Goal: Task Accomplishment & Management: Manage account settings

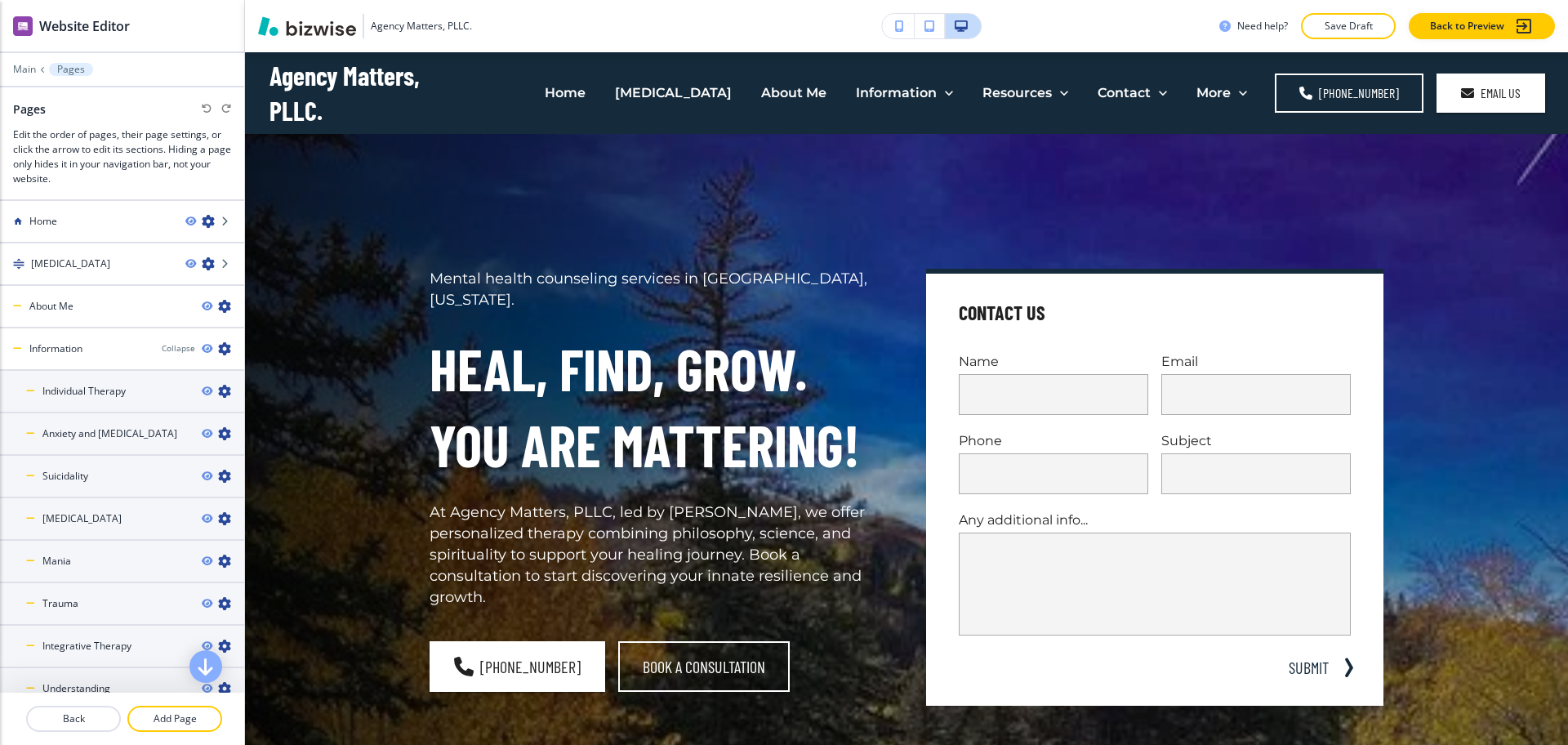
scroll to position [7, 0]
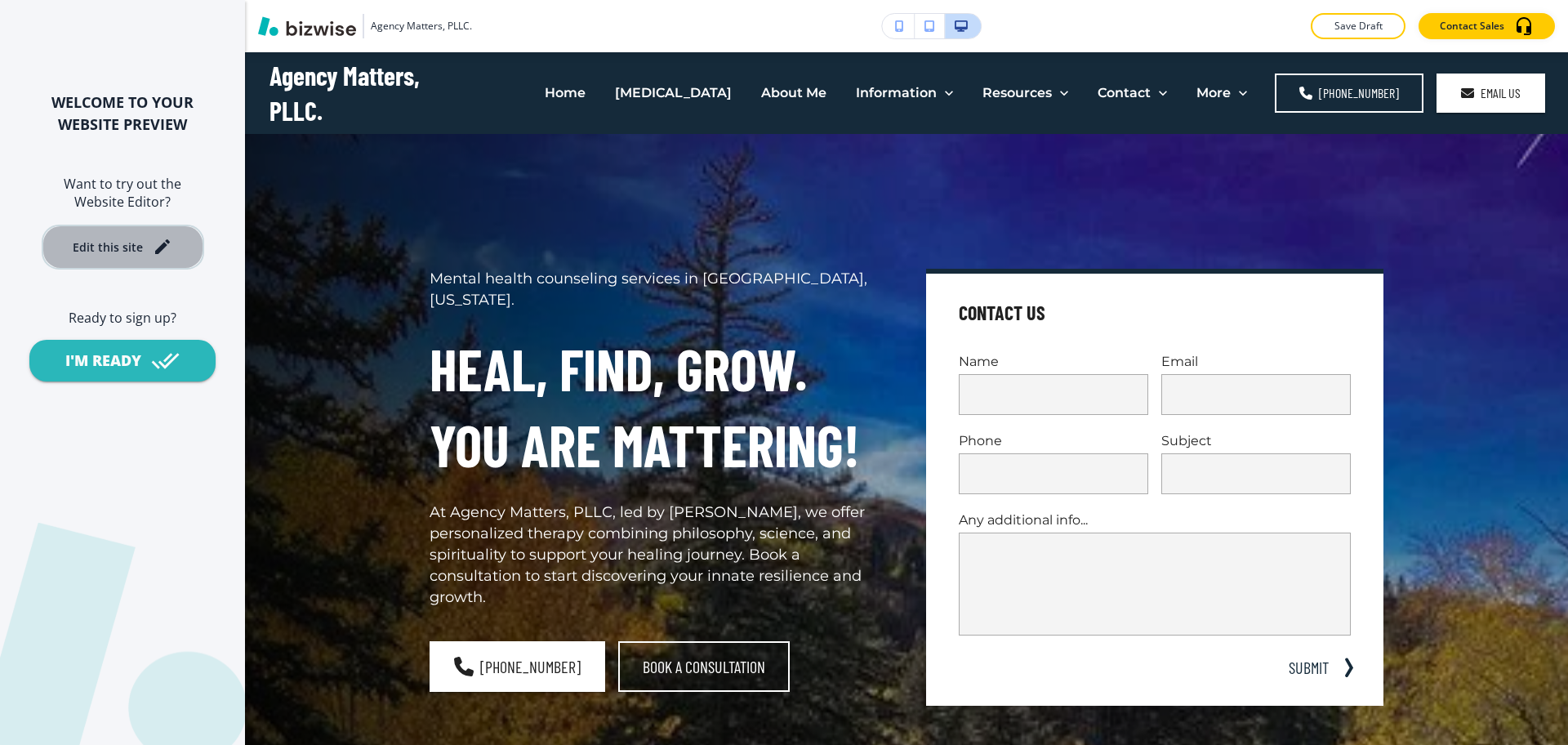
click at [113, 253] on div "Edit this site" at bounding box center [107, 247] width 70 height 12
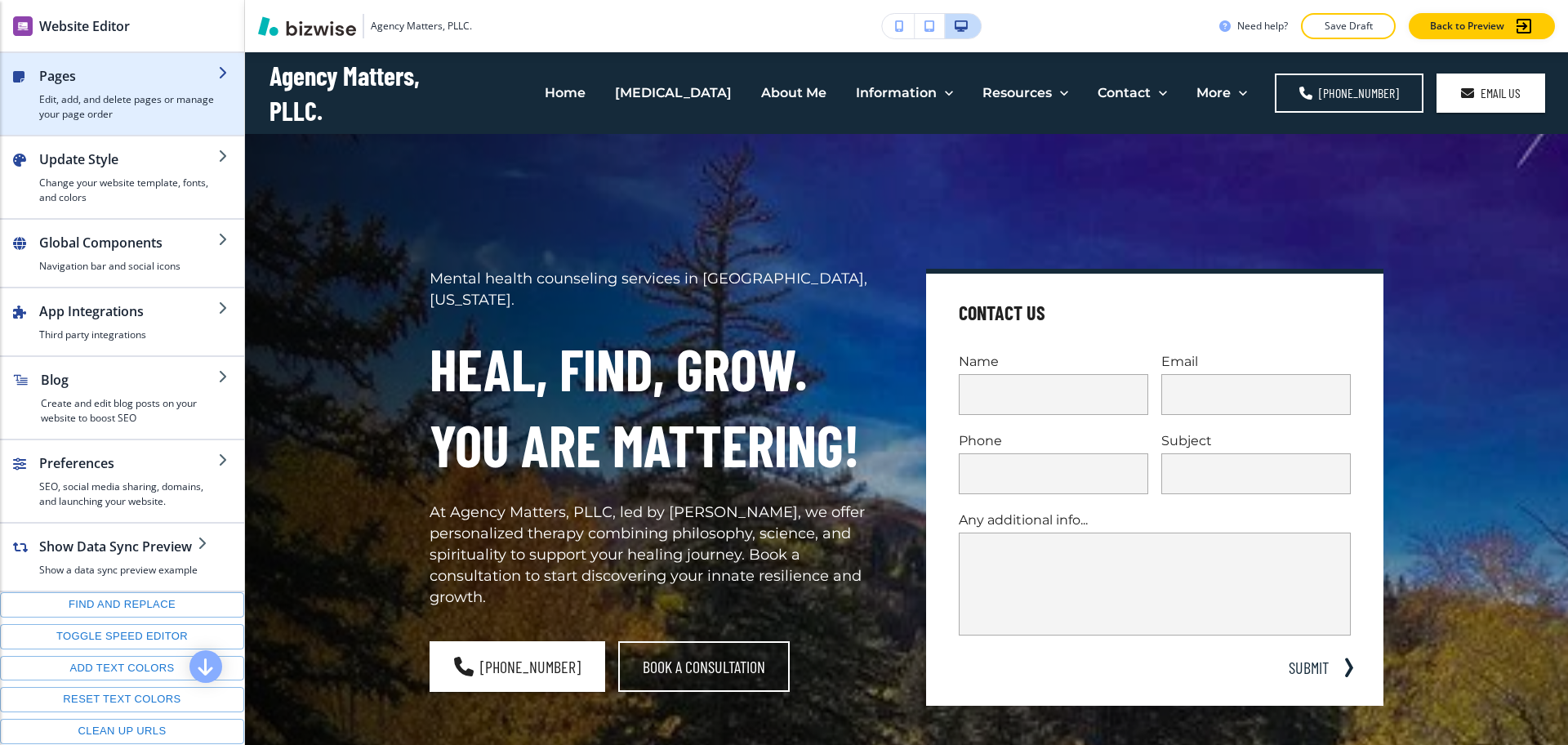
click at [108, 96] on h4 "Edit, add, and delete pages or manage your page order" at bounding box center [128, 106] width 179 height 29
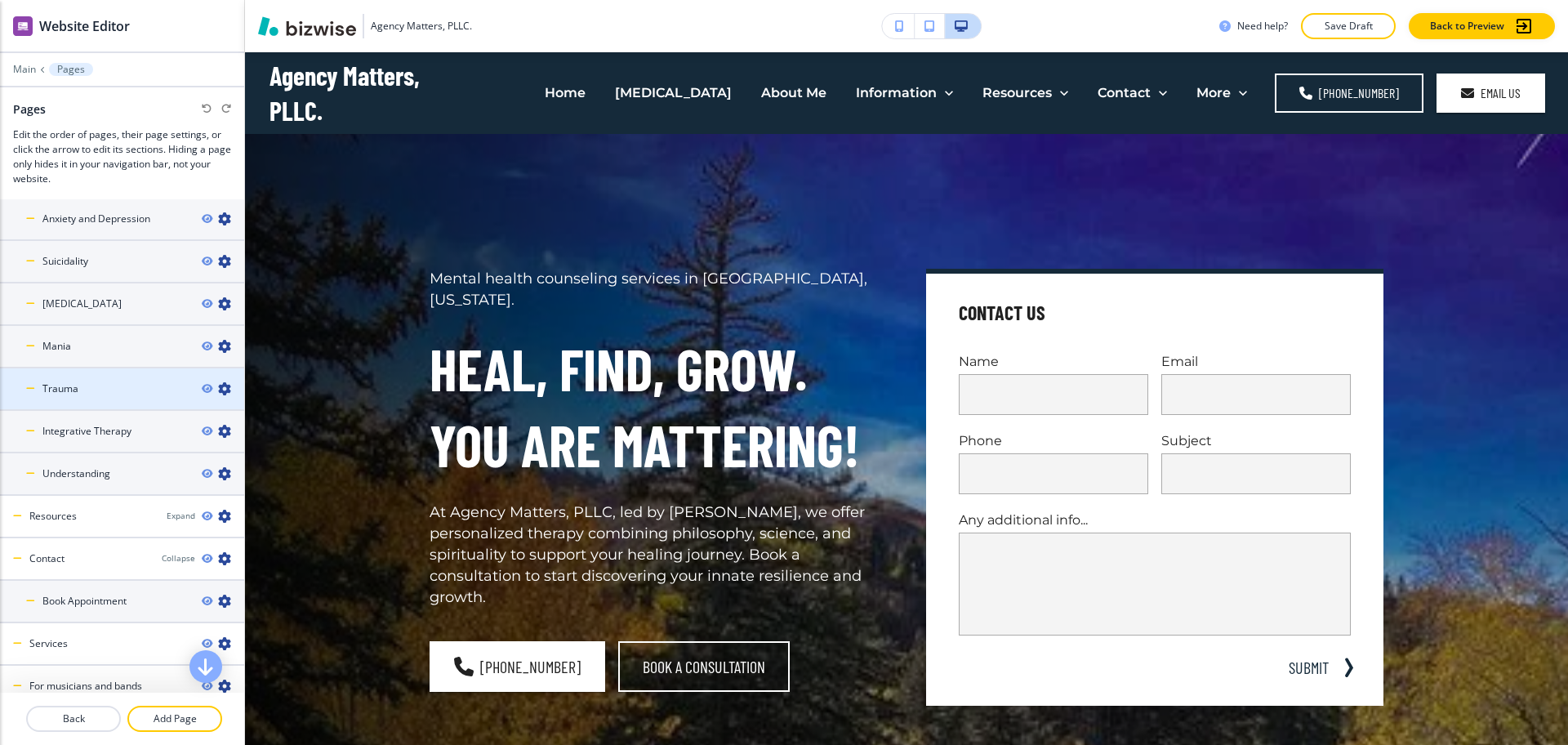
scroll to position [273, 0]
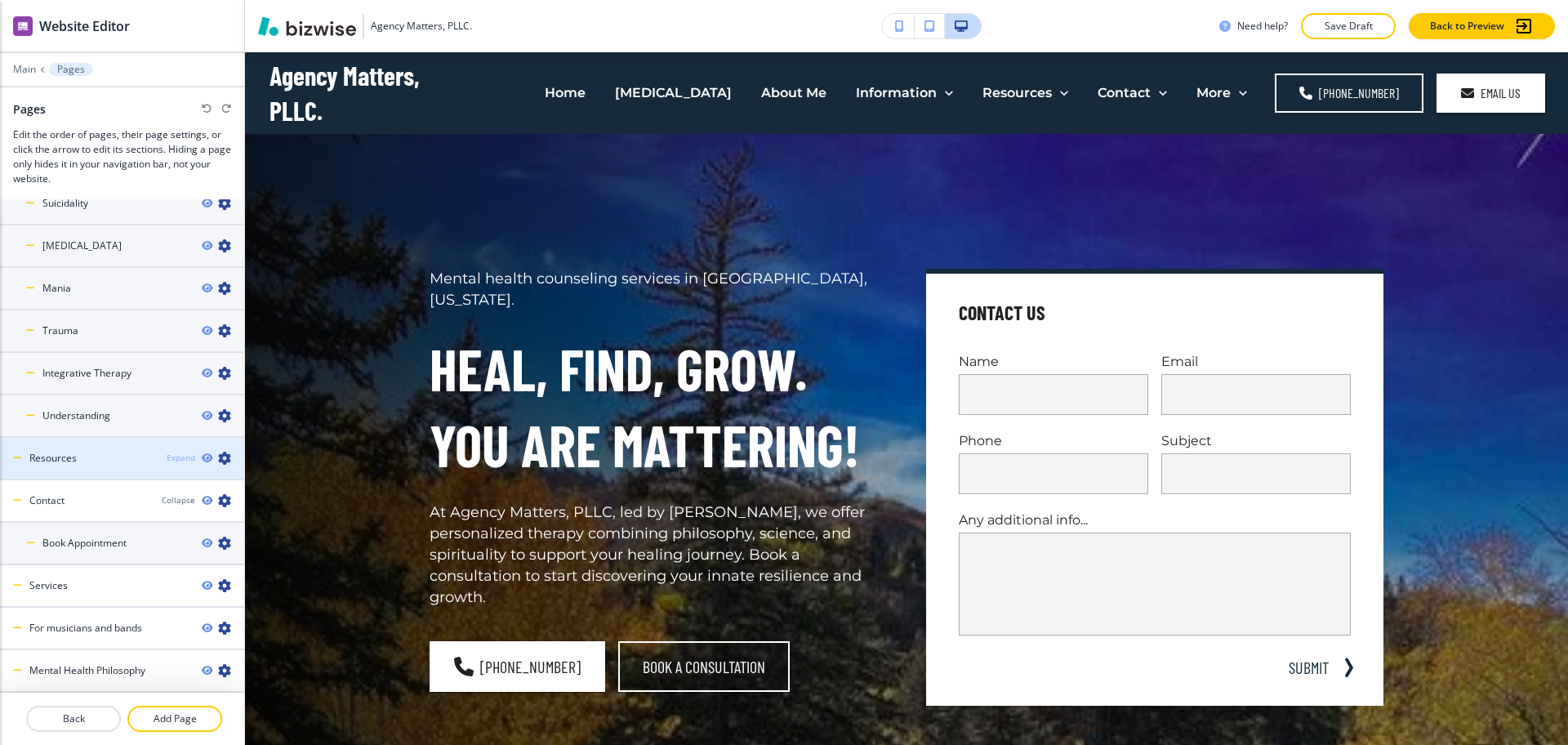
click at [172, 452] on div "Expand" at bounding box center [181, 458] width 28 height 12
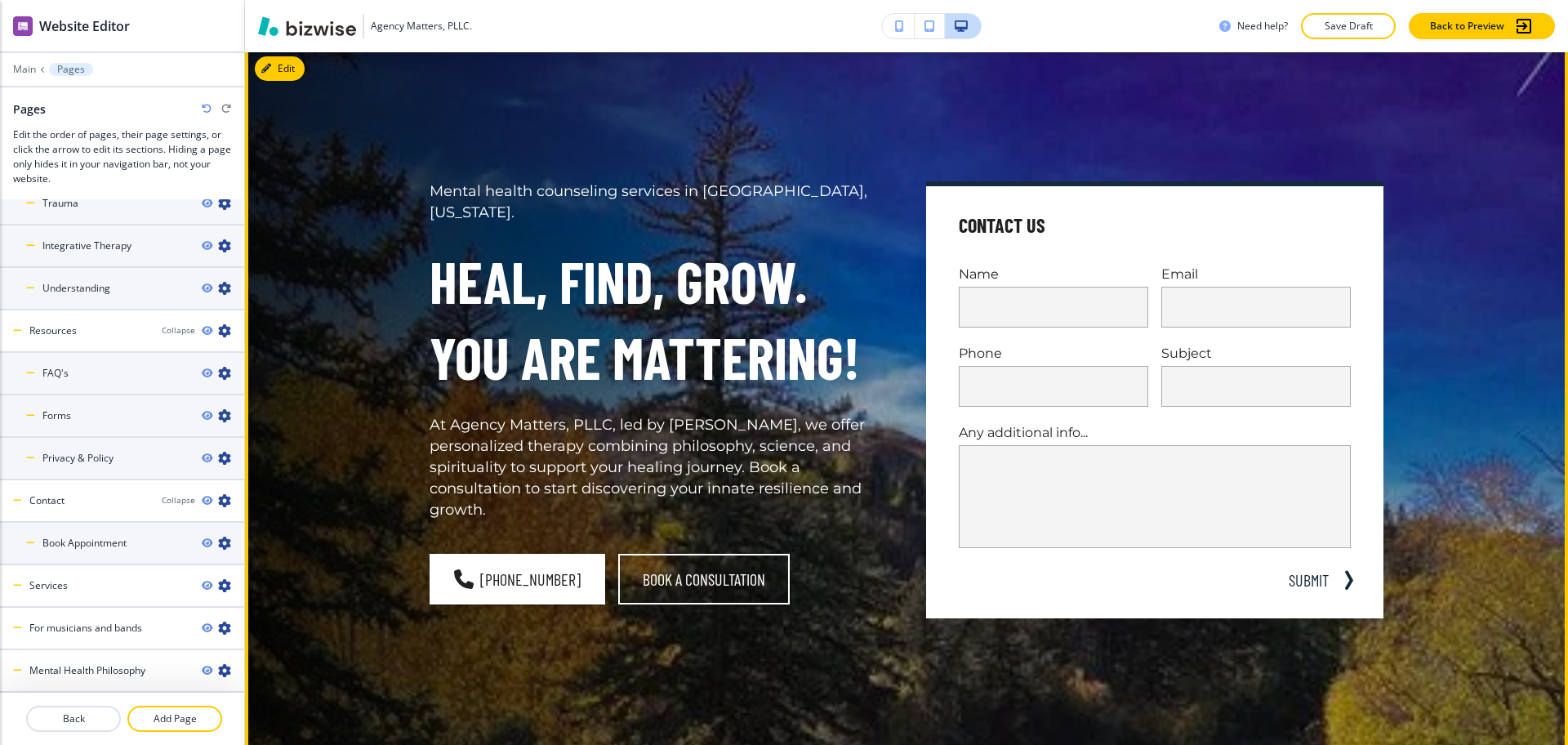
scroll to position [0, 0]
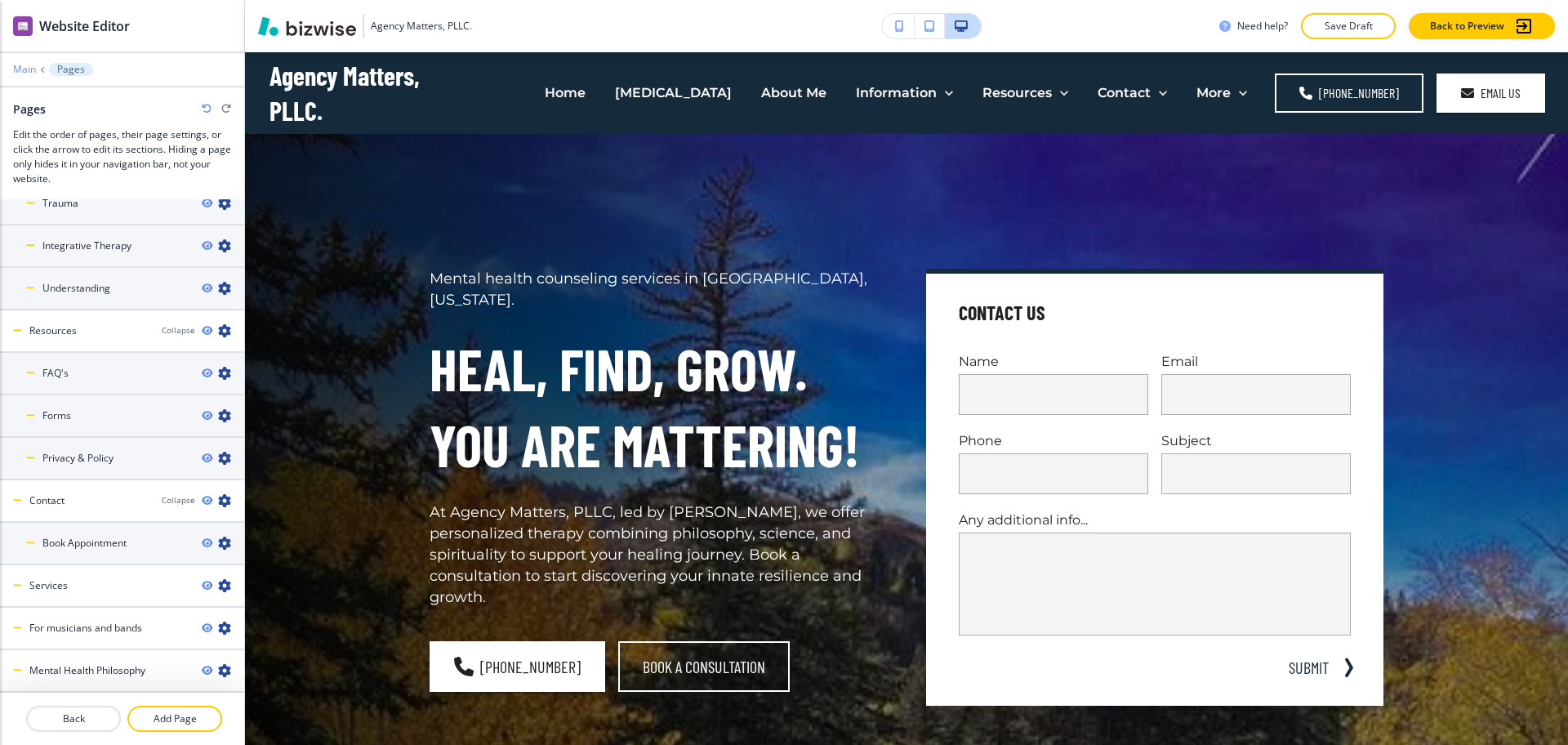
click at [27, 69] on p "Main" at bounding box center [25, 69] width 23 height 12
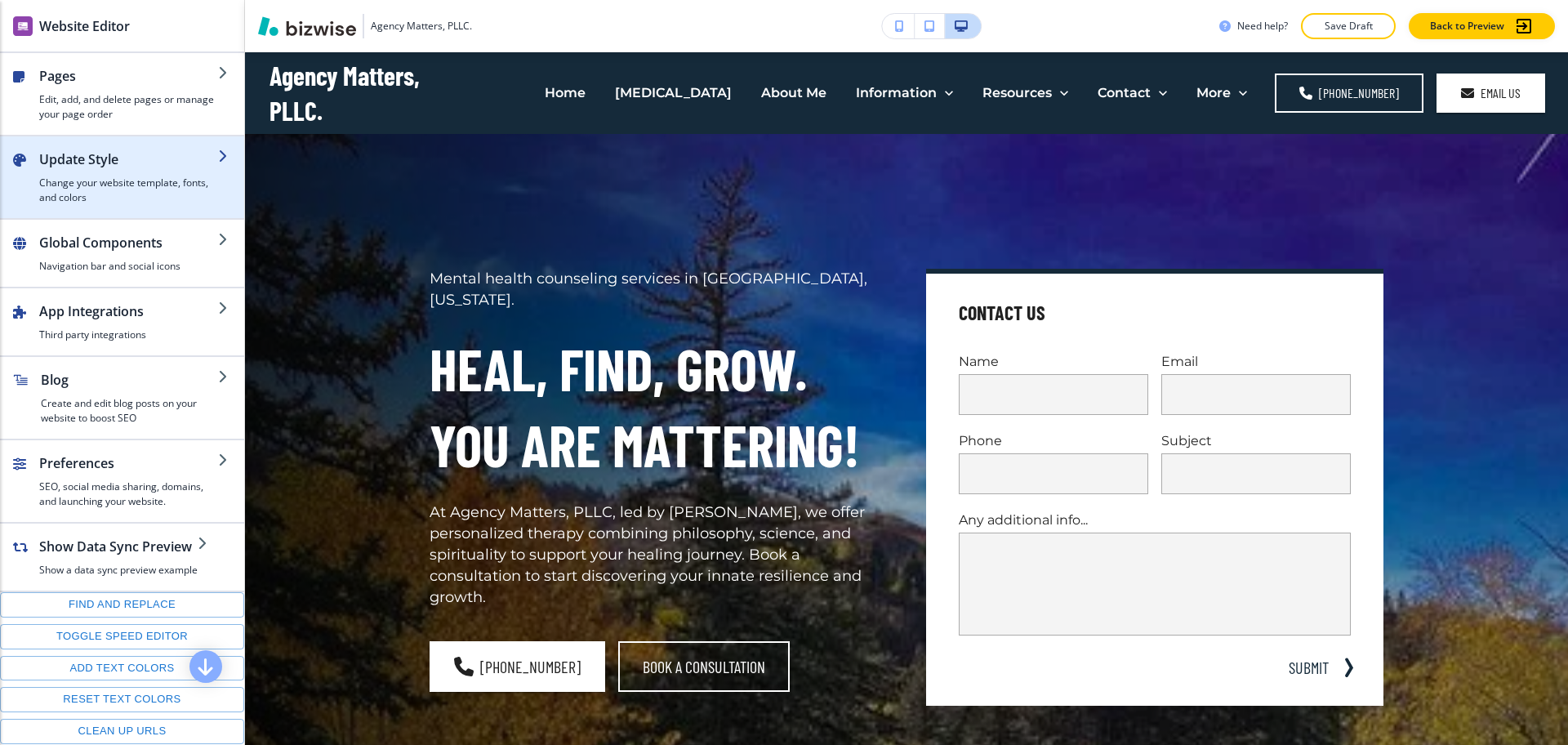
click at [65, 183] on h4 "Change your website template, fonts, and colors" at bounding box center [128, 190] width 179 height 29
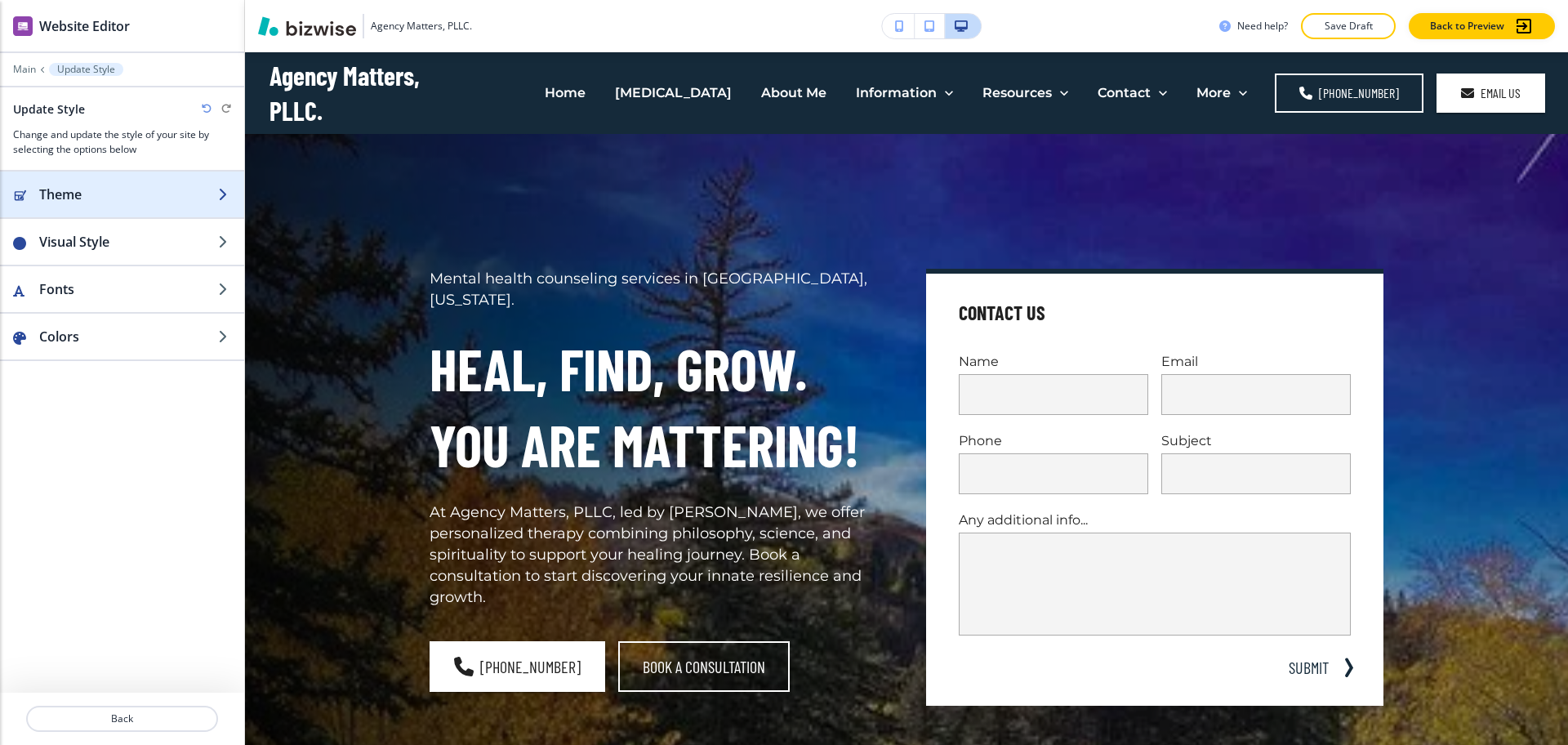
click at [82, 198] on h2 "Theme" at bounding box center [128, 194] width 179 height 19
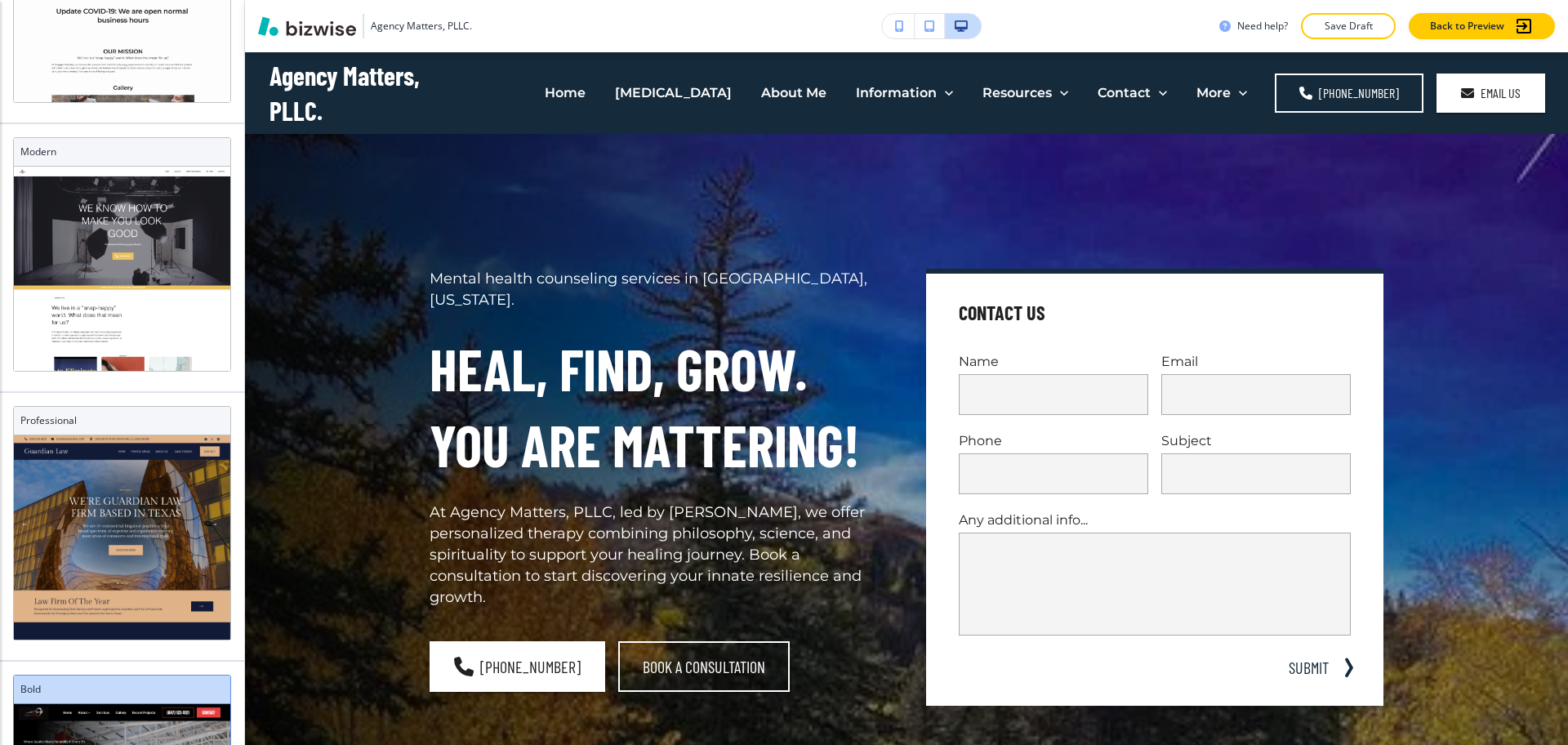
scroll to position [594, 0]
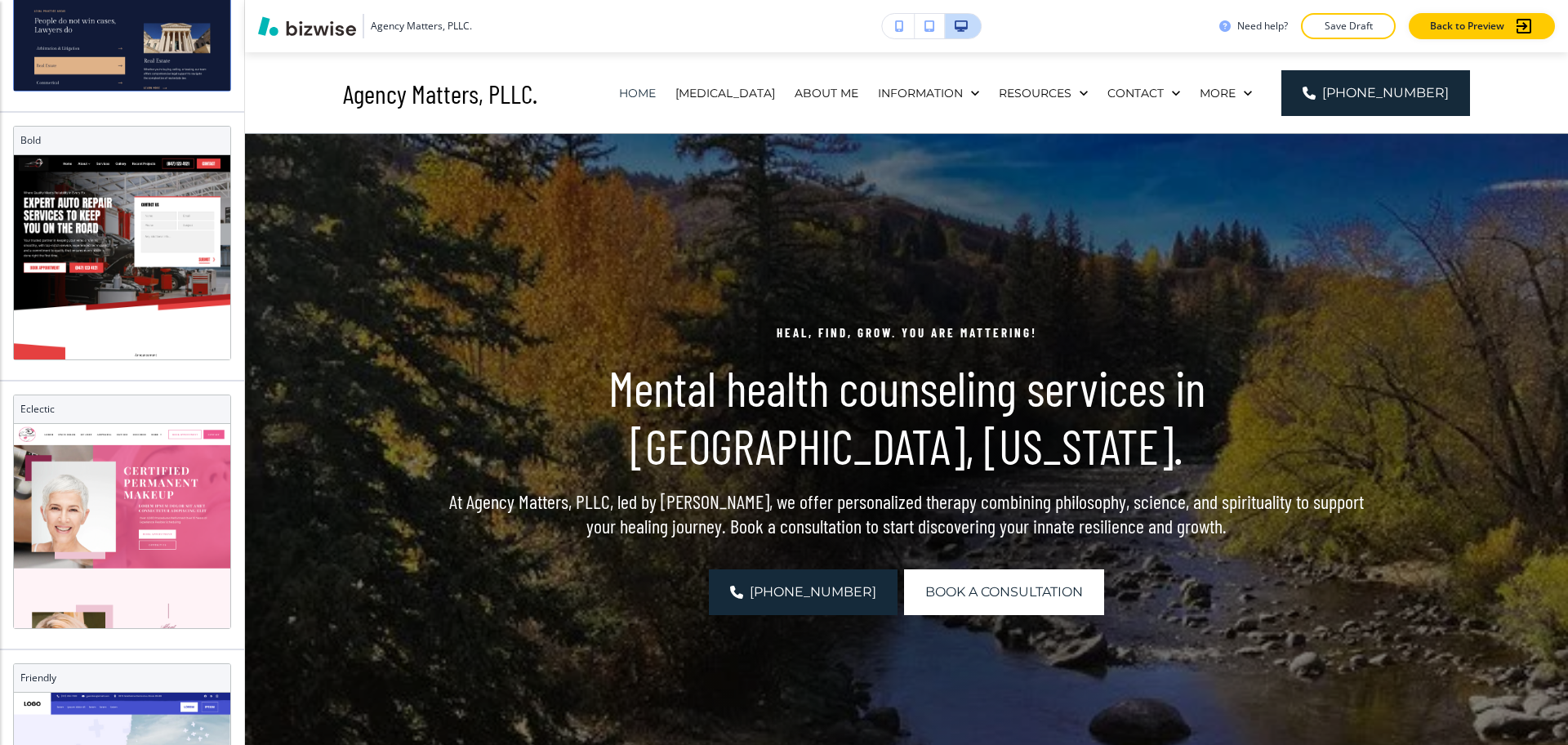
scroll to position [1146, 0]
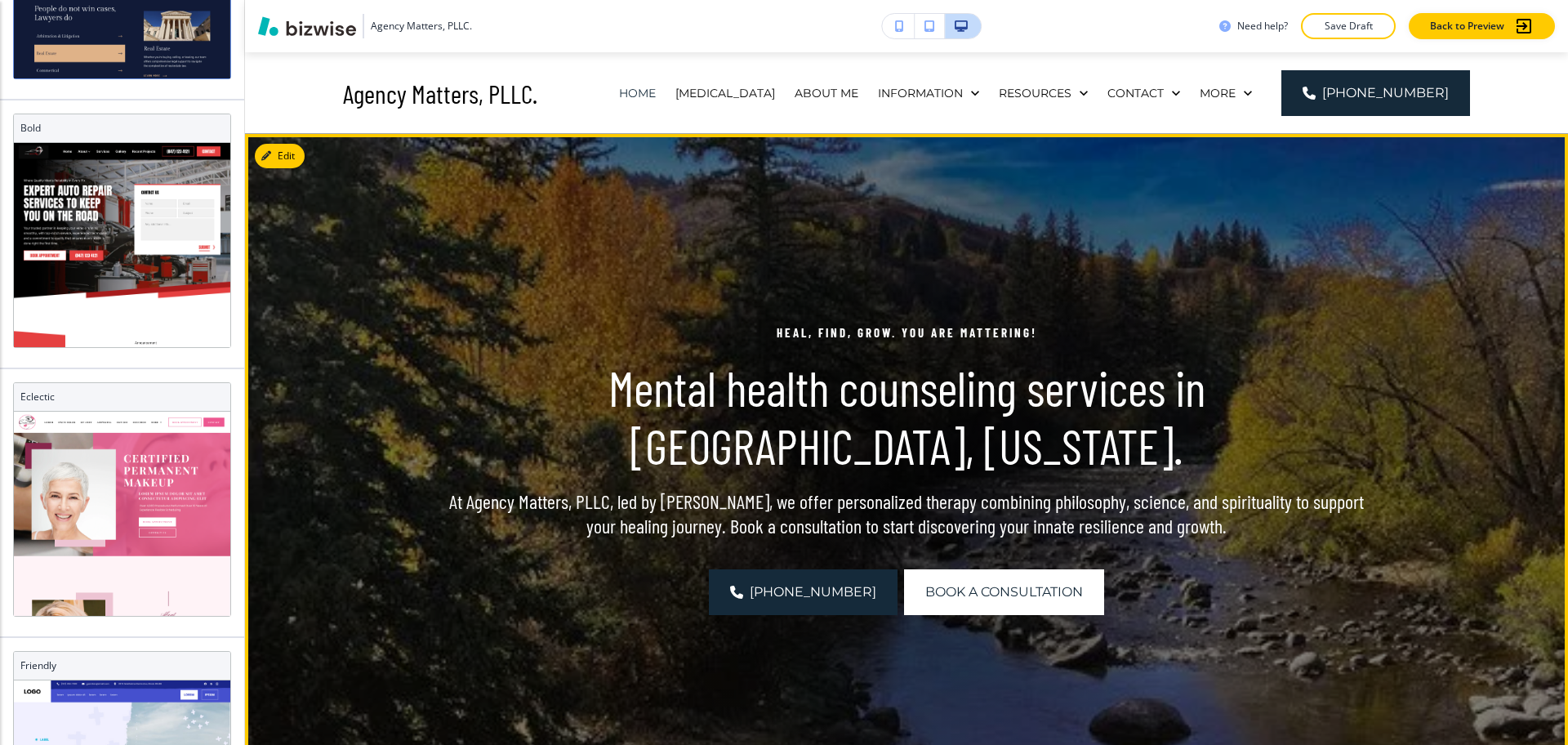
click at [359, 627] on img at bounding box center [907, 469] width 1323 height 670
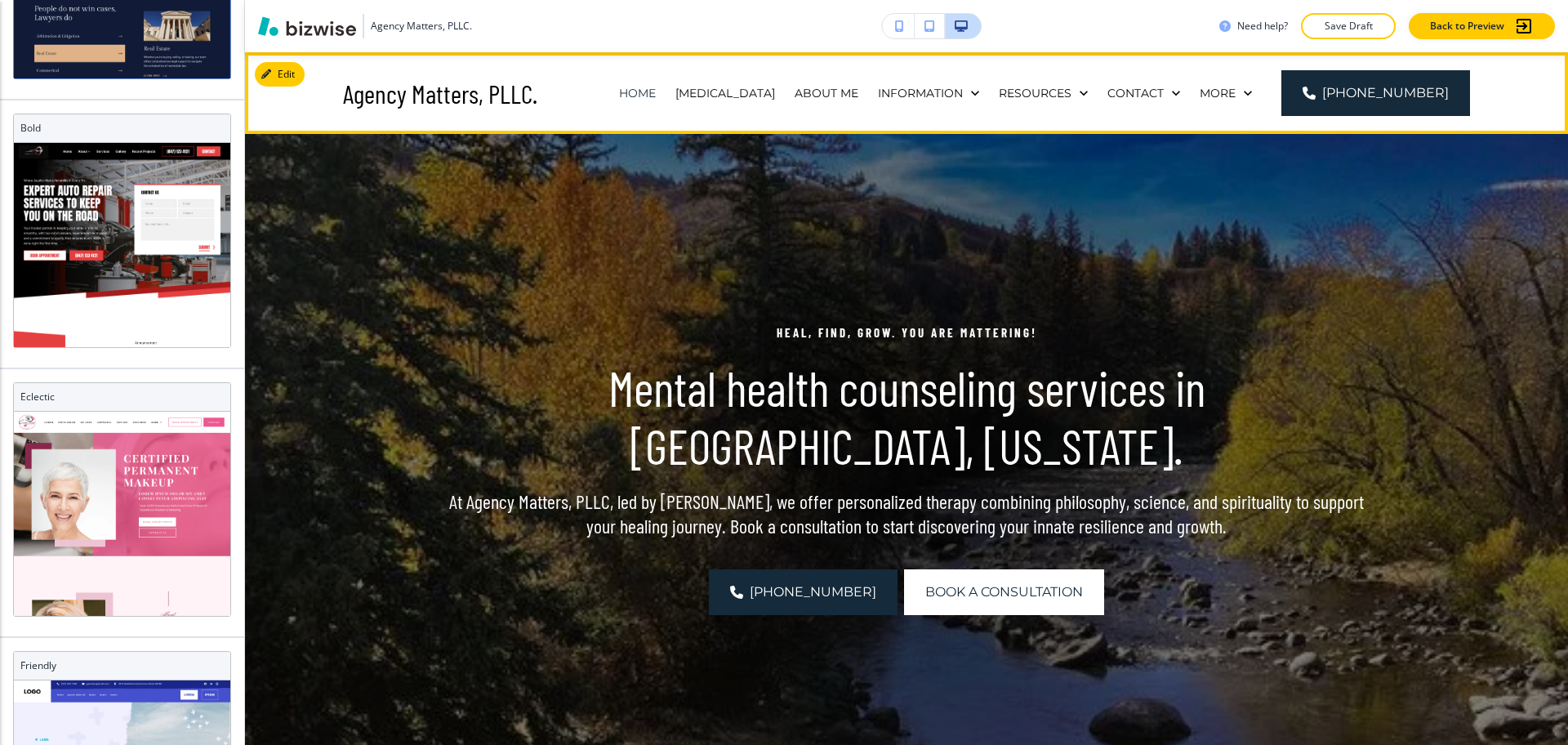
click at [625, 101] on div "Home" at bounding box center [638, 93] width 57 height 81
click at [625, 95] on p "Home" at bounding box center [637, 93] width 36 height 16
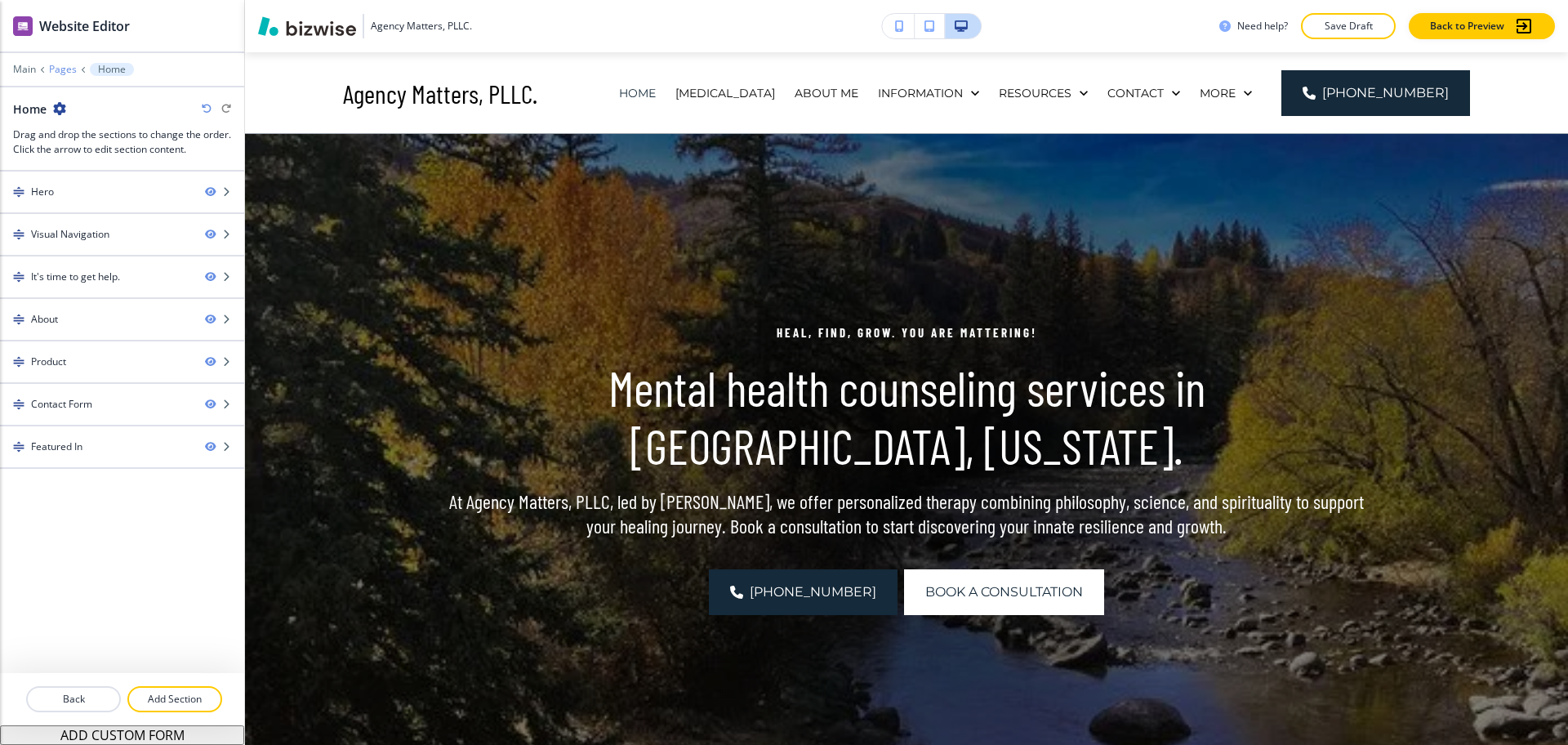
click at [59, 68] on p "Pages" at bounding box center [62, 69] width 27 height 12
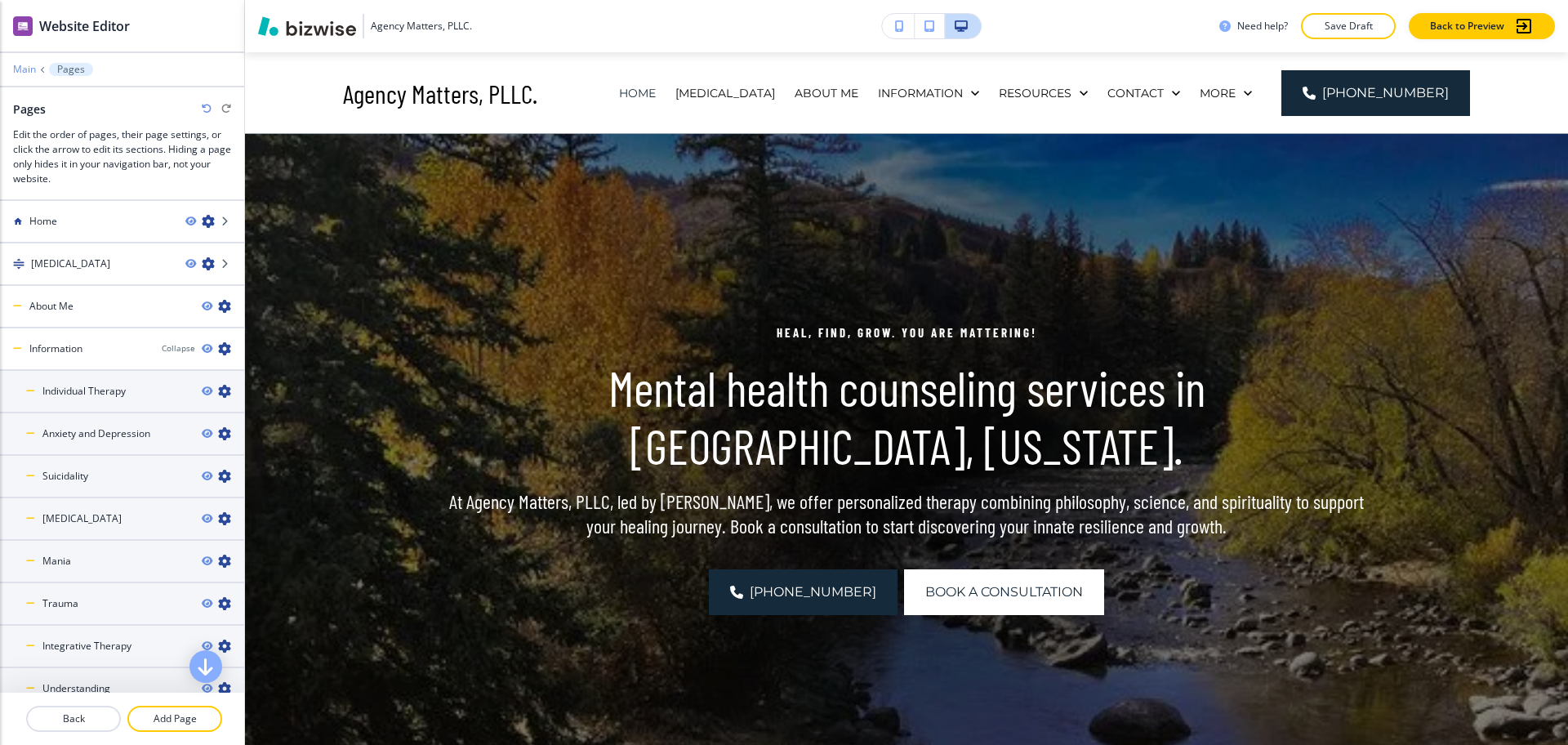
click at [27, 67] on p "Main" at bounding box center [25, 69] width 23 height 12
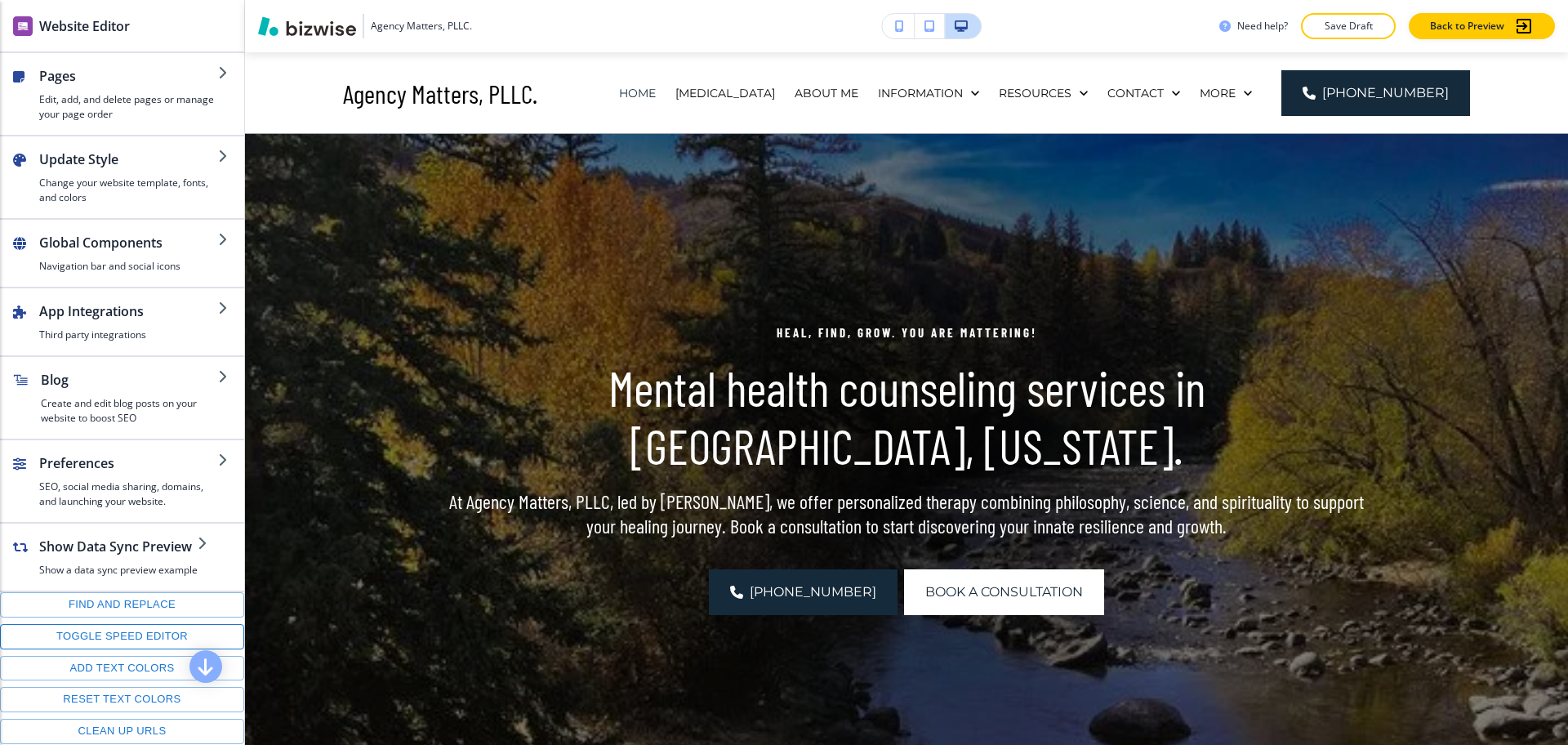
click at [94, 645] on button "Toggle speed editor" at bounding box center [122, 636] width 245 height 26
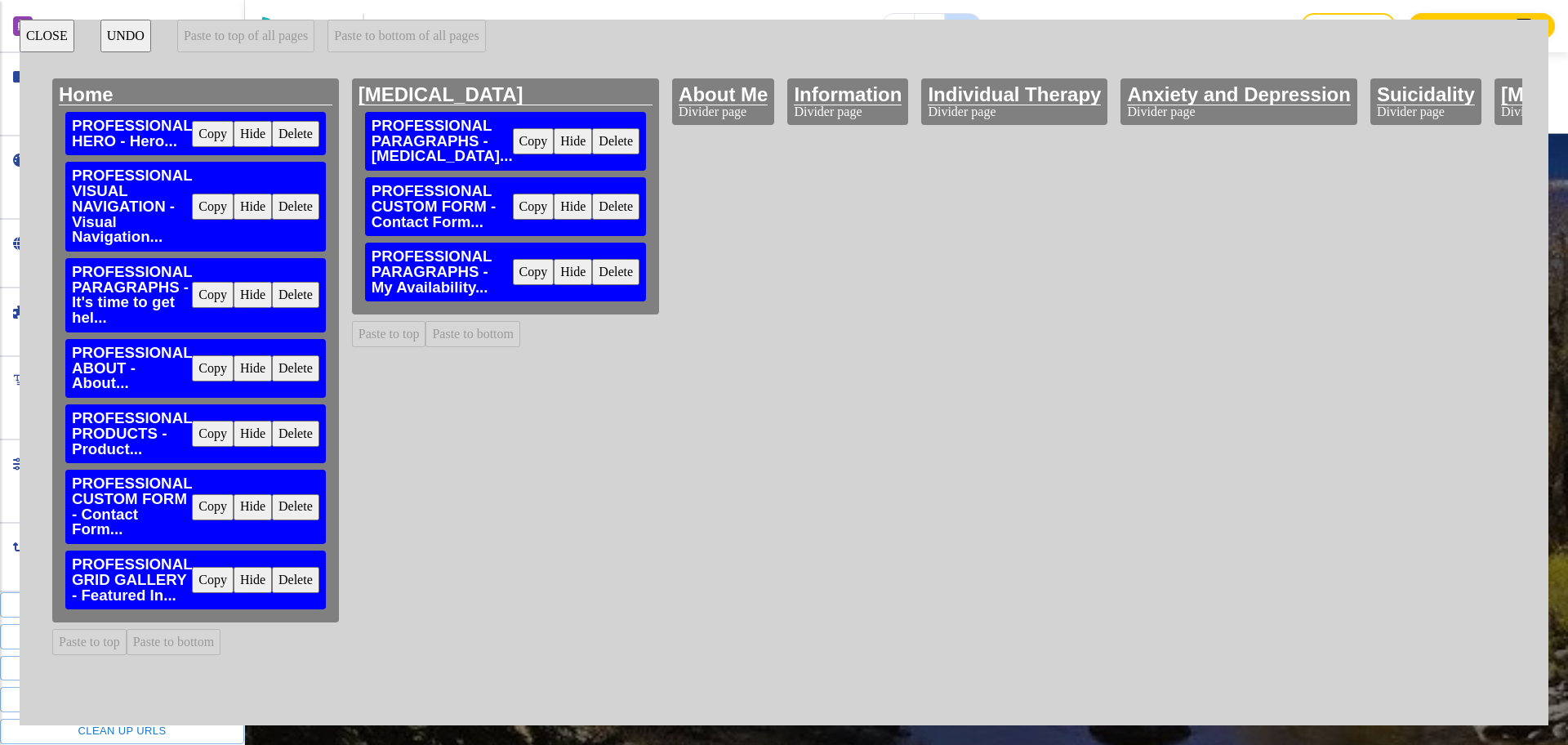
click at [44, 38] on button "CLOSE" at bounding box center [47, 35] width 55 height 33
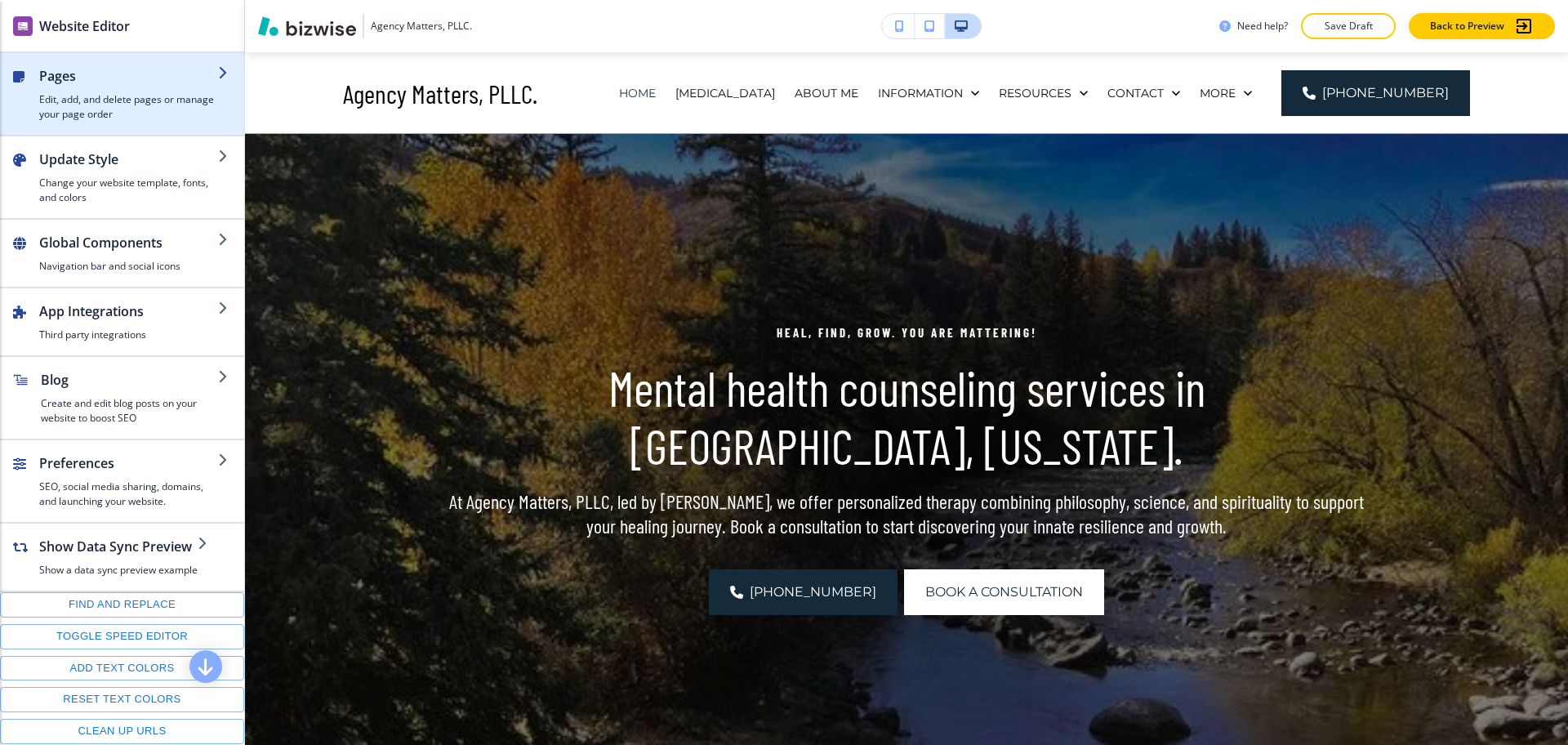
click at [89, 69] on h2 "Pages" at bounding box center [128, 76] width 179 height 19
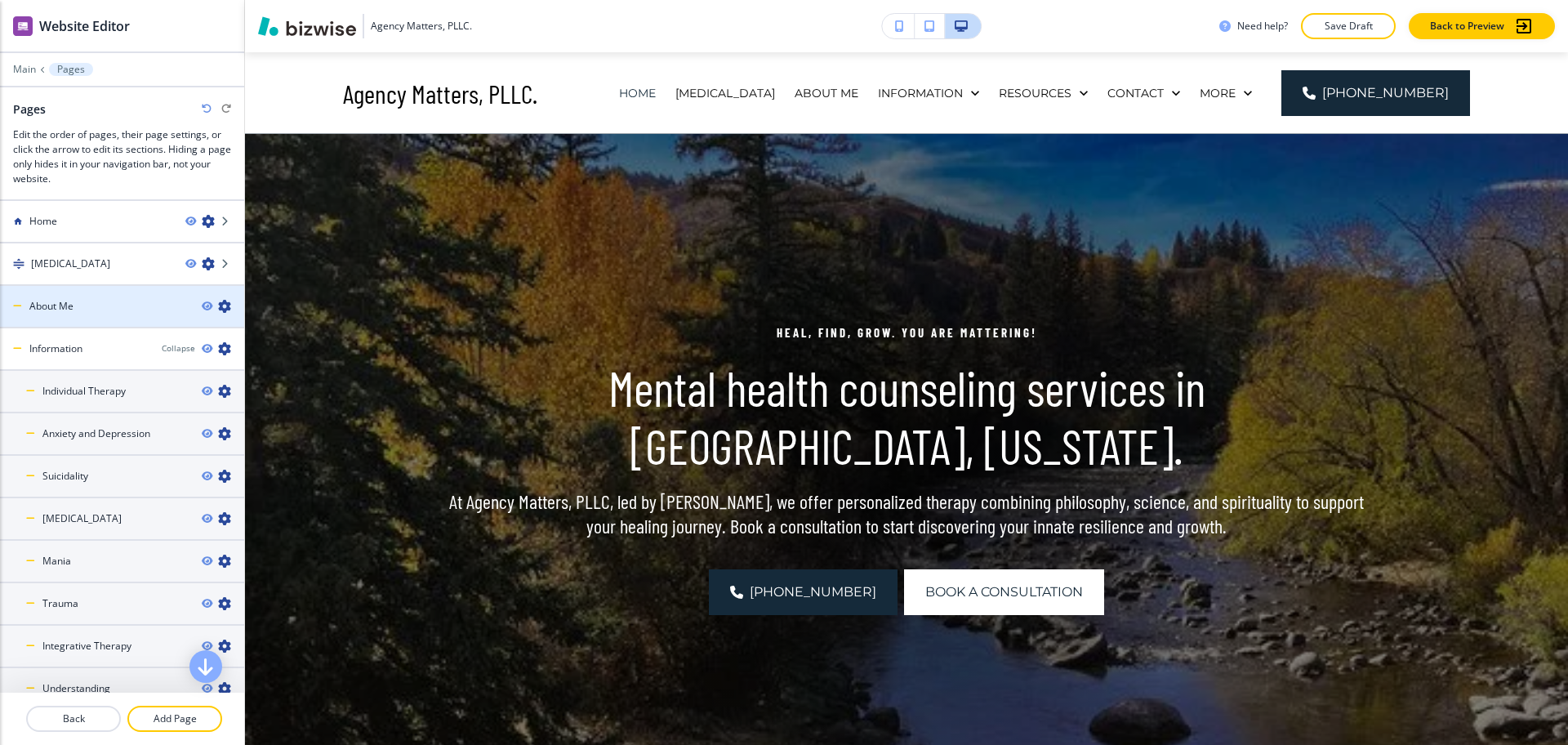
click at [218, 305] on icon "button" at bounding box center [224, 306] width 13 height 13
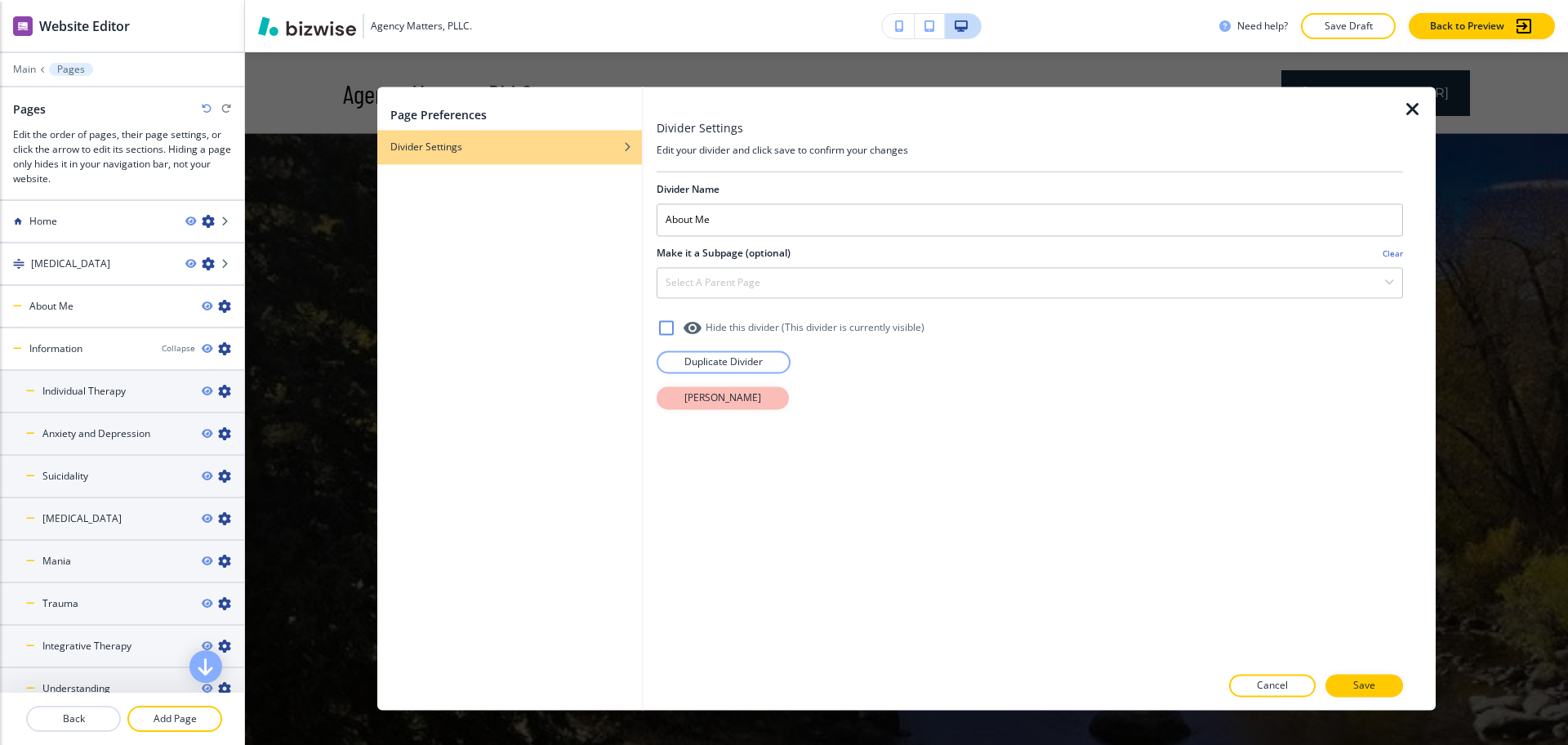
click at [737, 390] on button "[PERSON_NAME]" at bounding box center [722, 398] width 132 height 23
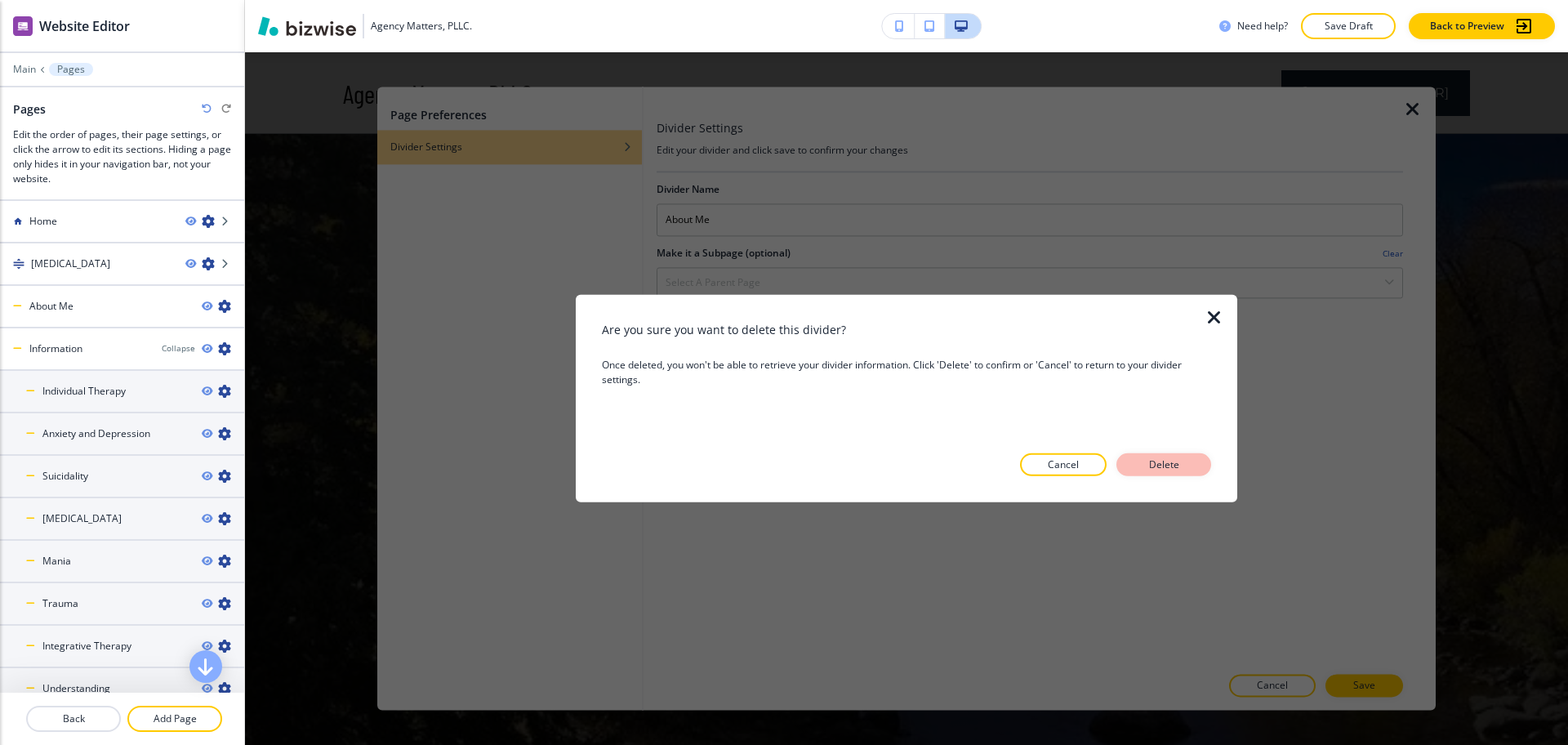
click at [1170, 470] on p "Delete" at bounding box center [1164, 464] width 39 height 15
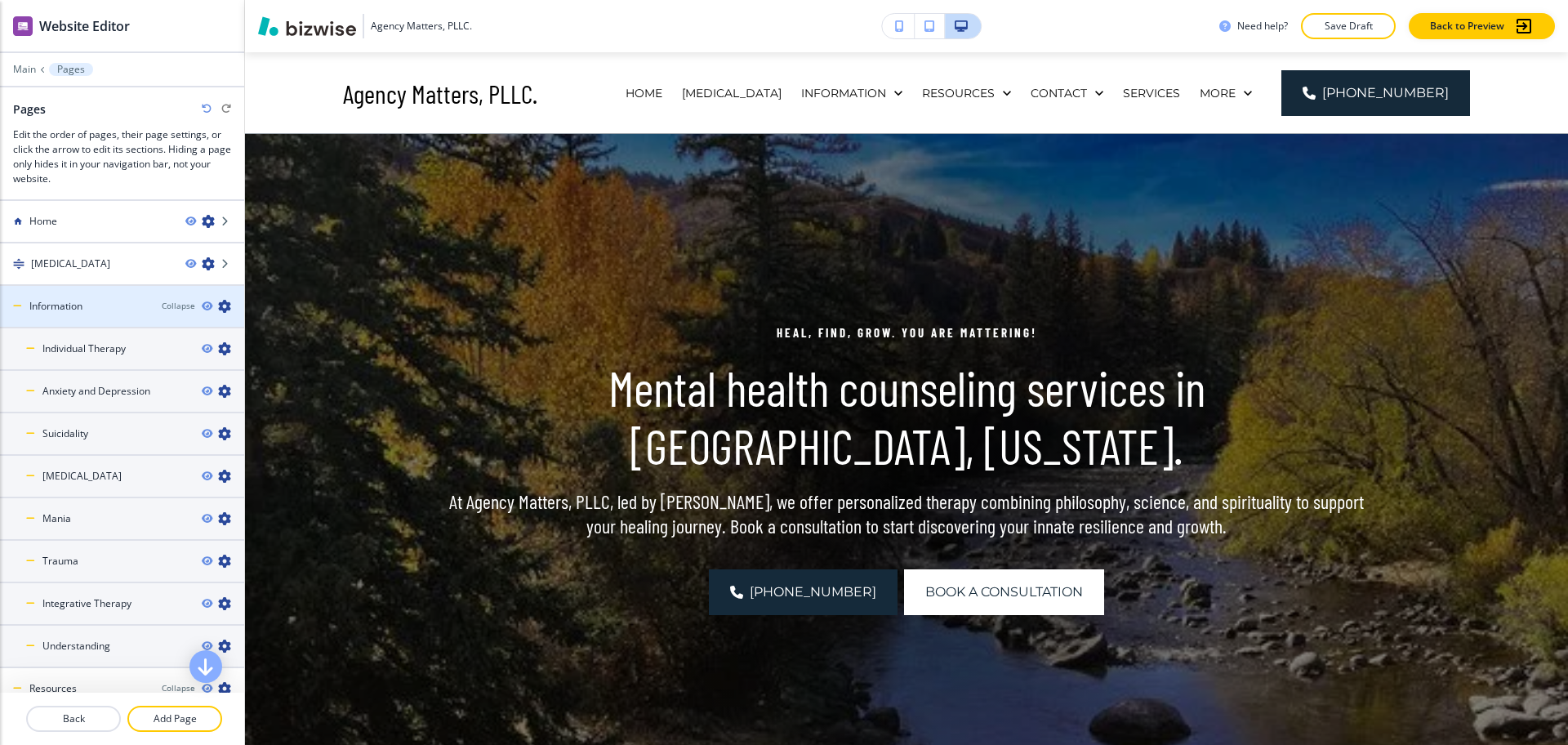
click at [218, 306] on icon "button" at bounding box center [224, 306] width 13 height 13
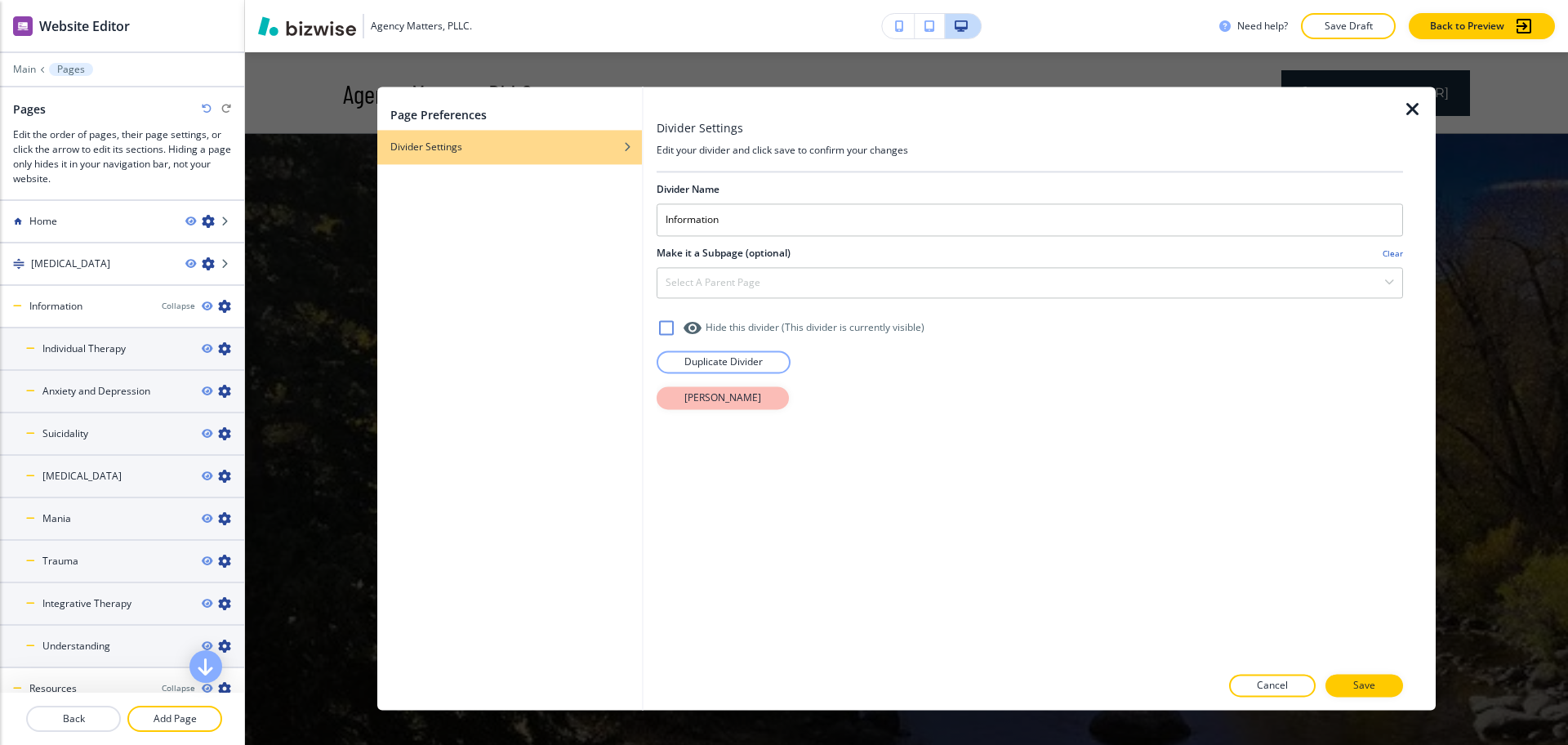
click at [718, 400] on p "[PERSON_NAME]" at bounding box center [723, 398] width 77 height 15
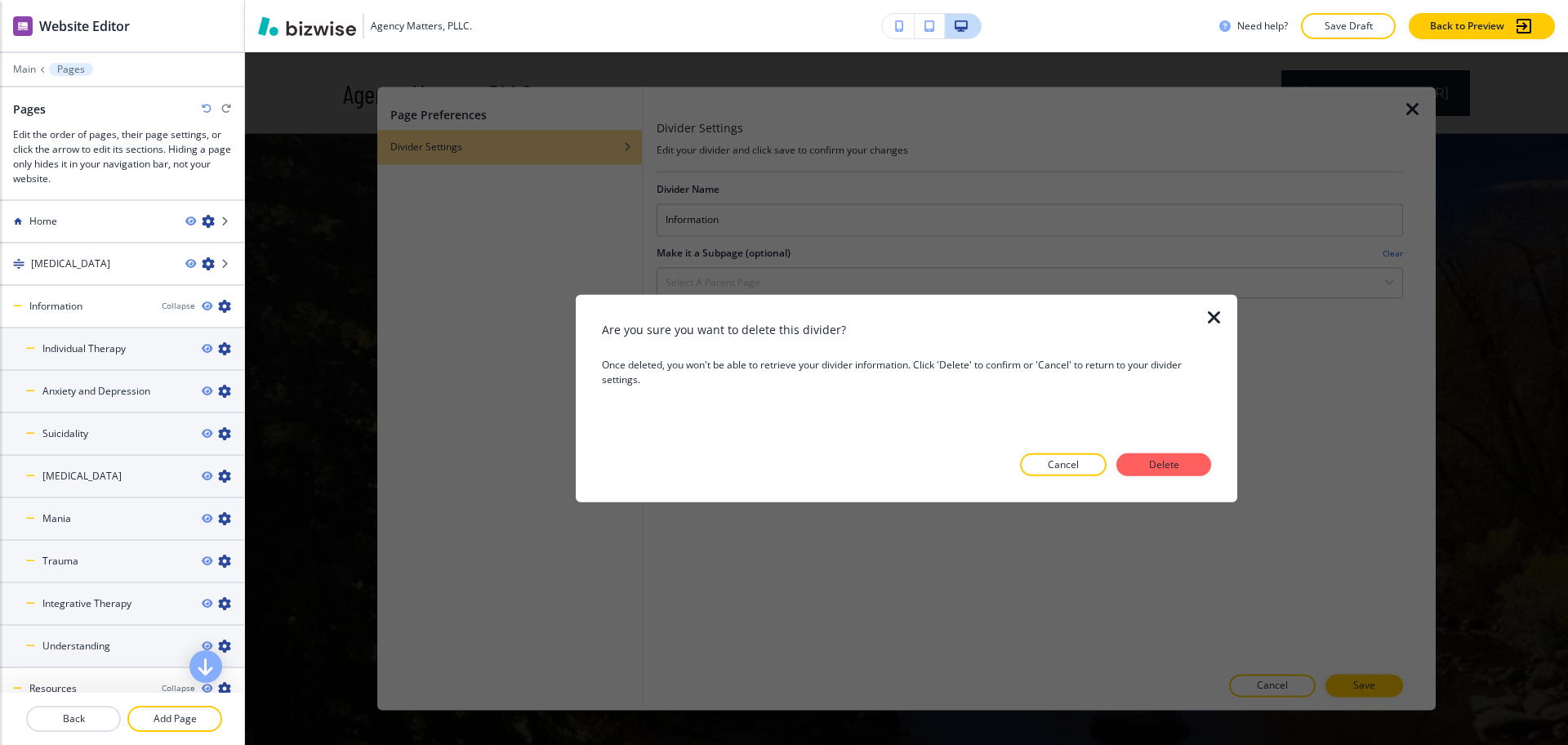
click at [1172, 465] on p "Delete" at bounding box center [1164, 464] width 39 height 15
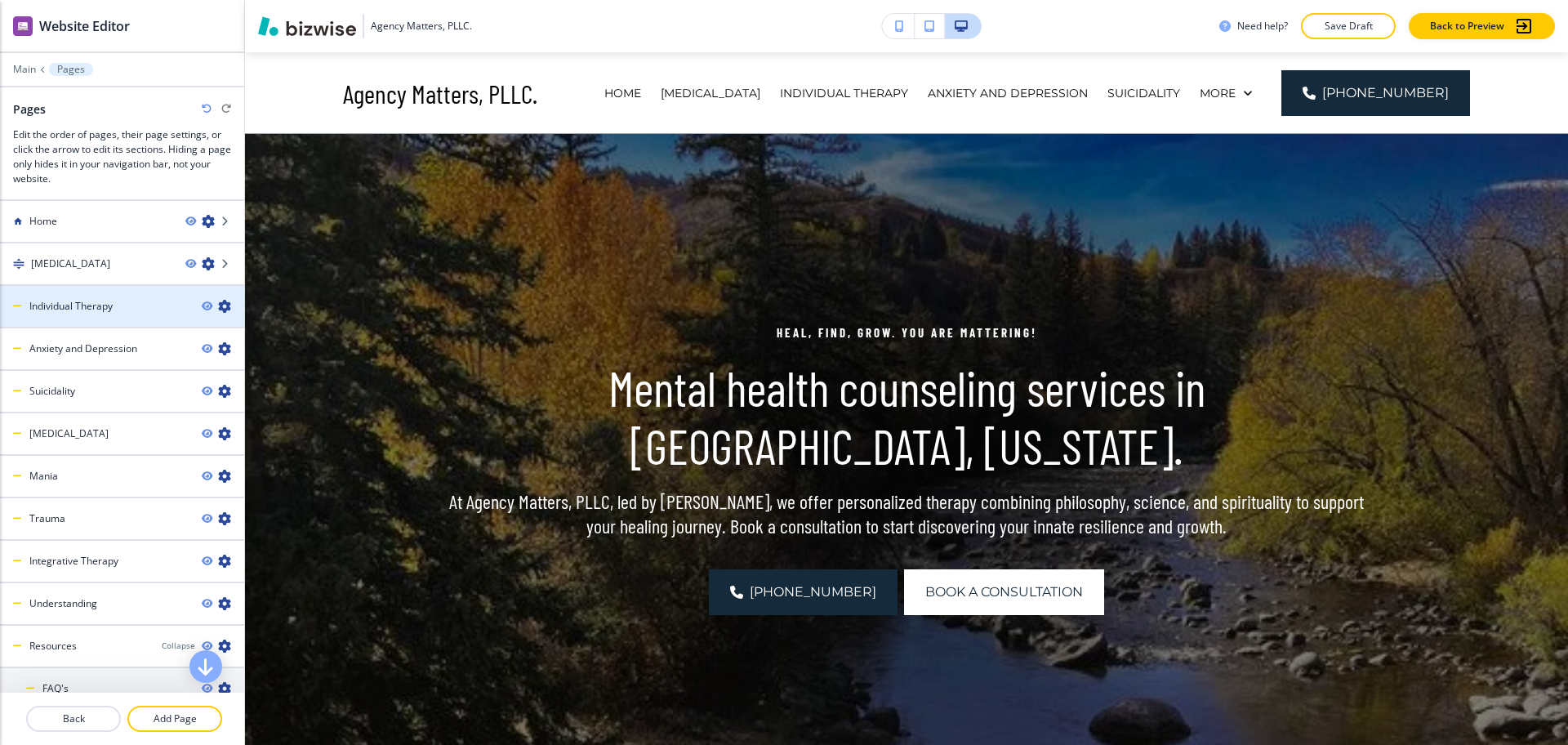
click at [218, 308] on icon "button" at bounding box center [224, 306] width 13 height 13
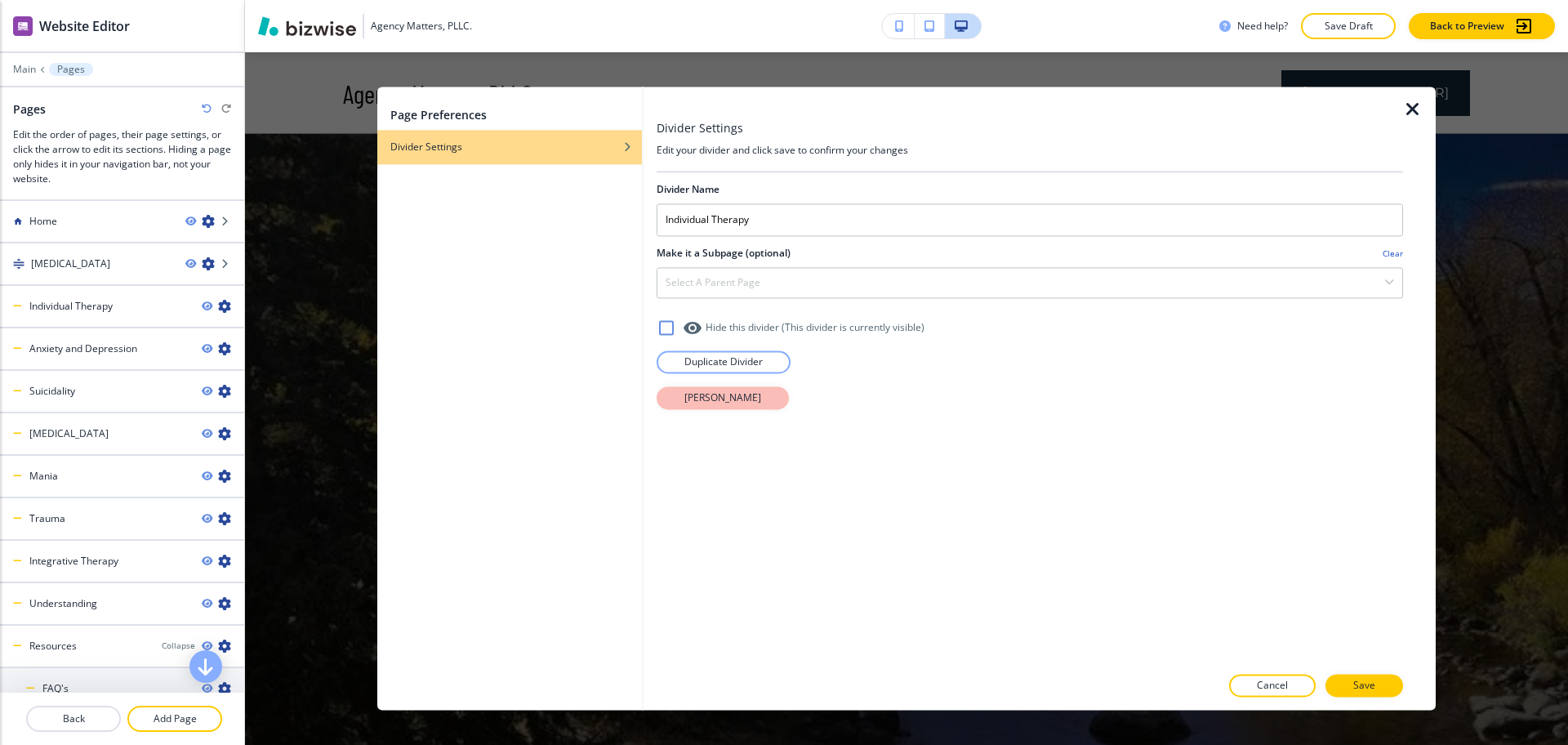
click at [696, 398] on p "[PERSON_NAME]" at bounding box center [723, 398] width 77 height 15
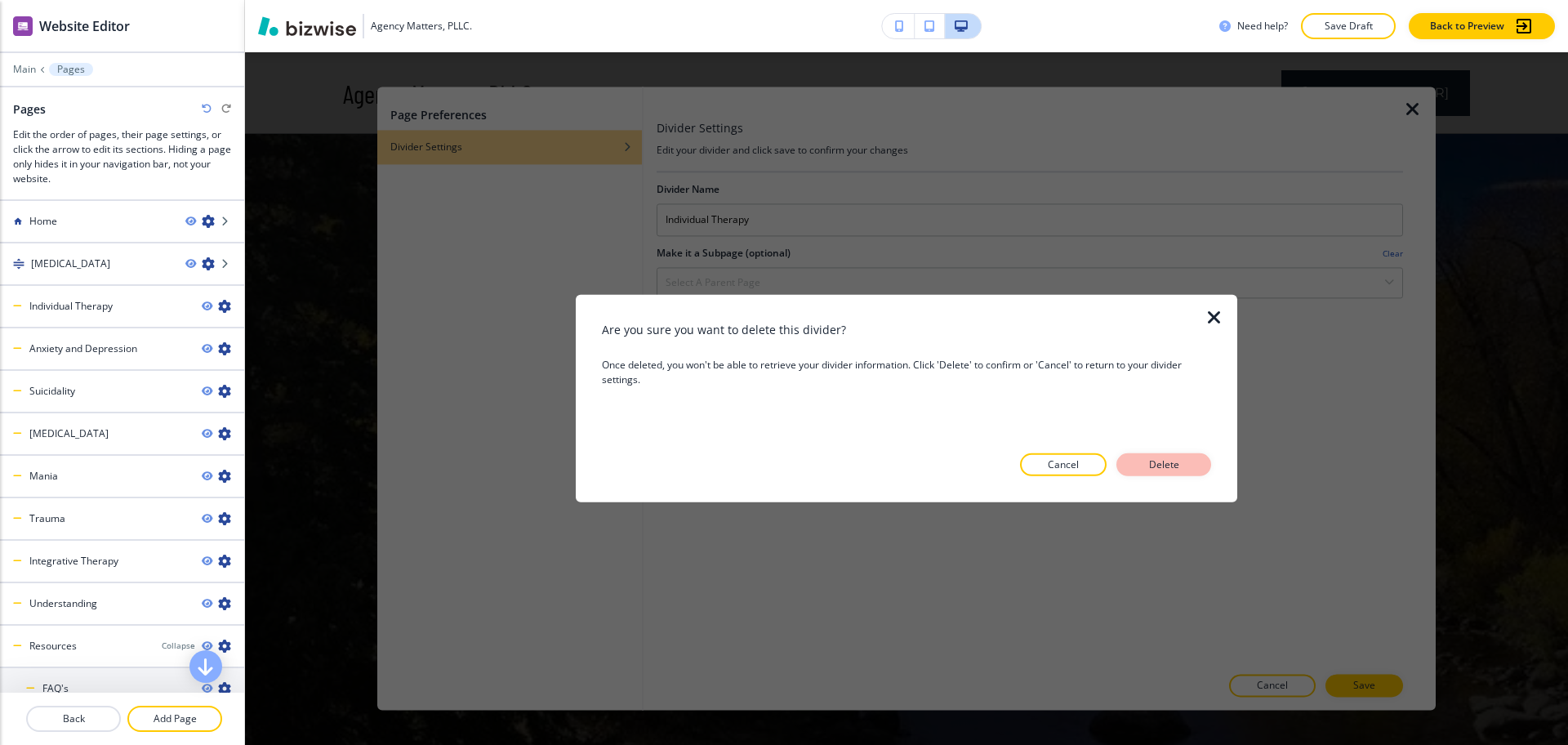
click at [1125, 462] on button "Delete" at bounding box center [1163, 465] width 95 height 23
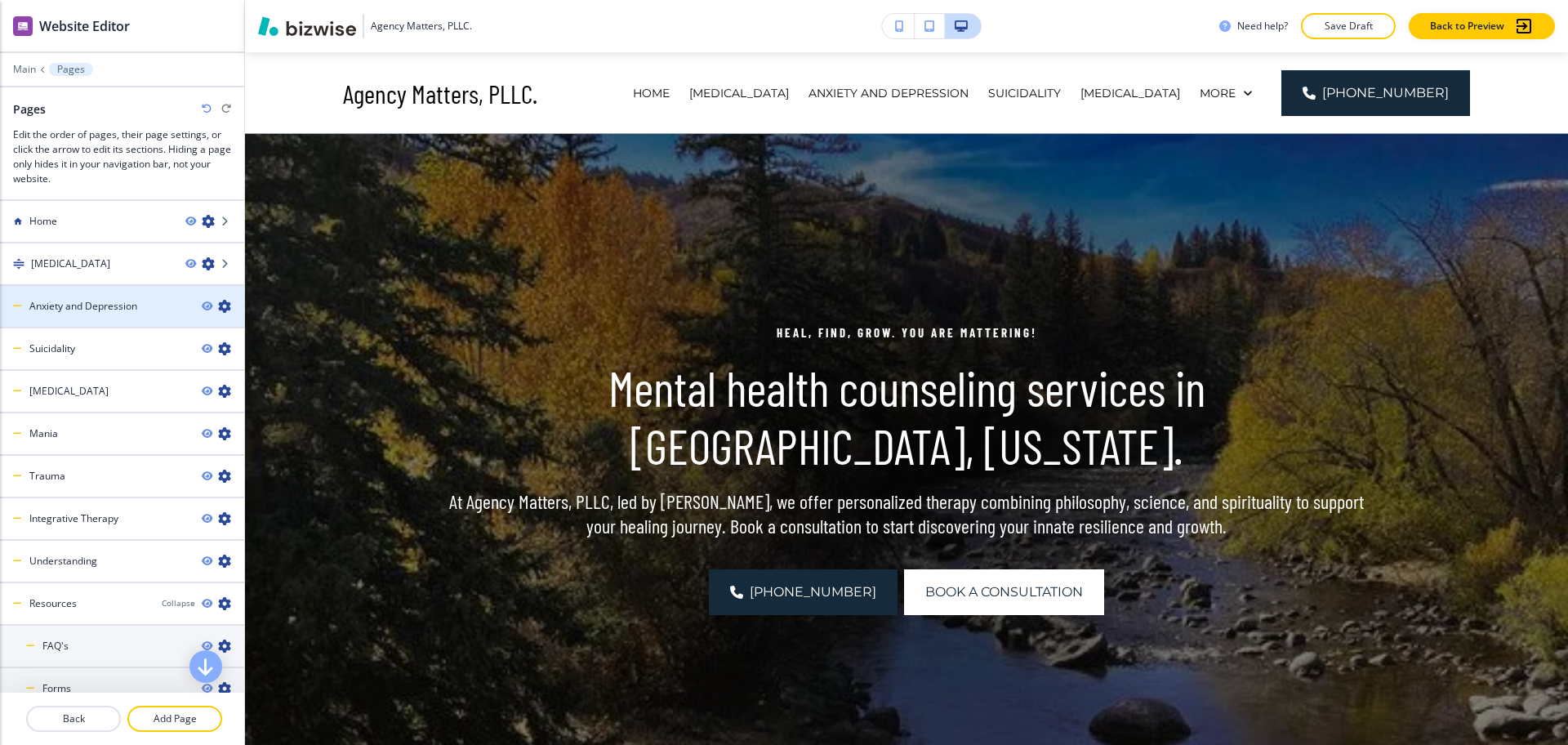
click at [218, 308] on icon "button" at bounding box center [224, 306] width 13 height 13
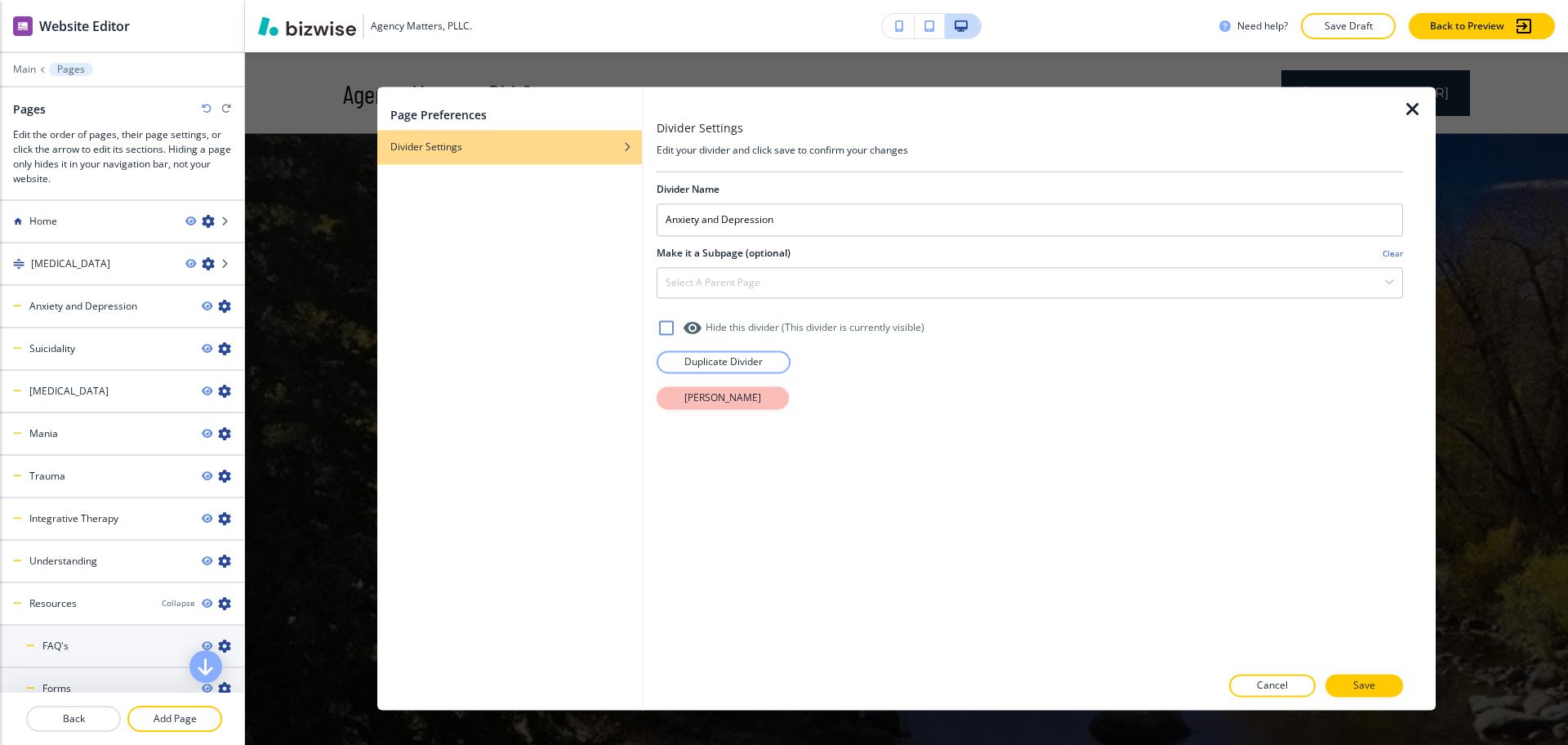
click at [757, 403] on button "[PERSON_NAME]" at bounding box center [722, 398] width 132 height 23
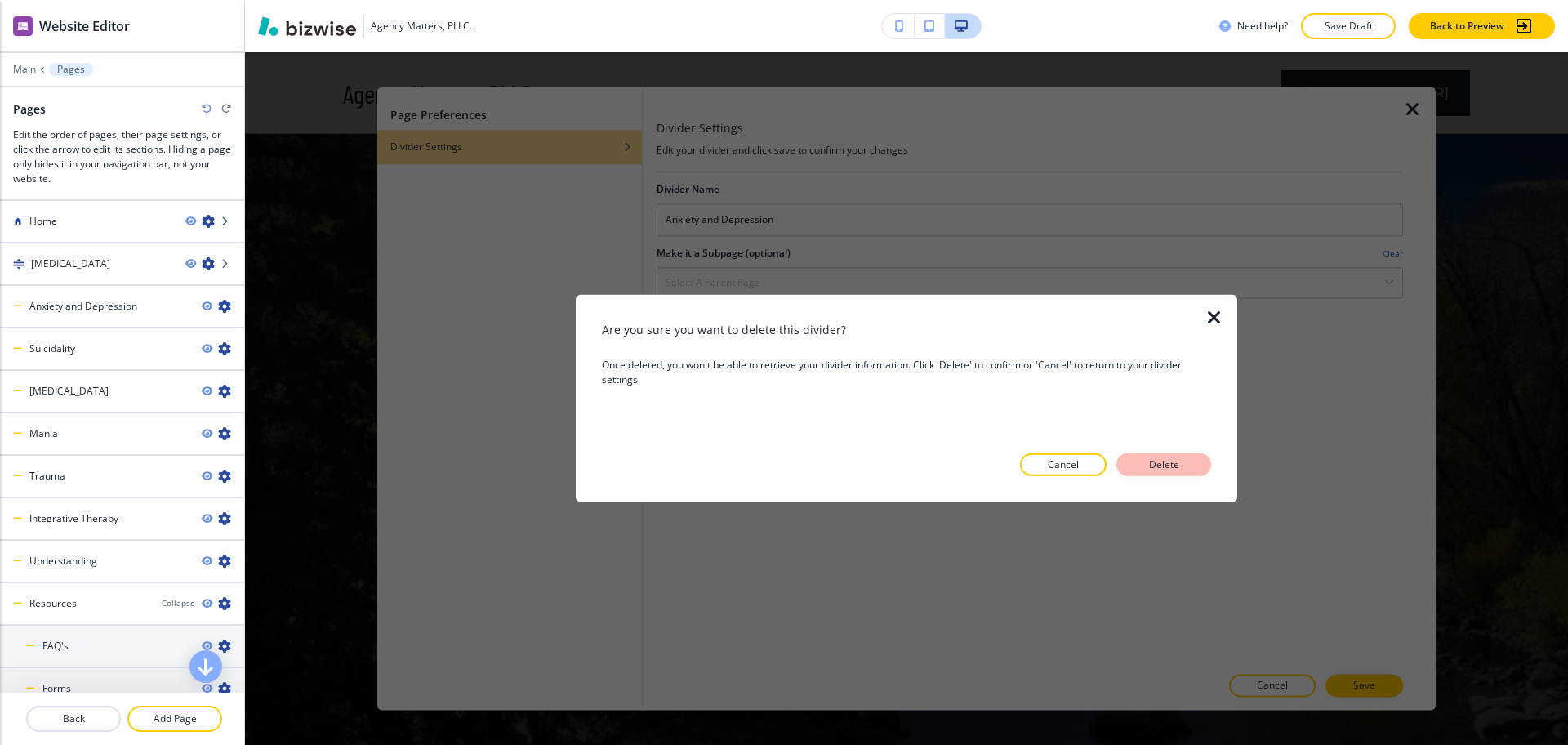
click at [1181, 460] on p "Delete" at bounding box center [1164, 464] width 39 height 15
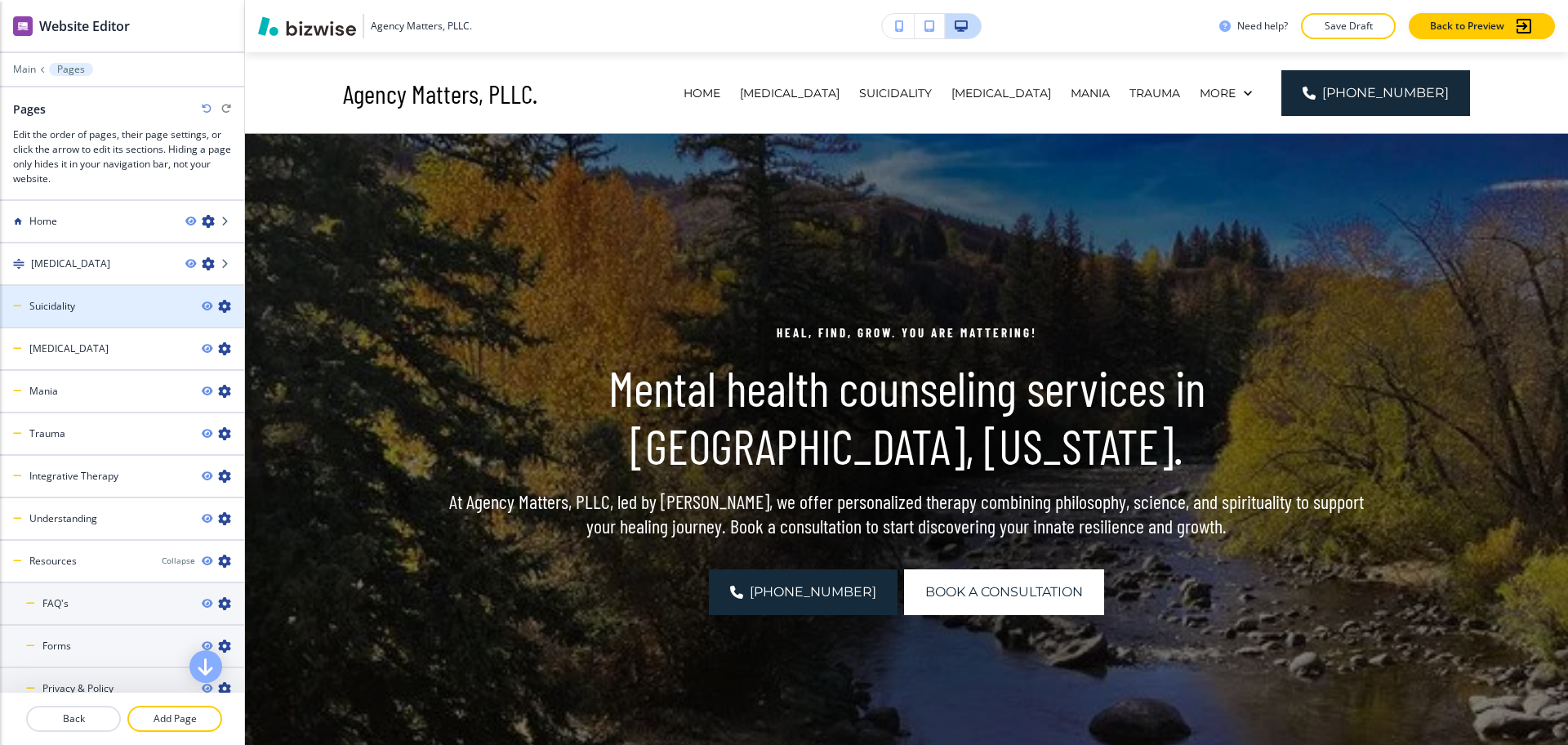
click at [218, 309] on icon "button" at bounding box center [224, 306] width 13 height 13
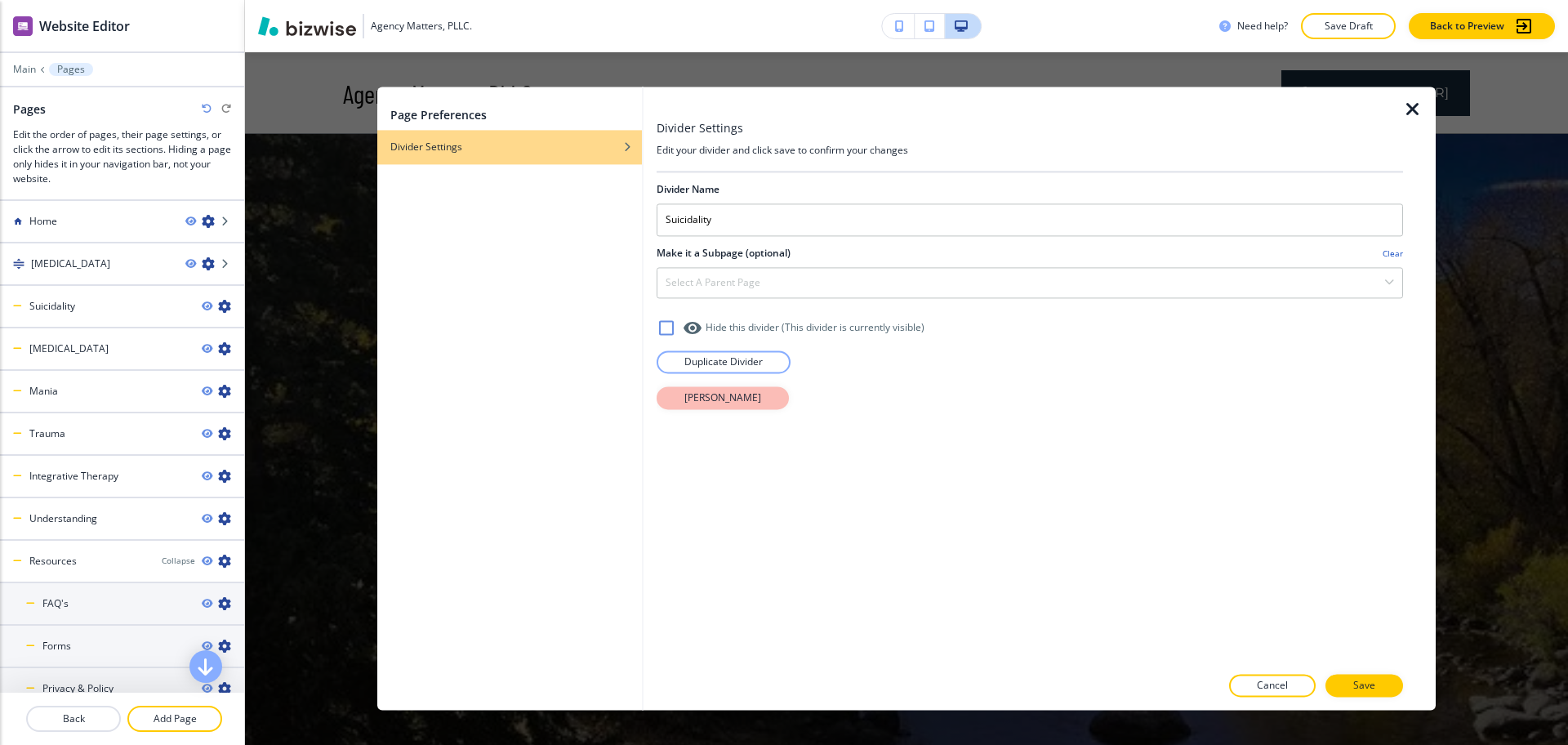
click at [698, 397] on p "[PERSON_NAME]" at bounding box center [723, 398] width 77 height 15
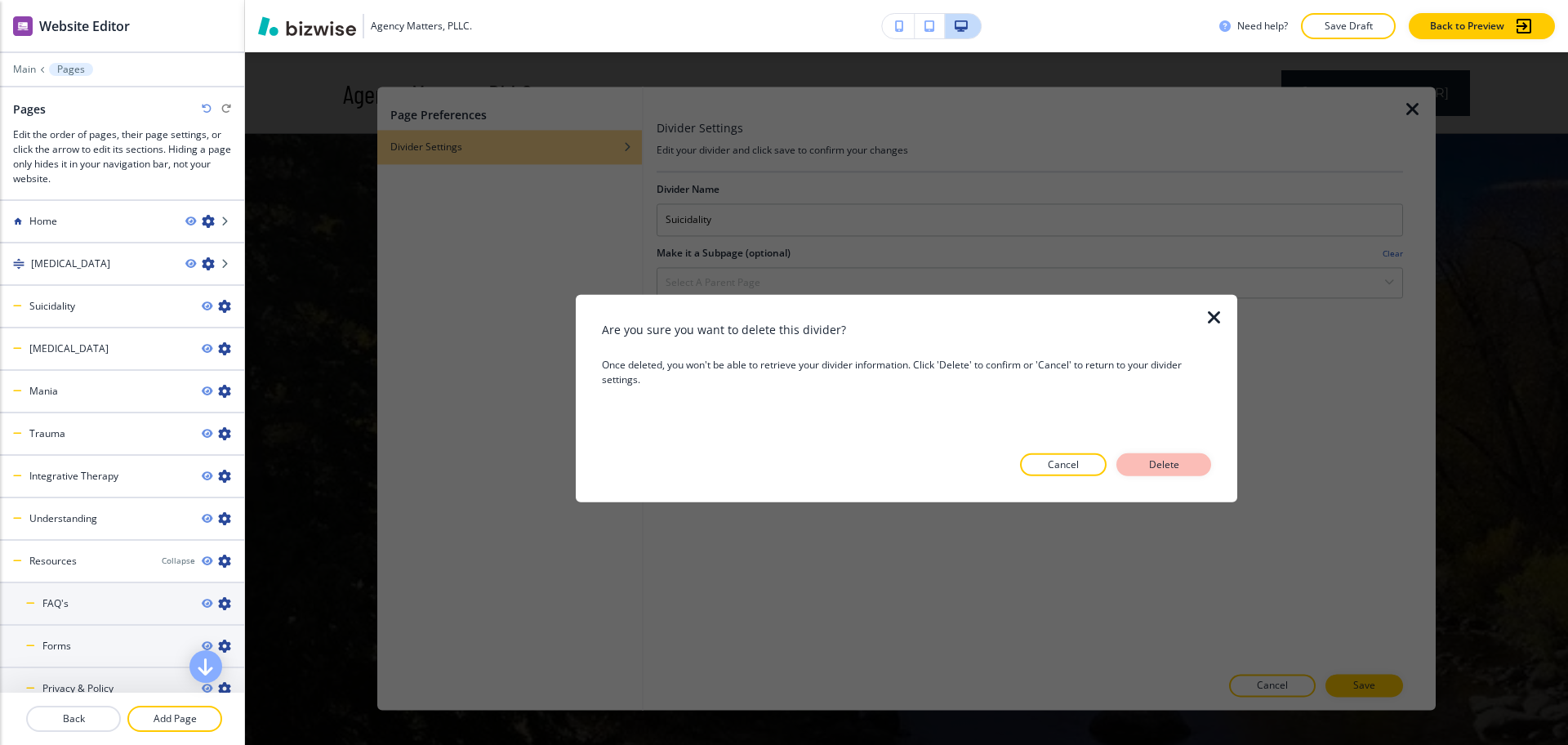
click at [1159, 466] on p "Delete" at bounding box center [1164, 464] width 39 height 15
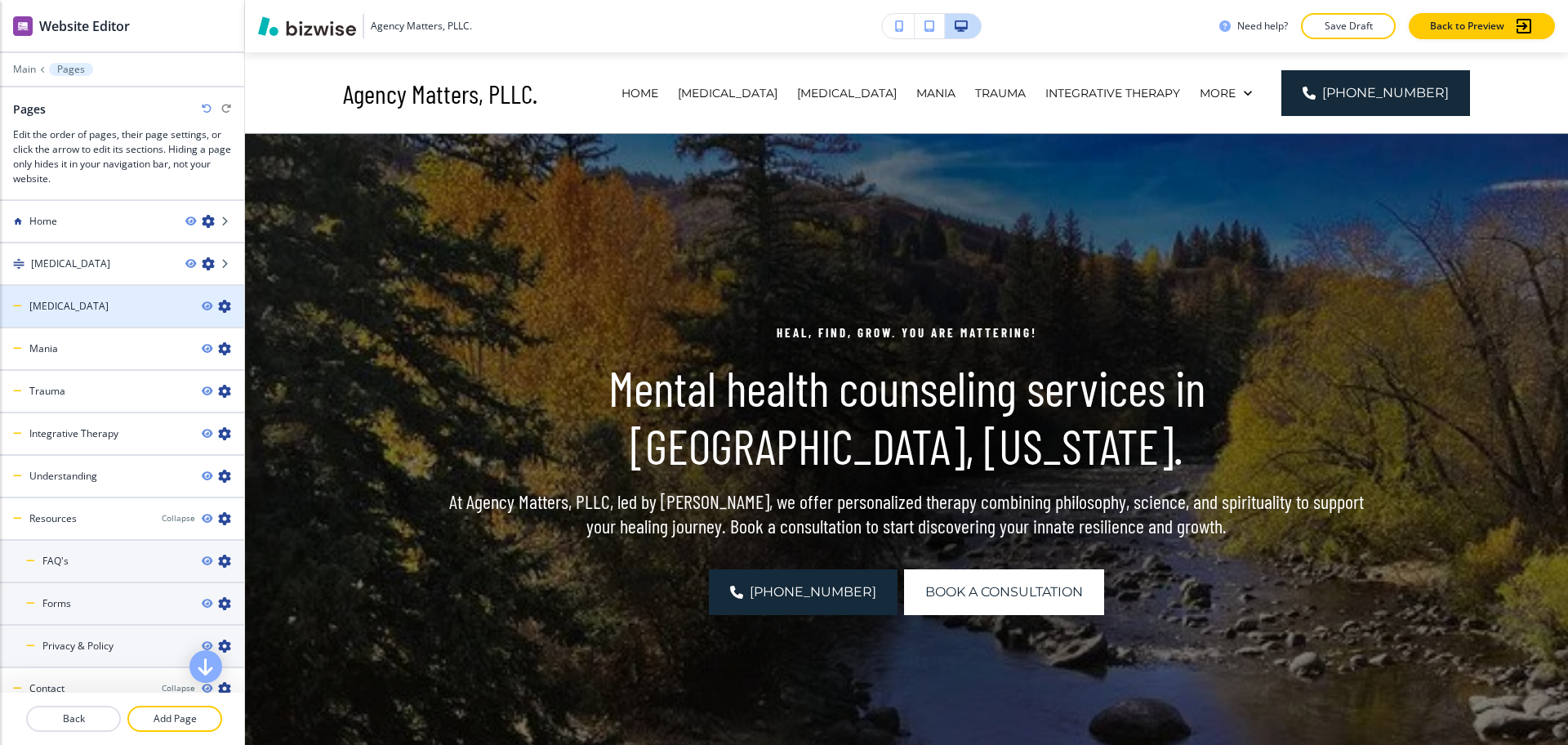
click at [218, 302] on icon "button" at bounding box center [224, 306] width 13 height 13
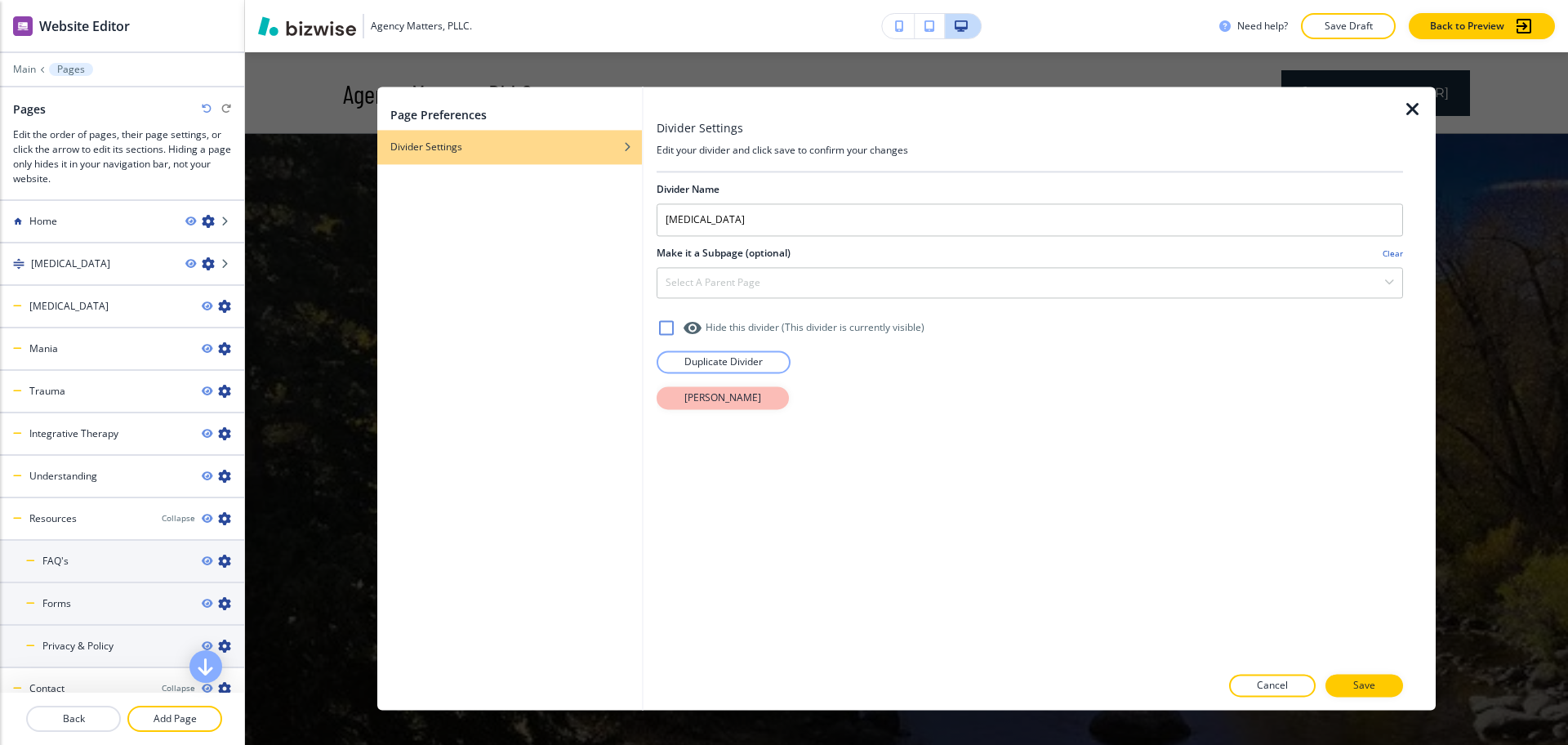
click at [673, 390] on button "[PERSON_NAME]" at bounding box center [722, 398] width 132 height 23
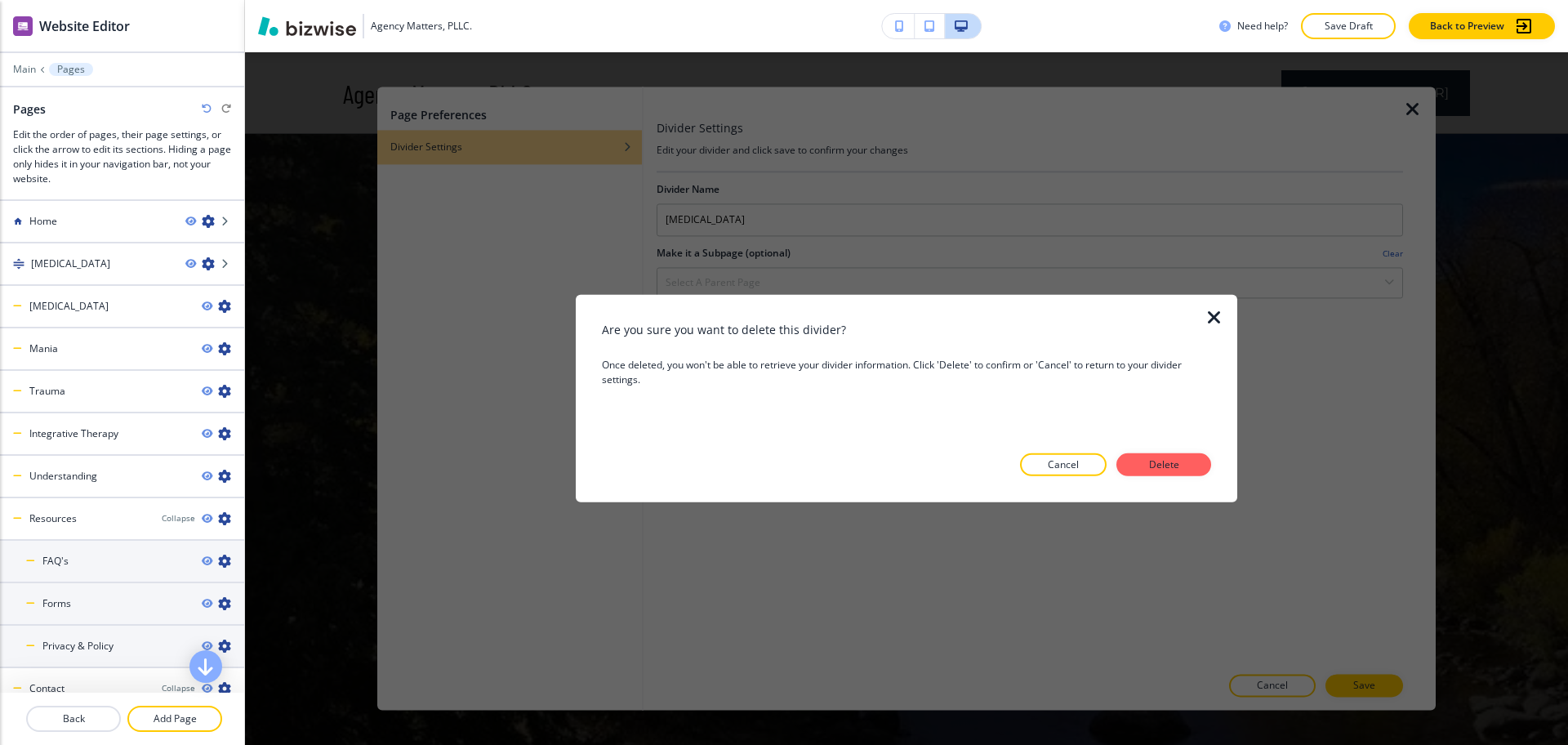
click at [1195, 480] on div at bounding box center [907, 490] width 609 height 27
click at [1187, 466] on button "Delete" at bounding box center [1163, 465] width 95 height 23
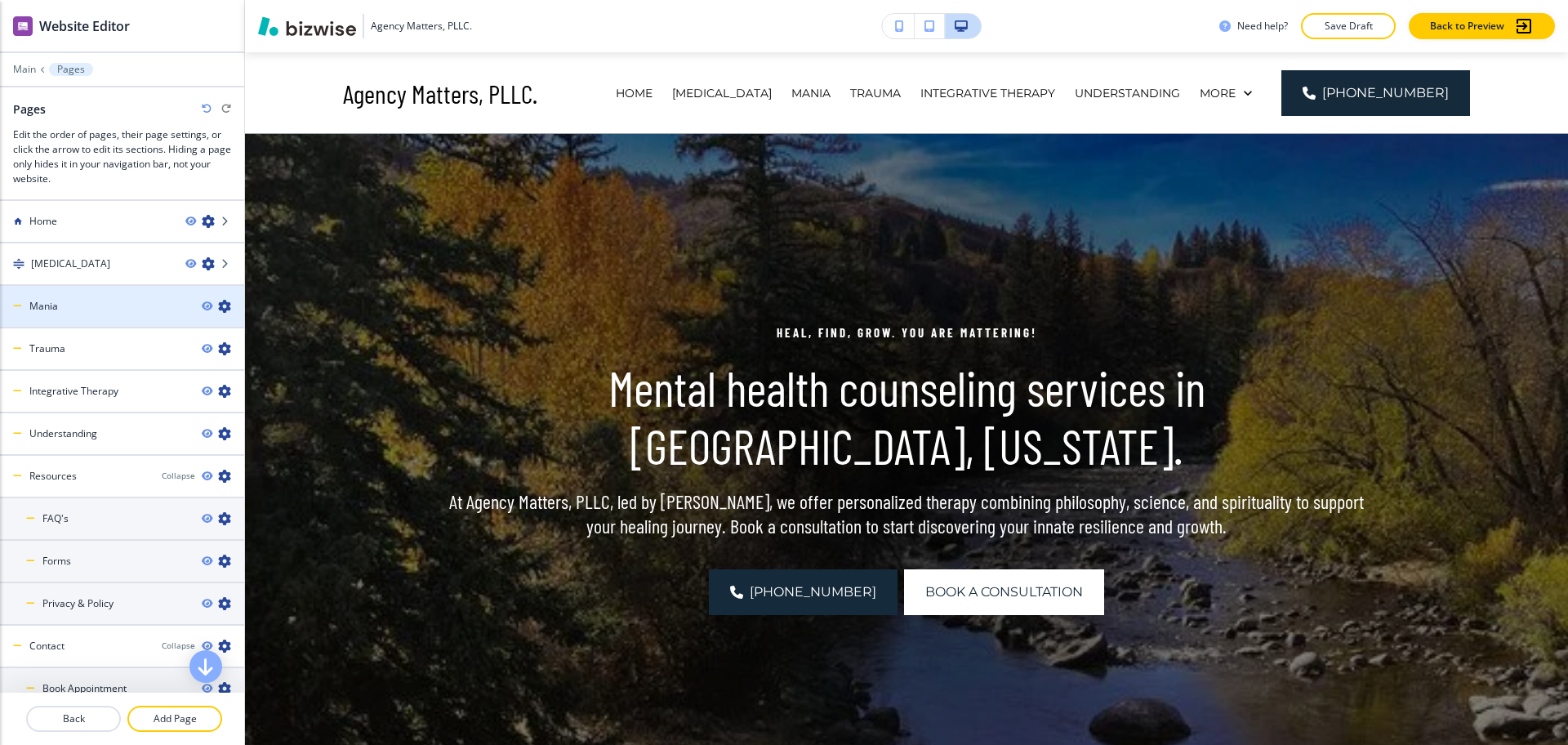
click at [218, 301] on icon "button" at bounding box center [224, 306] width 13 height 13
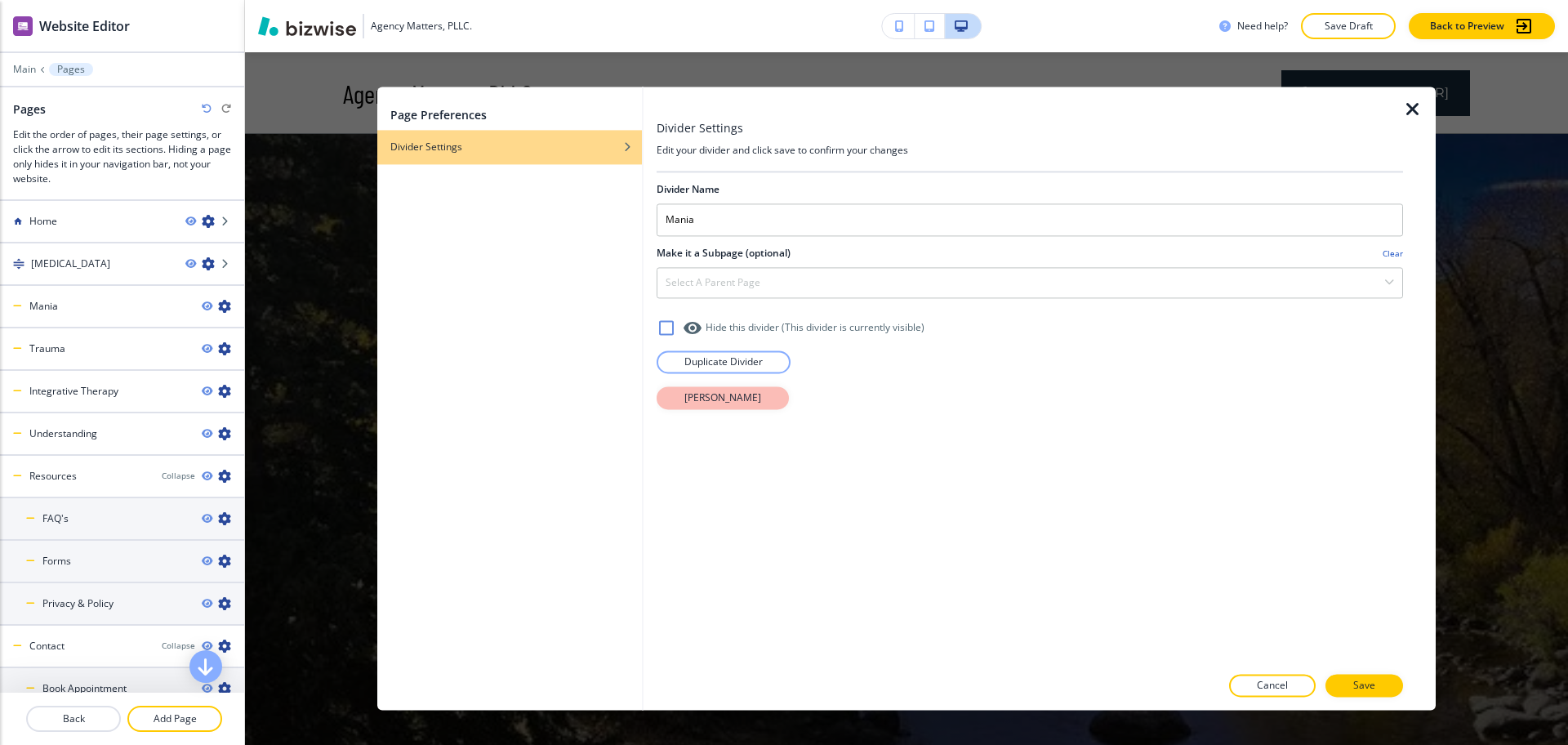
click at [722, 407] on button "[PERSON_NAME]" at bounding box center [722, 398] width 132 height 23
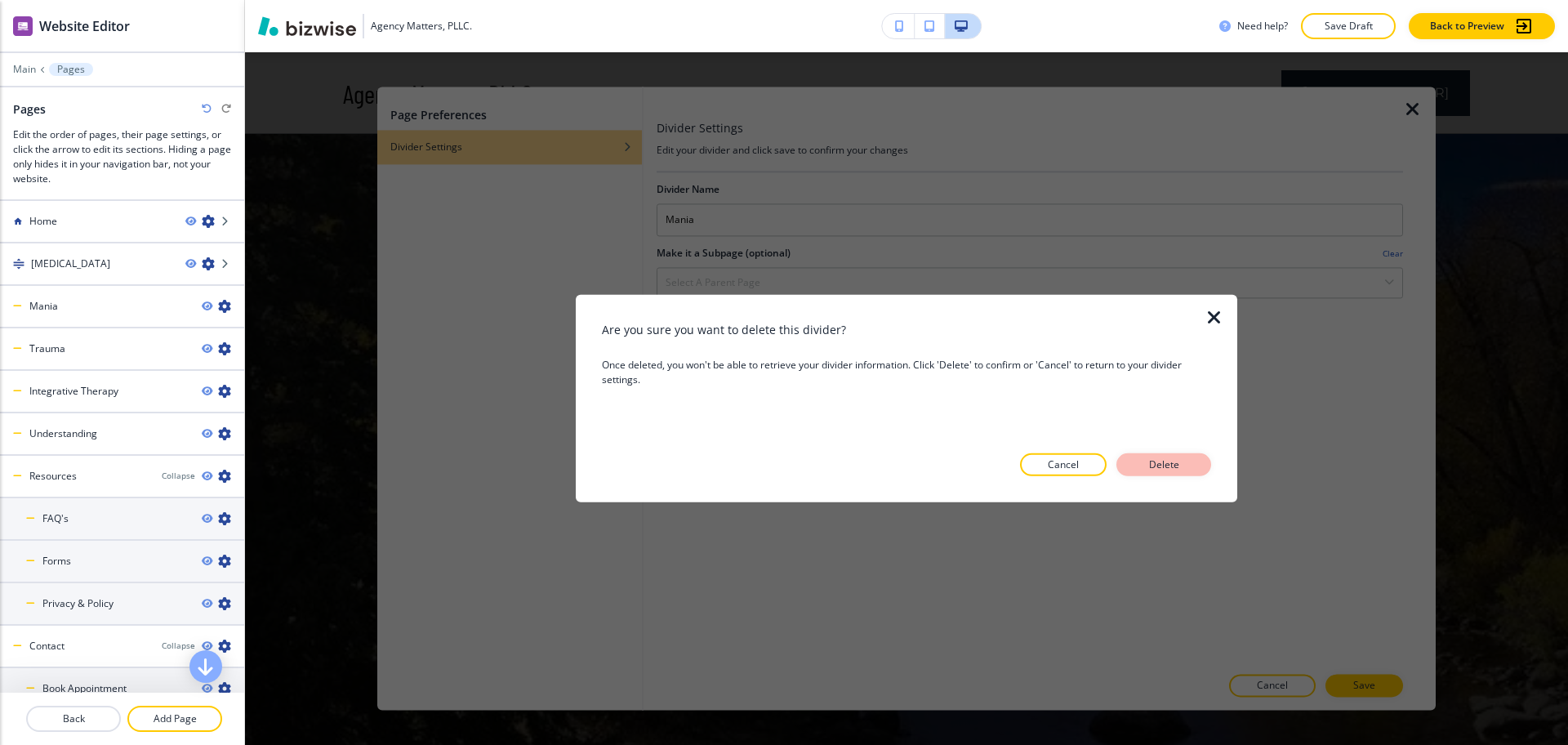
click at [1147, 465] on p "Delete" at bounding box center [1164, 464] width 39 height 15
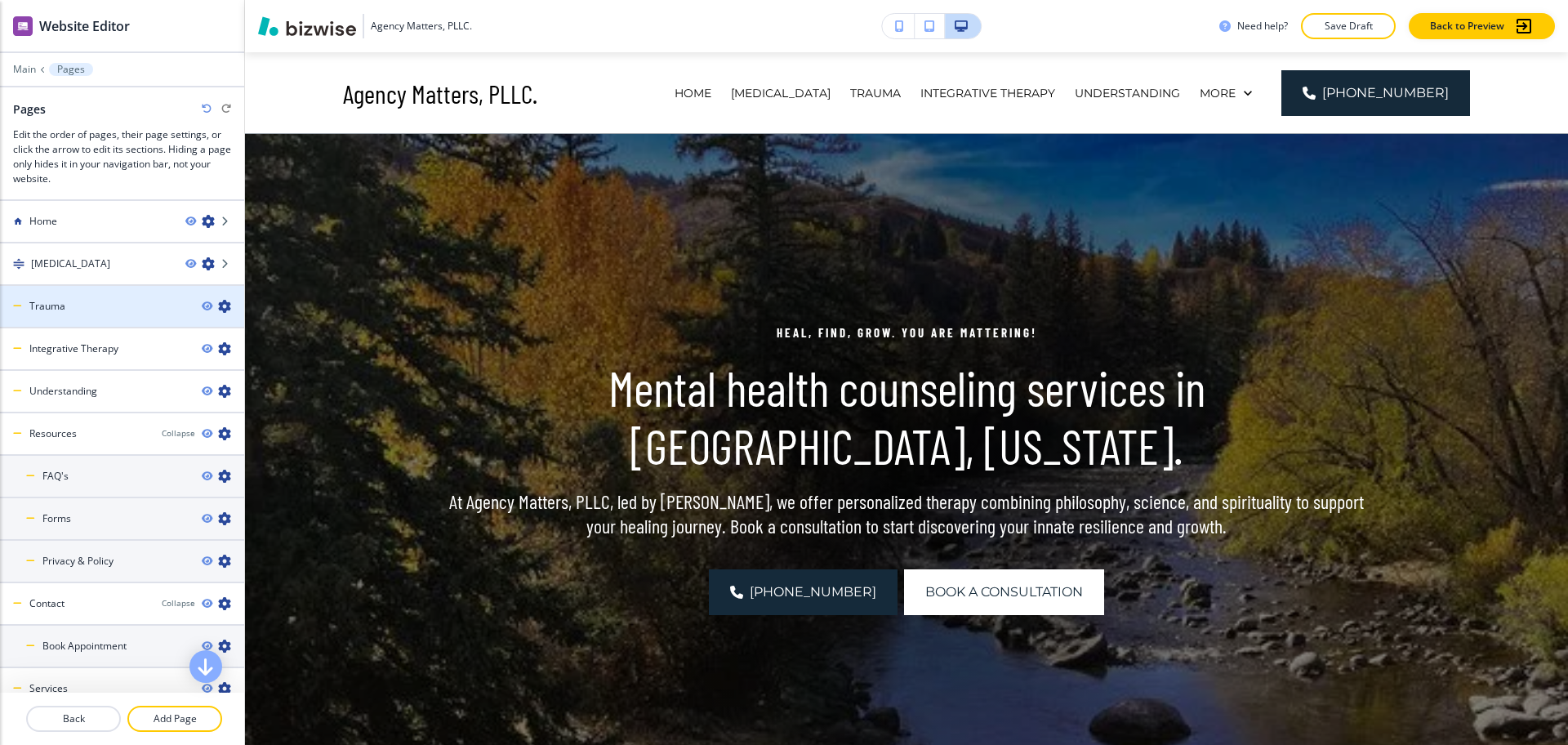
click at [218, 306] on icon "button" at bounding box center [224, 306] width 13 height 13
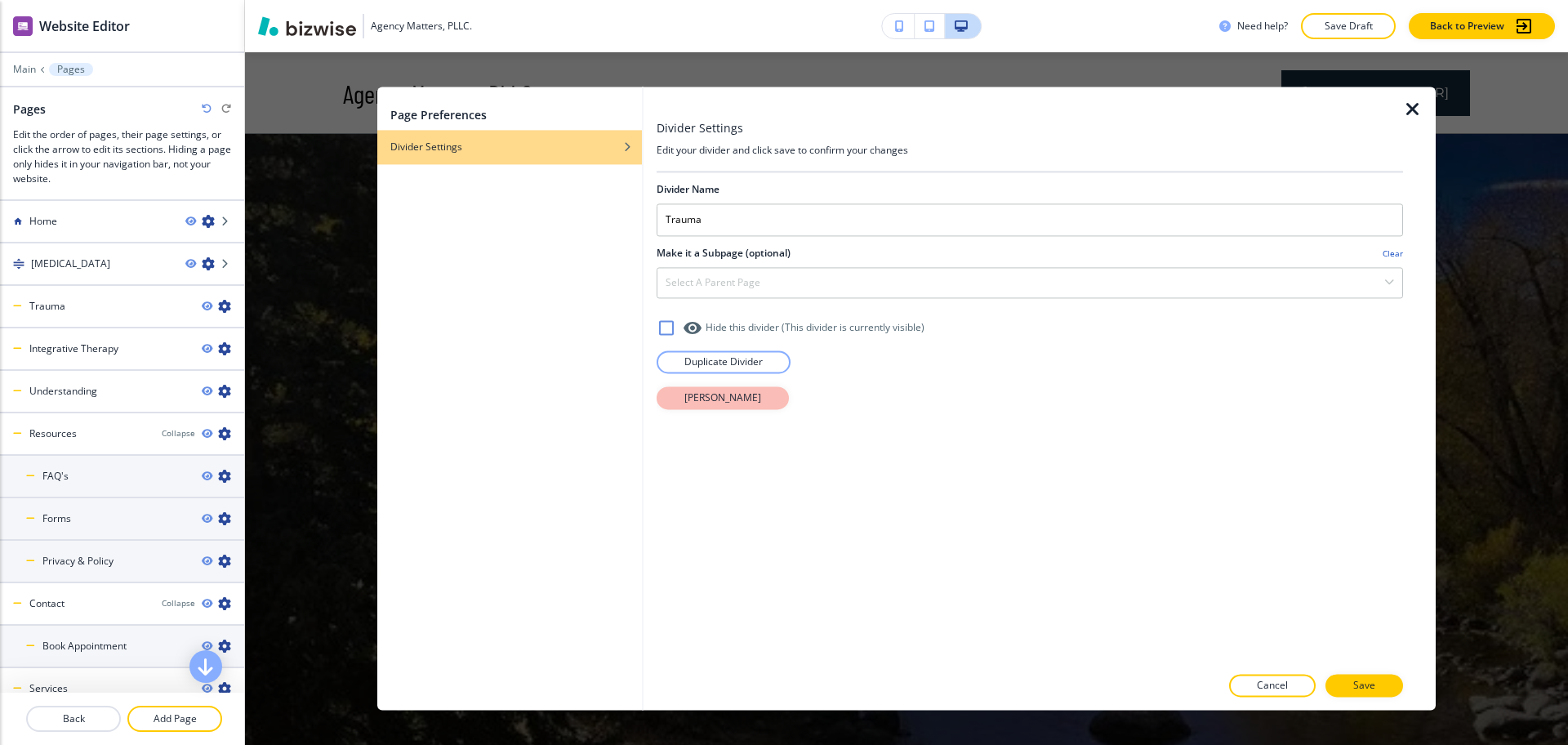
click at [712, 395] on p "[PERSON_NAME]" at bounding box center [723, 398] width 77 height 15
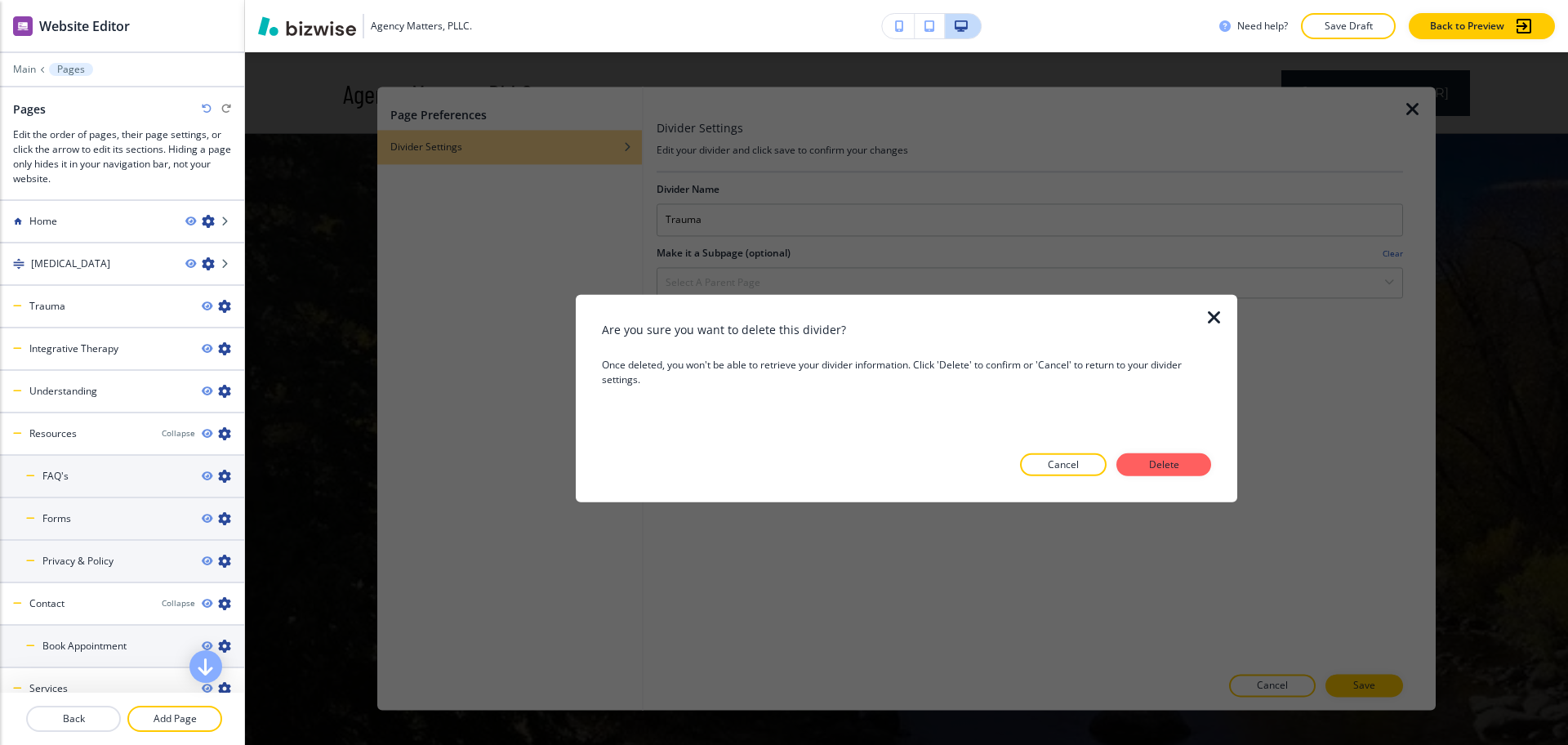
click at [1174, 457] on p "Delete" at bounding box center [1164, 464] width 39 height 15
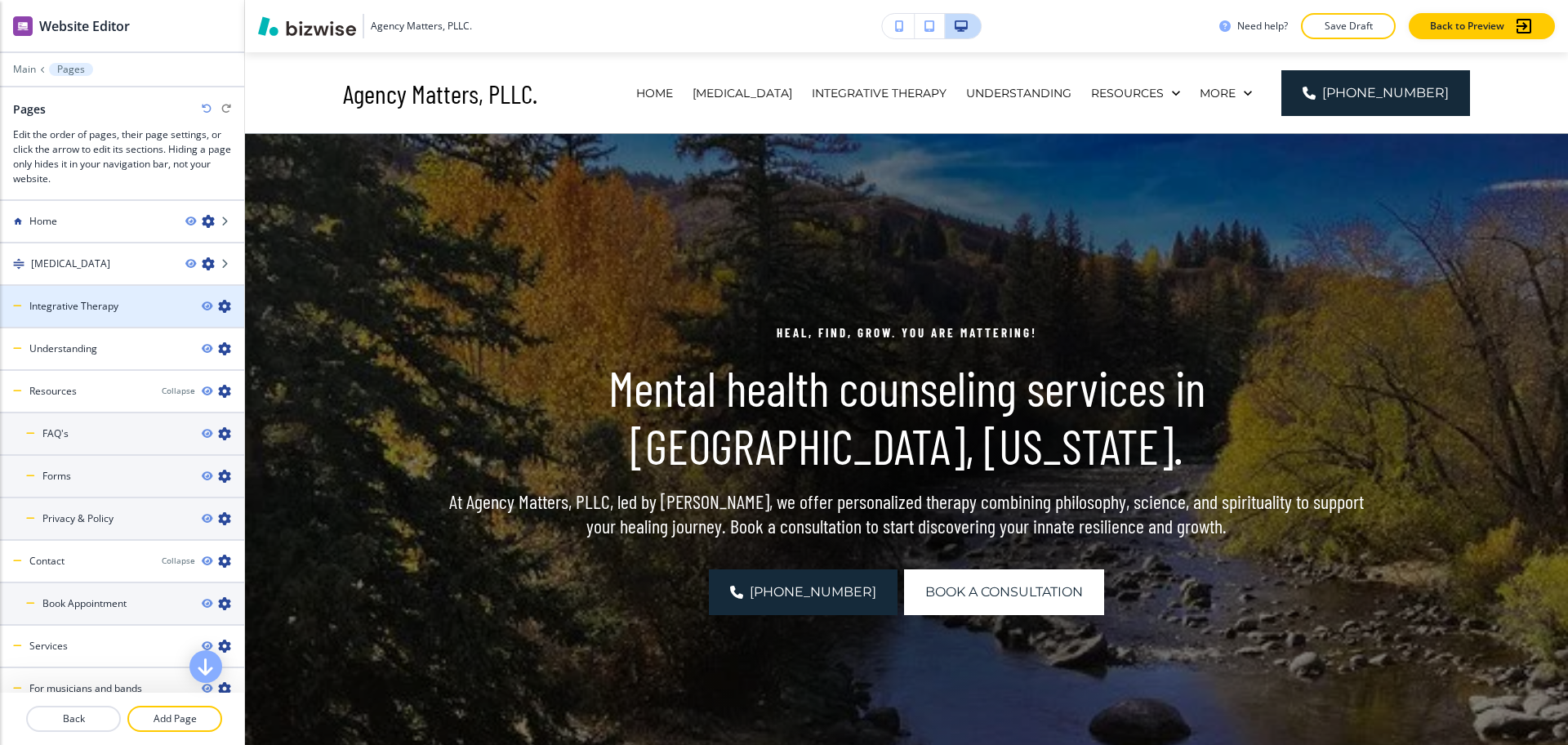
click at [218, 305] on icon "button" at bounding box center [224, 306] width 13 height 13
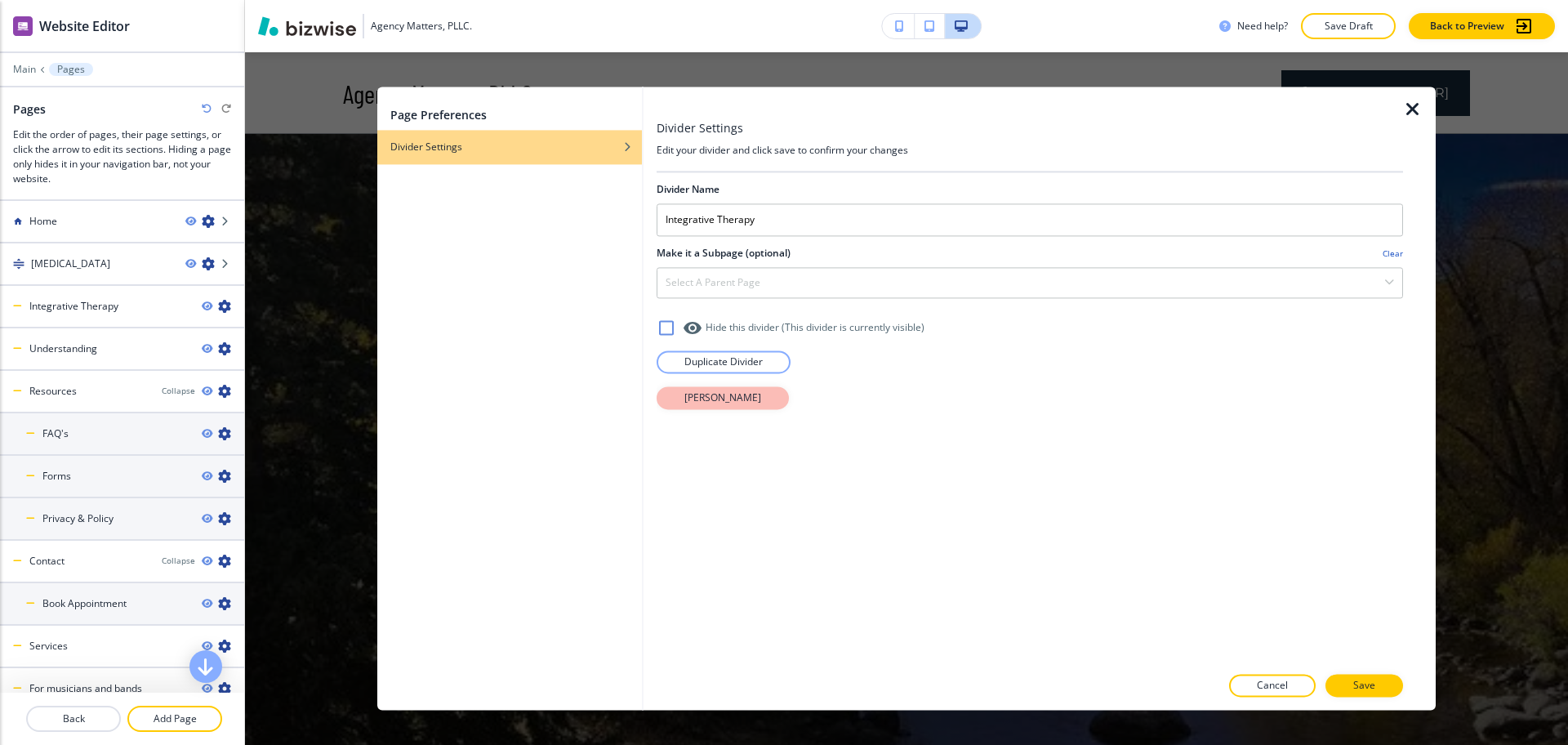
click at [701, 392] on p "[PERSON_NAME]" at bounding box center [723, 398] width 77 height 15
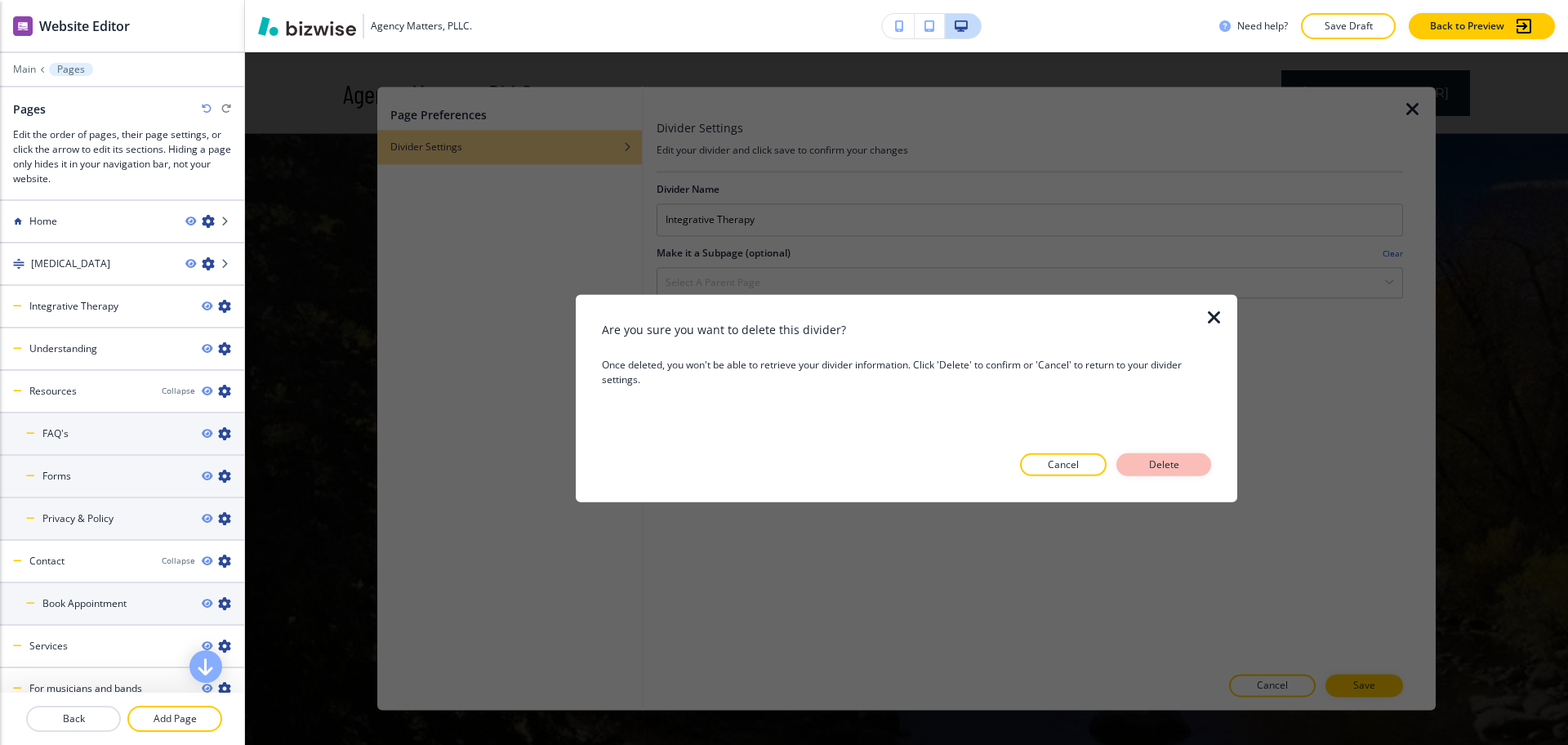
click at [1193, 472] on button "Delete" at bounding box center [1163, 465] width 95 height 23
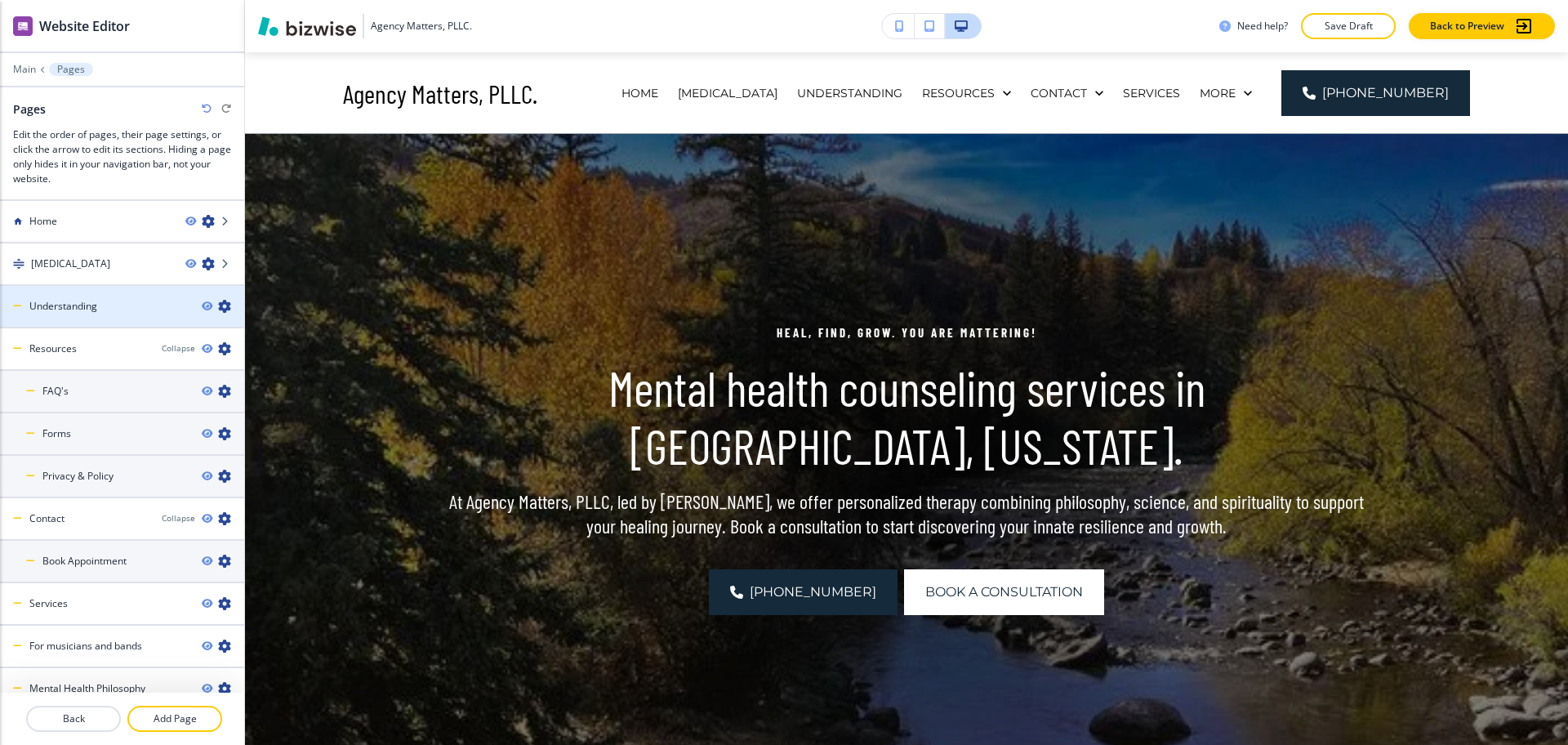
click at [218, 303] on icon "button" at bounding box center [224, 306] width 13 height 13
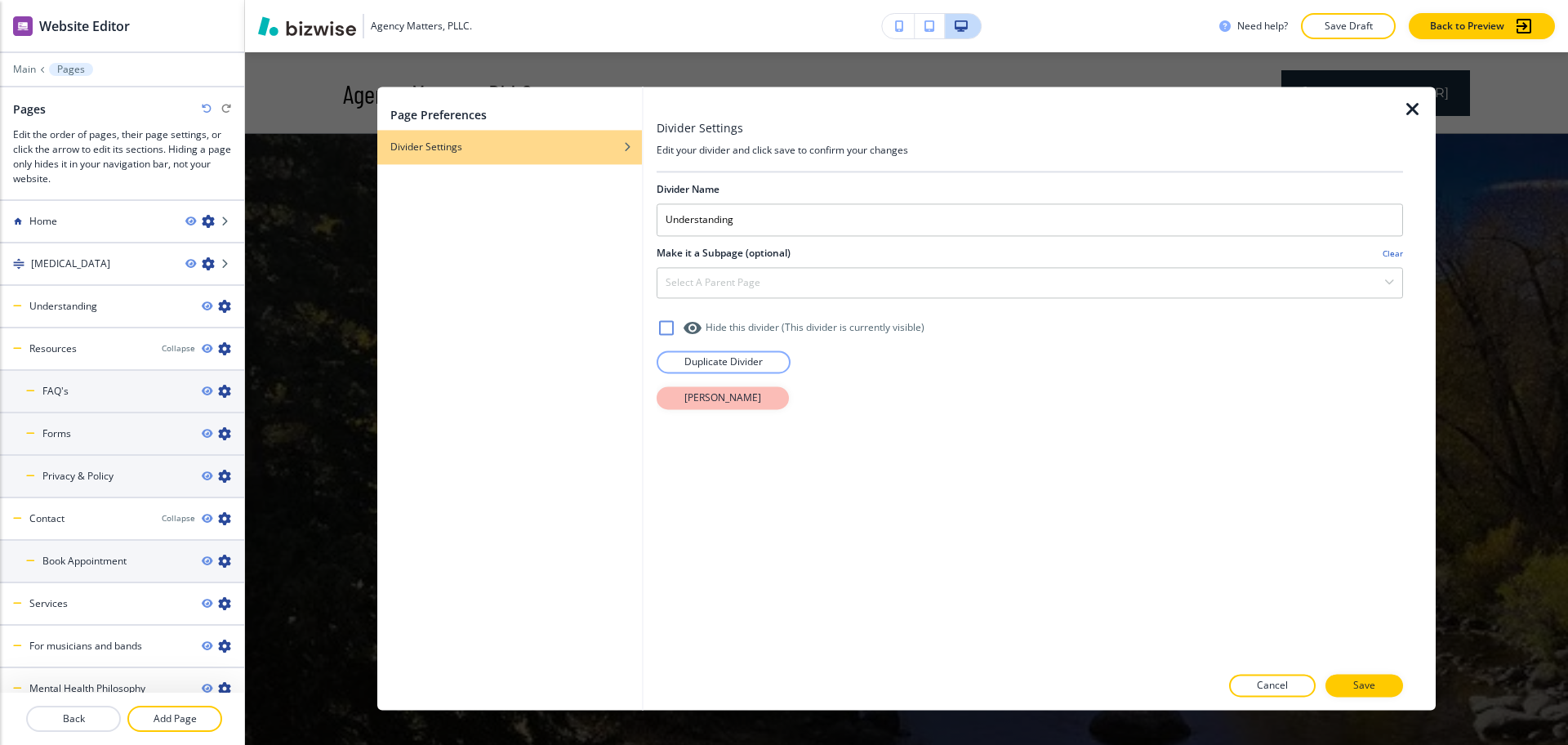
click at [681, 405] on button "[PERSON_NAME]" at bounding box center [722, 398] width 132 height 23
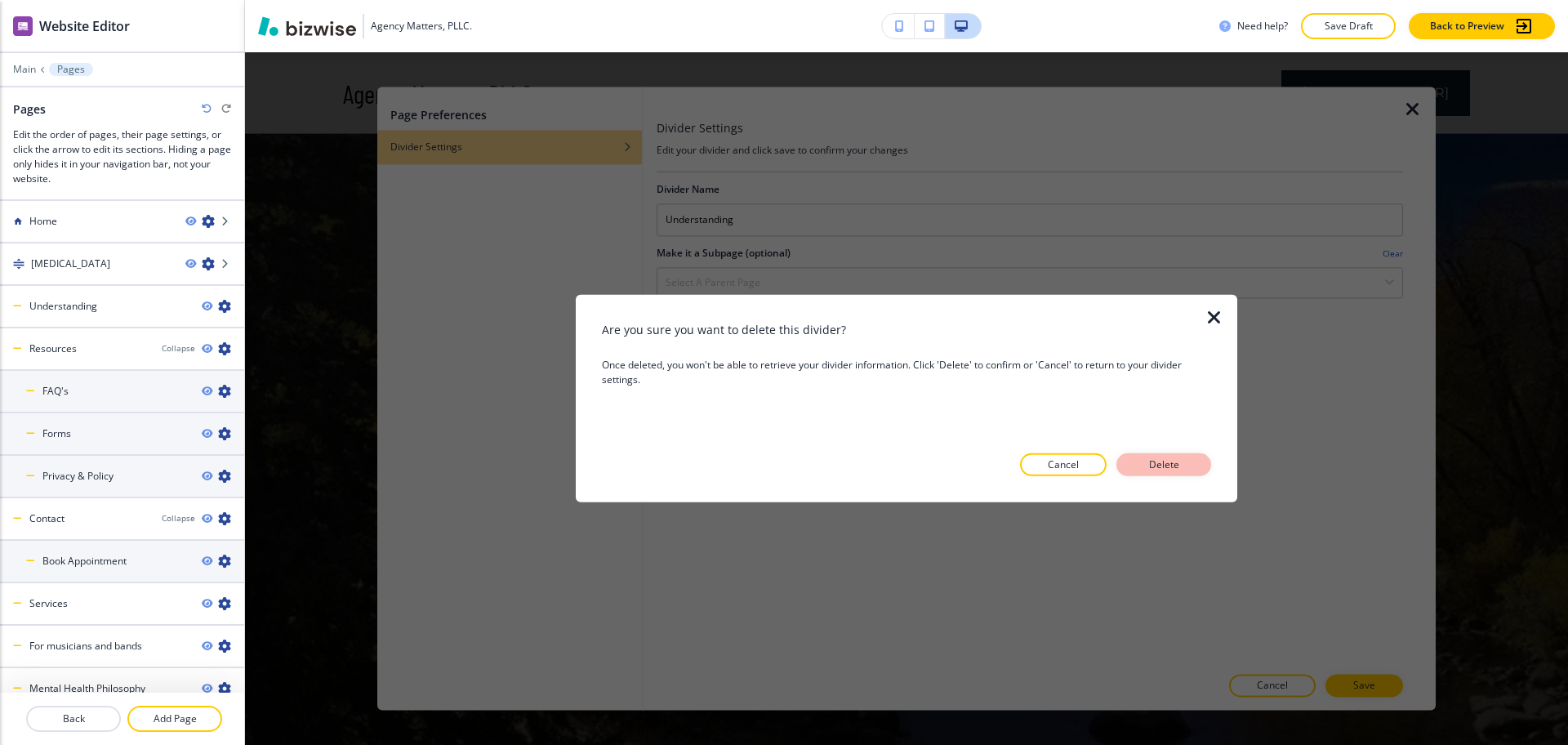
click at [1151, 464] on p "Delete" at bounding box center [1164, 464] width 39 height 15
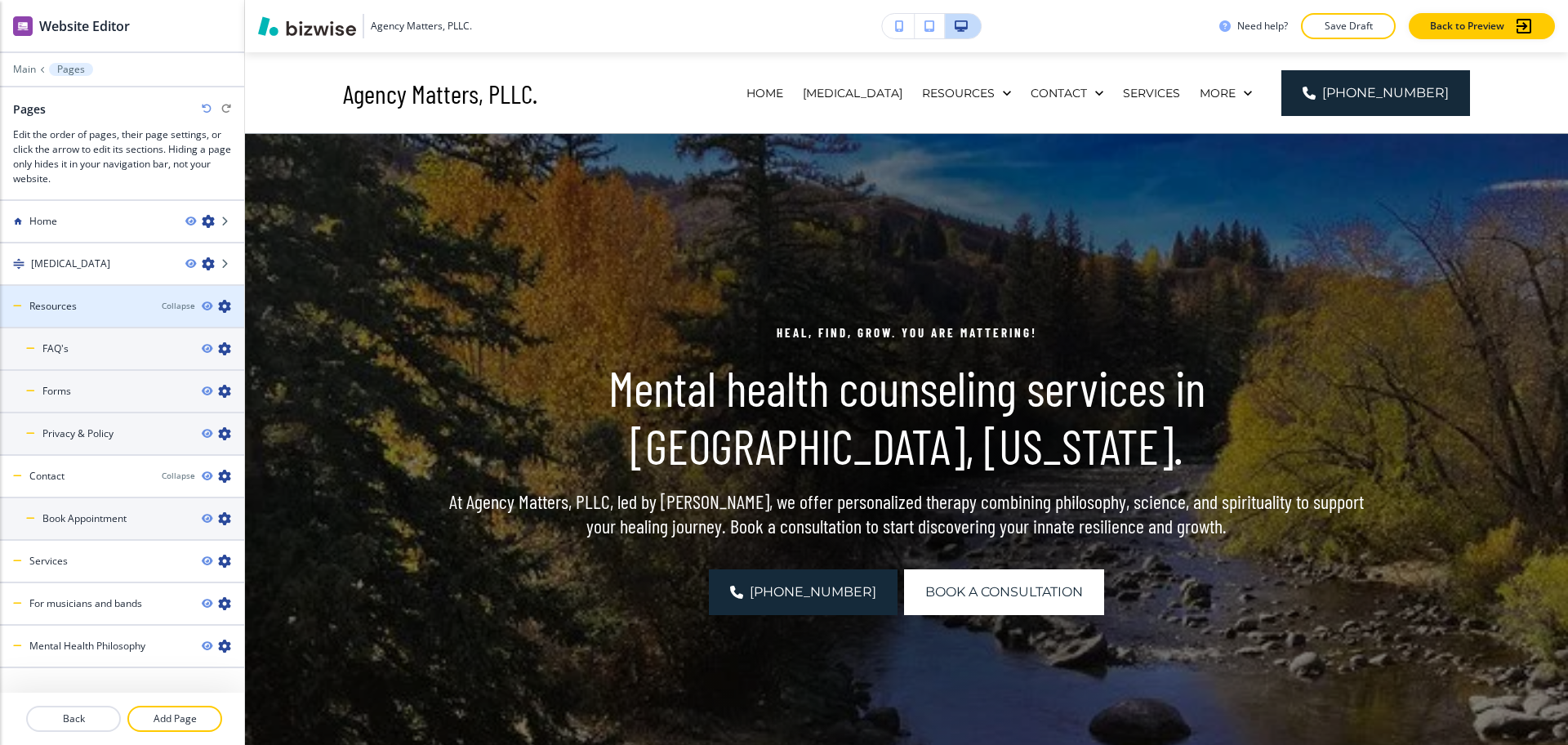
click at [218, 305] on icon "button" at bounding box center [224, 306] width 13 height 13
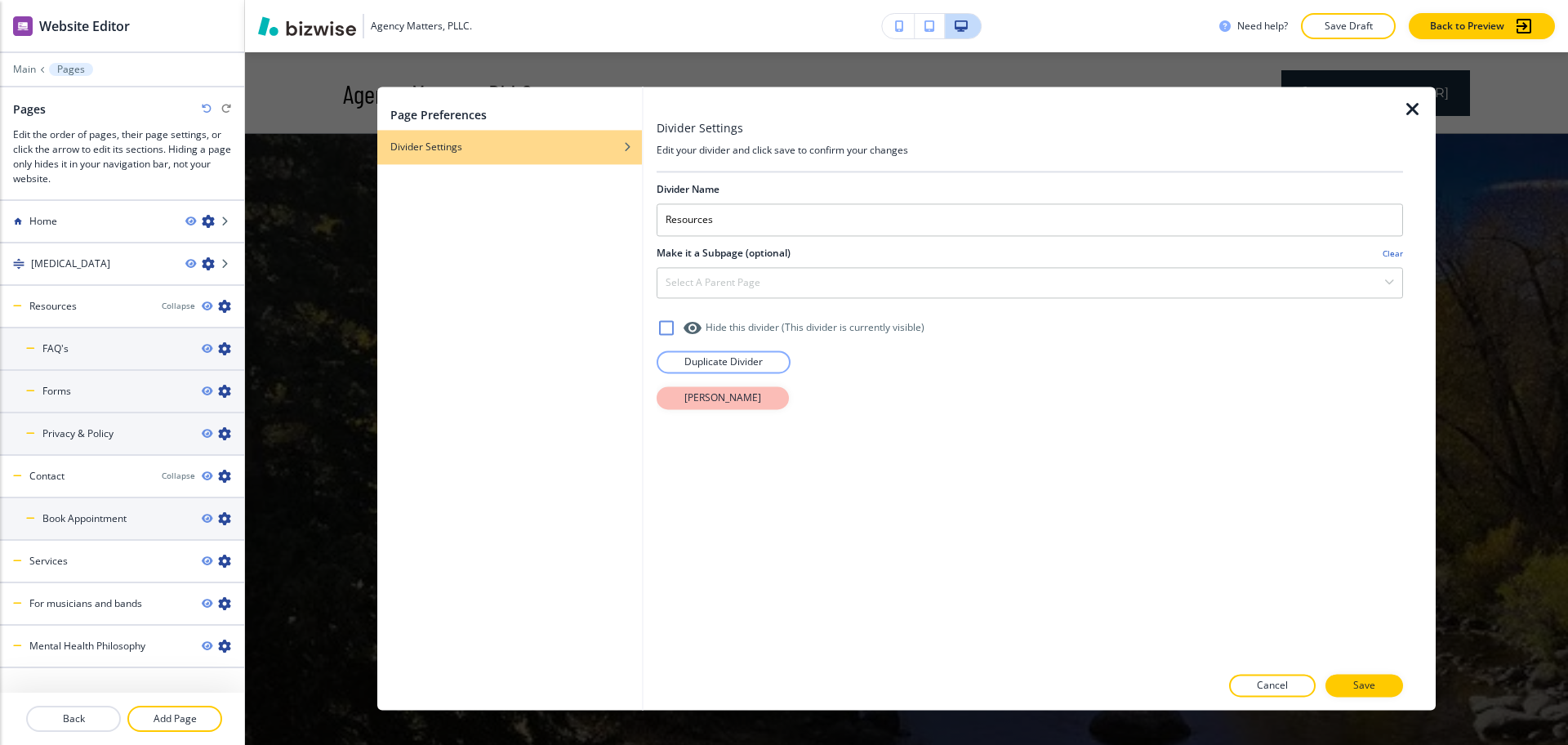
click at [682, 400] on button "[PERSON_NAME]" at bounding box center [722, 398] width 132 height 23
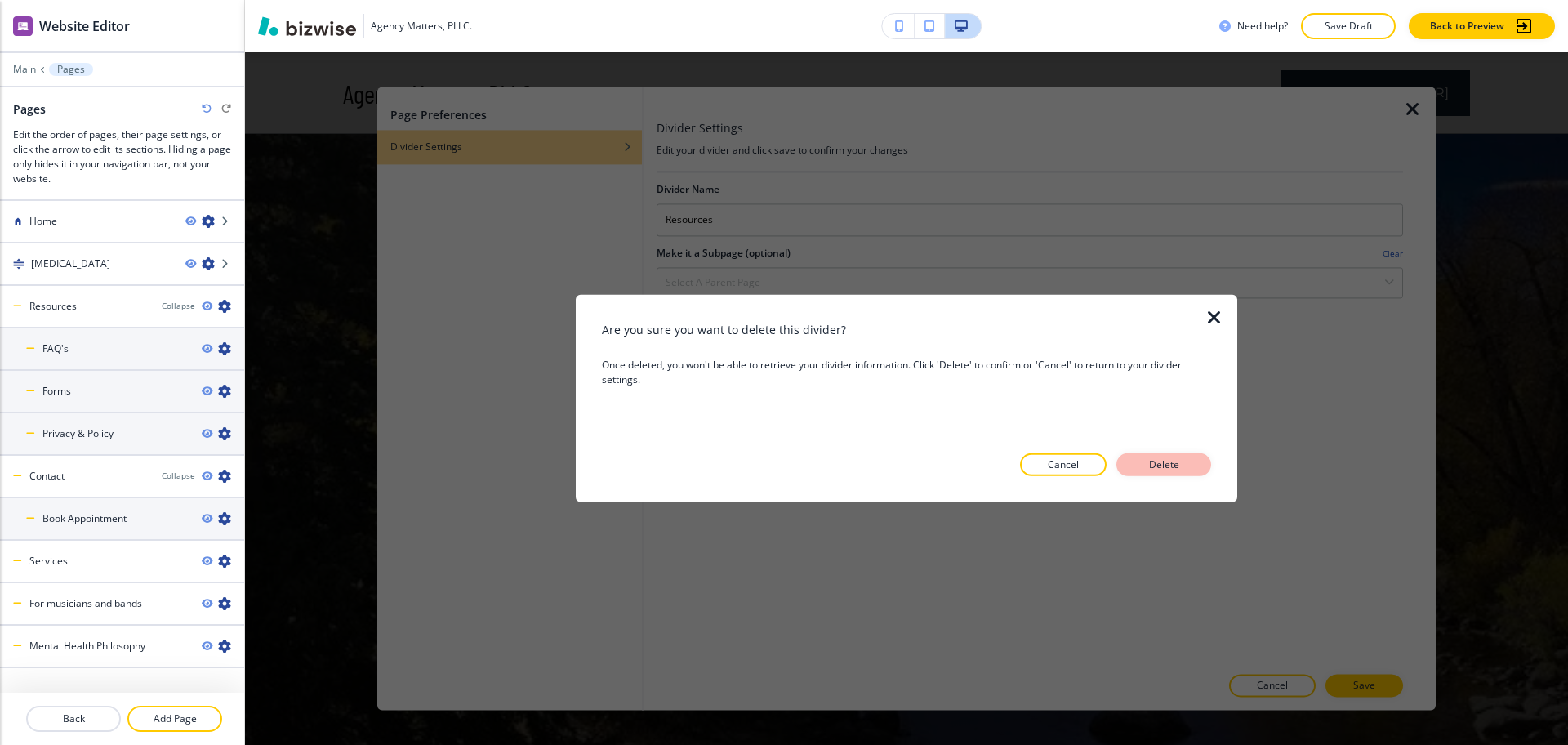
click at [1131, 472] on button "Delete" at bounding box center [1163, 465] width 95 height 23
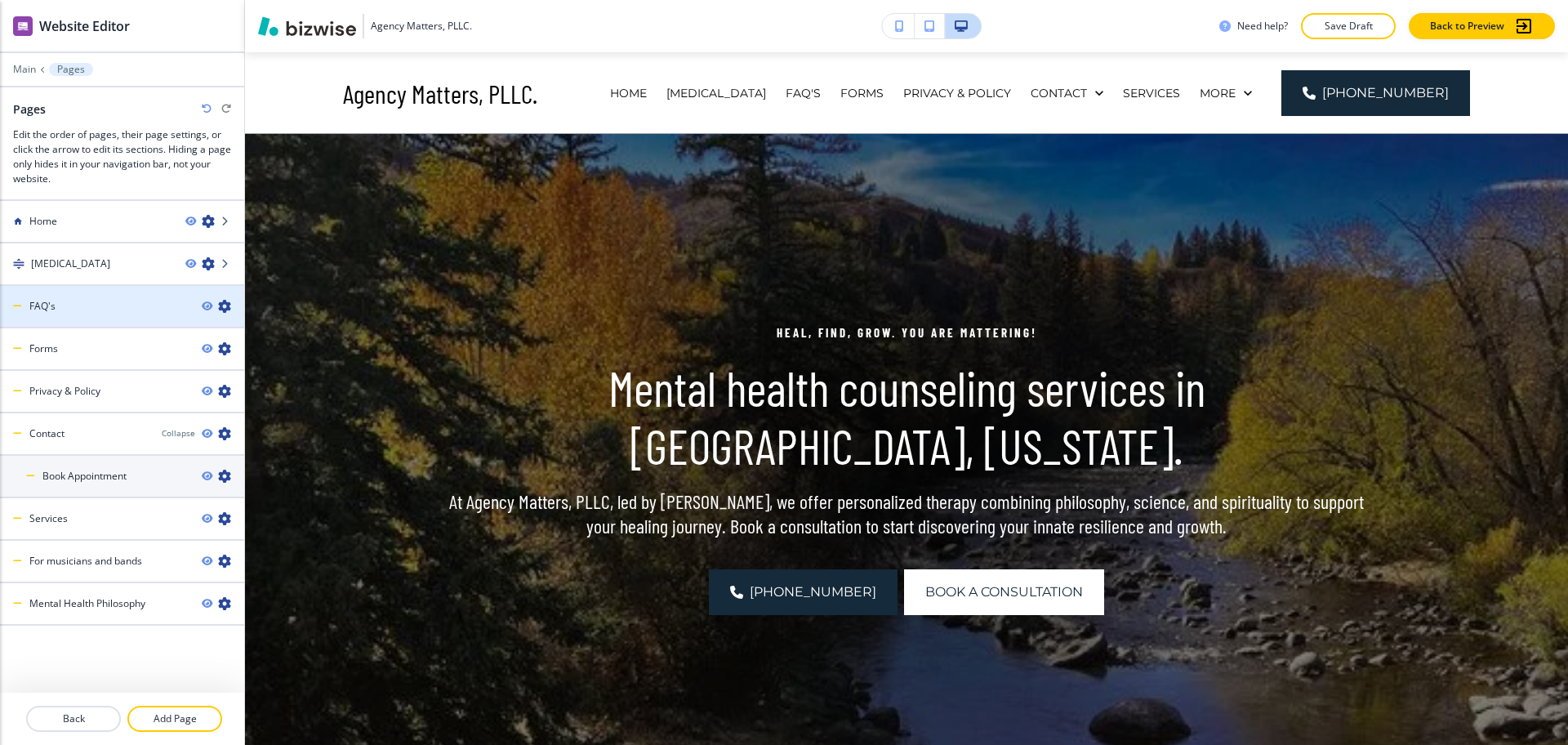
click at [218, 303] on icon "button" at bounding box center [224, 306] width 13 height 13
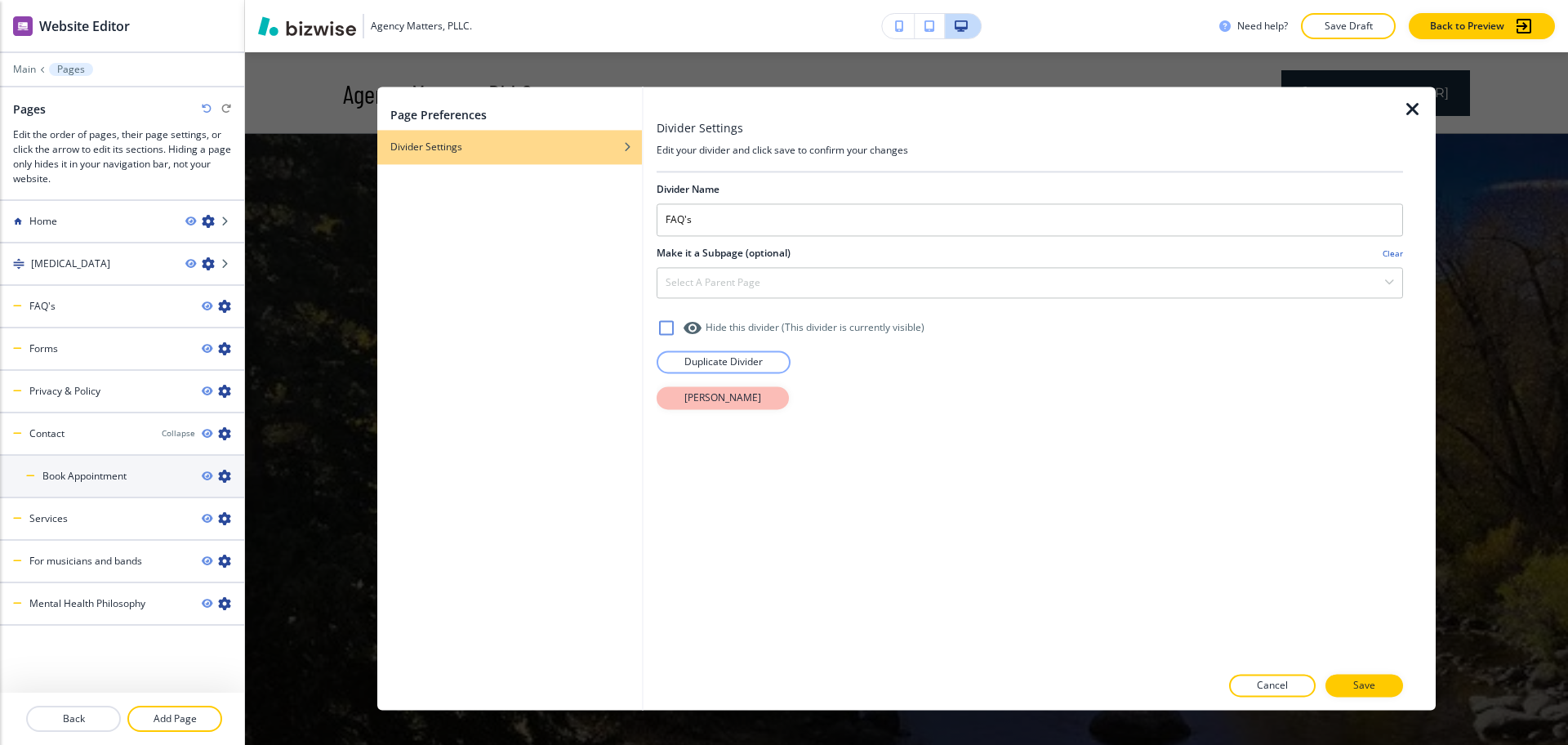
click at [748, 392] on p "[PERSON_NAME]" at bounding box center [723, 398] width 77 height 15
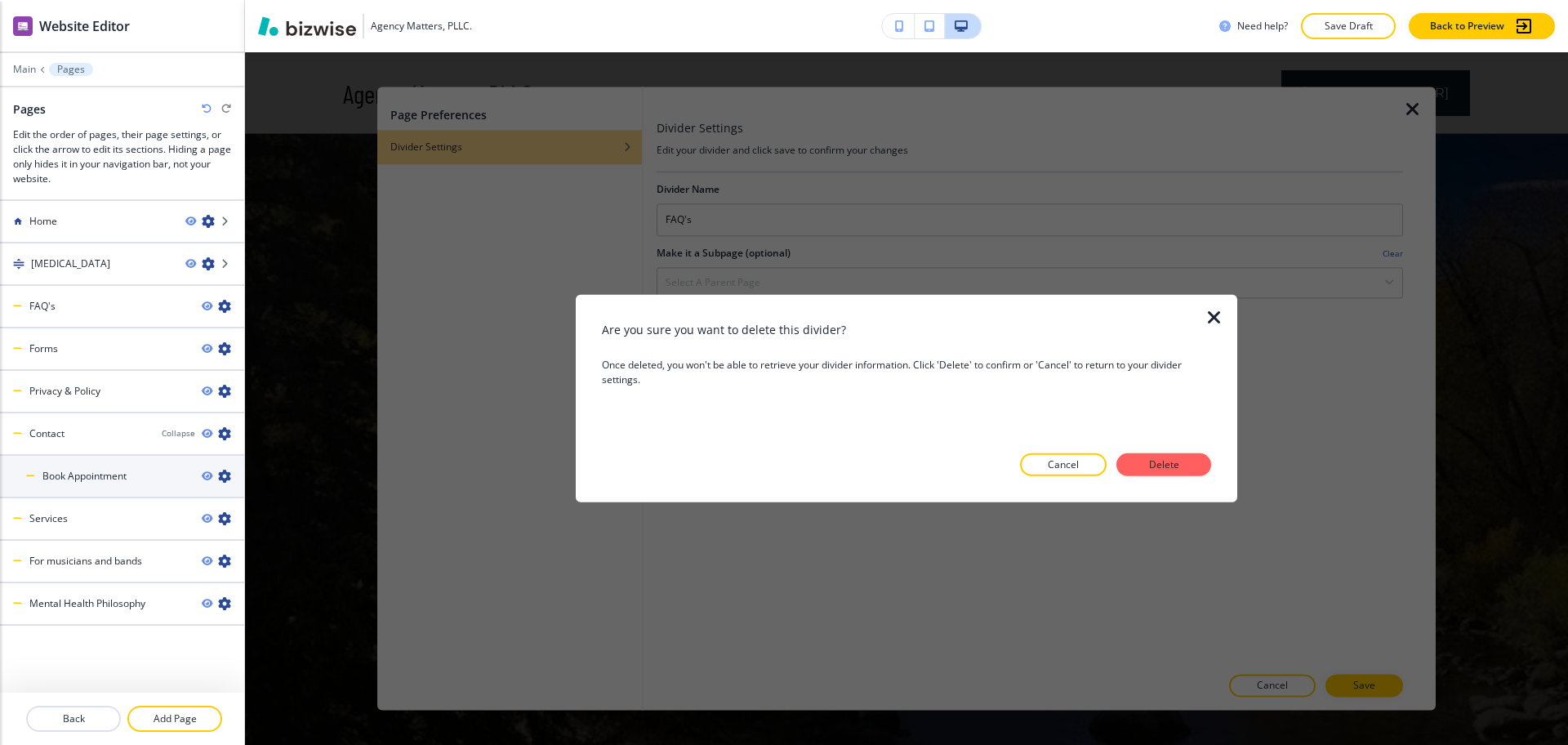
click at [1204, 477] on div at bounding box center [907, 490] width 609 height 27
click at [1173, 462] on p "Delete" at bounding box center [1164, 464] width 39 height 15
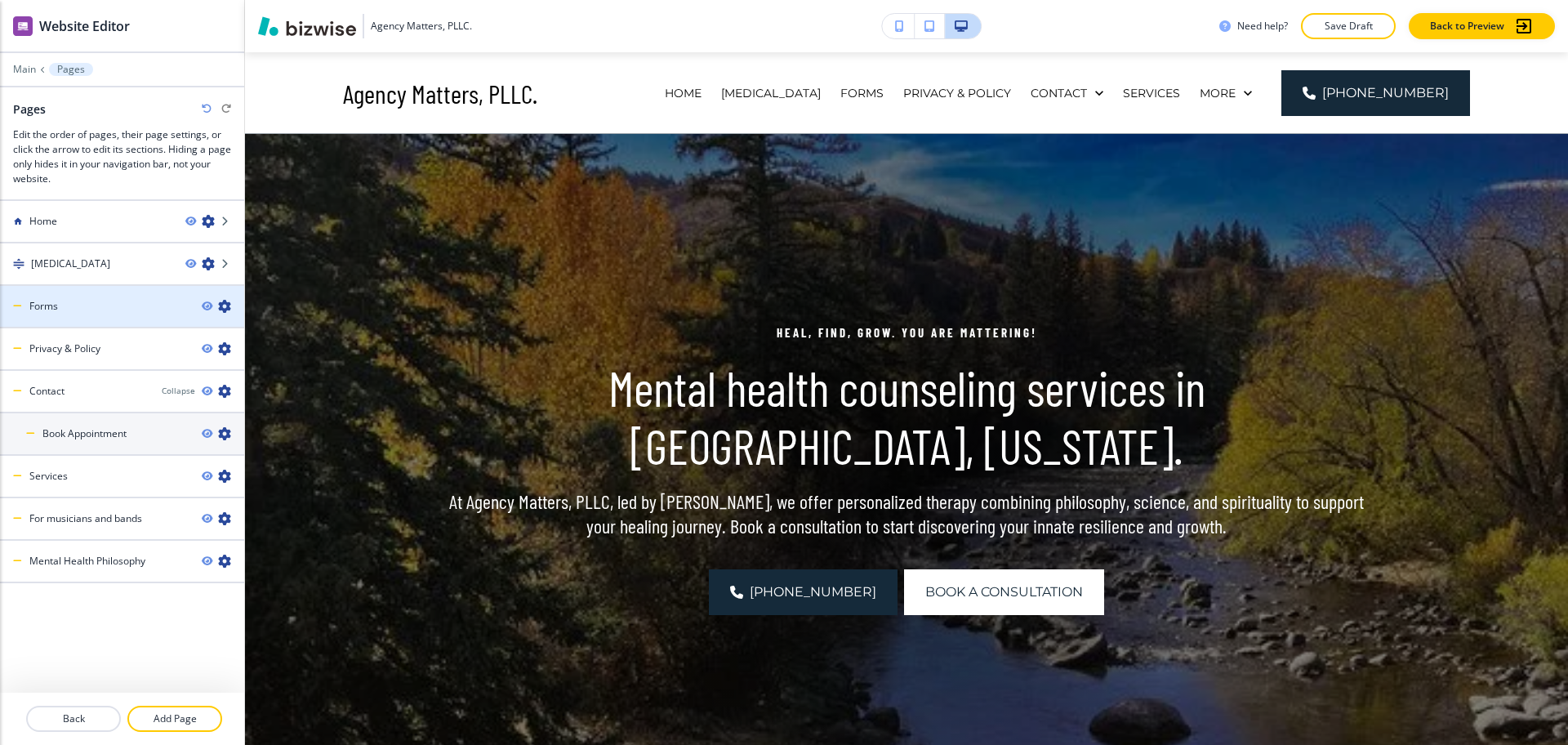
click at [221, 309] on icon "button" at bounding box center [224, 306] width 13 height 13
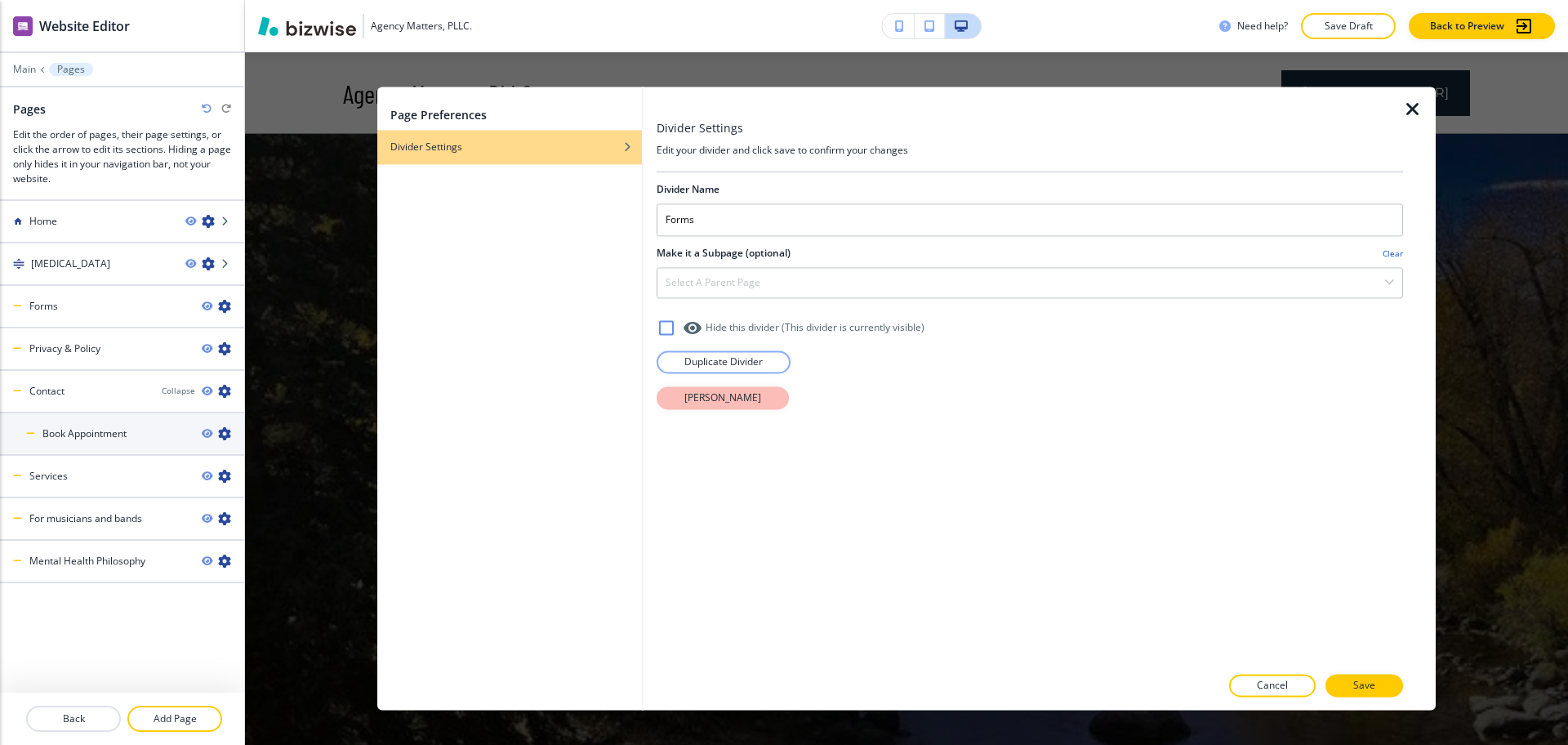
click at [709, 392] on p "[PERSON_NAME]" at bounding box center [723, 398] width 77 height 15
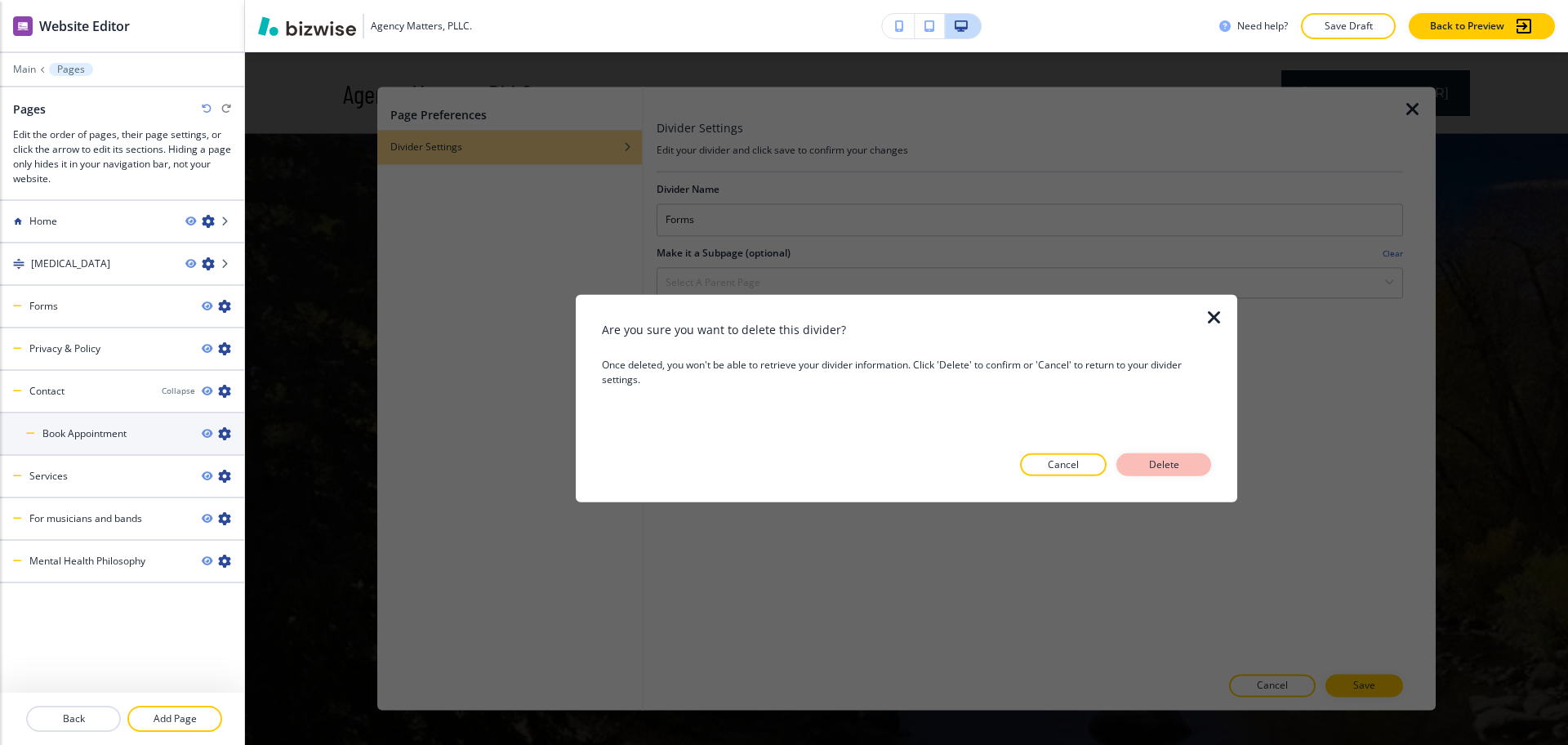
click at [1185, 462] on button "Delete" at bounding box center [1163, 465] width 95 height 23
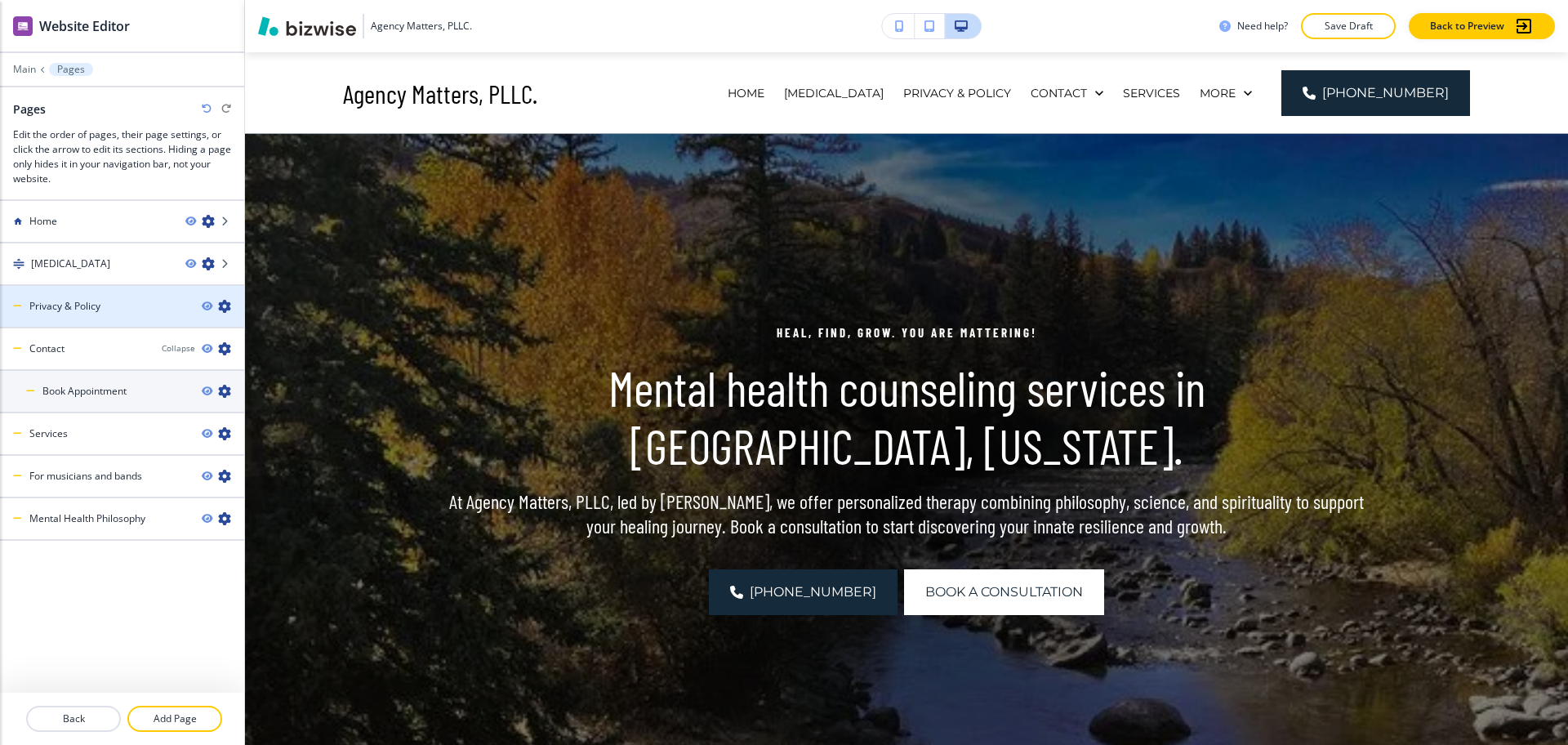
click at [228, 303] on icon "button" at bounding box center [224, 306] width 13 height 13
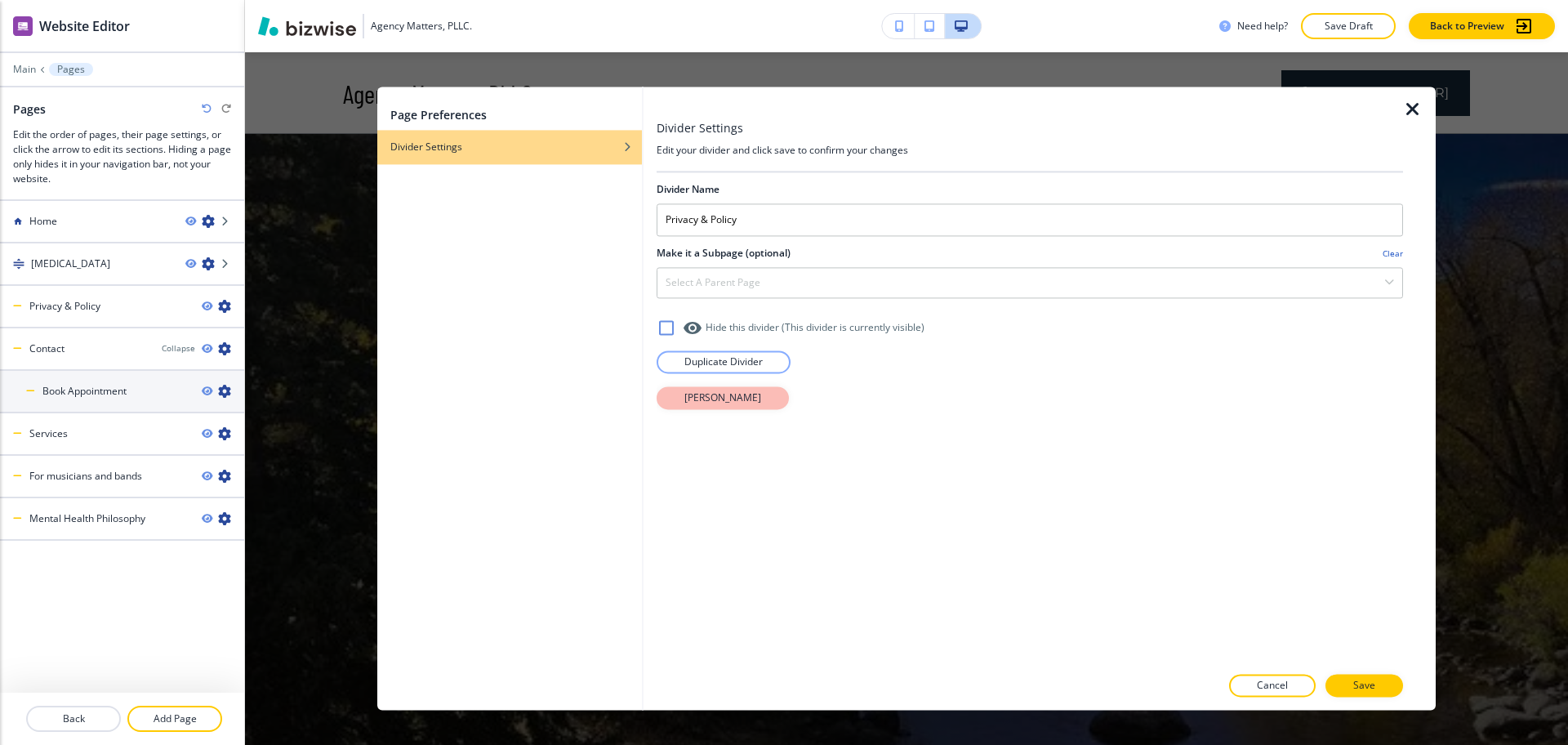
click at [725, 404] on p "[PERSON_NAME]" at bounding box center [723, 398] width 77 height 15
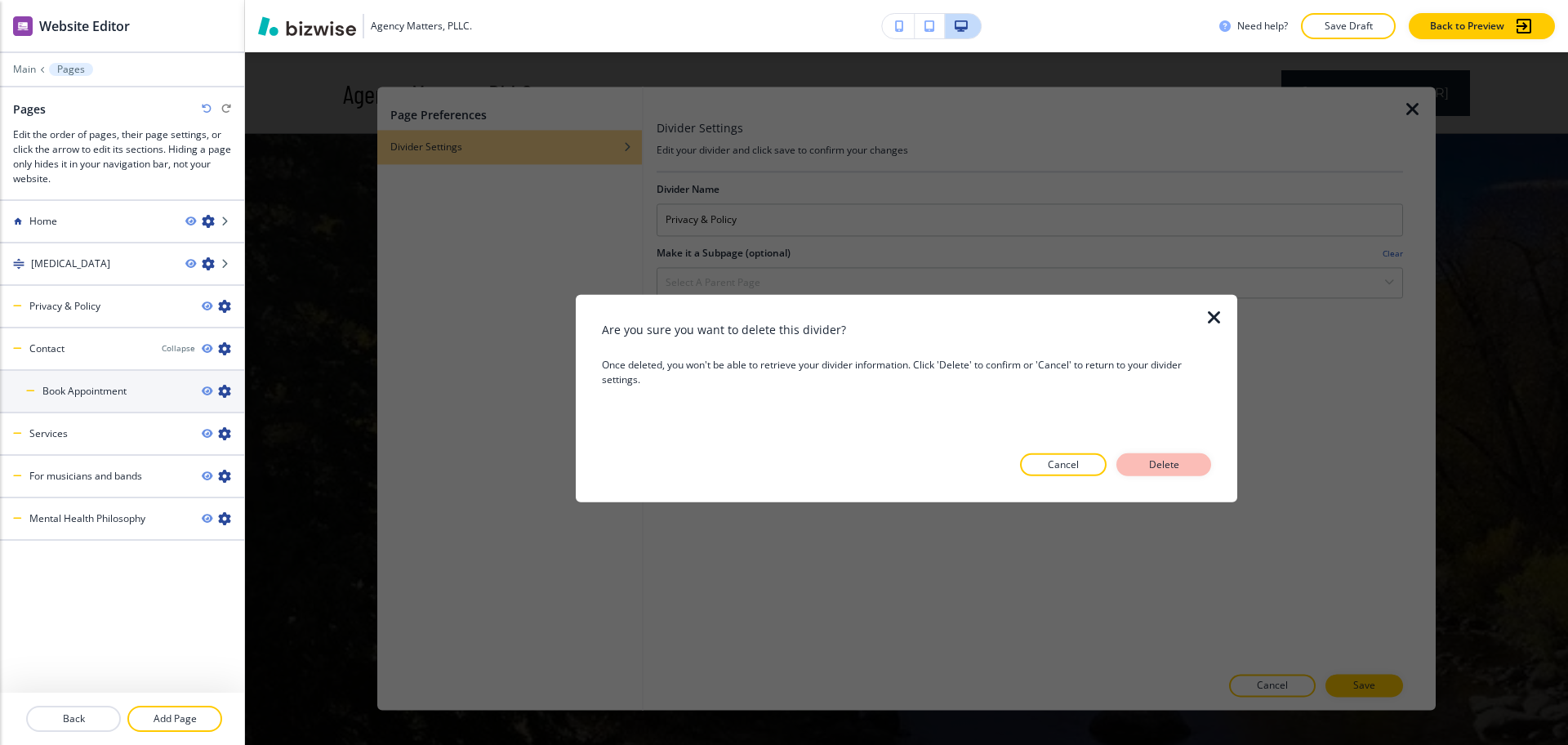
click at [1134, 455] on button "Delete" at bounding box center [1163, 465] width 95 height 23
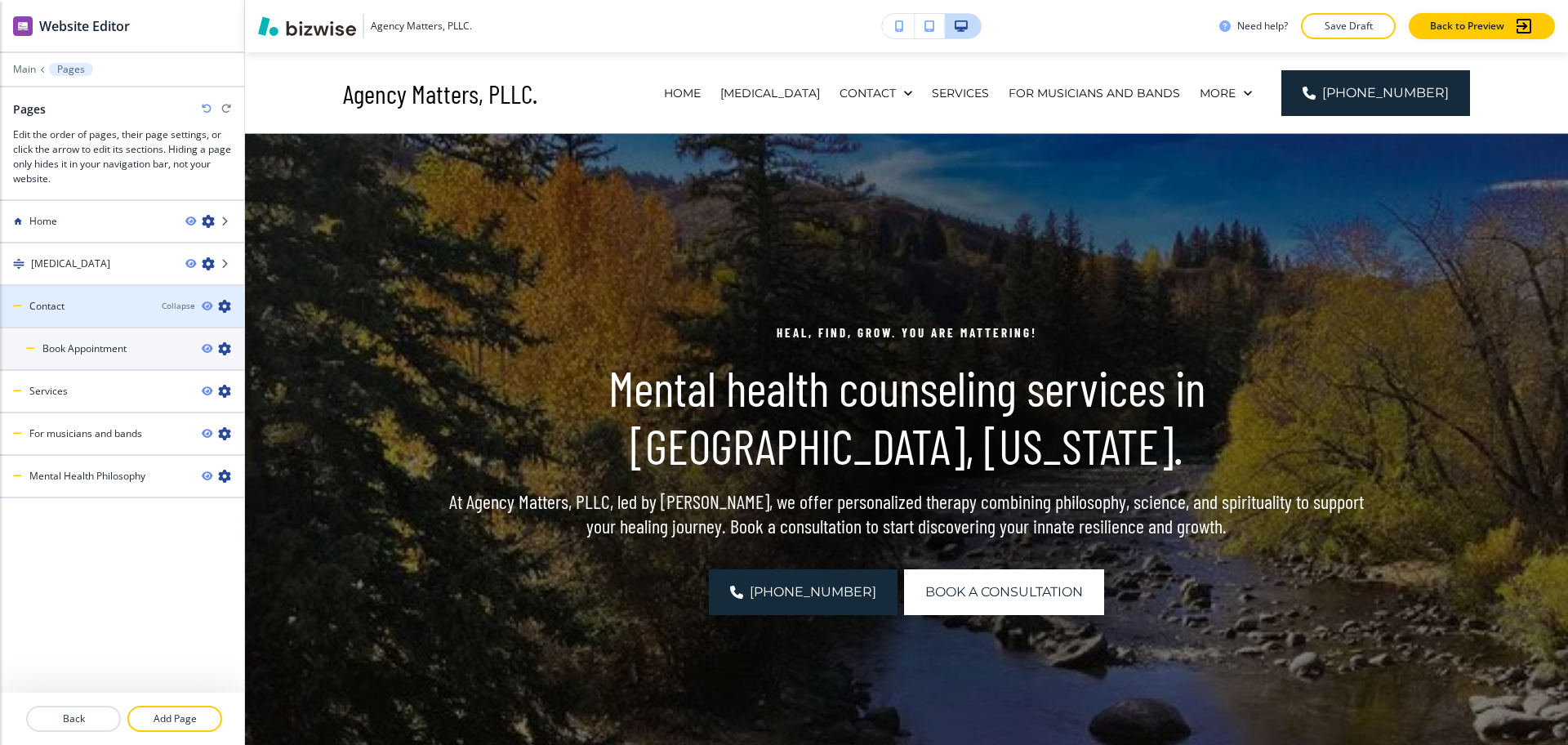
click at [227, 307] on icon "button" at bounding box center [224, 306] width 13 height 13
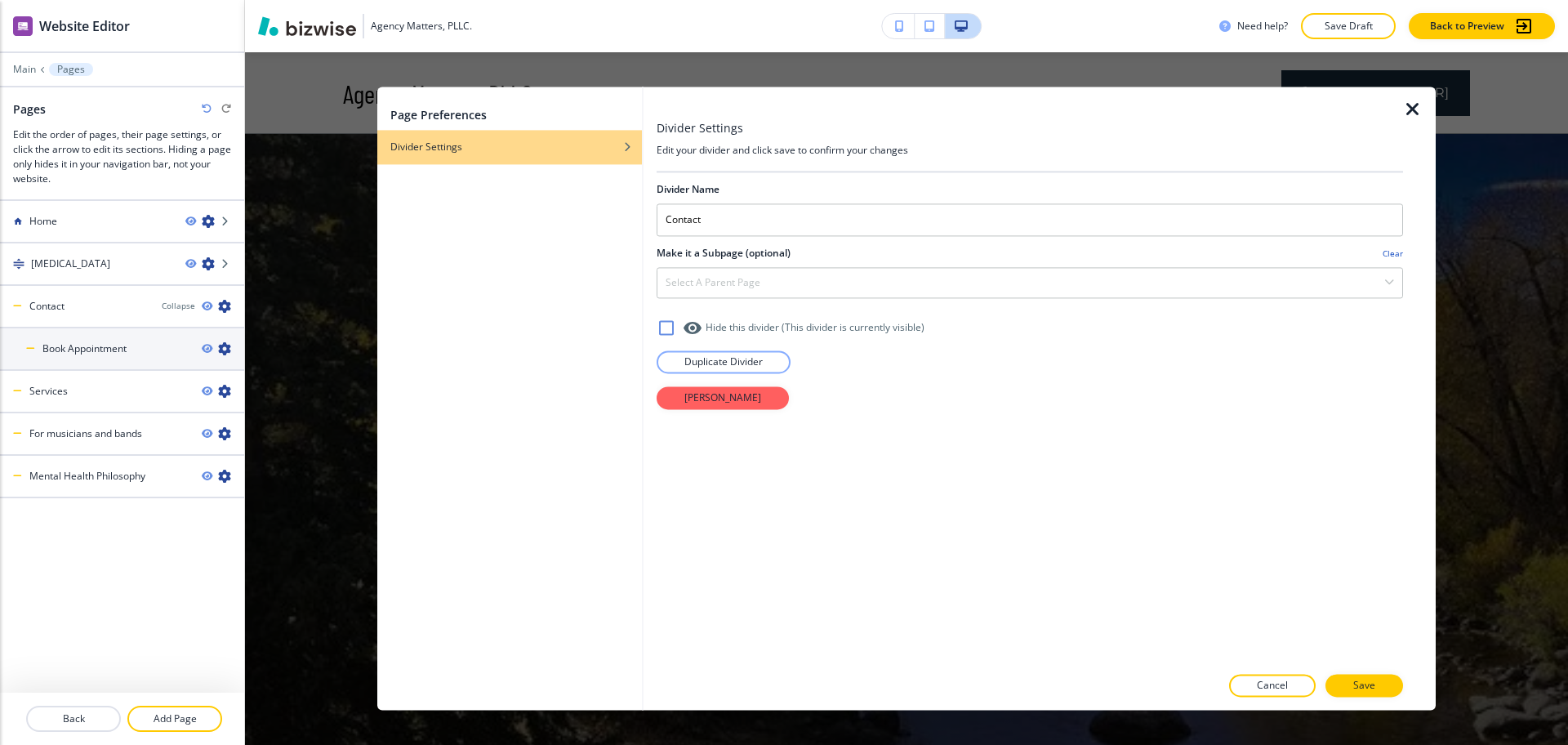
click at [688, 410] on div "Divider Name Contact Make it a Subpage (optional) Clear Select a parent page Ho…" at bounding box center [1029, 418] width 747 height 492
click at [695, 397] on p "[PERSON_NAME]" at bounding box center [723, 398] width 77 height 15
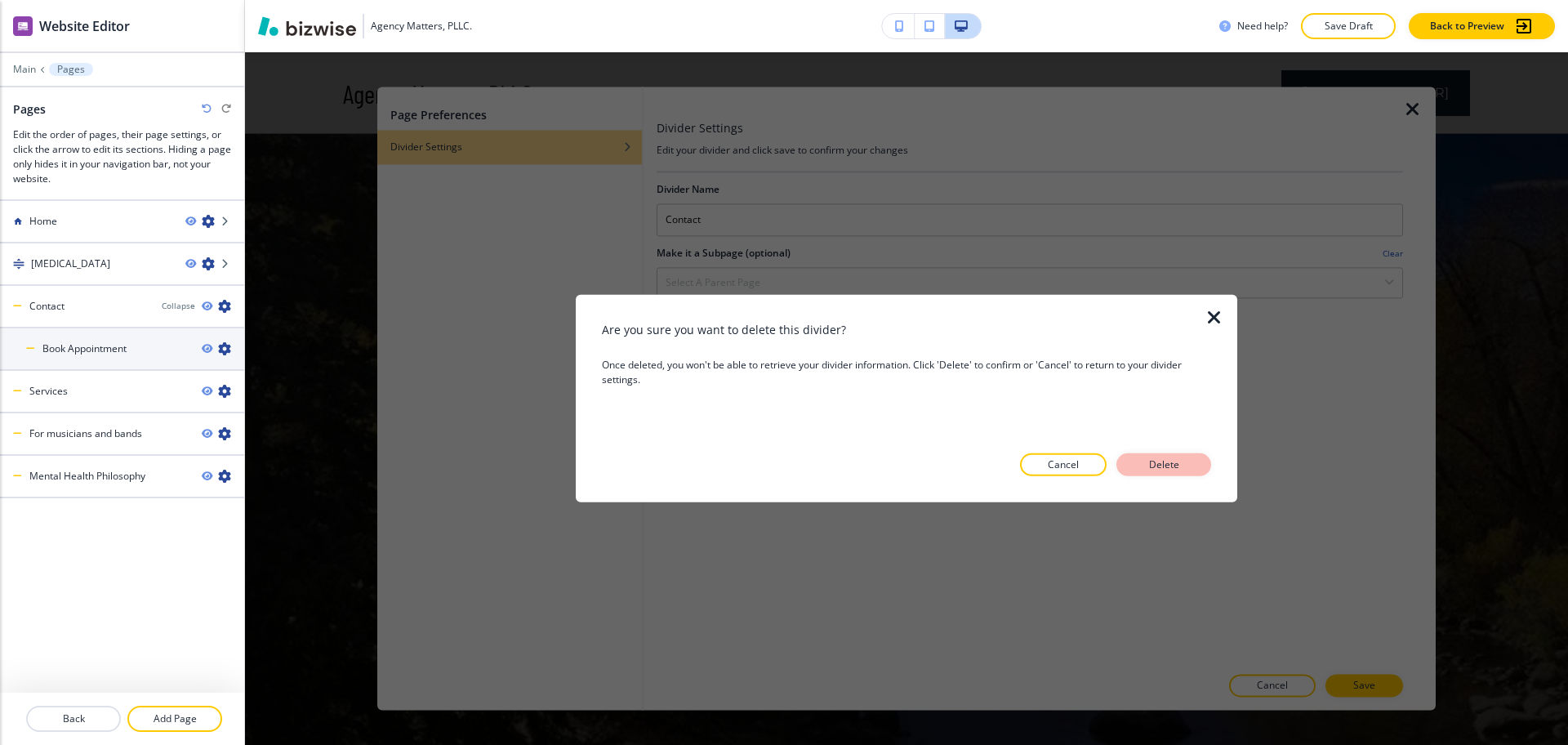
click at [1179, 460] on p "Delete" at bounding box center [1164, 464] width 39 height 15
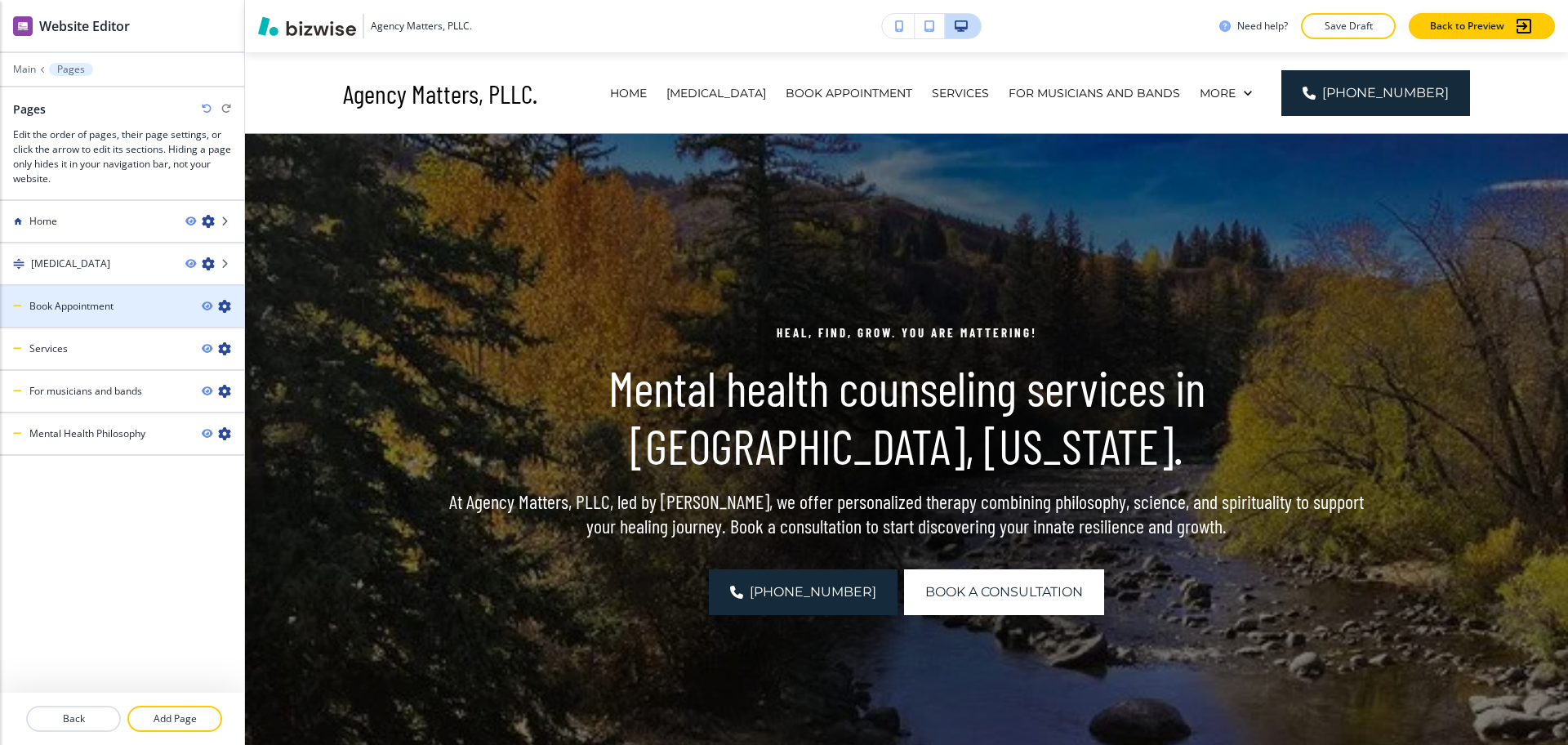
click at [224, 305] on icon "button" at bounding box center [224, 306] width 13 height 13
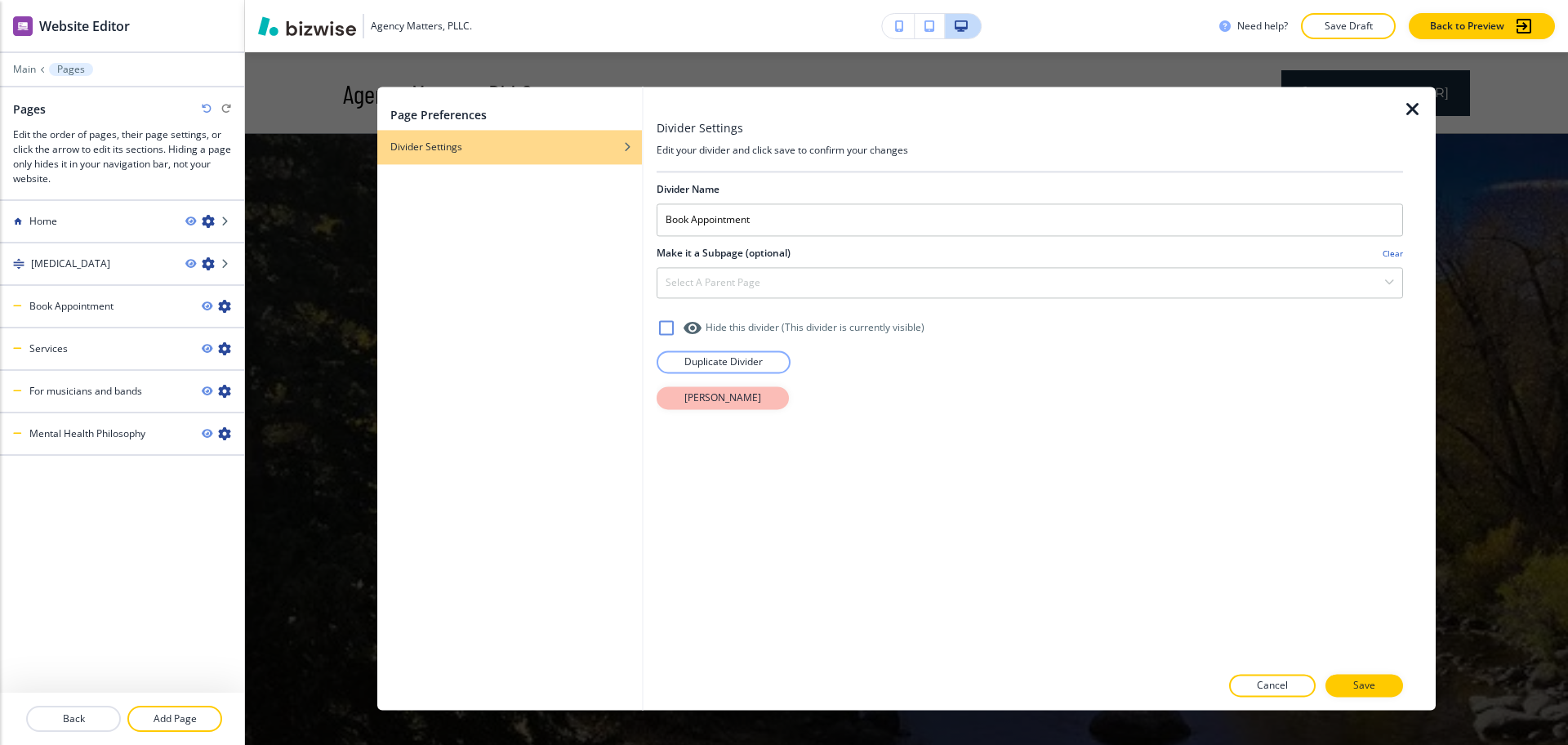
click at [693, 402] on p "[PERSON_NAME]" at bounding box center [723, 398] width 77 height 15
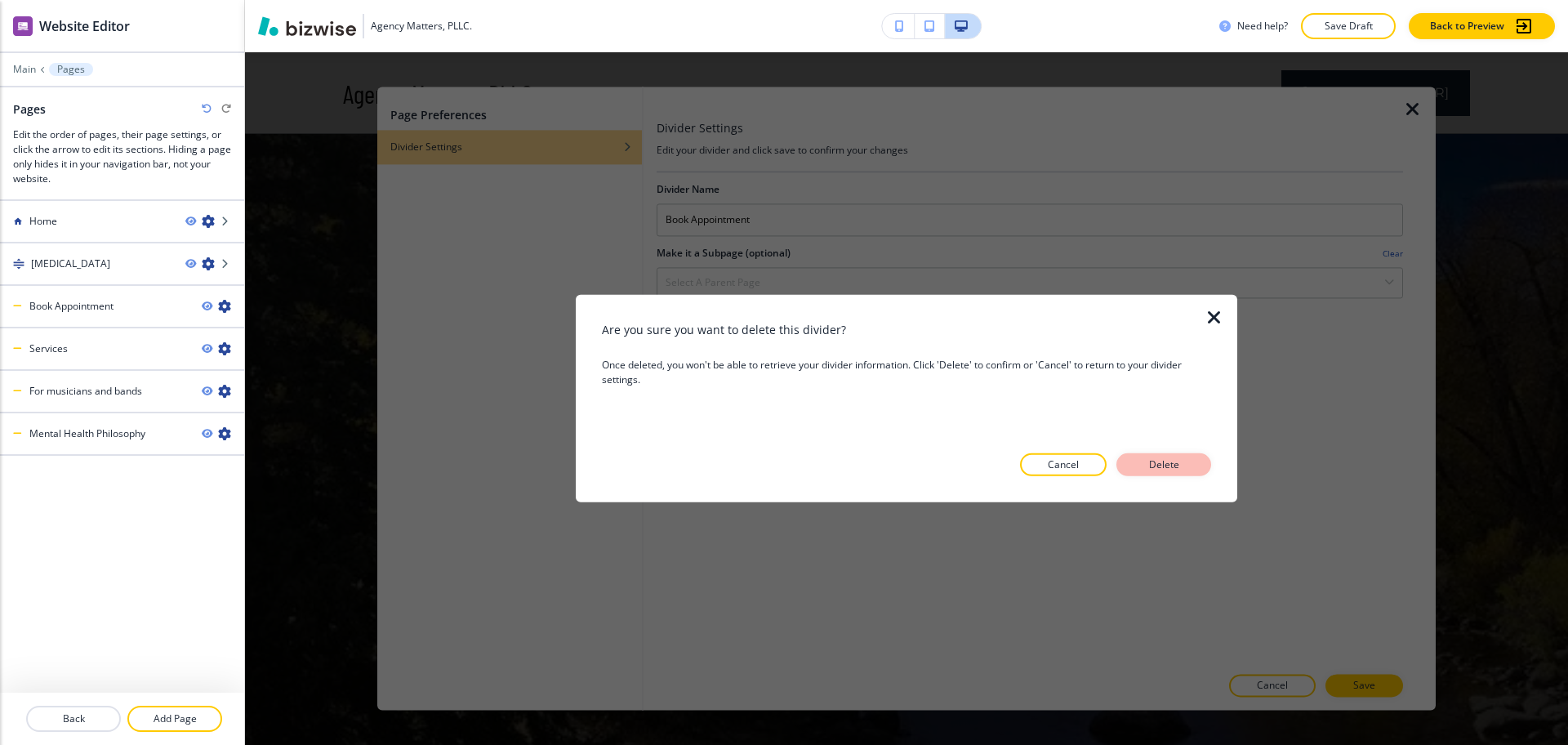
click at [1179, 467] on p "Delete" at bounding box center [1164, 464] width 39 height 15
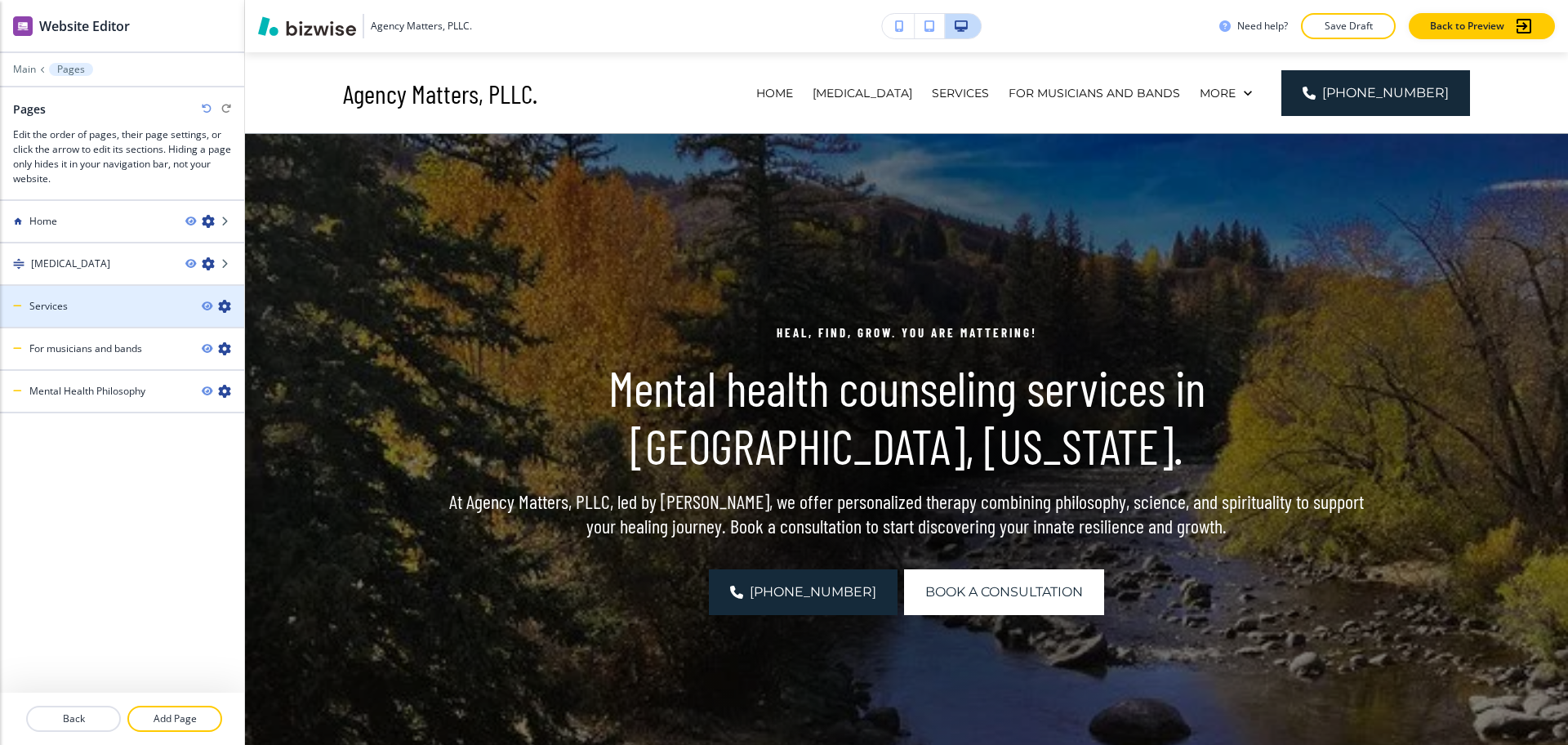
click at [226, 307] on icon "button" at bounding box center [224, 306] width 13 height 13
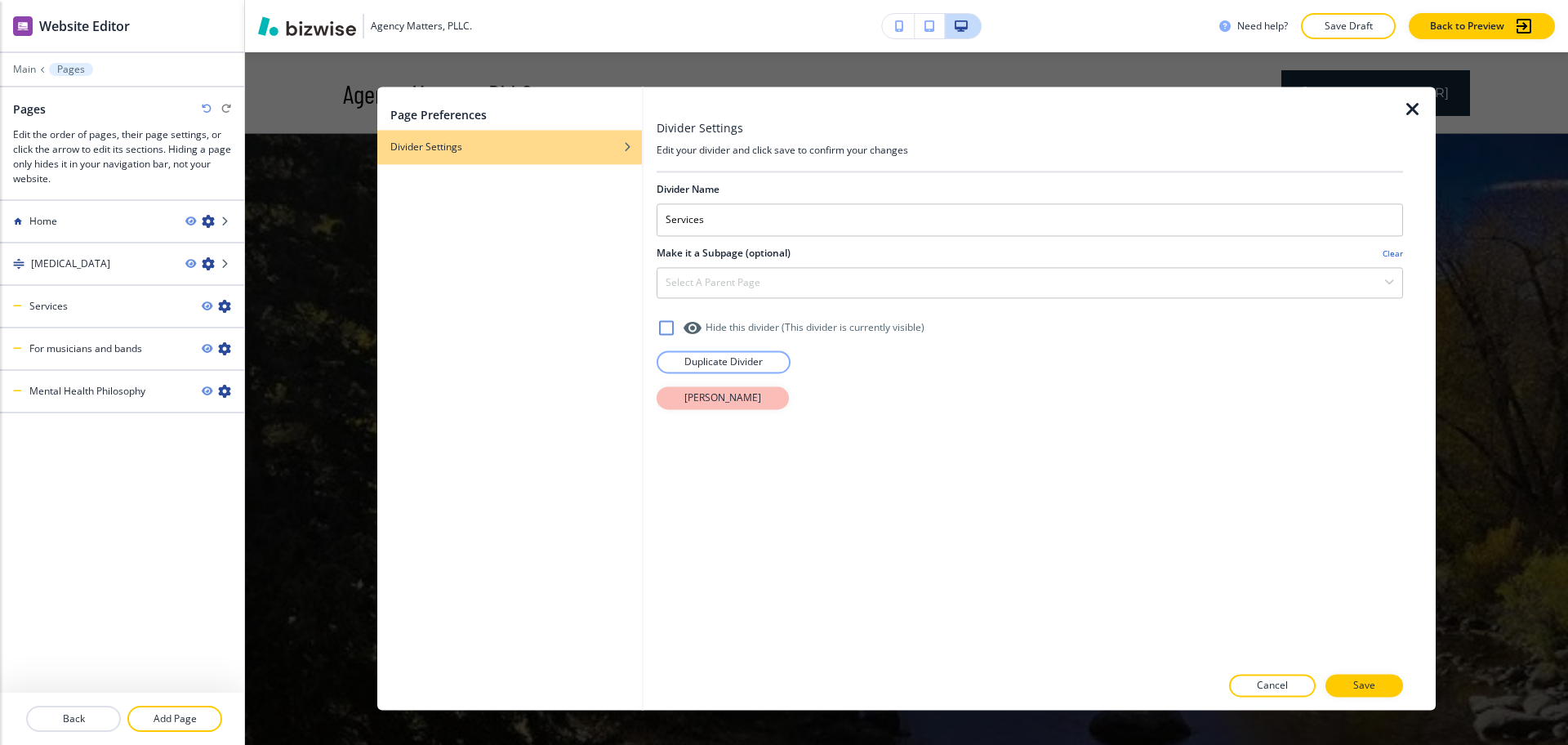
click at [740, 399] on p "[PERSON_NAME]" at bounding box center [723, 398] width 77 height 15
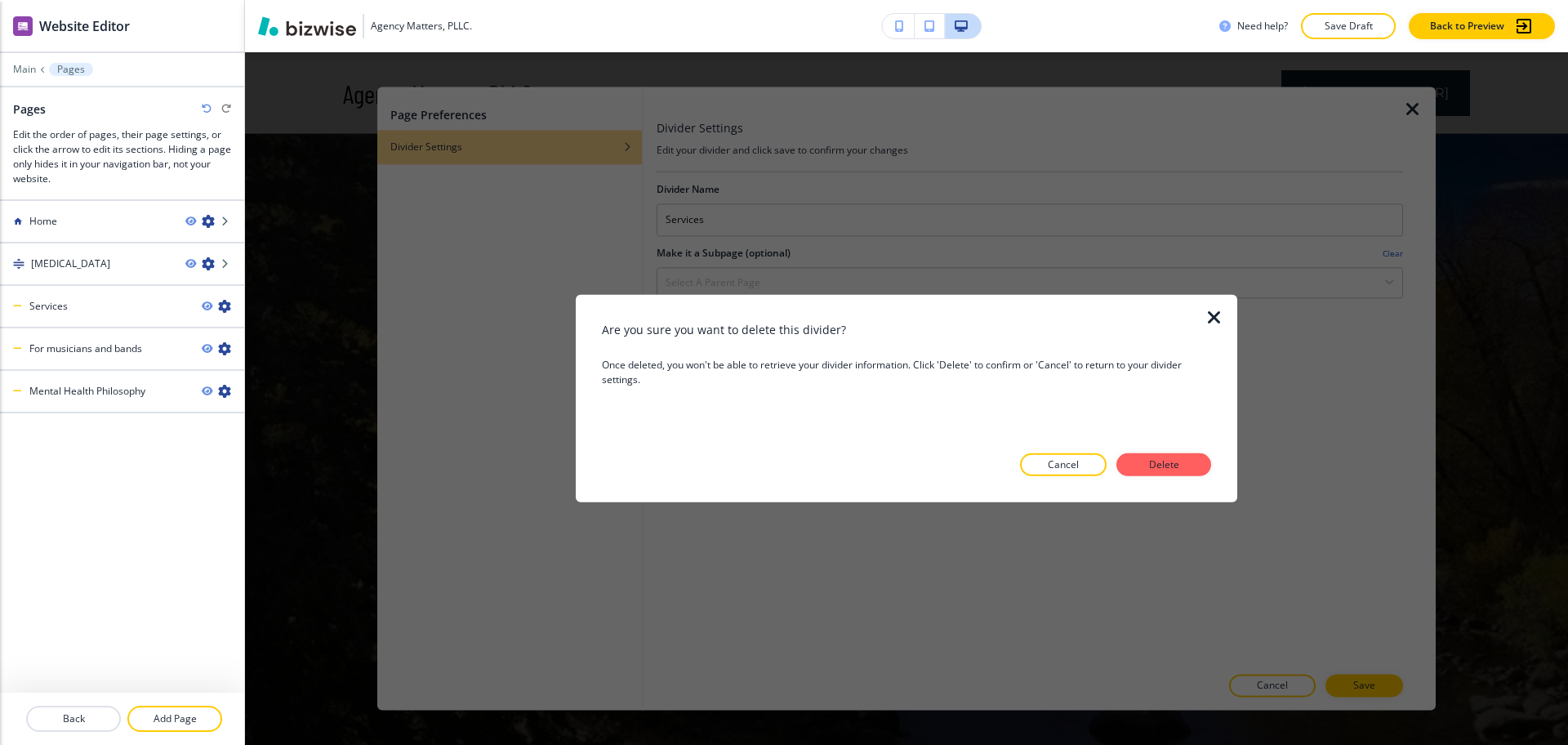
click at [1152, 465] on p "Delete" at bounding box center [1164, 464] width 39 height 15
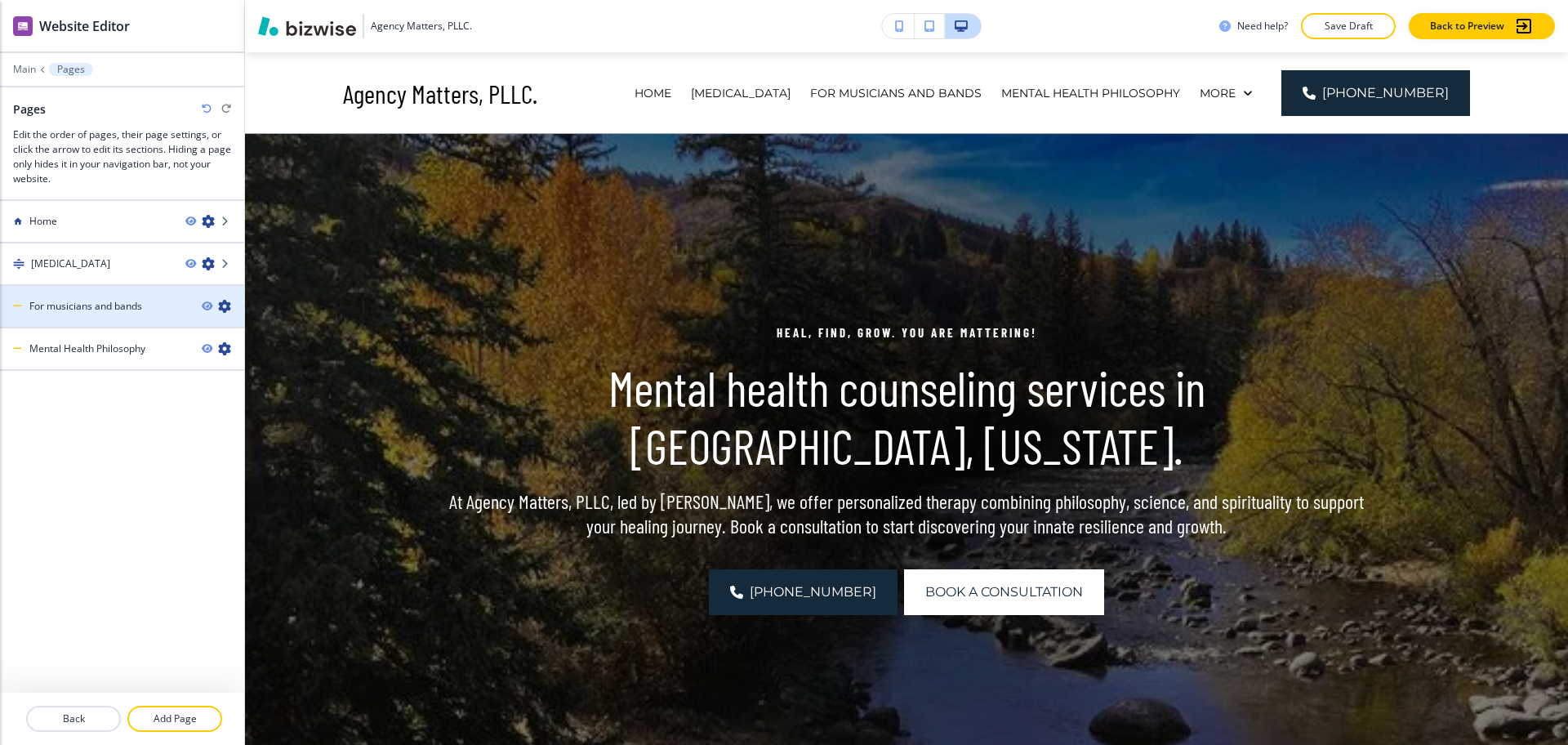
click at [222, 304] on icon "button" at bounding box center [224, 306] width 13 height 13
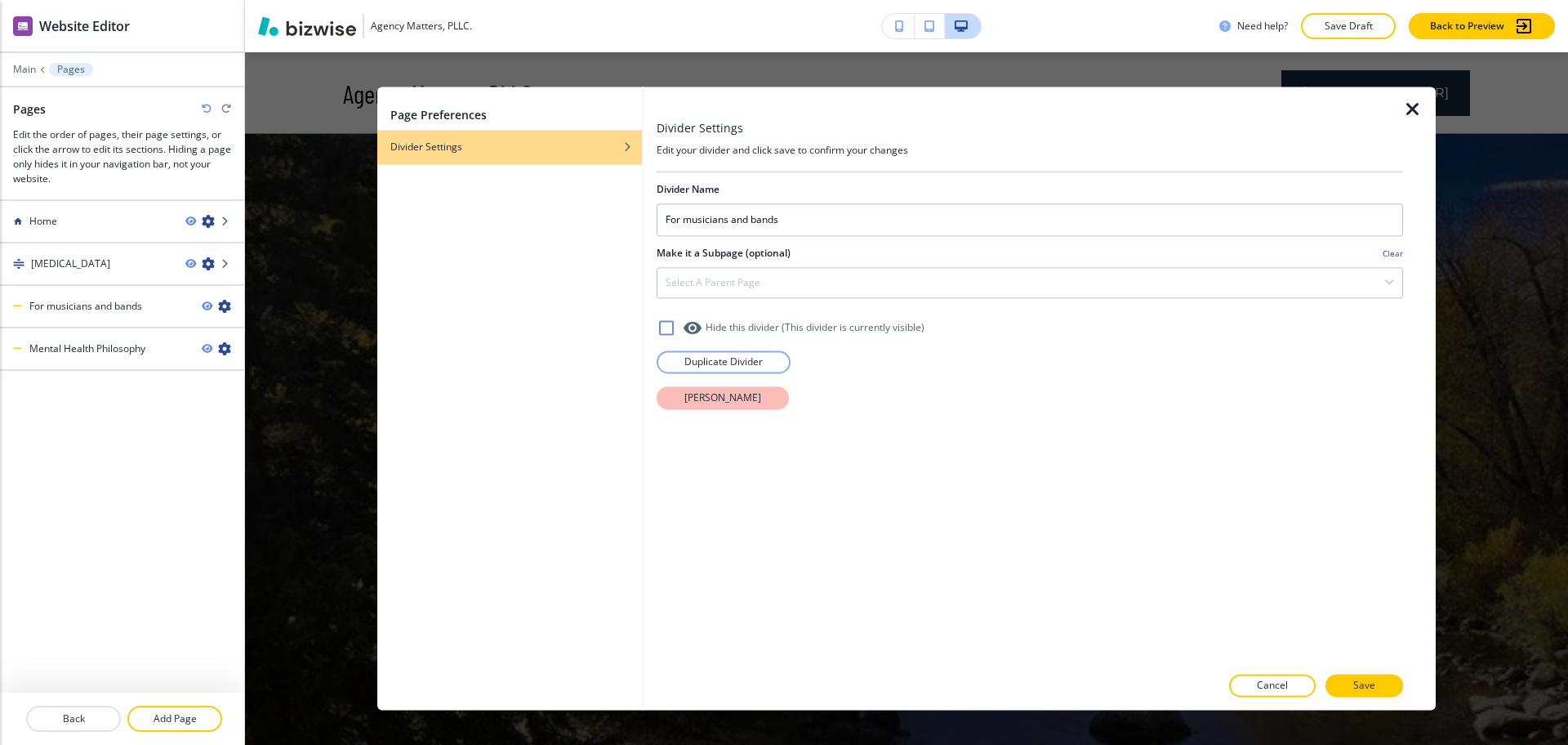
click at [715, 394] on p "[PERSON_NAME]" at bounding box center [723, 398] width 77 height 15
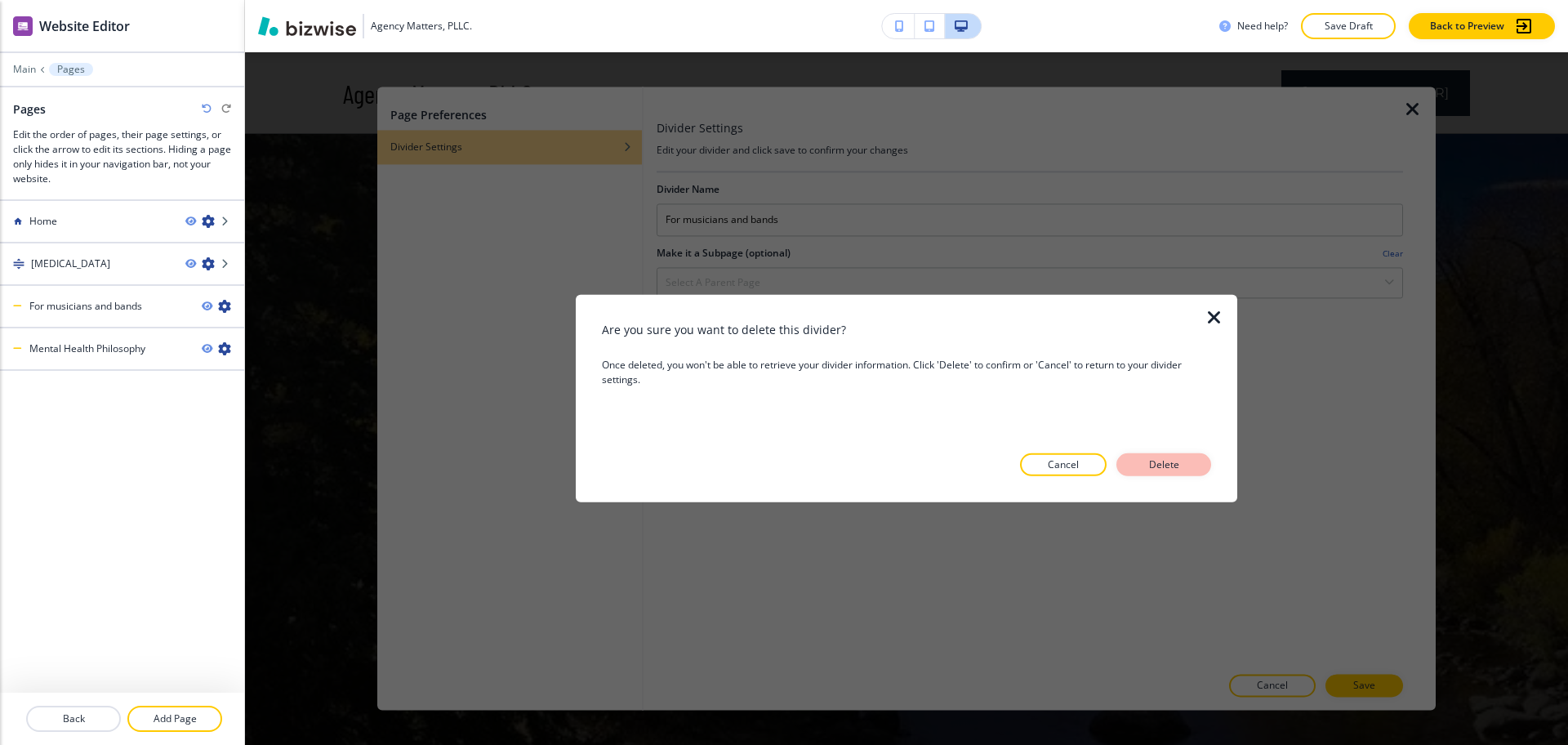
click at [1147, 466] on p "Delete" at bounding box center [1164, 464] width 39 height 15
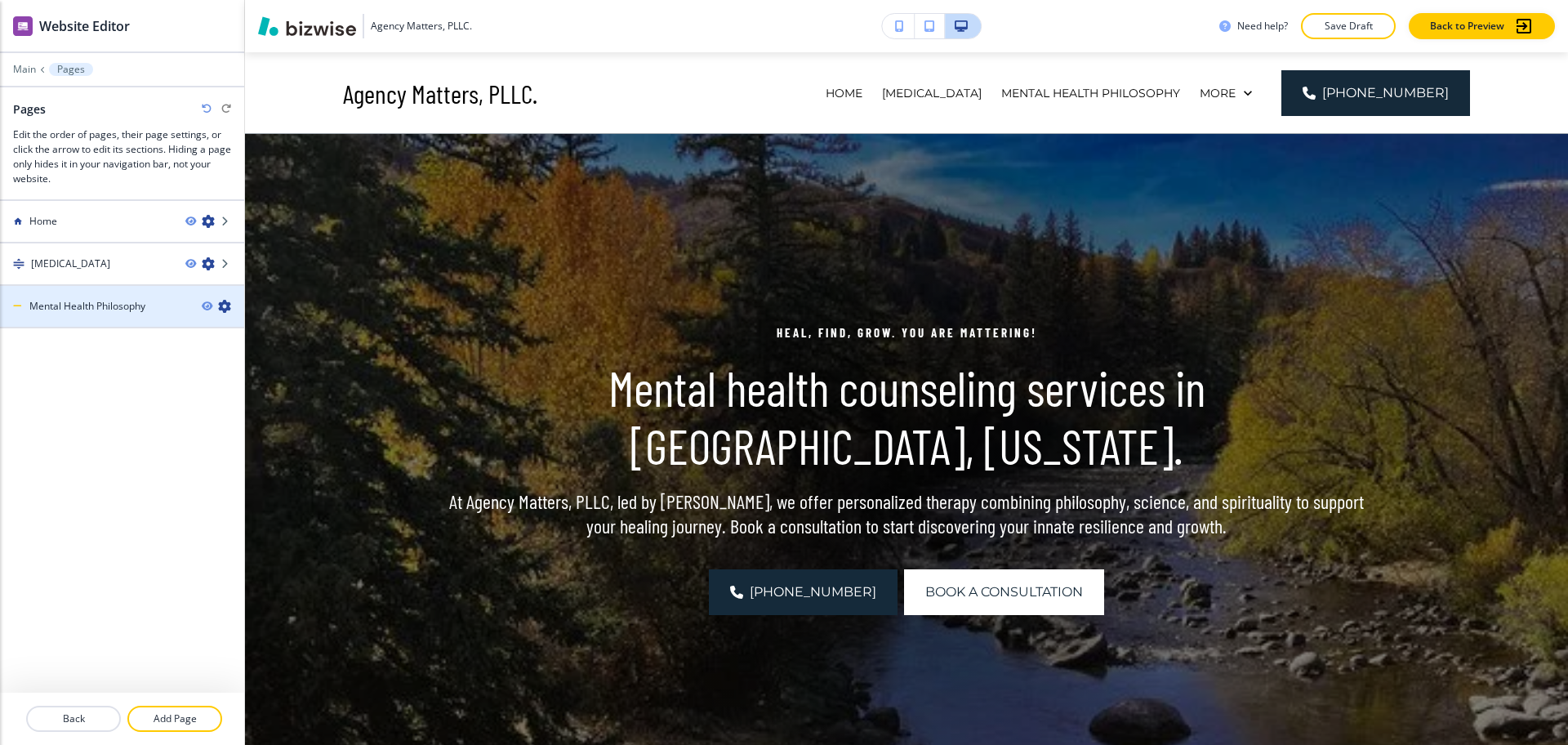
click at [225, 307] on icon "button" at bounding box center [224, 306] width 13 height 13
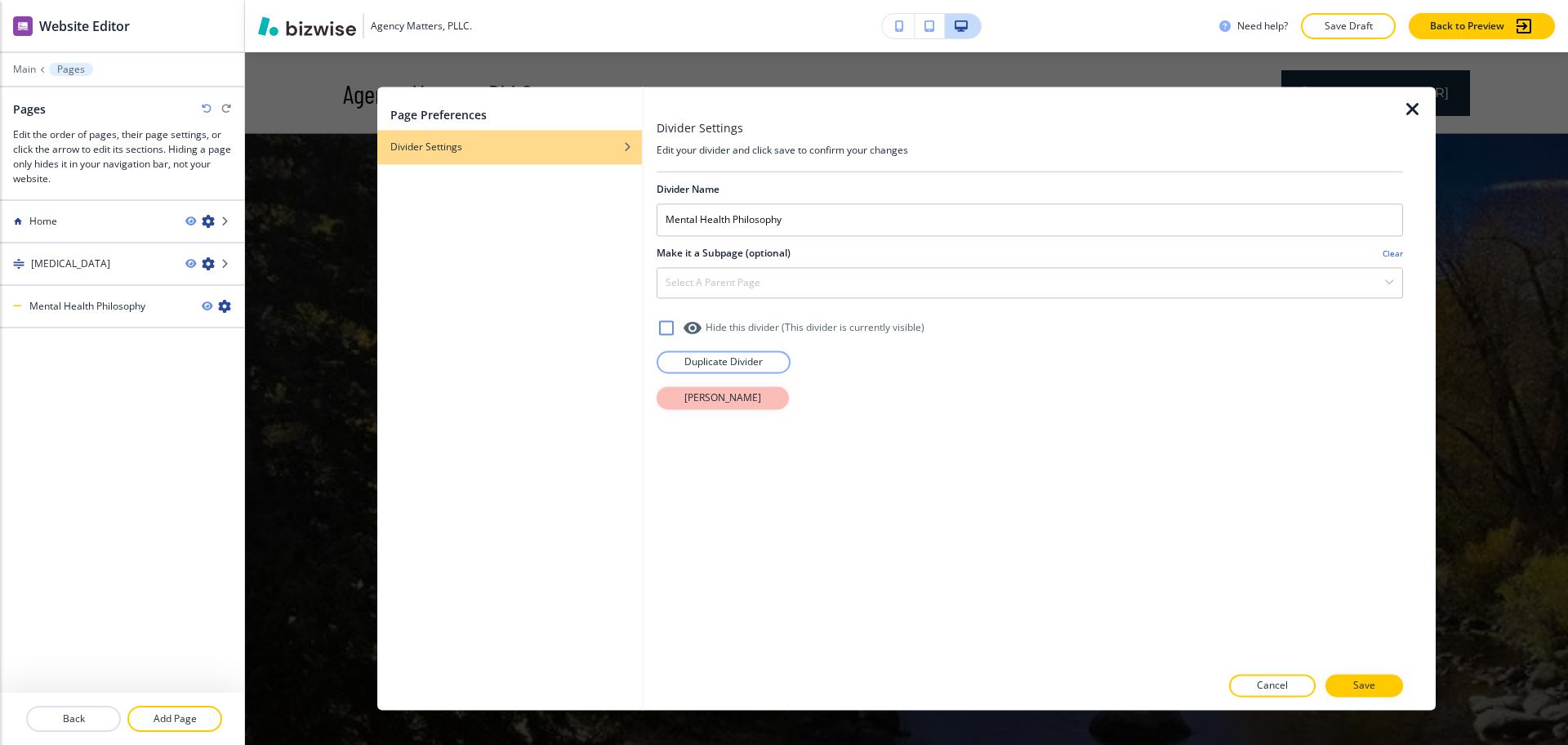
click at [723, 404] on p "[PERSON_NAME]" at bounding box center [723, 398] width 77 height 15
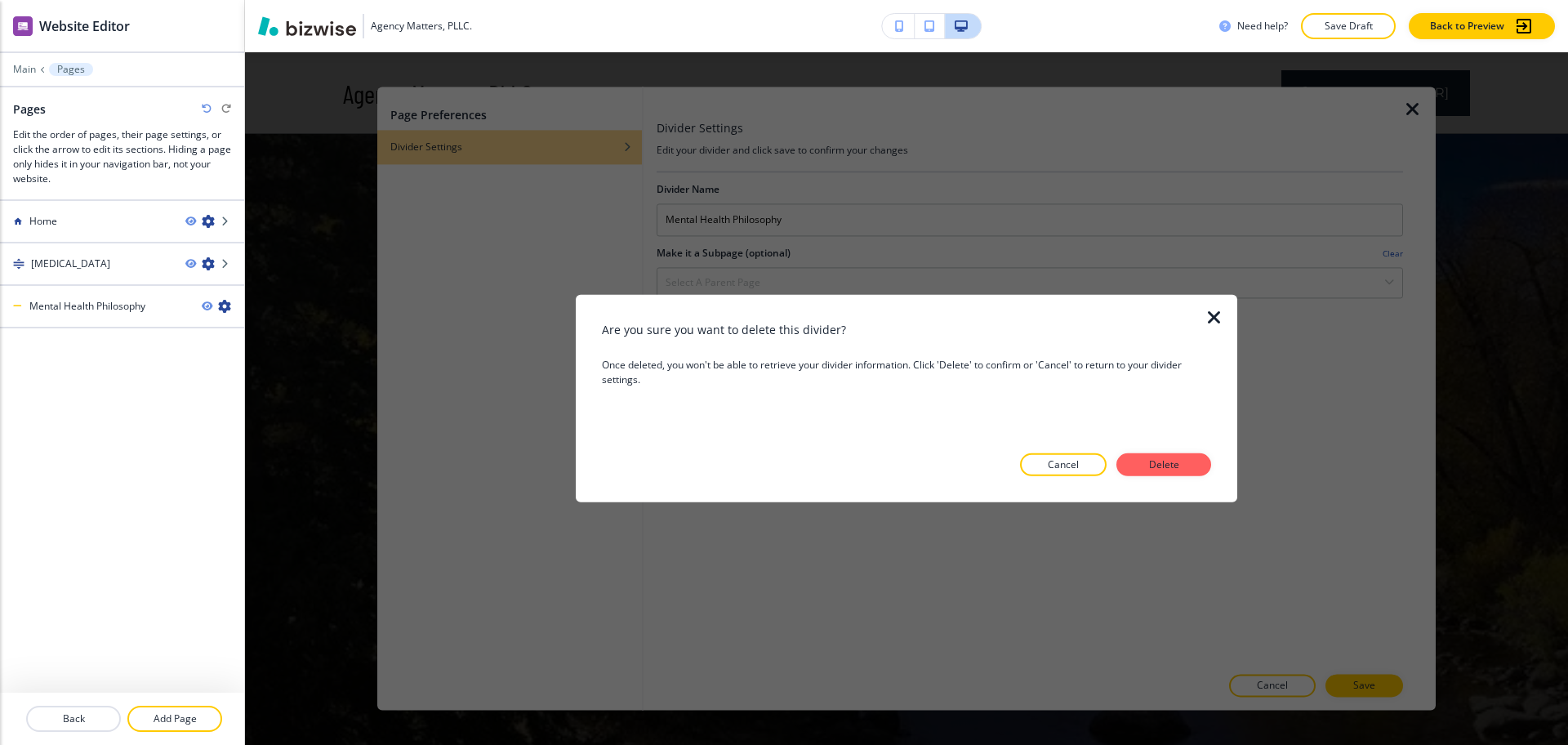
click at [1139, 461] on button "Delete" at bounding box center [1163, 465] width 95 height 23
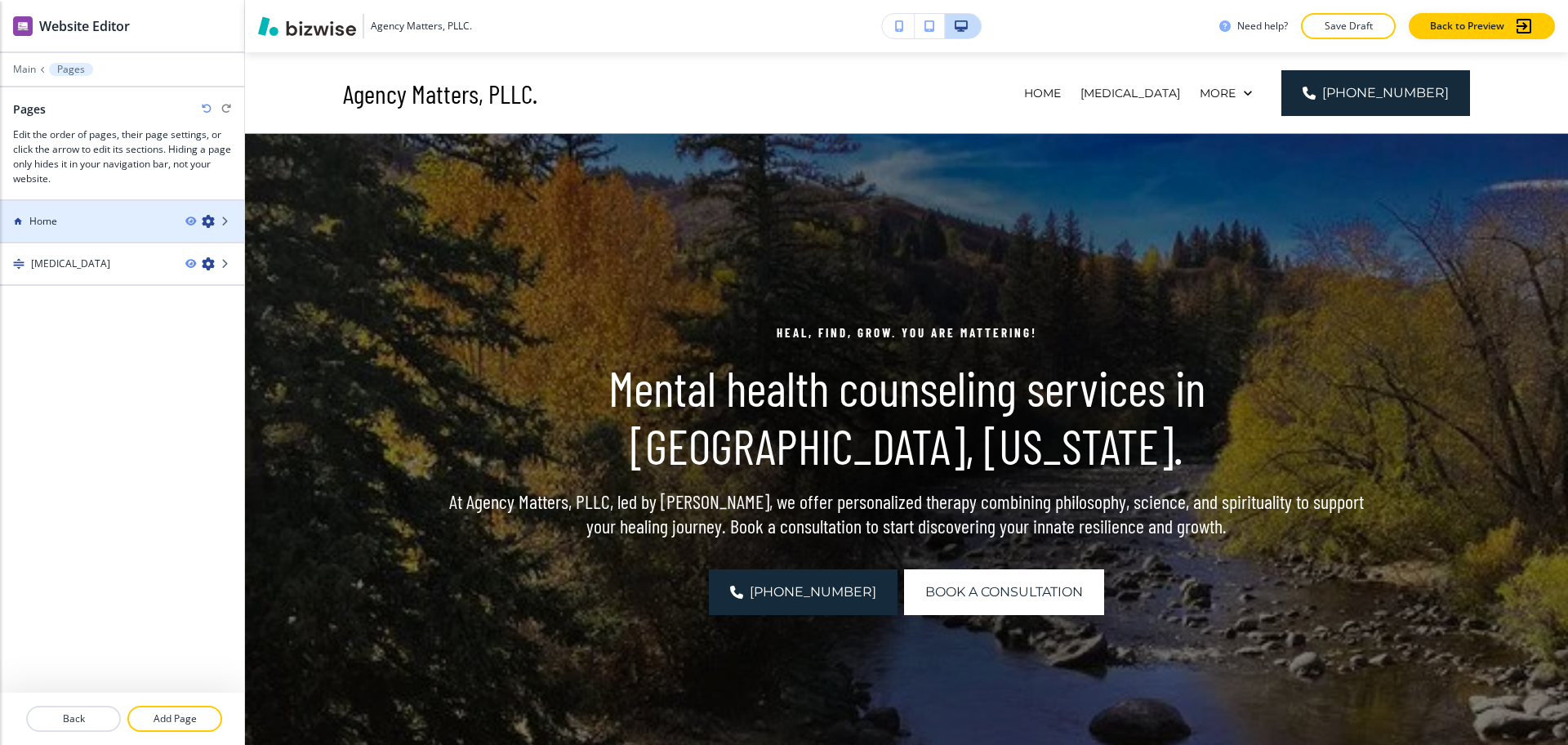
click at [90, 221] on div "Home" at bounding box center [86, 221] width 173 height 15
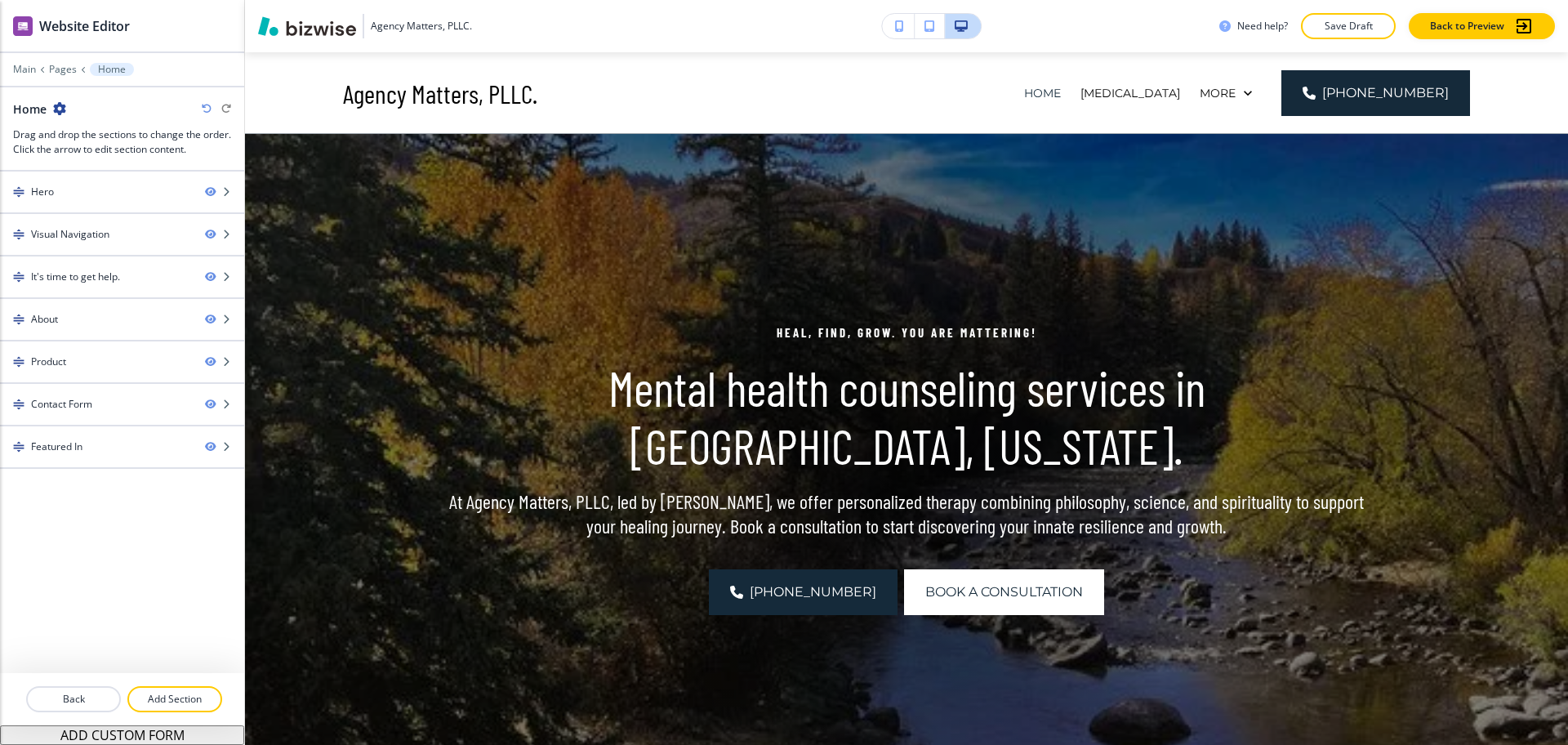
click at [20, 59] on div at bounding box center [122, 58] width 245 height 10
click at [30, 72] on p "Main" at bounding box center [25, 69] width 23 height 12
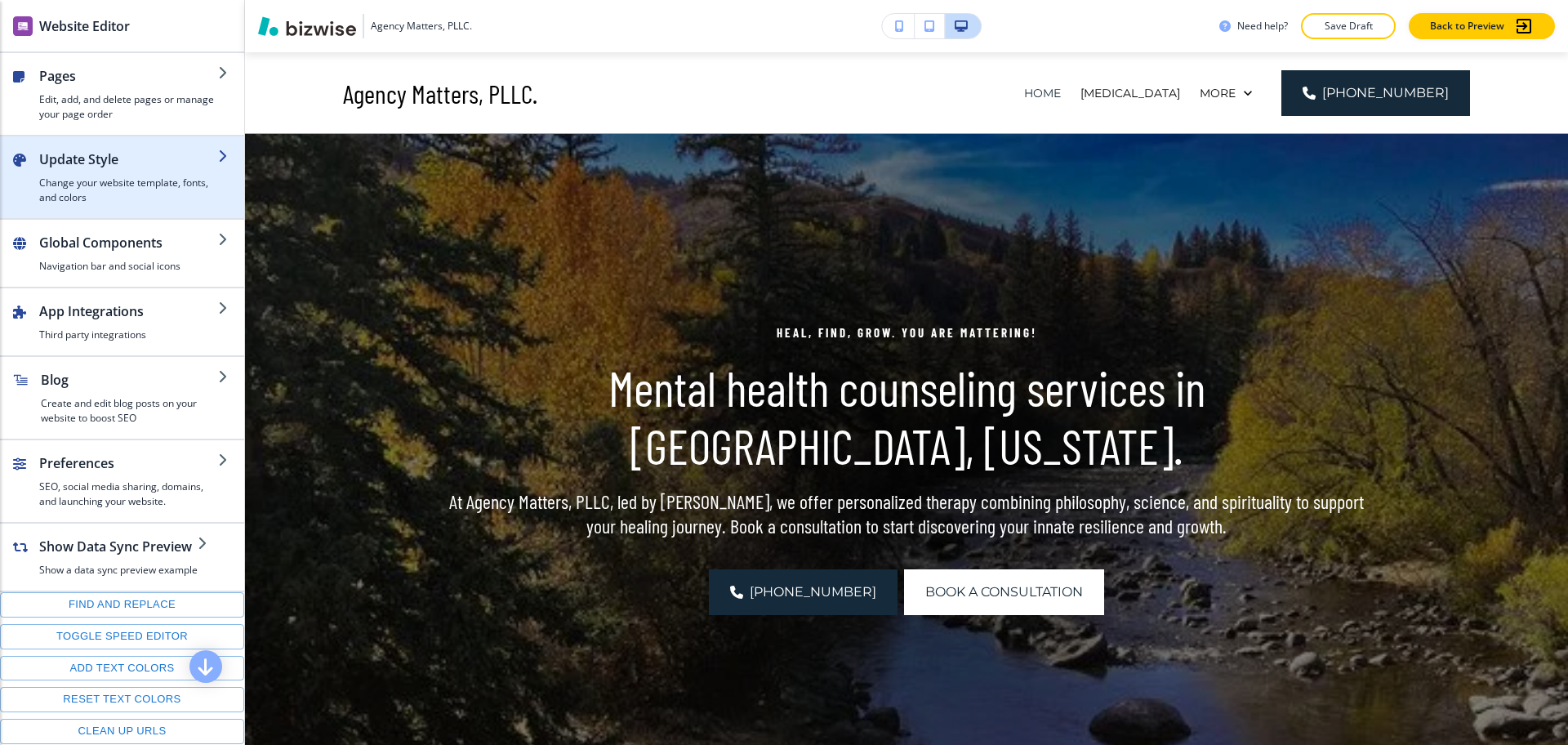
click at [83, 182] on h4 "Change your website template, fonts, and colors" at bounding box center [128, 190] width 179 height 29
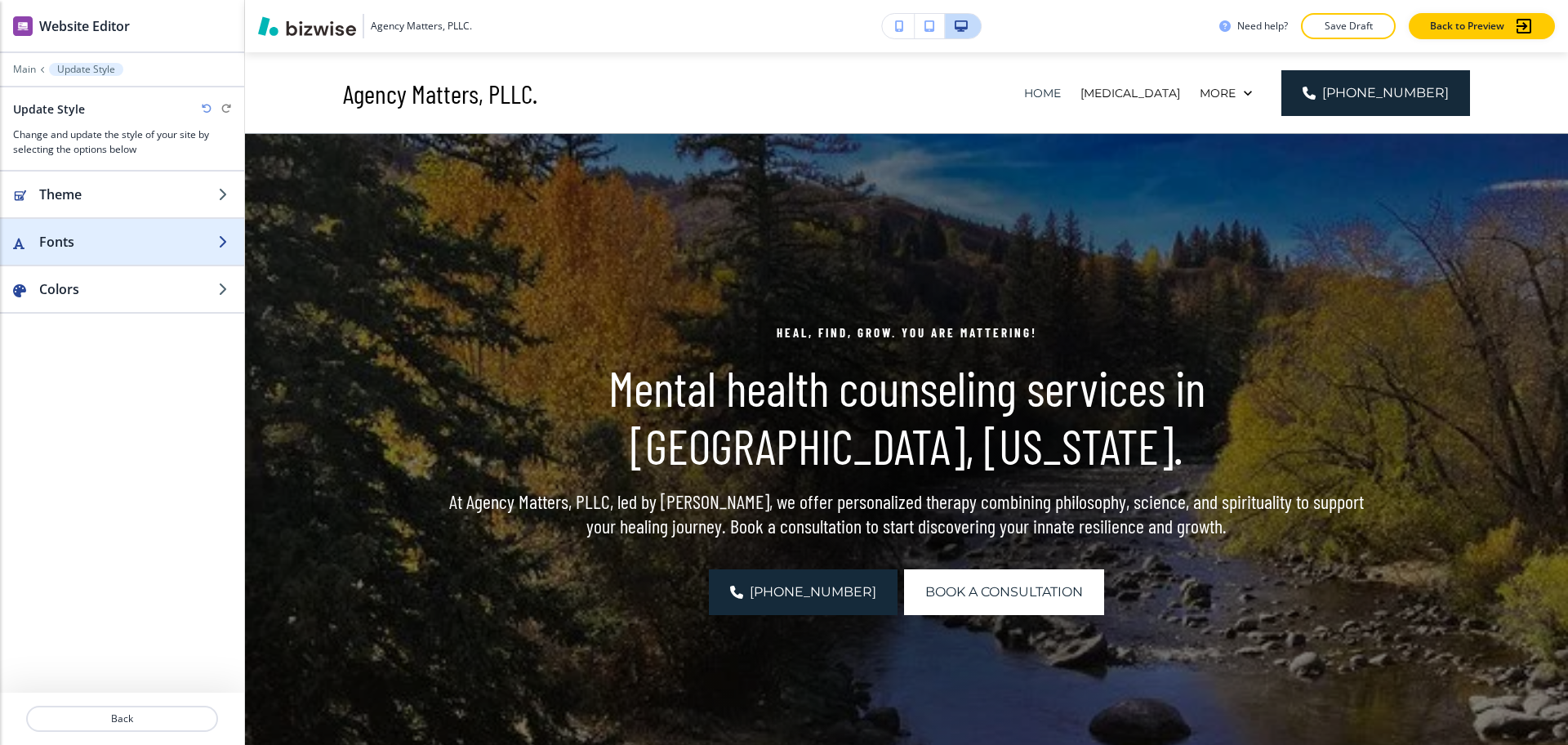
click at [88, 232] on h2 "Fonts" at bounding box center [128, 242] width 179 height 19
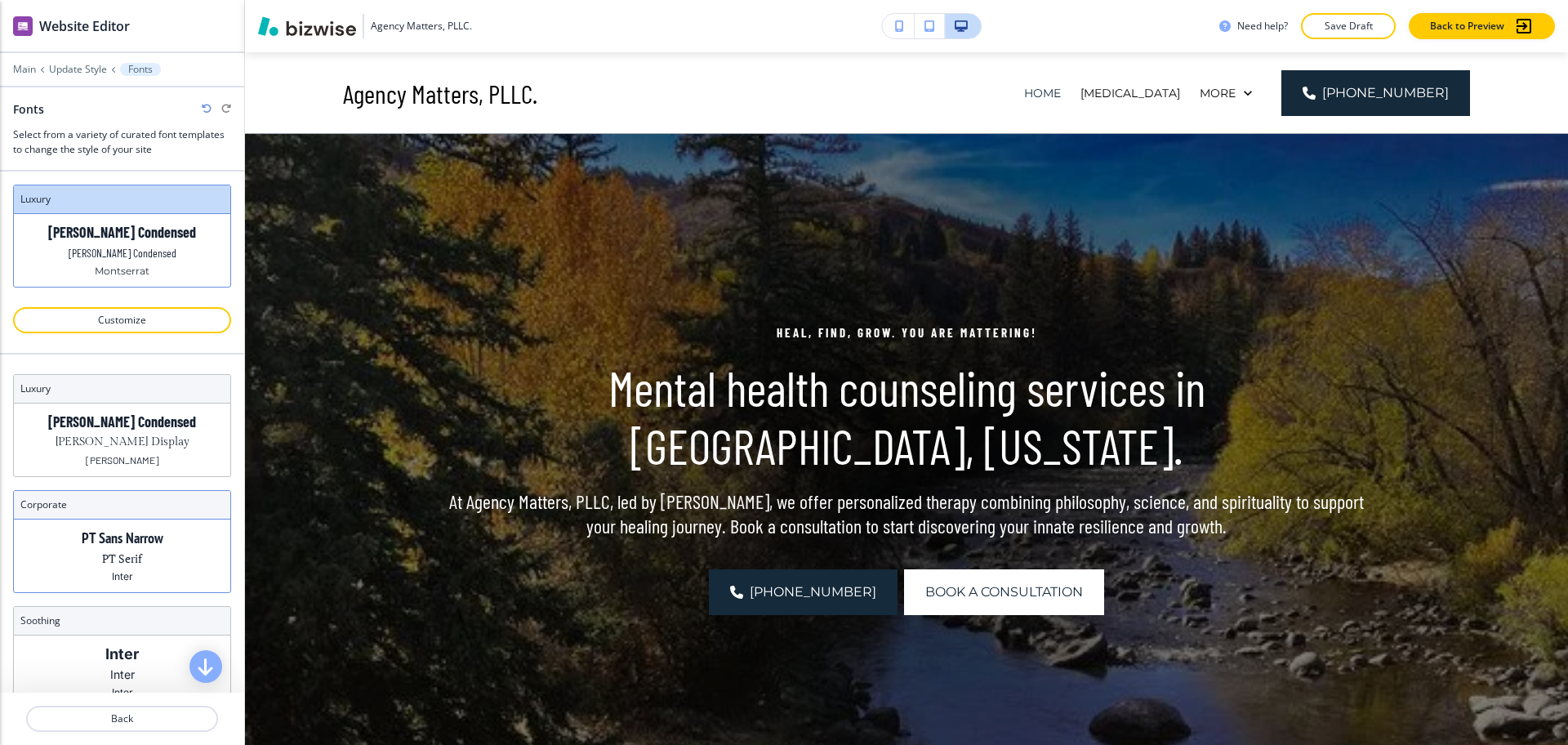
click at [142, 555] on div "PT Sans Narrow PT Serif Inter" at bounding box center [122, 555] width 216 height 73
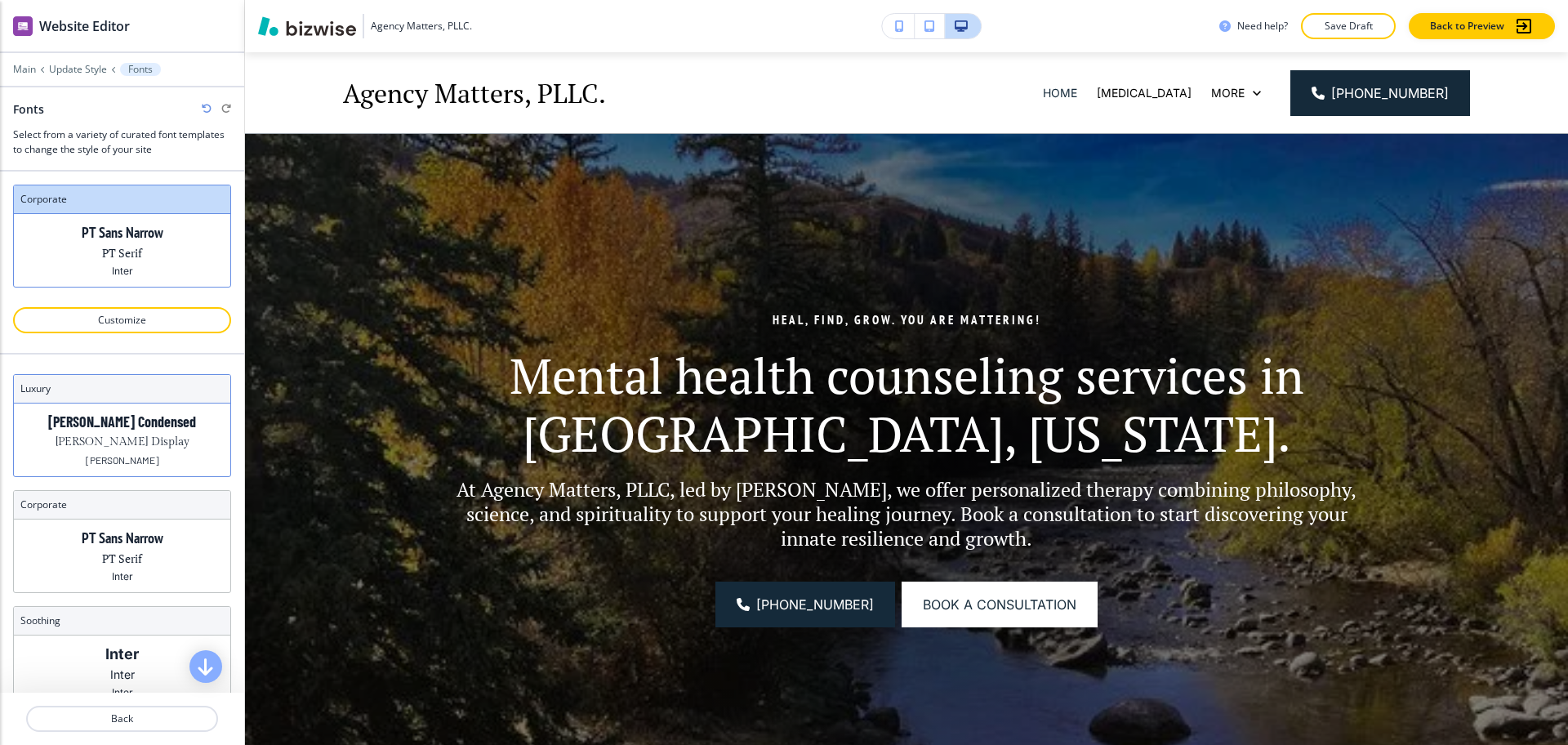
click at [109, 430] on p "[PERSON_NAME] Condensed" at bounding box center [121, 422] width 148 height 17
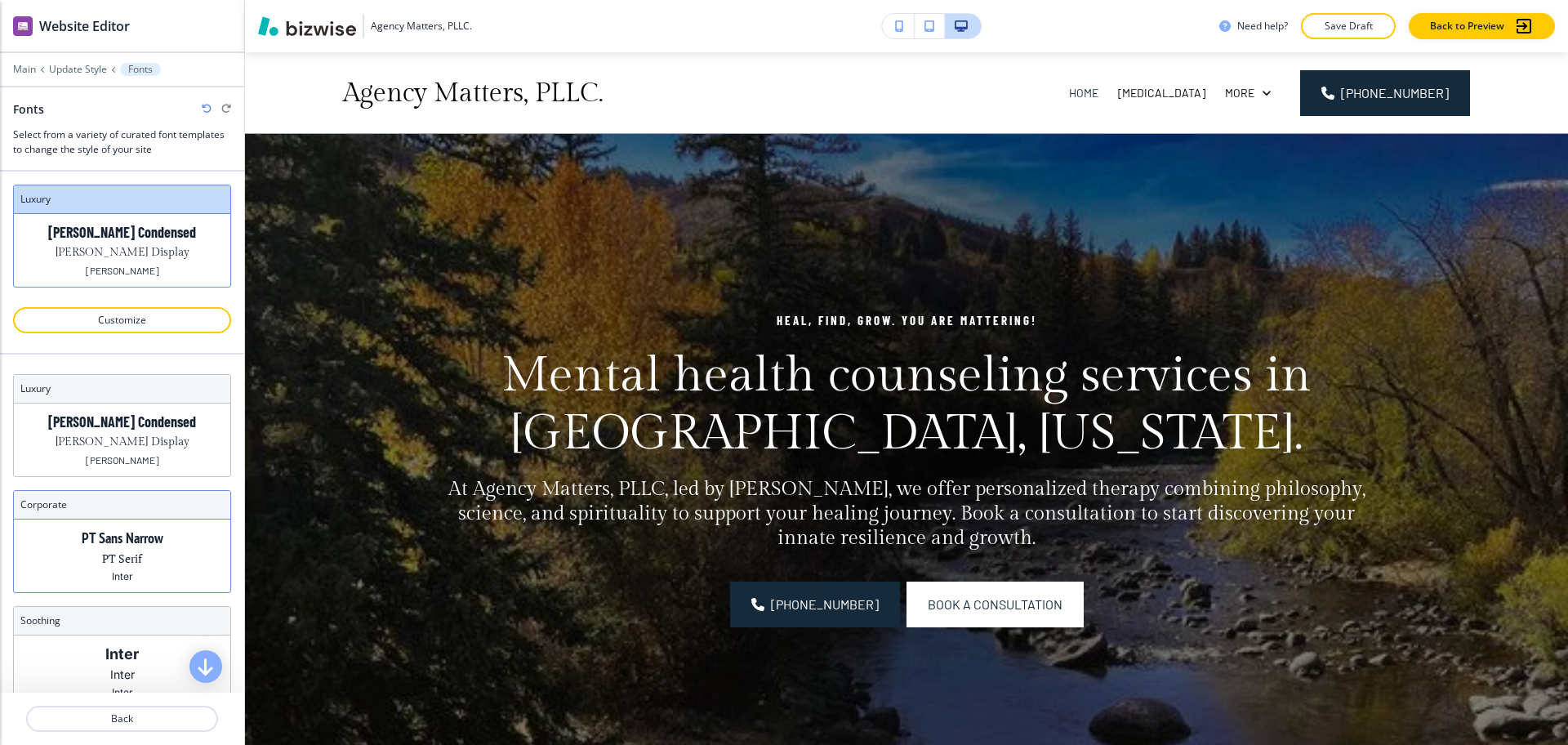
click at [138, 562] on div "PT Sans Narrow PT Serif Inter" at bounding box center [122, 555] width 216 height 73
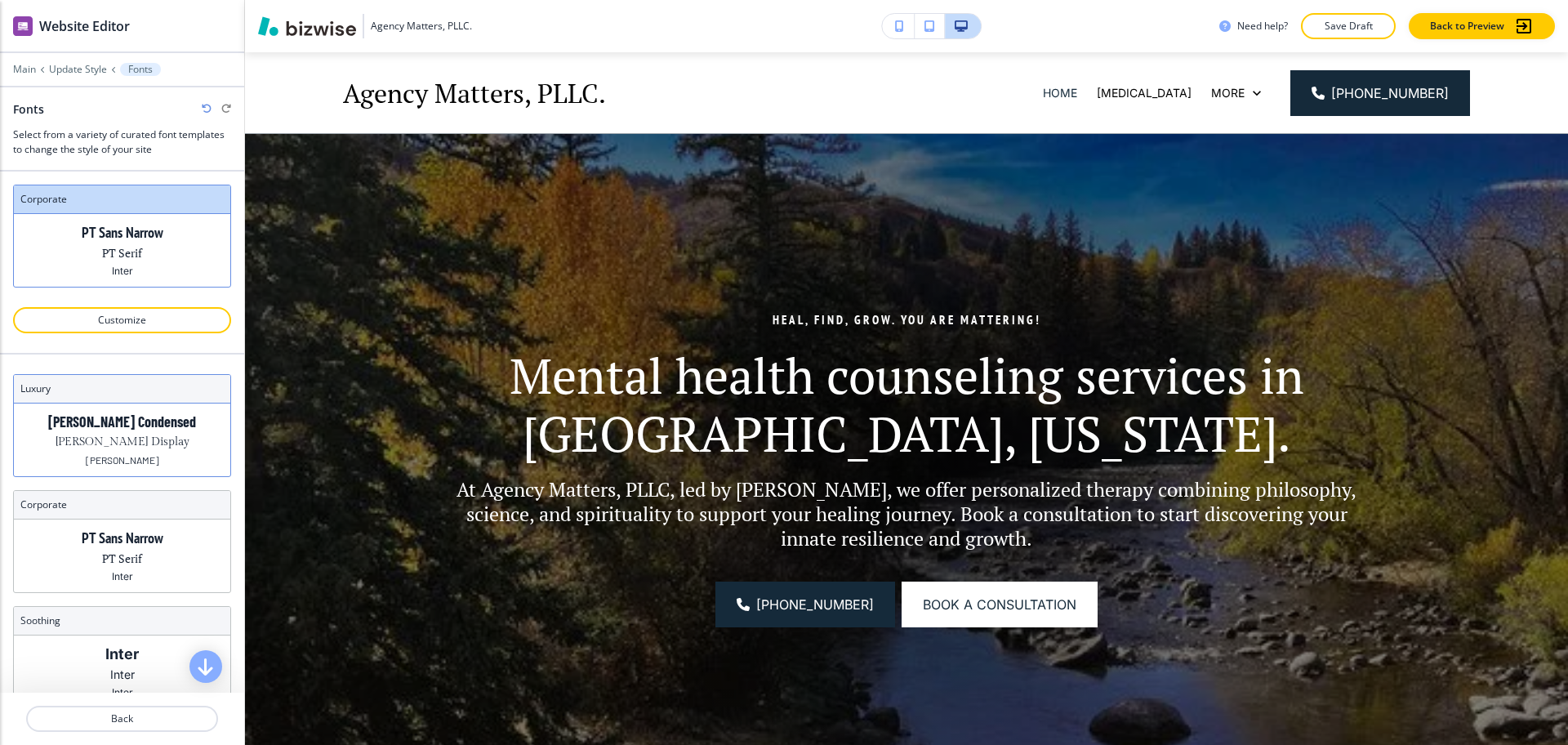
click at [99, 454] on div "[PERSON_NAME] Condensed [PERSON_NAME] Display [PERSON_NAME]" at bounding box center [122, 439] width 216 height 73
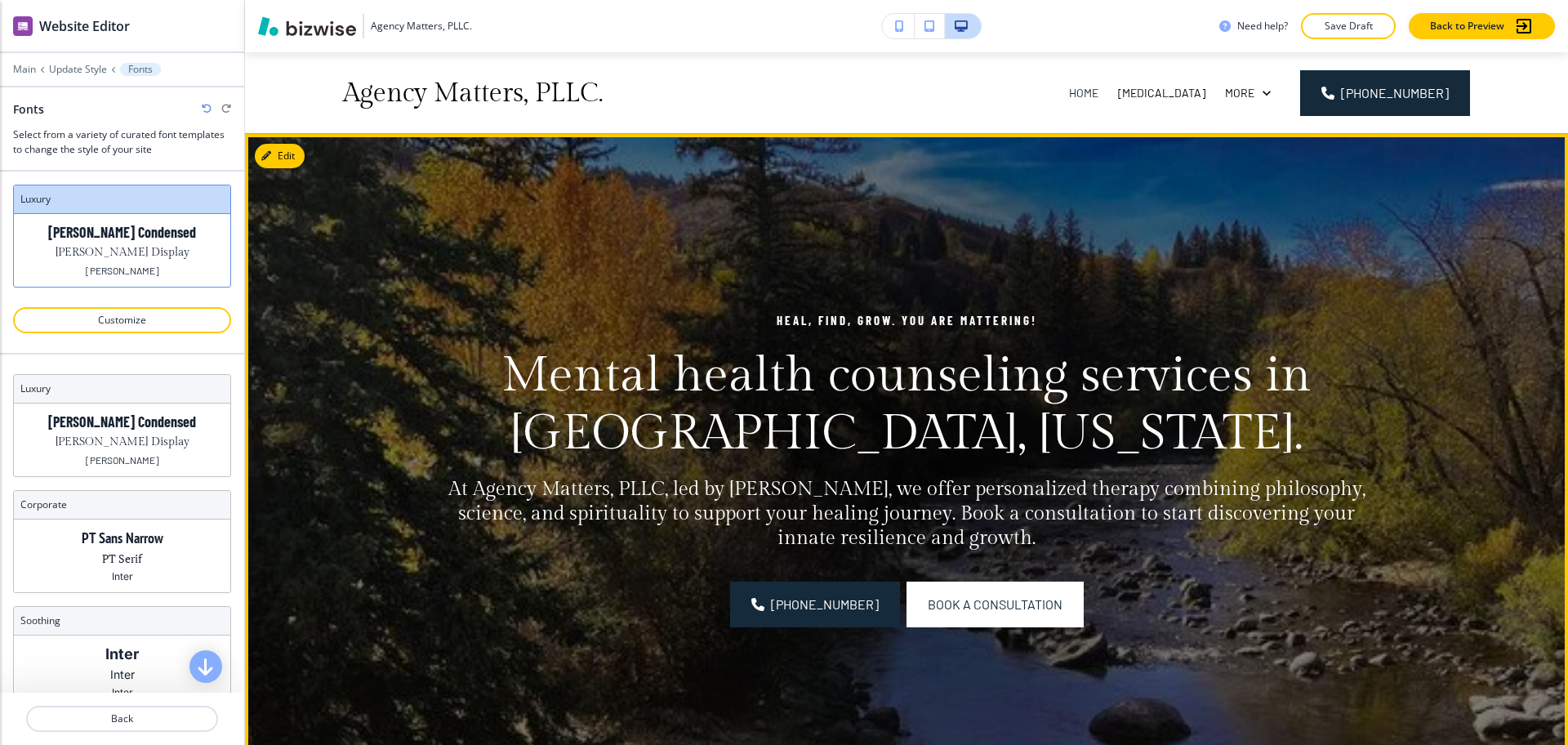
click at [635, 451] on h1 "Mental health counseling services in [GEOGRAPHIC_DATA], [US_STATE]." at bounding box center [906, 404] width 941 height 116
click at [261, 148] on button "Edit This Section" at bounding box center [310, 156] width 110 height 25
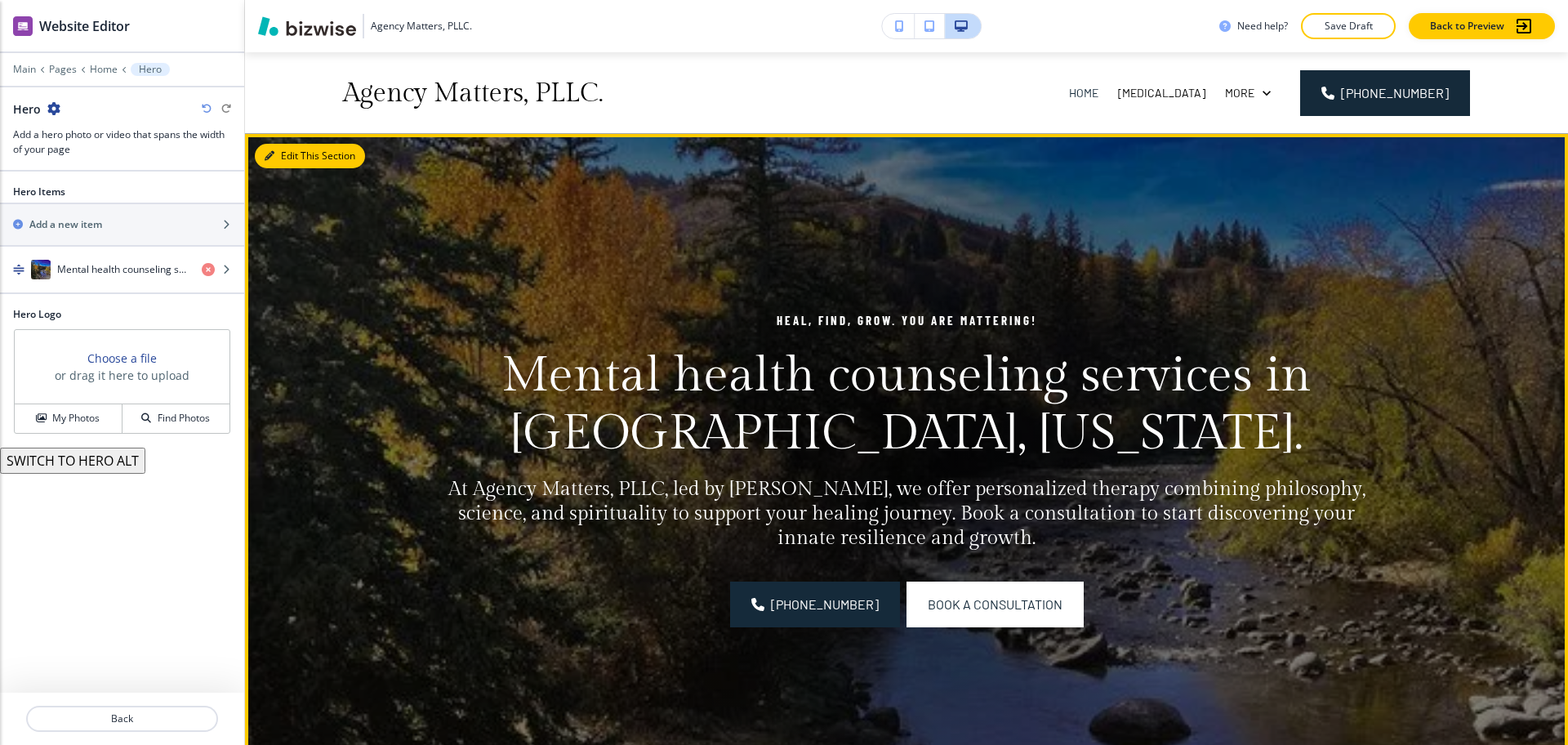
scroll to position [81, 0]
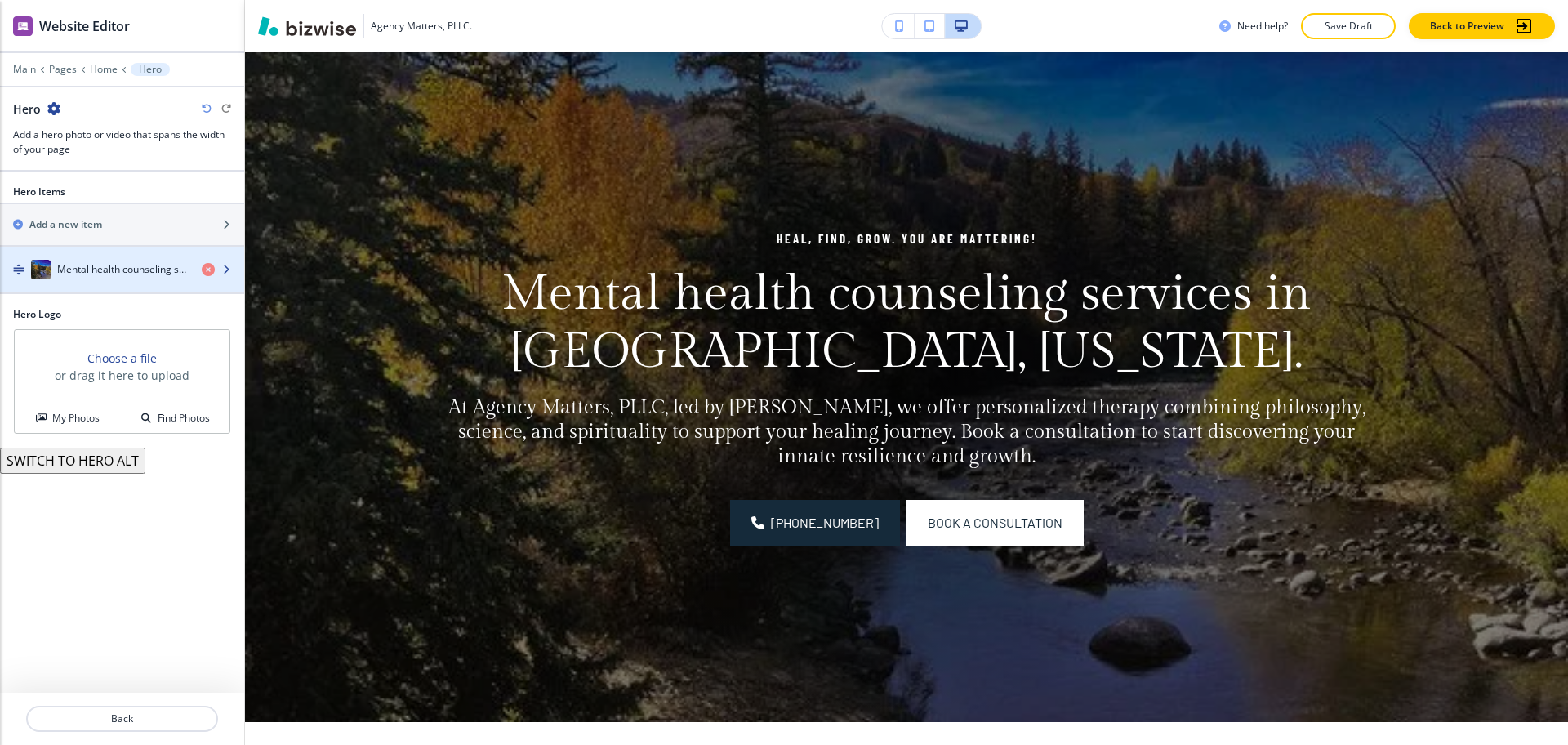
click at [102, 277] on div "Mental health counseling services in [GEOGRAPHIC_DATA], [US_STATE]." at bounding box center [94, 269] width 189 height 19
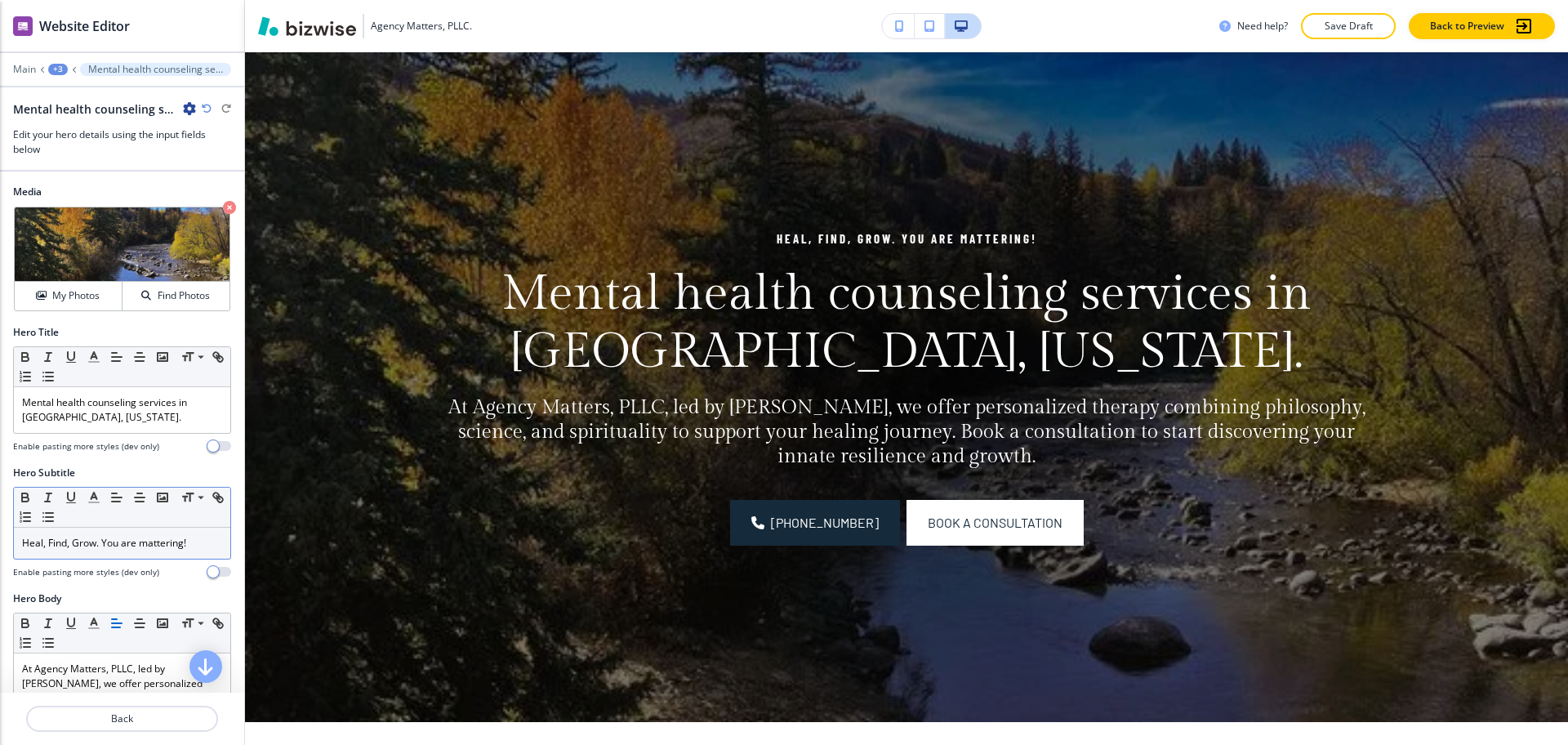
click at [180, 547] on p "Heal, Find, Grow. You are mattering!" at bounding box center [122, 543] width 200 height 15
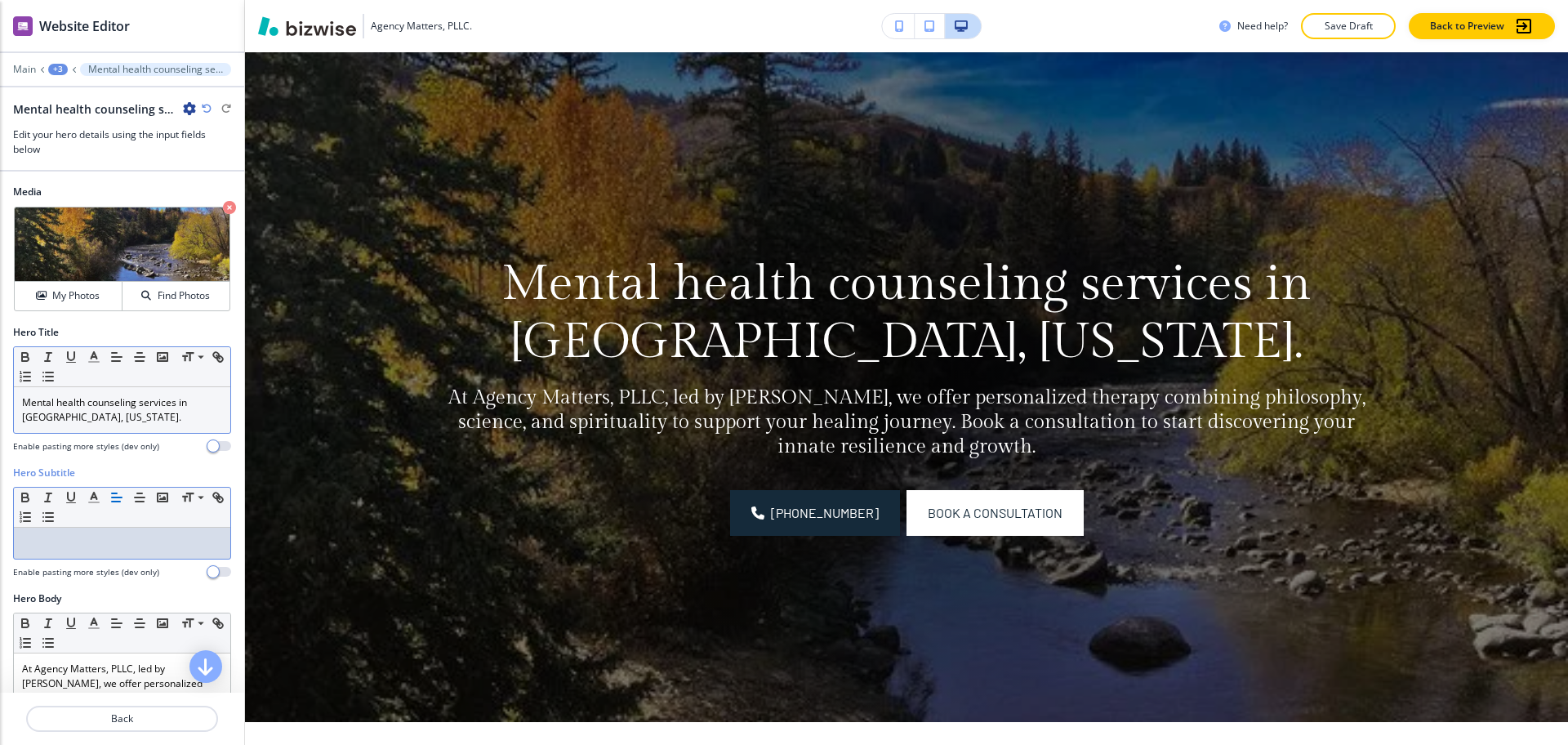
click at [22, 398] on p "Mental health counseling services in [GEOGRAPHIC_DATA], [US_STATE]." at bounding box center [122, 409] width 200 height 29
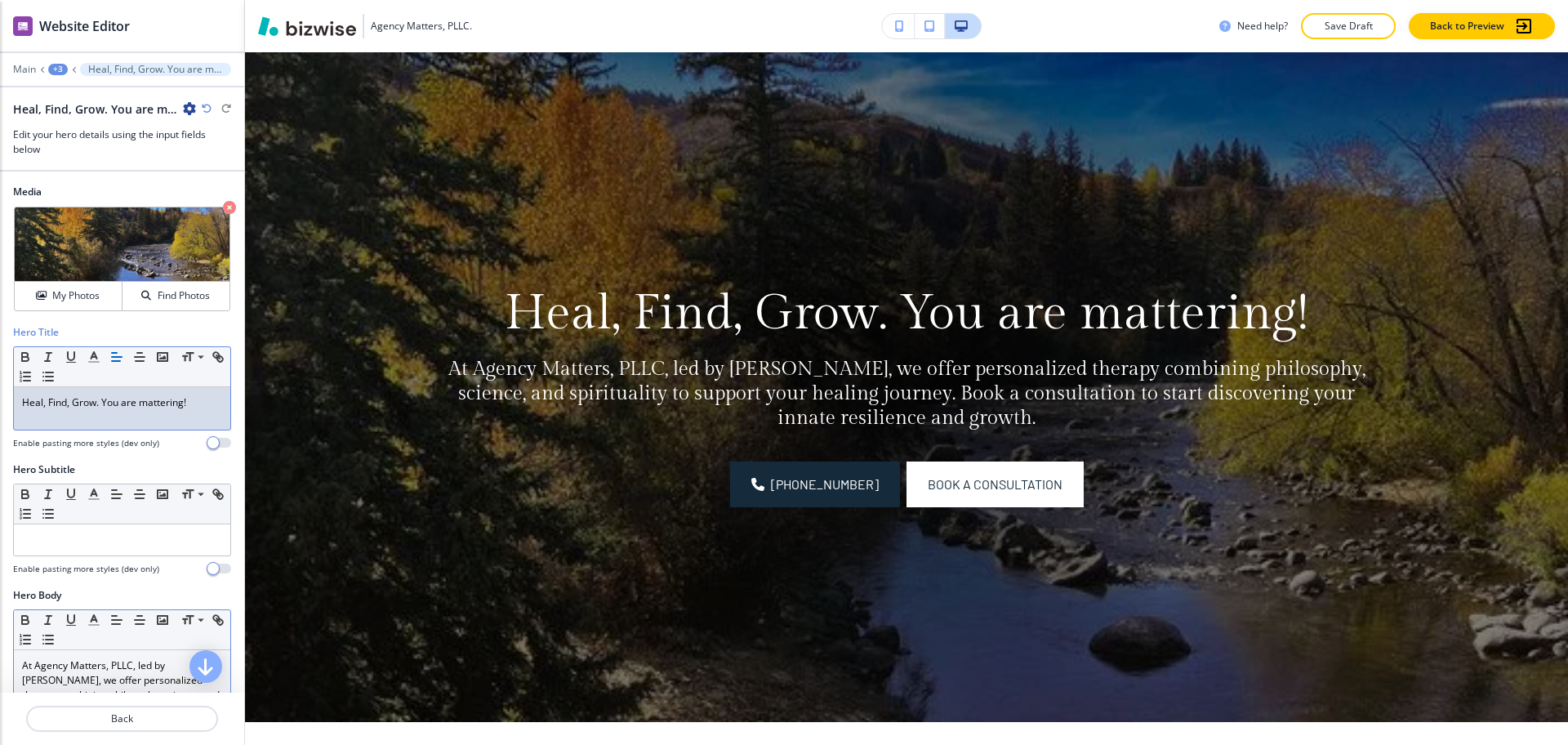
click at [160, 664] on p "At Agency Matters, PLLC, led by [PERSON_NAME], we offer personalized therapy co…" at bounding box center [122, 702] width 200 height 89
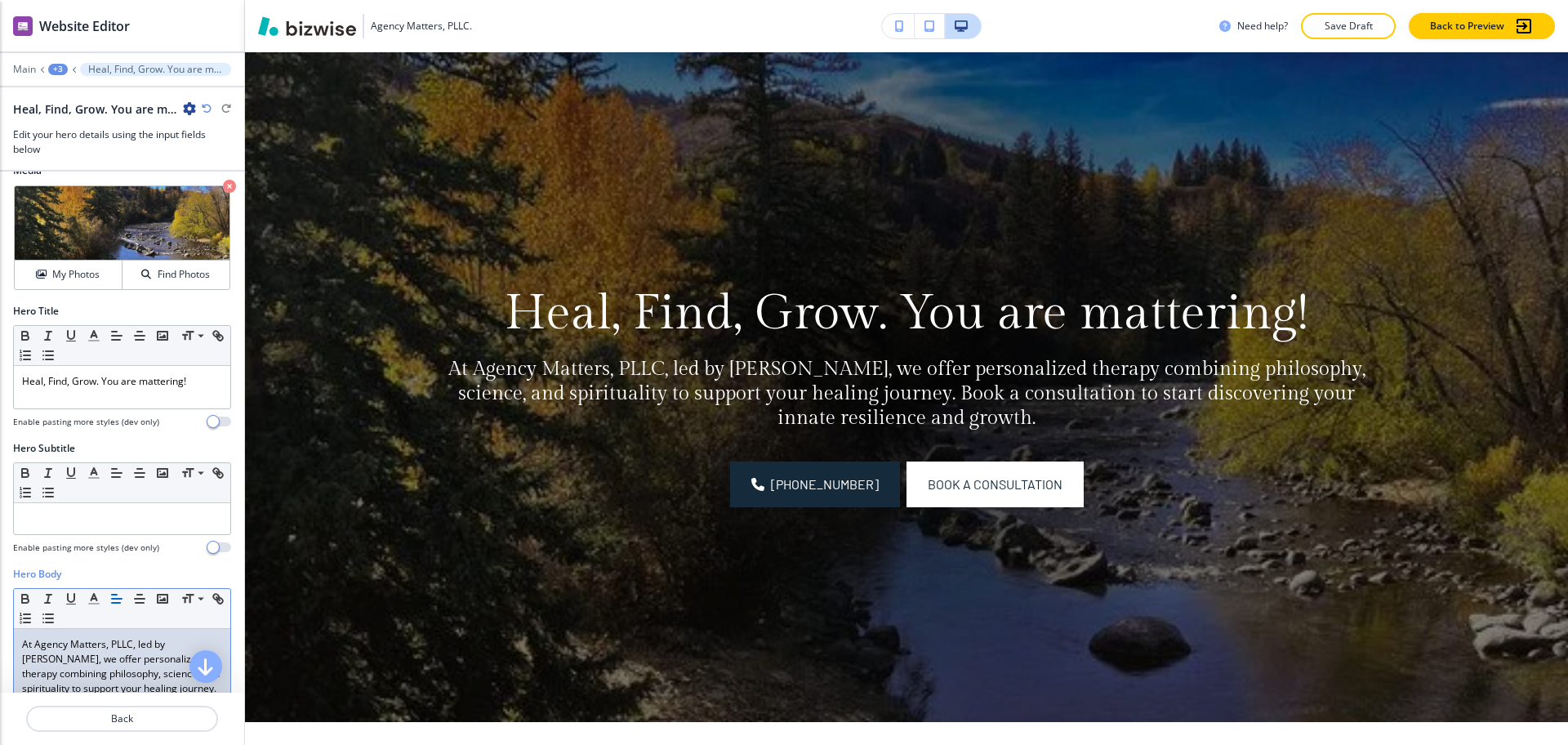
scroll to position [19, 0]
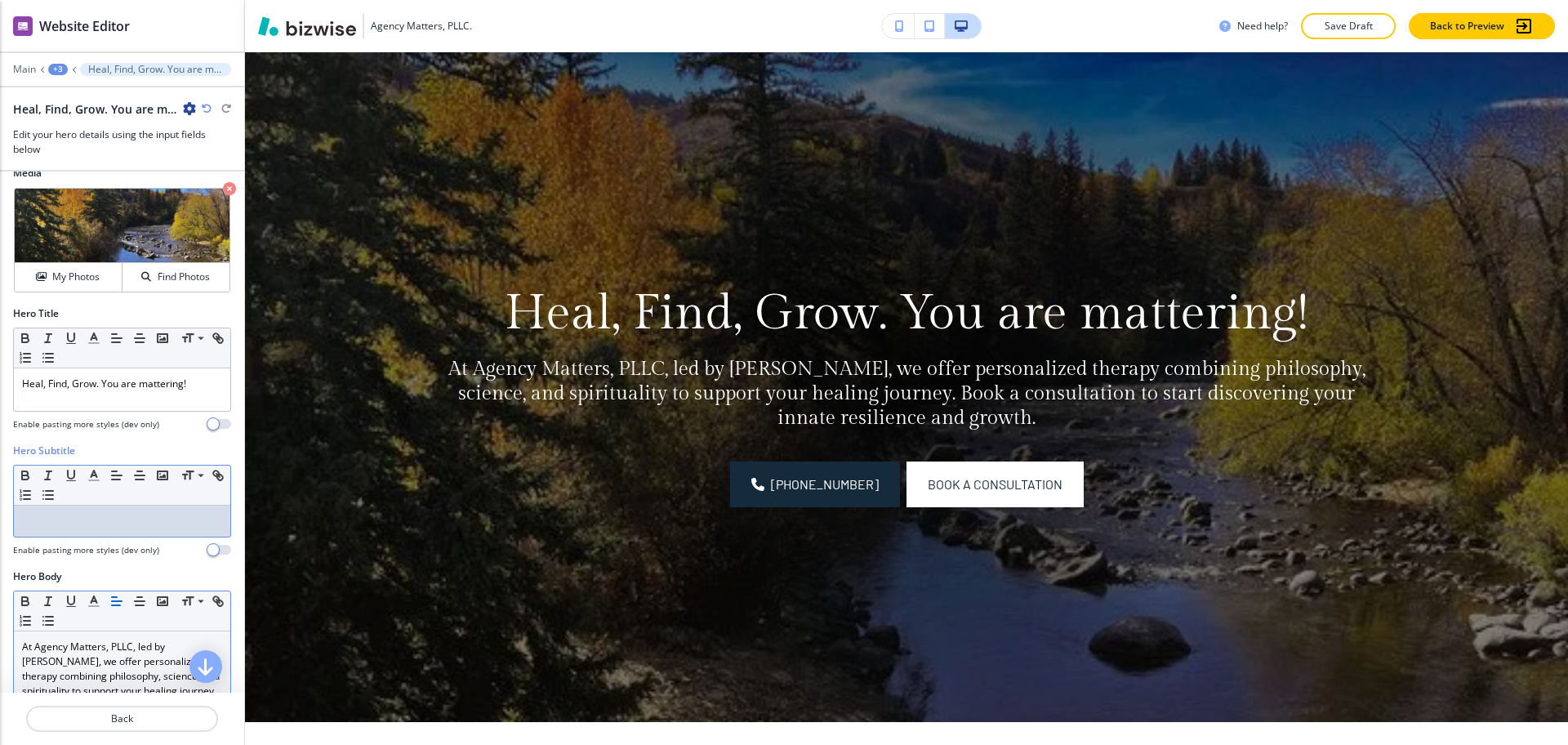
click at [99, 529] on div at bounding box center [122, 521] width 216 height 31
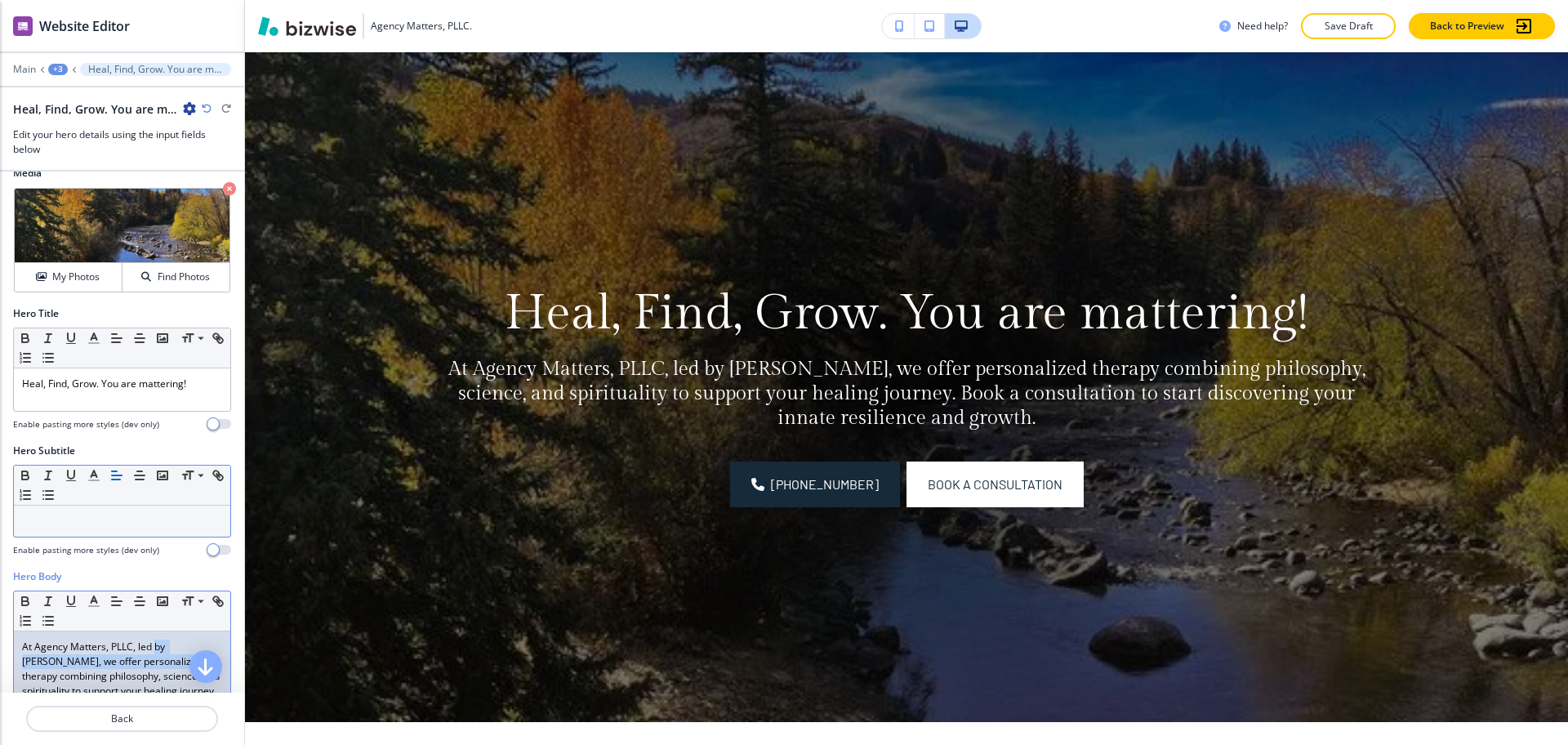
click at [152, 657] on p "At Agency Matters, PLLC, led by [PERSON_NAME], we offer personalized therapy co…" at bounding box center [122, 684] width 200 height 89
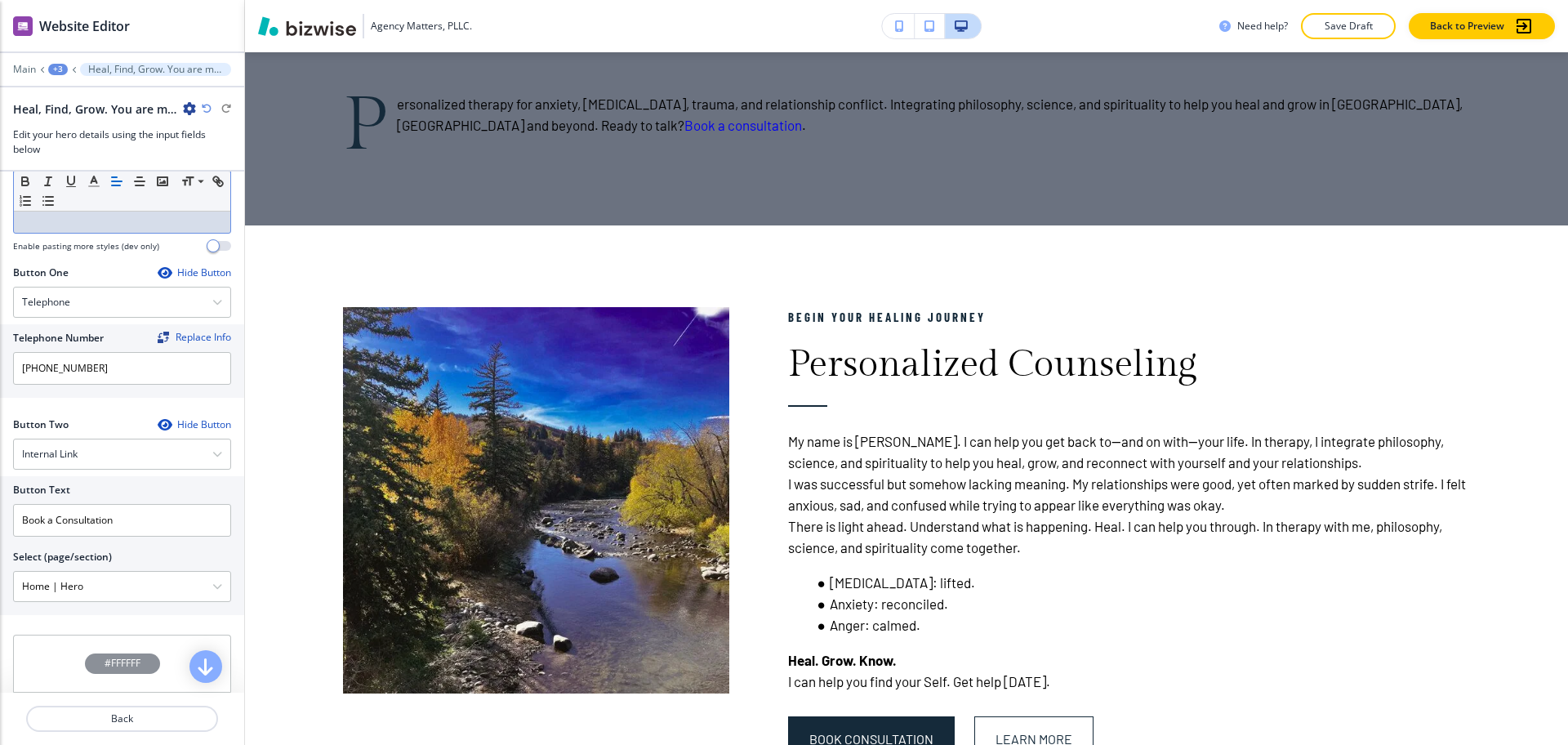
scroll to position [1290, 0]
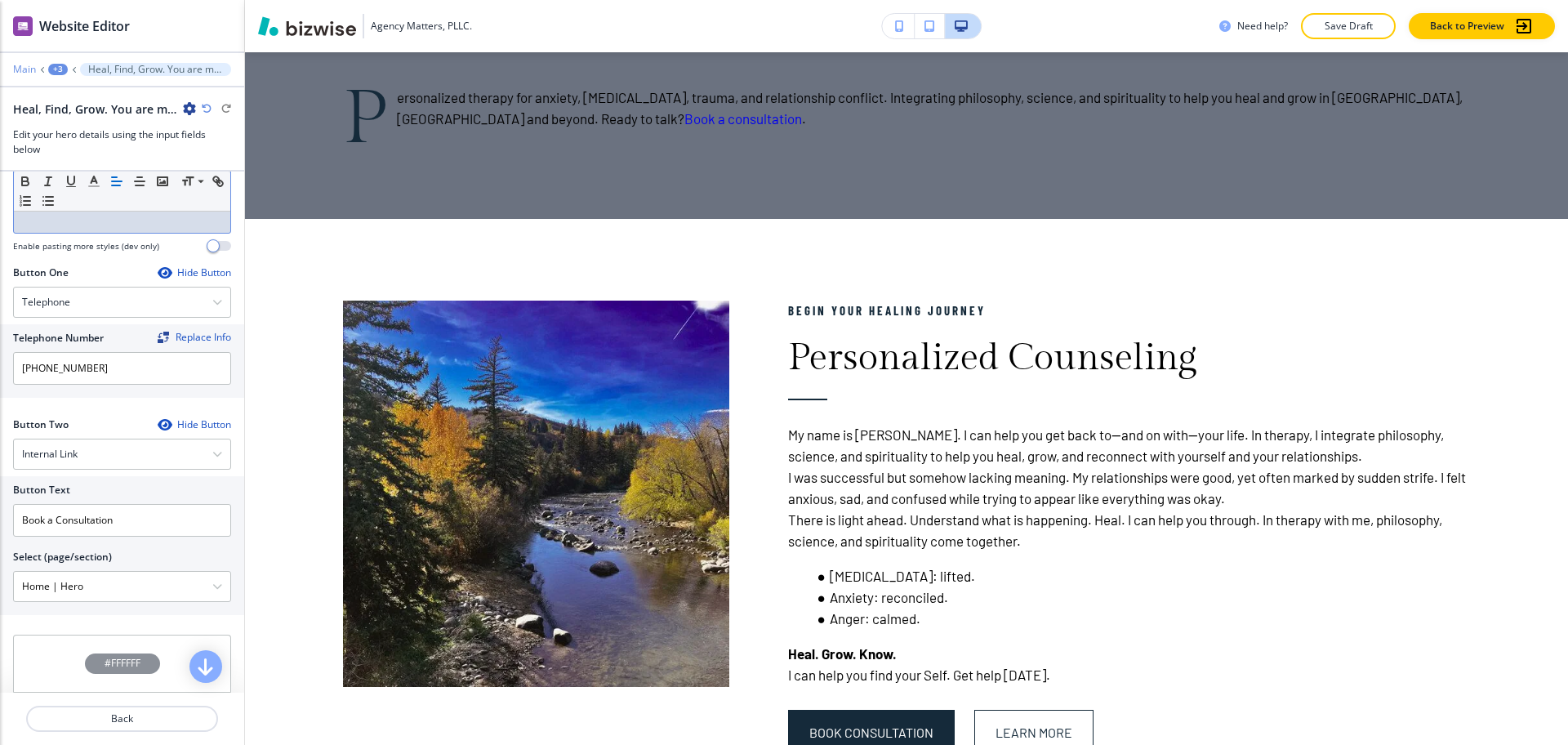
click at [21, 68] on p "Main" at bounding box center [25, 69] width 23 height 12
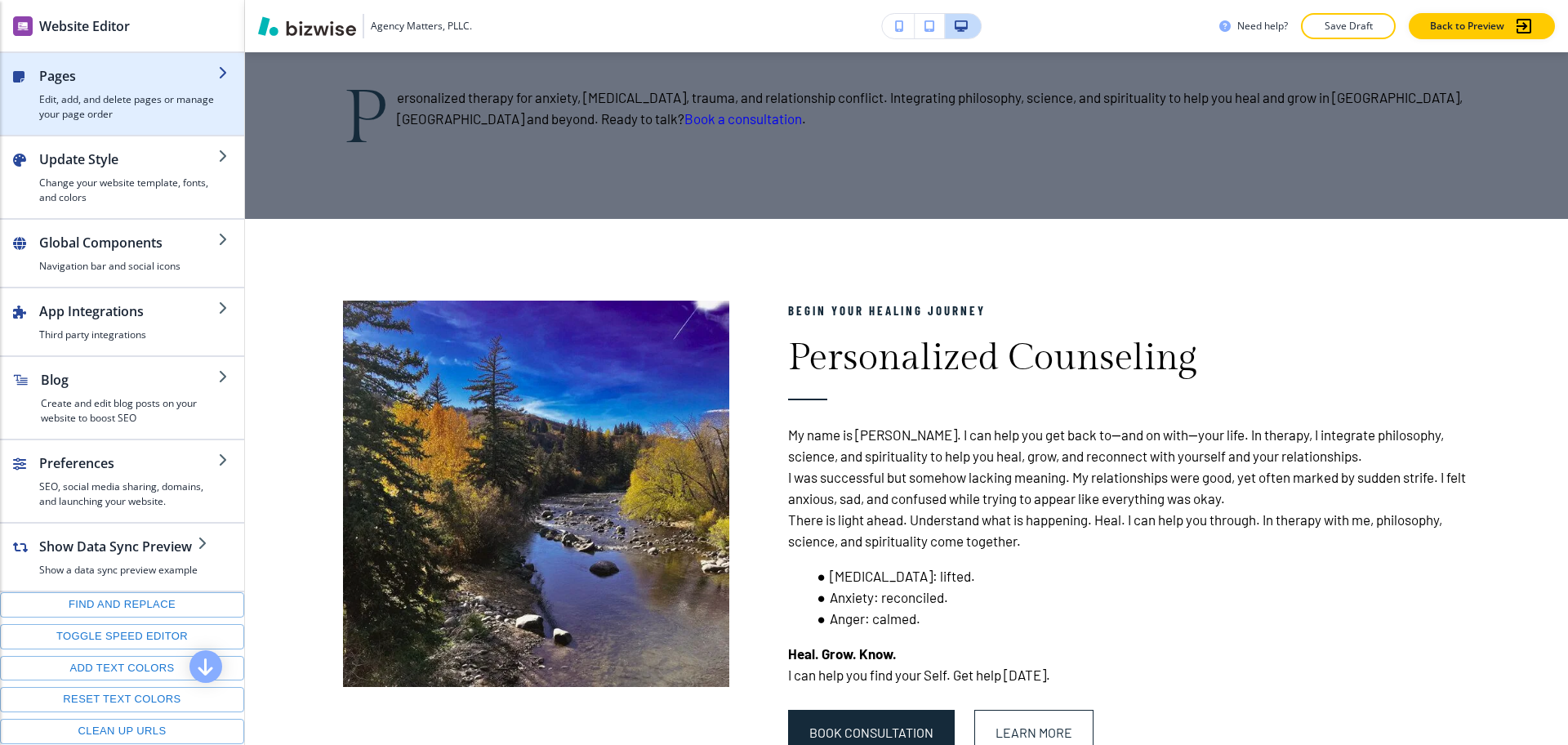
click at [56, 98] on h4 "Edit, add, and delete pages or manage your page order" at bounding box center [128, 106] width 179 height 29
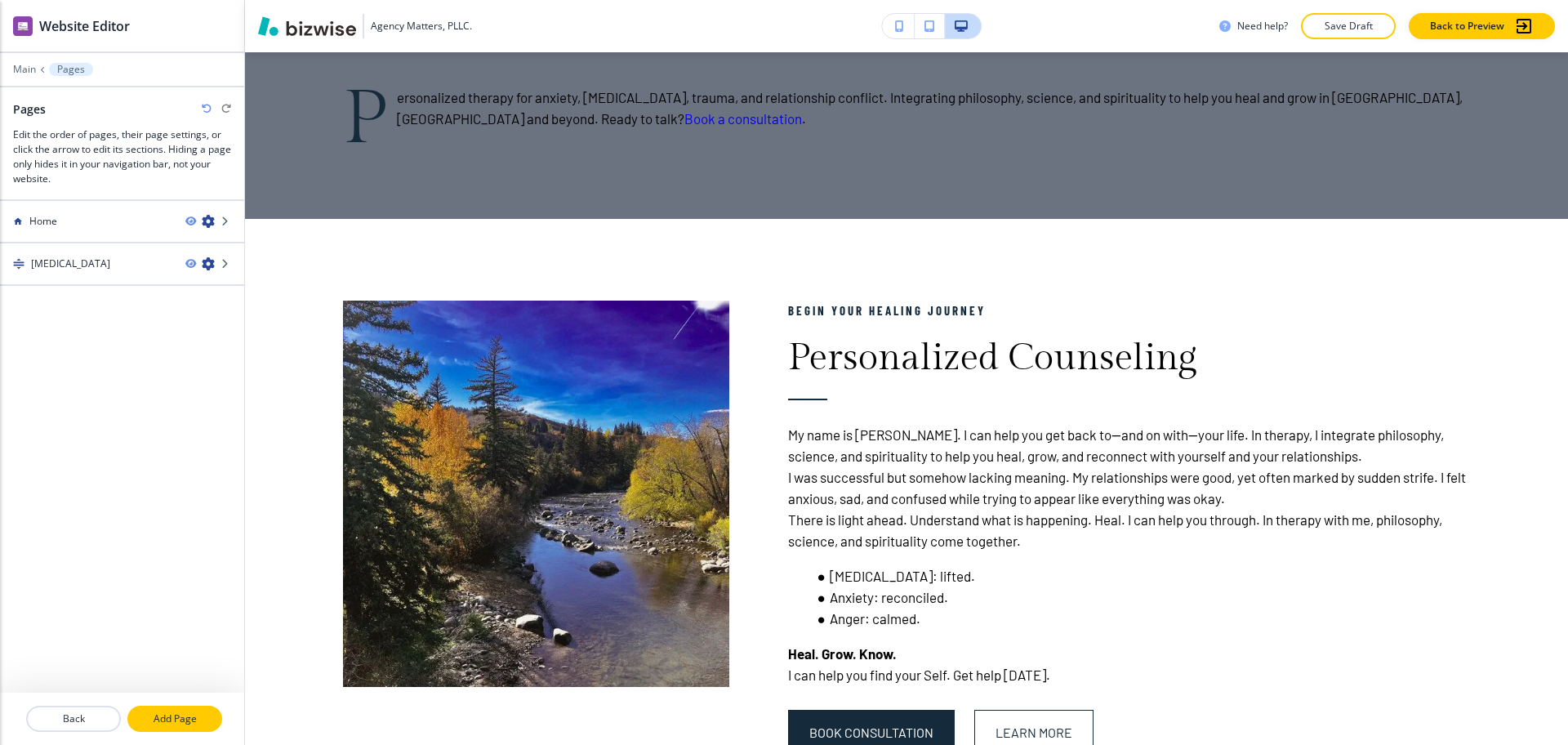
click at [178, 714] on p "Add Page" at bounding box center [175, 718] width 91 height 15
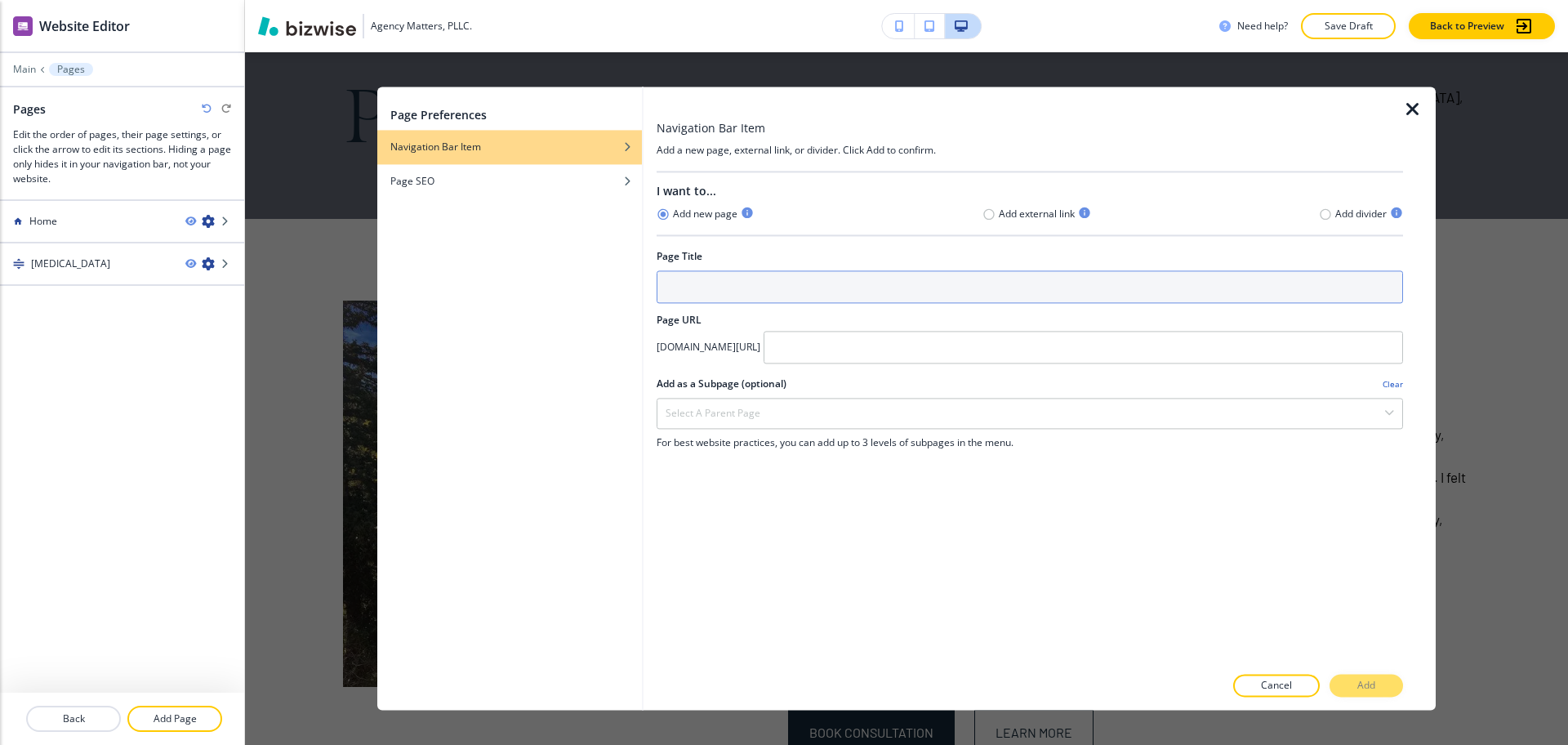
click at [817, 293] on input "text" at bounding box center [1029, 286] width 747 height 33
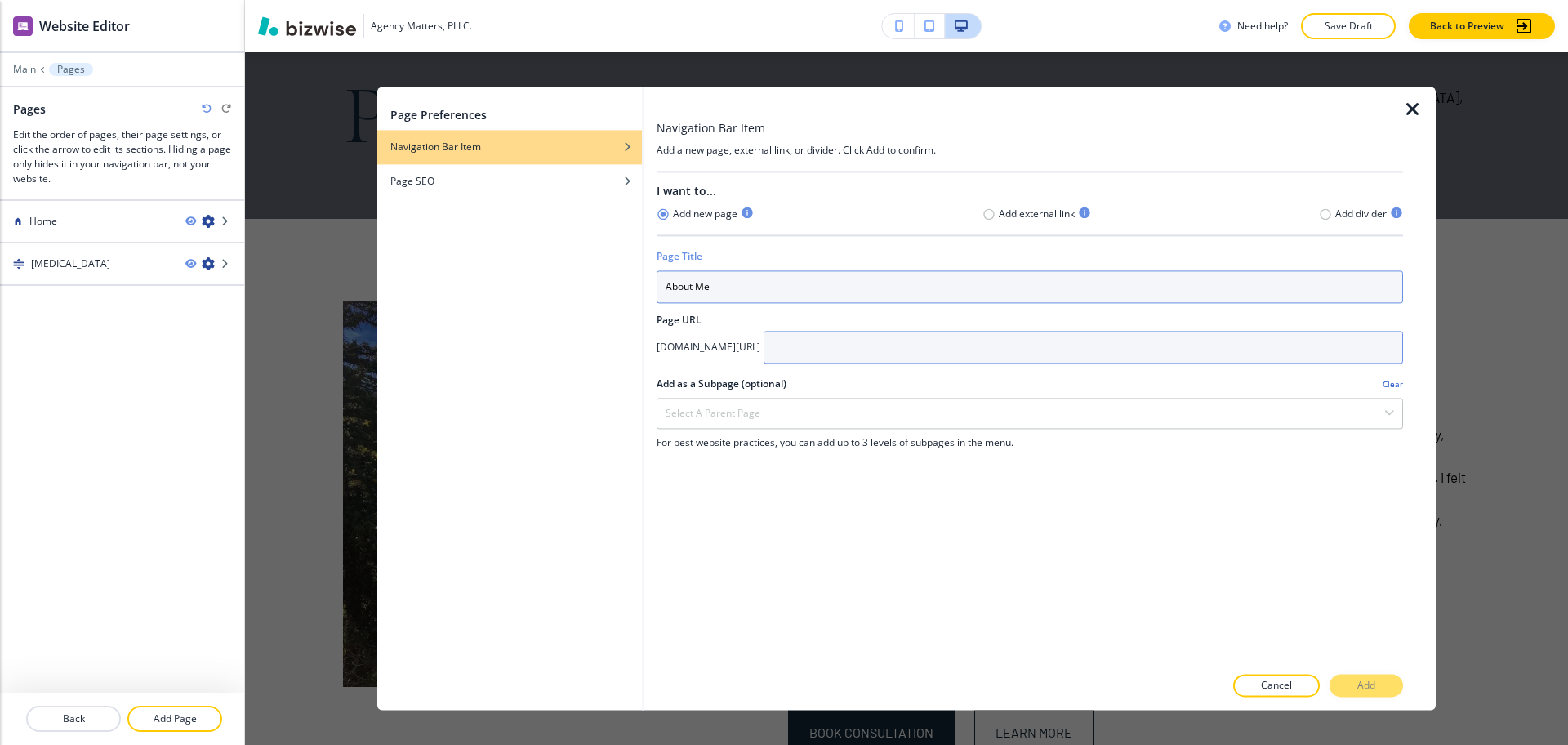
type input "About Me"
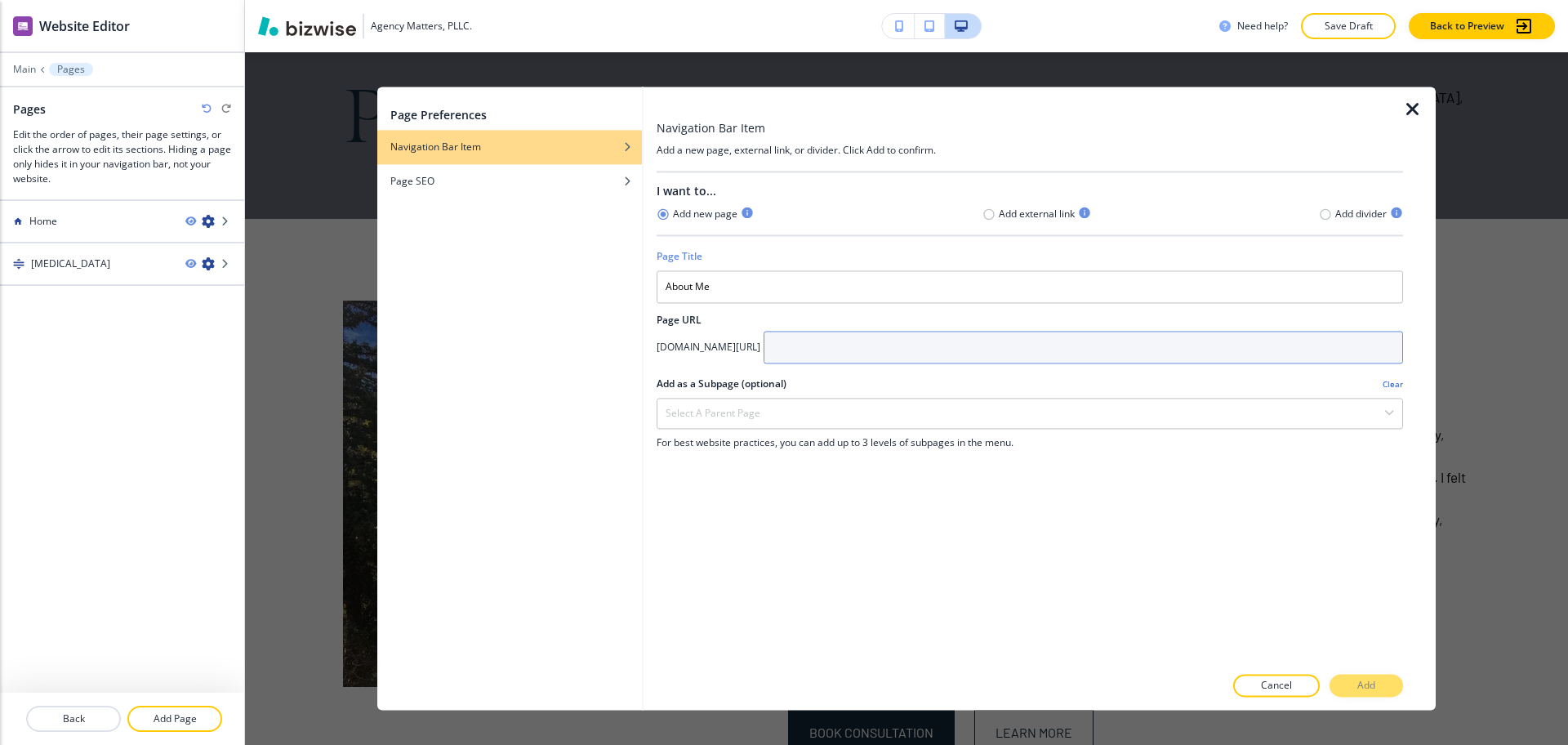
click at [906, 351] on input "text" at bounding box center [1083, 346] width 640 height 33
type input "about-me"
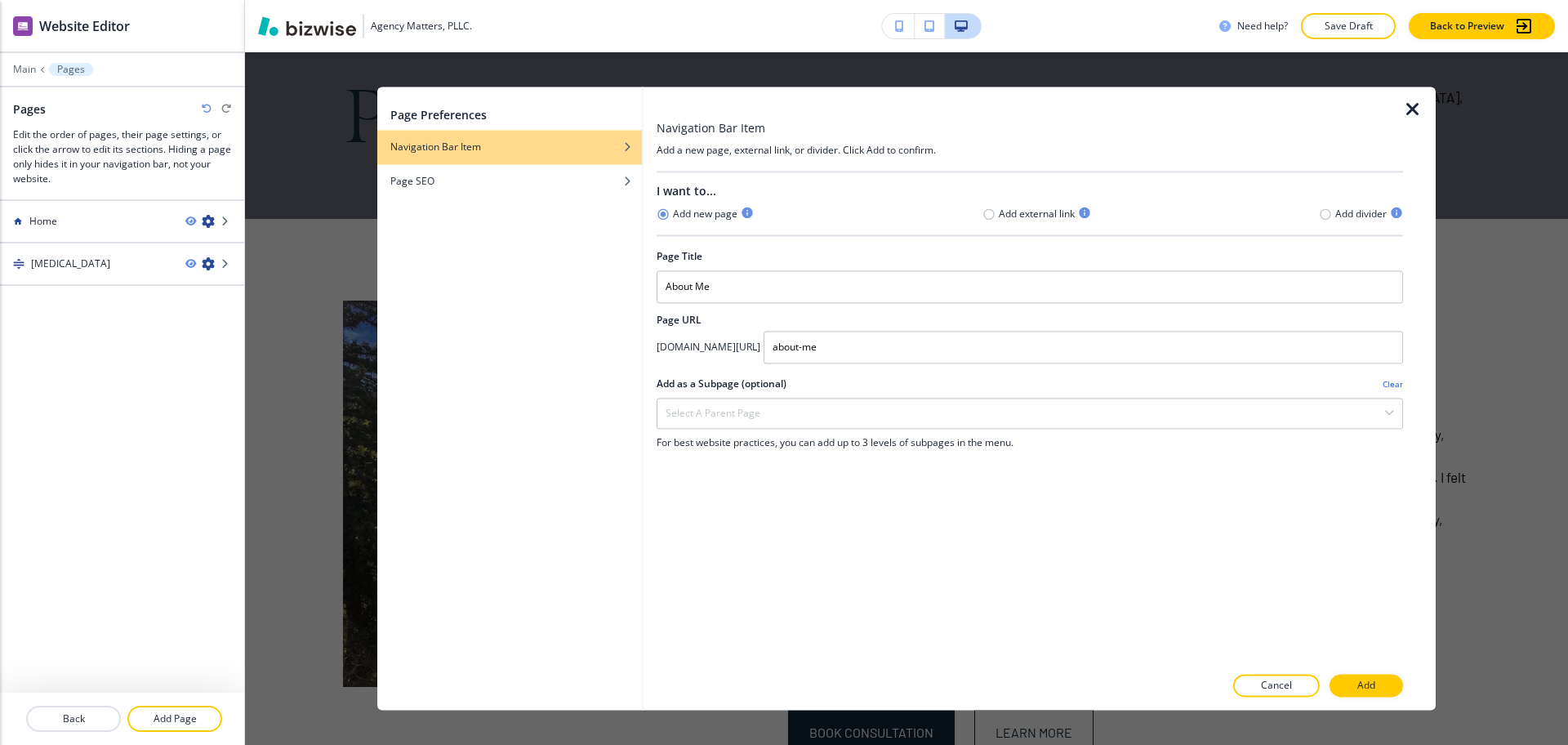
drag, startPoint x: 1370, startPoint y: 686, endPoint x: 1393, endPoint y: 660, distance: 34.7
click at [1371, 686] on p "Add" at bounding box center [1366, 686] width 18 height 15
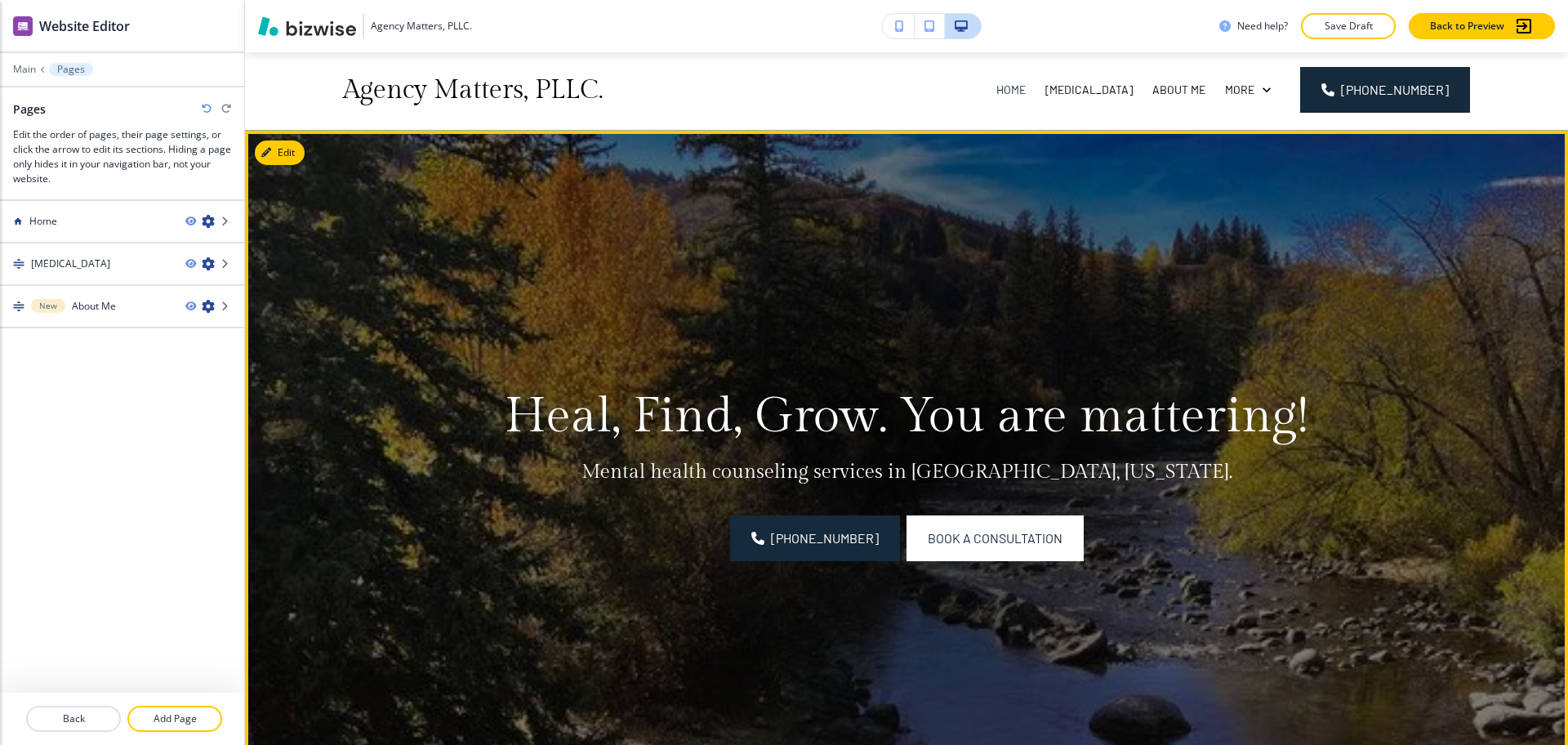
scroll to position [0, 0]
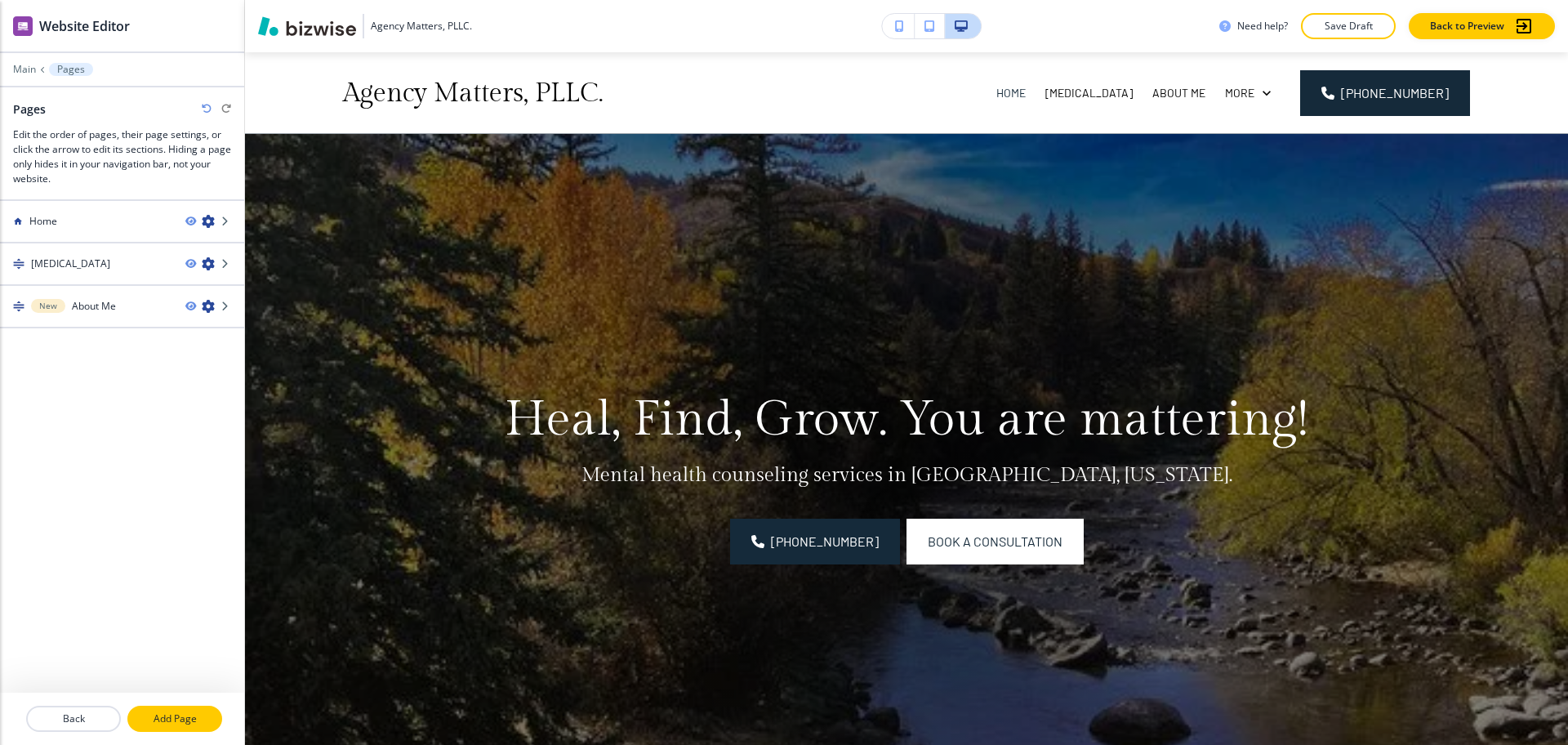
click at [171, 715] on p "Add Page" at bounding box center [175, 718] width 91 height 15
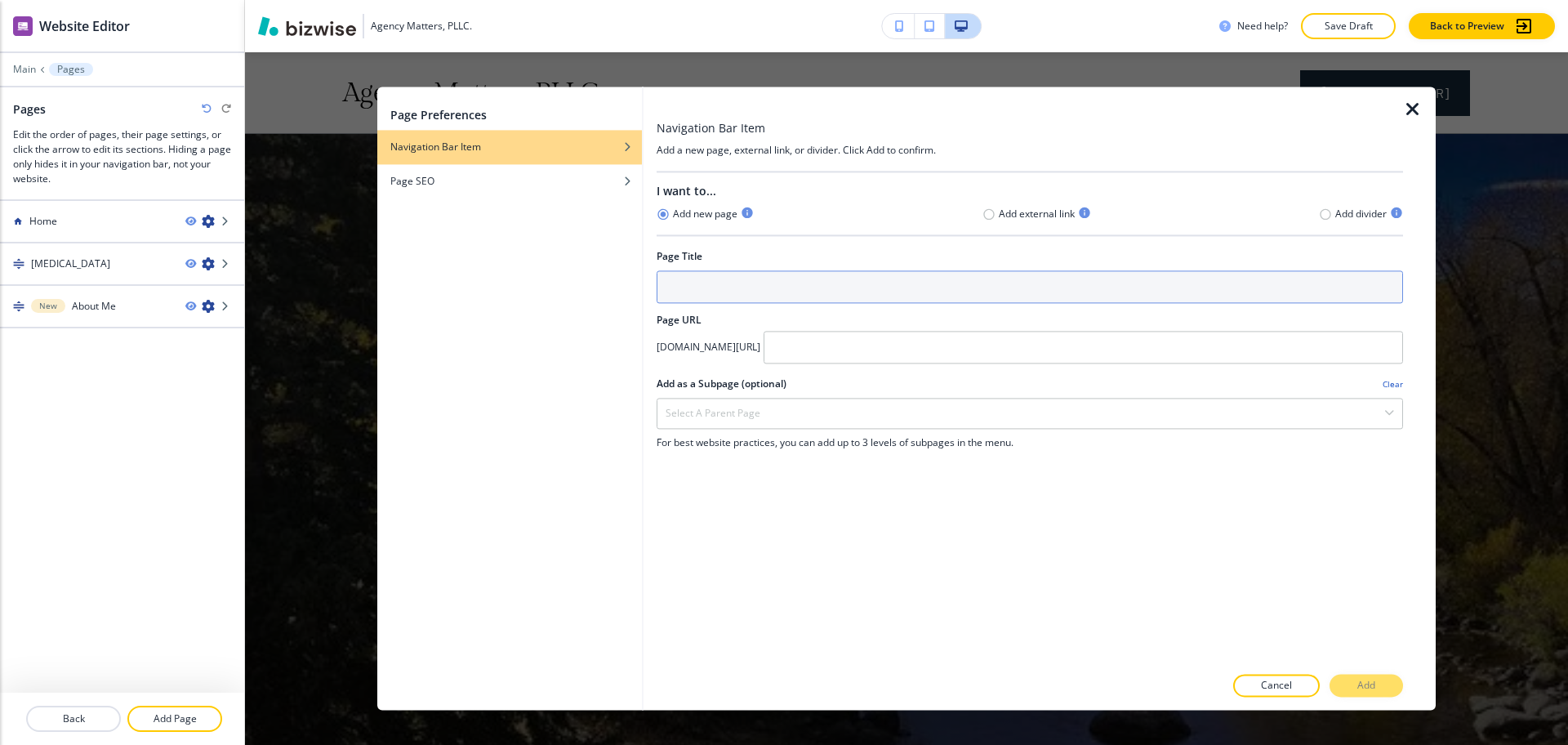
click at [913, 303] on input "text" at bounding box center [1029, 286] width 747 height 33
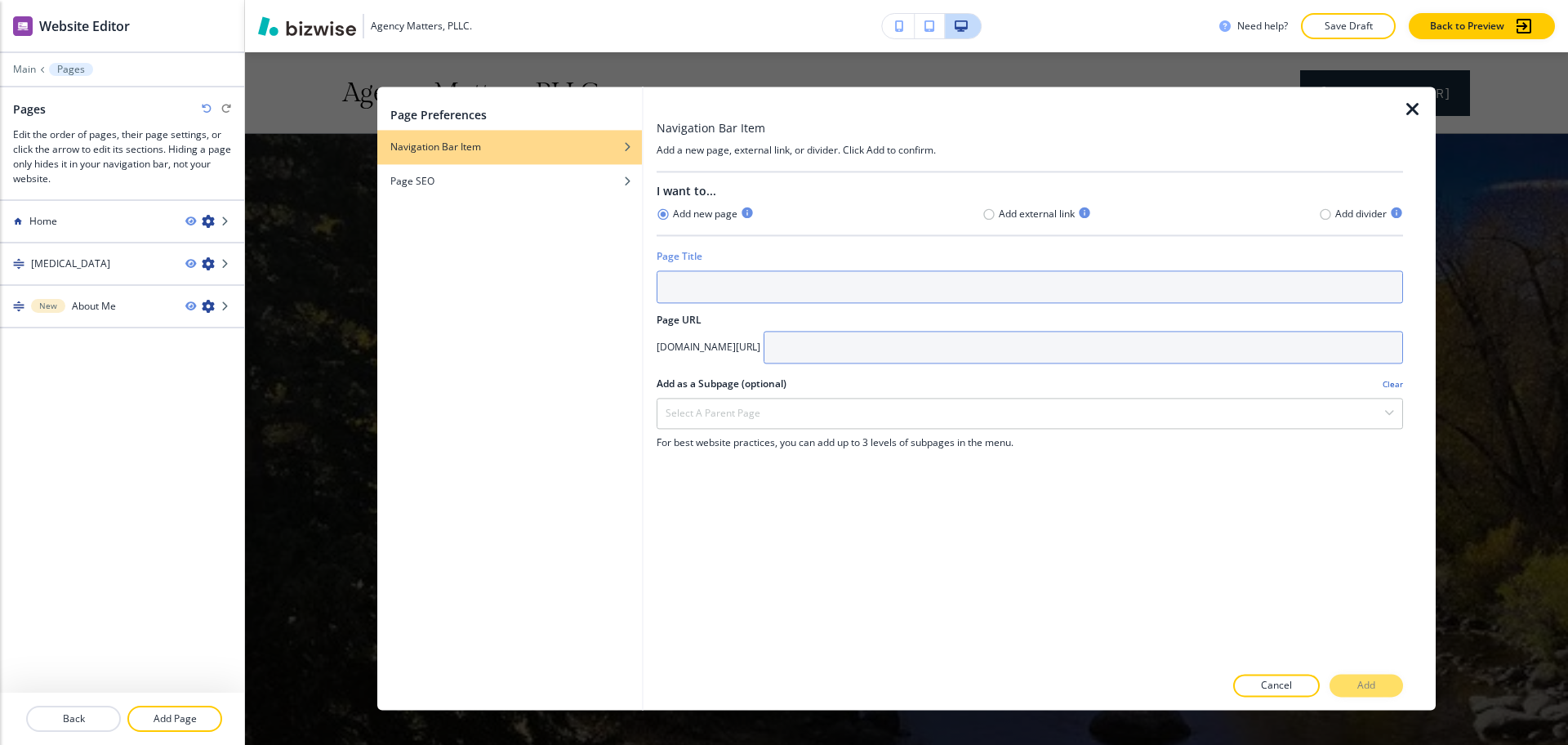
paste input "Information"
type input "Information"
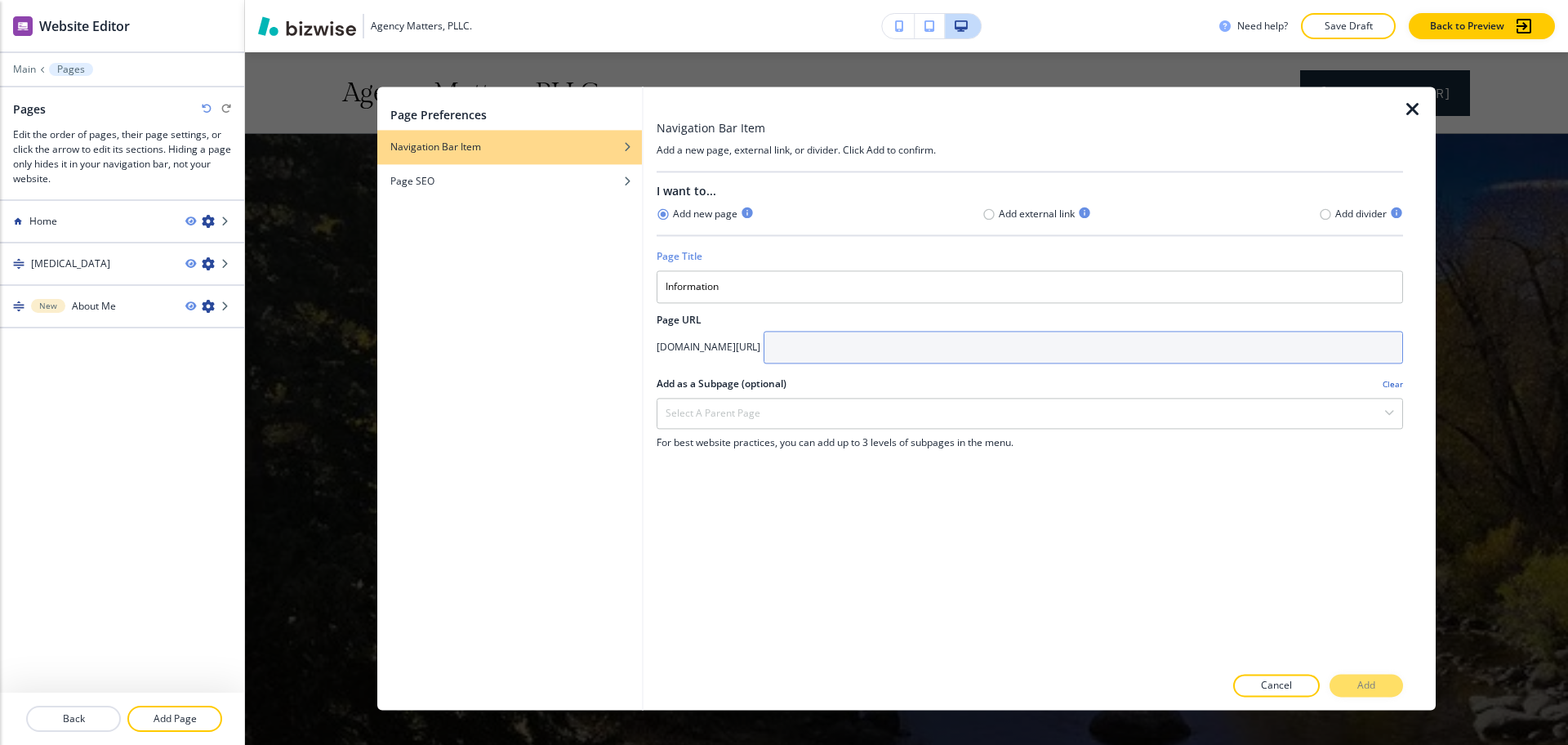
click at [941, 345] on input "text" at bounding box center [1083, 346] width 640 height 33
paste input "Information"
click at [878, 337] on input "Information" at bounding box center [1083, 346] width 640 height 33
type input "information"
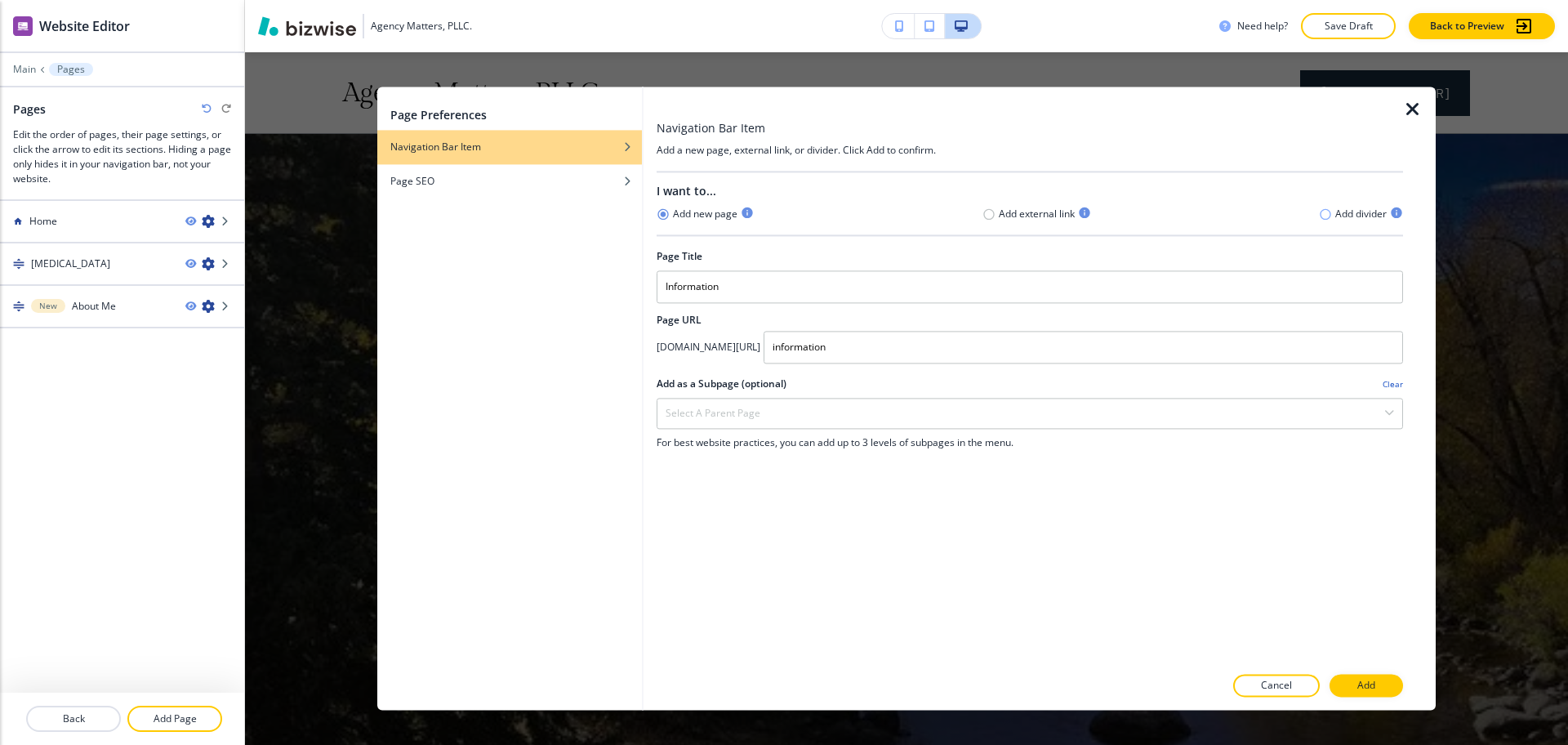
click at [1322, 217] on icon "button" at bounding box center [1325, 213] width 11 height 11
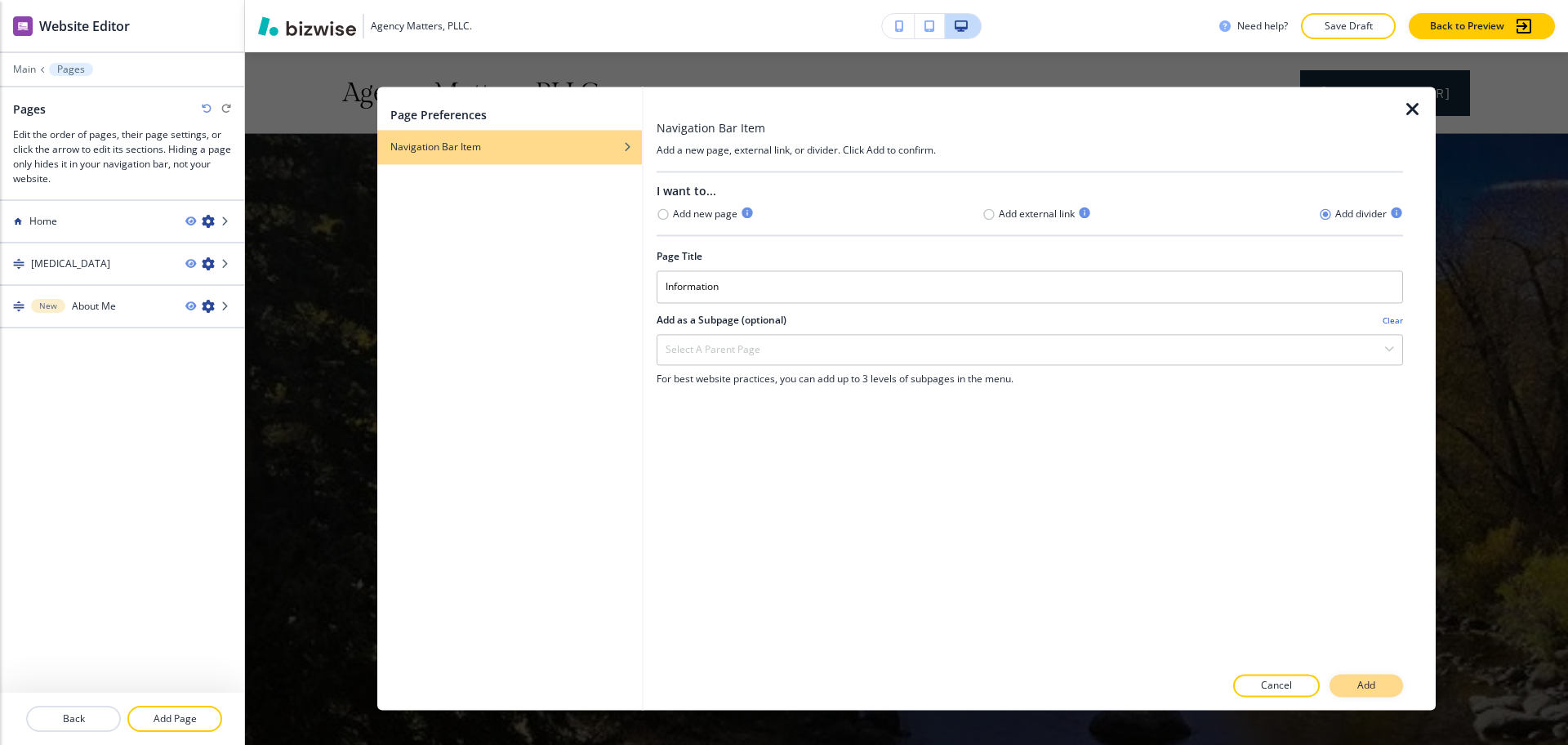
click at [1375, 691] on p "Add" at bounding box center [1366, 686] width 18 height 15
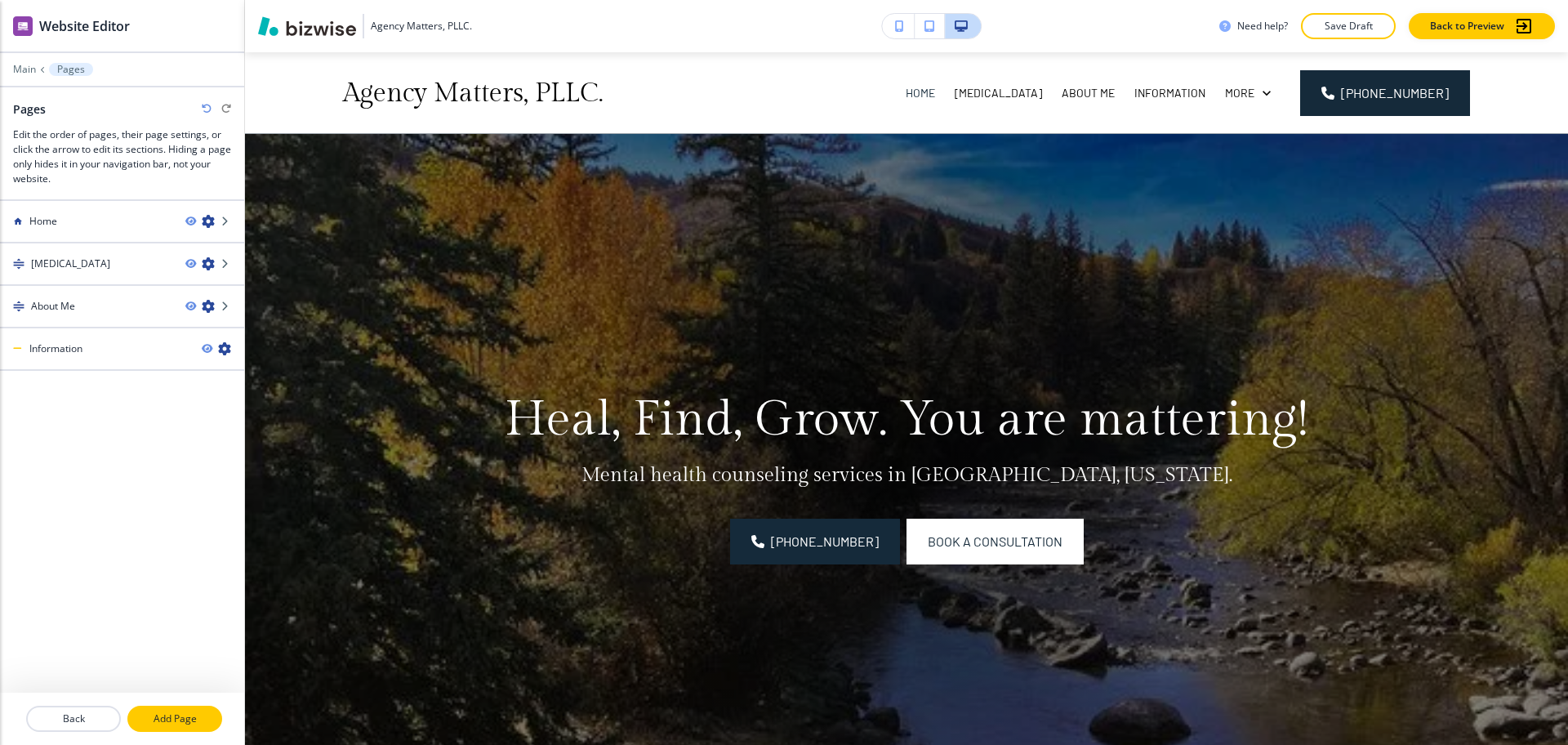
click at [196, 710] on button "Add Page" at bounding box center [175, 719] width 95 height 27
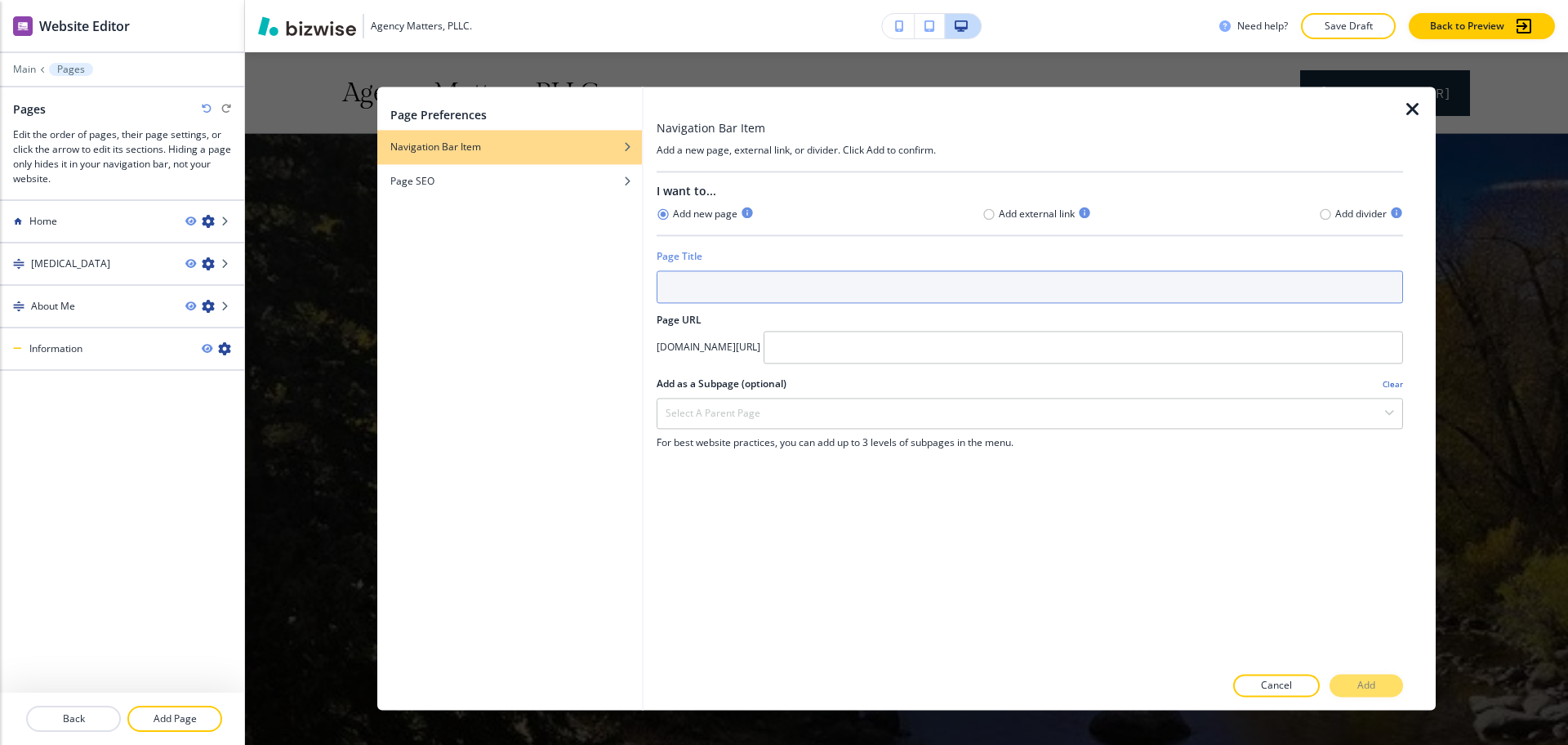
click at [802, 285] on input "text" at bounding box center [1029, 286] width 747 height 33
paste input "Individual Therapy"
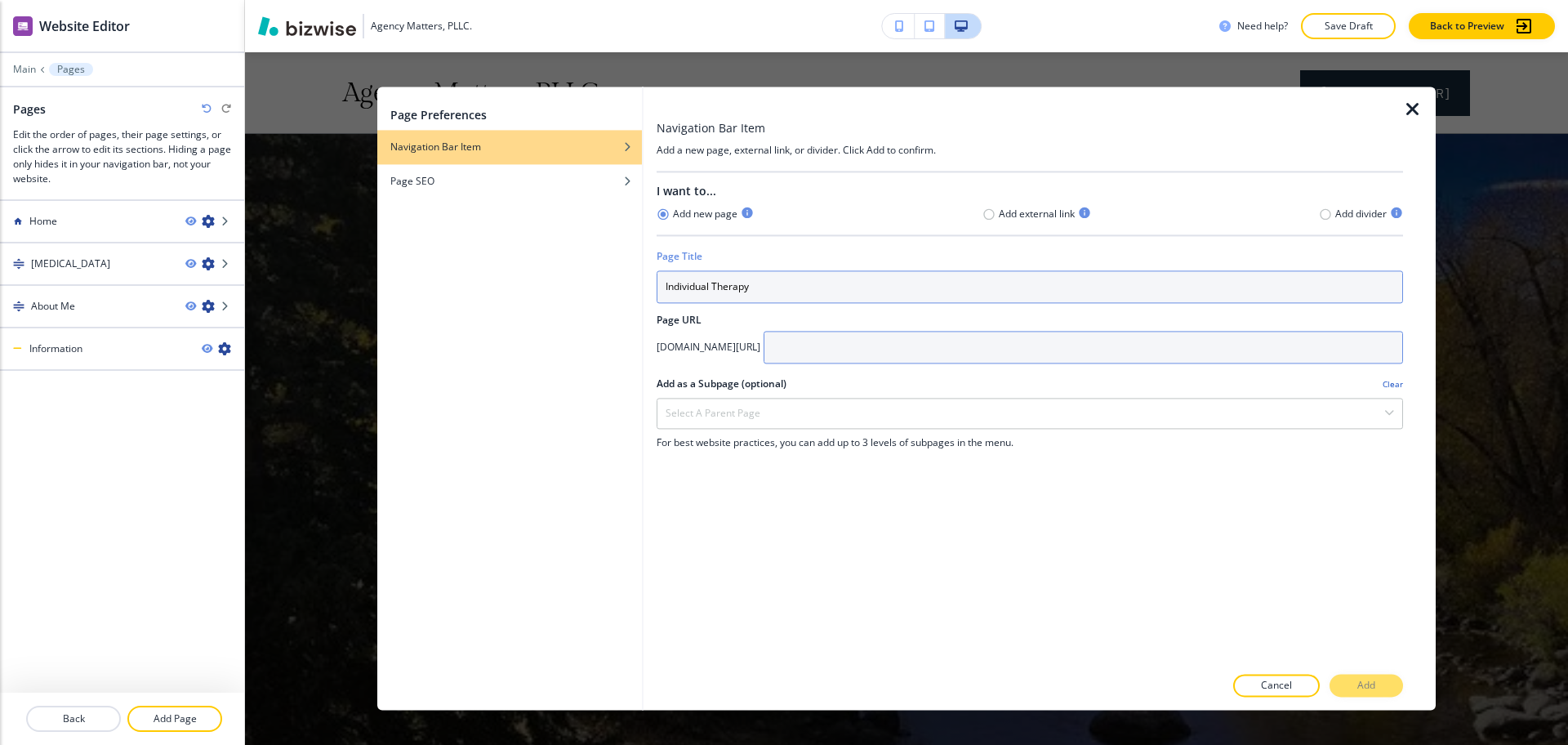
type input "Individual Therapy"
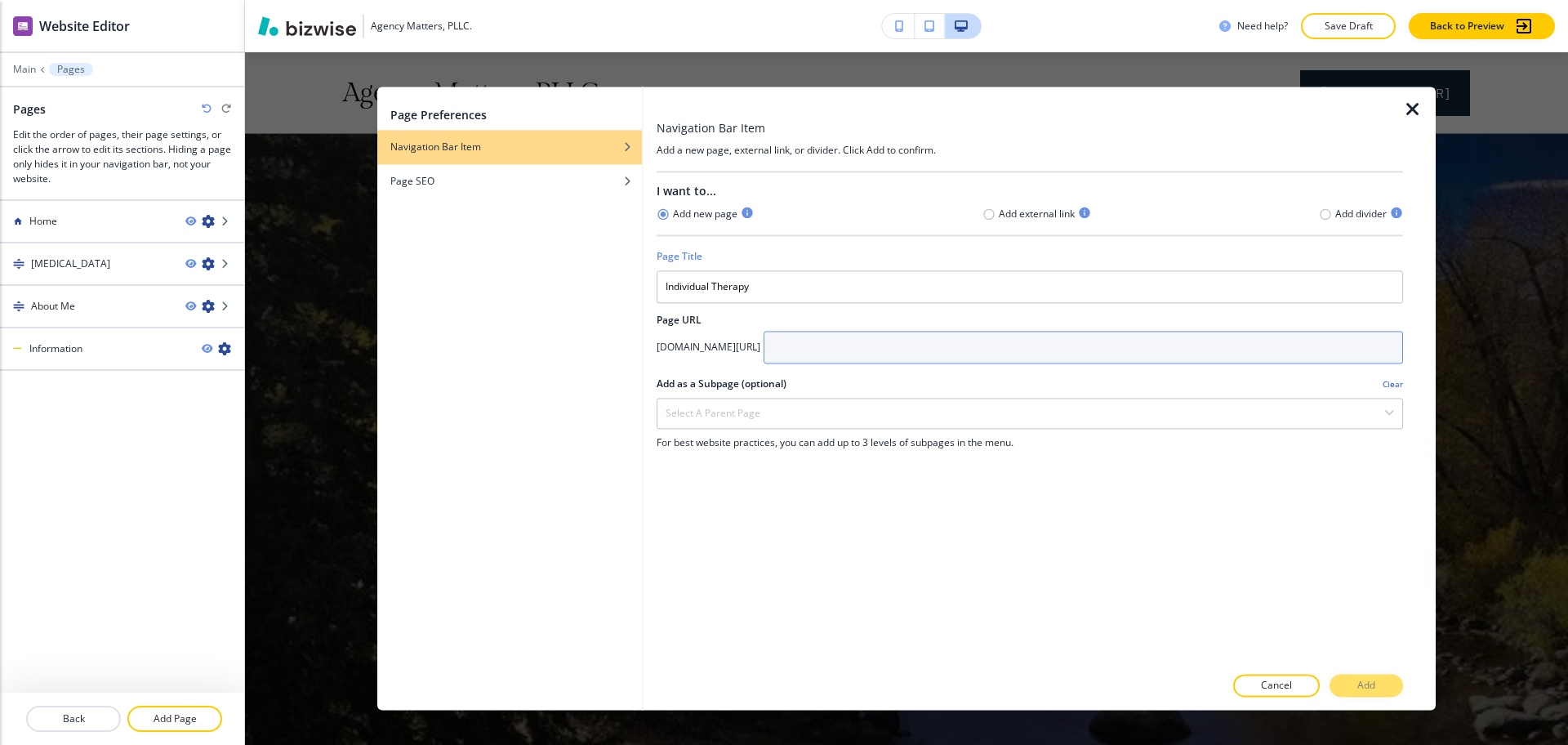
click at [945, 349] on input "text" at bounding box center [1083, 346] width 640 height 33
paste input "Individual Therapy"
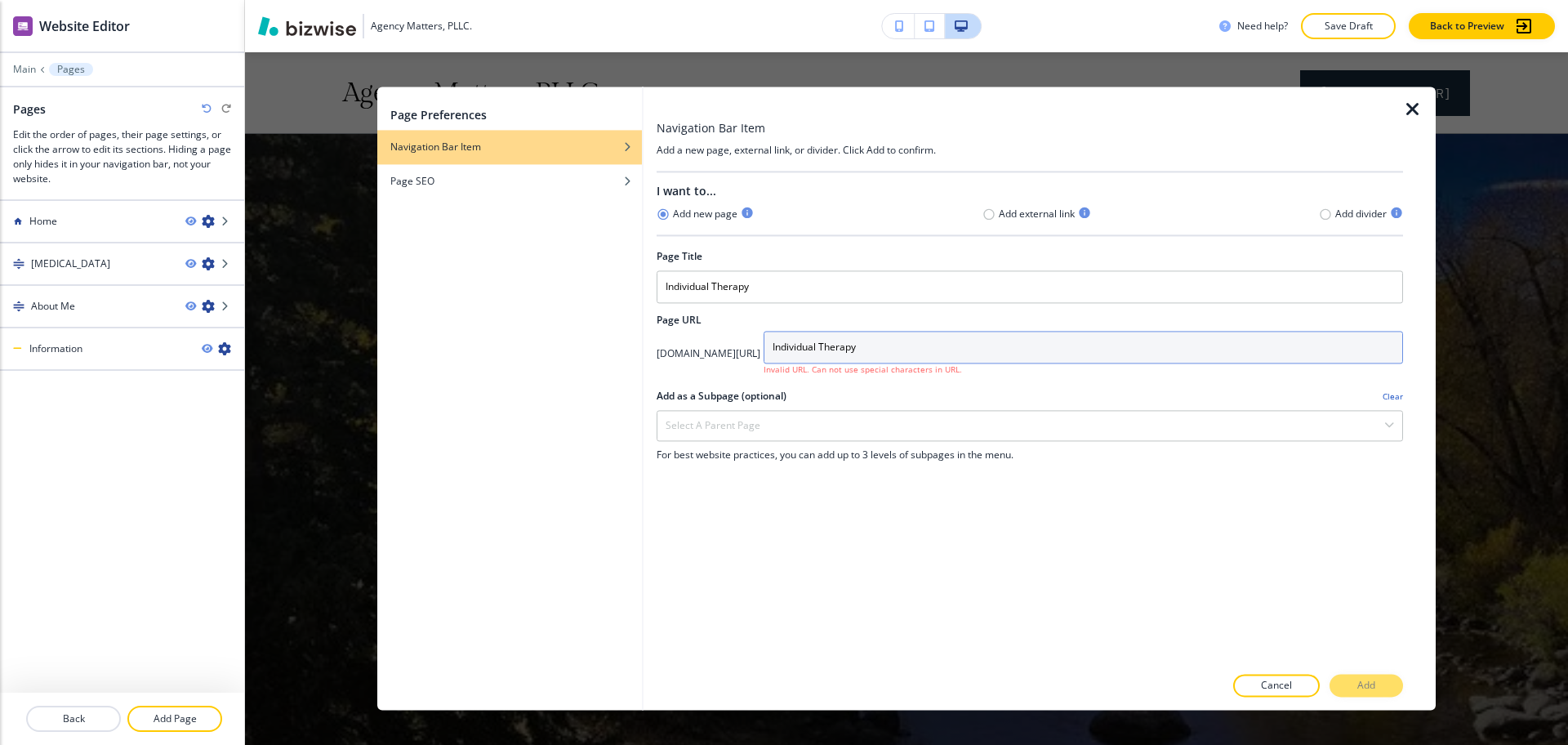
click at [878, 341] on input "Individual Therapy" at bounding box center [1083, 346] width 640 height 33
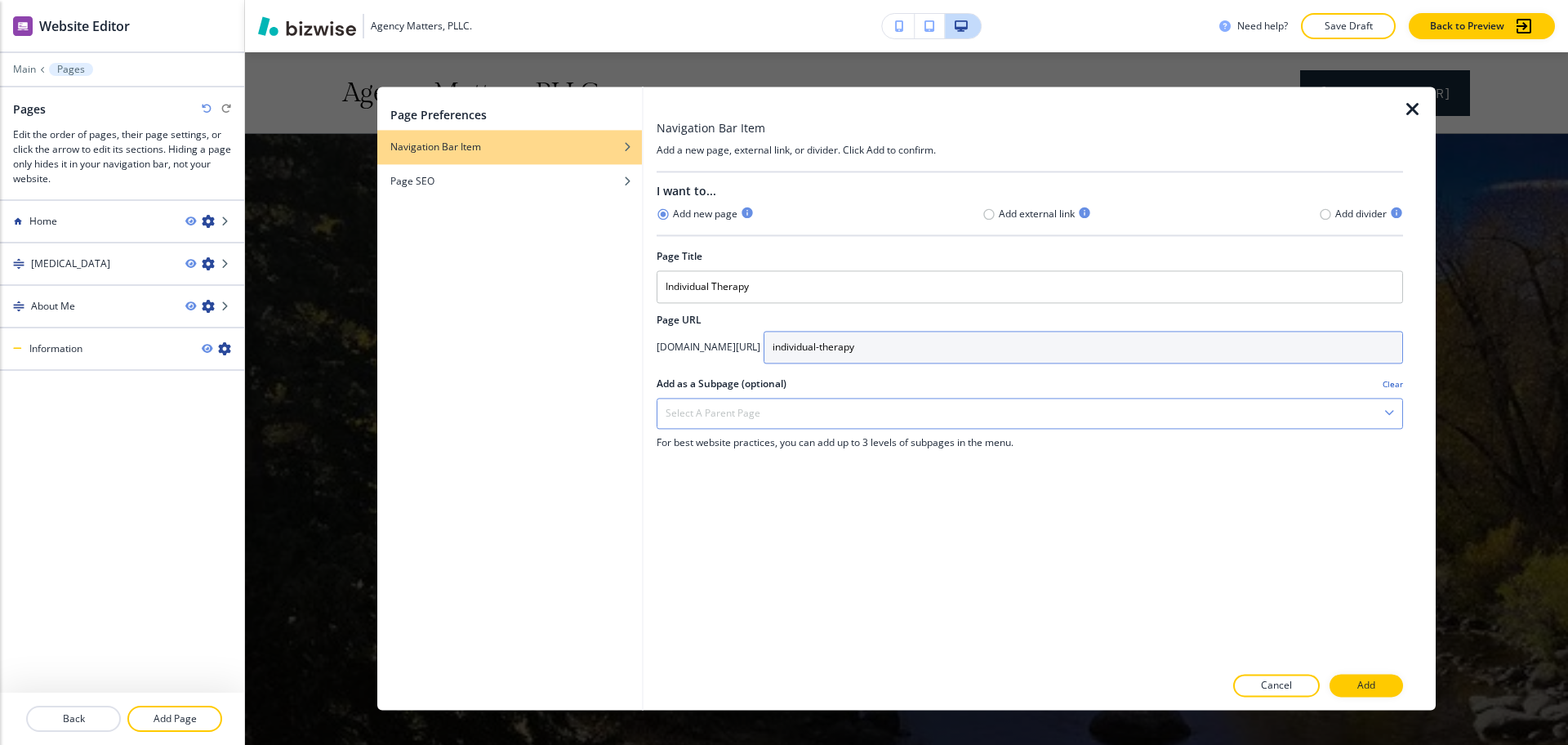
type input "individual-therapy"
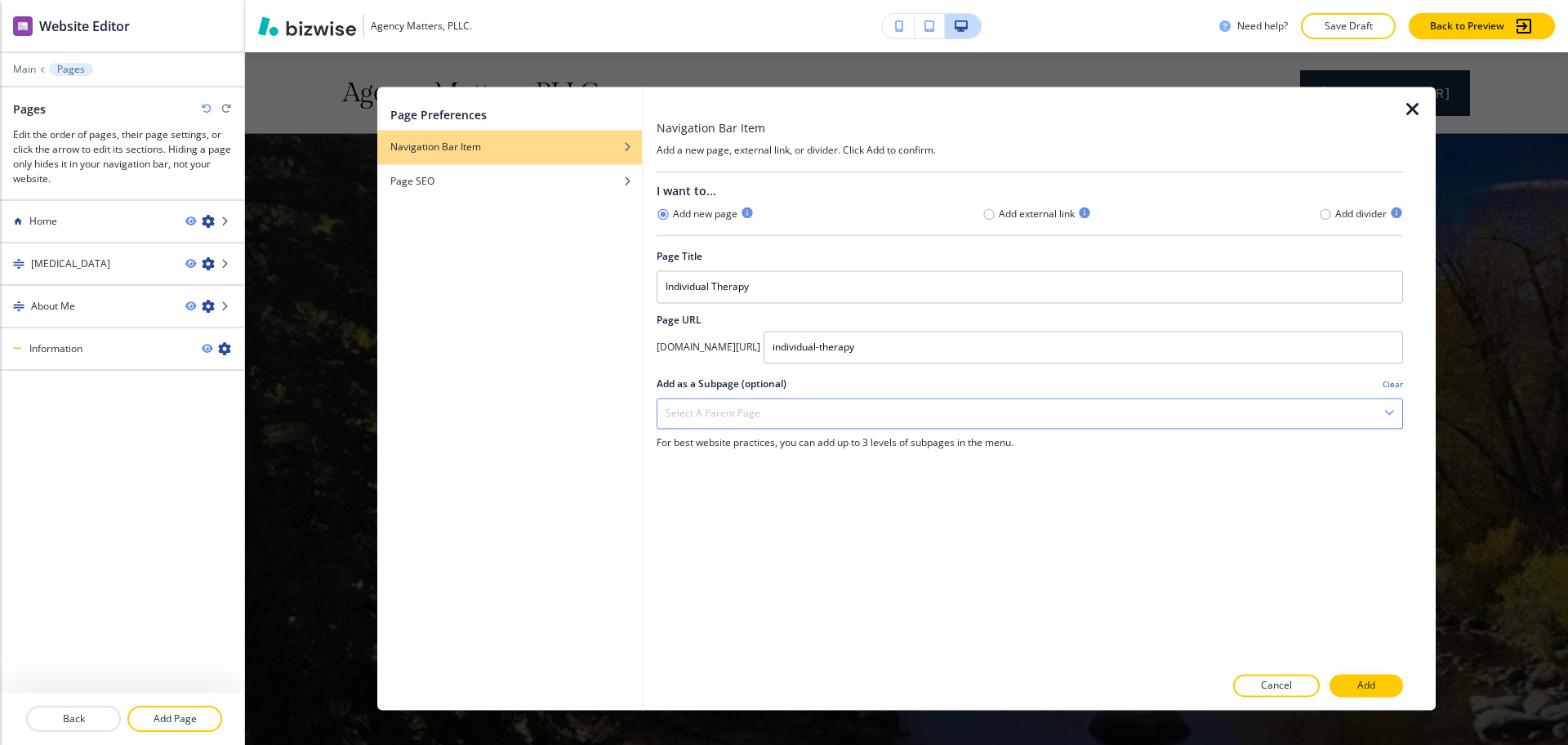
click at [749, 418] on h4 "Select a parent page" at bounding box center [712, 413] width 95 height 15
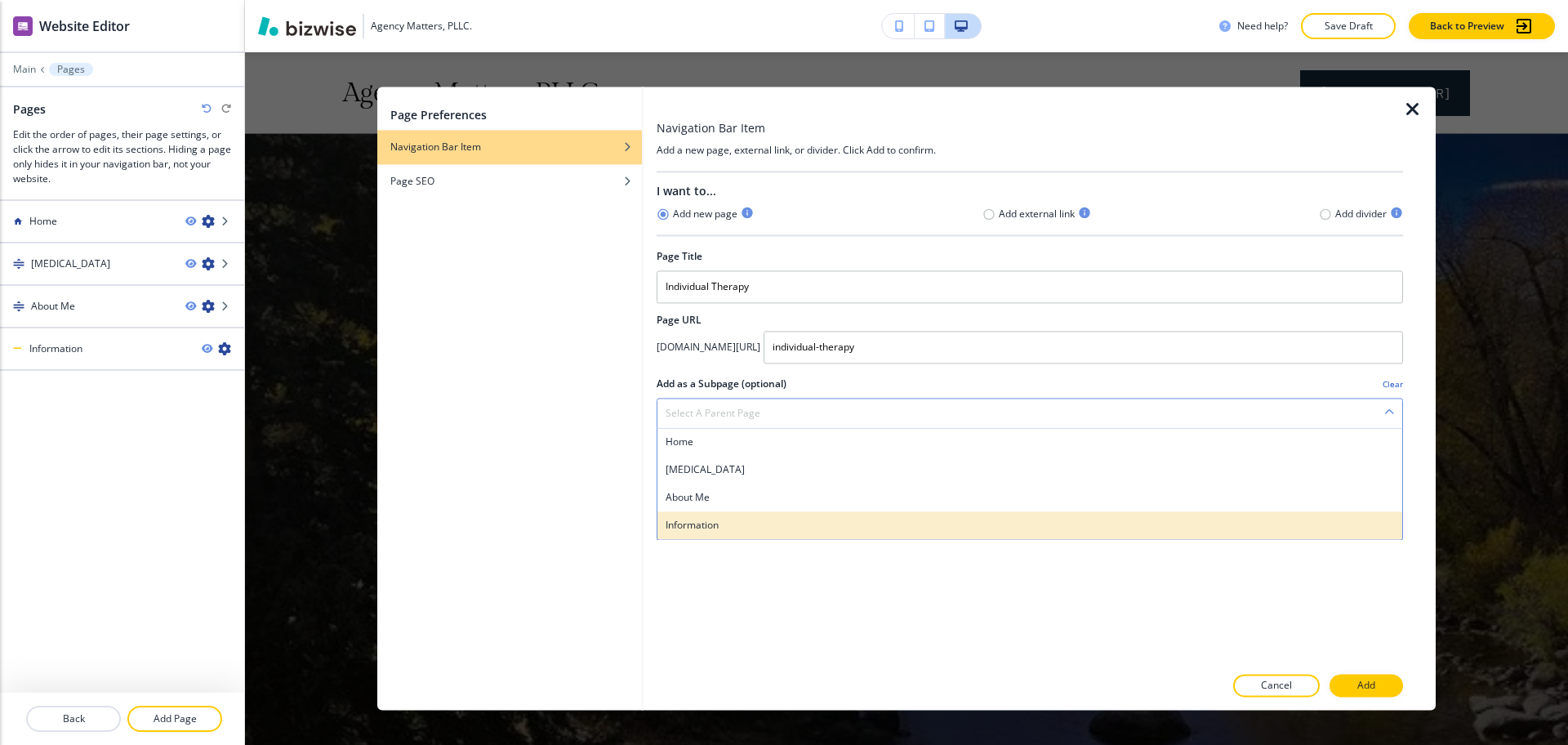
click at [726, 520] on h4 "Information" at bounding box center [1029, 525] width 728 height 15
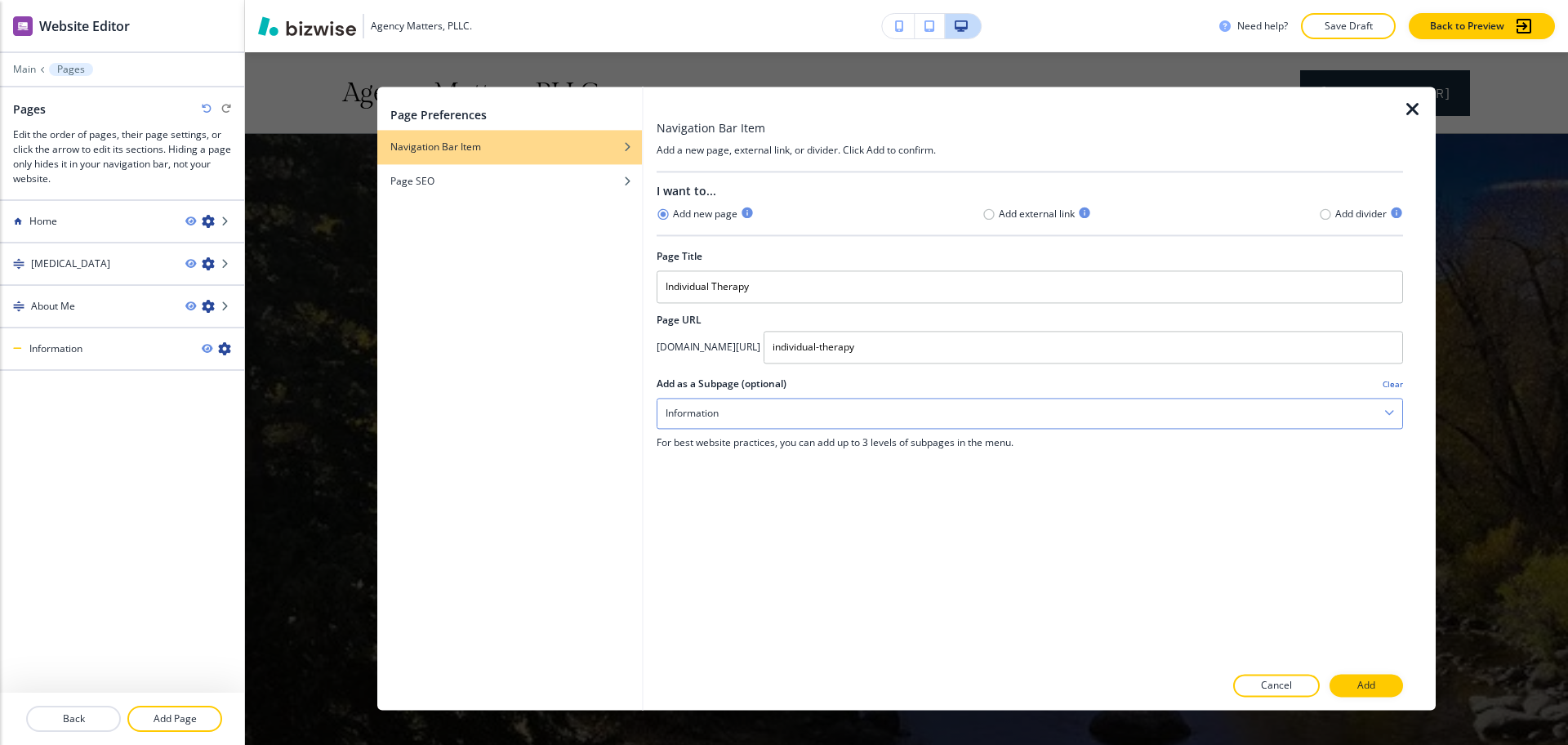
click at [723, 414] on div "Information" at bounding box center [1029, 413] width 745 height 29
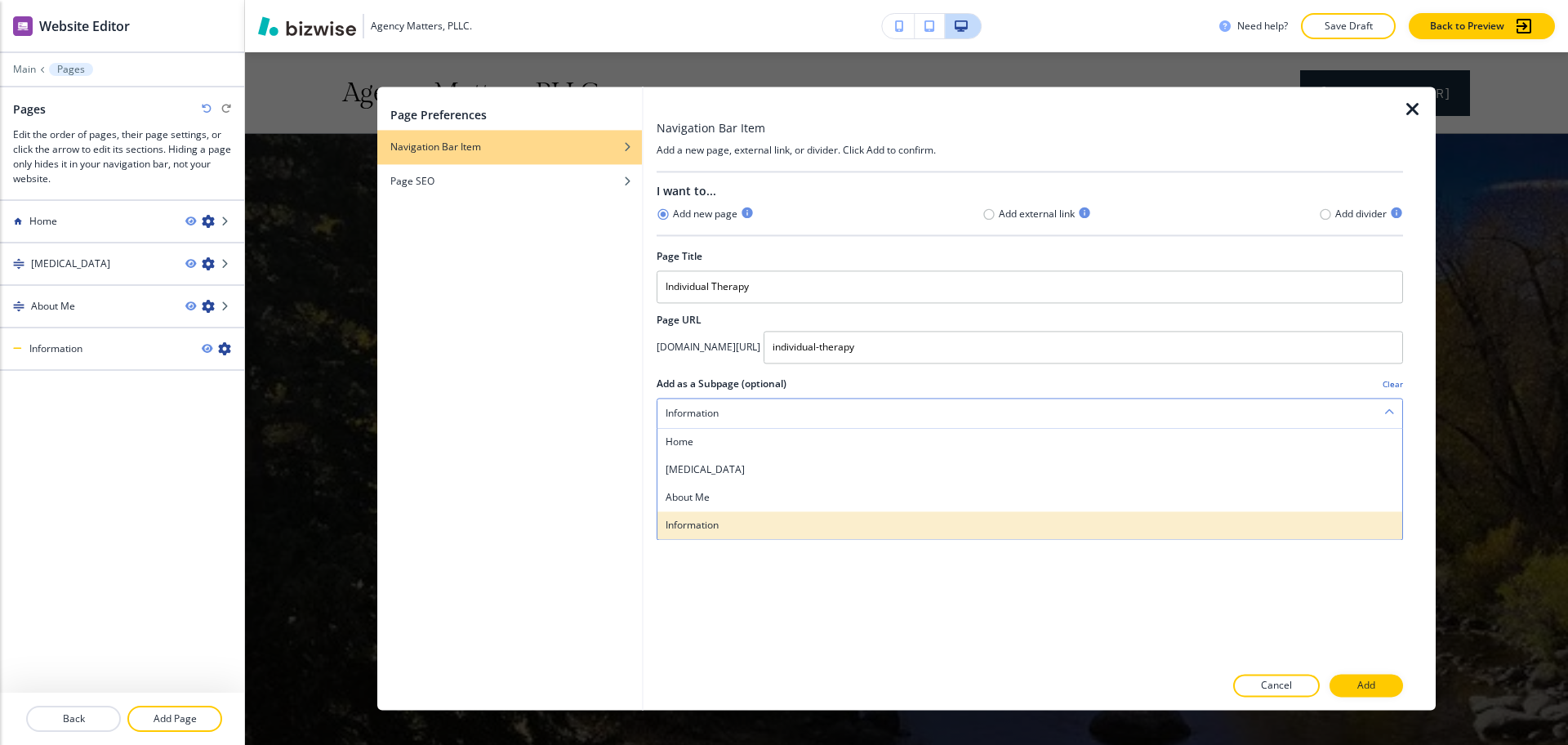
click at [707, 521] on h4 "Information" at bounding box center [1029, 525] width 728 height 15
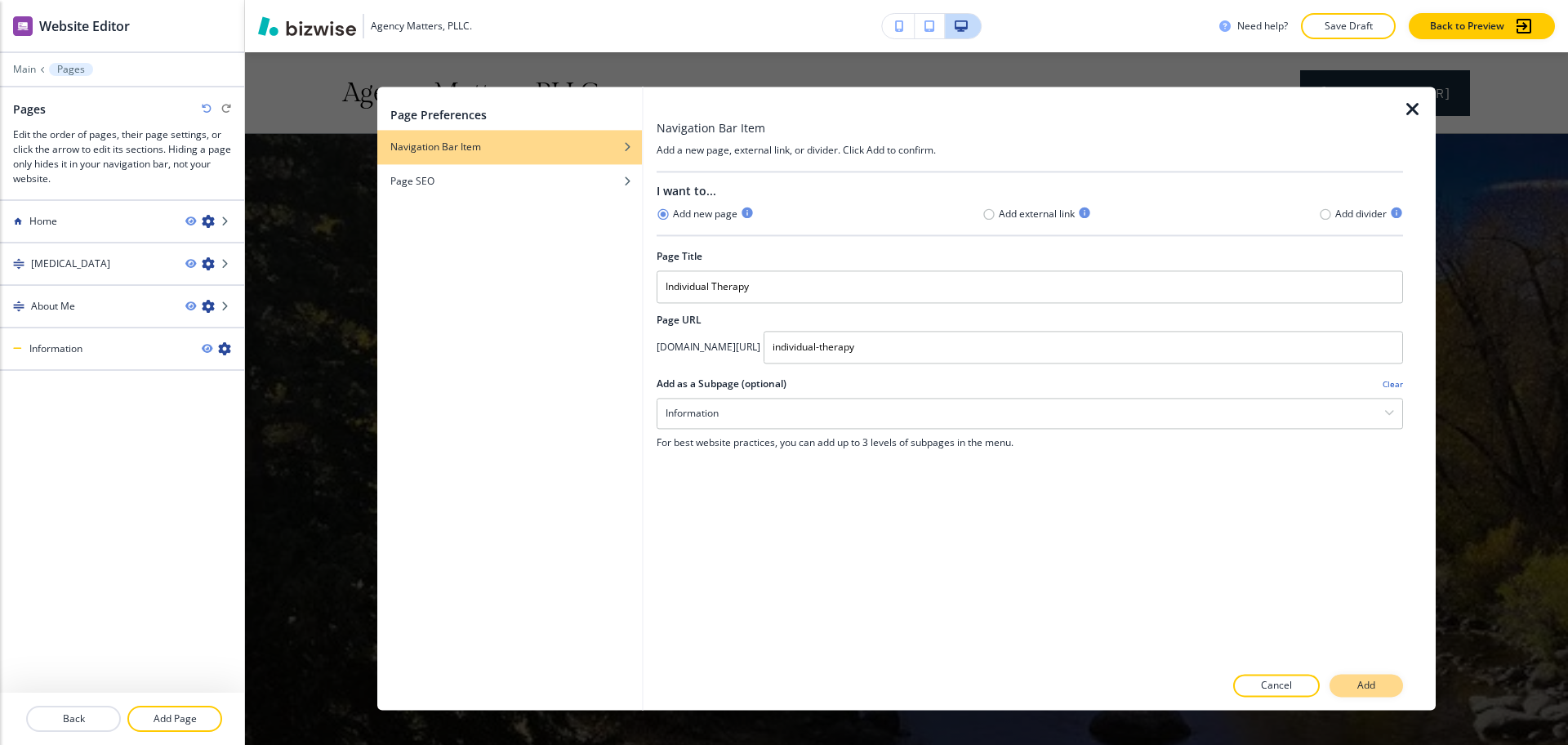
click at [1374, 683] on p "Add" at bounding box center [1366, 686] width 18 height 15
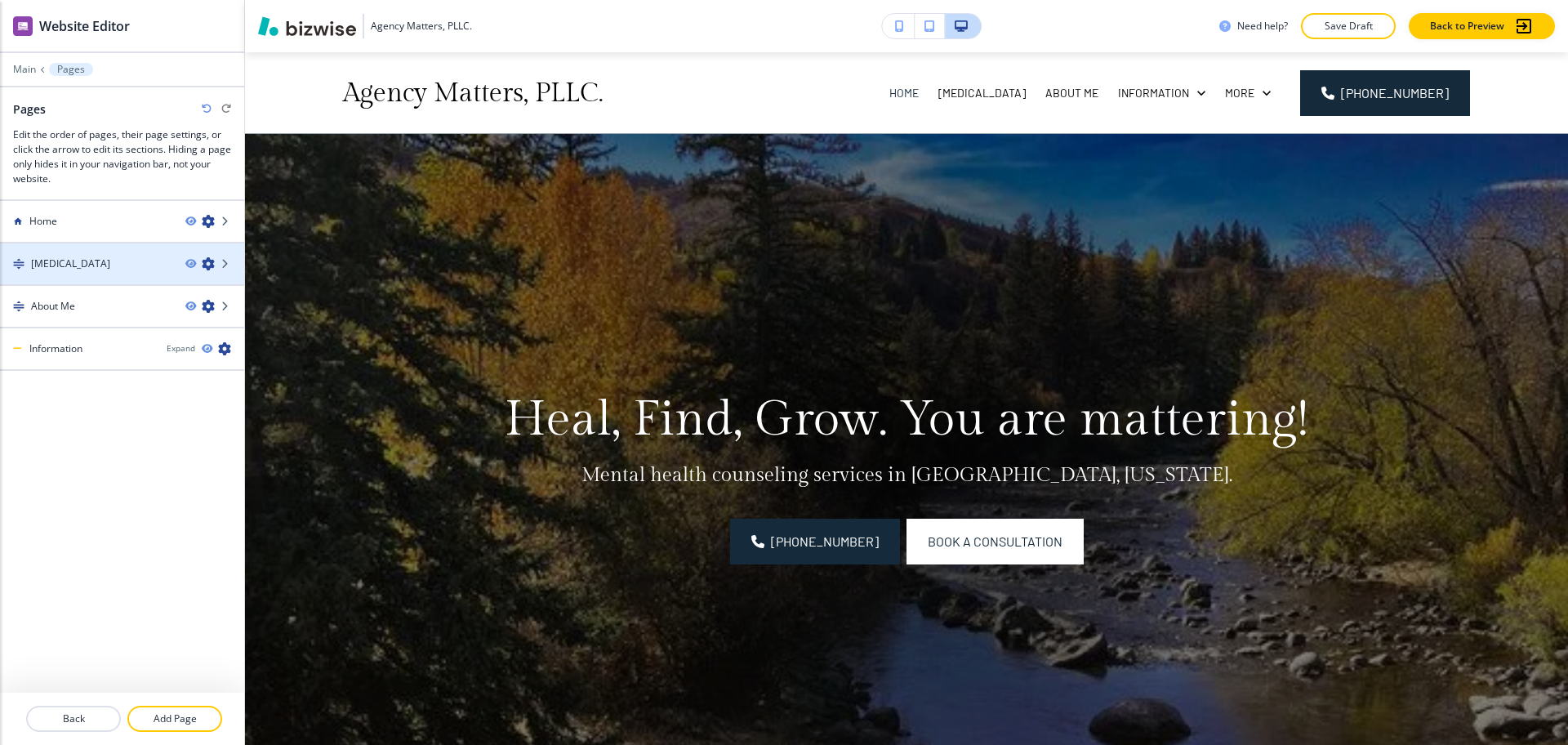
click at [211, 267] on icon "button" at bounding box center [208, 263] width 13 height 13
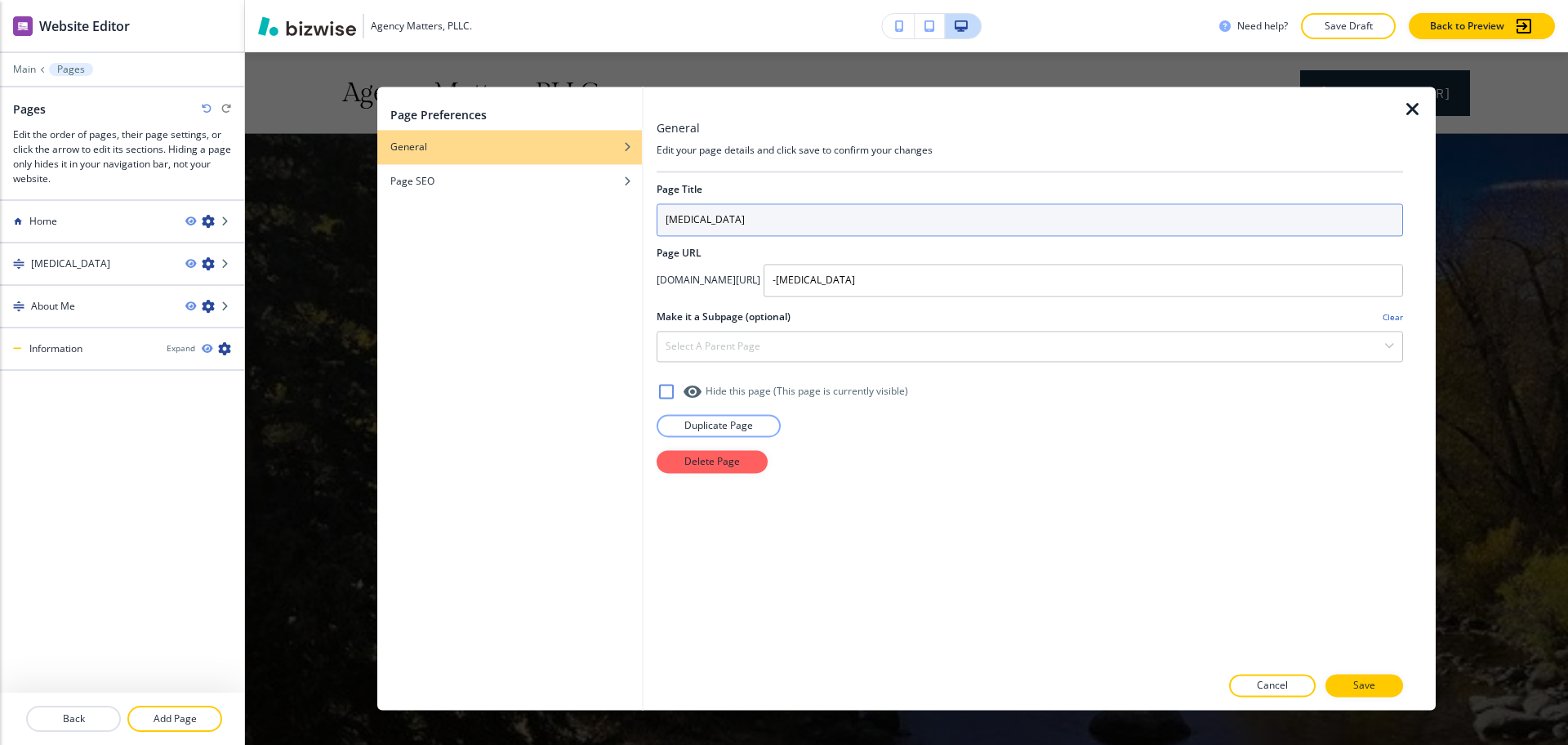
click at [664, 217] on input "[MEDICAL_DATA]" at bounding box center [1029, 220] width 747 height 33
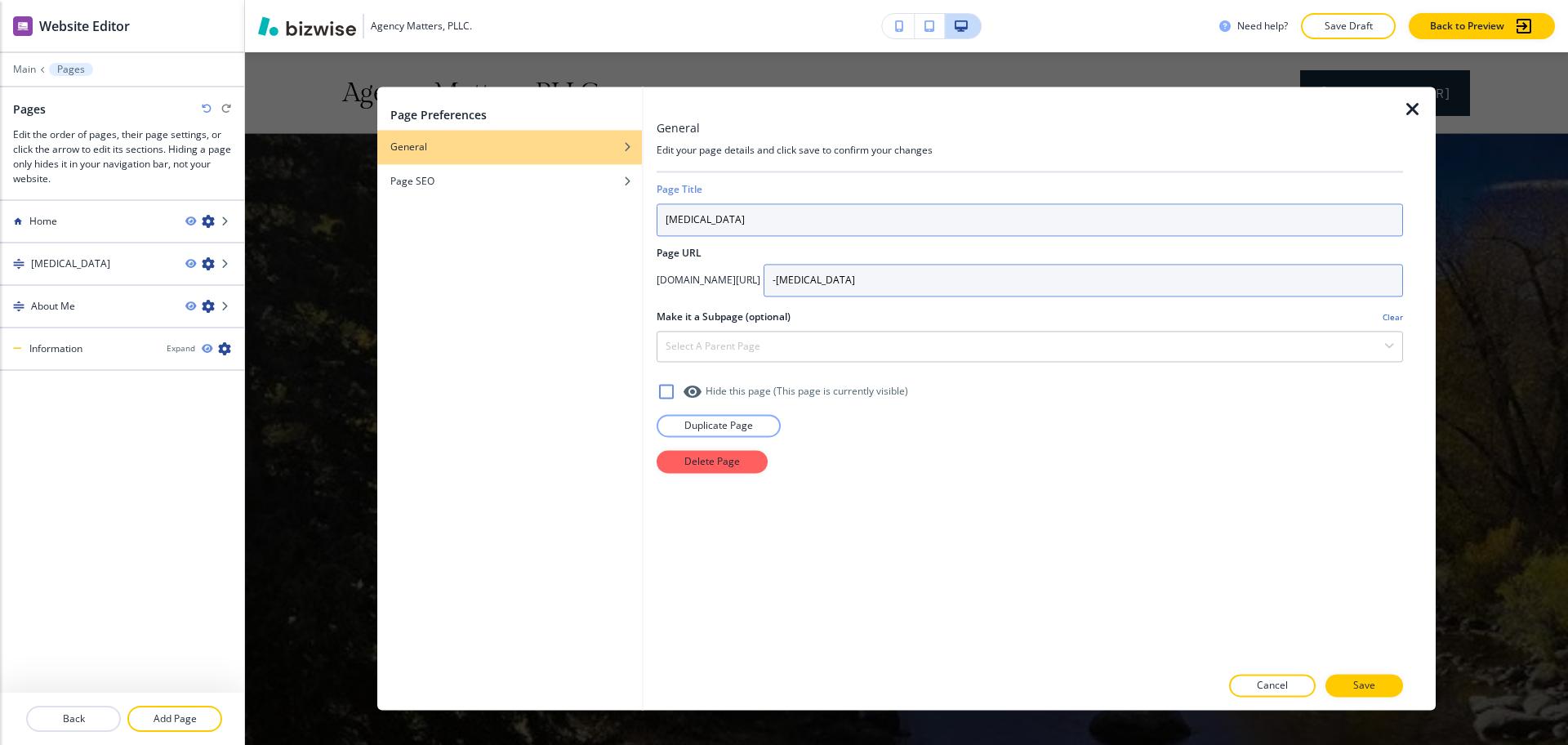
type input "[MEDICAL_DATA]"
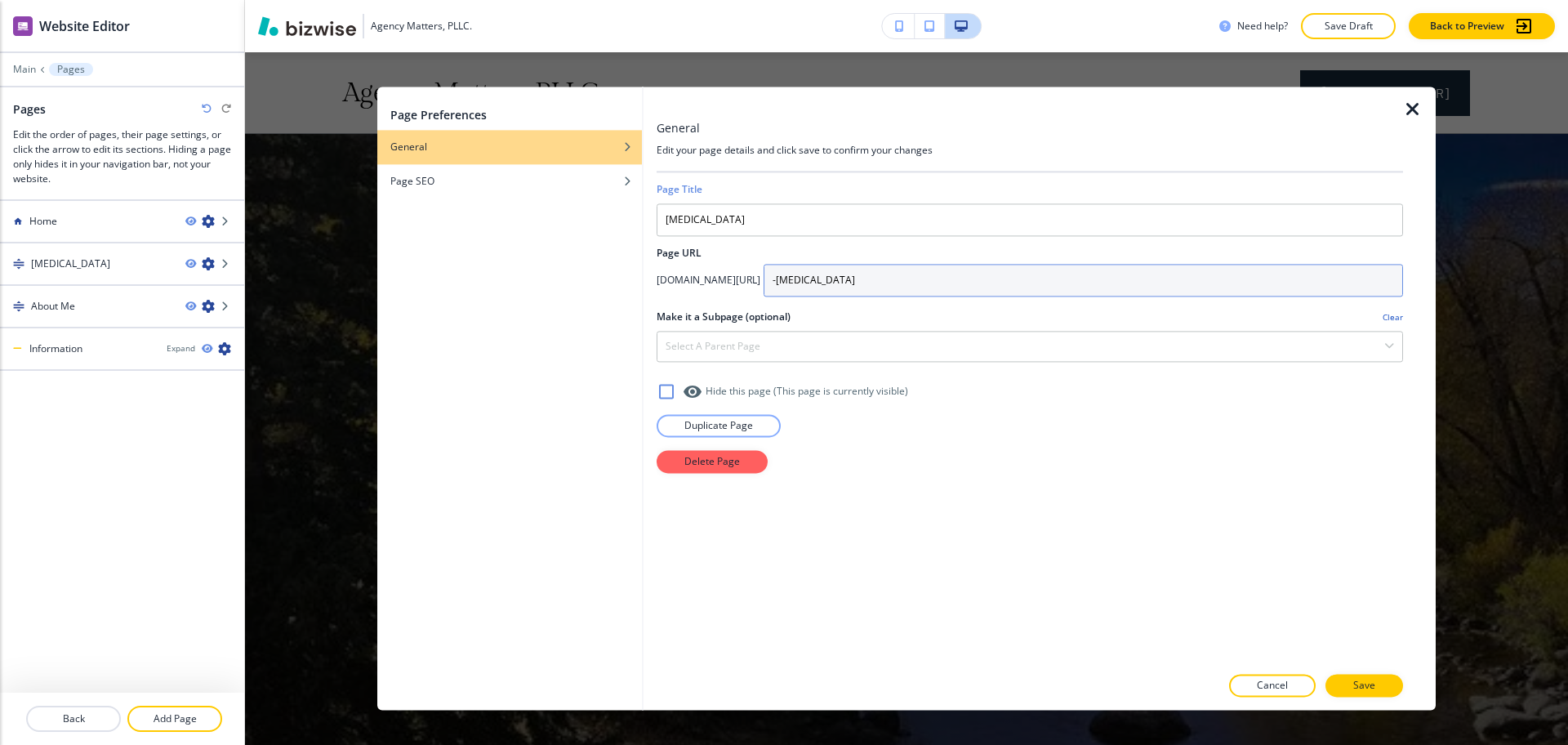
click at [881, 275] on input "-[MEDICAL_DATA]" at bounding box center [1083, 280] width 640 height 33
type input "[MEDICAL_DATA]"
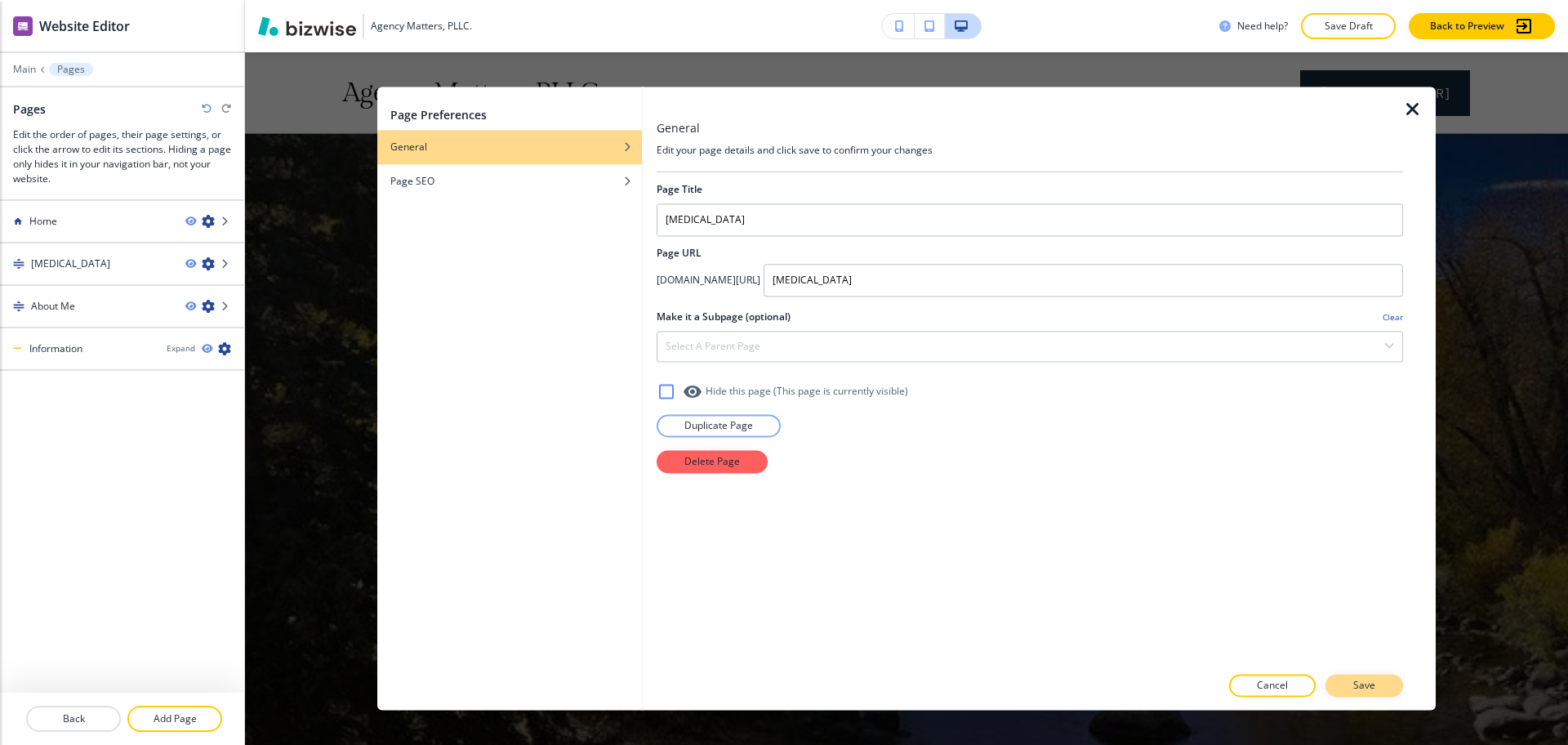
click at [1370, 687] on p "Save" at bounding box center [1364, 686] width 22 height 15
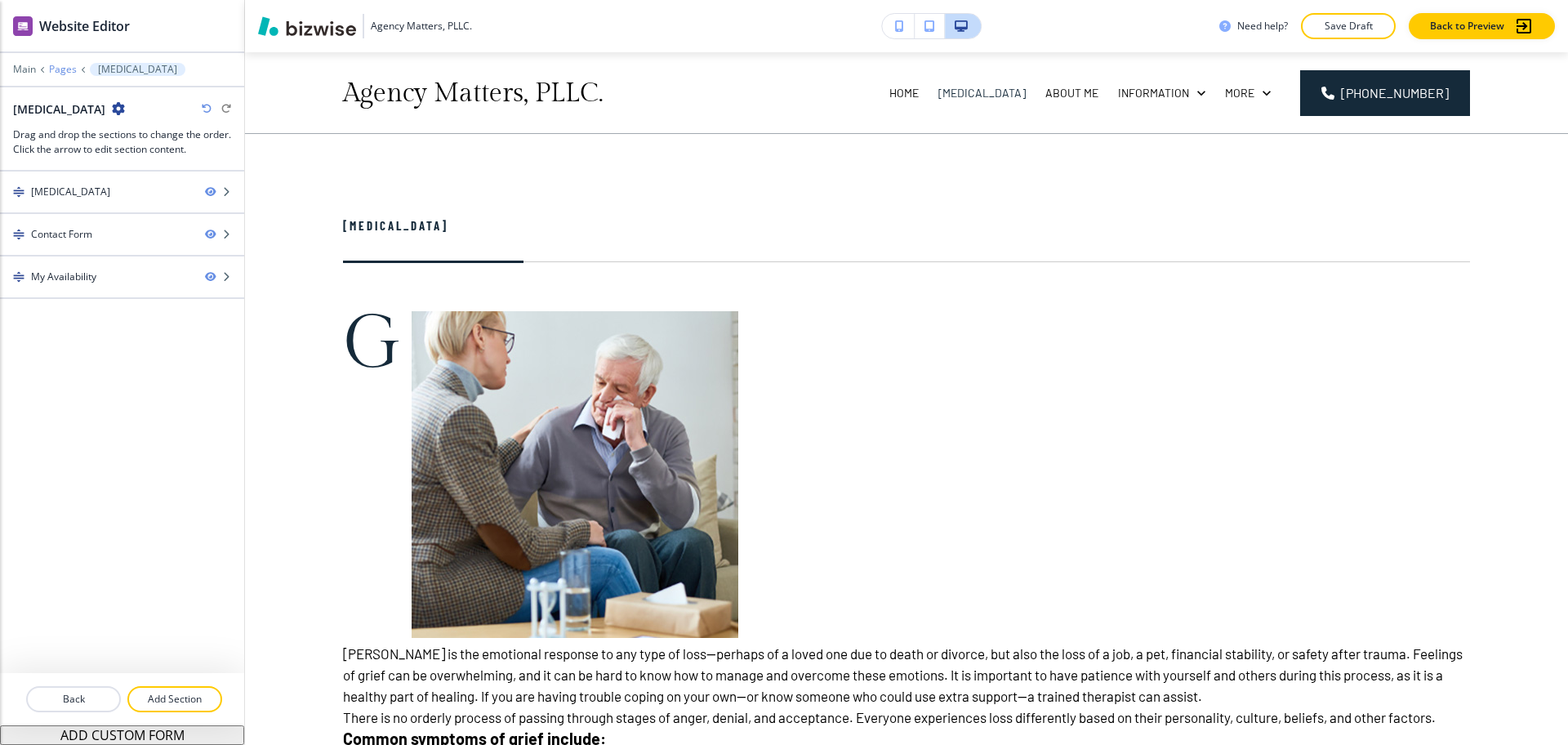
click at [71, 70] on p "Pages" at bounding box center [62, 69] width 27 height 12
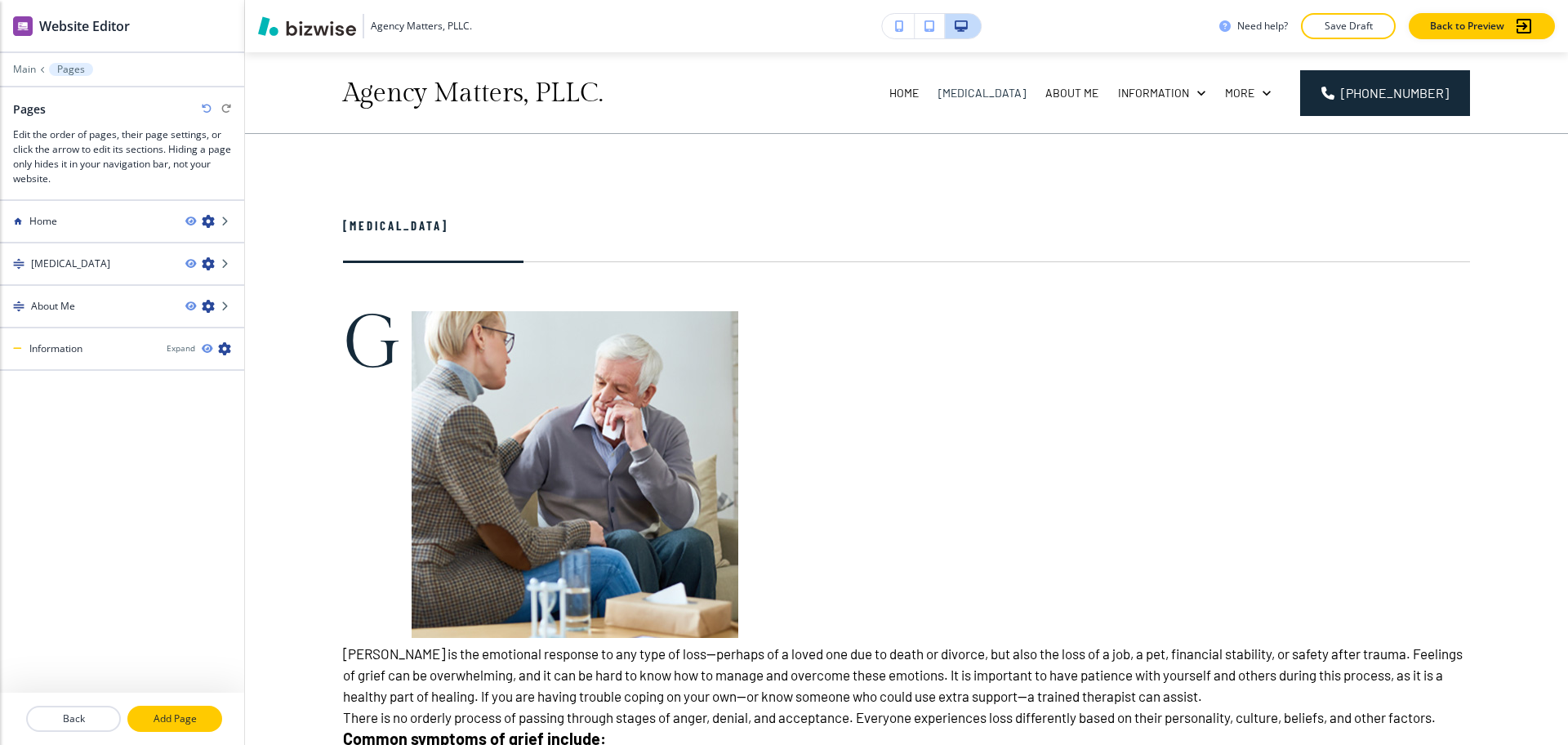
click at [170, 713] on p "Add Page" at bounding box center [175, 718] width 91 height 15
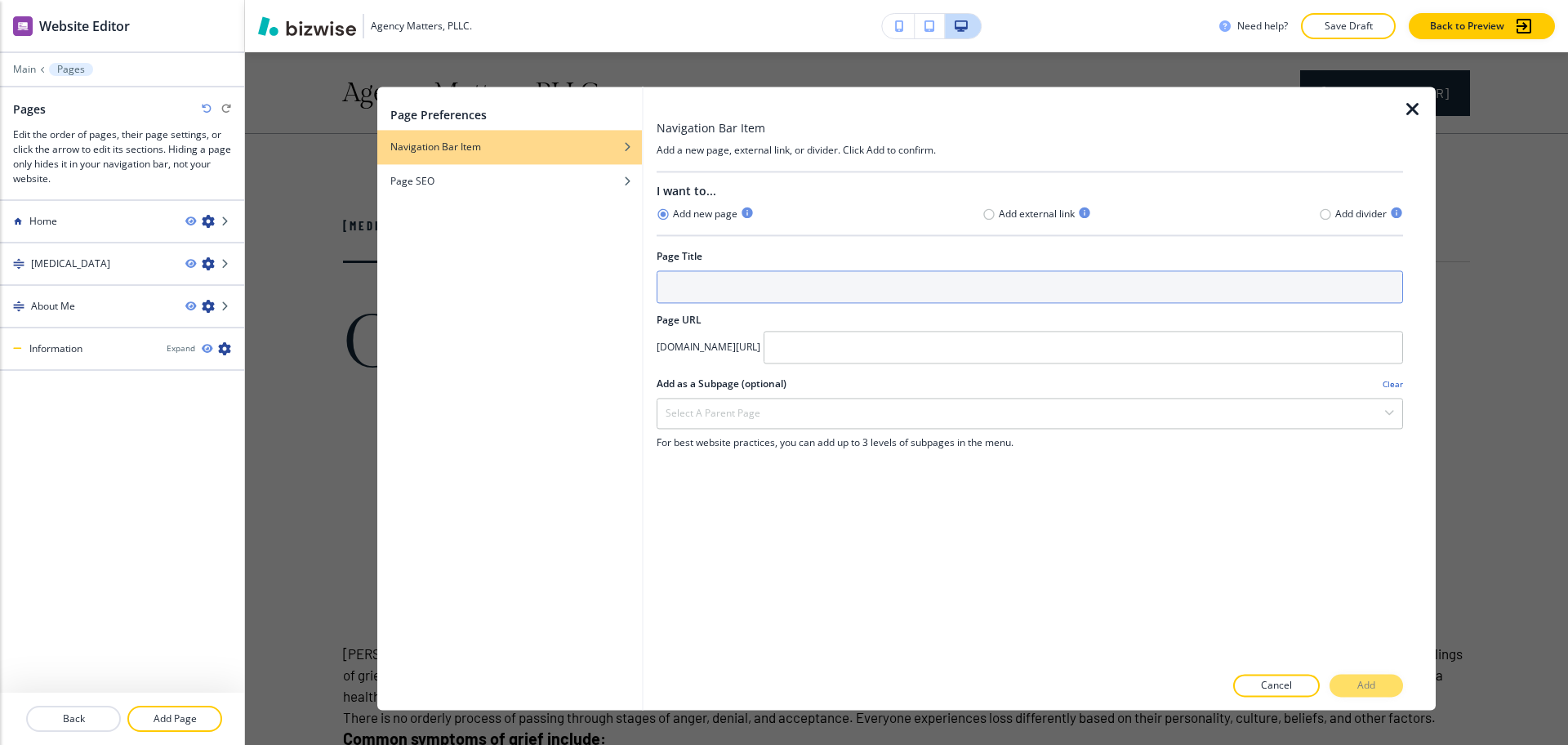
click at [797, 281] on input "text" at bounding box center [1029, 286] width 747 height 33
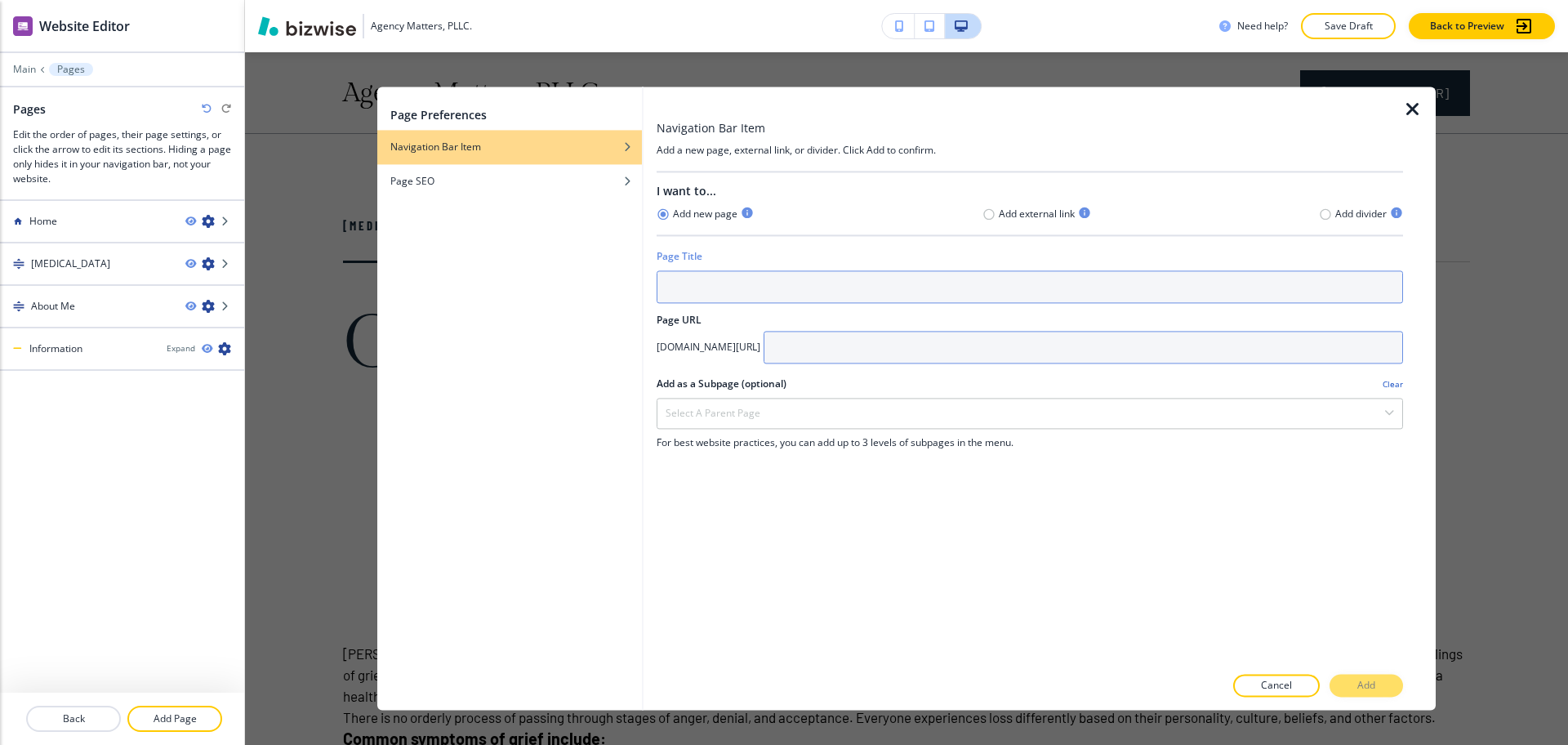
paste input "Anxiety and Depression"
type input "Anxiety and Depression"
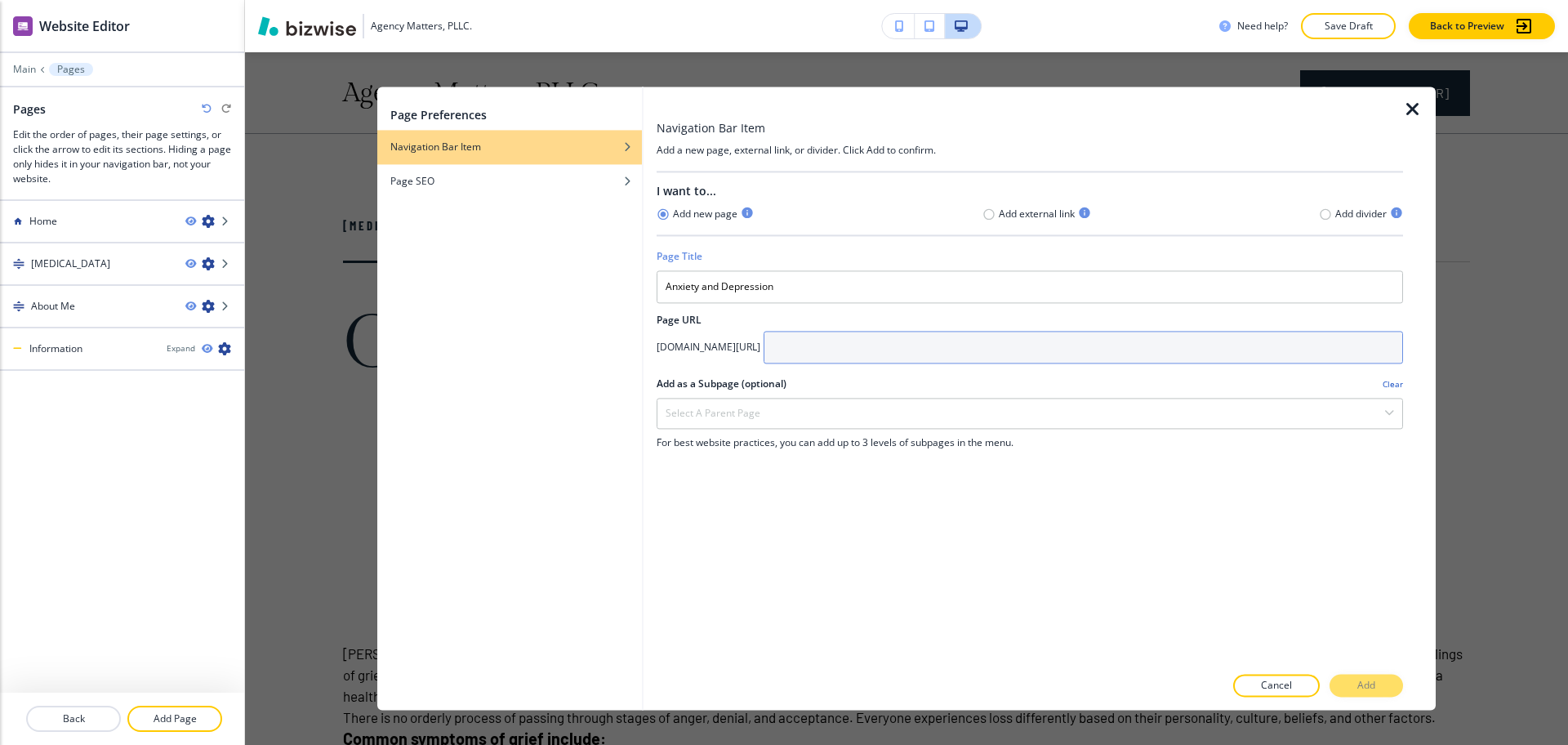
click at [914, 351] on input "text" at bounding box center [1083, 346] width 640 height 33
paste input "Anxiety and Depression"
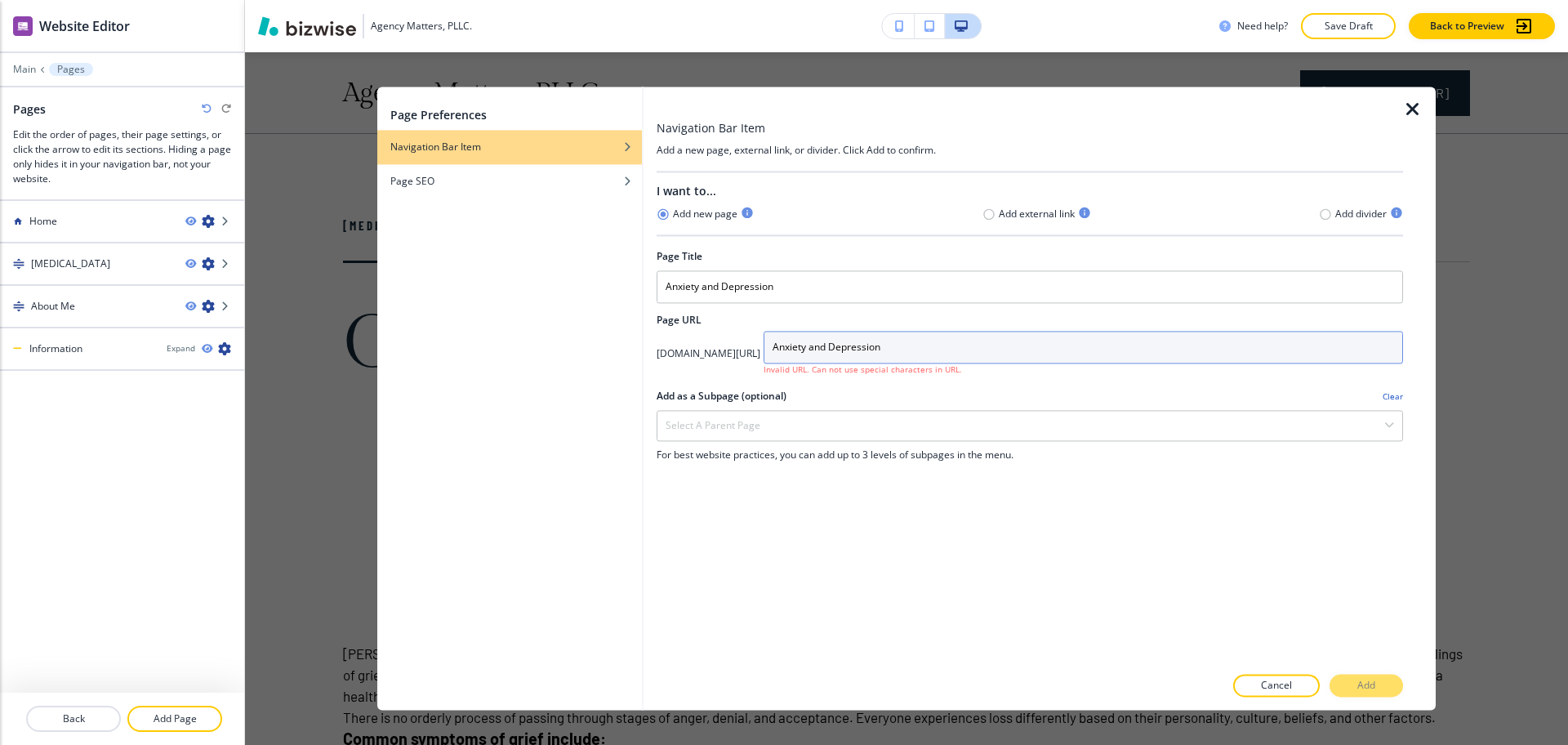
click at [877, 347] on input "Anxiety and Depression" at bounding box center [1083, 346] width 640 height 33
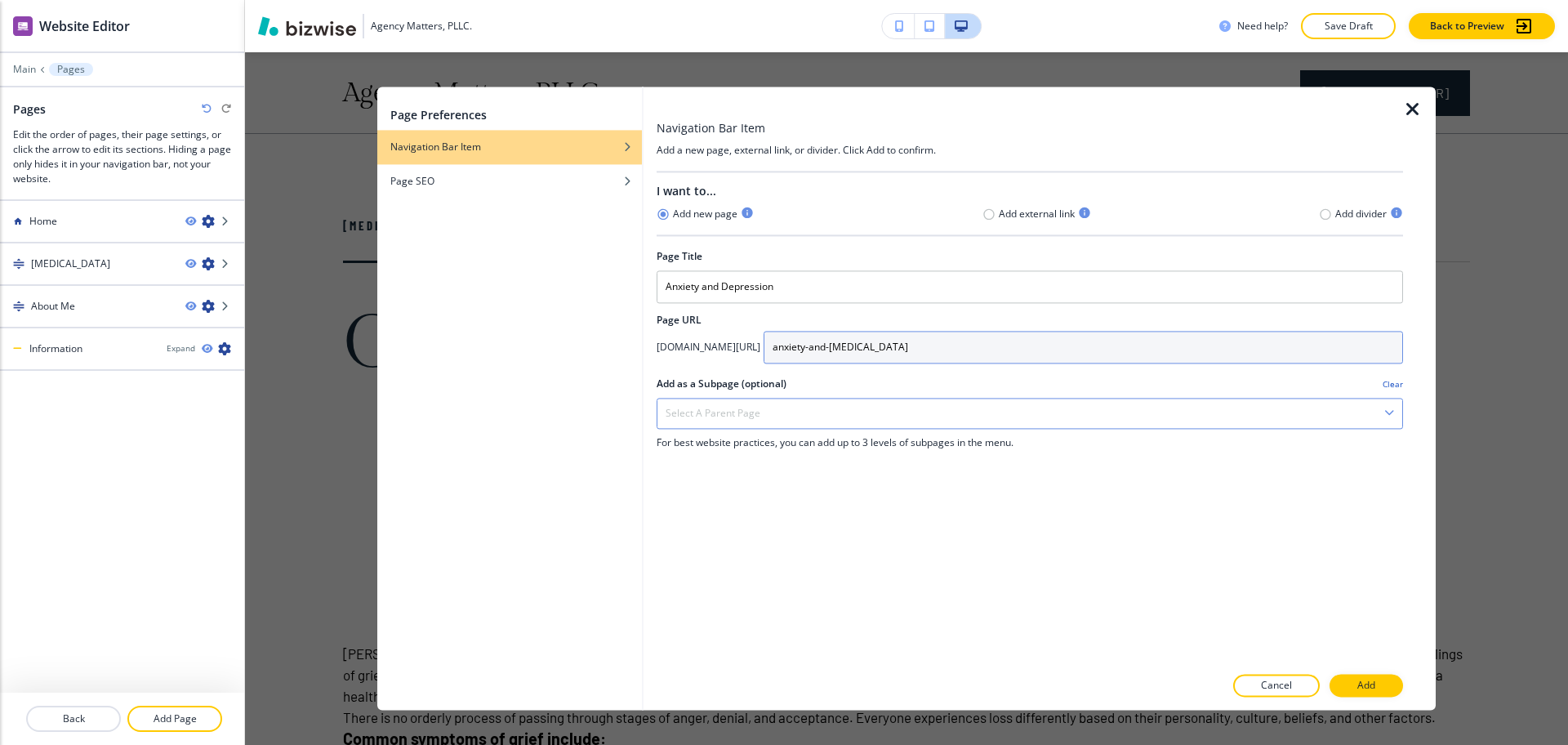
type input "anxiety-and-[MEDICAL_DATA]"
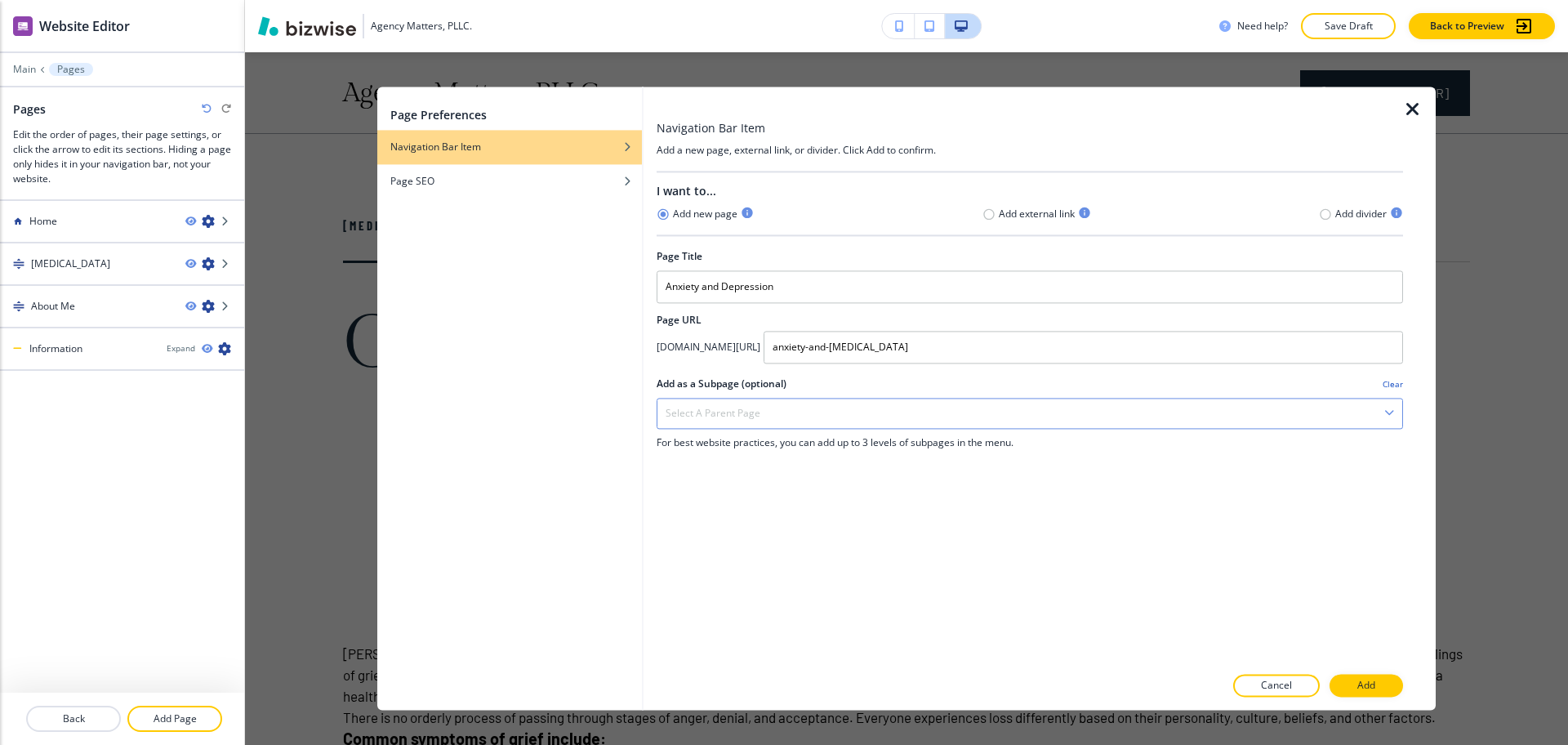
click at [885, 415] on div "Select a parent page" at bounding box center [1029, 413] width 745 height 29
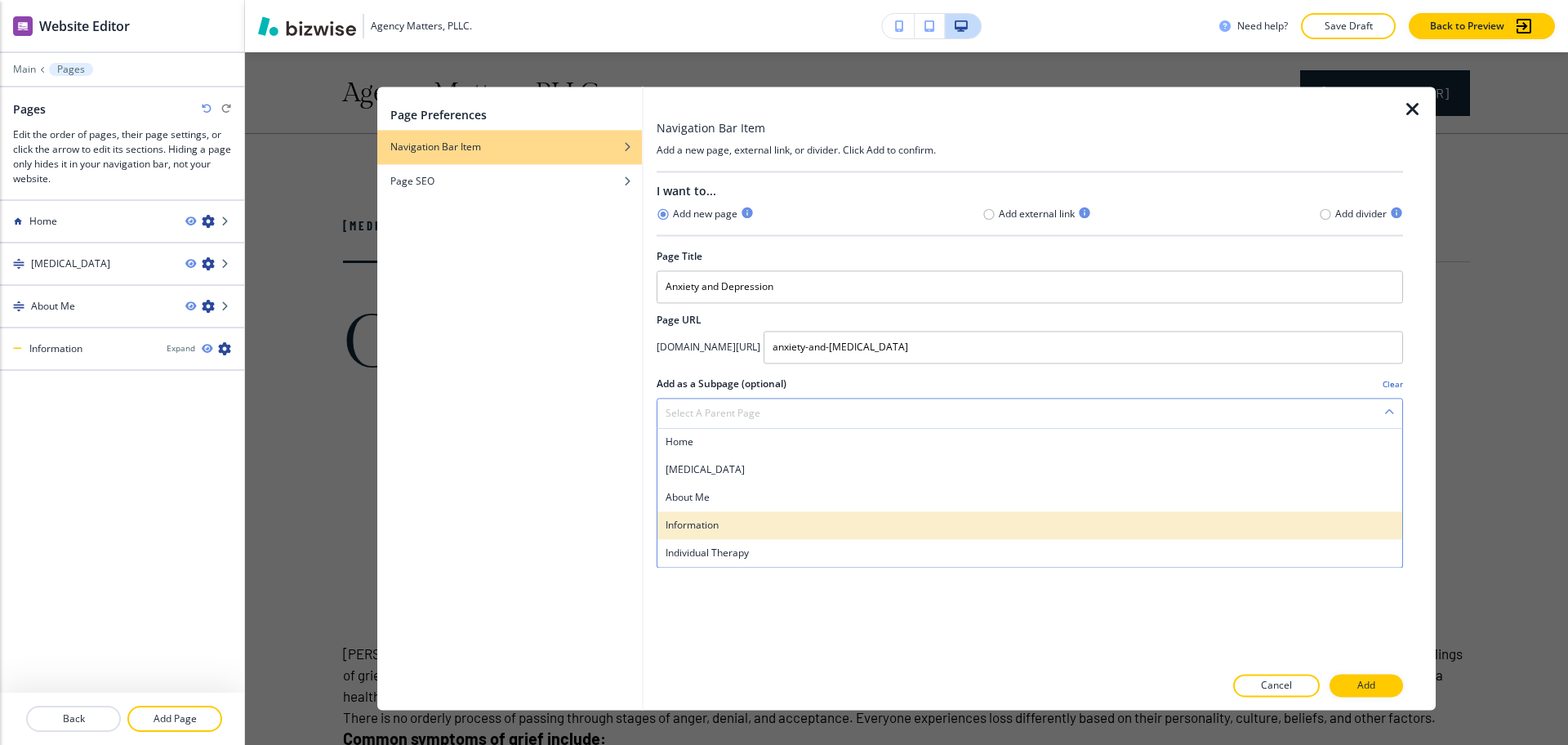
click at [731, 529] on h4 "Information" at bounding box center [1029, 525] width 728 height 15
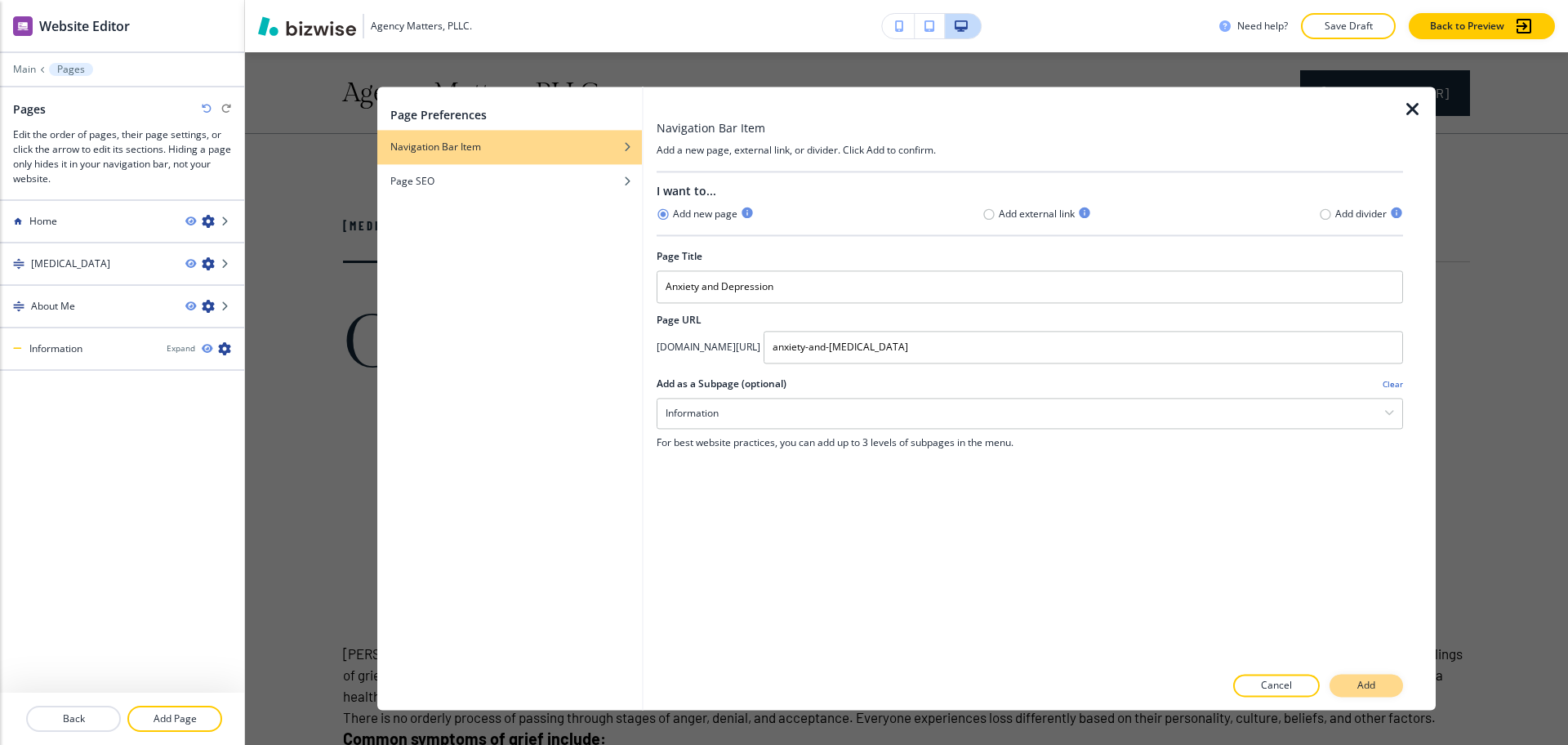
click at [1365, 684] on p "Add" at bounding box center [1366, 686] width 18 height 15
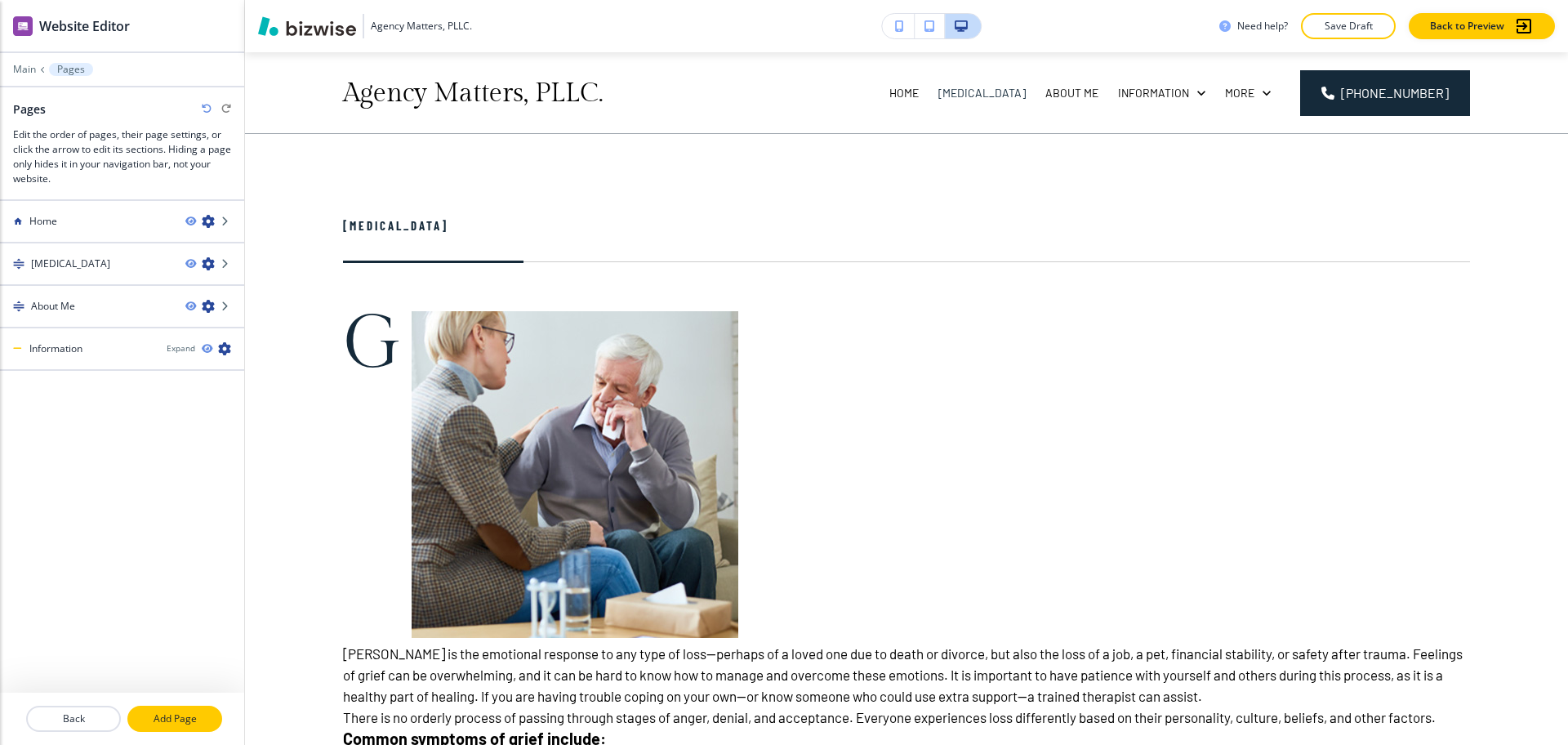
click at [197, 716] on p "Add Page" at bounding box center [175, 718] width 91 height 15
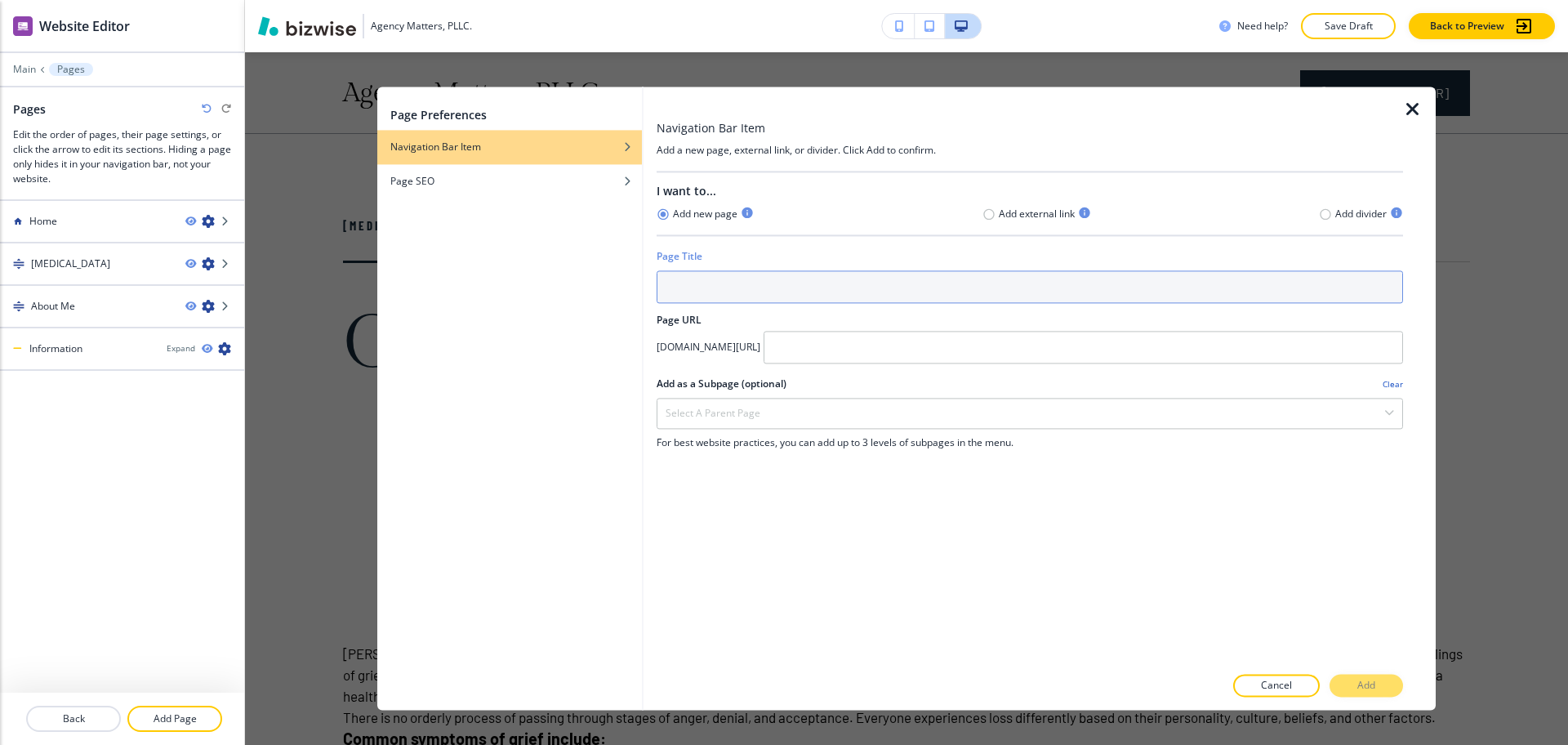
drag, startPoint x: 822, startPoint y: 287, endPoint x: 885, endPoint y: 325, distance: 73.6
click at [823, 288] on input "text" at bounding box center [1029, 286] width 747 height 33
paste input "Suicidality"
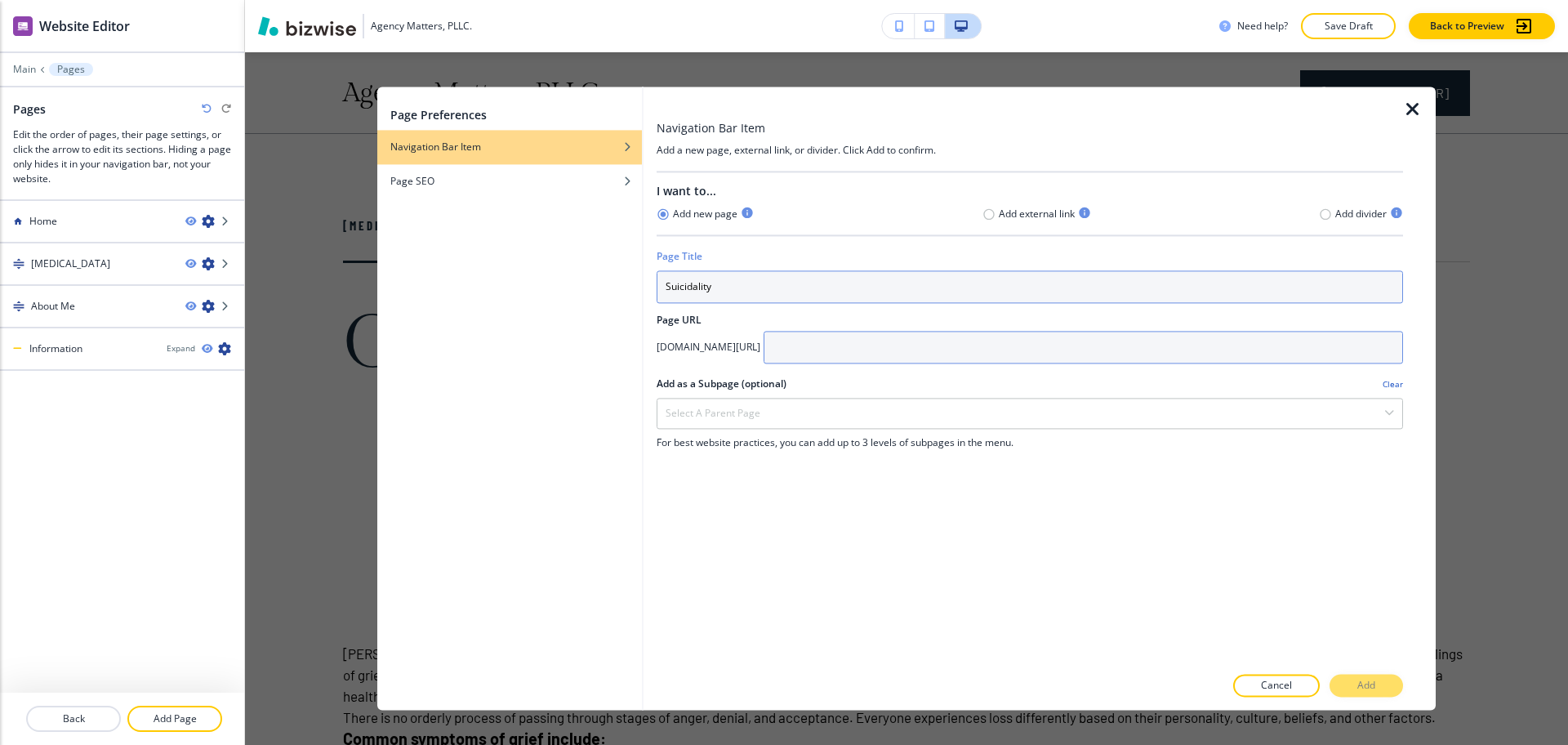
type input "Suicidality"
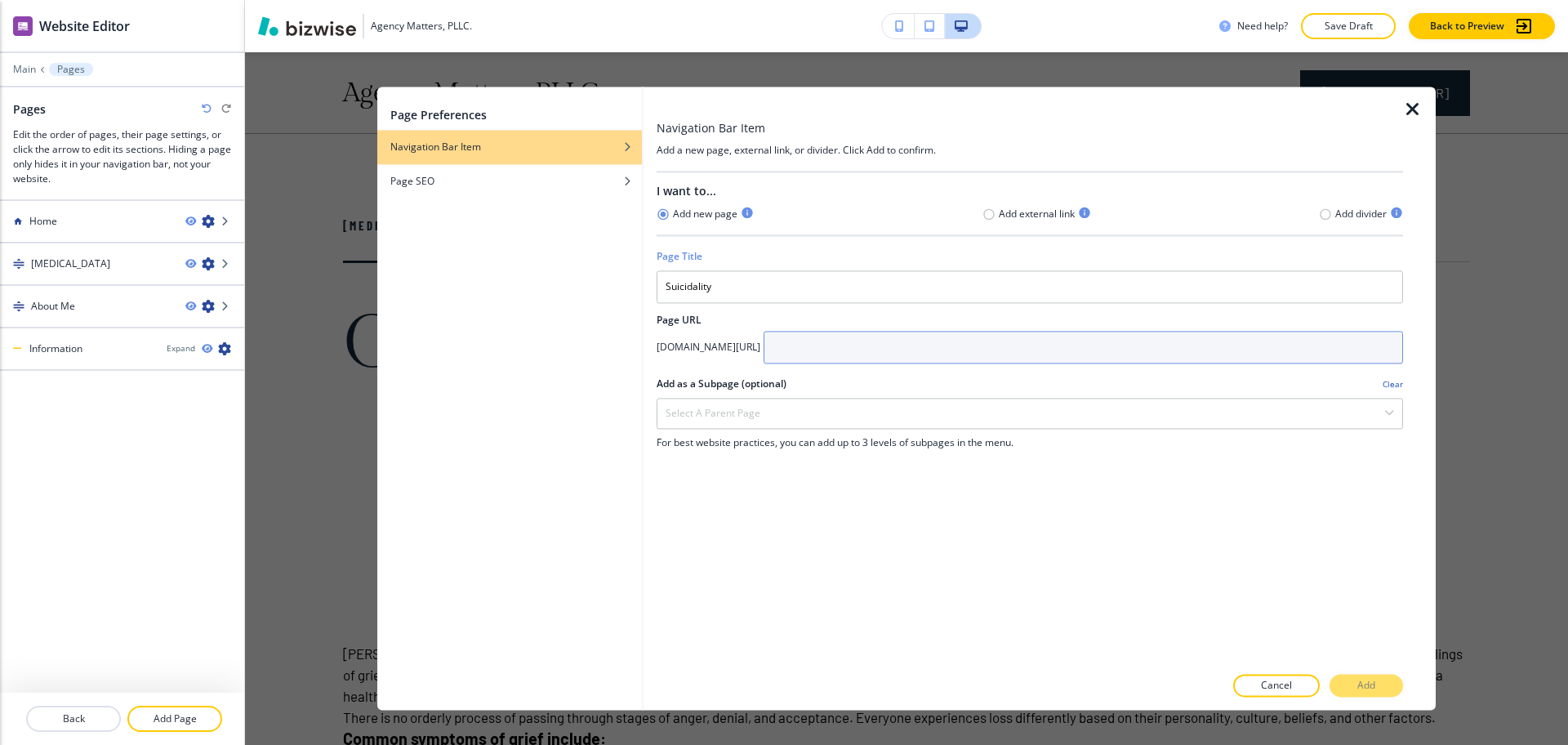
click at [911, 346] on input "text" at bounding box center [1083, 346] width 640 height 33
paste input "Suicidality"
click at [878, 348] on input "Suicidality" at bounding box center [1083, 346] width 640 height 33
type input "suicidality"
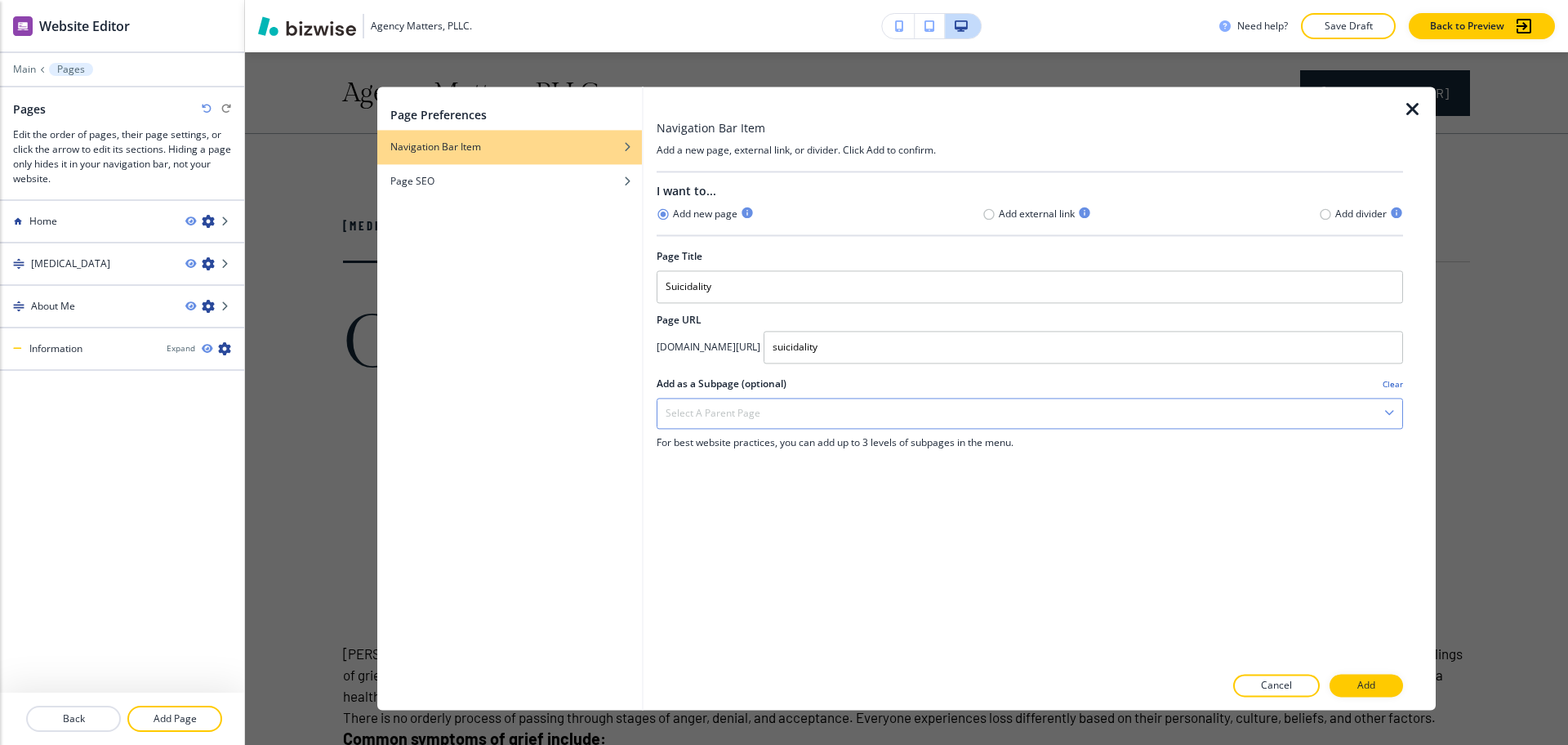
click at [923, 412] on div "Select a parent page" at bounding box center [1029, 413] width 745 height 29
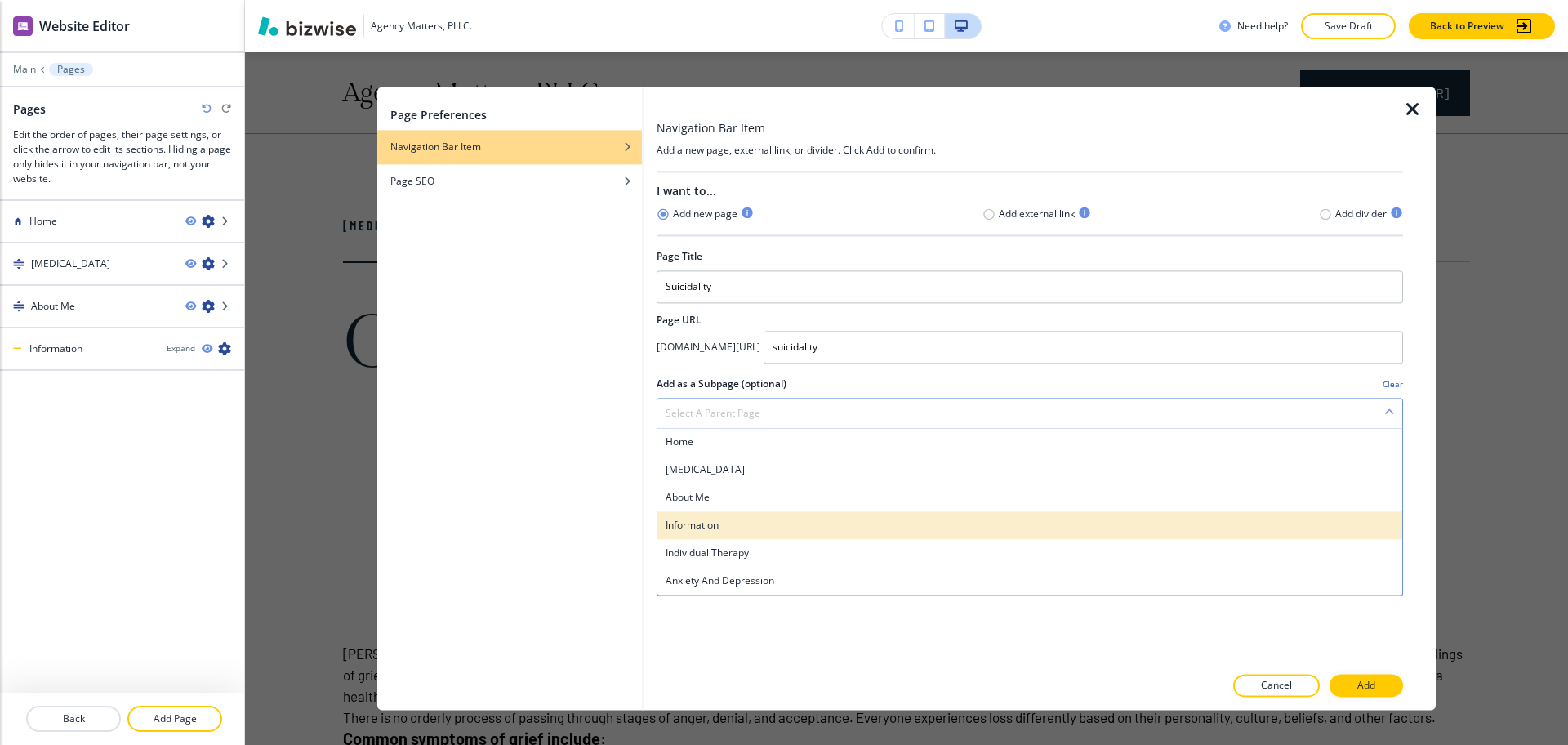
click at [760, 533] on div "Information" at bounding box center [1029, 524] width 745 height 27
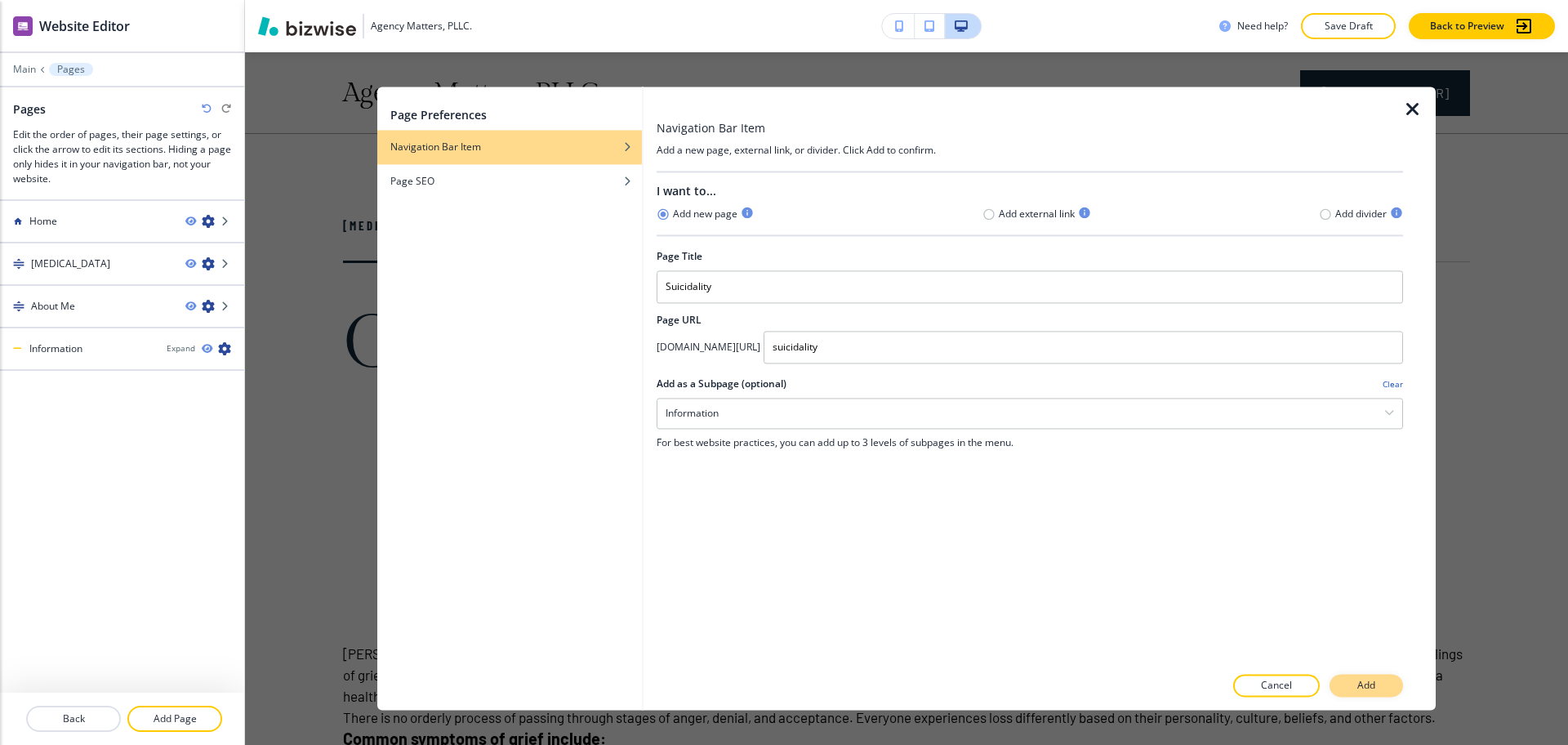
click at [1346, 684] on button "Add" at bounding box center [1366, 687] width 74 height 23
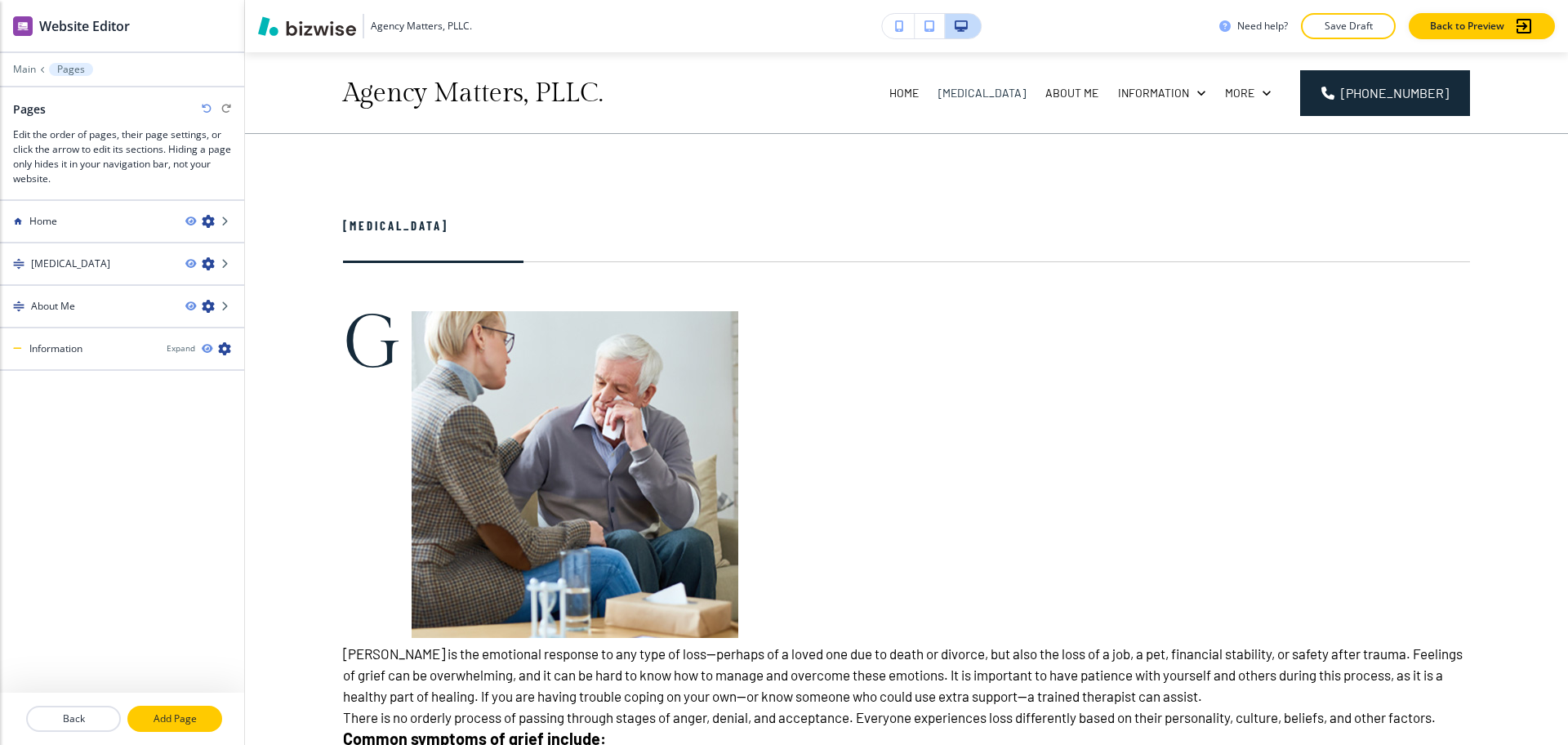
click at [150, 724] on p "Add Page" at bounding box center [175, 718] width 91 height 15
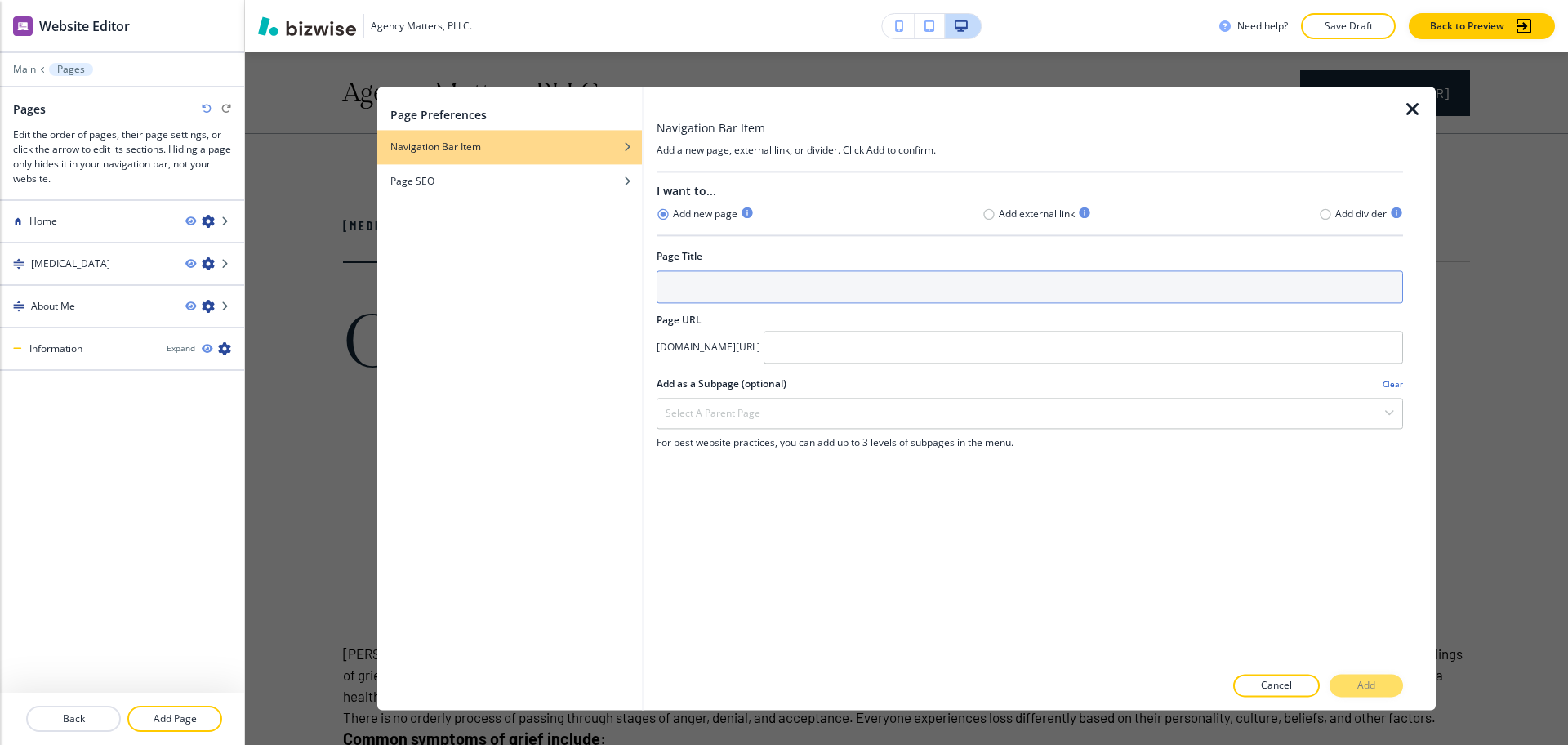
click at [737, 302] on input "text" at bounding box center [1029, 286] width 747 height 33
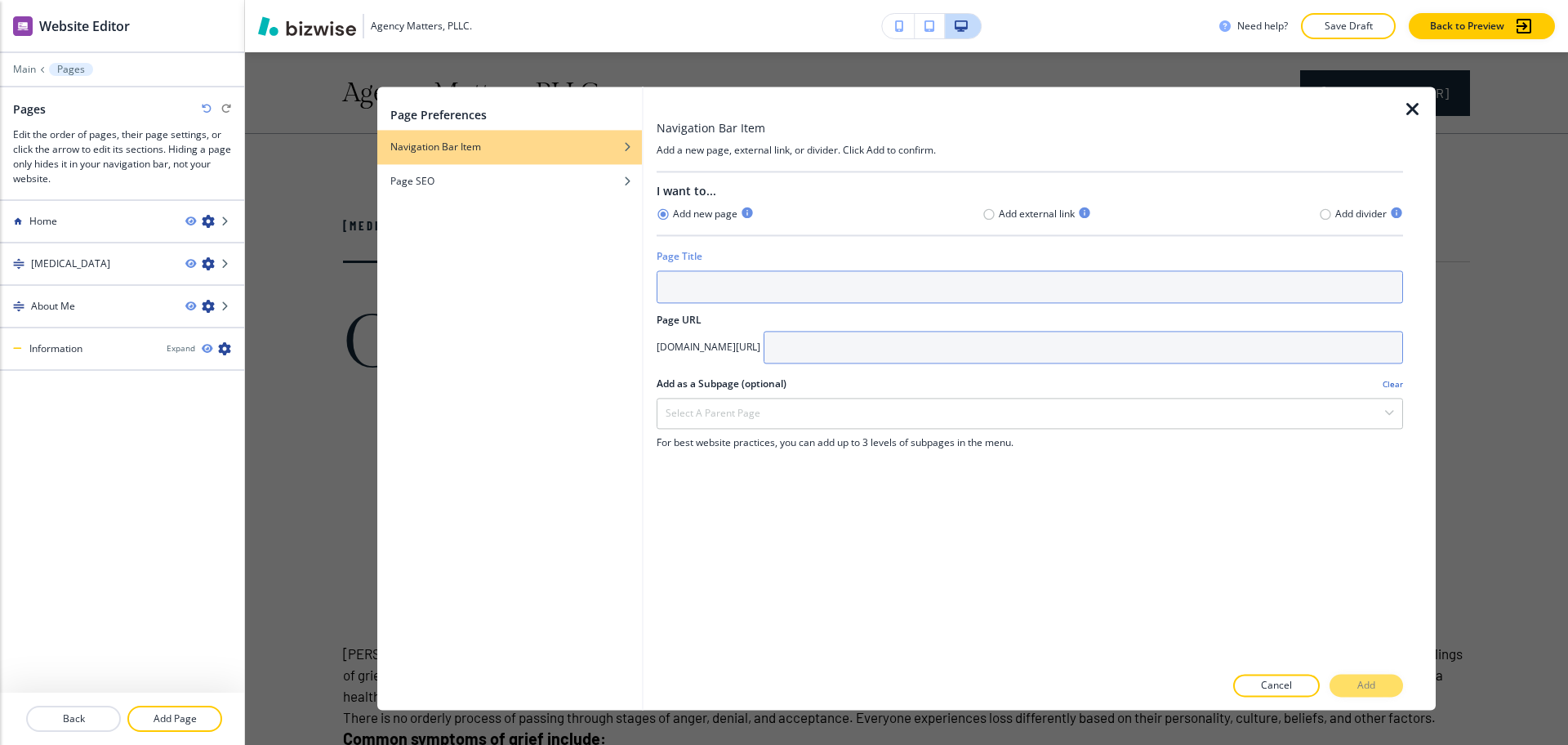
paste input "[MEDICAL_DATA]"
type input "[MEDICAL_DATA]"
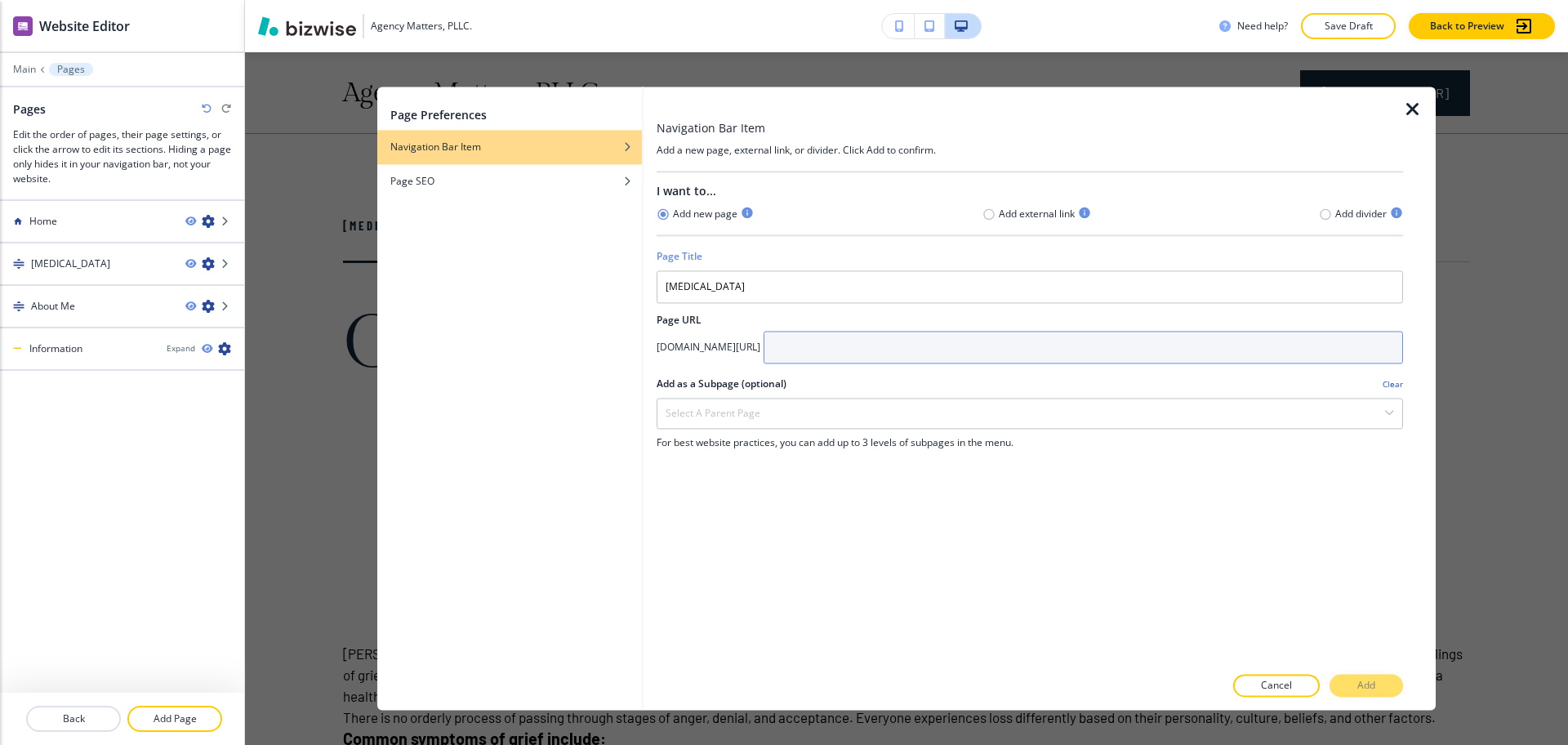
click at [909, 353] on input "text" at bounding box center [1083, 346] width 640 height 33
paste input "[MEDICAL_DATA]"
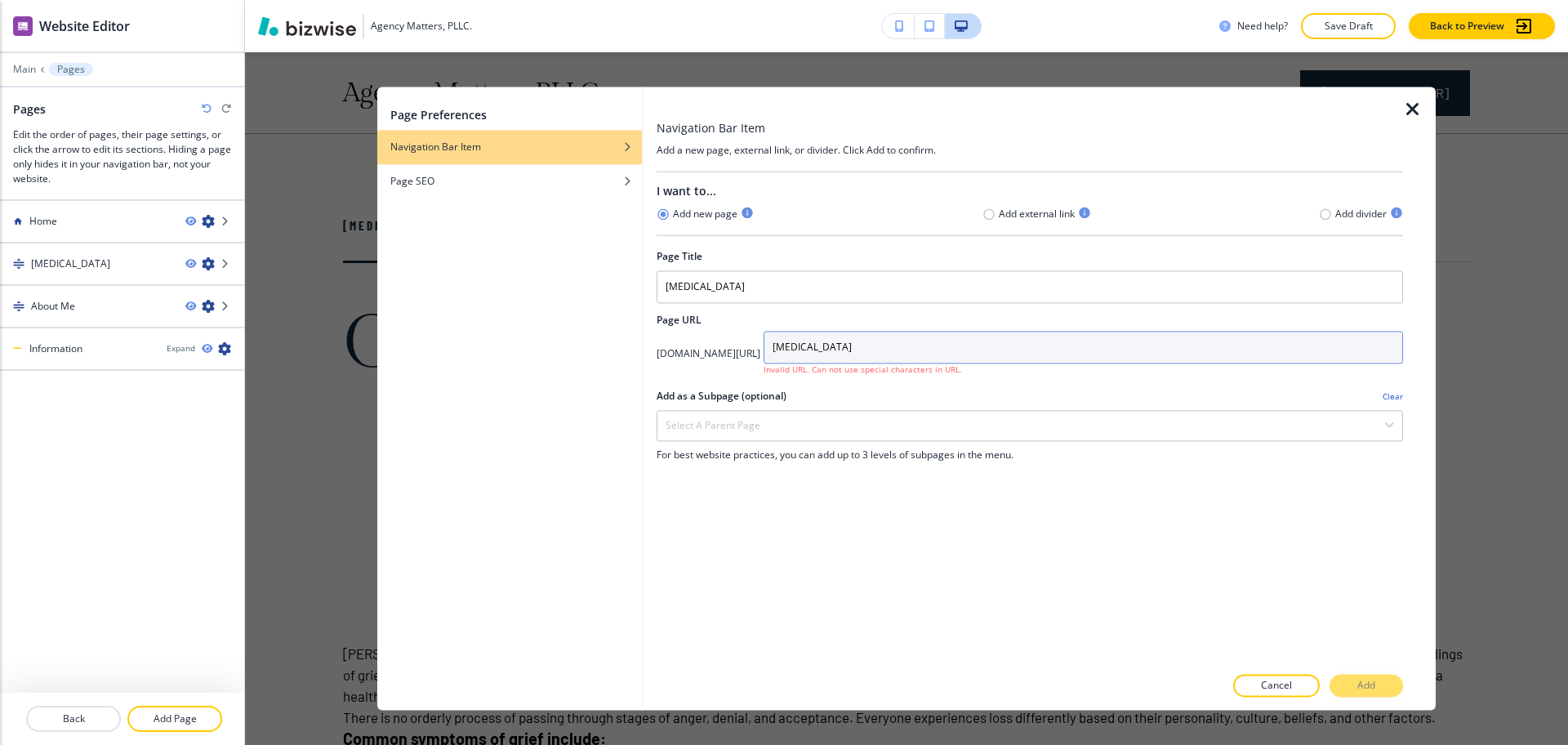
click at [880, 341] on input "[MEDICAL_DATA]" at bounding box center [1083, 346] width 640 height 33
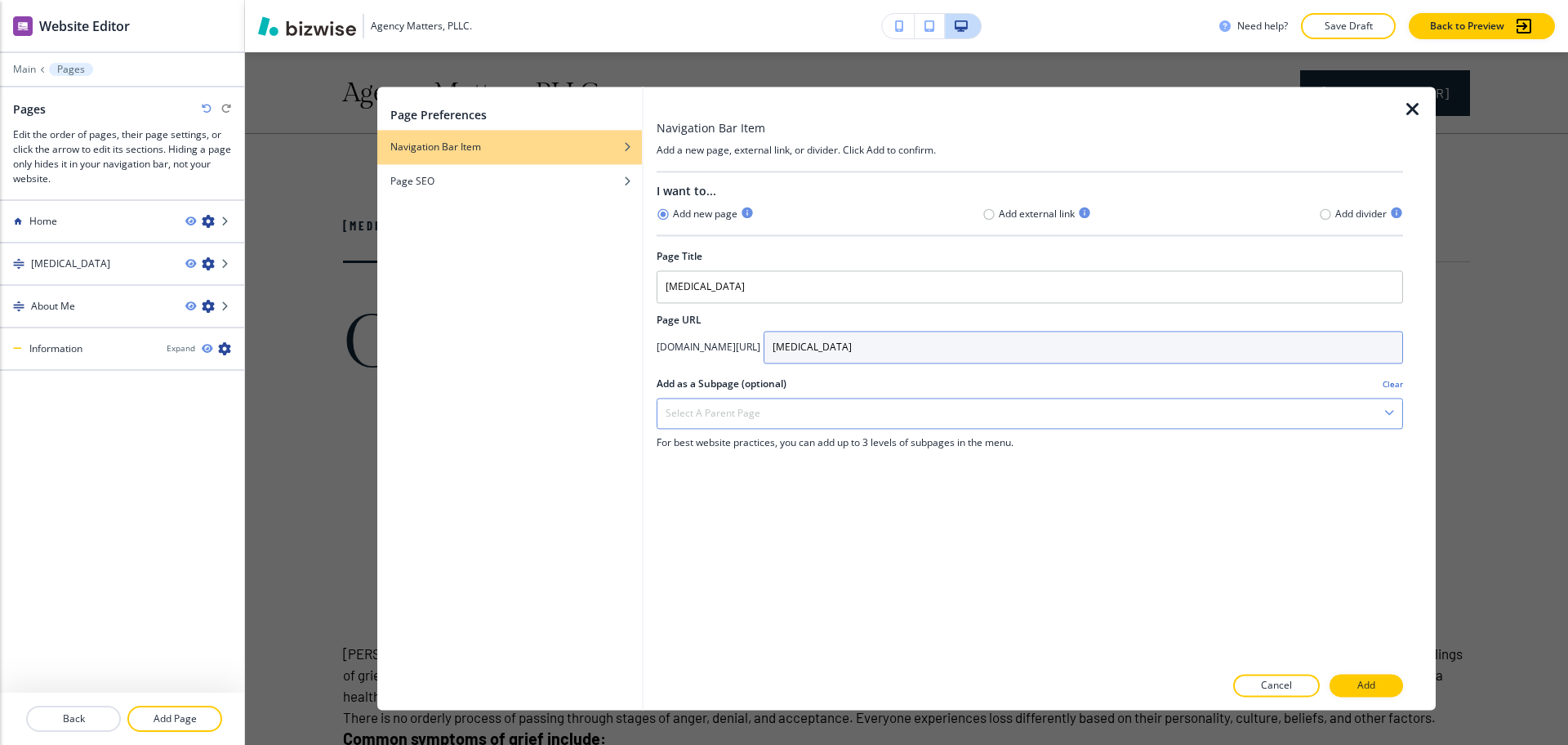
type input "[MEDICAL_DATA]"
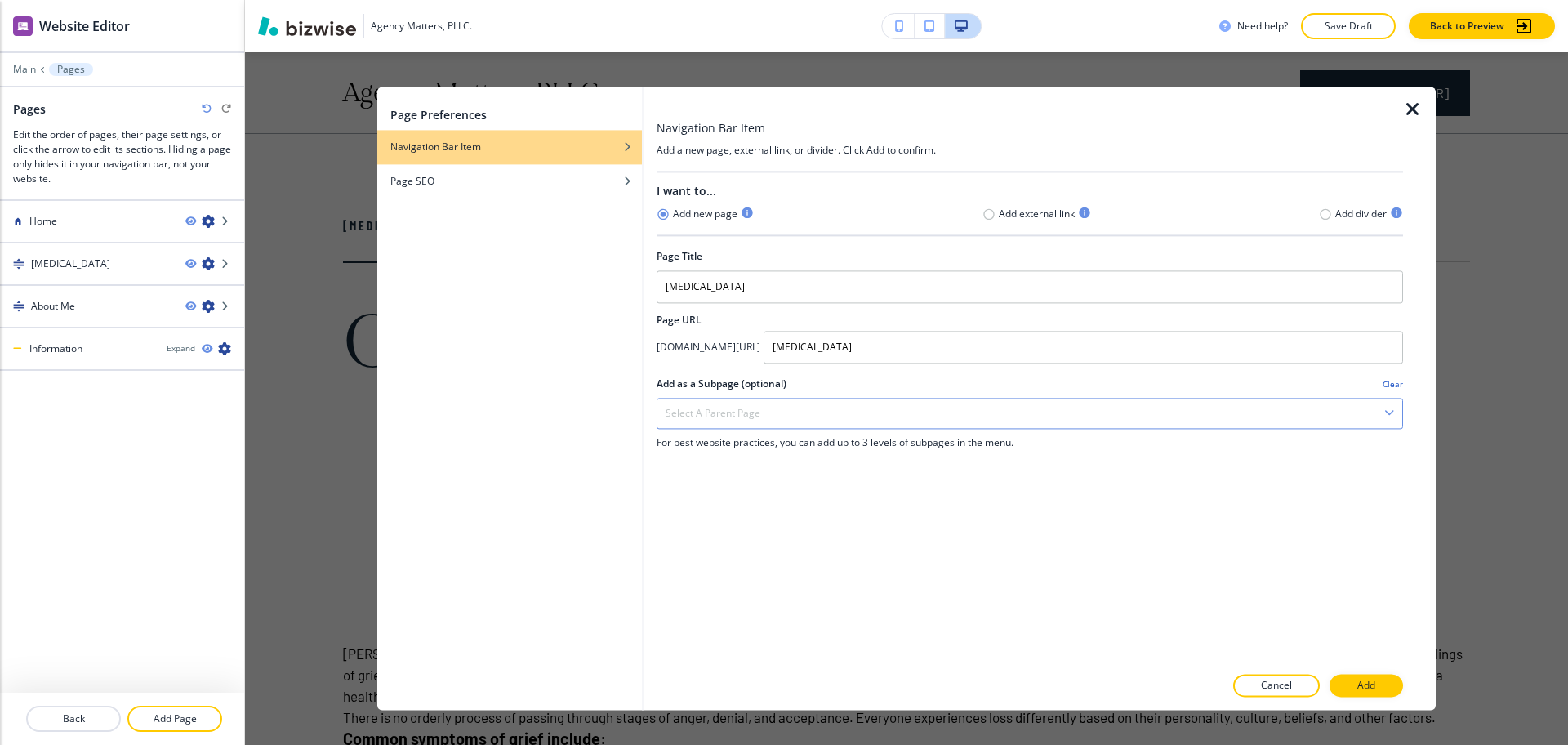
click at [1000, 416] on div "Select a parent page" at bounding box center [1029, 413] width 745 height 29
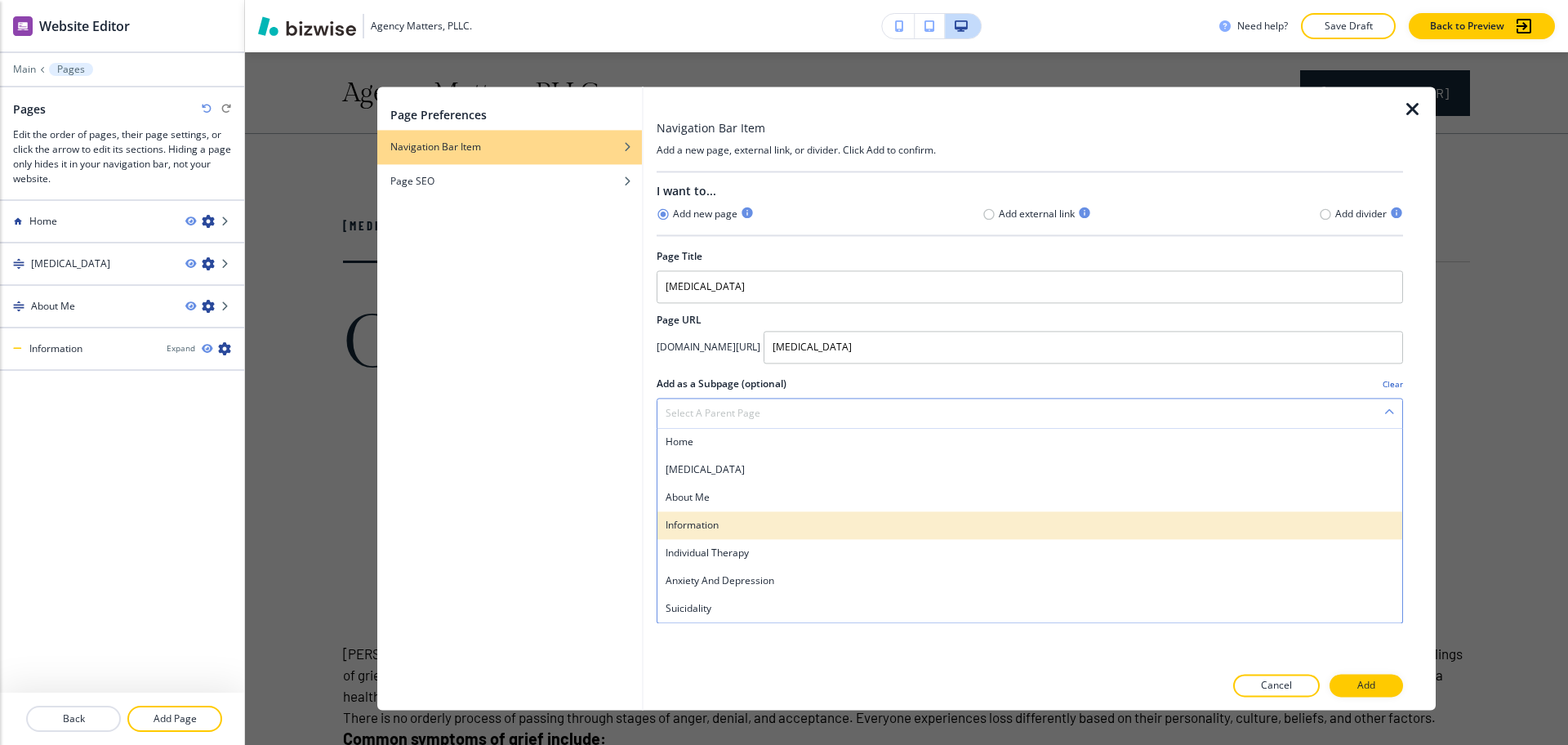
click at [809, 519] on h4 "Information" at bounding box center [1029, 525] width 728 height 15
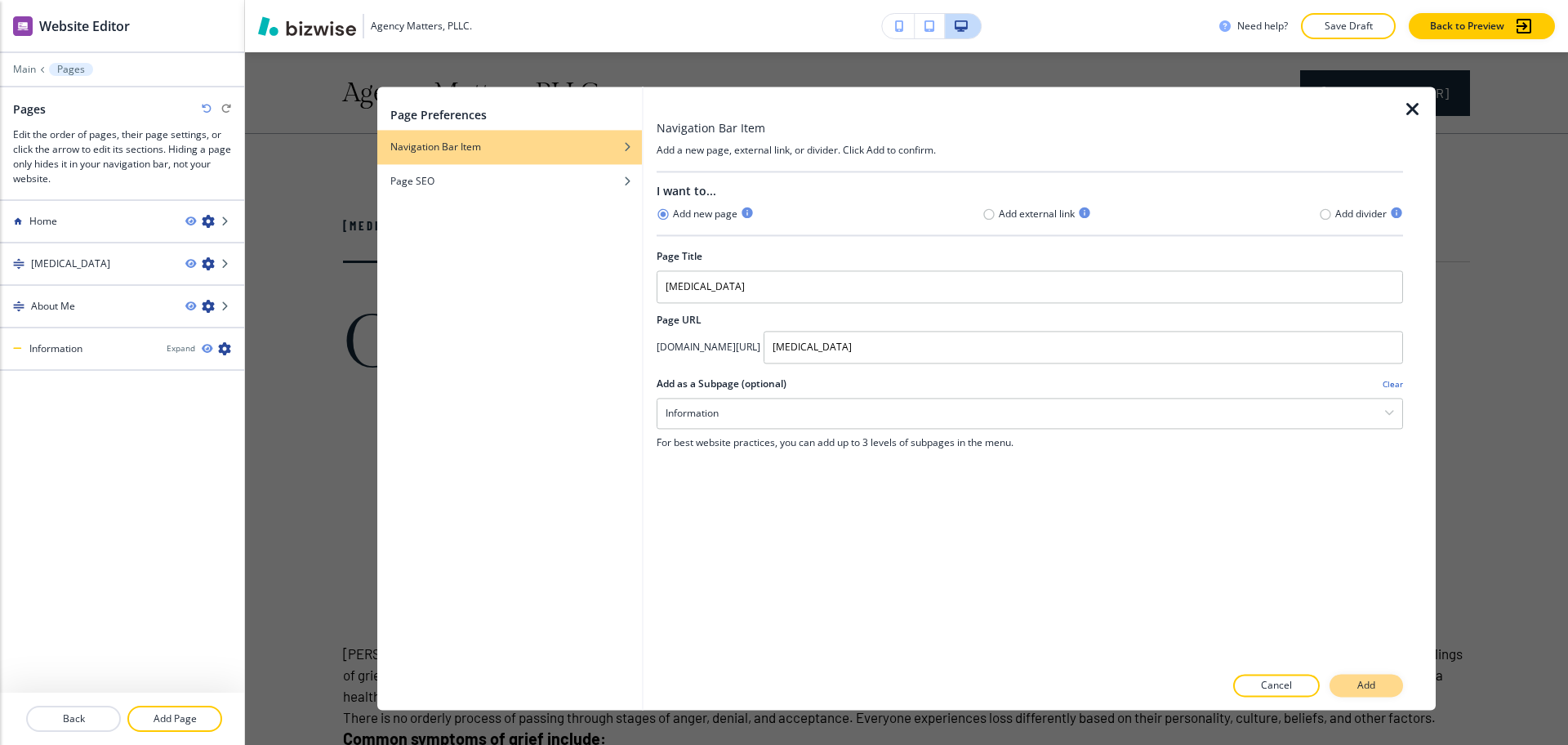
click at [1383, 692] on button "Add" at bounding box center [1366, 687] width 74 height 23
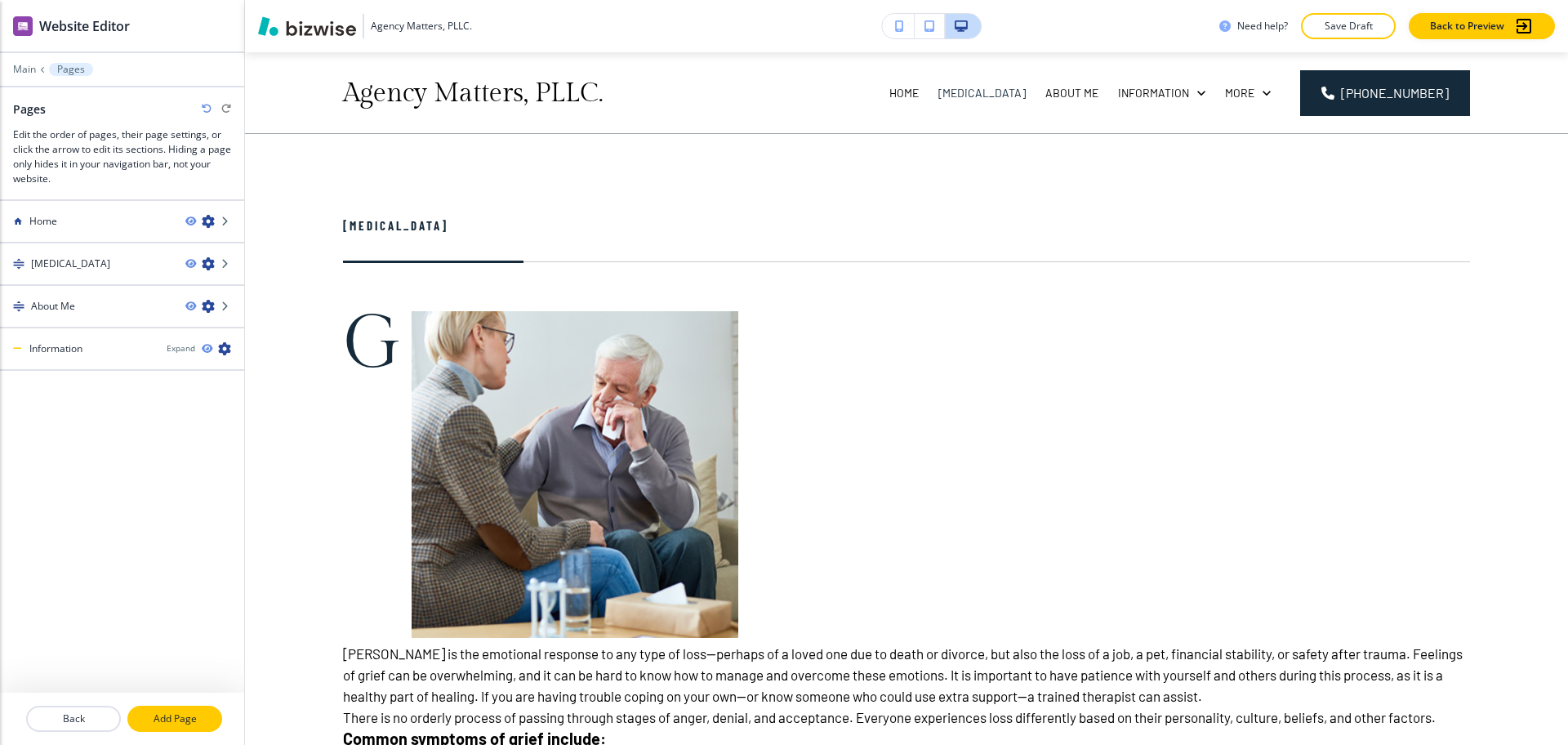
click at [191, 713] on p "Add Page" at bounding box center [175, 718] width 91 height 15
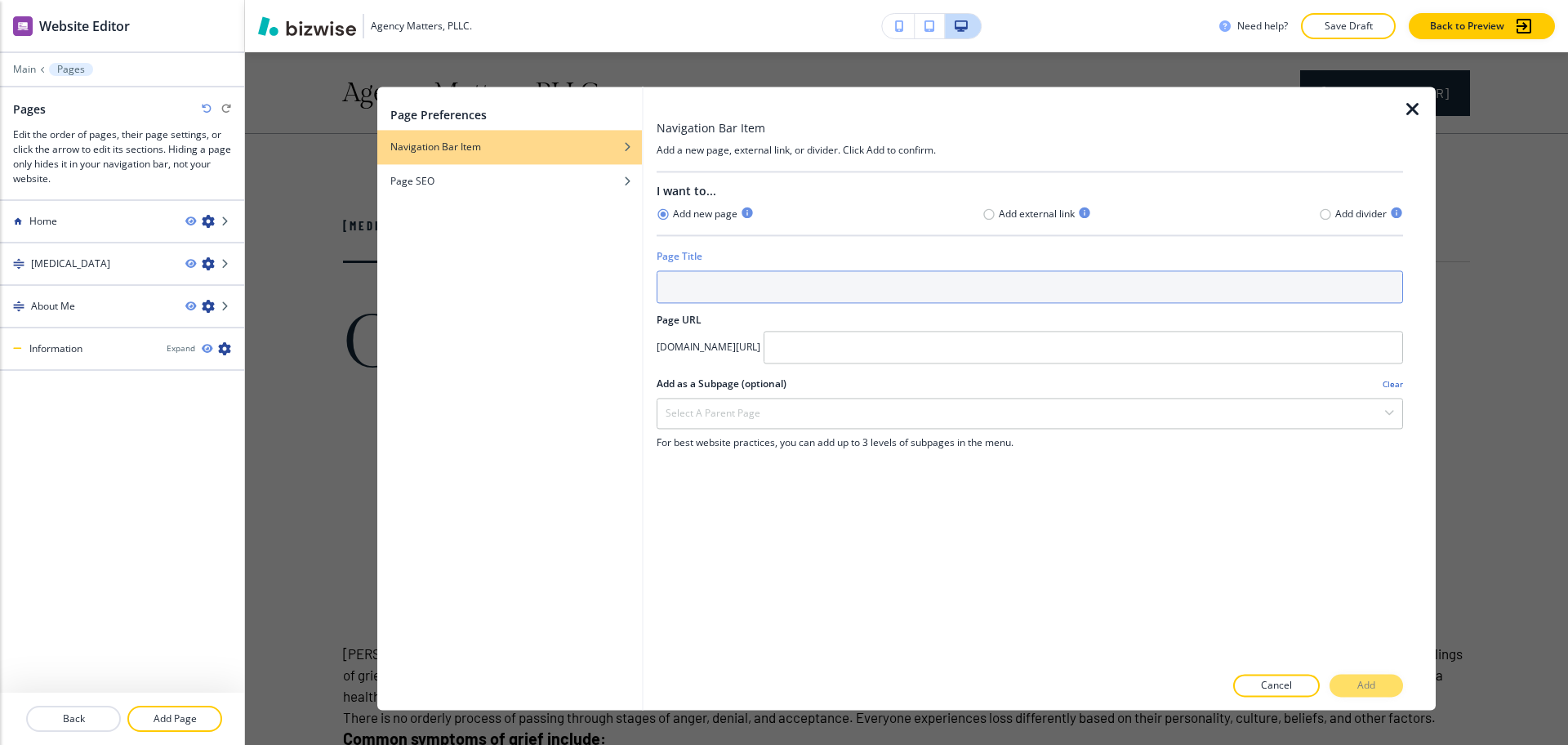
click at [679, 283] on input "text" at bounding box center [1029, 286] width 747 height 33
paste input "Mania"
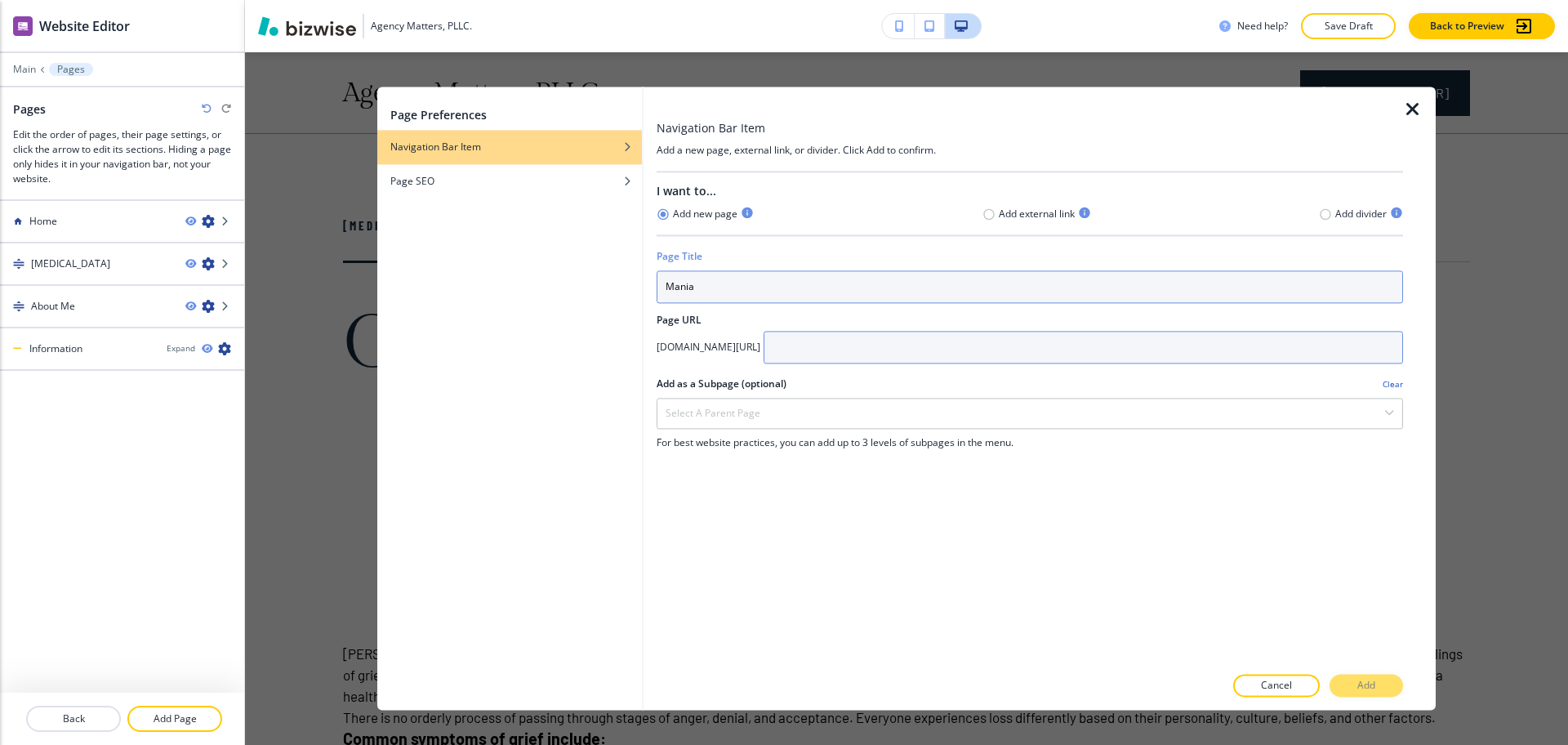
type input "Mania"
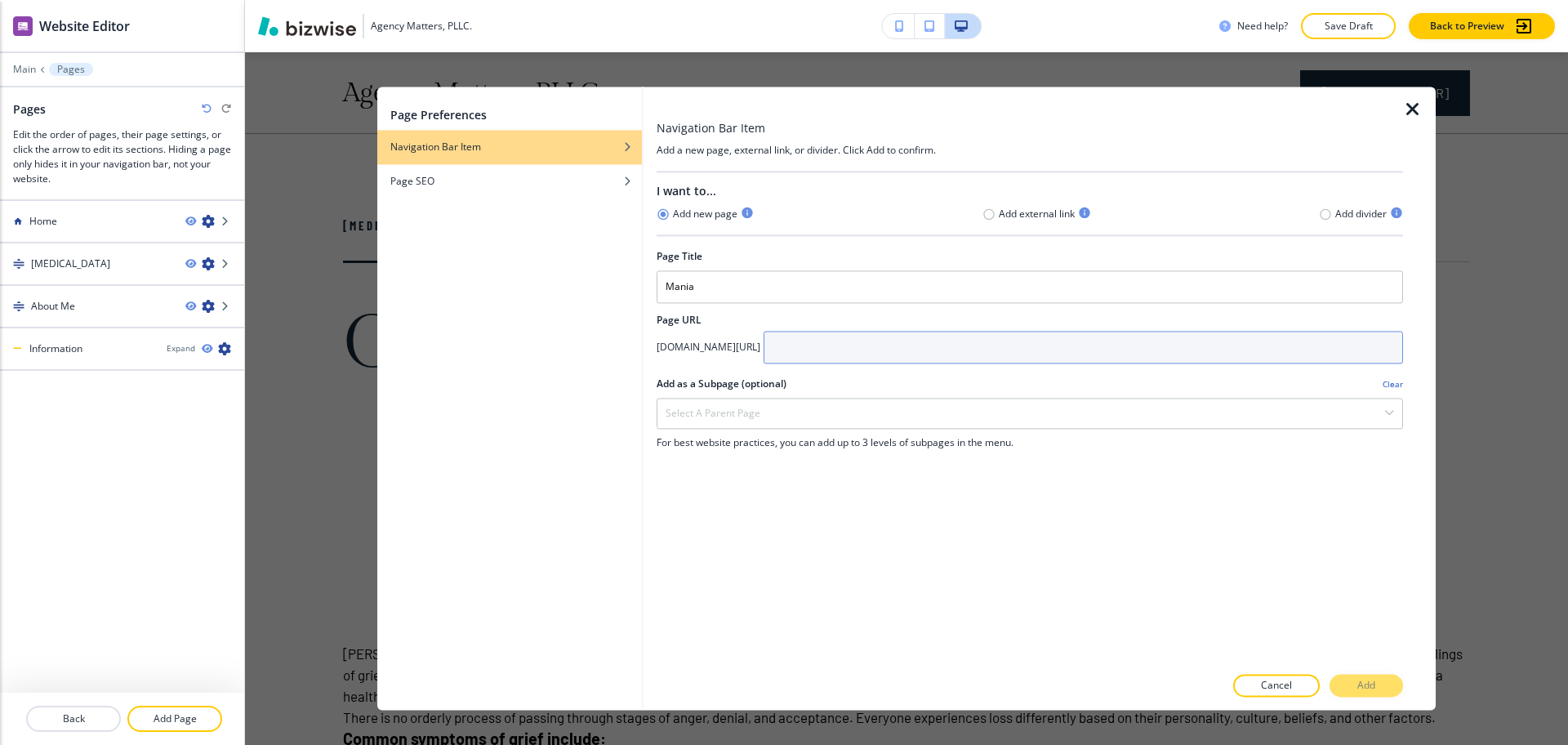
click at [920, 342] on input "text" at bounding box center [1083, 346] width 640 height 33
paste input "Mania"
click at [885, 344] on input "Mania" at bounding box center [1083, 346] width 640 height 33
type input "mania"
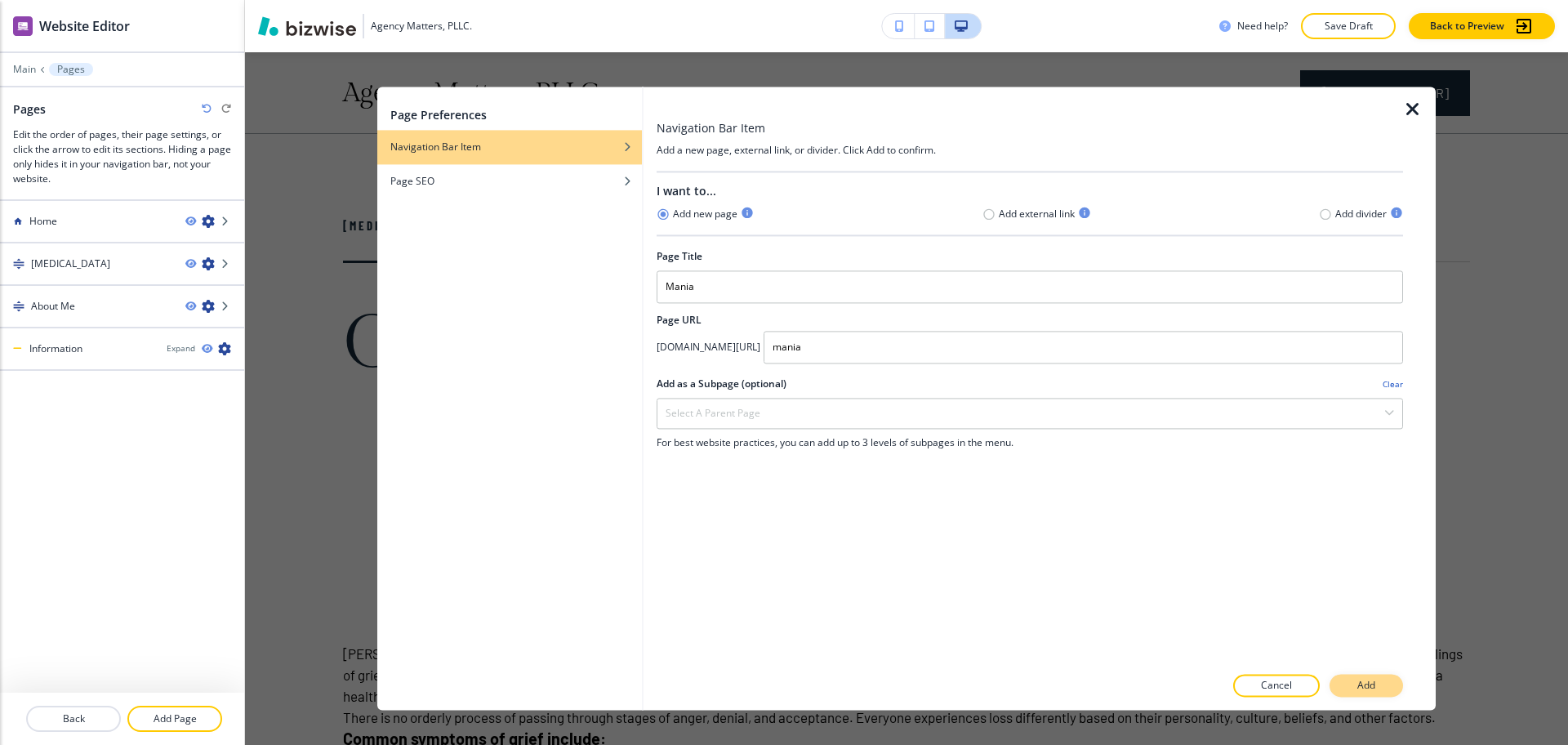
click at [1362, 689] on p "Add" at bounding box center [1366, 686] width 18 height 15
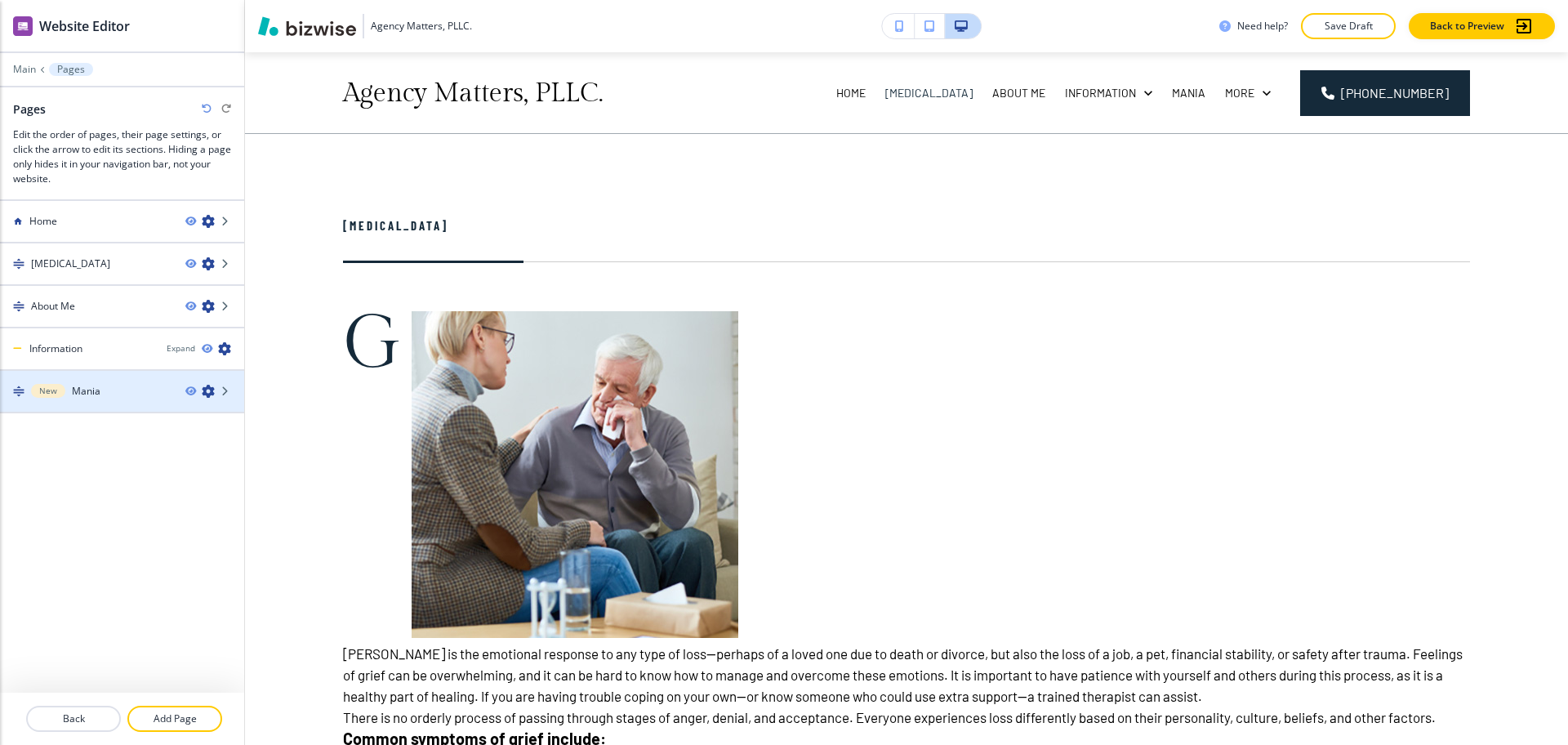
click at [209, 394] on icon "button" at bounding box center [208, 391] width 13 height 13
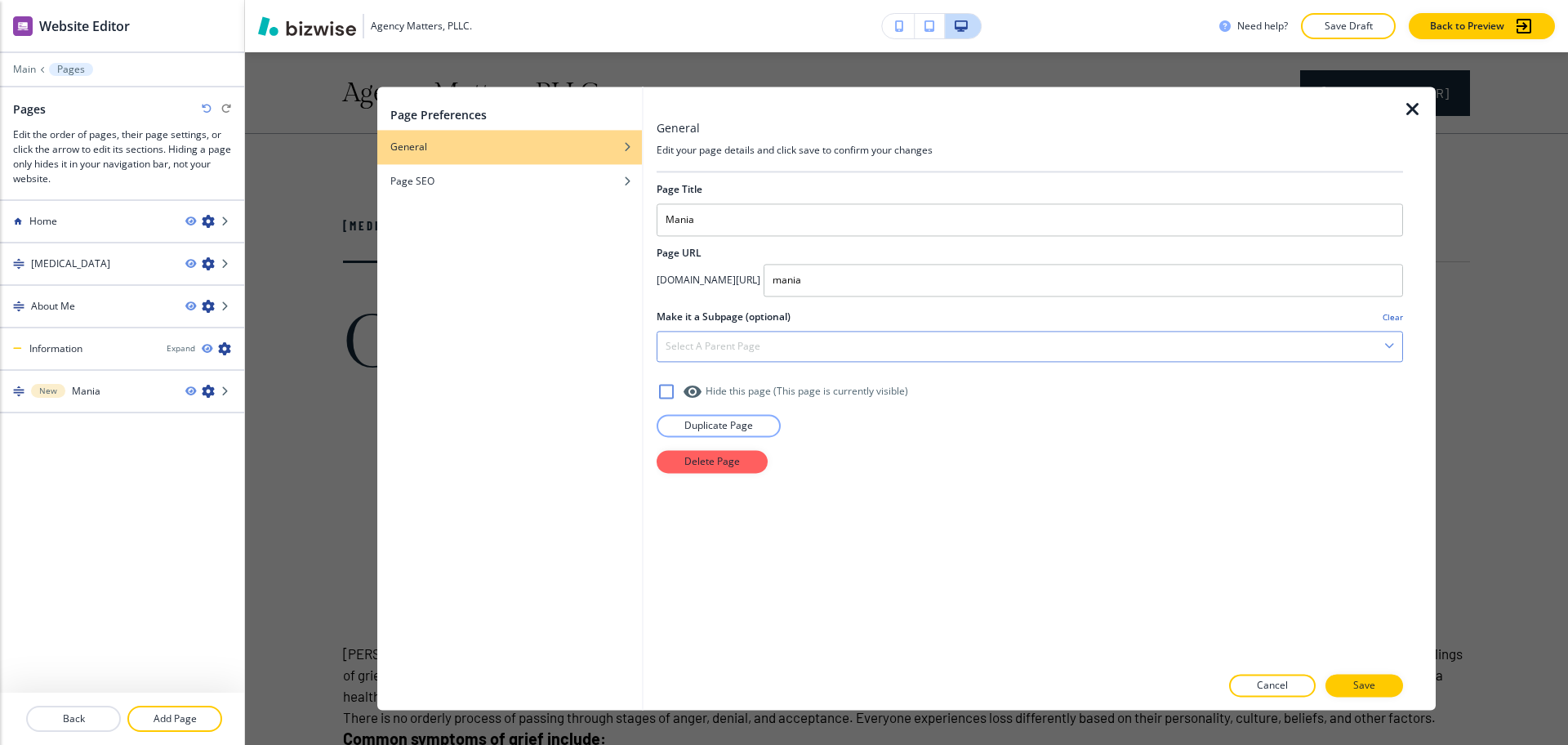
click at [682, 337] on div "Select a parent page" at bounding box center [1029, 345] width 745 height 29
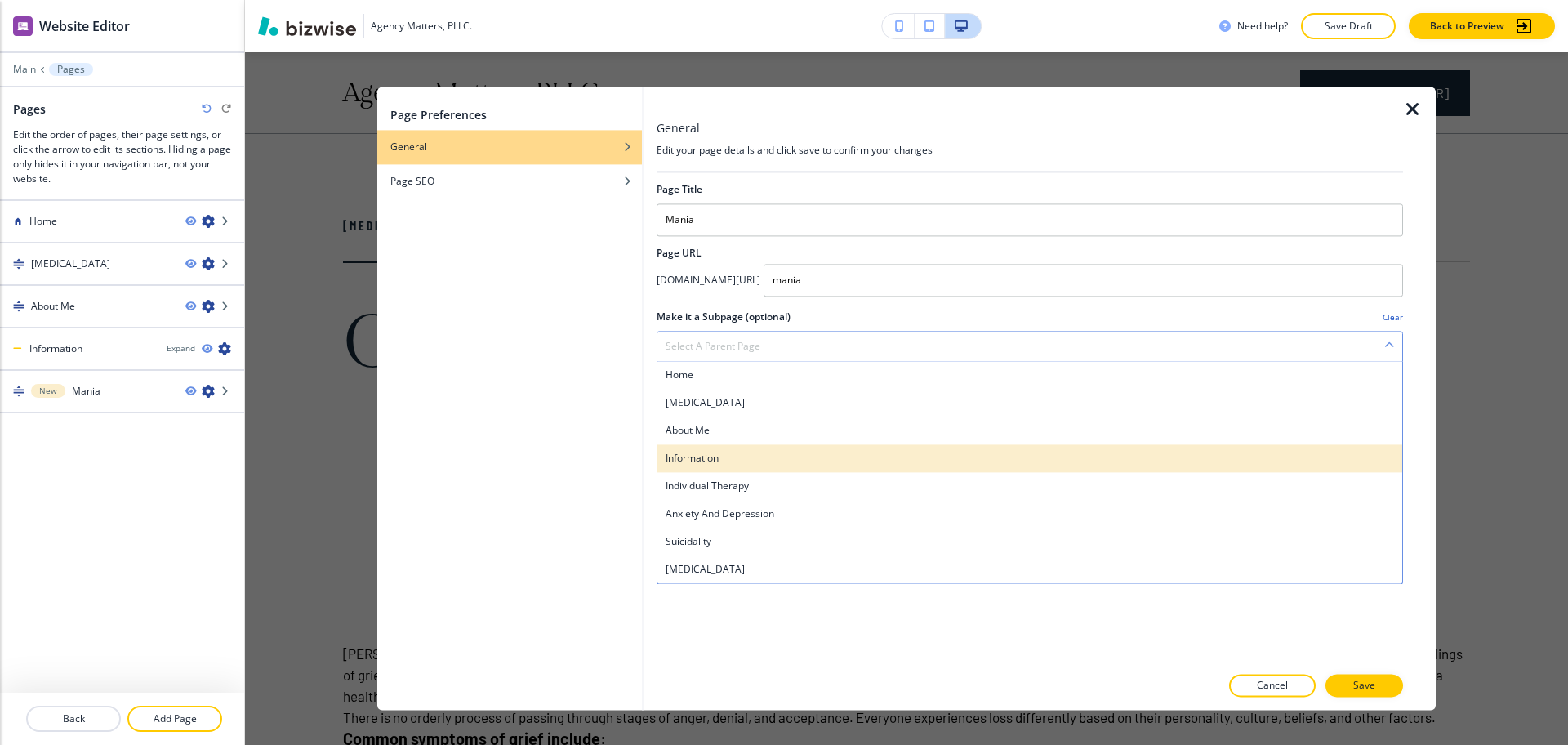
click at [715, 465] on h4 "Information" at bounding box center [1029, 458] width 728 height 15
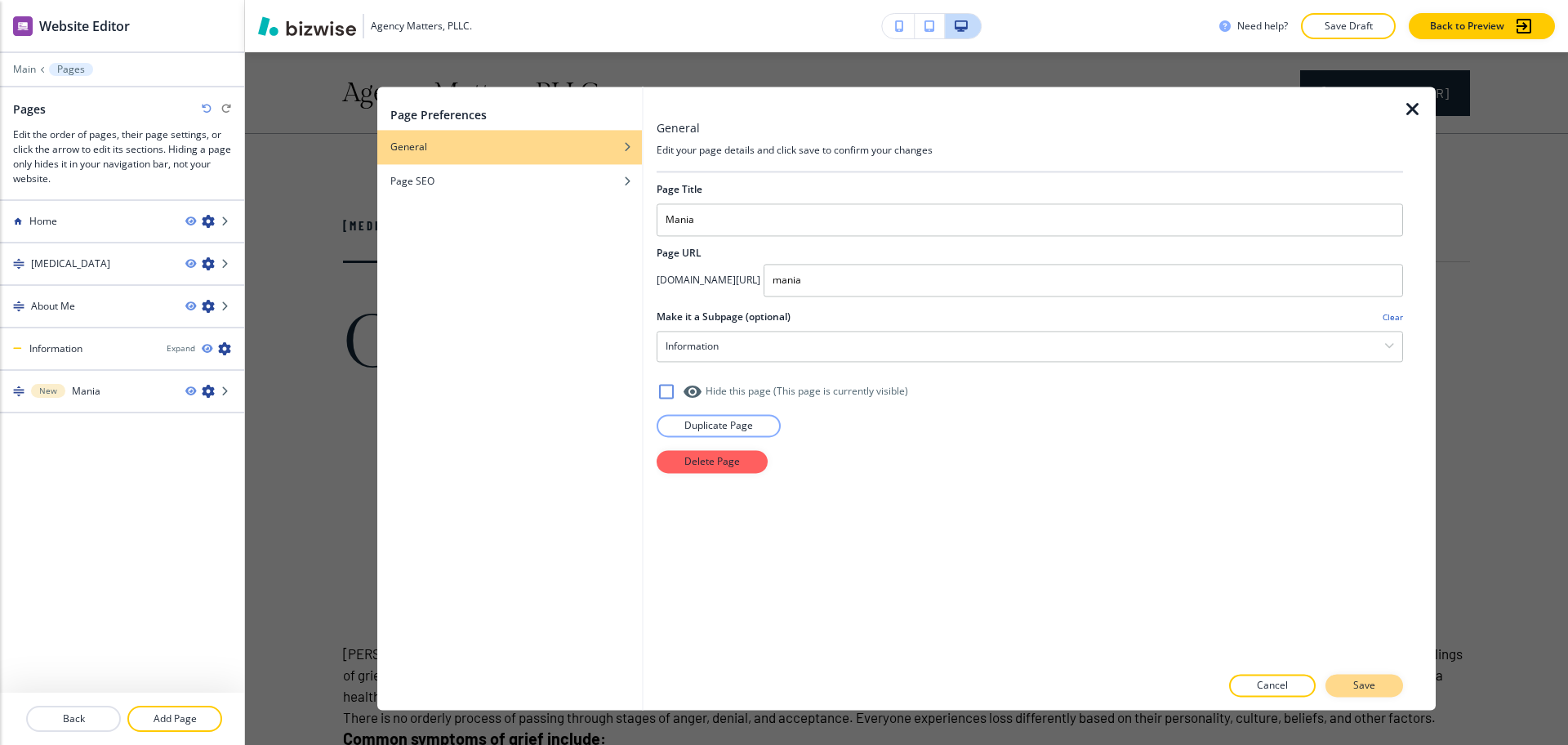
click at [1368, 680] on p "Save" at bounding box center [1364, 686] width 22 height 15
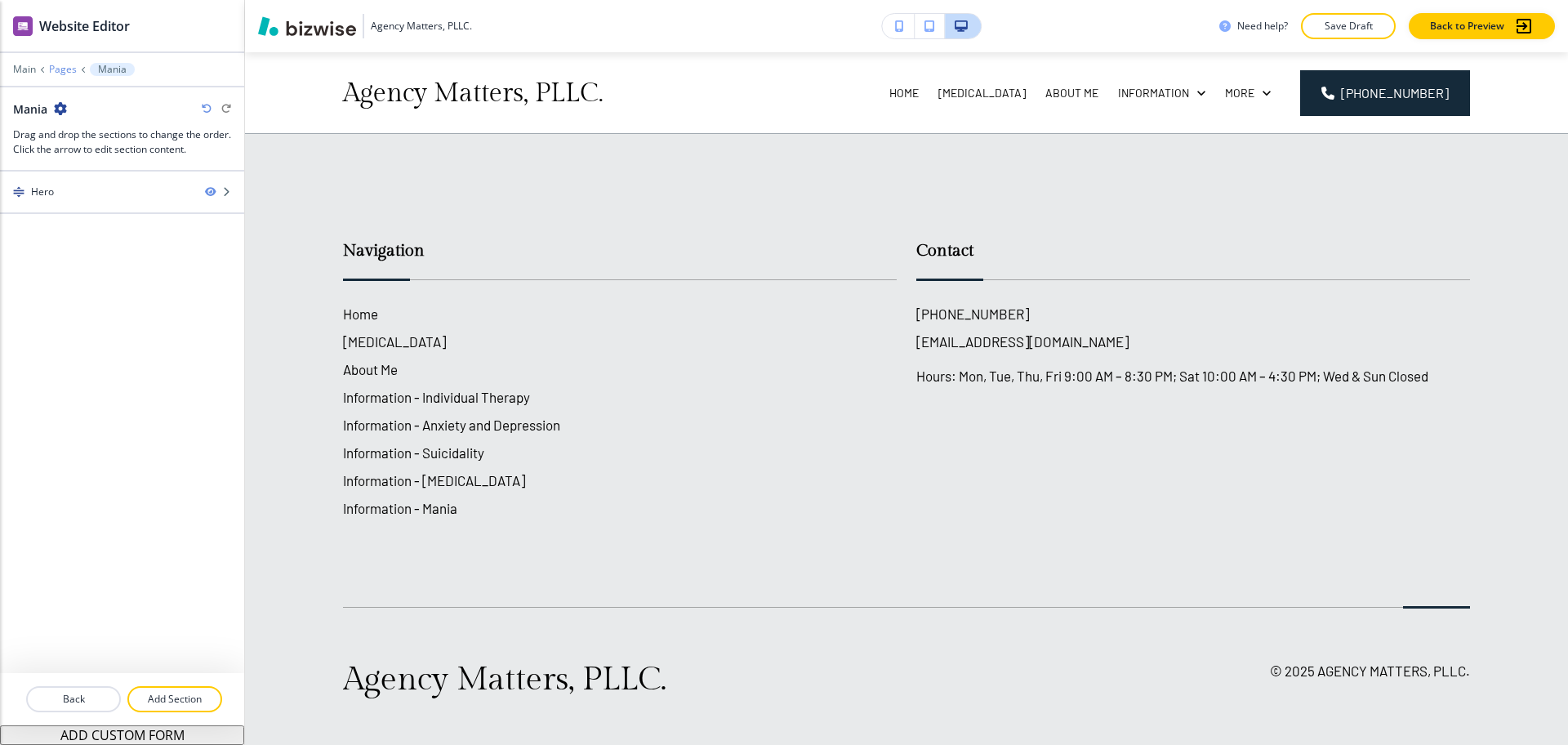
click at [68, 64] on p "Pages" at bounding box center [62, 69] width 27 height 12
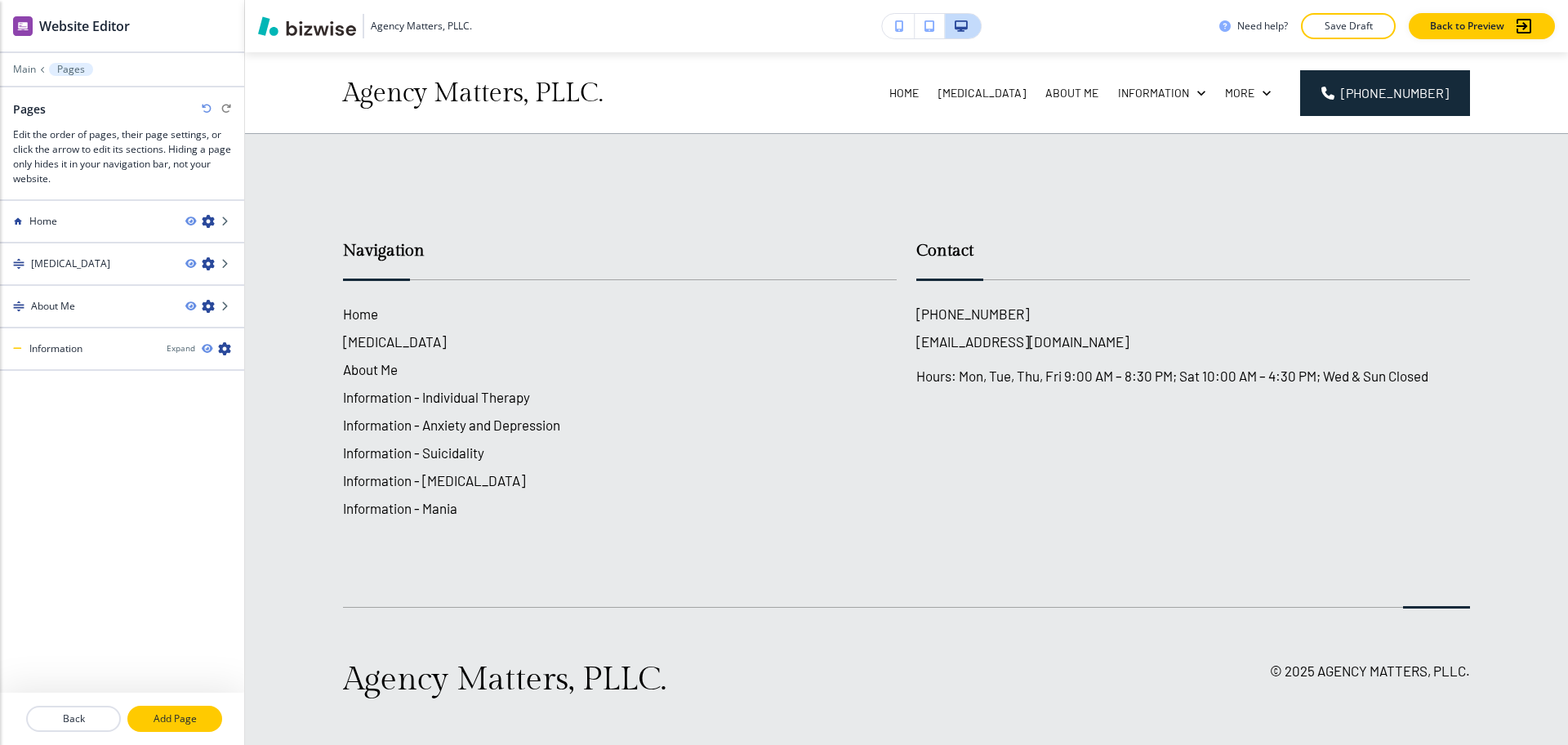
click at [195, 714] on p "Add Page" at bounding box center [175, 718] width 91 height 15
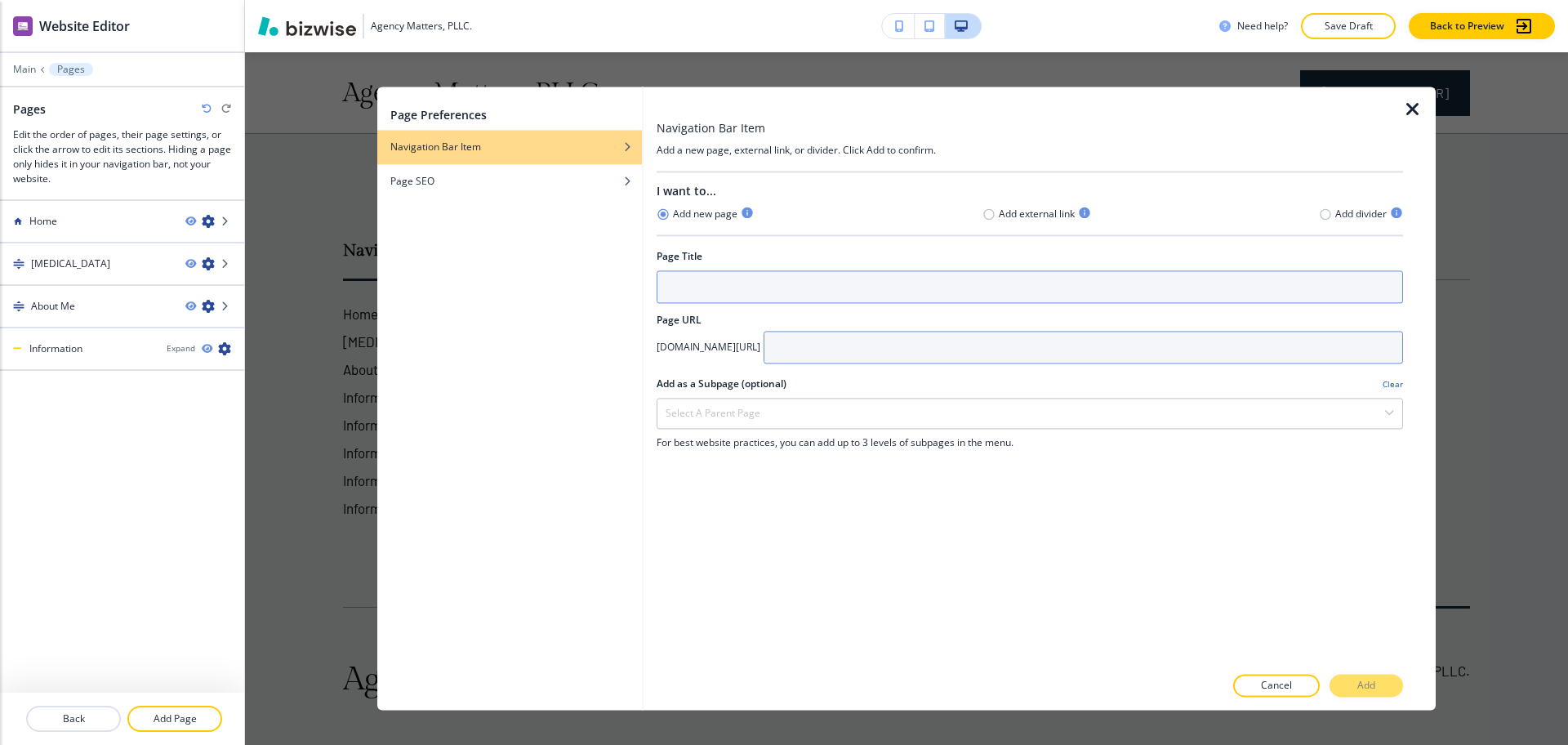
drag, startPoint x: 886, startPoint y: 288, endPoint x: 922, endPoint y: 351, distance: 72.6
click at [886, 288] on input "text" at bounding box center [1029, 286] width 747 height 33
paste input "Trauma"
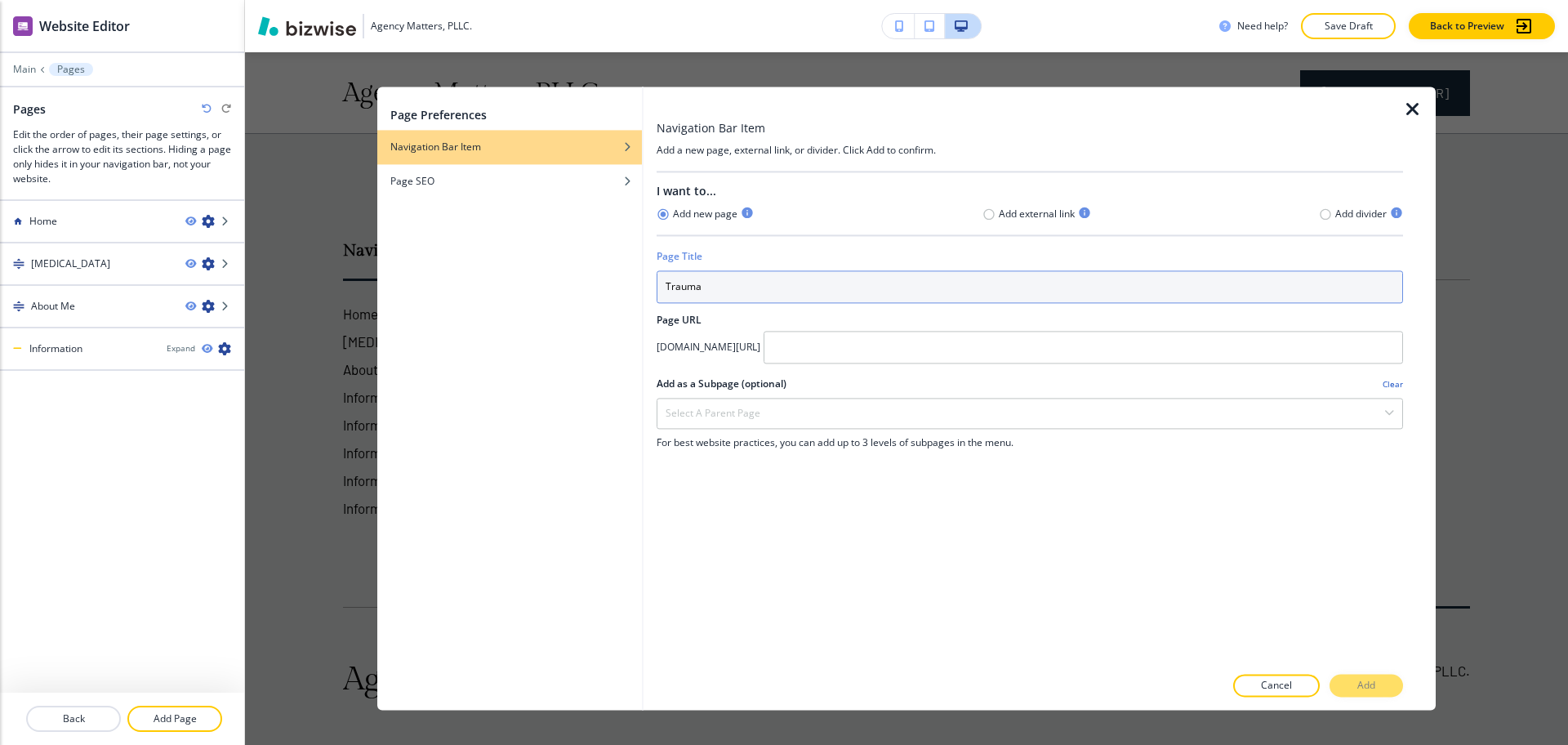
type input "Trauma"
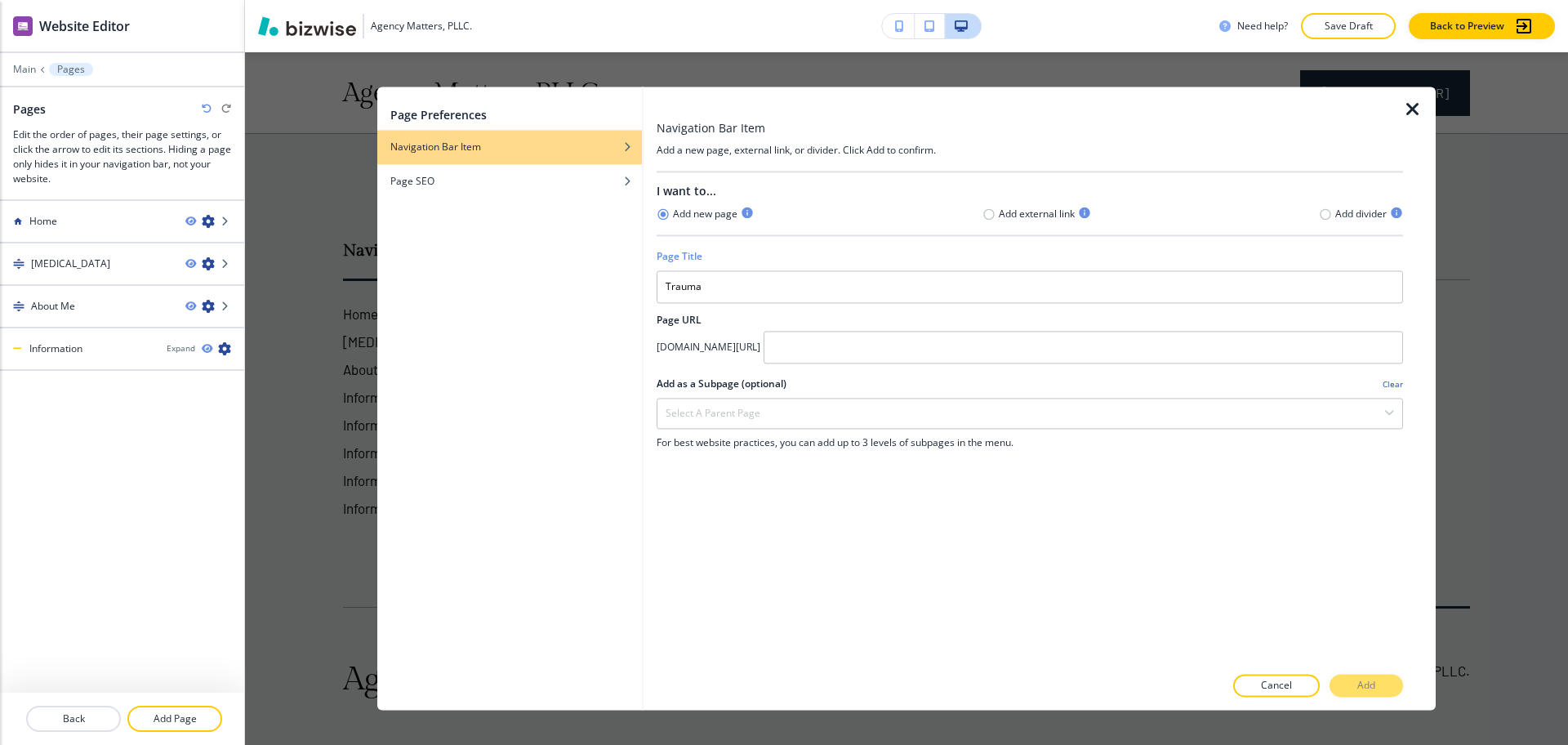
click at [927, 364] on div at bounding box center [1029, 369] width 747 height 13
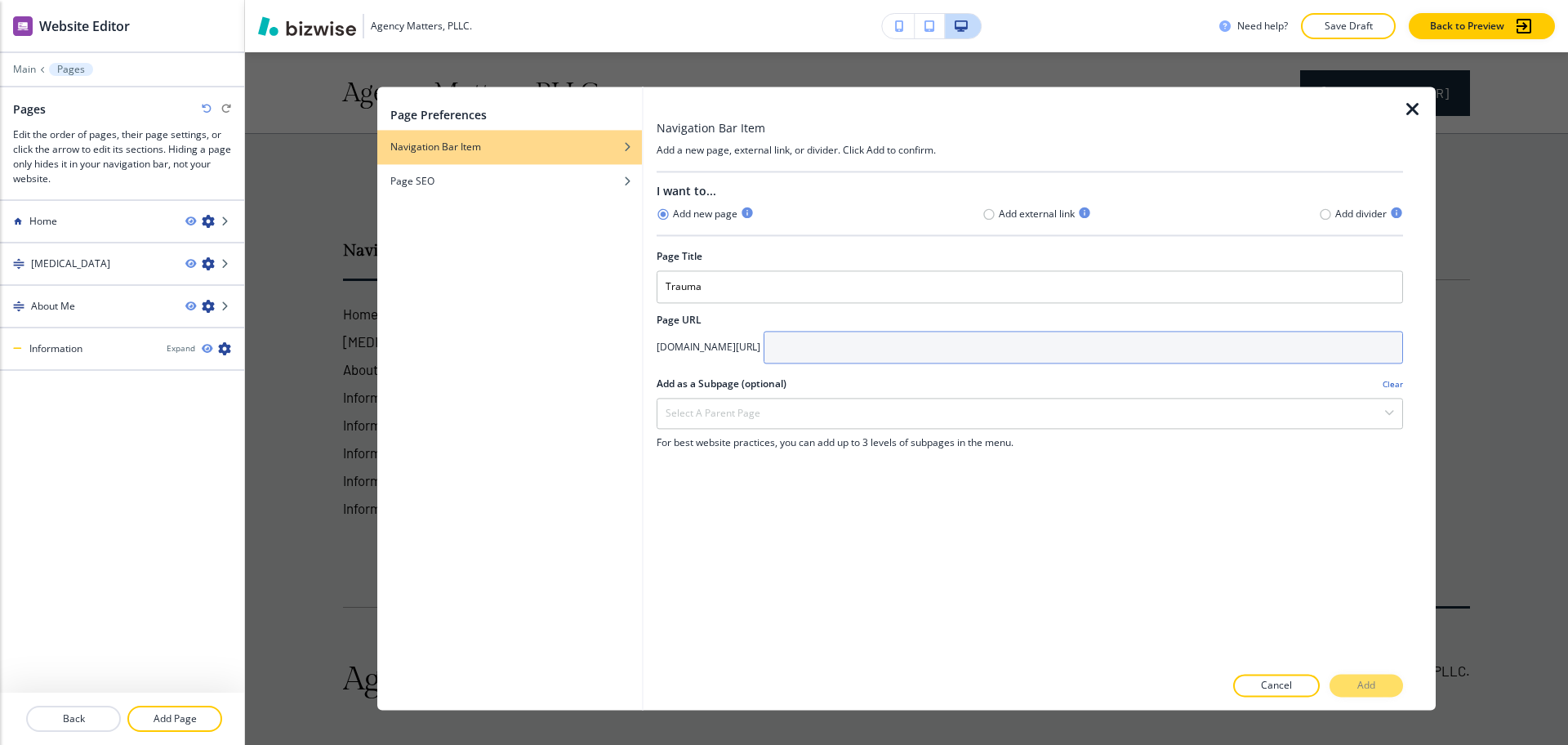
click at [906, 350] on input "text" at bounding box center [1083, 346] width 640 height 33
paste input "Trauma"
click at [881, 340] on input "Trauma" at bounding box center [1083, 346] width 640 height 33
type input "trauma"
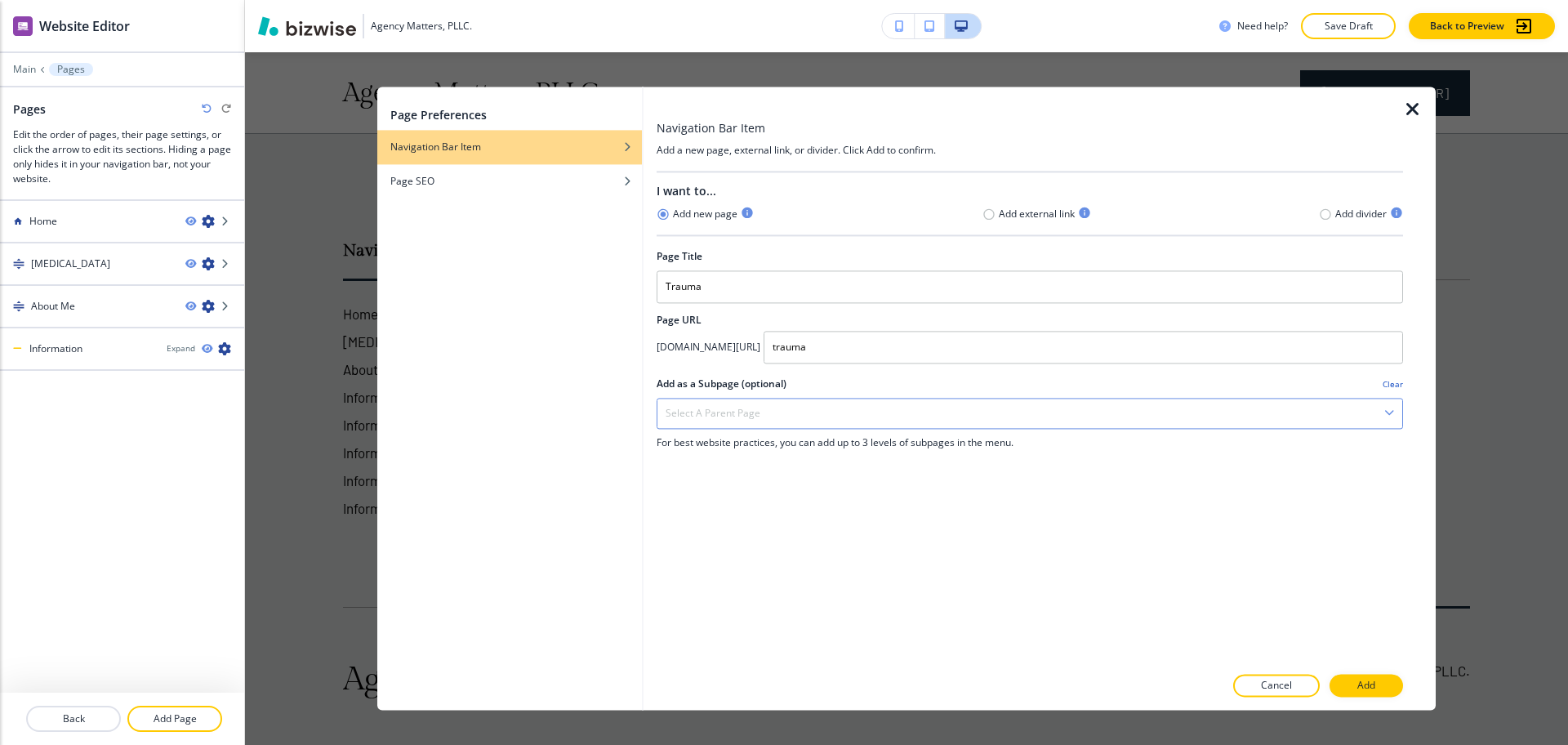
click at [855, 417] on div "Select a parent page" at bounding box center [1029, 413] width 745 height 29
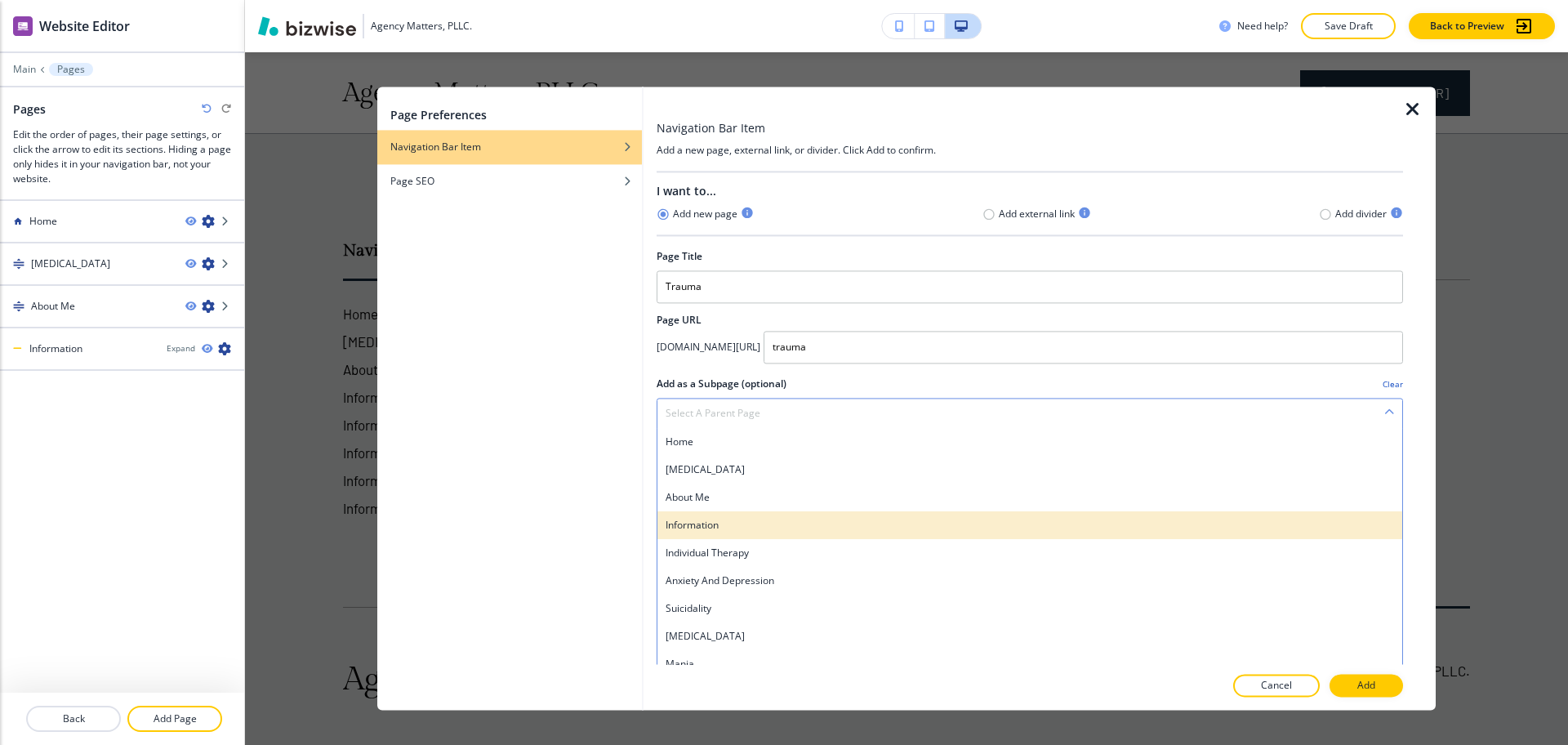
click at [718, 532] on h4 "Information" at bounding box center [1029, 525] width 728 height 15
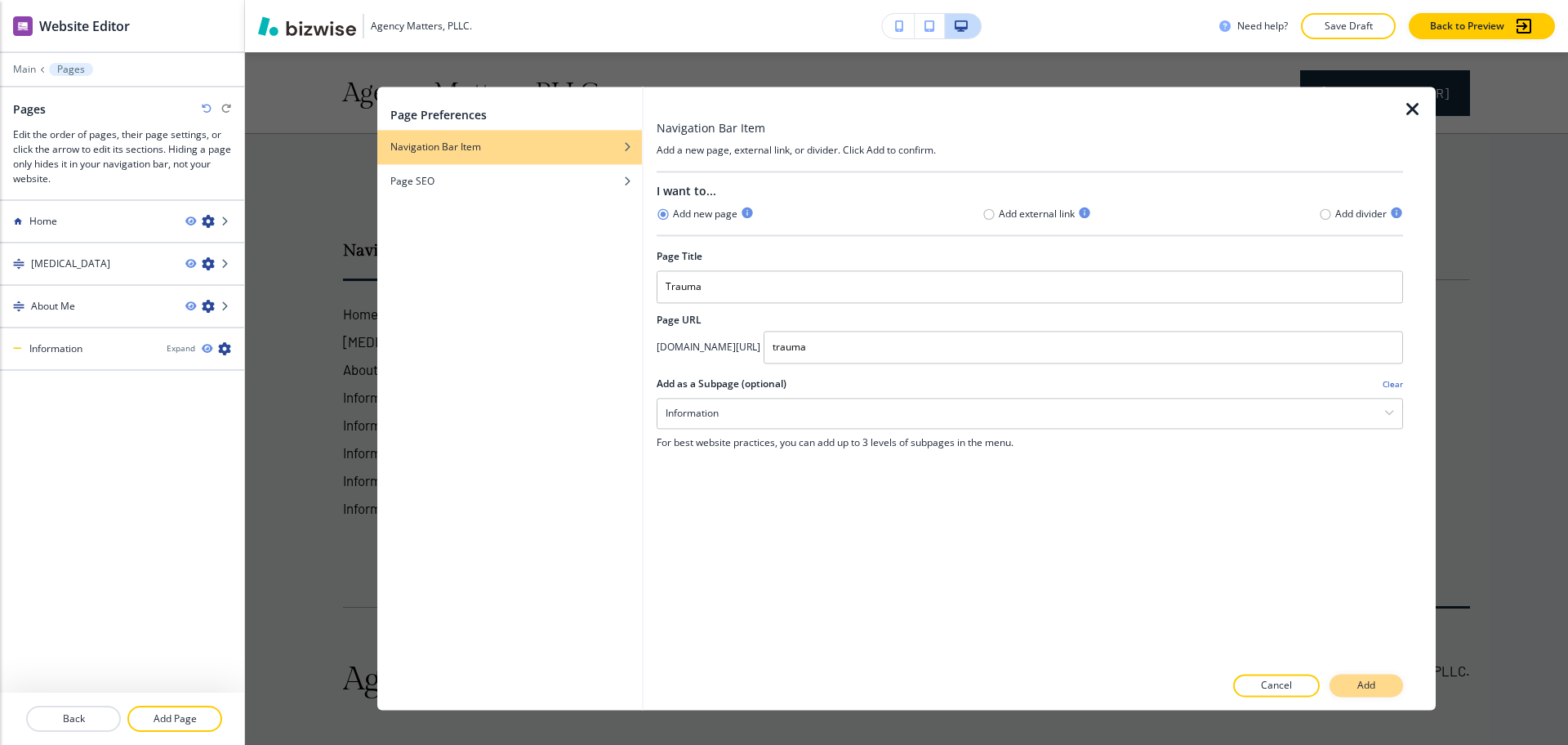
click at [1399, 688] on button "Add" at bounding box center [1366, 687] width 74 height 23
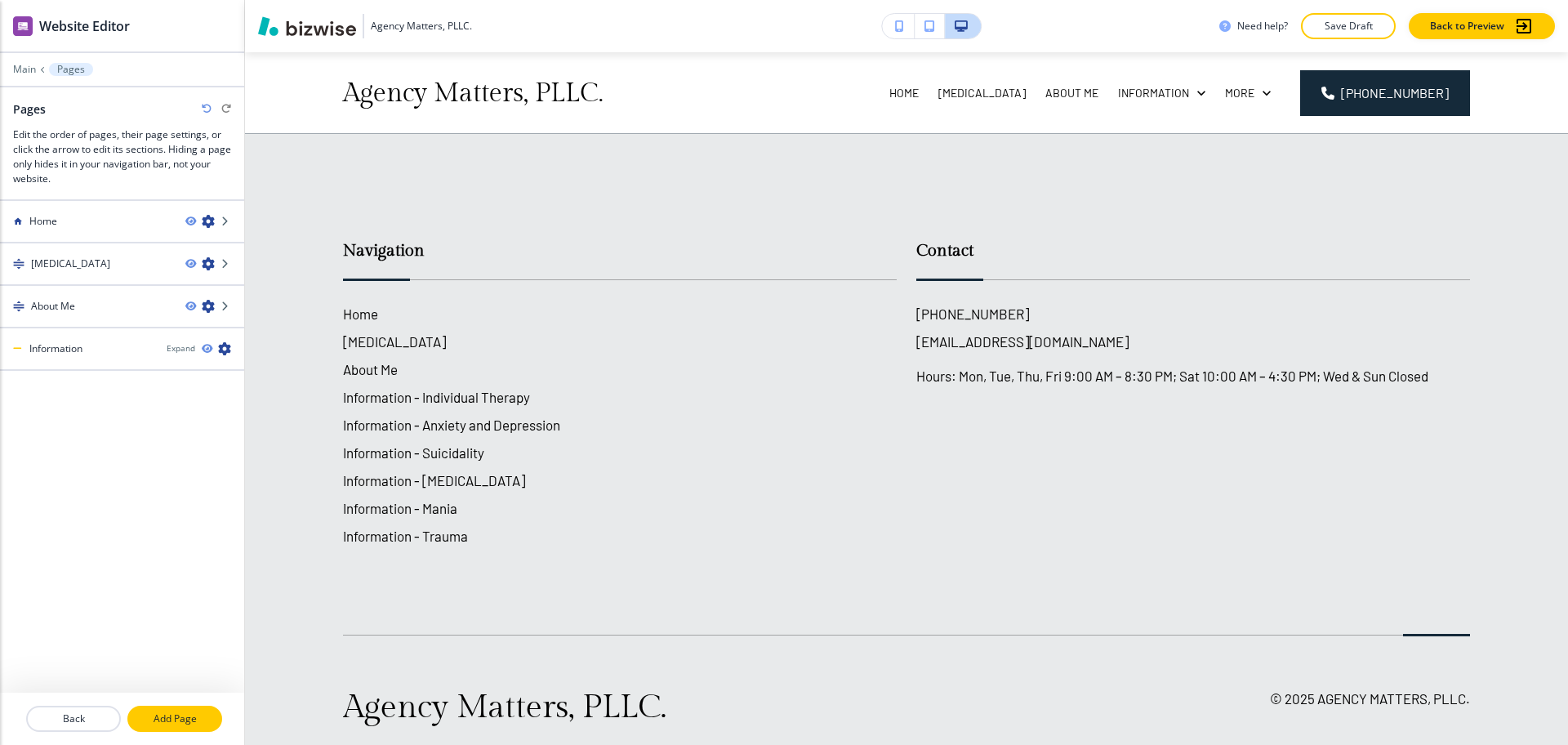
click at [161, 706] on button "Add Page" at bounding box center [175, 719] width 95 height 27
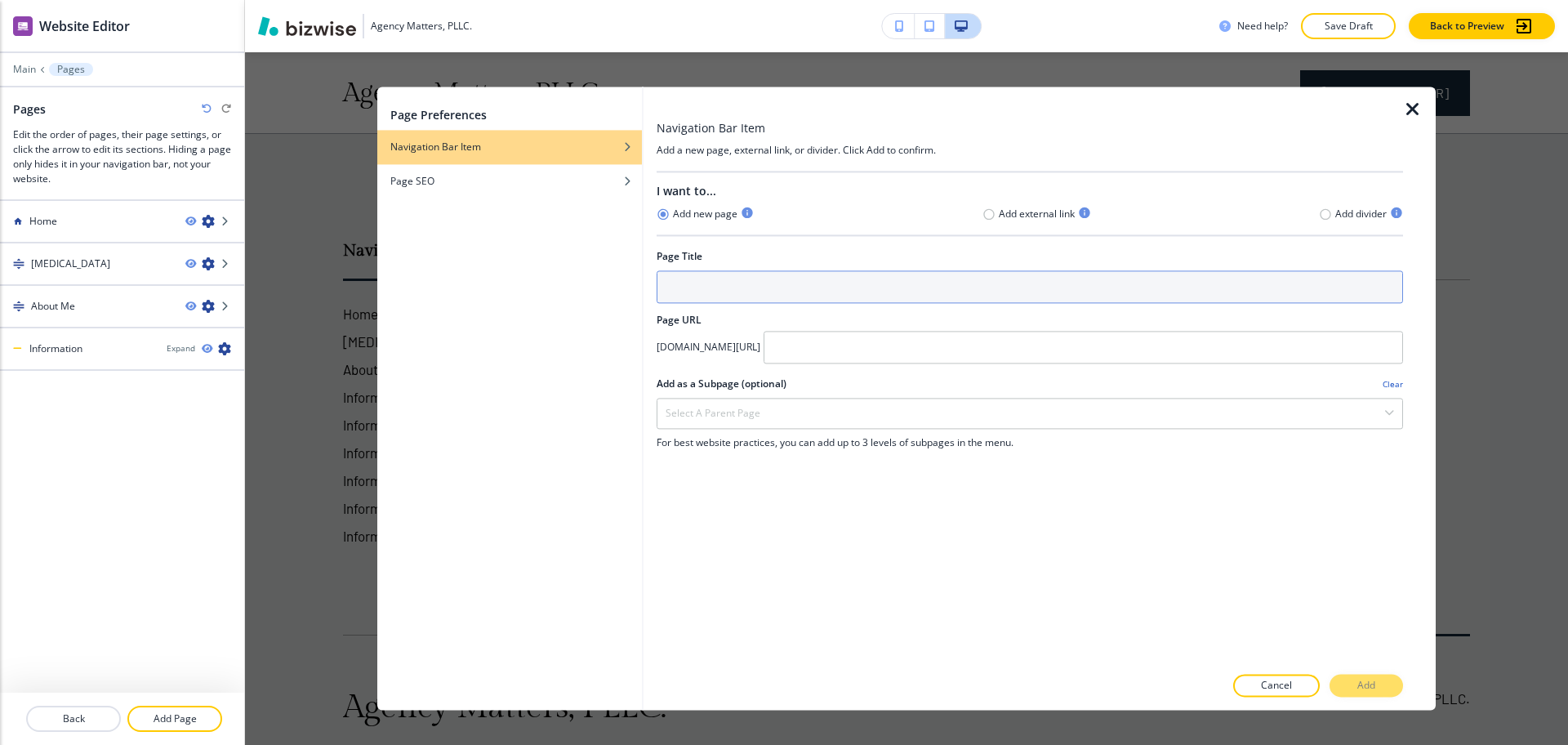
drag, startPoint x: 728, startPoint y: 277, endPoint x: 739, endPoint y: 280, distance: 11.4
click at [730, 277] on input "text" at bounding box center [1029, 286] width 747 height 33
paste input "Integrative Therapy"
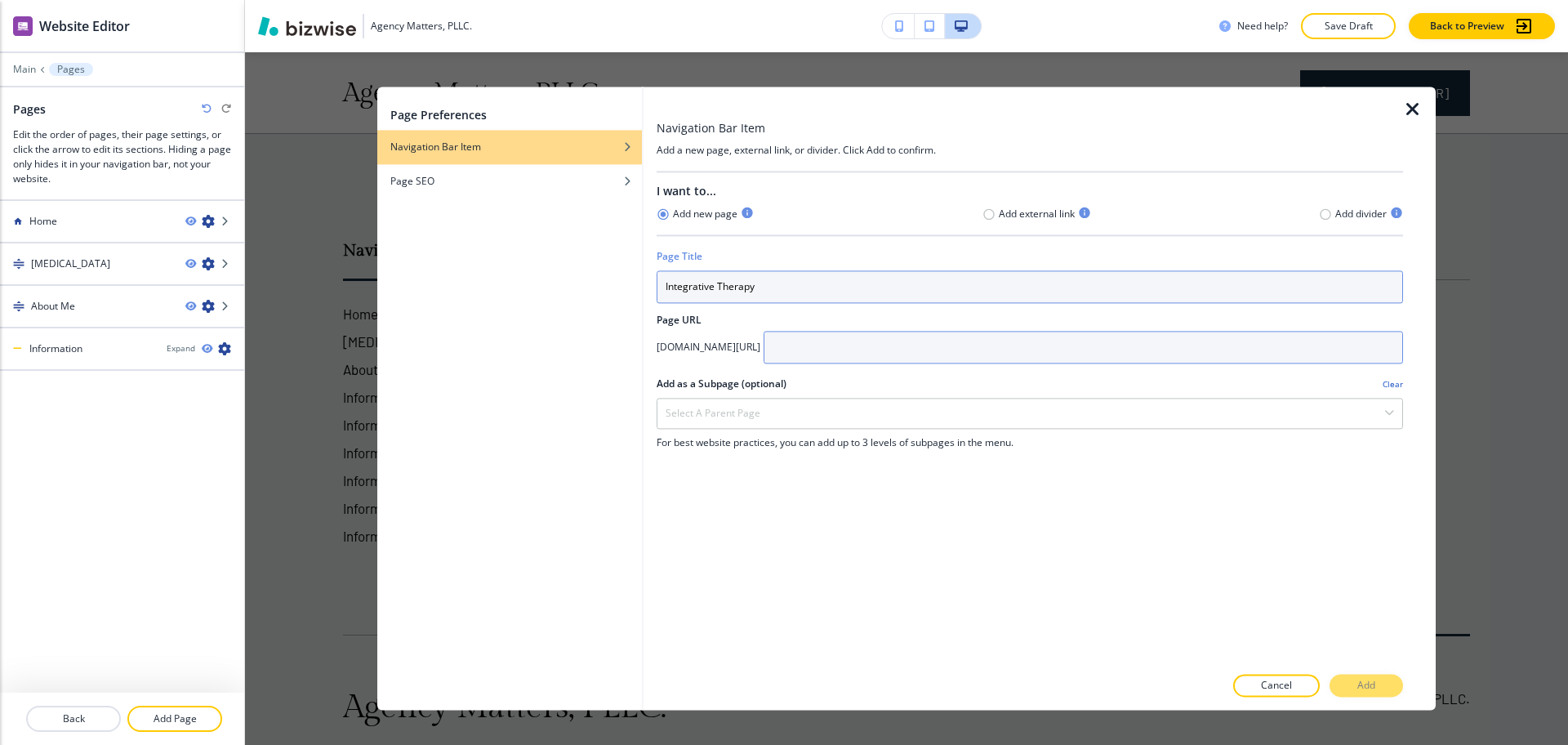
type input "Integrative Therapy"
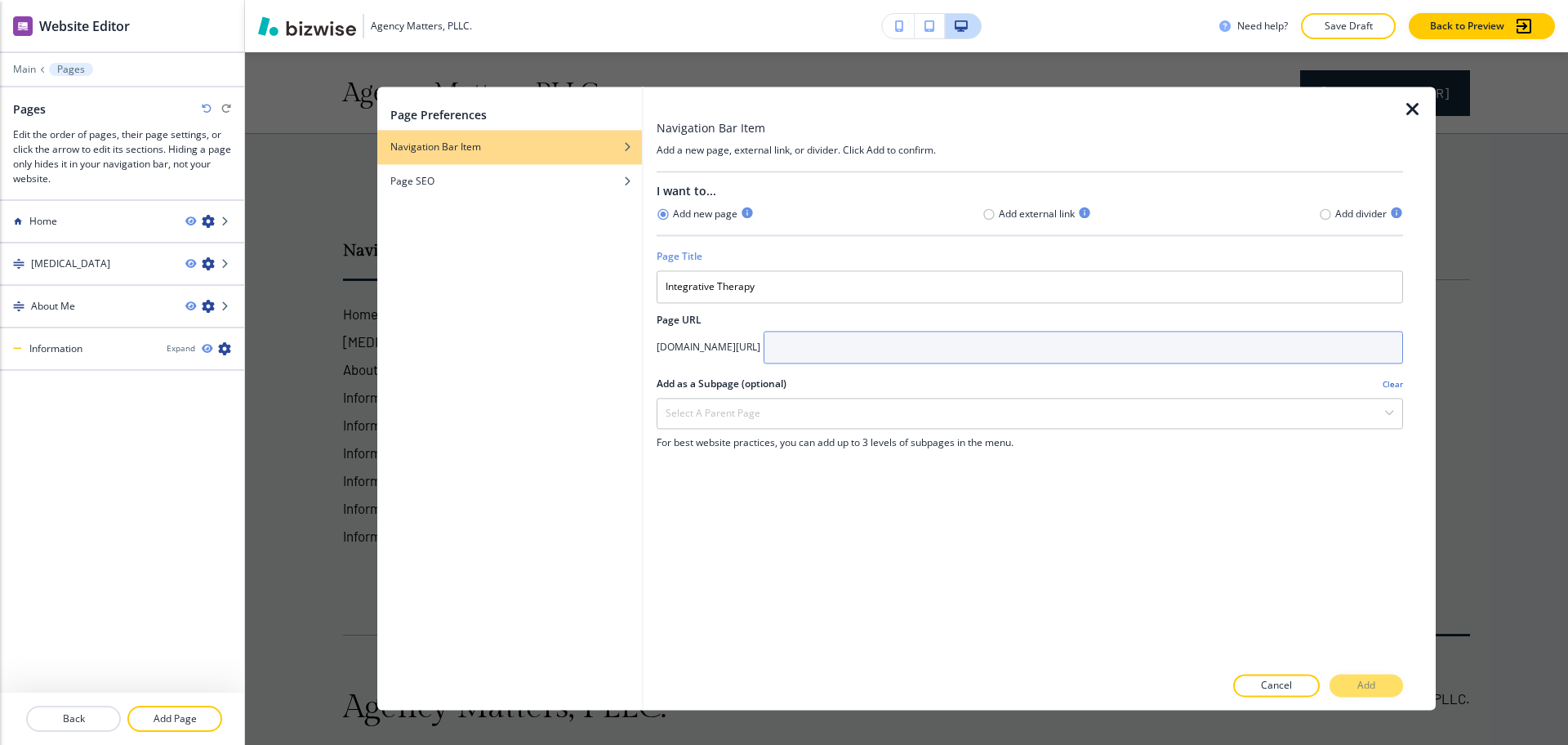
click at [923, 345] on input "text" at bounding box center [1083, 346] width 640 height 33
paste input "Integrative Therapy"
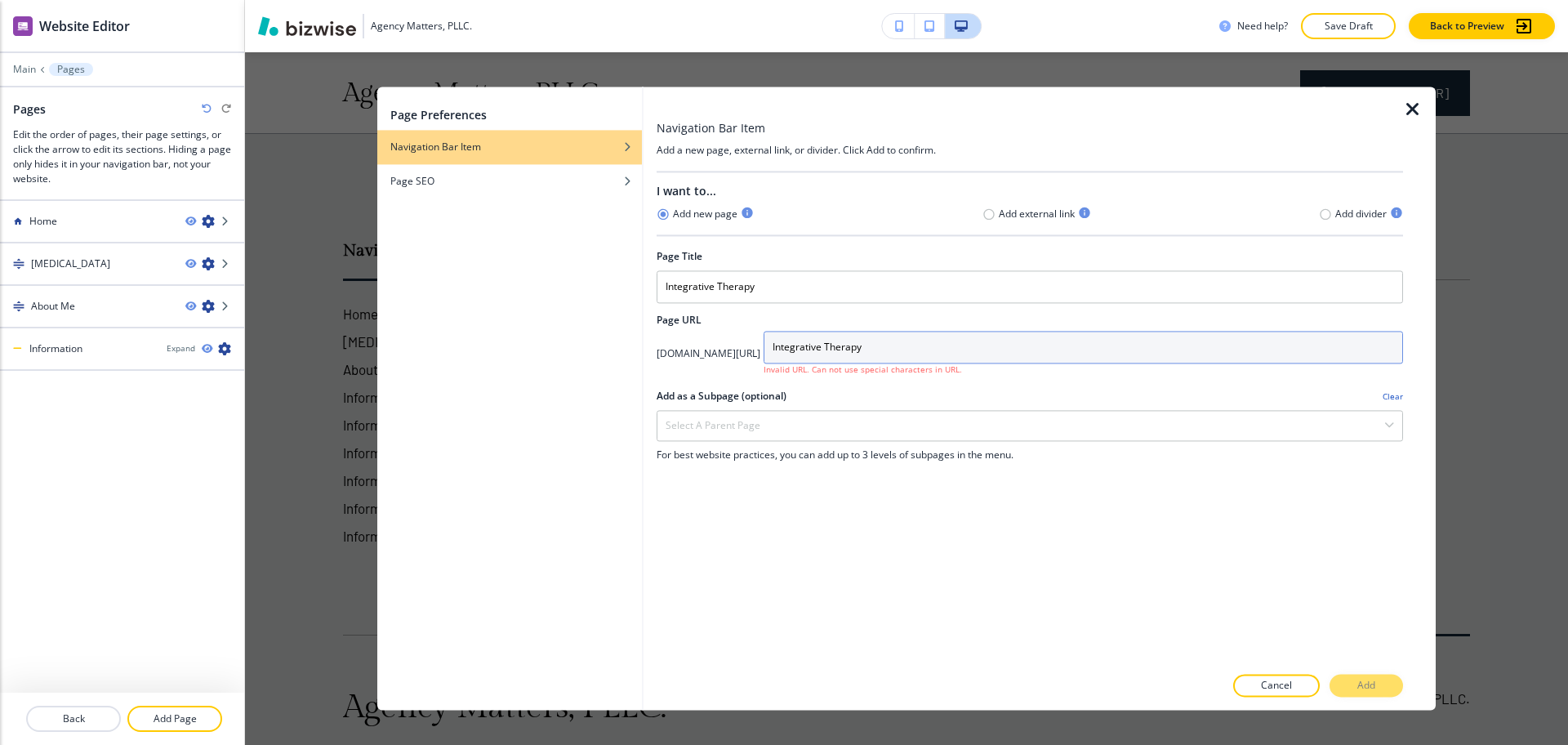
click at [882, 341] on input "Integrative Therapy" at bounding box center [1083, 346] width 640 height 33
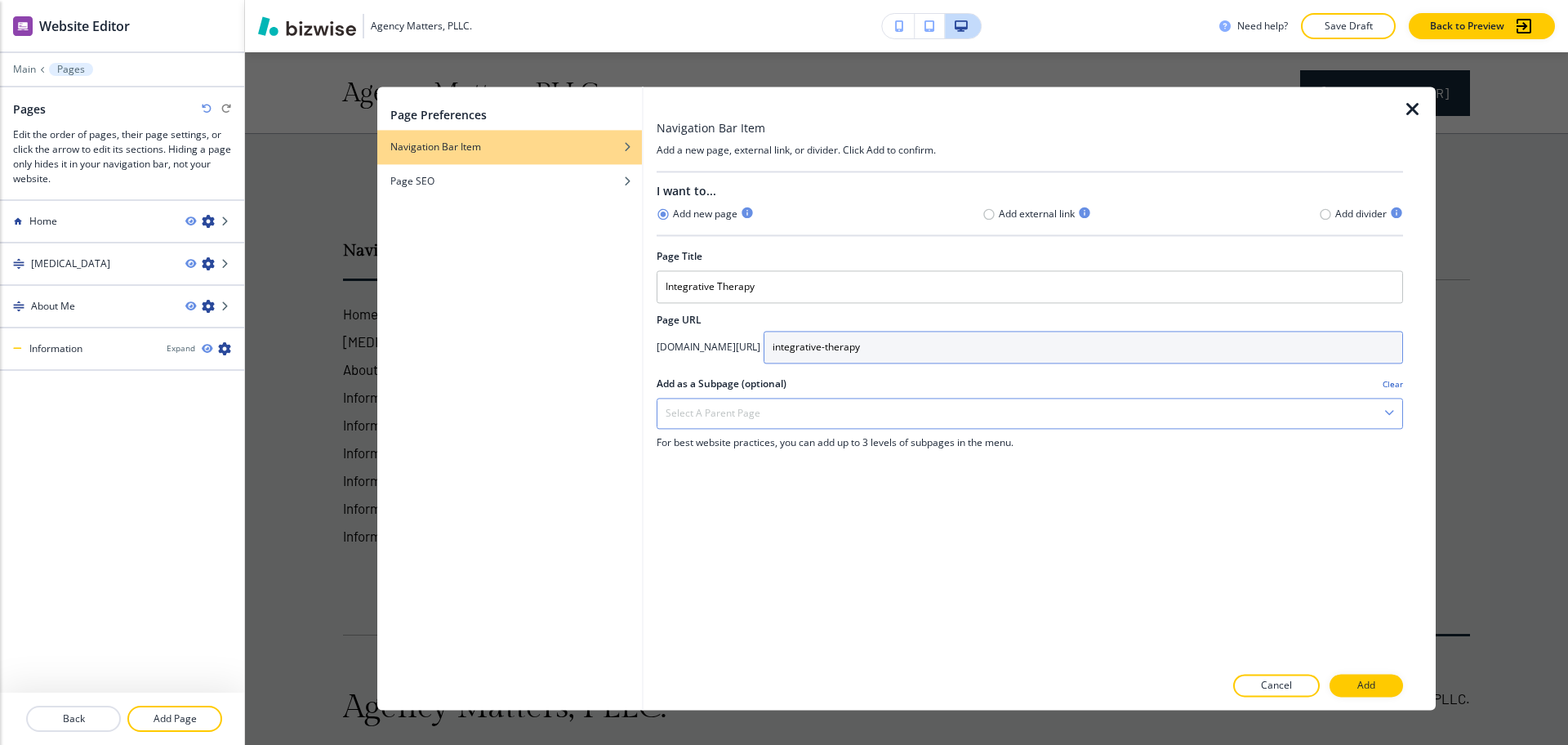
type input "integrative-therapy"
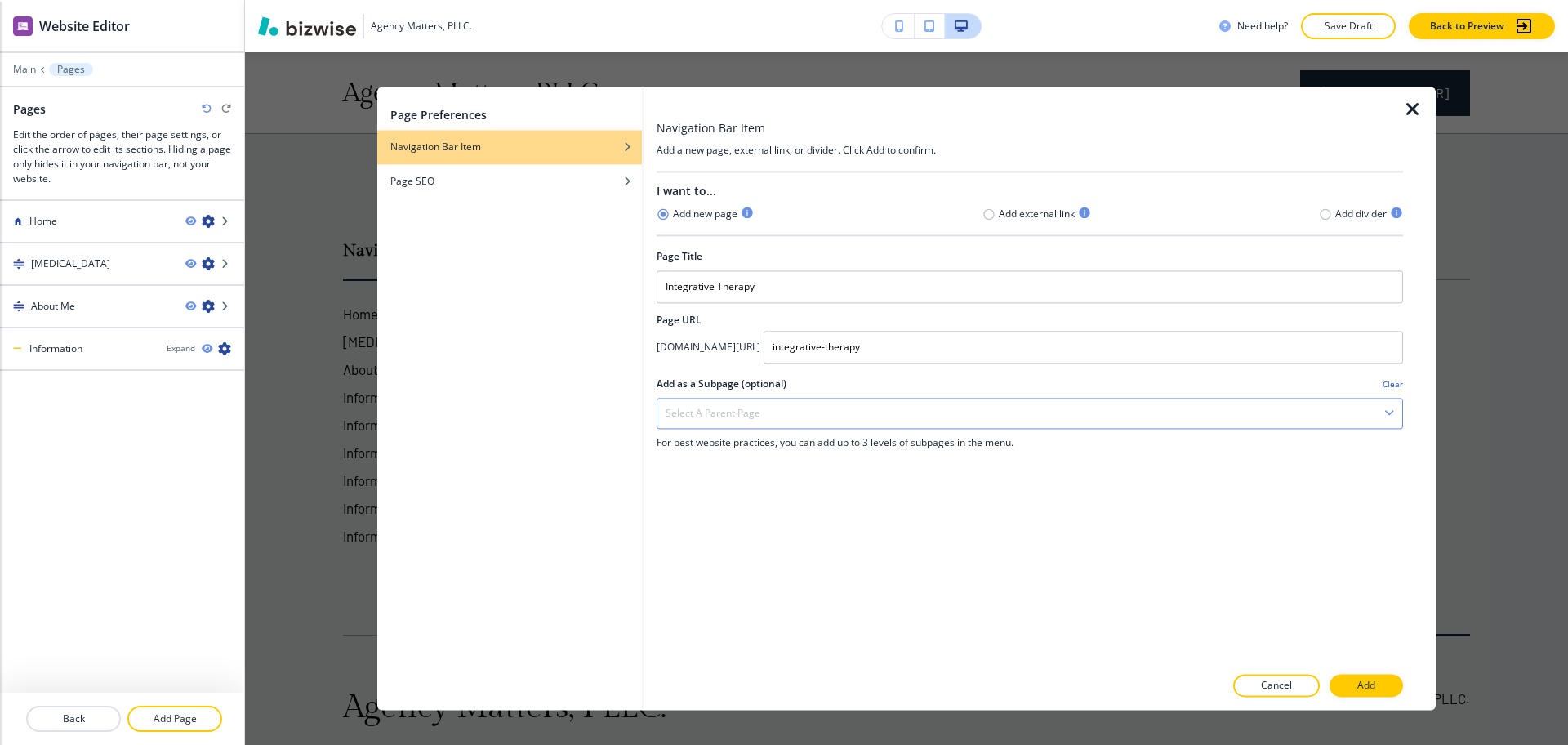
click at [750, 412] on h4 "Select a parent page" at bounding box center [712, 413] width 95 height 15
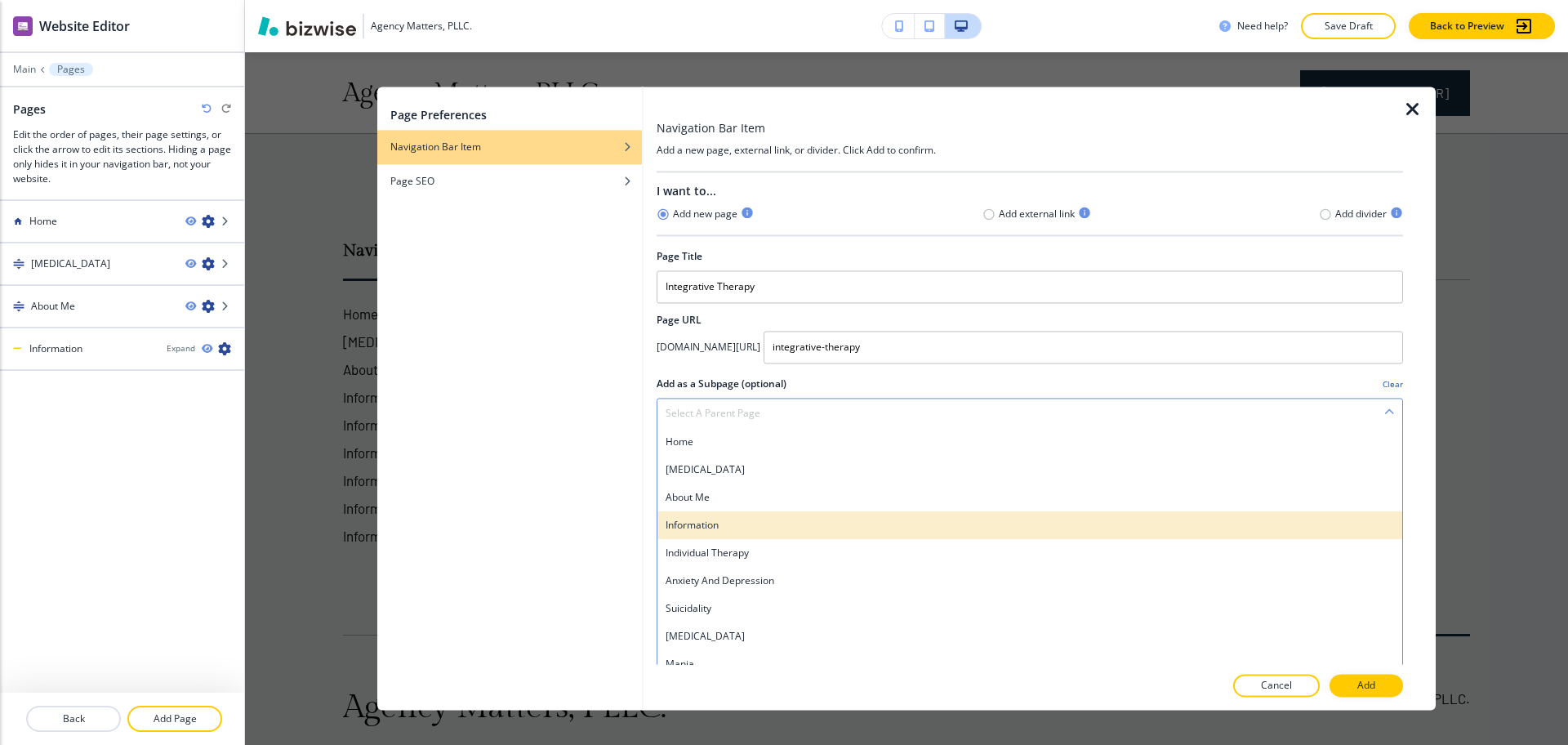
click at [725, 525] on h4 "Information" at bounding box center [1029, 525] width 728 height 15
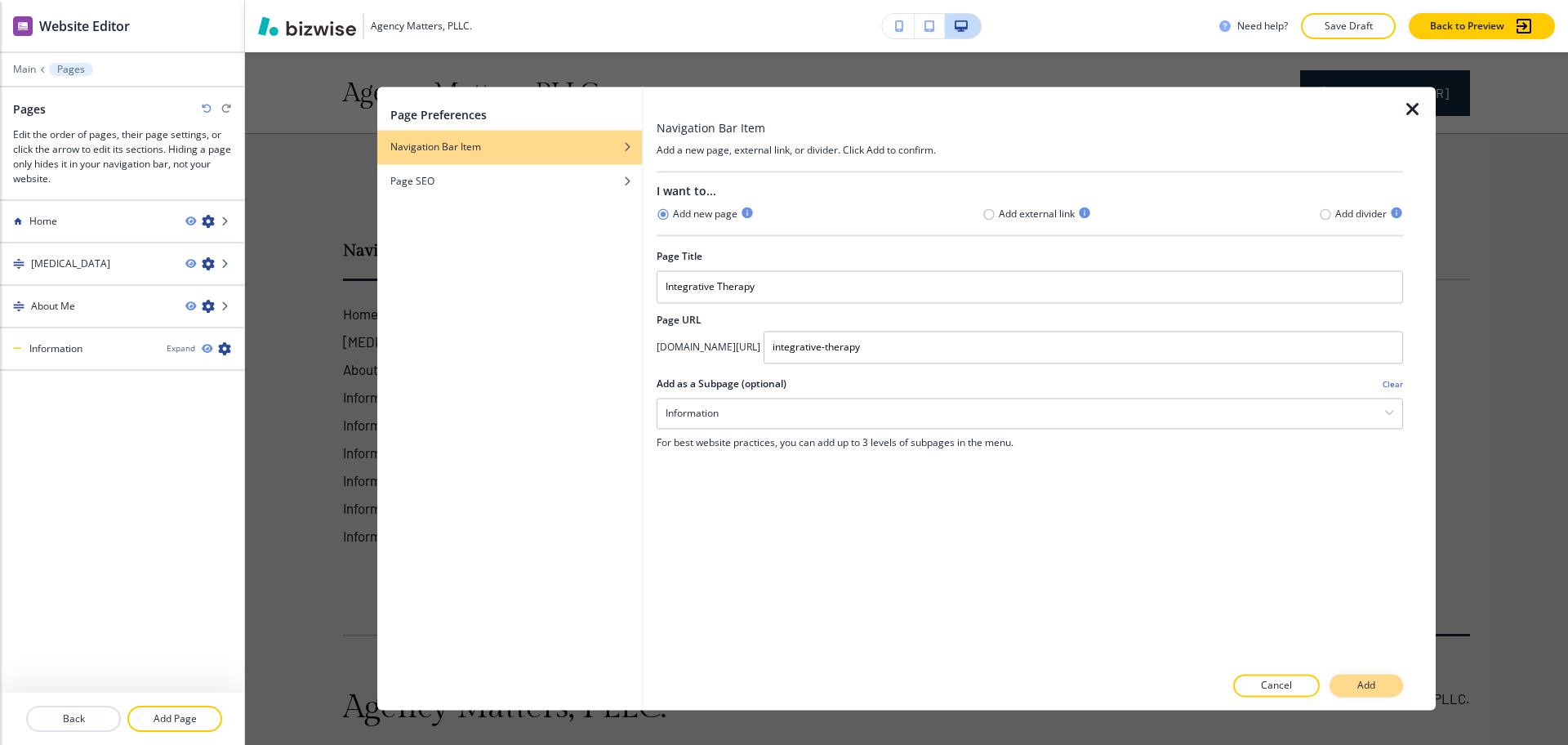
click at [1358, 687] on p "Add" at bounding box center [1366, 686] width 18 height 15
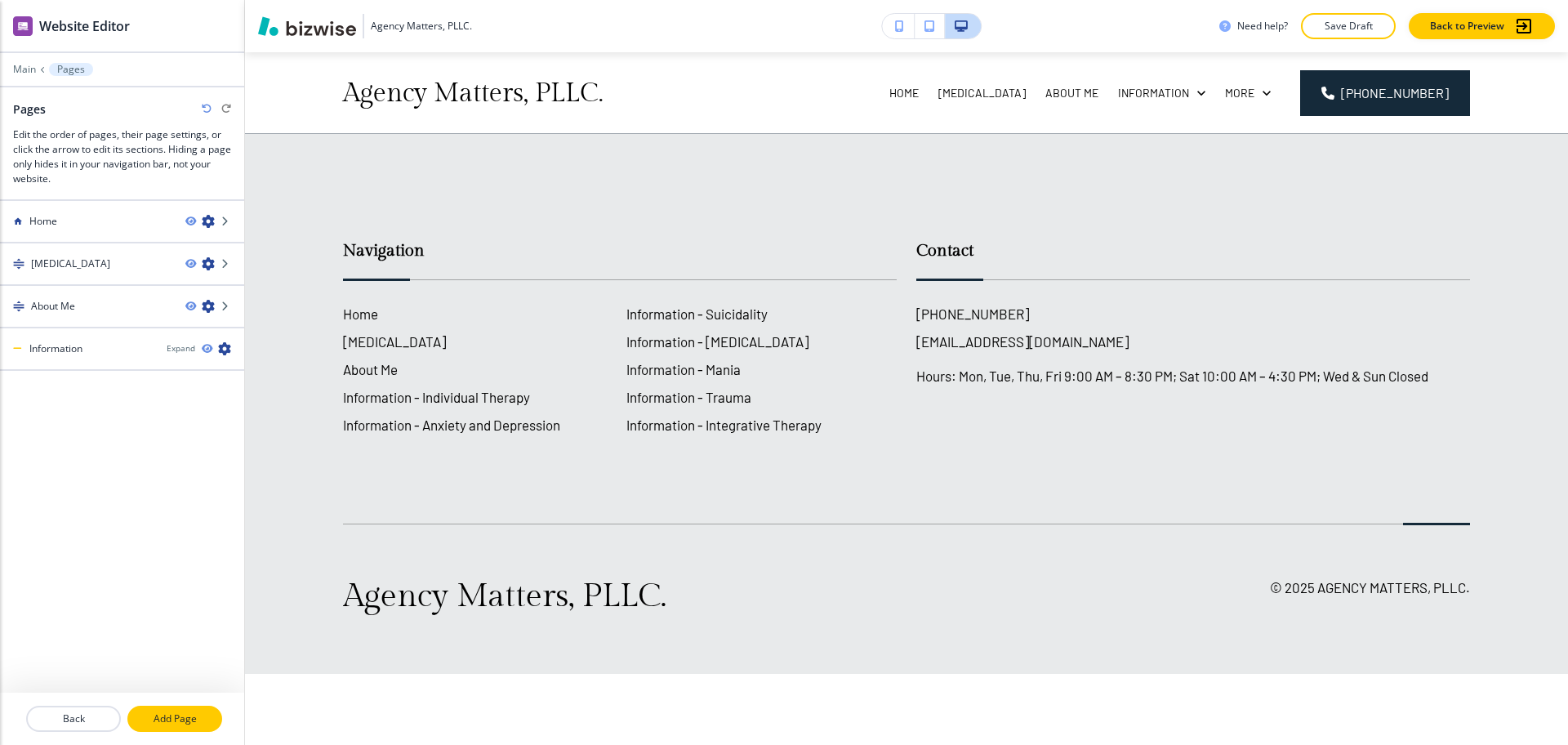
click at [183, 724] on p "Add Page" at bounding box center [175, 718] width 91 height 15
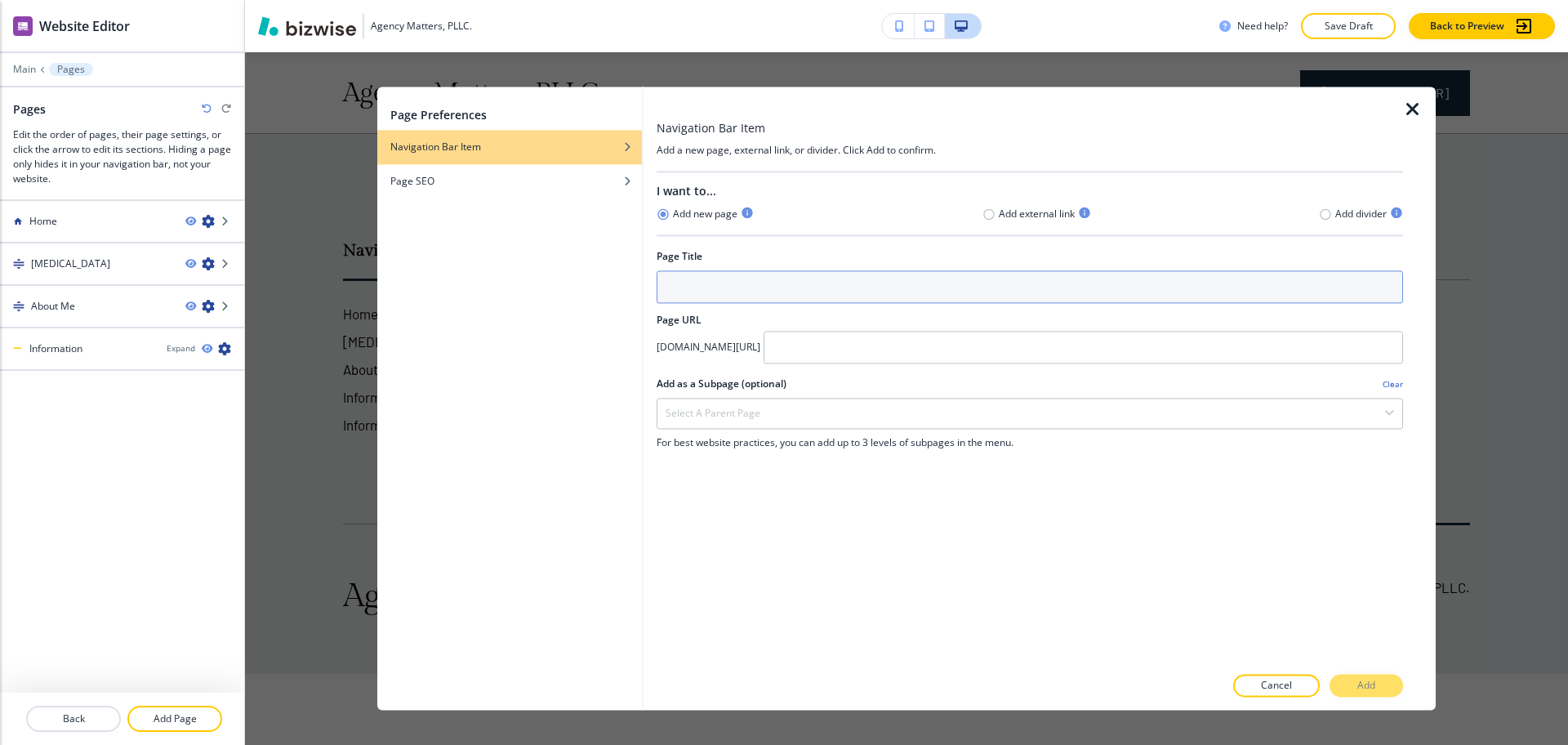
drag, startPoint x: 867, startPoint y: 284, endPoint x: 884, endPoint y: 320, distance: 39.8
click at [867, 284] on input "text" at bounding box center [1029, 286] width 747 height 33
paste input "Understanding"
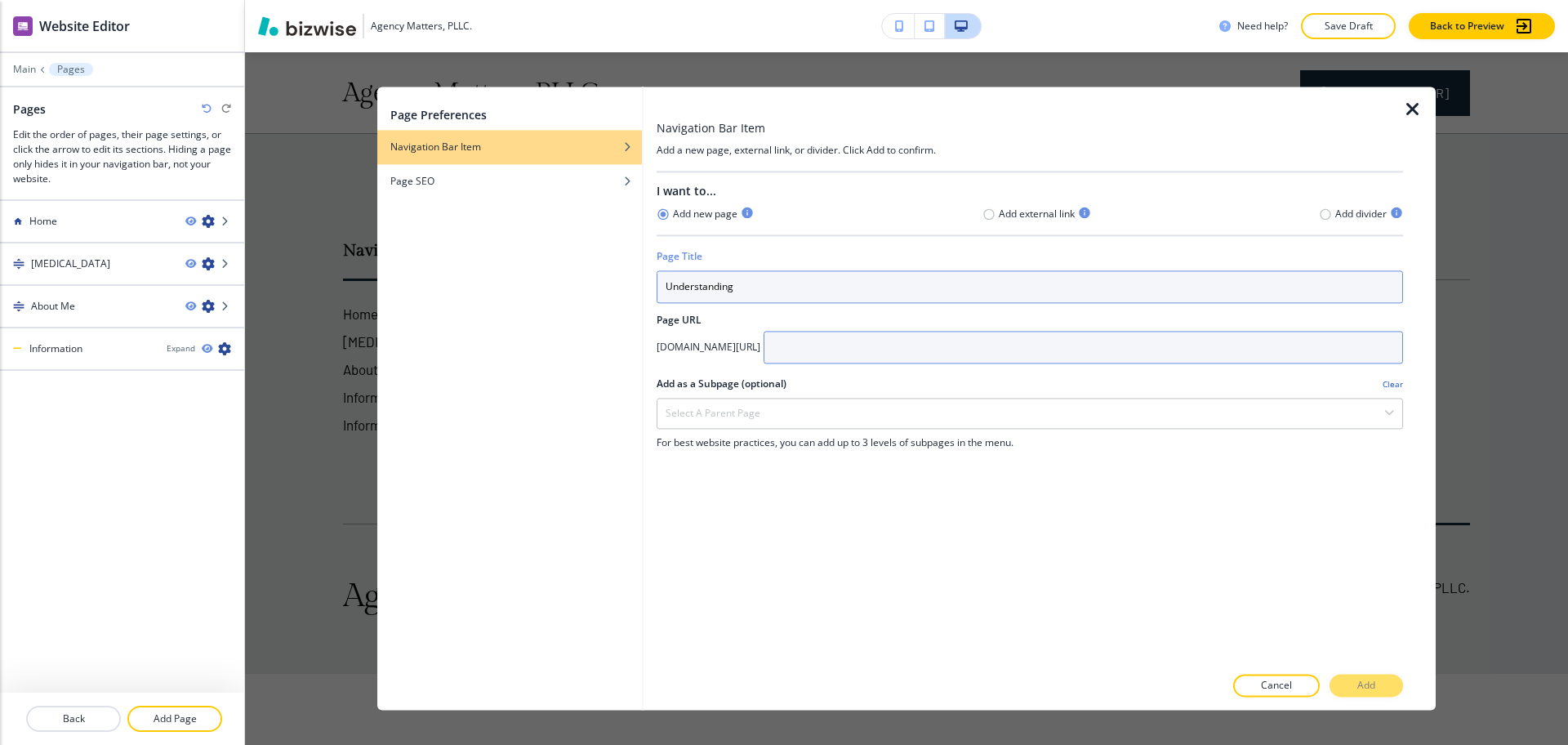
type input "Understanding"
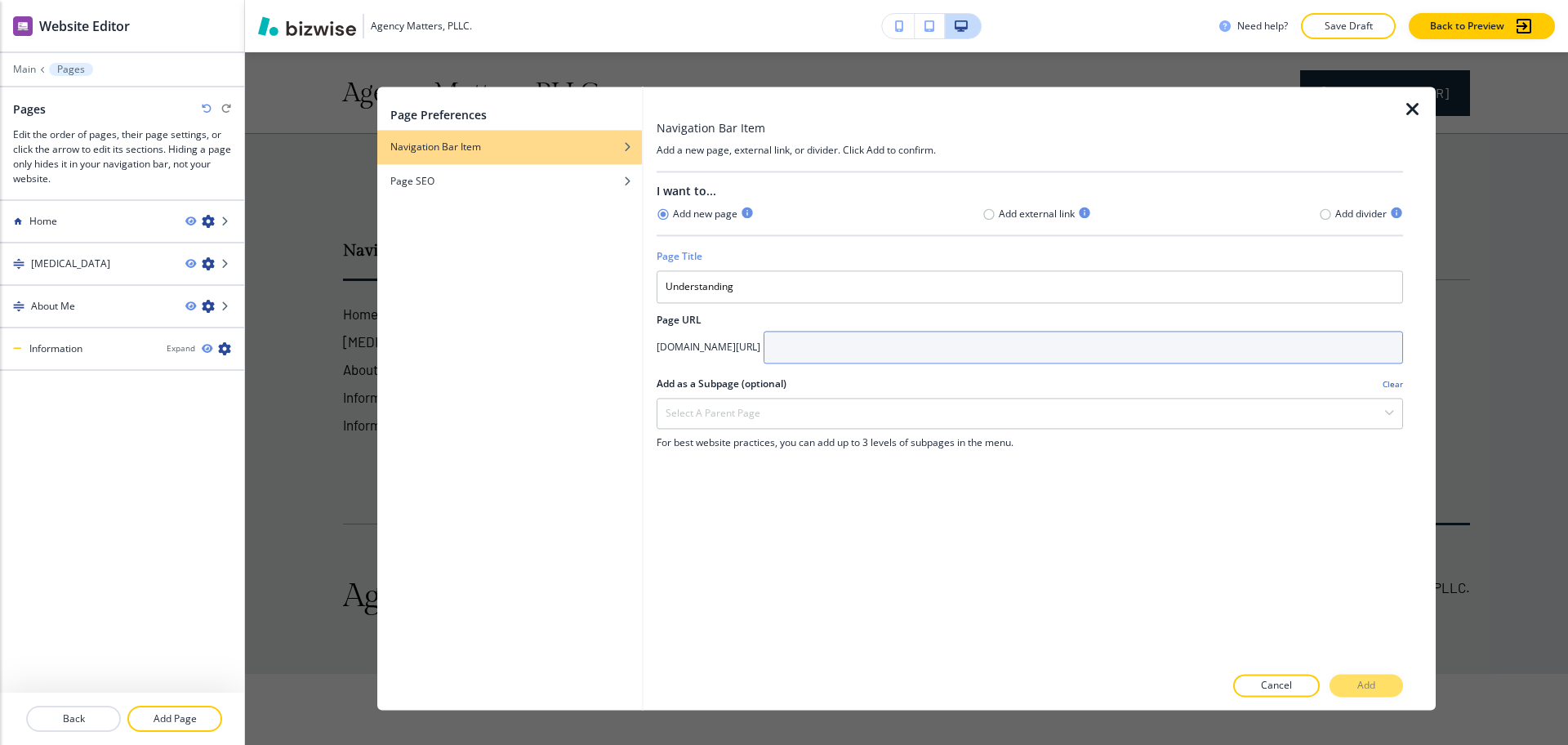
click at [910, 359] on input "text" at bounding box center [1083, 346] width 640 height 33
paste input "Understanding"
click at [880, 347] on input "Understanding" at bounding box center [1083, 346] width 640 height 33
type input "understanding"
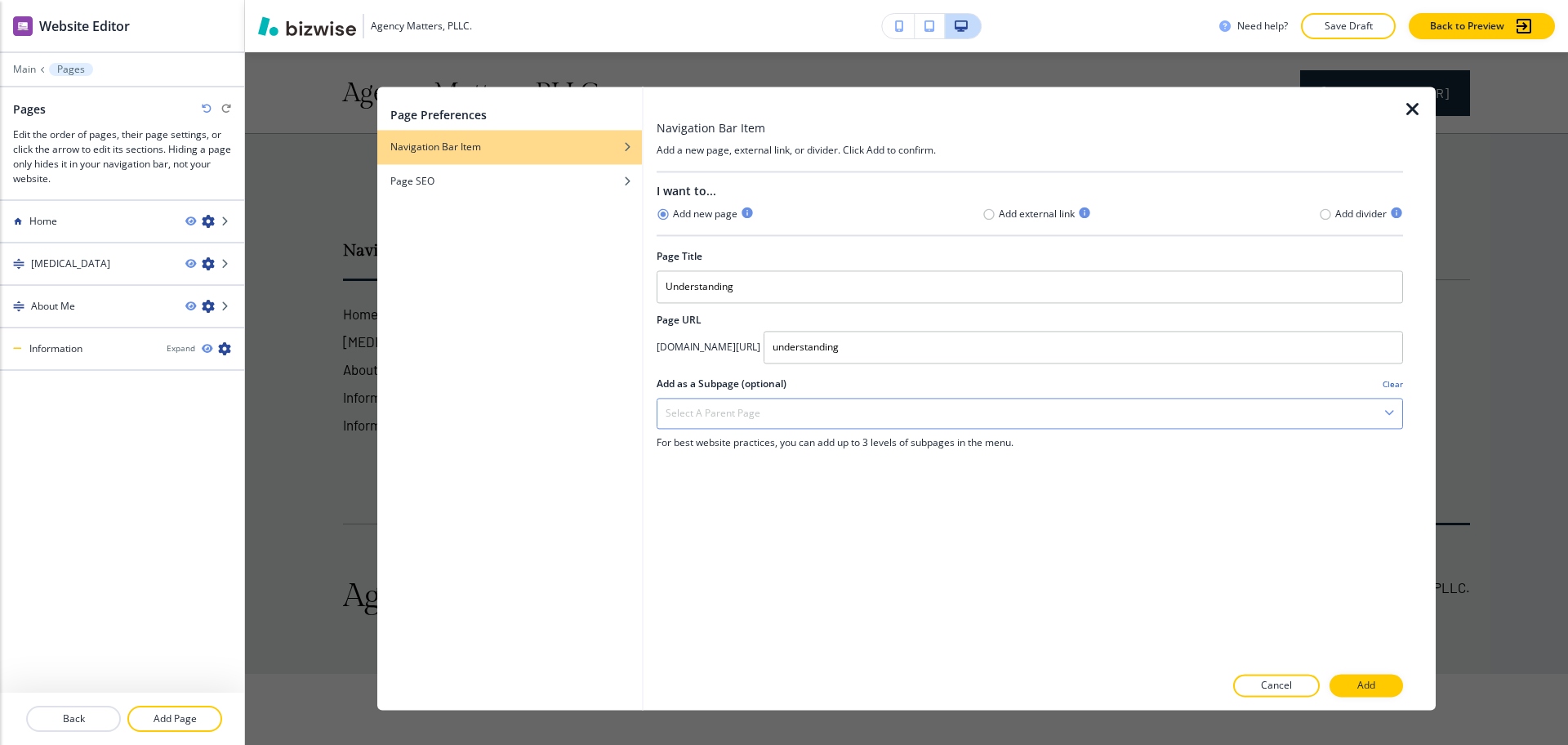
click at [833, 414] on div "Select a parent page" at bounding box center [1029, 413] width 745 height 29
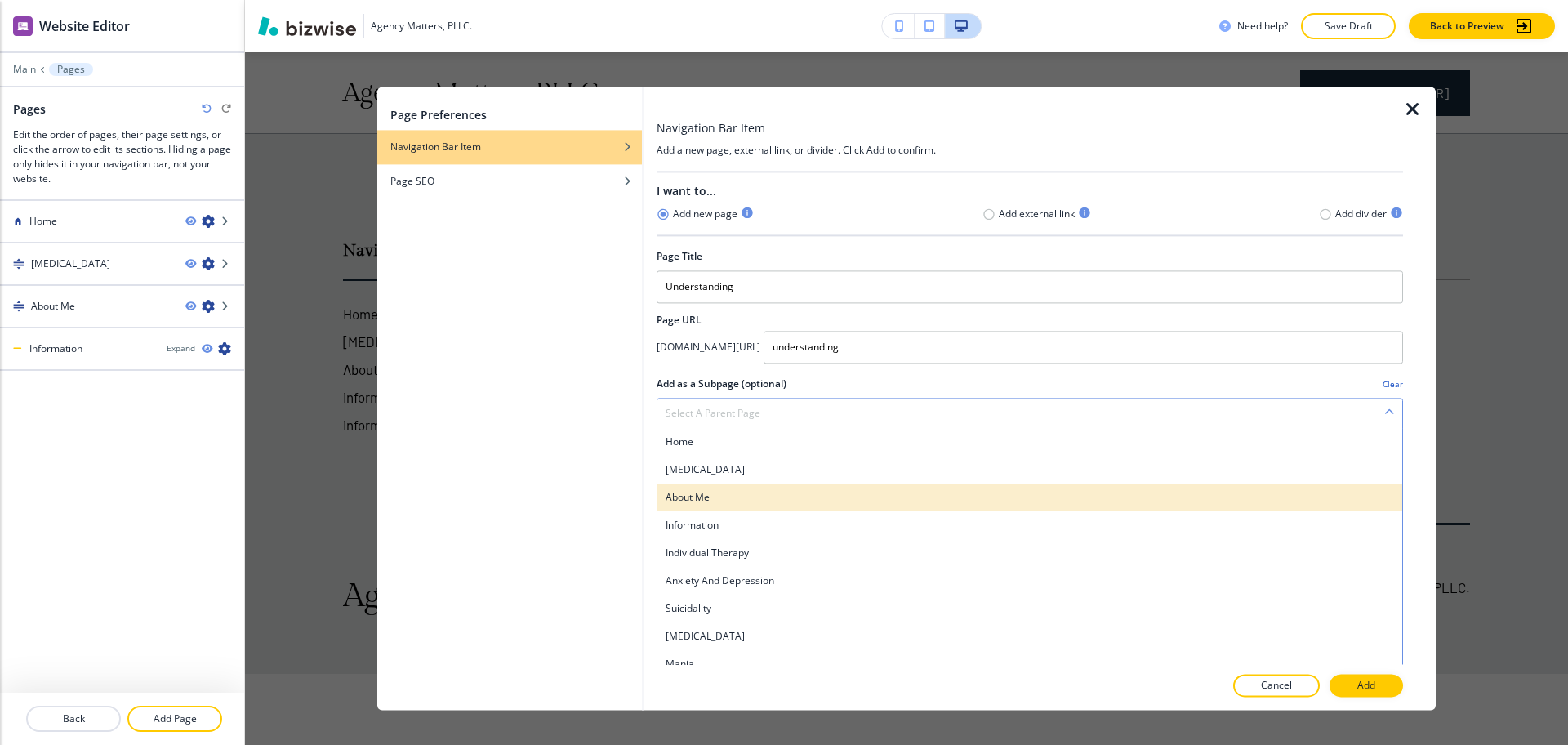
click at [729, 508] on div "About Me" at bounding box center [1029, 497] width 745 height 27
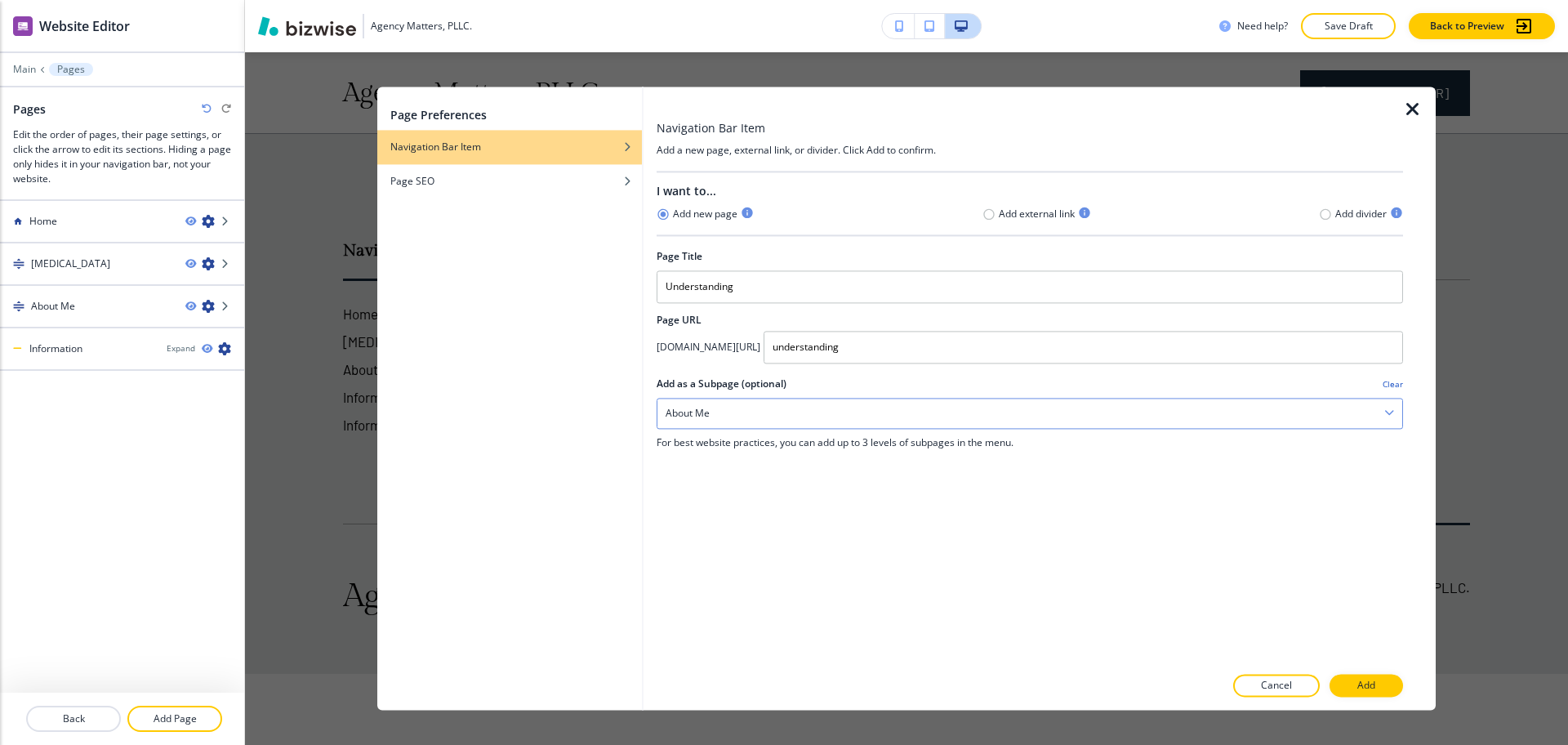
click at [726, 412] on div "About Me" at bounding box center [1029, 413] width 745 height 29
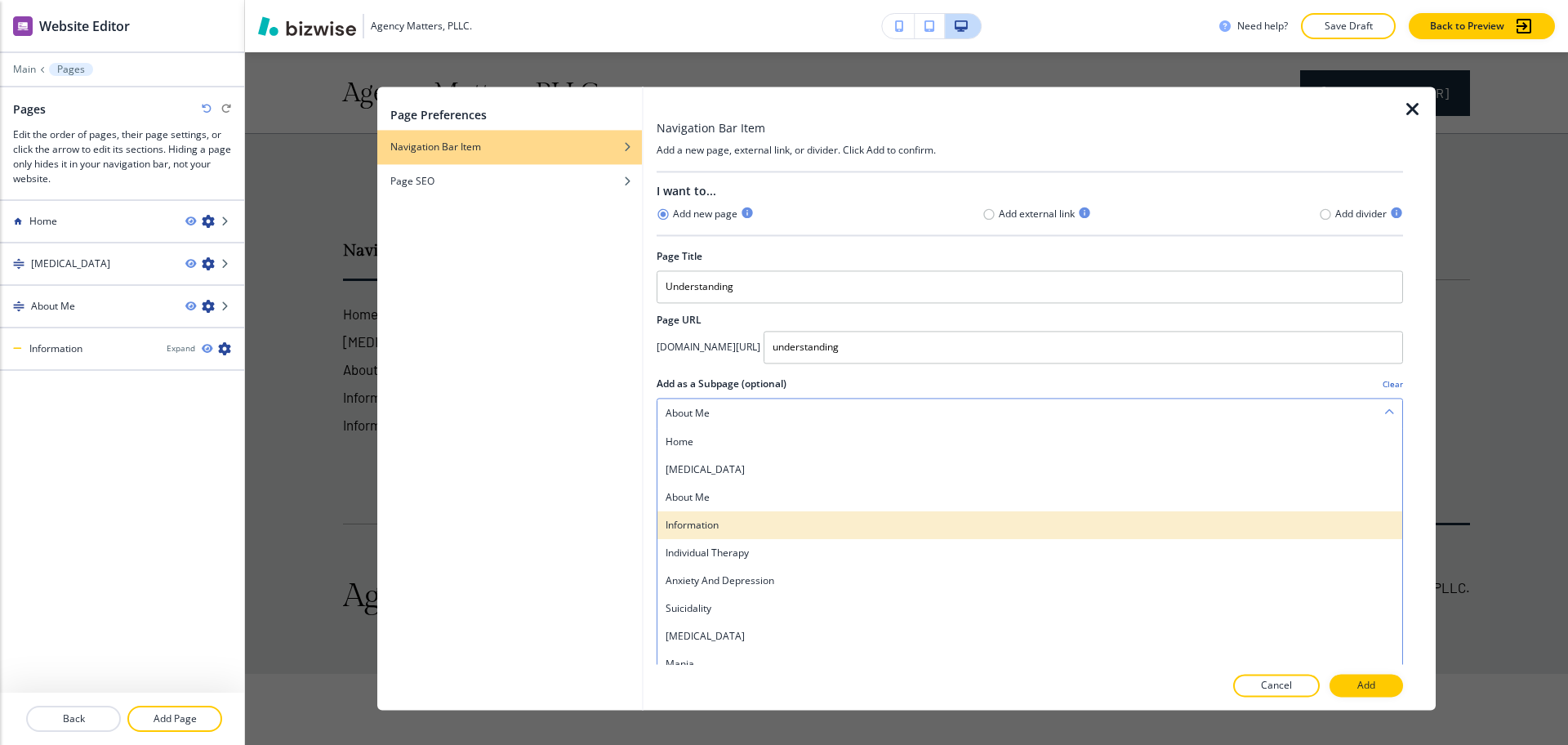
click at [728, 524] on h4 "Information" at bounding box center [1029, 525] width 728 height 15
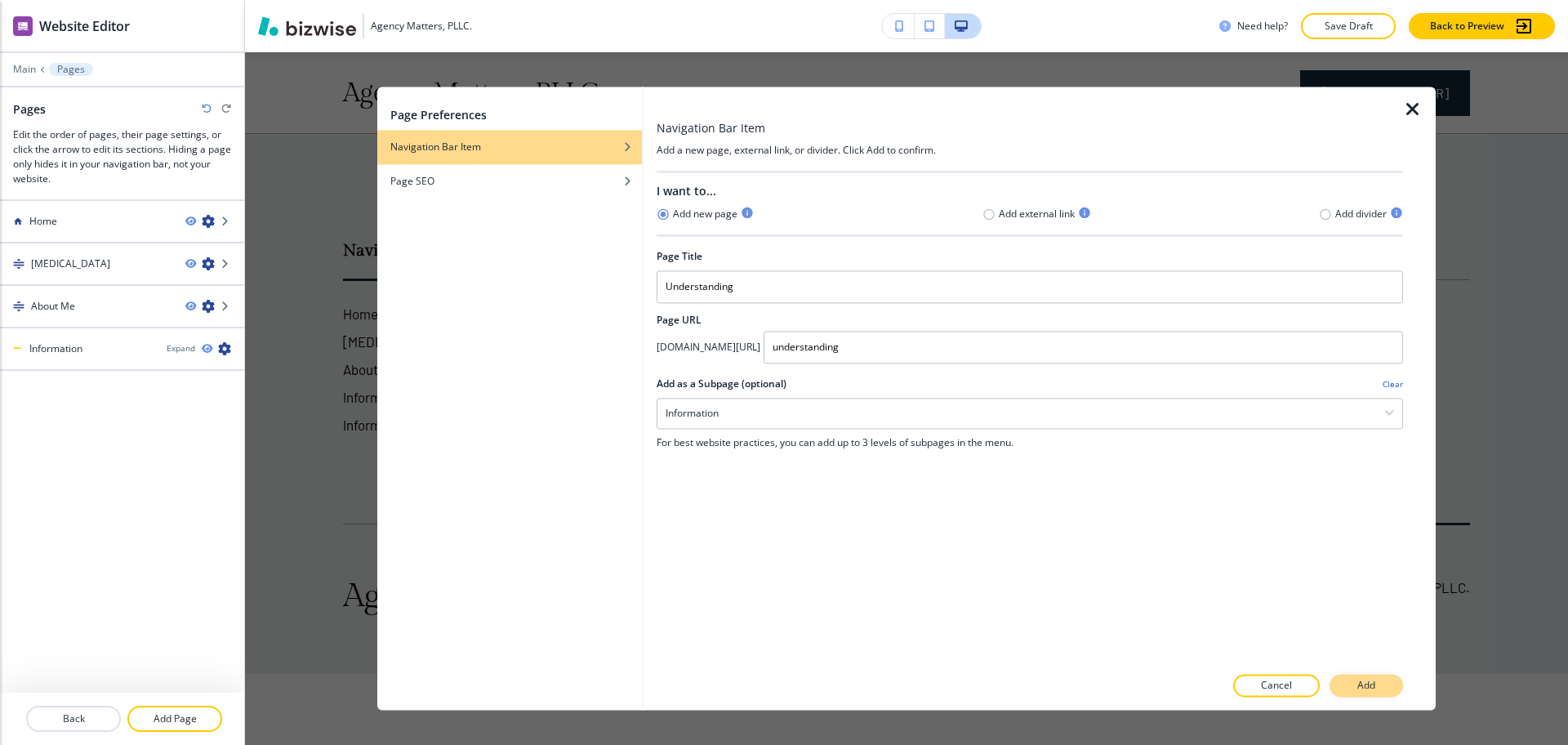
click at [1359, 688] on p "Add" at bounding box center [1366, 686] width 18 height 15
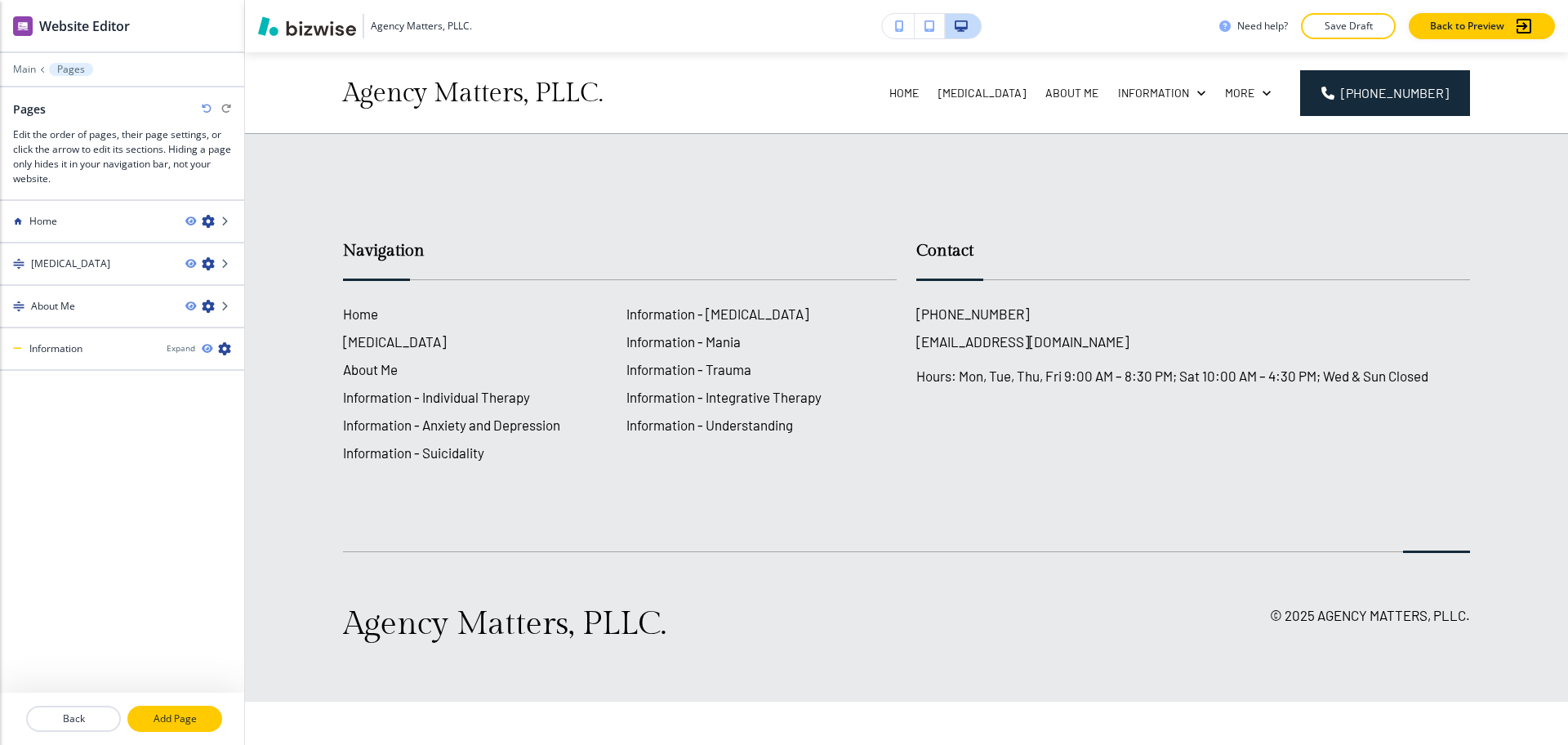
click at [192, 719] on p "Add Page" at bounding box center [175, 718] width 91 height 15
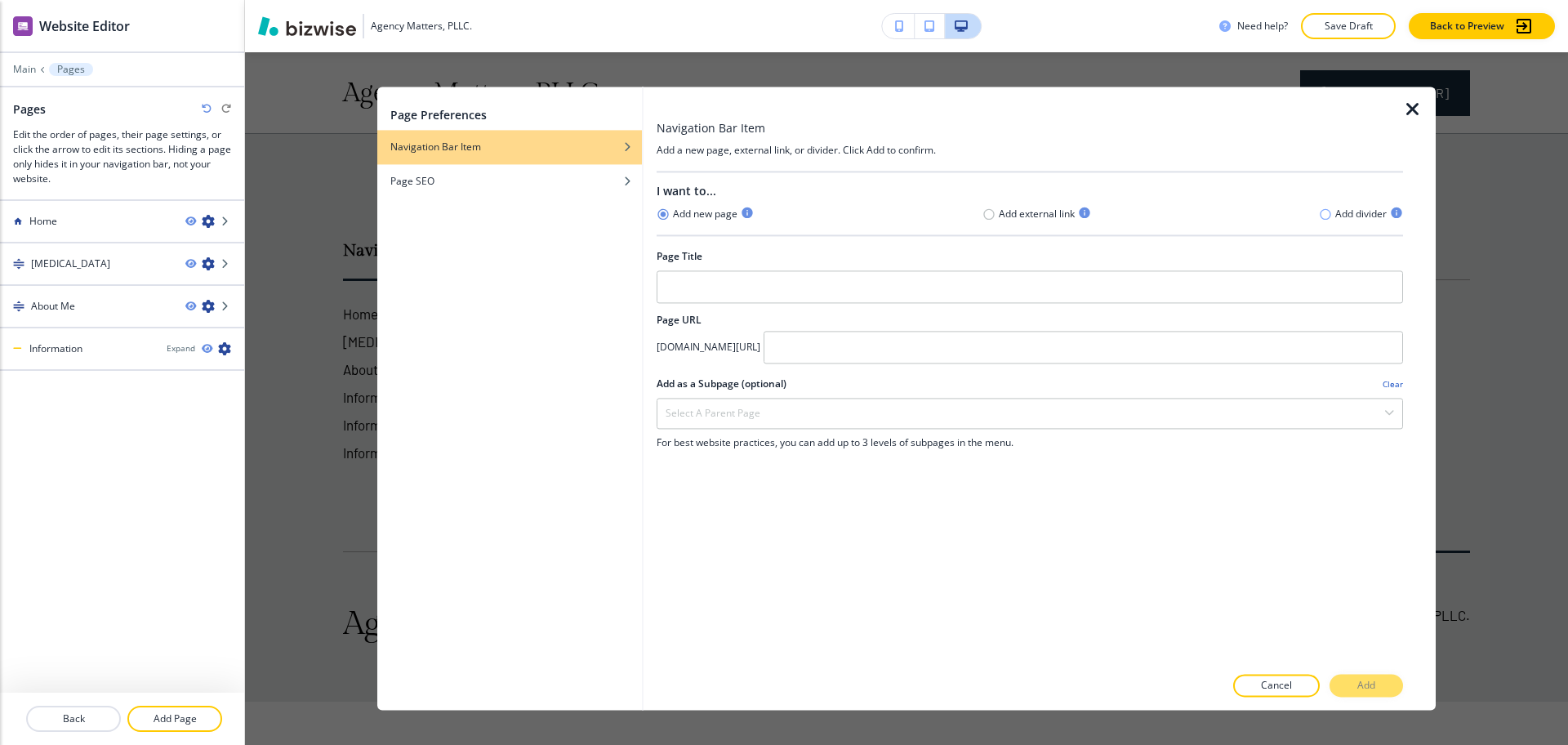
click at [1326, 214] on icon "button" at bounding box center [1325, 213] width 13 height 13
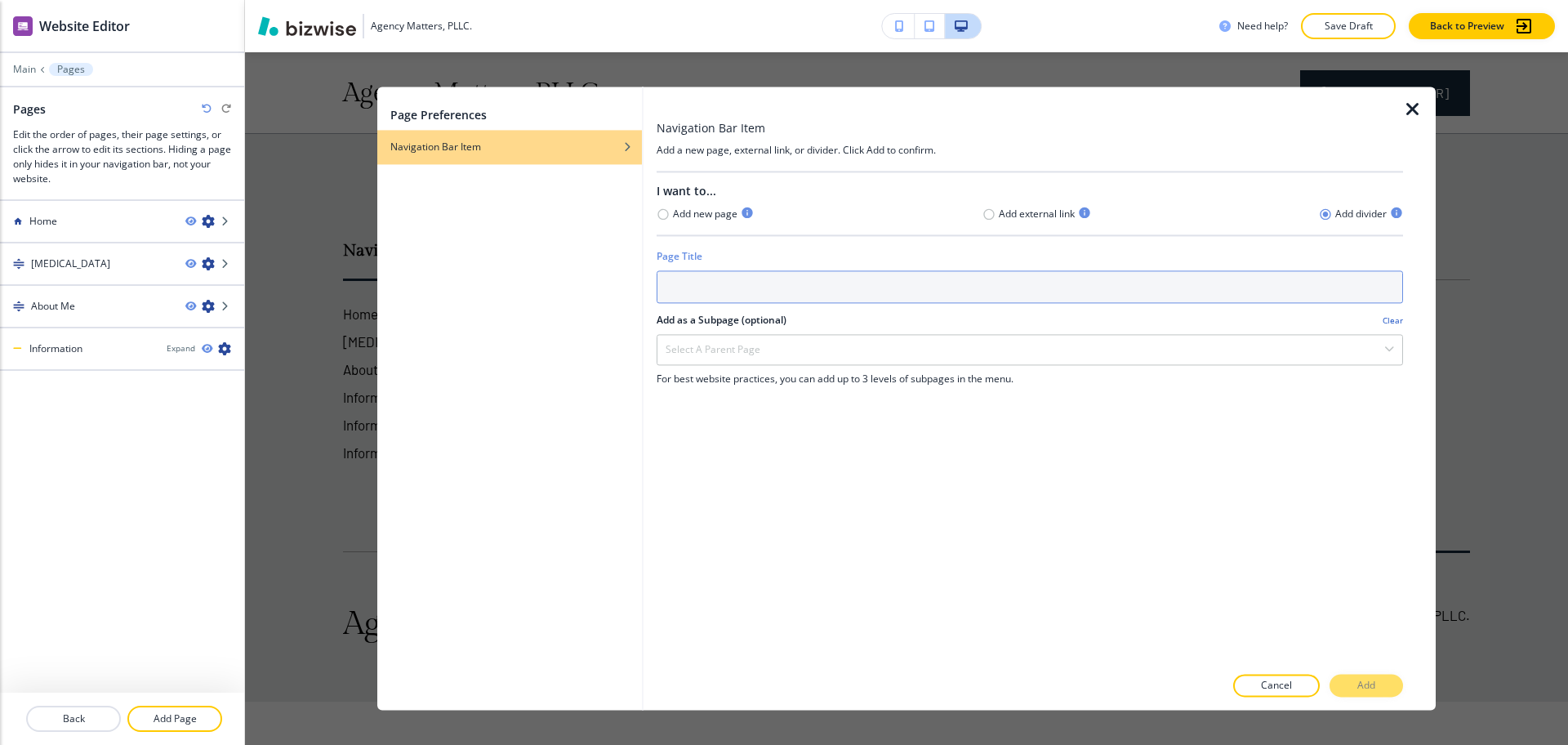
click at [1273, 295] on input "text" at bounding box center [1029, 286] width 747 height 33
paste input "Resources"
type input "Resources"
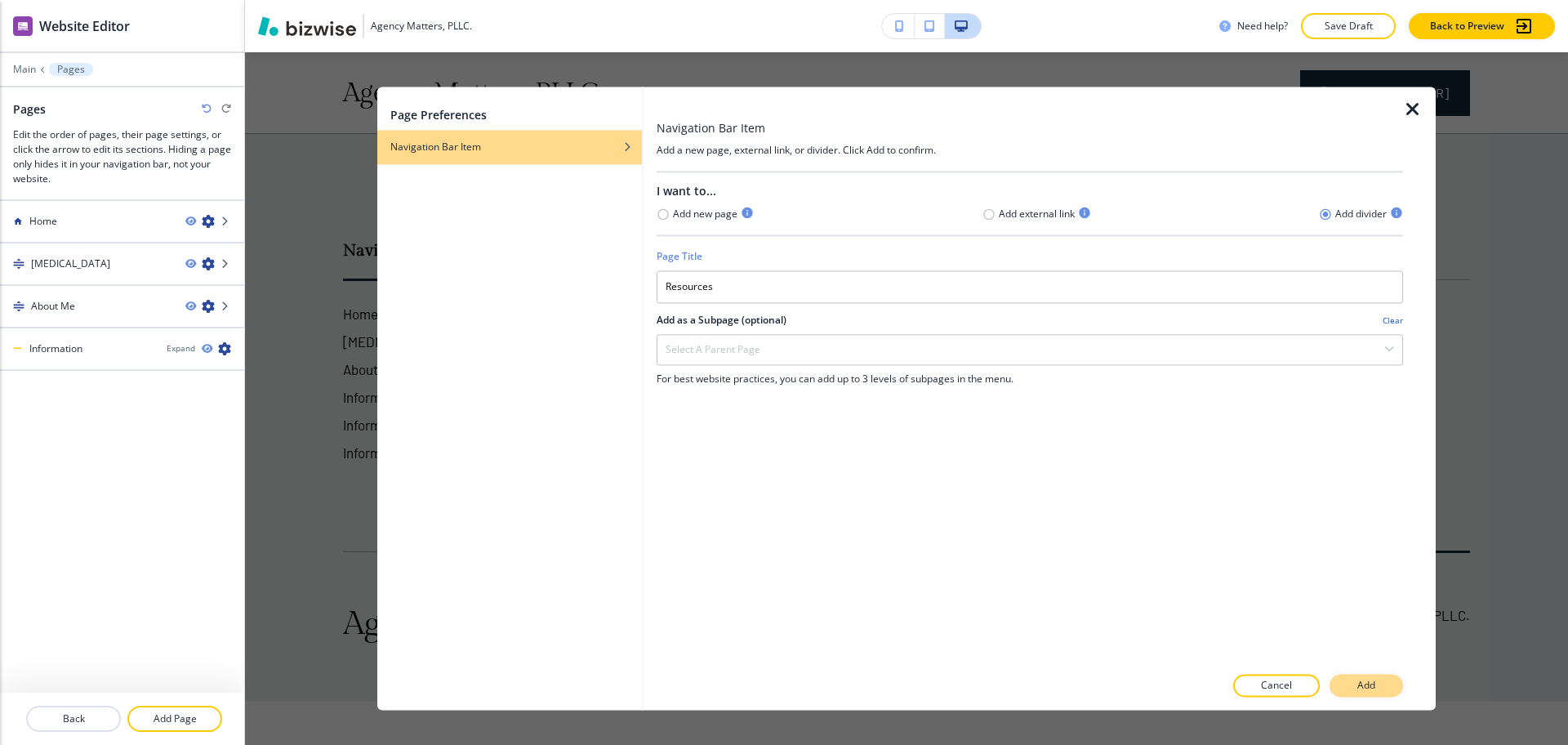
click at [1359, 687] on p "Add" at bounding box center [1366, 686] width 18 height 15
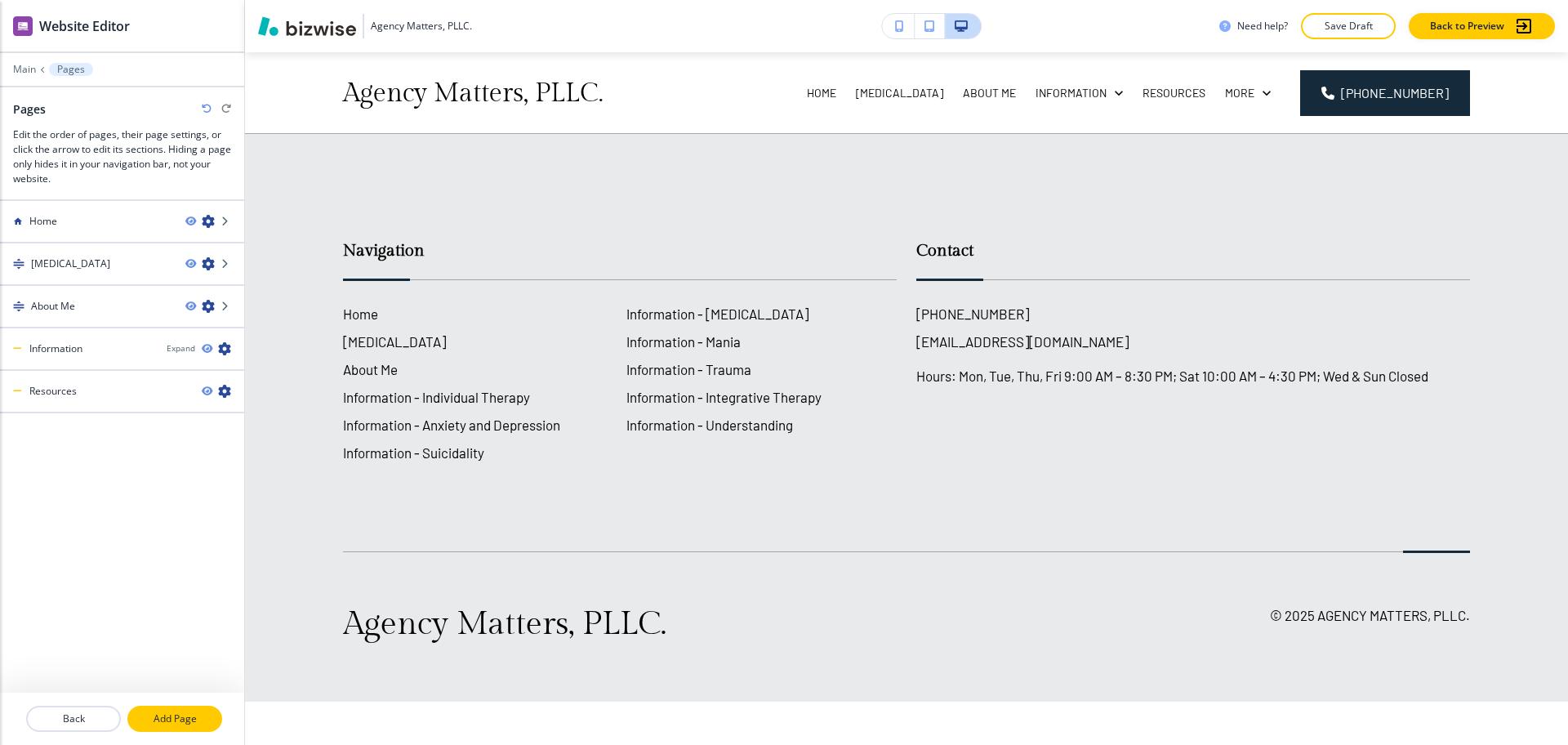
click at [183, 708] on button "Add Page" at bounding box center [175, 719] width 95 height 27
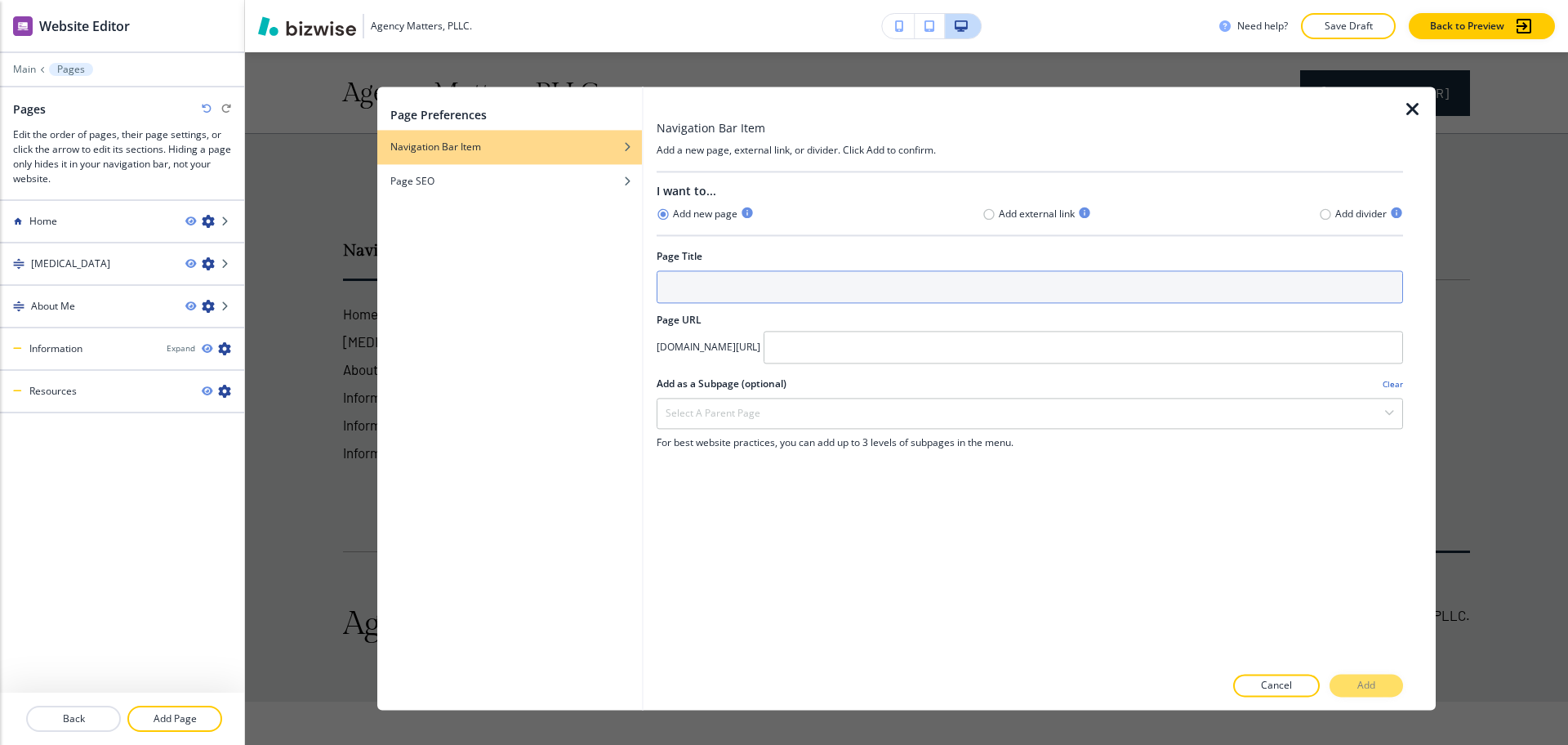
click at [733, 288] on input "text" at bounding box center [1029, 286] width 747 height 33
paste input "FAQ's"
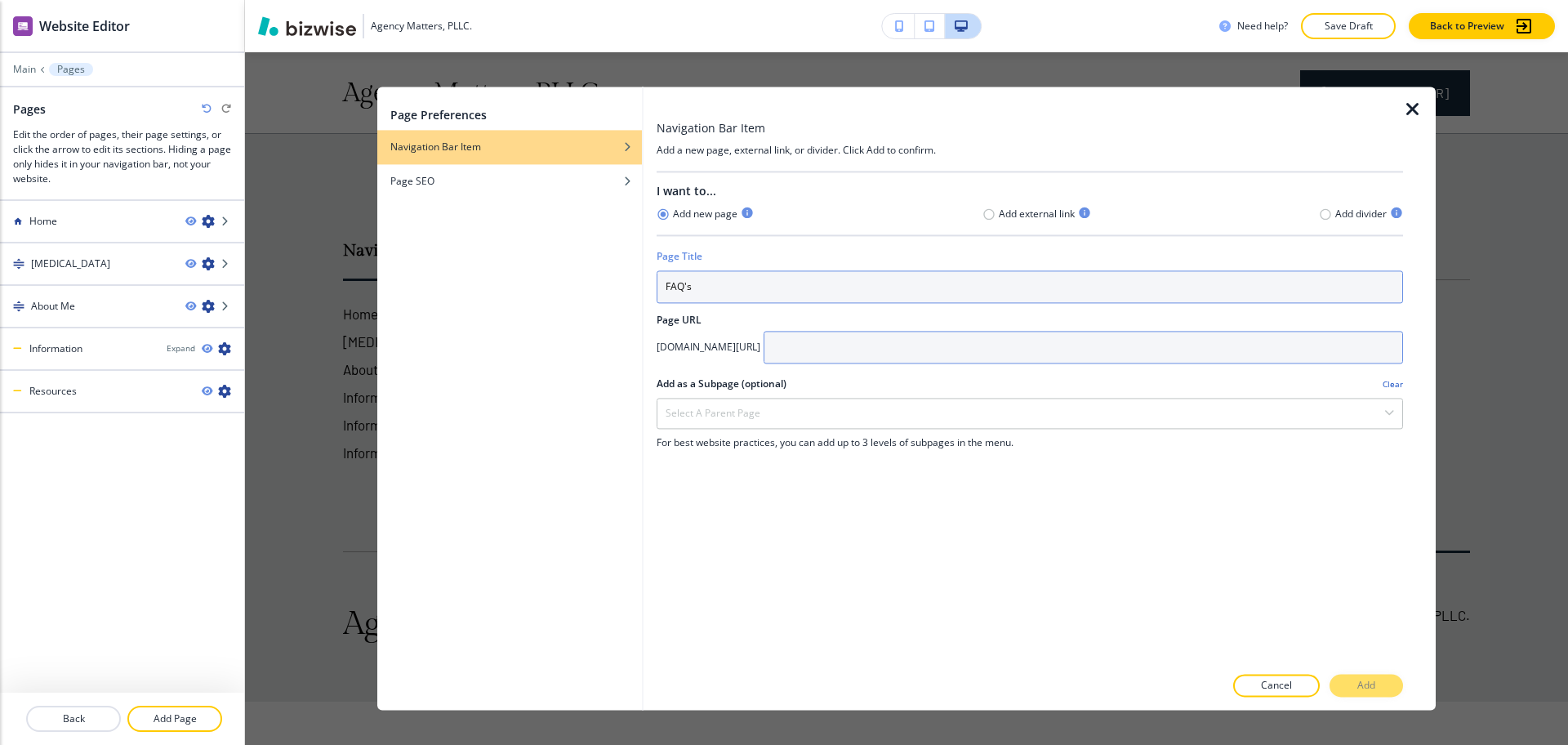
type input "FAQ's"
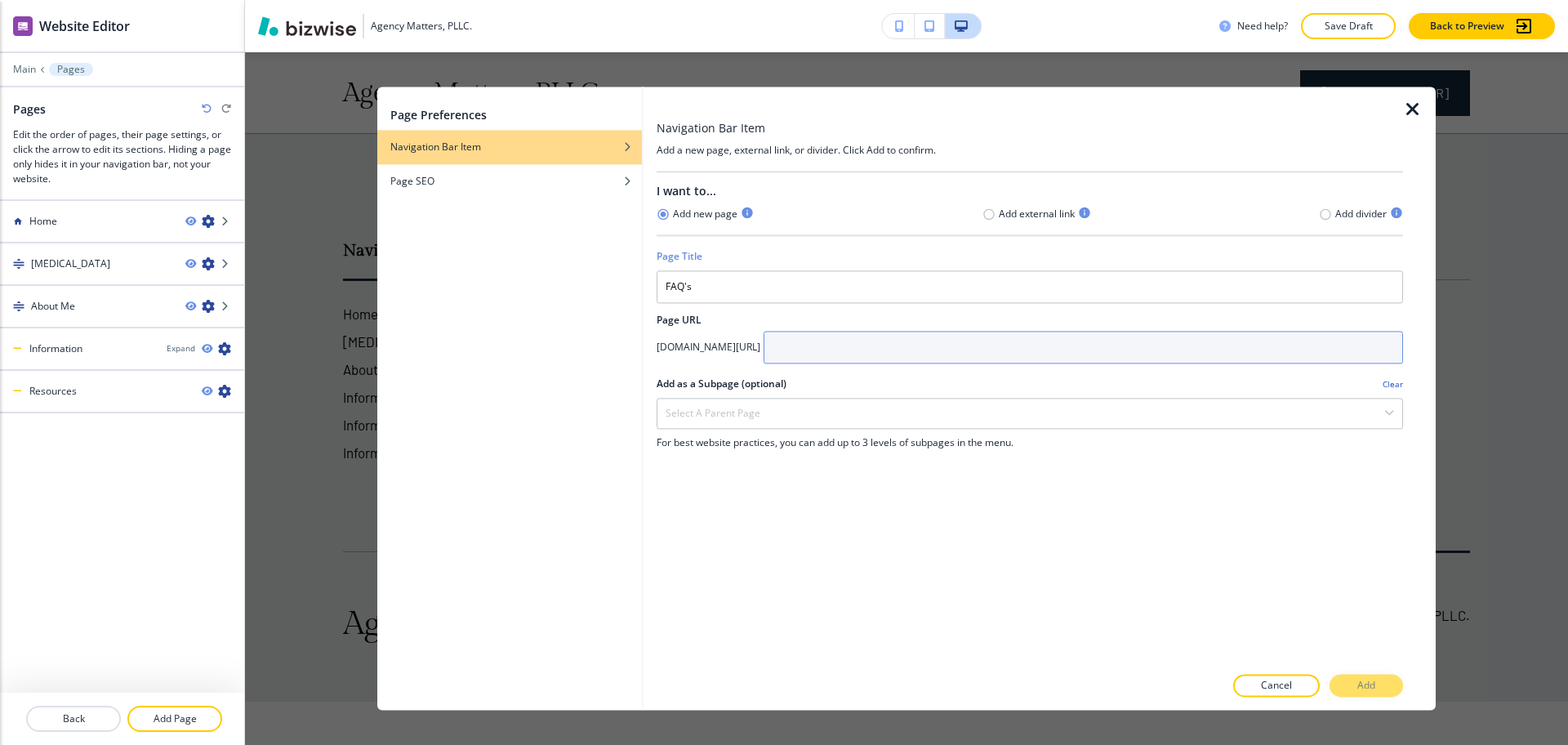
click at [930, 358] on input "text" at bounding box center [1083, 346] width 640 height 33
paste input "FAQ's"
type input "FAQs"
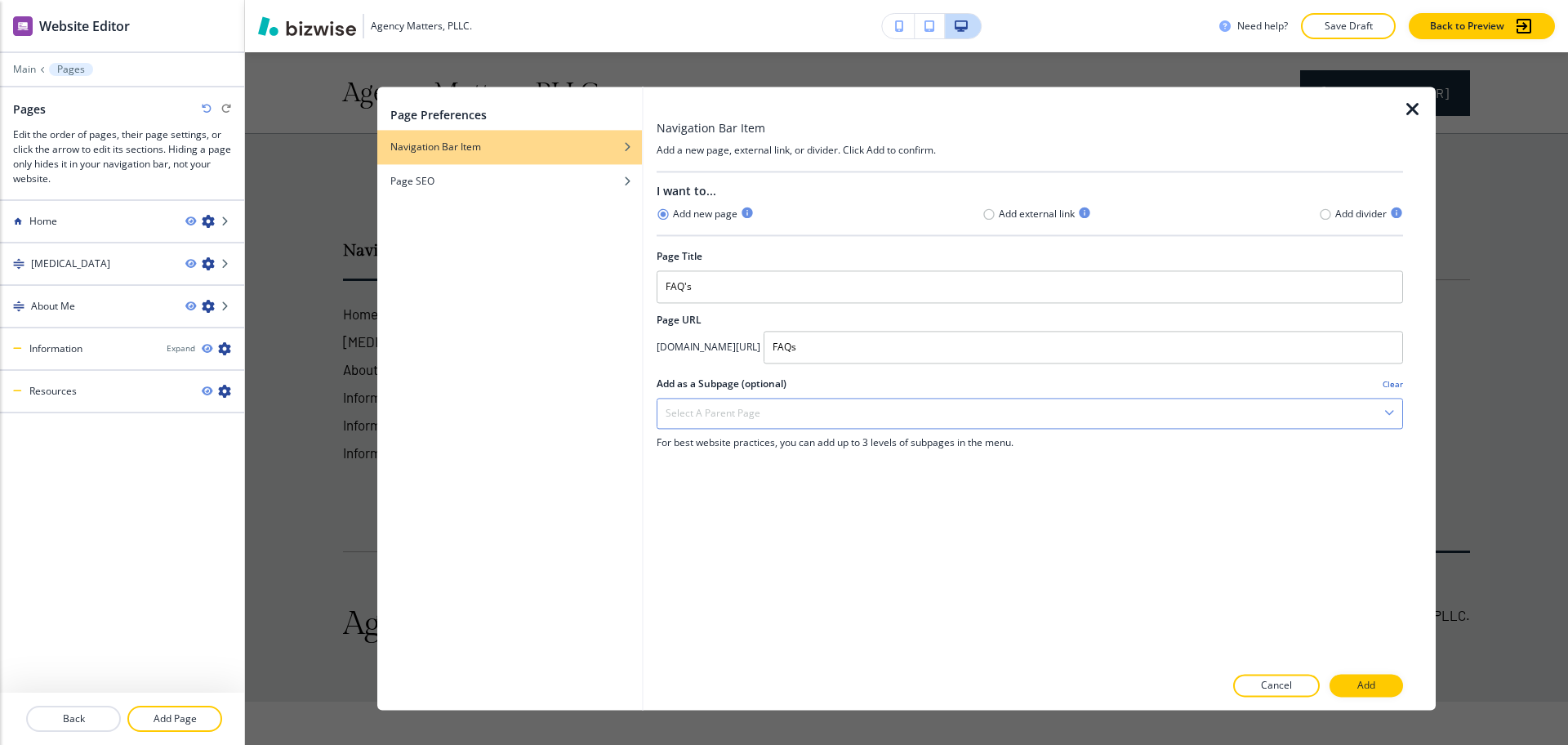
click at [803, 407] on div "Select a parent page" at bounding box center [1029, 413] width 745 height 29
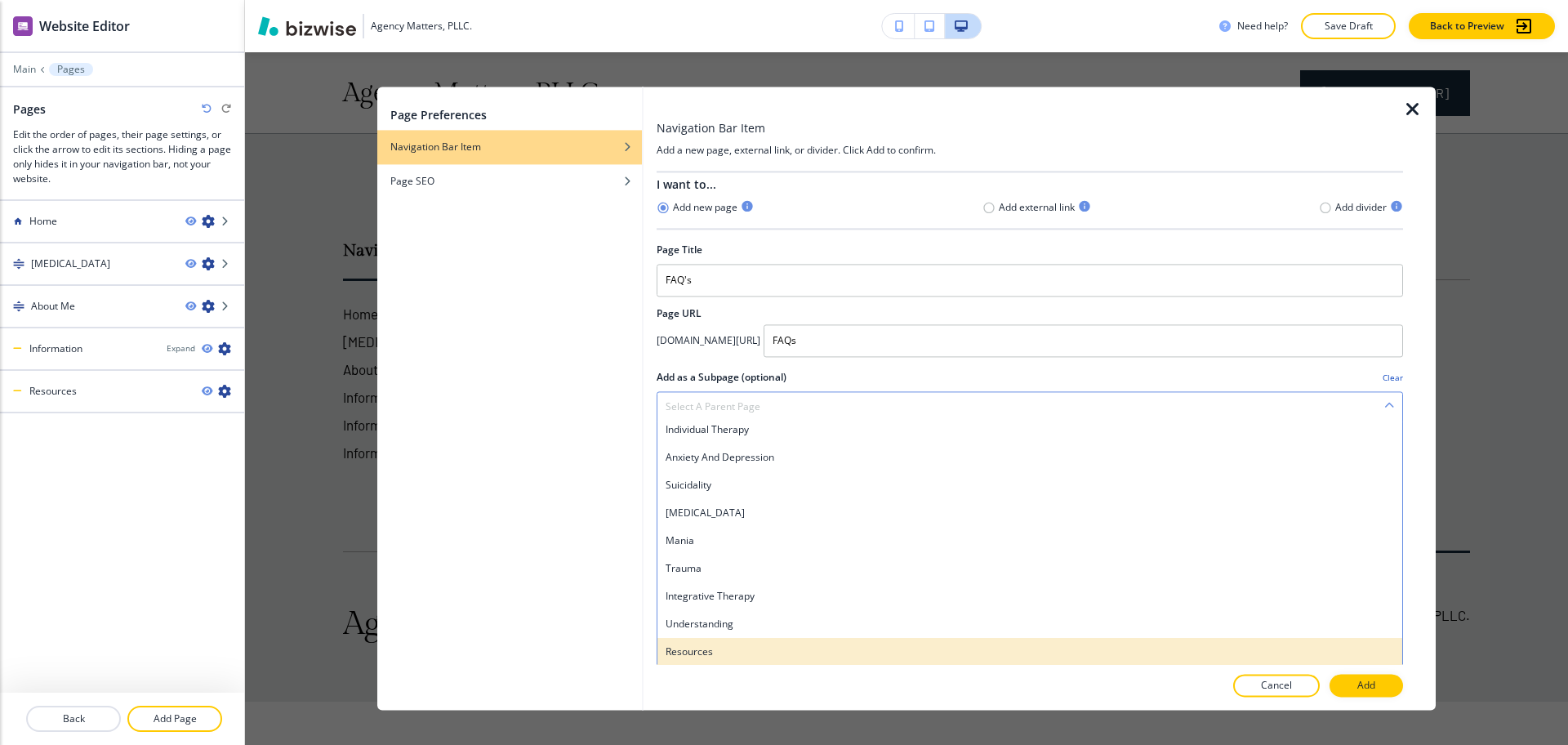
scroll to position [9, 0]
click at [726, 649] on h4 "Resources" at bounding box center [1029, 649] width 728 height 15
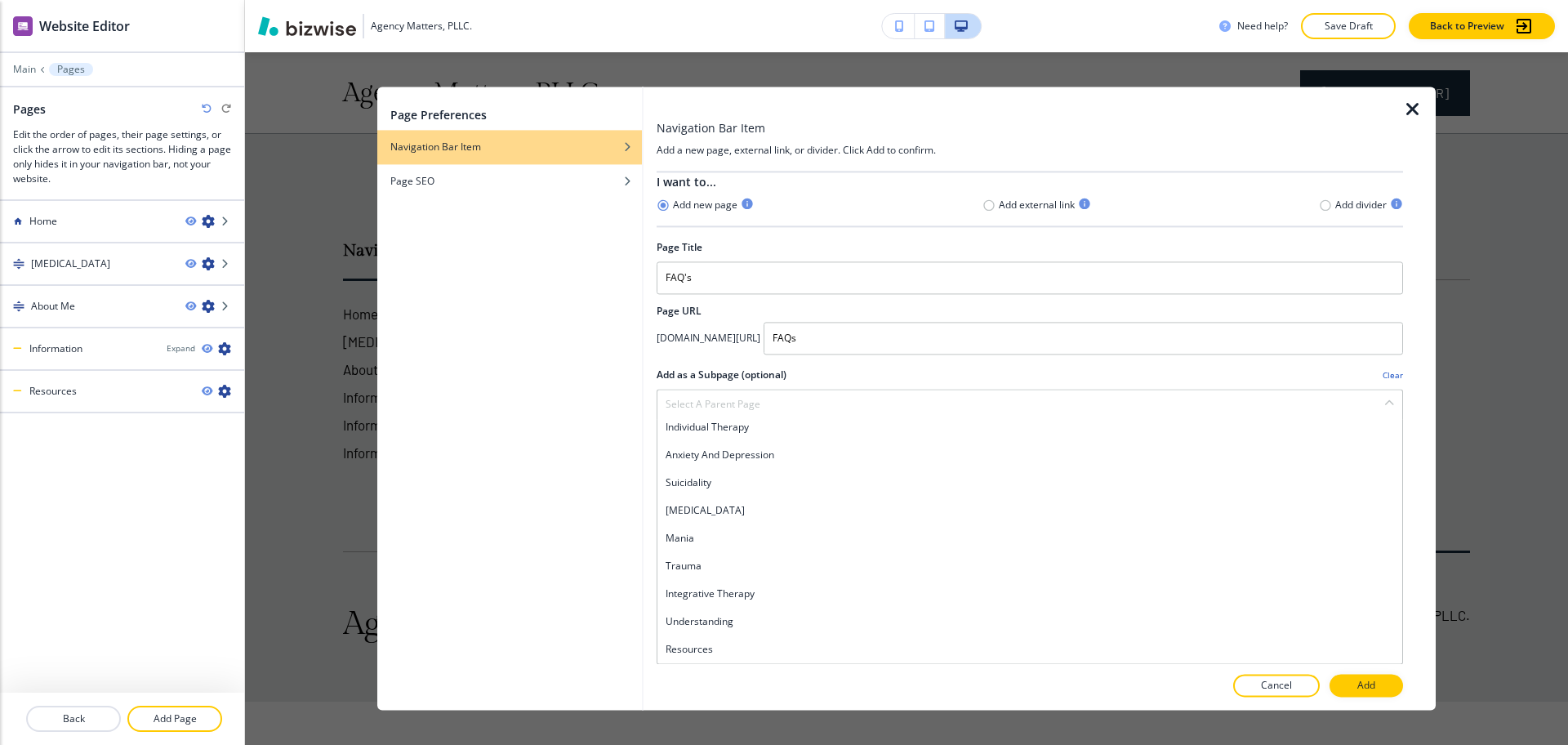
scroll to position [0, 0]
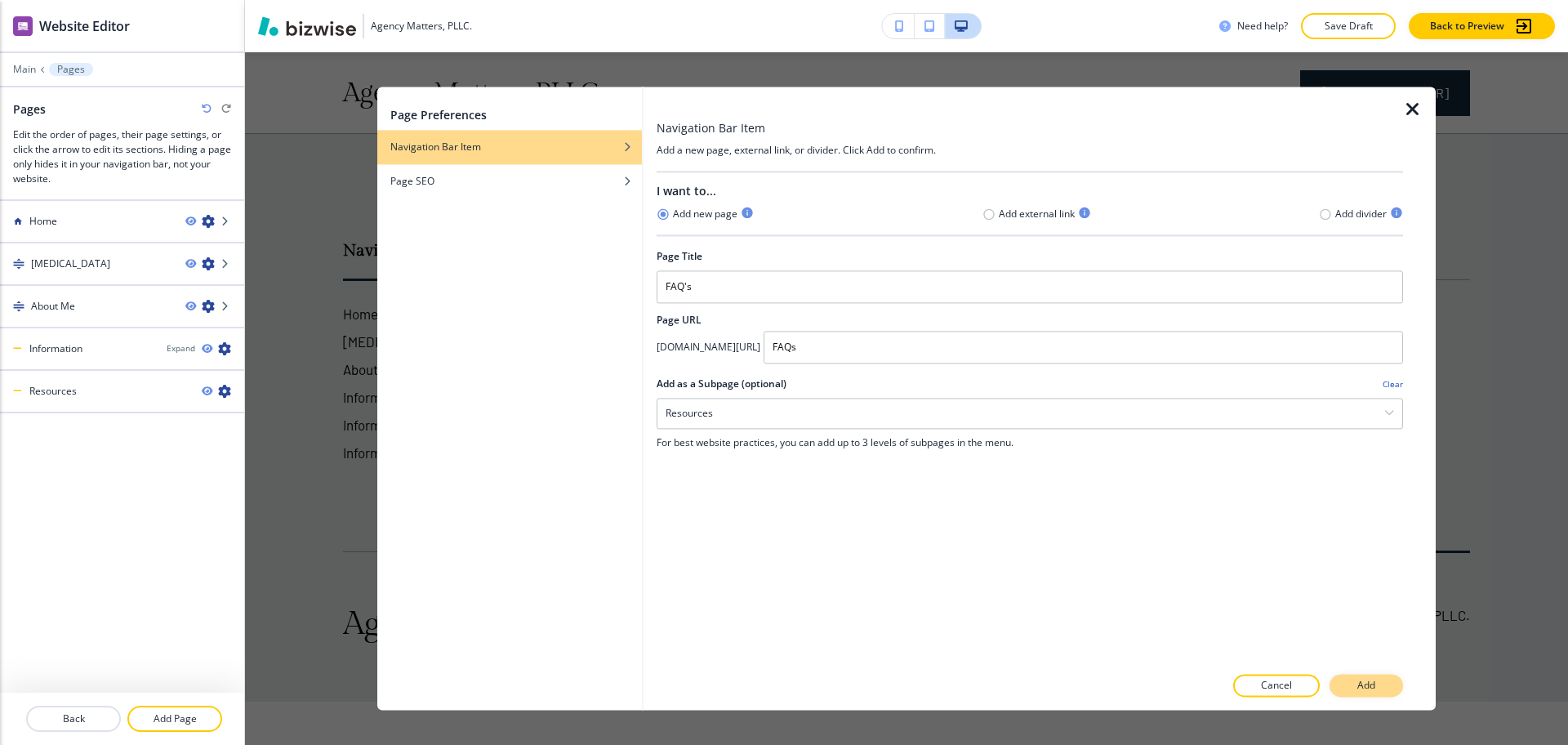
click at [1369, 686] on p "Add" at bounding box center [1366, 686] width 18 height 15
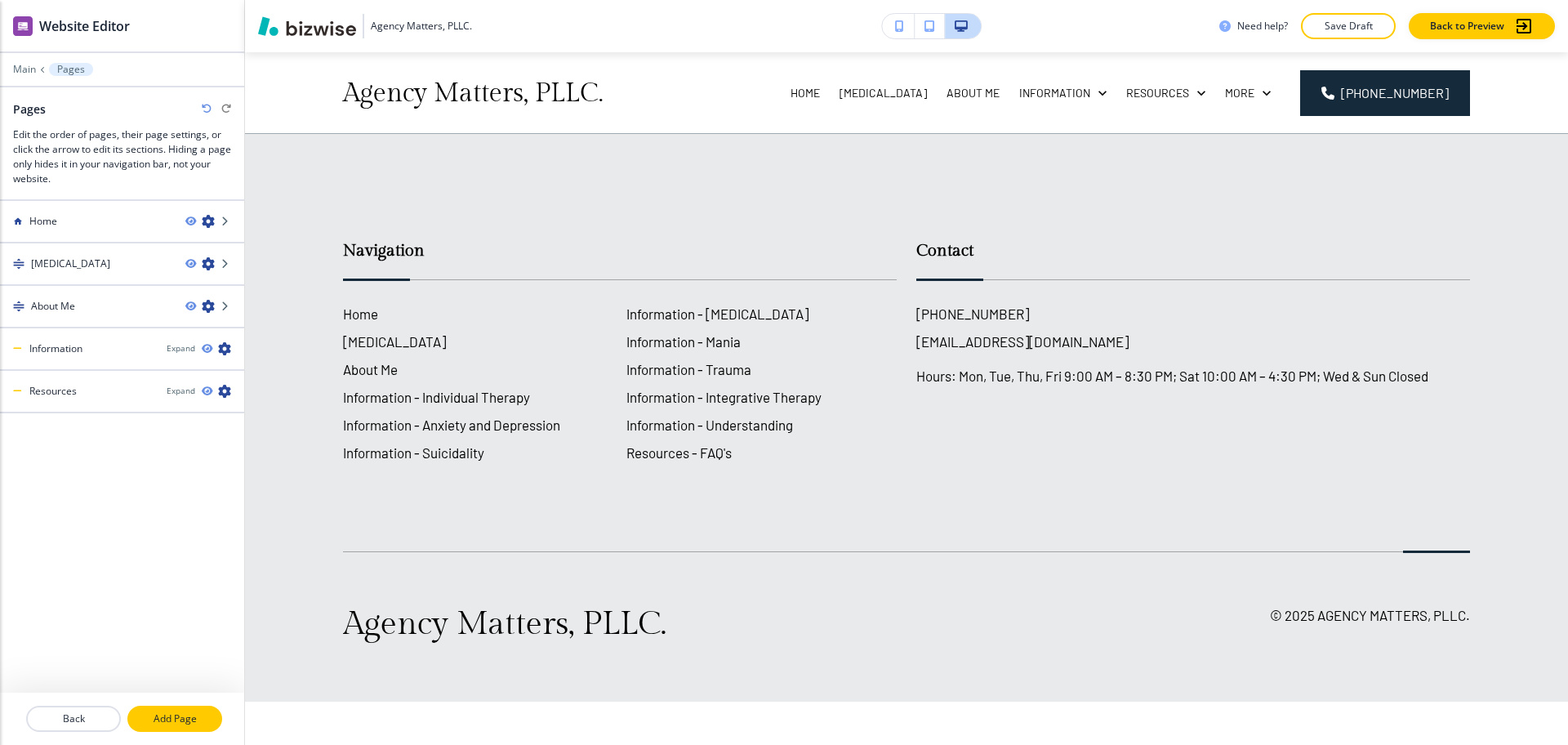
click at [170, 715] on p "Add Page" at bounding box center [175, 718] width 91 height 15
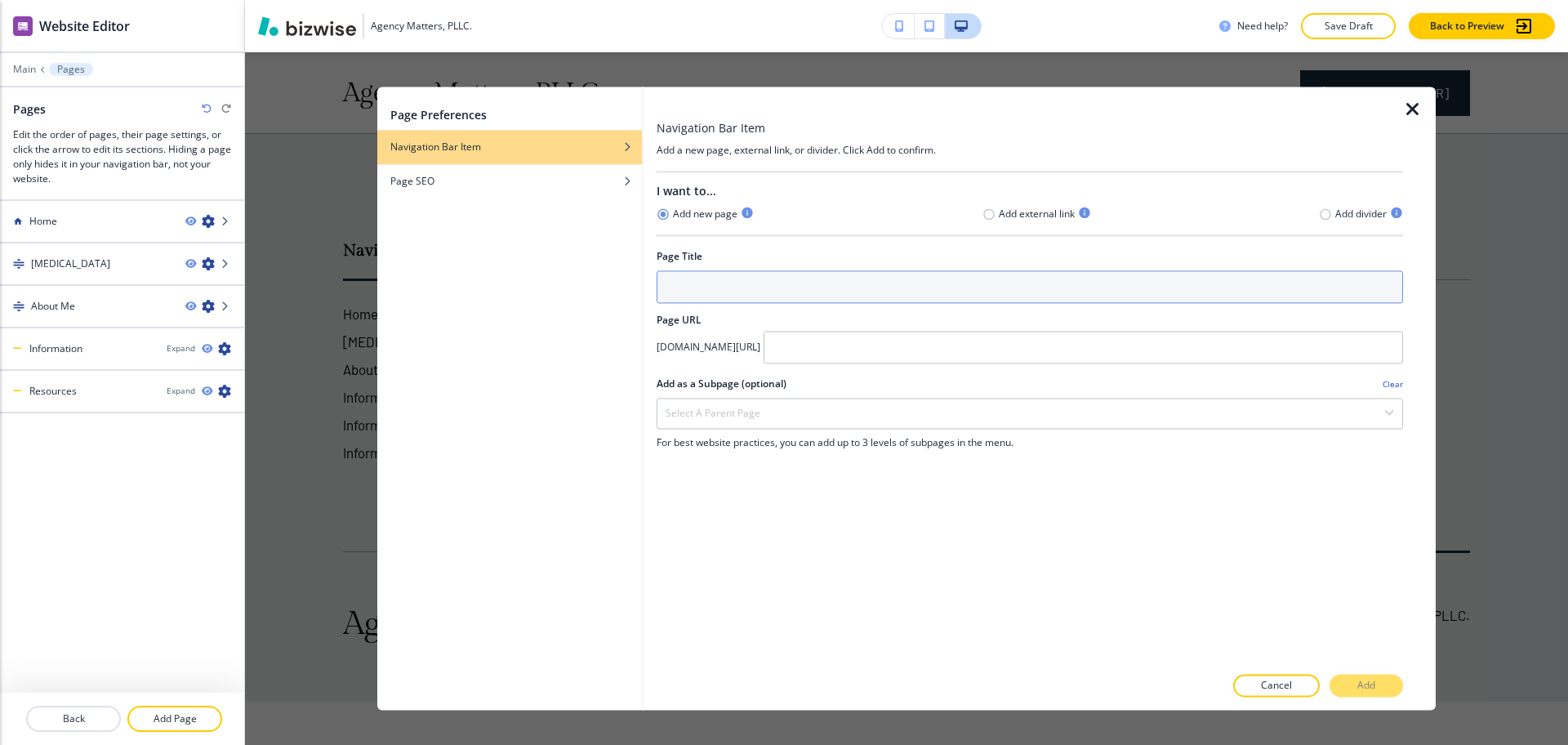
click at [790, 286] on input "text" at bounding box center [1029, 286] width 747 height 33
paste input "Forms"
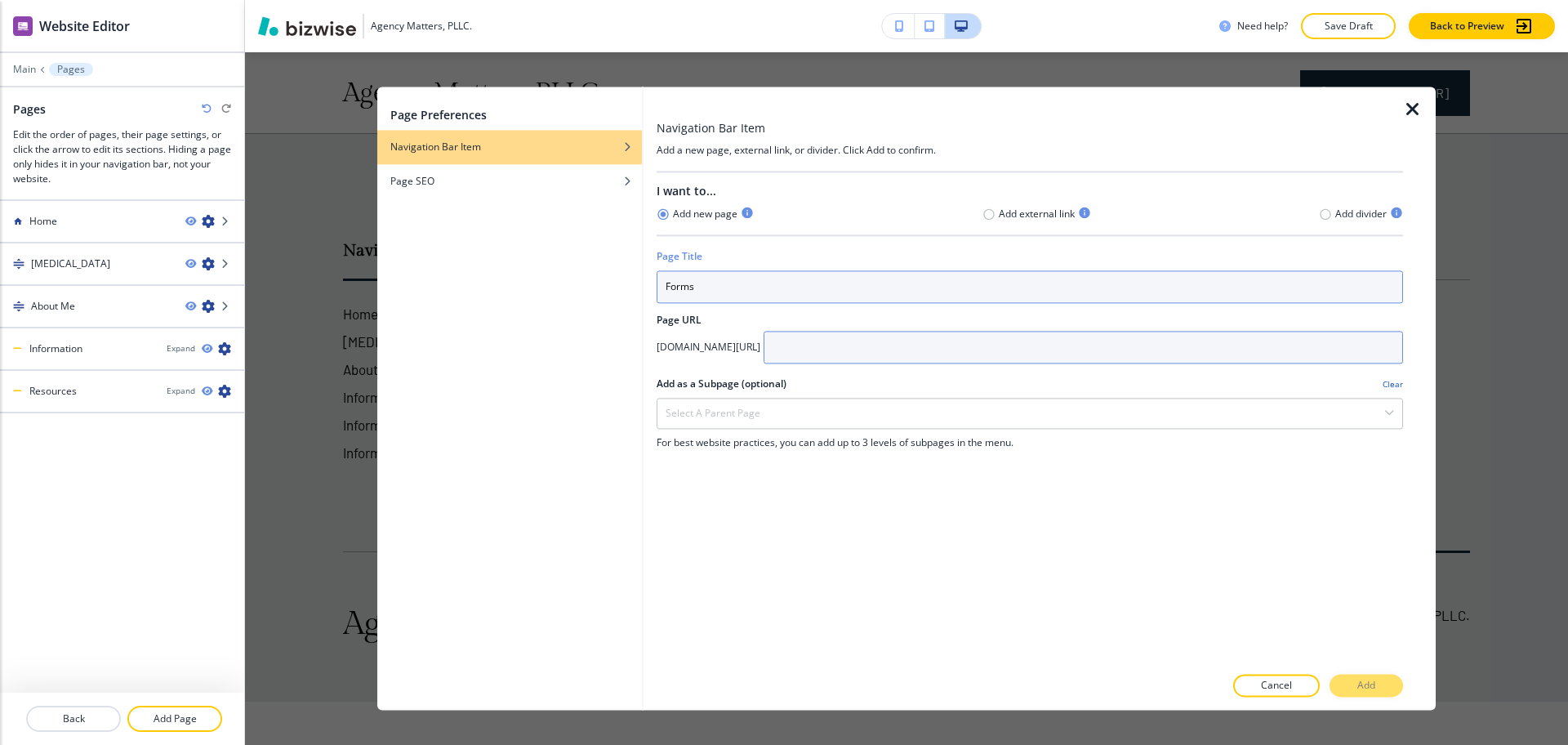
type input "Forms"
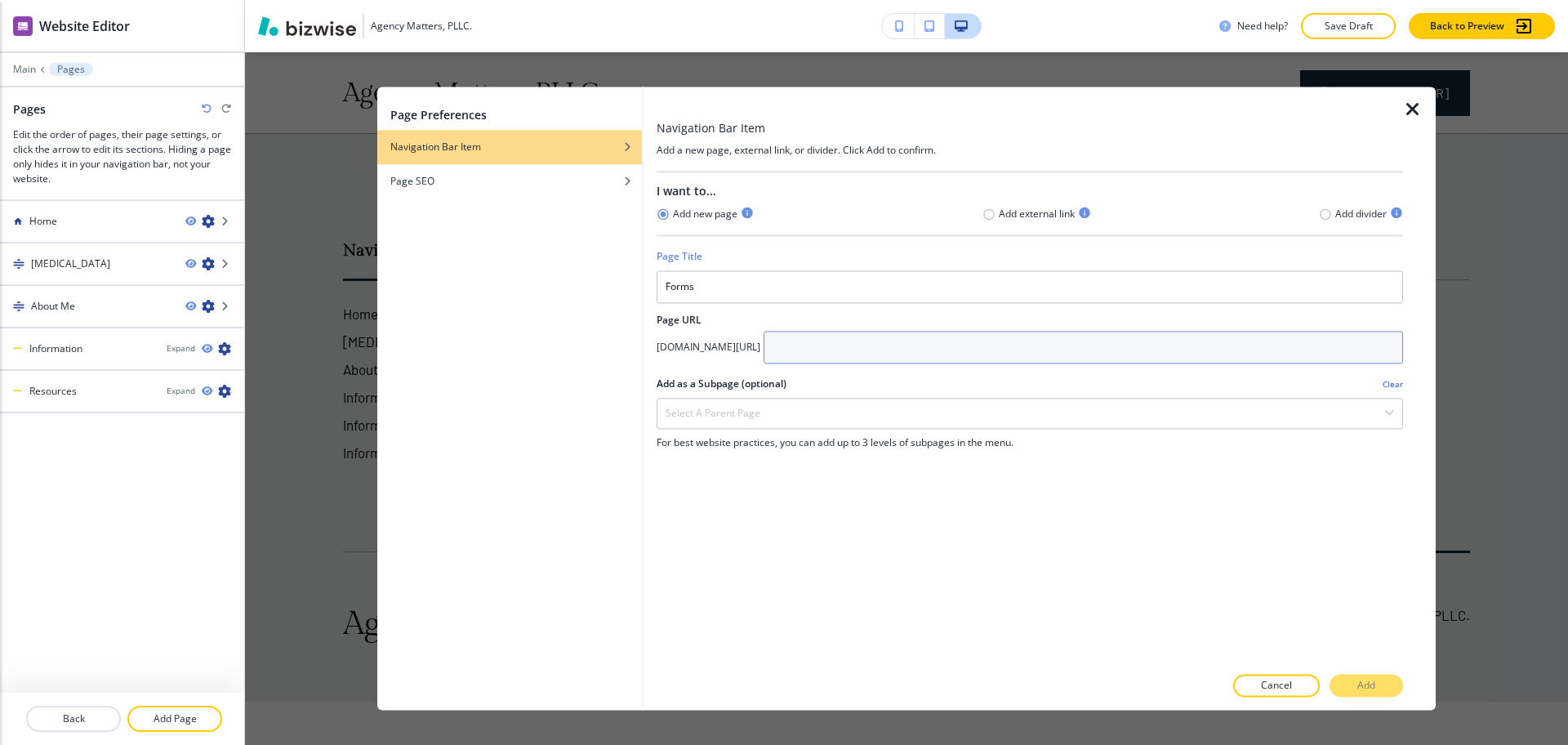
click at [901, 345] on input "text" at bounding box center [1083, 346] width 640 height 33
paste input "Forms"
click at [883, 346] on input "Forms" at bounding box center [1083, 346] width 640 height 33
type input "forms"
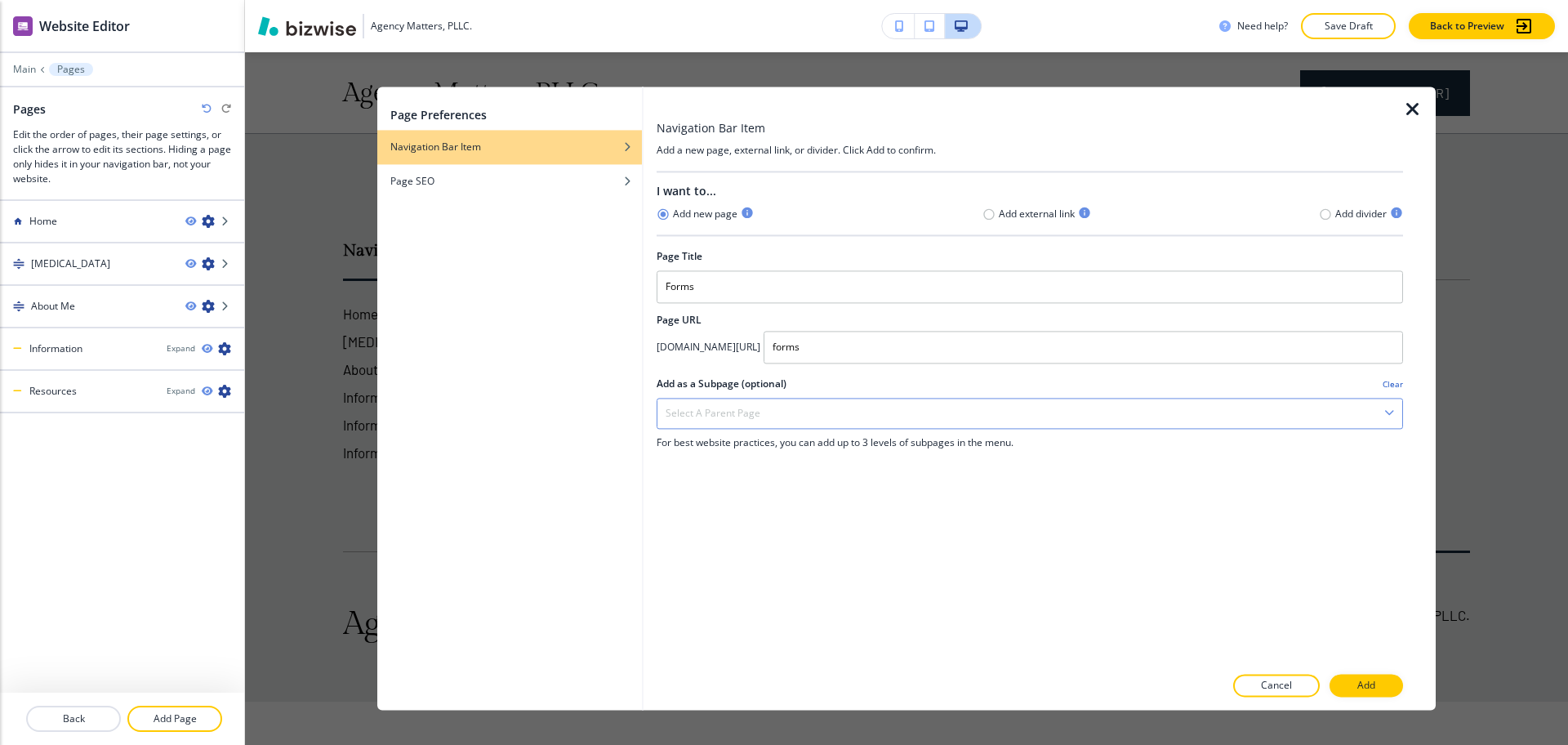
click at [917, 403] on div "Select a parent page" at bounding box center [1029, 413] width 745 height 29
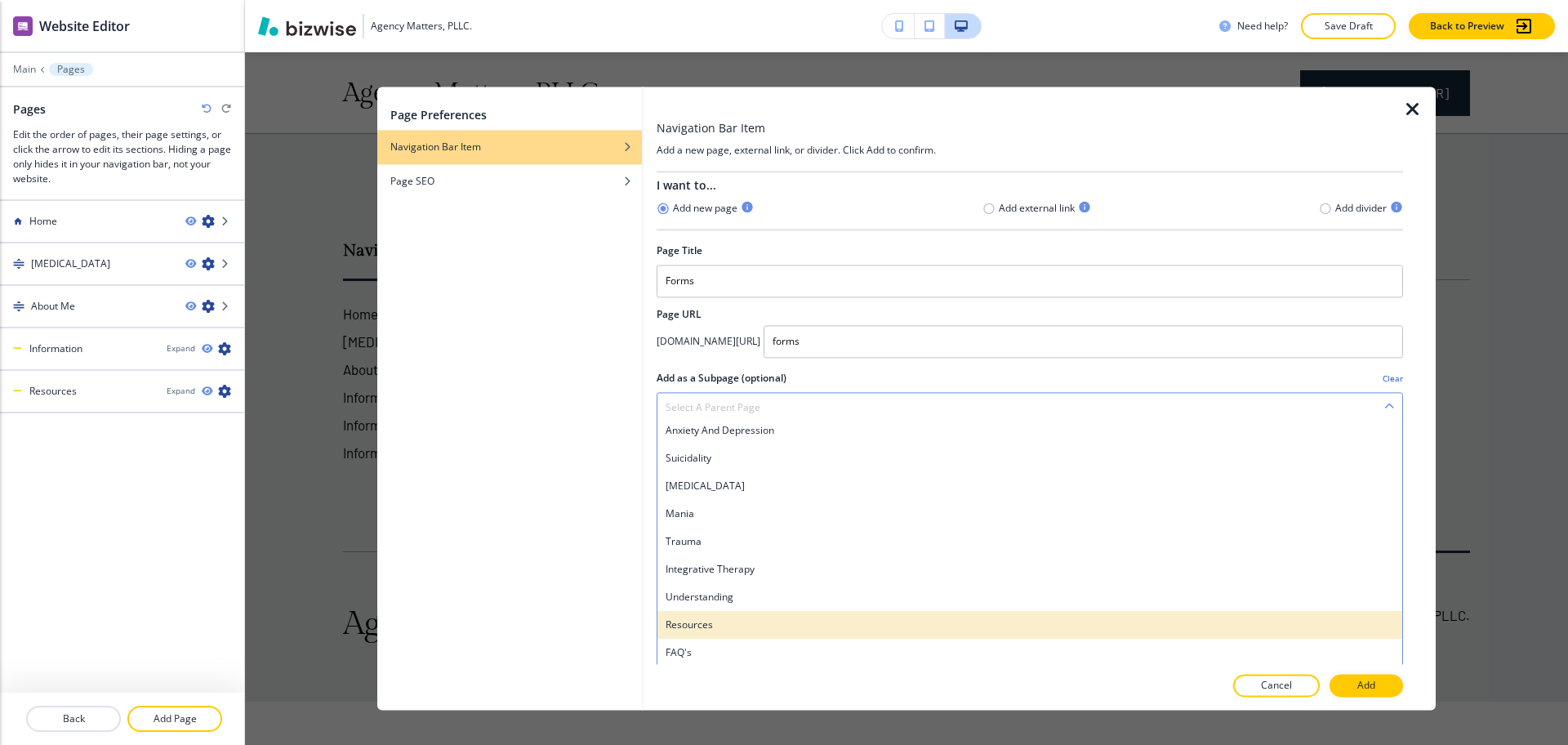
scroll to position [9, 0]
click at [740, 620] on h4 "Resources" at bounding box center [1029, 621] width 728 height 15
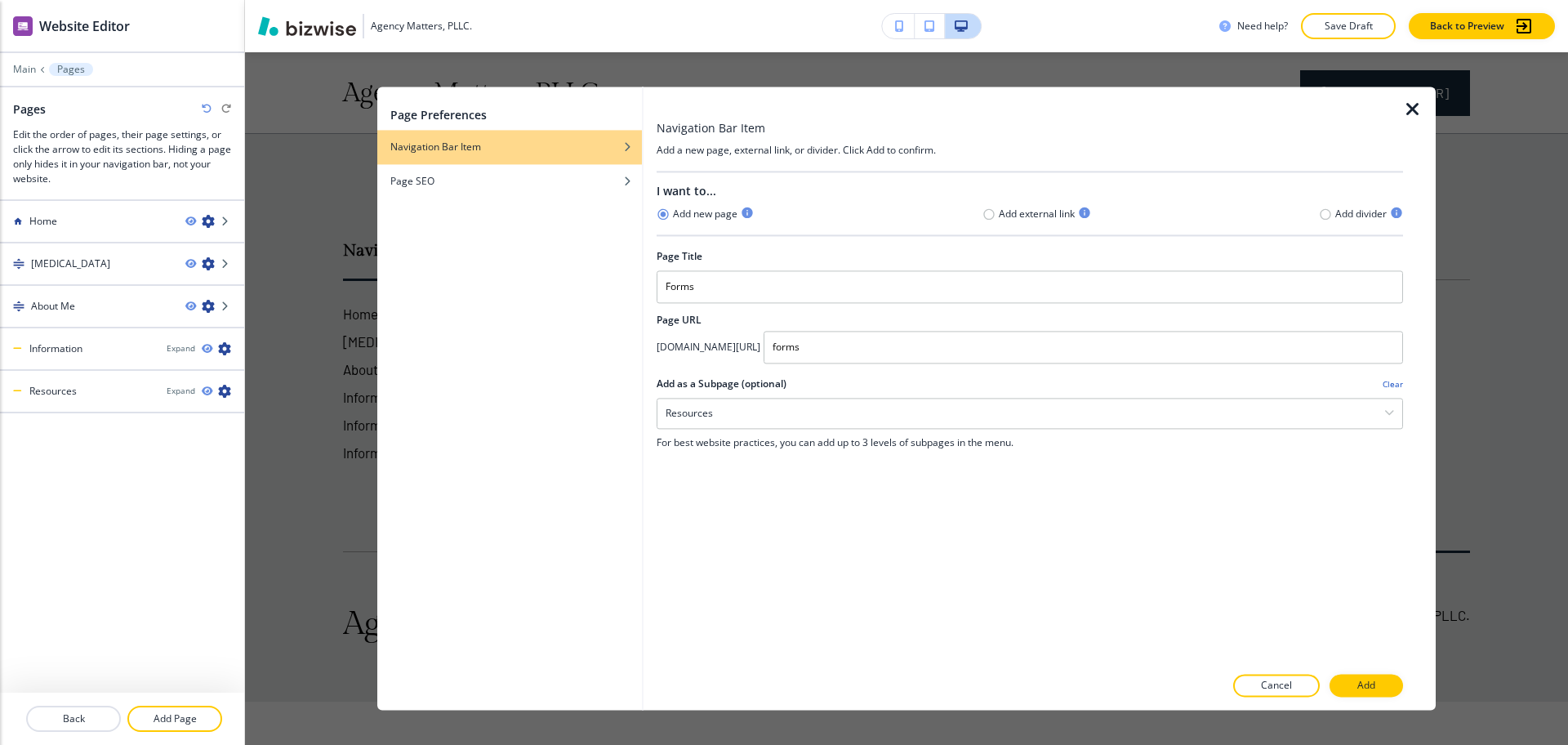
scroll to position [0, 0]
click at [1368, 688] on p "Add" at bounding box center [1366, 686] width 18 height 15
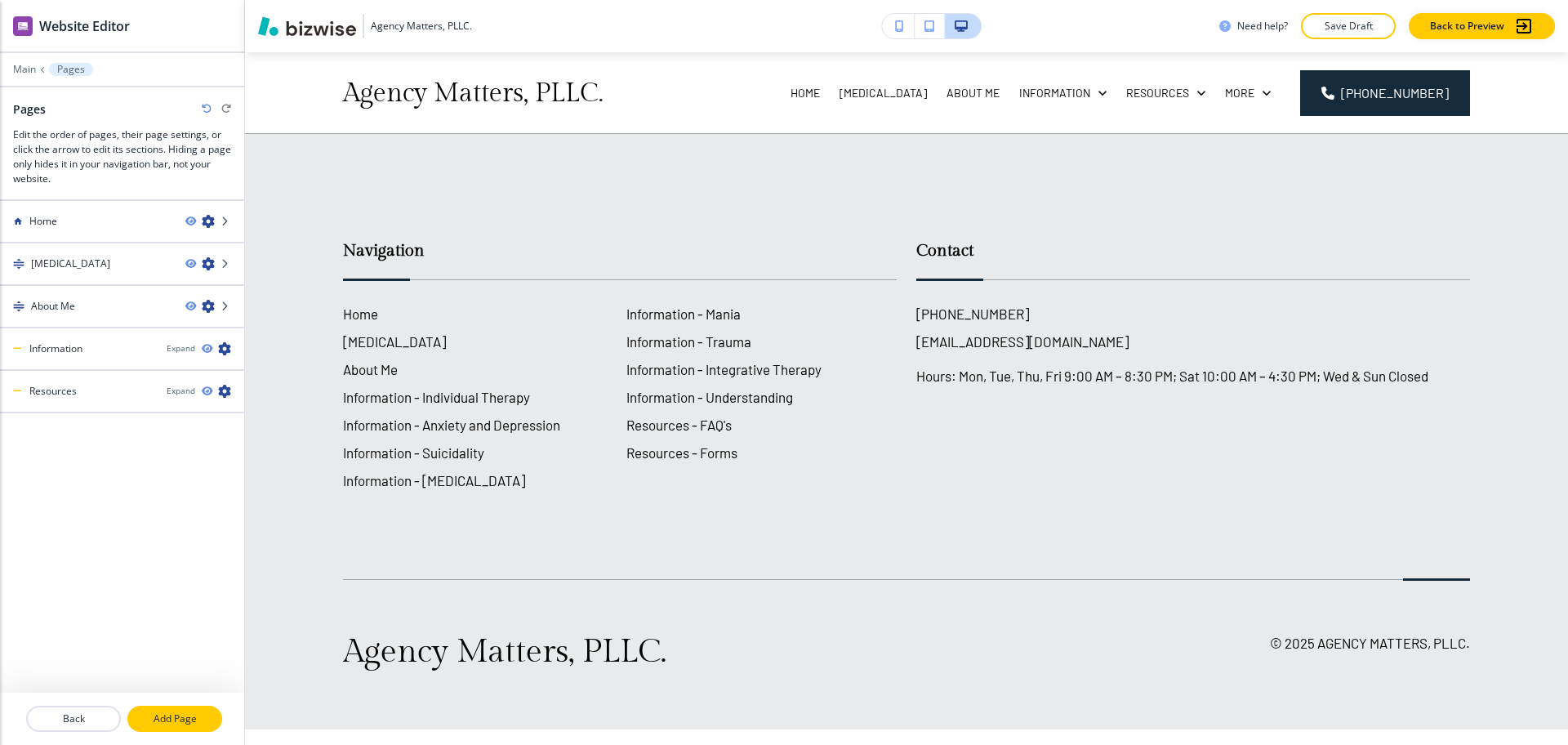
click at [174, 718] on p "Add Page" at bounding box center [175, 718] width 91 height 15
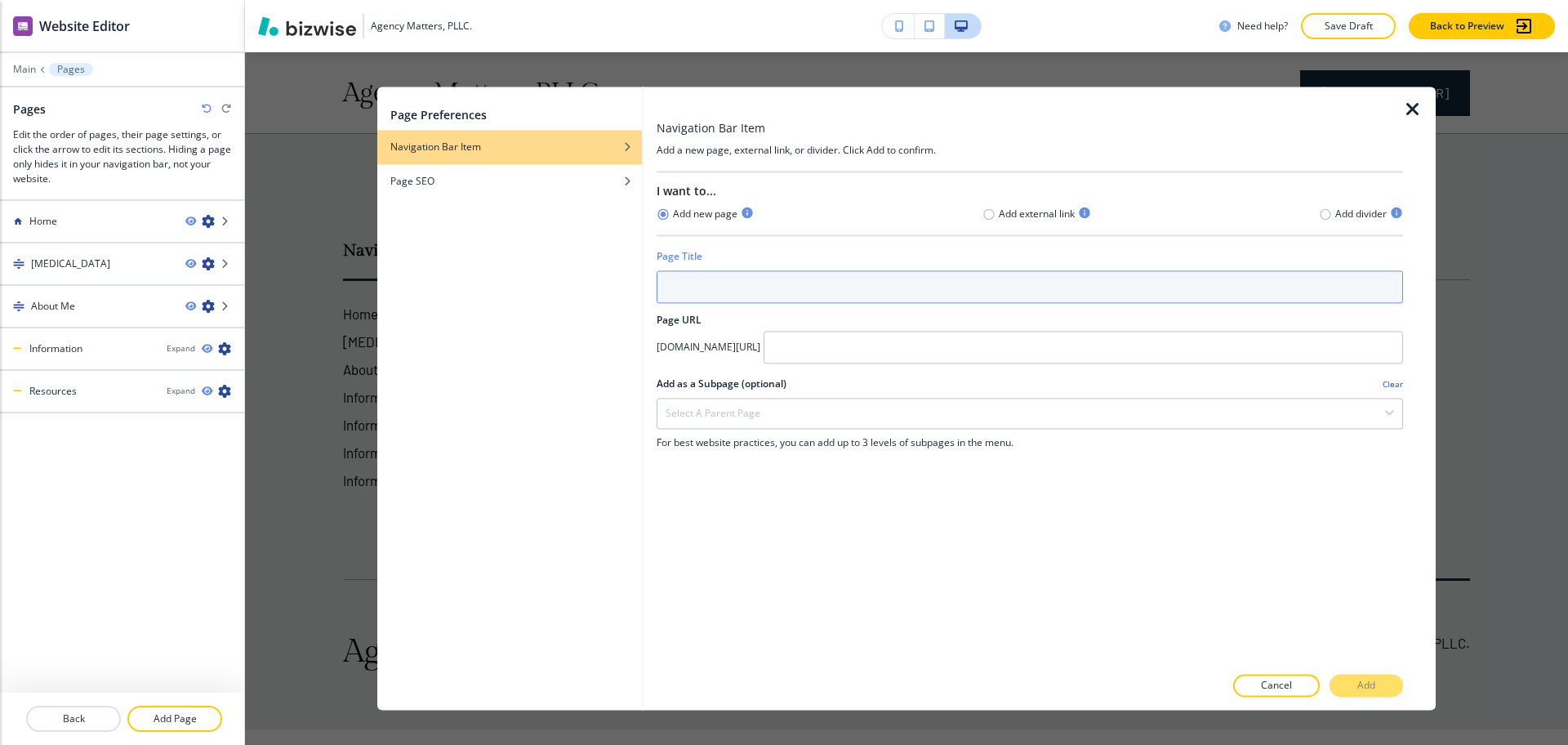
click at [734, 281] on input "text" at bounding box center [1029, 286] width 747 height 33
paste input "Privacy & Policy"
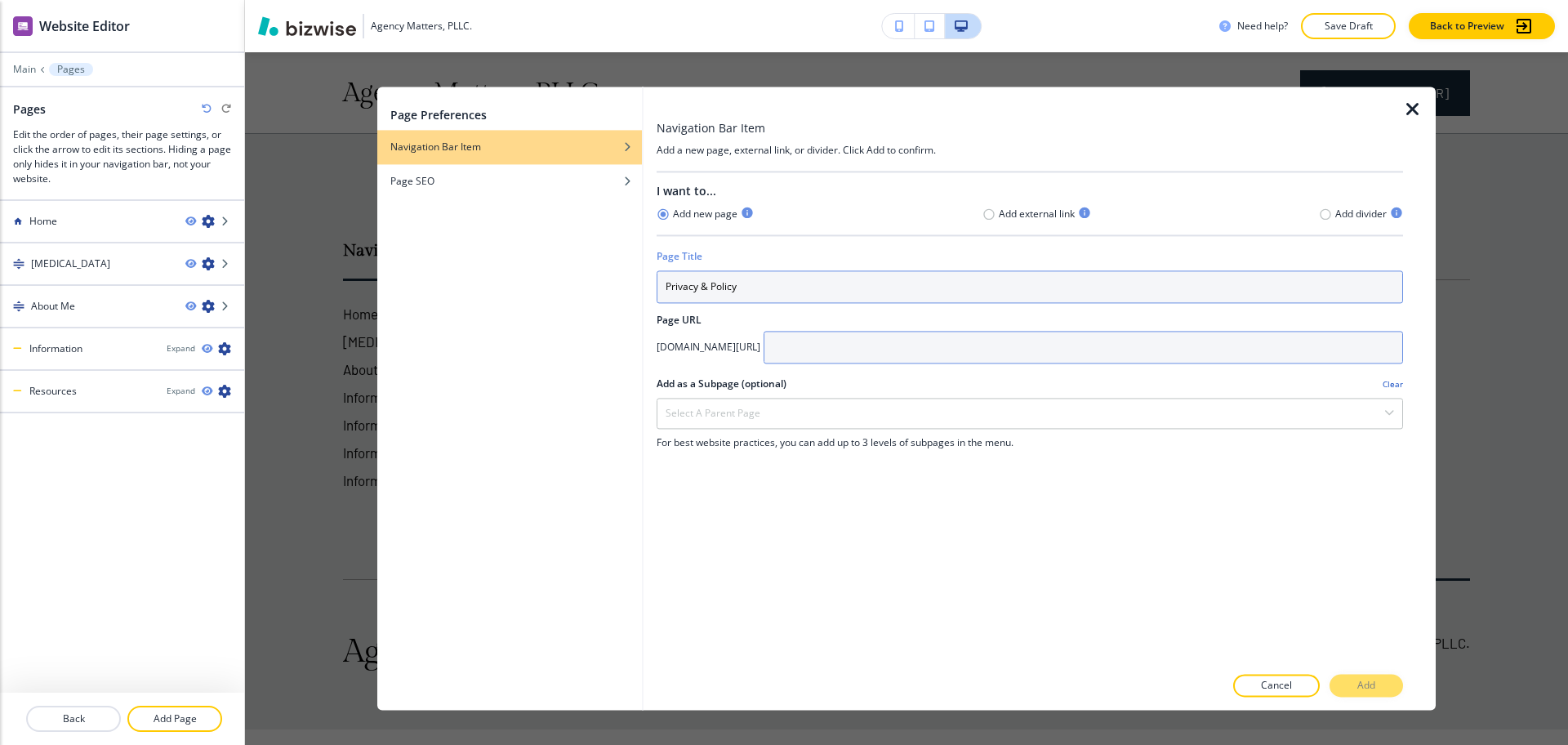
type input "Privacy & Policy"
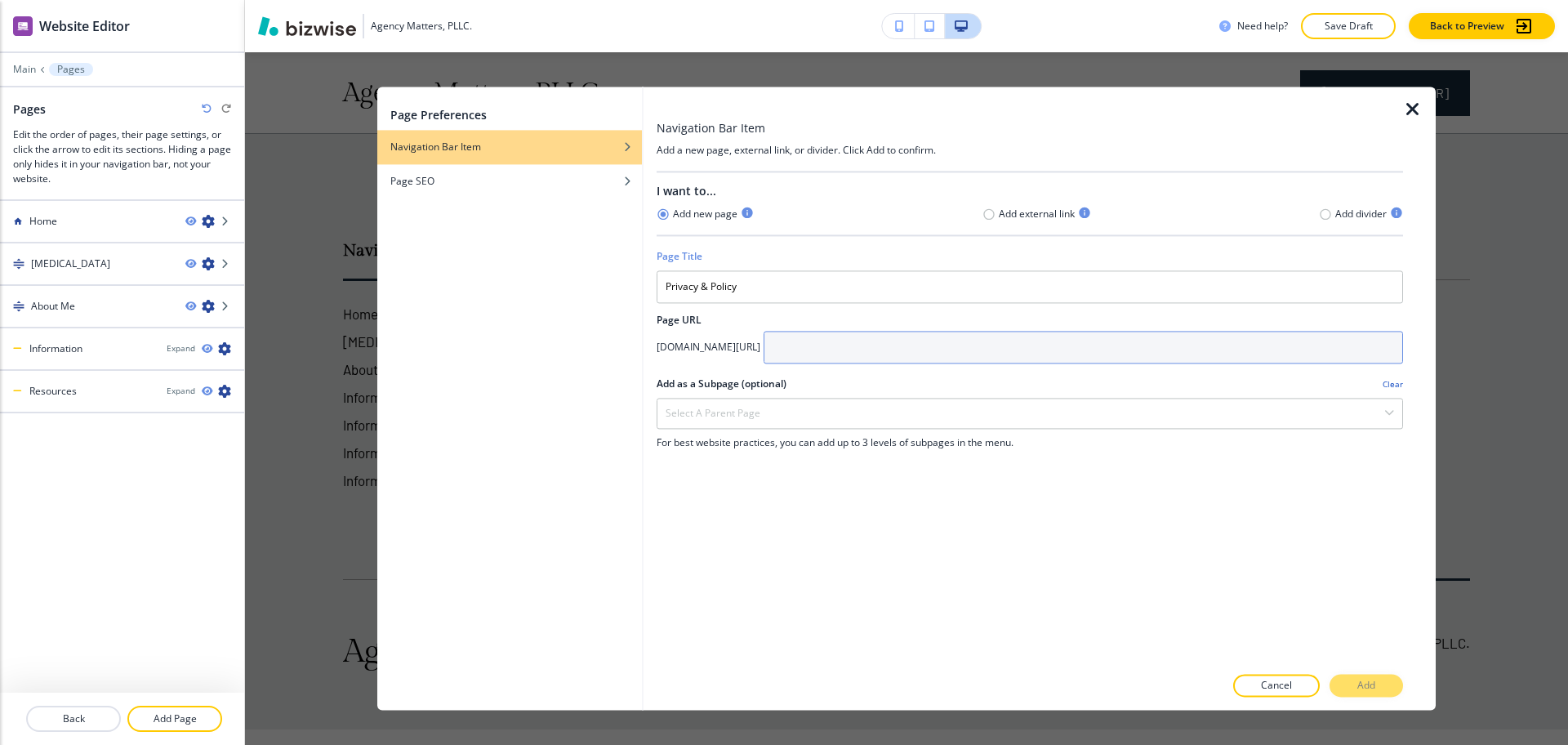
click at [916, 343] on input "text" at bounding box center [1083, 346] width 640 height 33
paste input "Privacy & Policy"
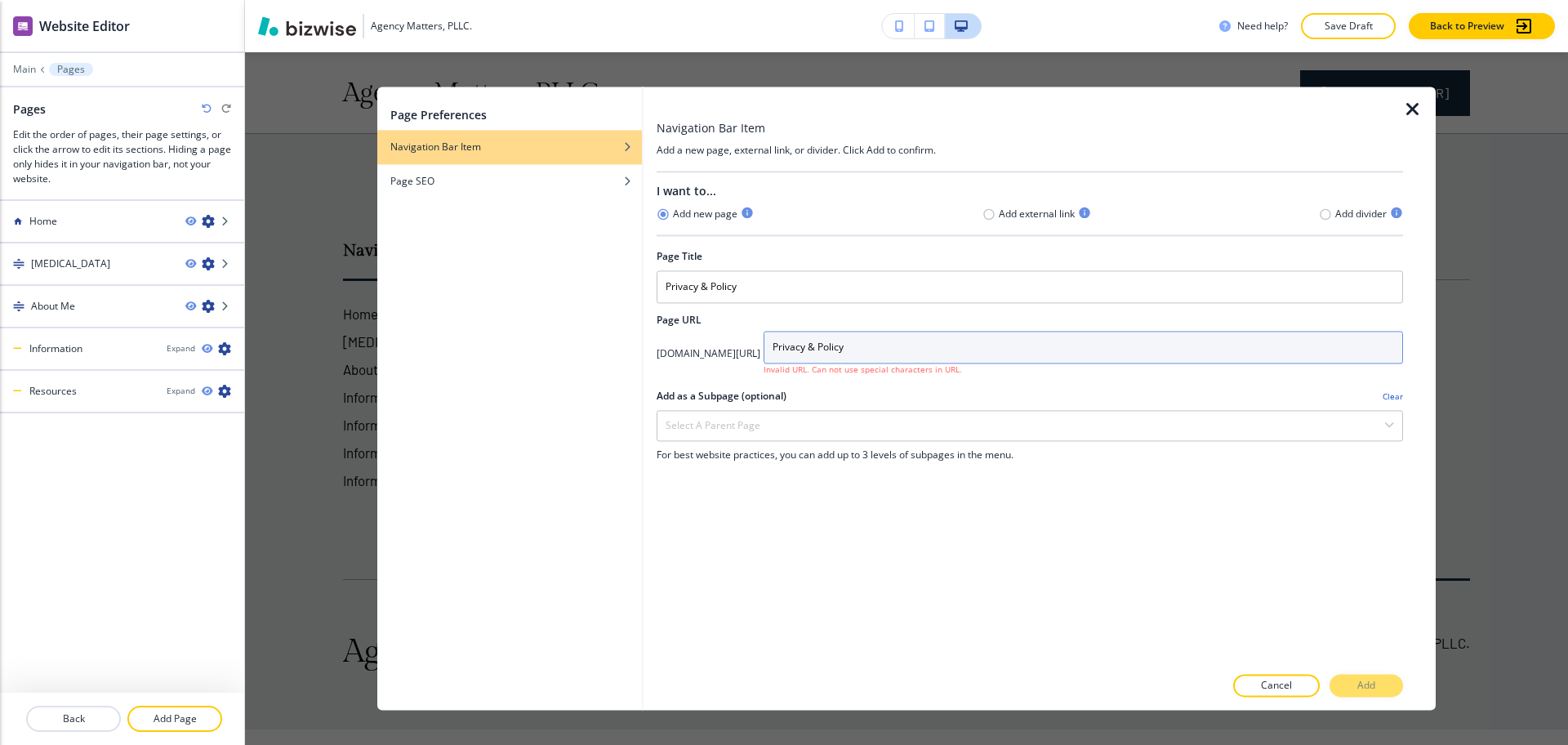
click at [881, 344] on input "Privacy & Policy" at bounding box center [1083, 346] width 640 height 33
drag, startPoint x: 1162, startPoint y: 1, endPoint x: 986, endPoint y: 338, distance: 380.2
click at [986, 338] on input "privacy & Policy" at bounding box center [1083, 346] width 640 height 33
drag, startPoint x: 913, startPoint y: 349, endPoint x: 928, endPoint y: 314, distance: 38.1
click at [916, 346] on input "privacy & Policy" at bounding box center [1083, 346] width 640 height 33
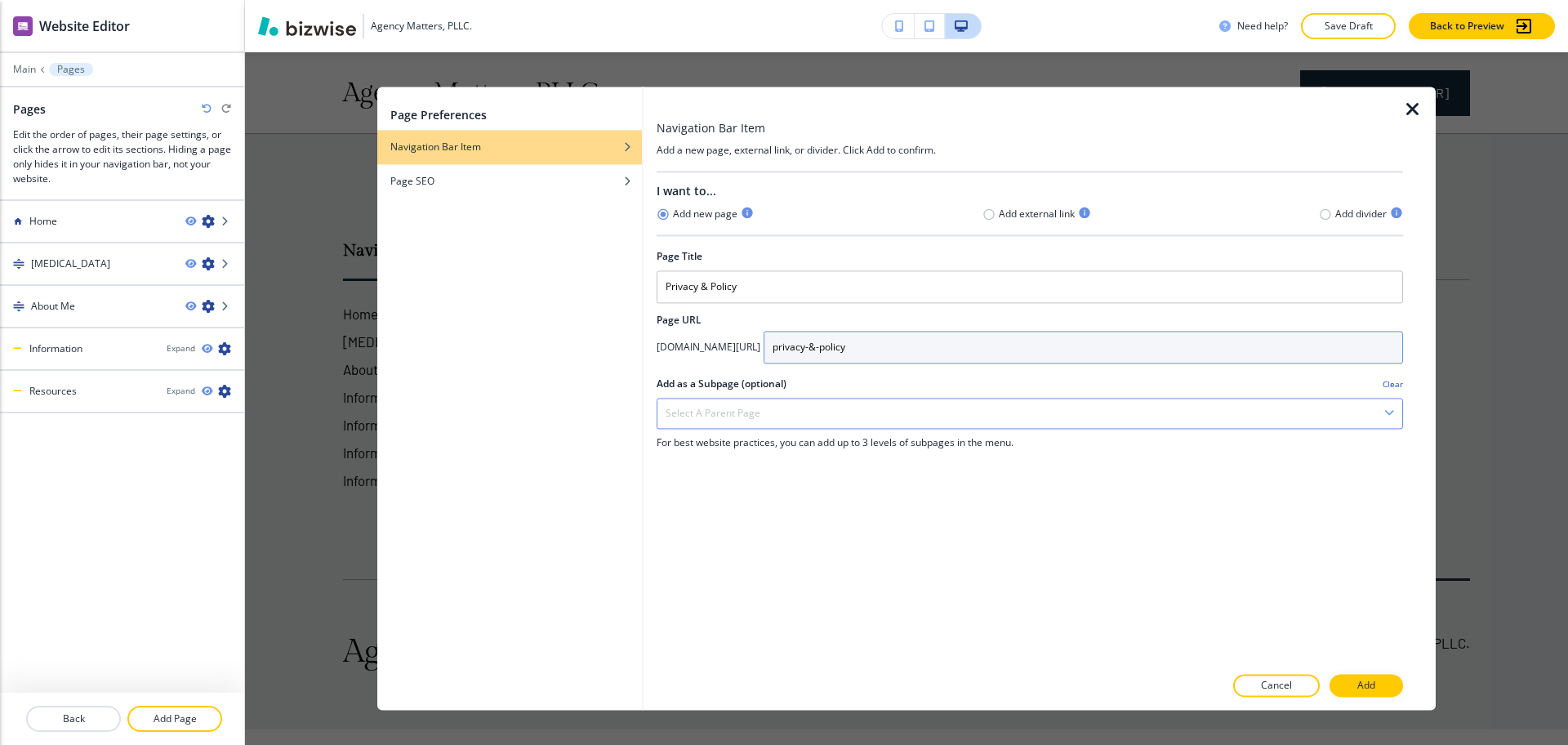
type input "privacy-&-policy"
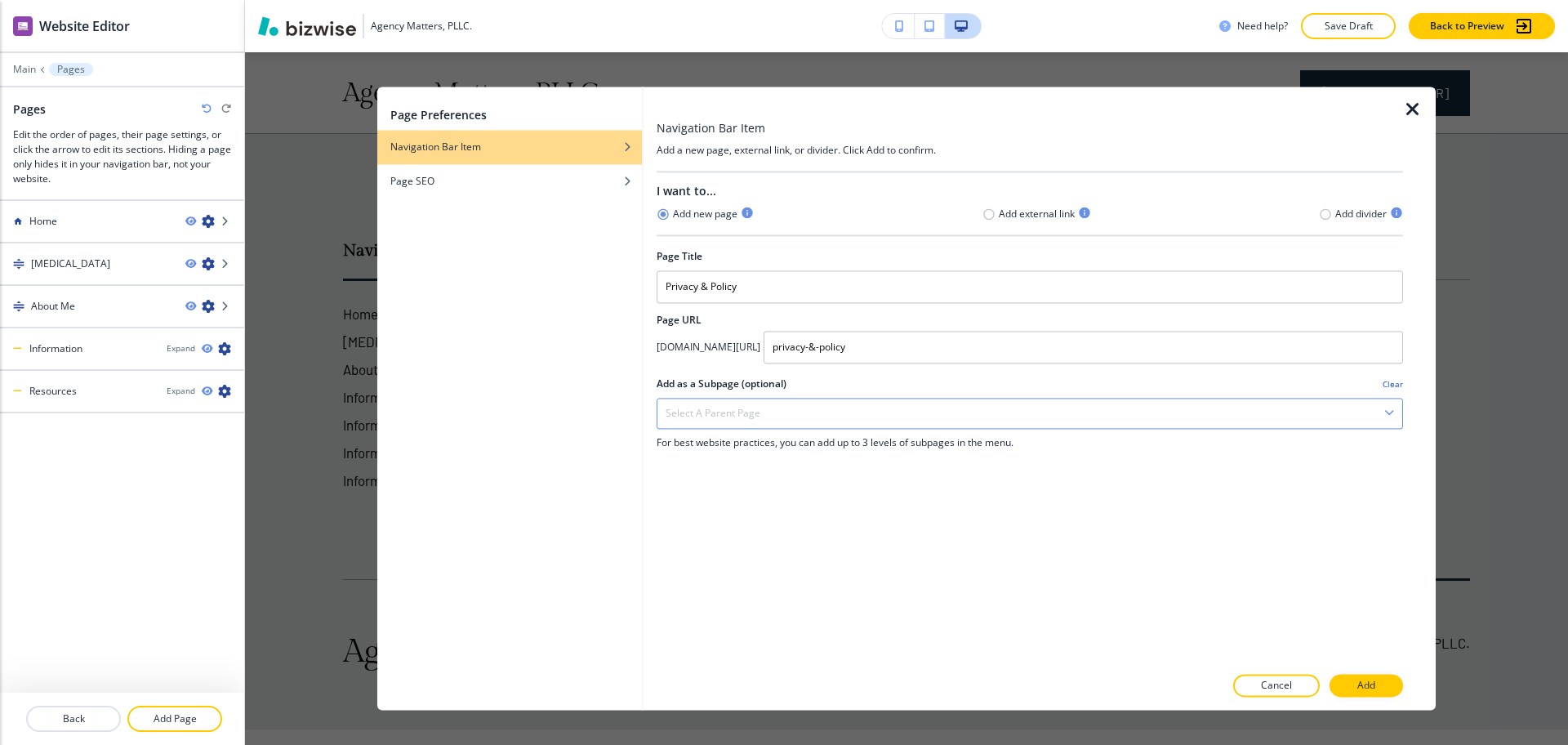
click at [918, 407] on div "Select a parent page" at bounding box center [1029, 413] width 745 height 29
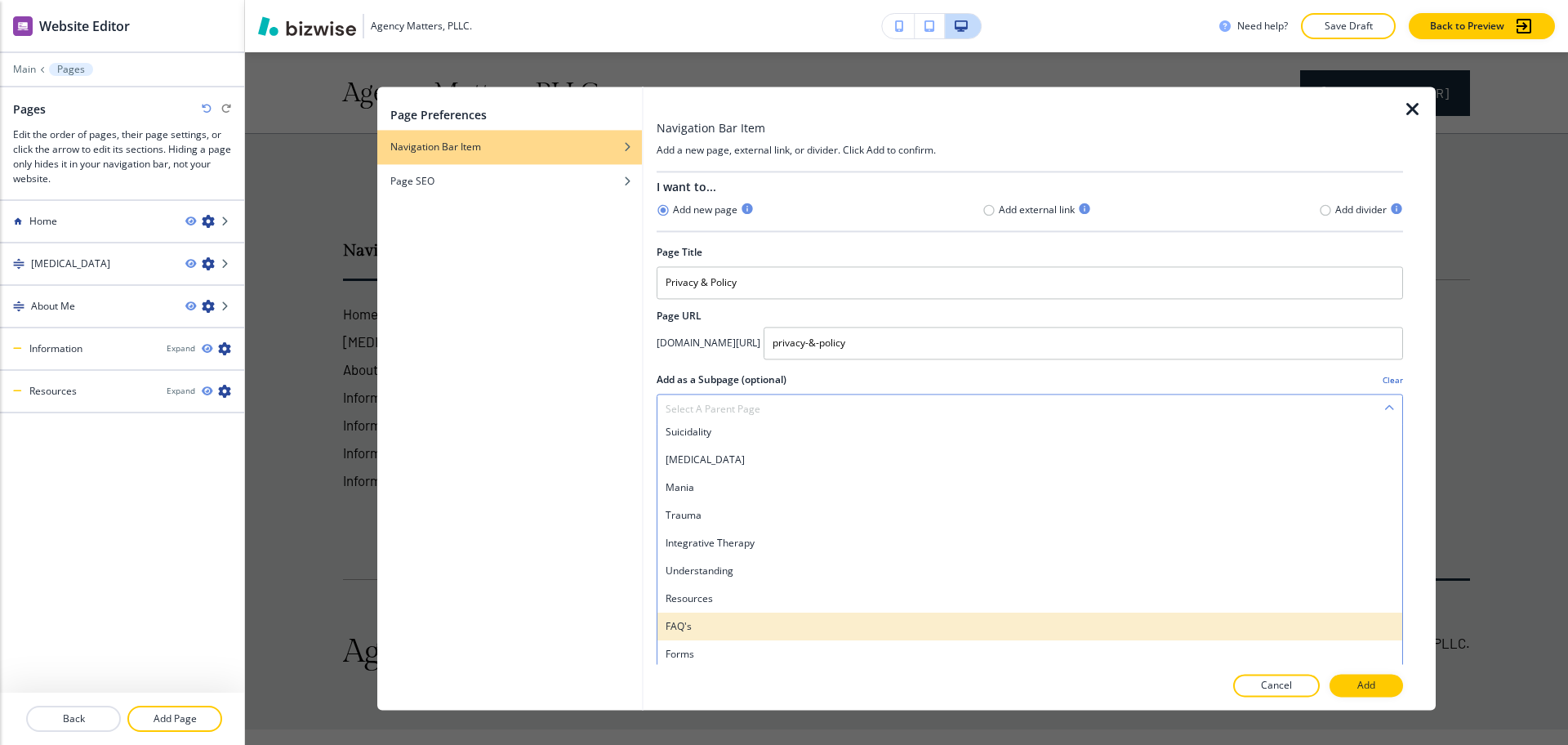
scroll to position [9, 0]
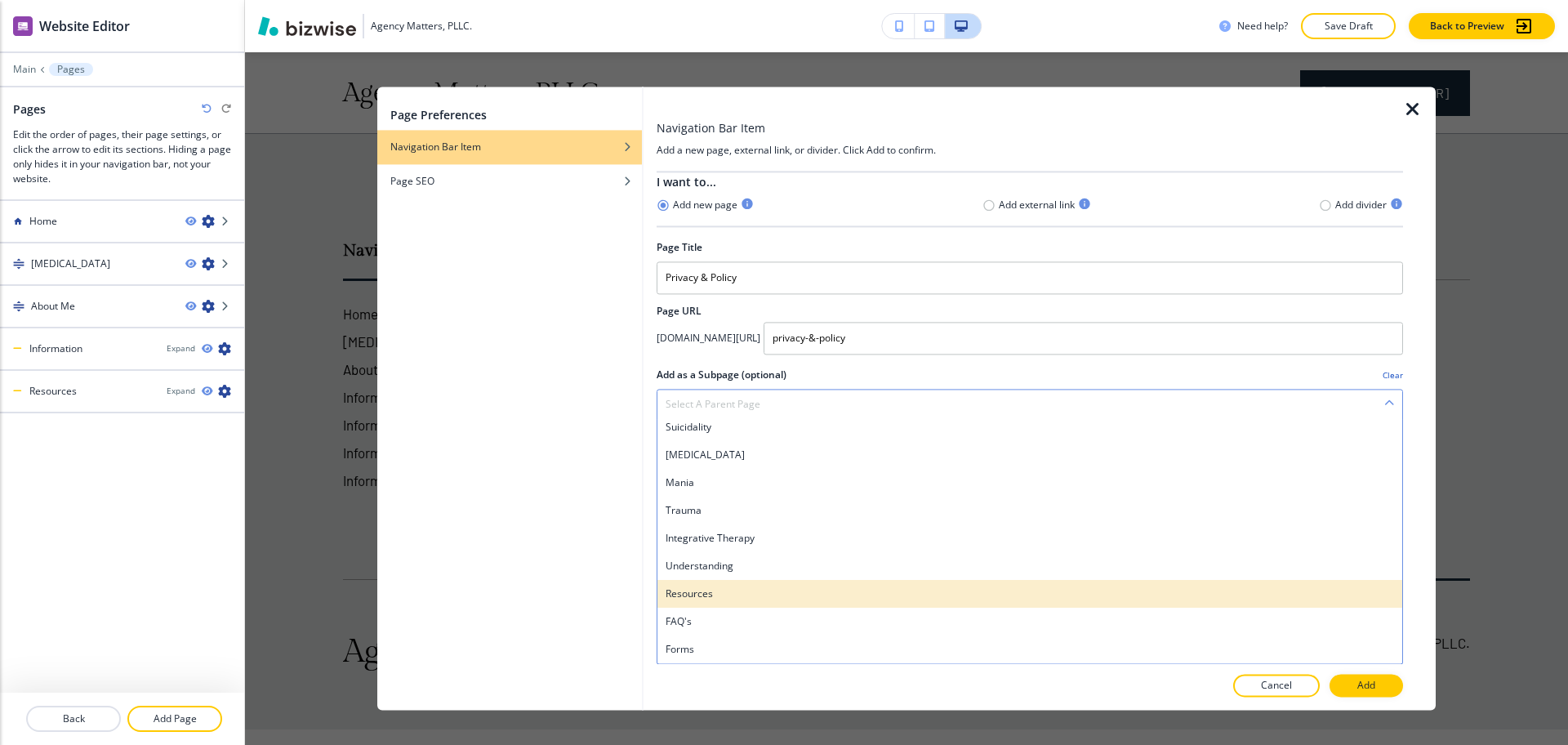
click at [708, 593] on h4 "Resources" at bounding box center [1029, 594] width 728 height 15
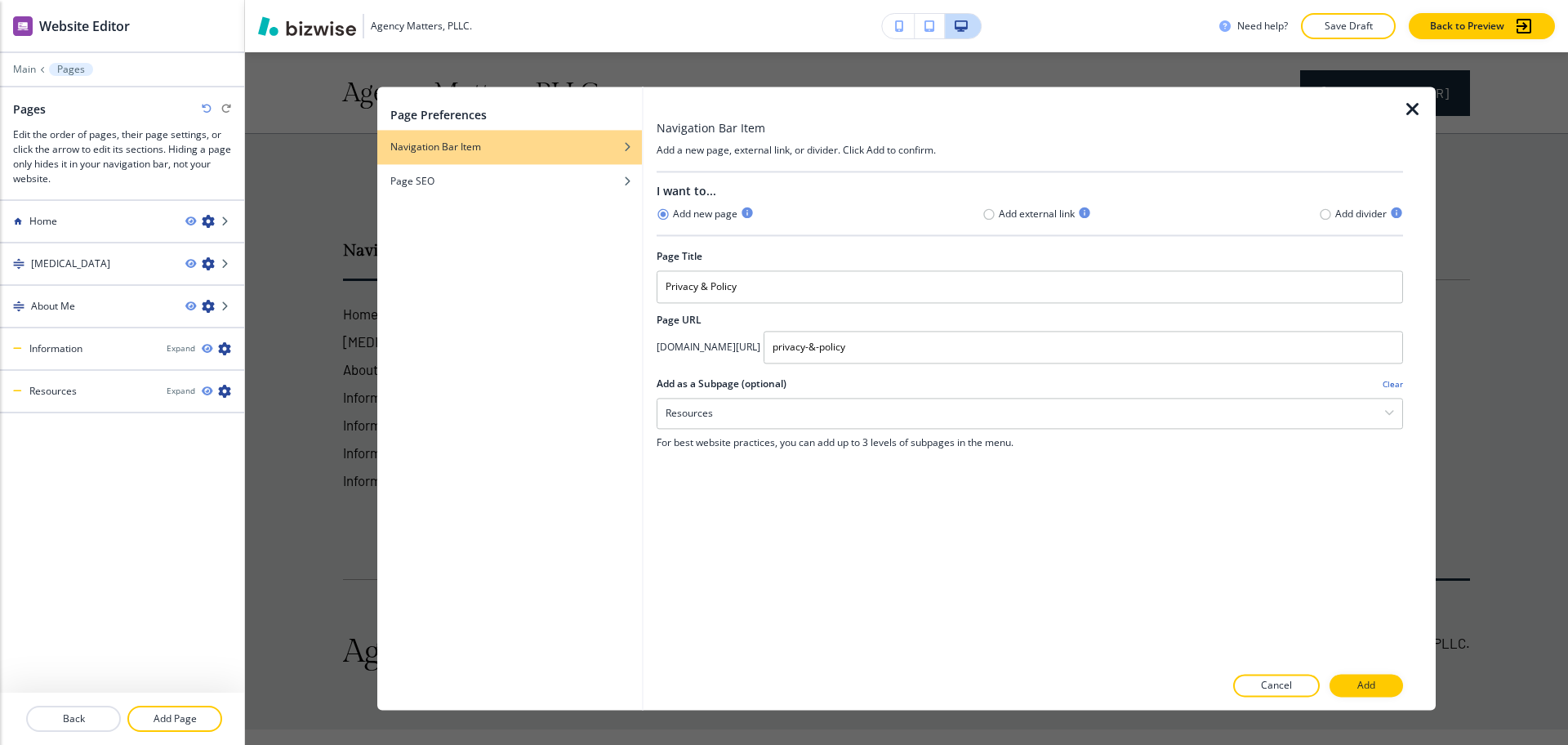
scroll to position [0, 0]
click at [1360, 686] on p "Add" at bounding box center [1366, 686] width 18 height 15
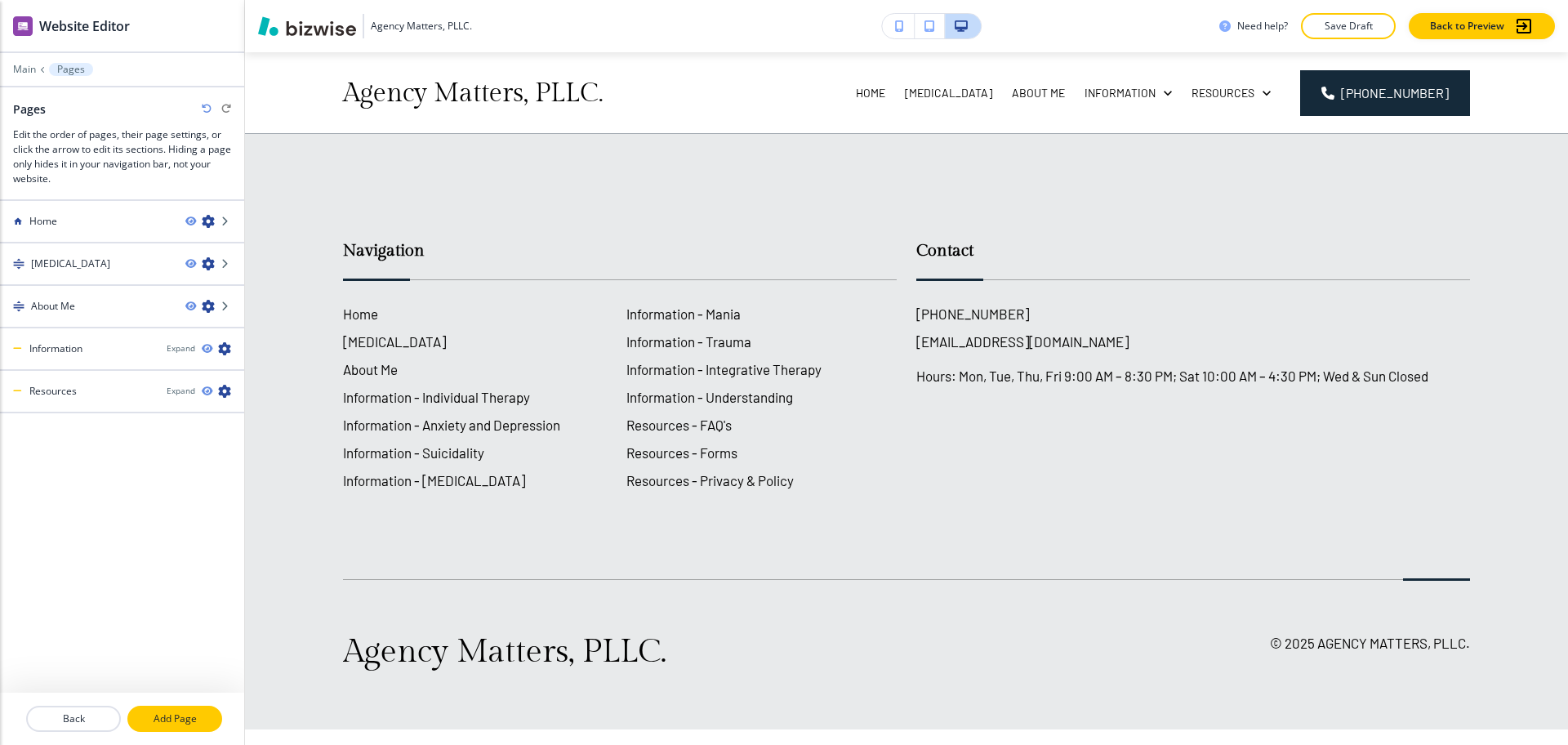
click at [175, 719] on p "Add Page" at bounding box center [175, 718] width 91 height 15
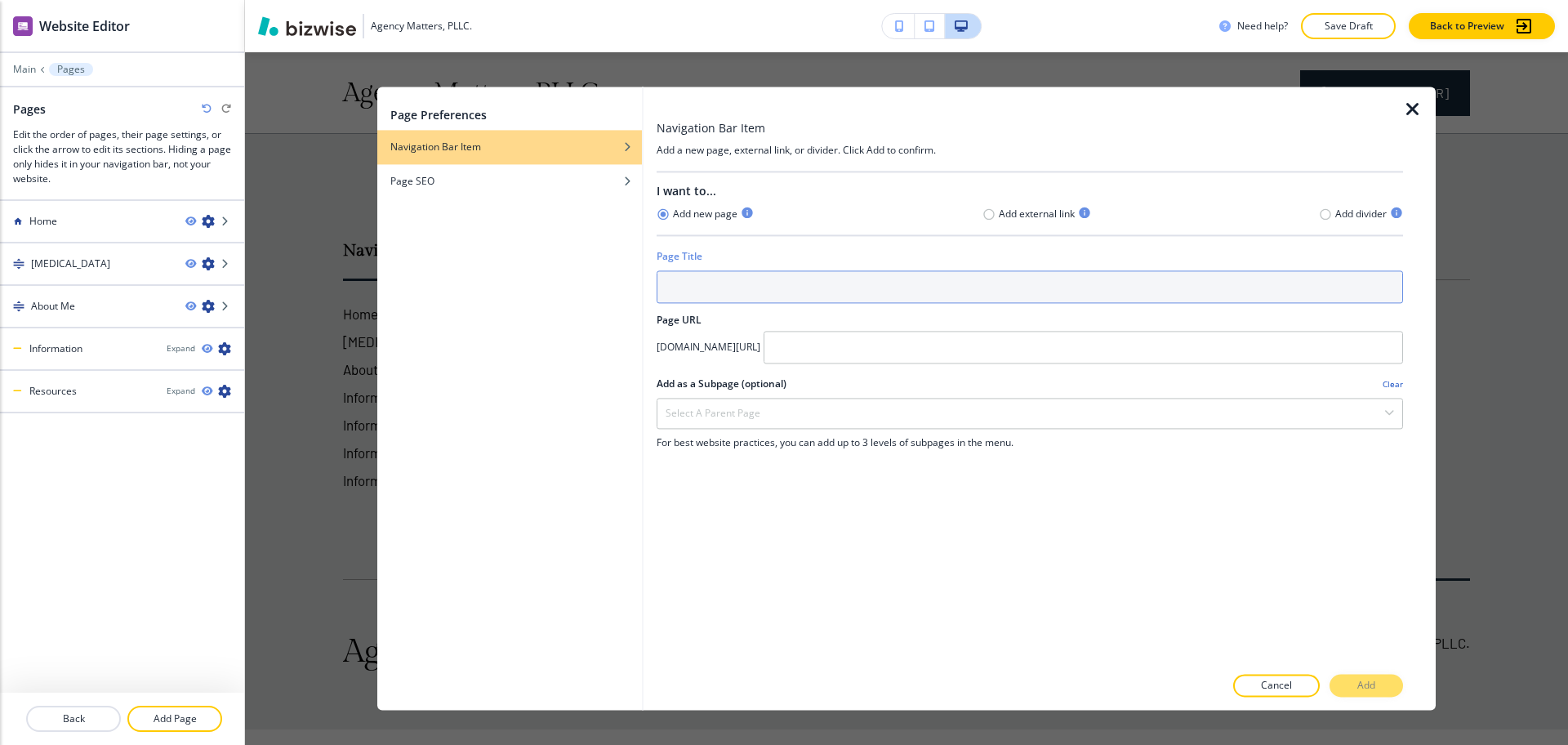
click at [813, 299] on input "text" at bounding box center [1029, 286] width 747 height 33
paste input "Contact"
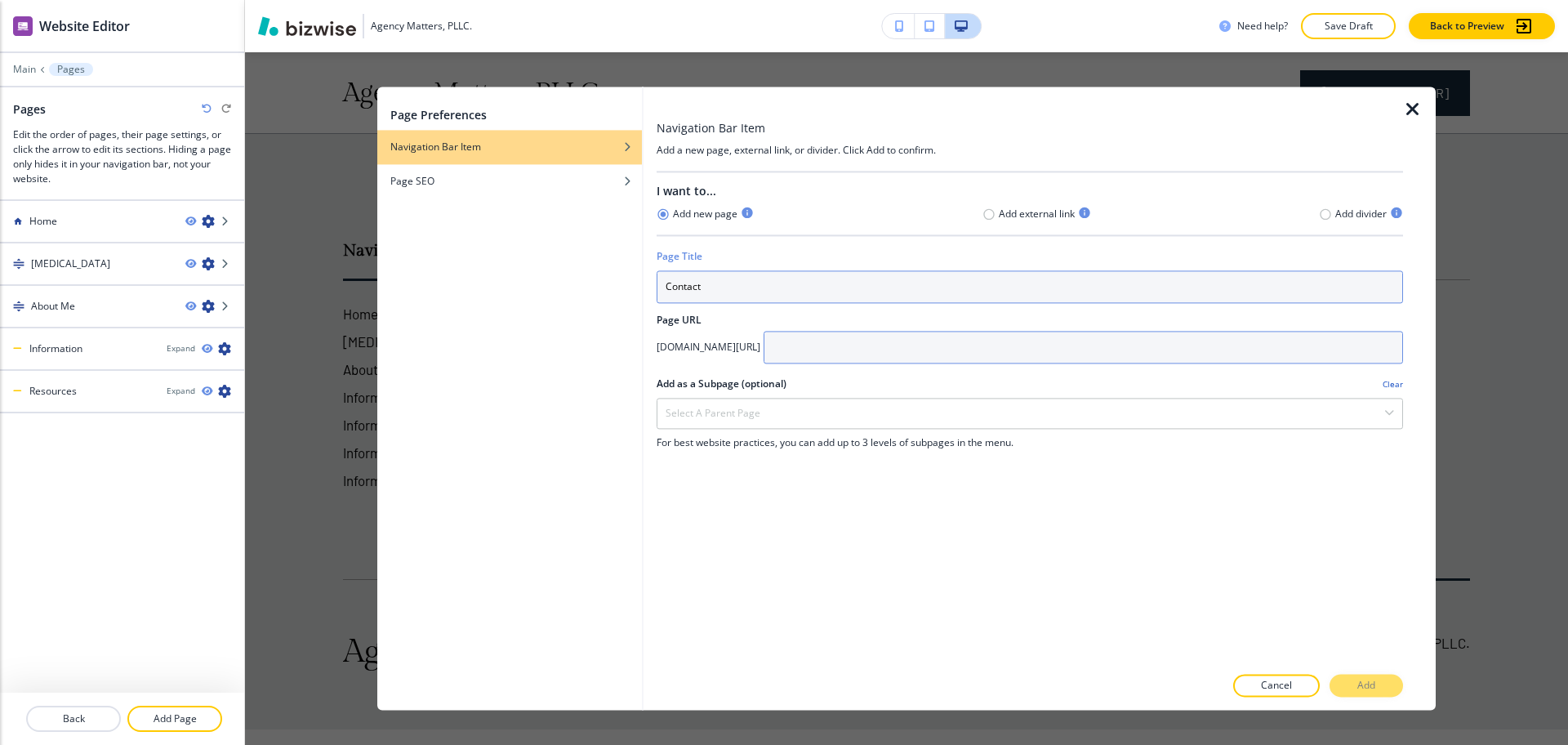
type input "Contact"
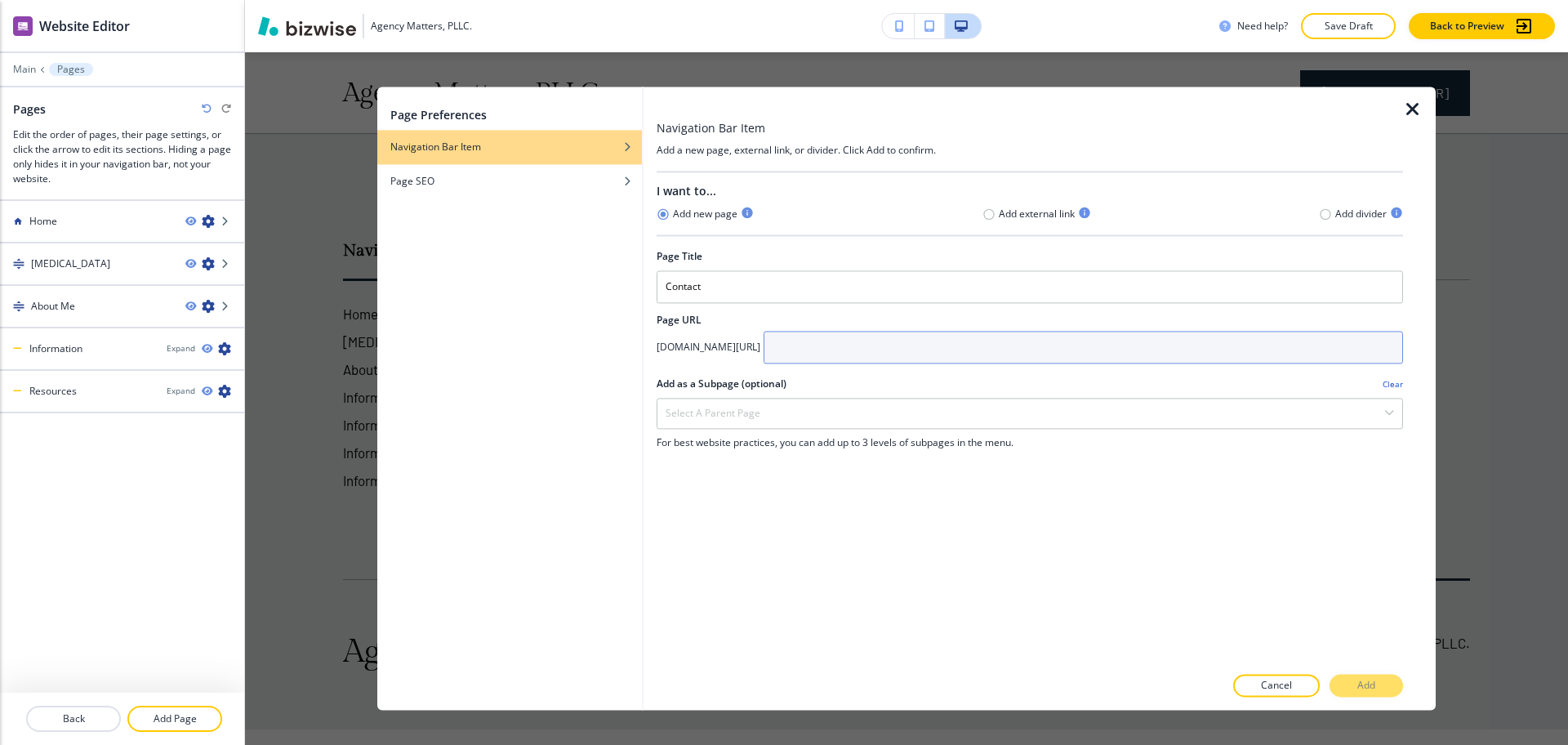
click at [904, 357] on input "text" at bounding box center [1083, 346] width 640 height 33
paste input "Contact"
type input "Contact"
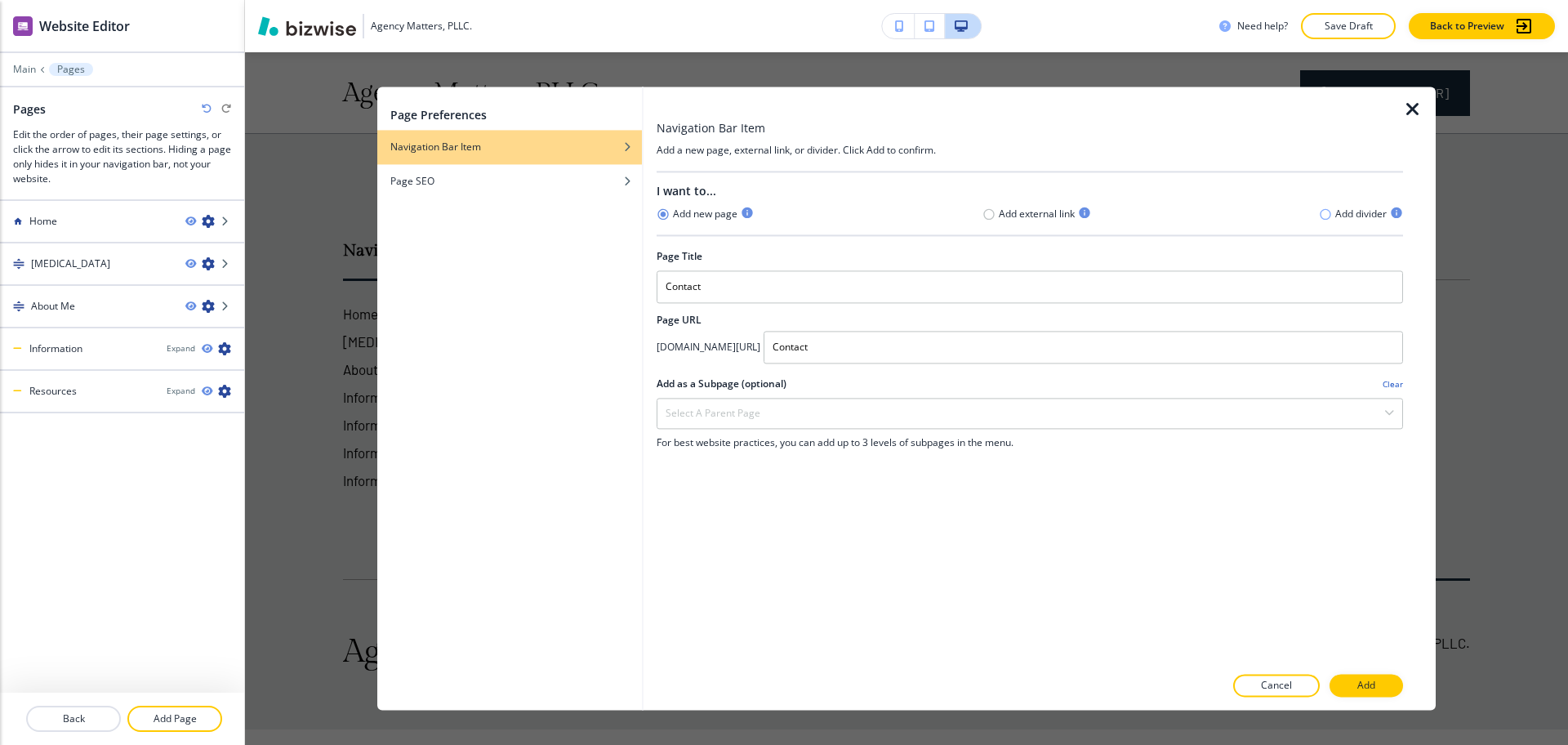
click at [1324, 213] on icon "button" at bounding box center [1325, 213] width 13 height 13
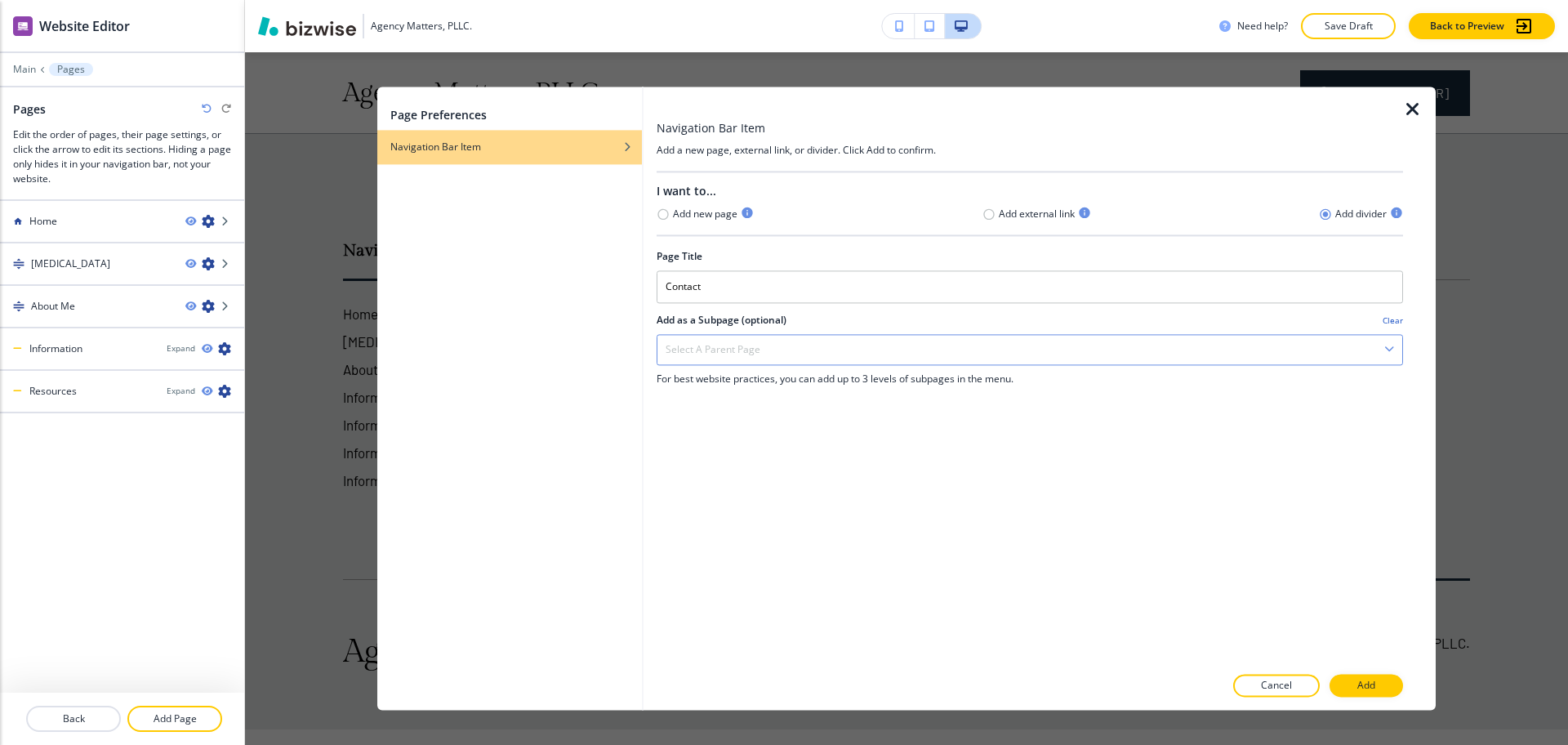
click at [875, 351] on div "Select a parent page" at bounding box center [1029, 349] width 745 height 29
click at [664, 217] on icon "button" at bounding box center [663, 213] width 13 height 13
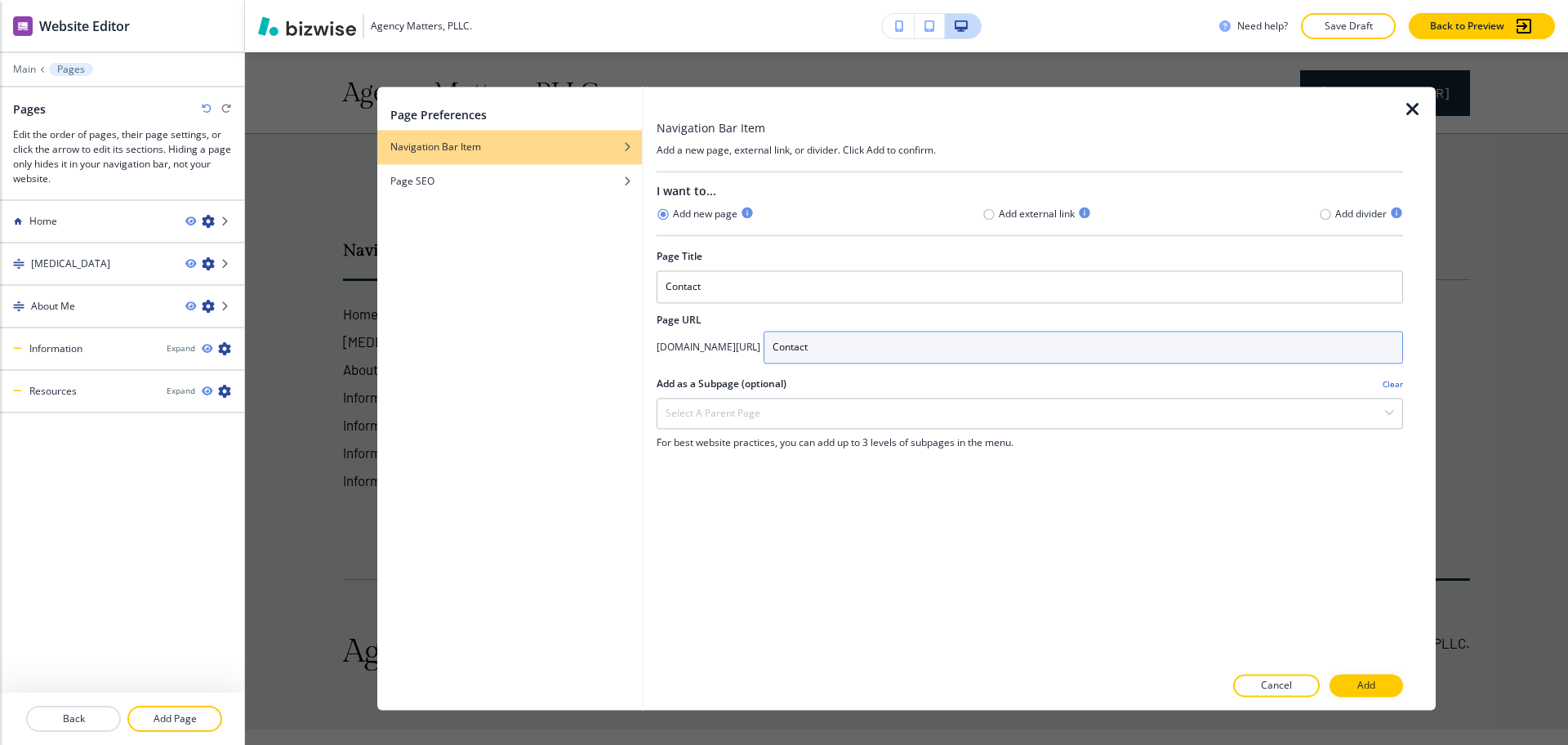
click at [880, 342] on input "Contact" at bounding box center [1083, 346] width 640 height 33
type input "contact"
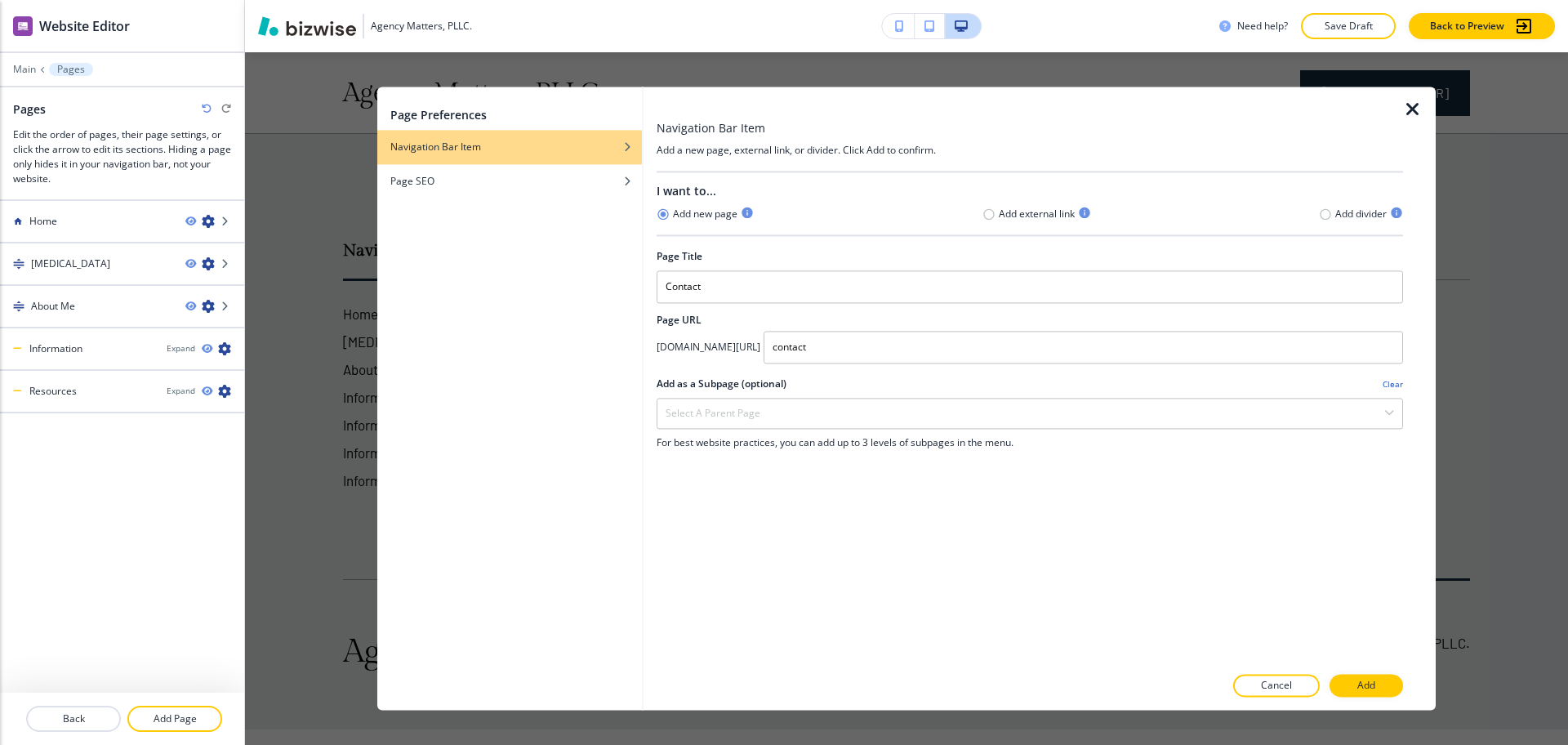
drag, startPoint x: 1363, startPoint y: 690, endPoint x: 1339, endPoint y: 691, distance: 24.0
click at [1363, 689] on p "Add" at bounding box center [1366, 686] width 18 height 15
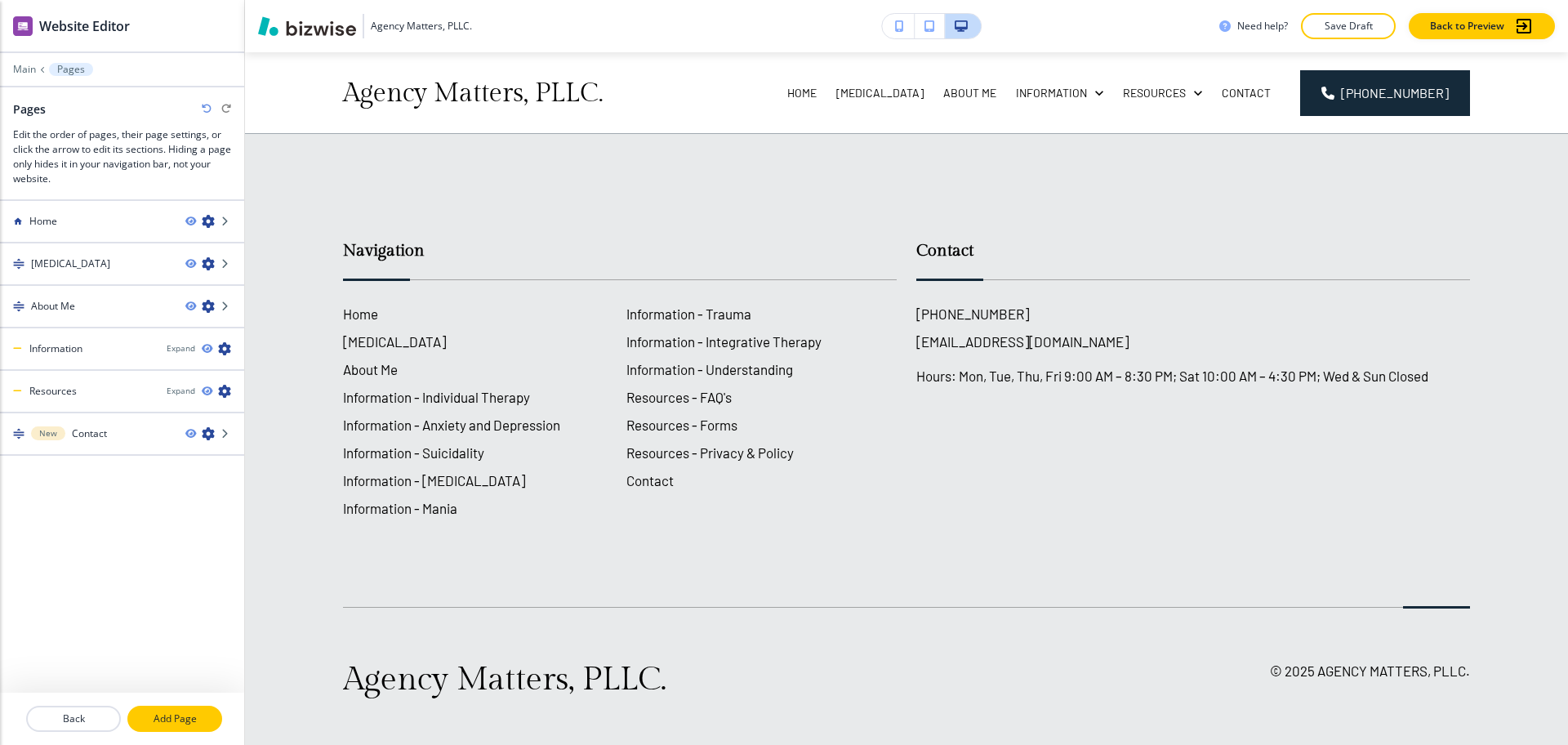
click at [175, 719] on p "Add Page" at bounding box center [175, 718] width 91 height 15
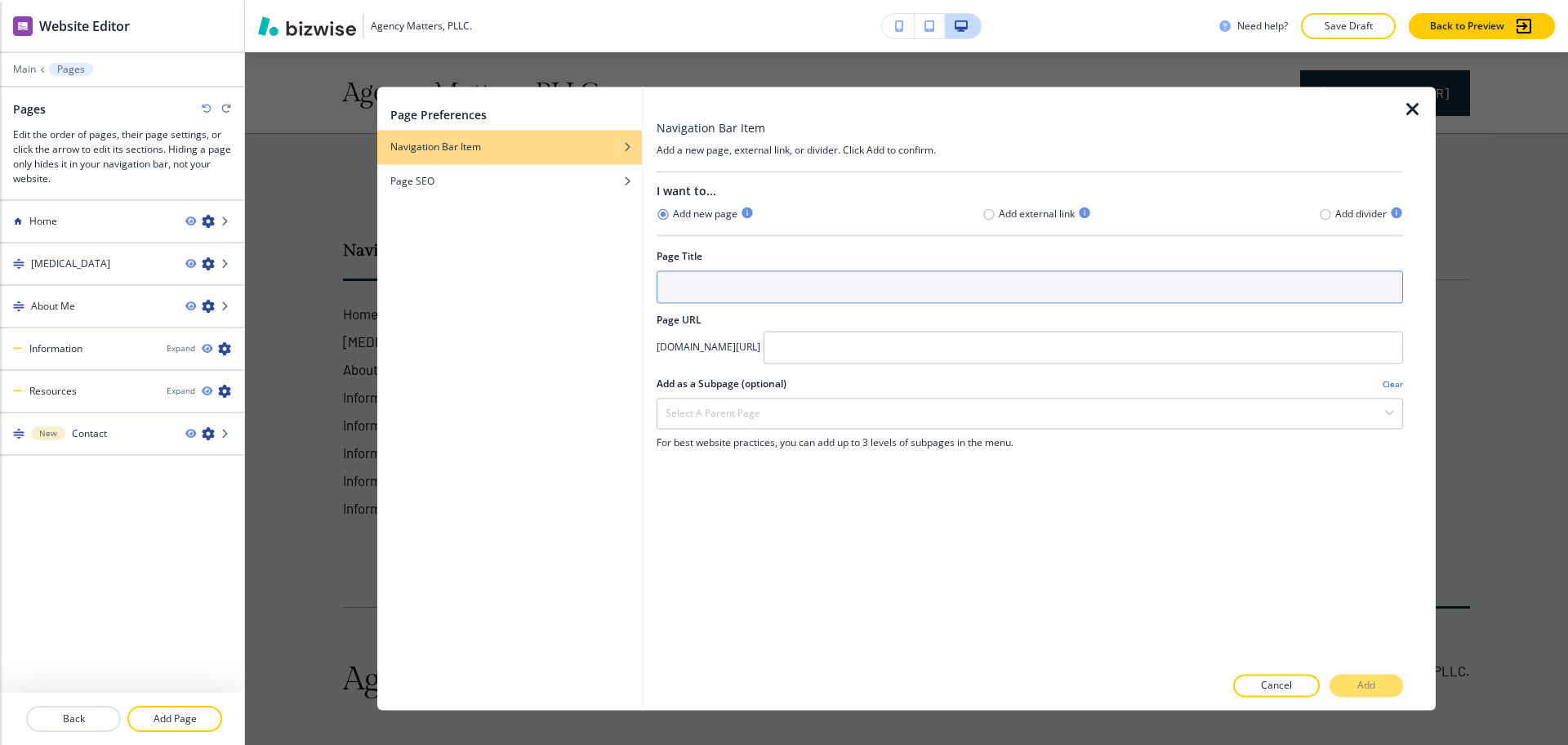
click at [812, 283] on input "text" at bounding box center [1029, 286] width 747 height 33
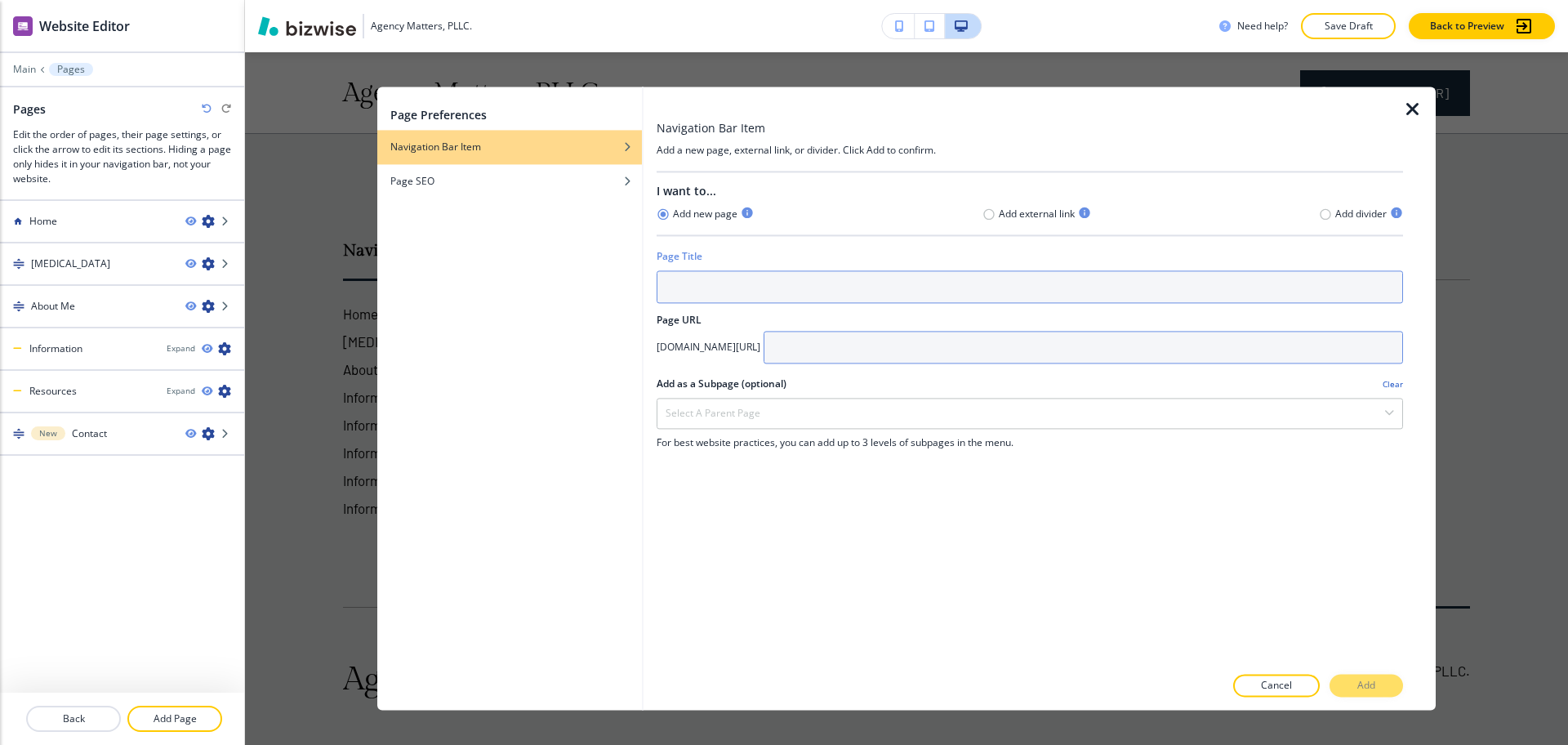
paste input "Book Appointment"
type input "Book Appointment"
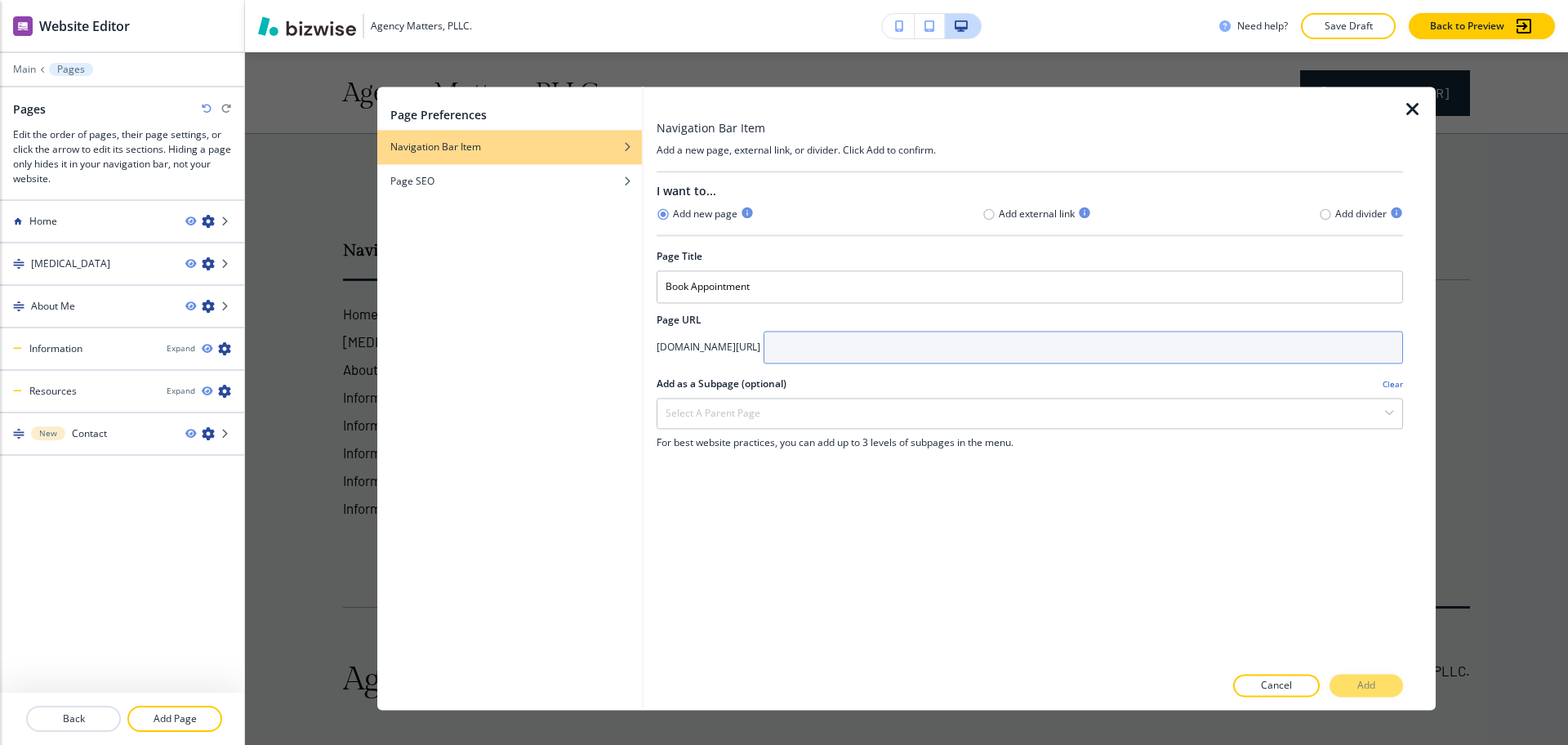
click at [917, 334] on input "text" at bounding box center [1083, 346] width 640 height 33
paste input "Book Appointment"
type input "book-appointment"
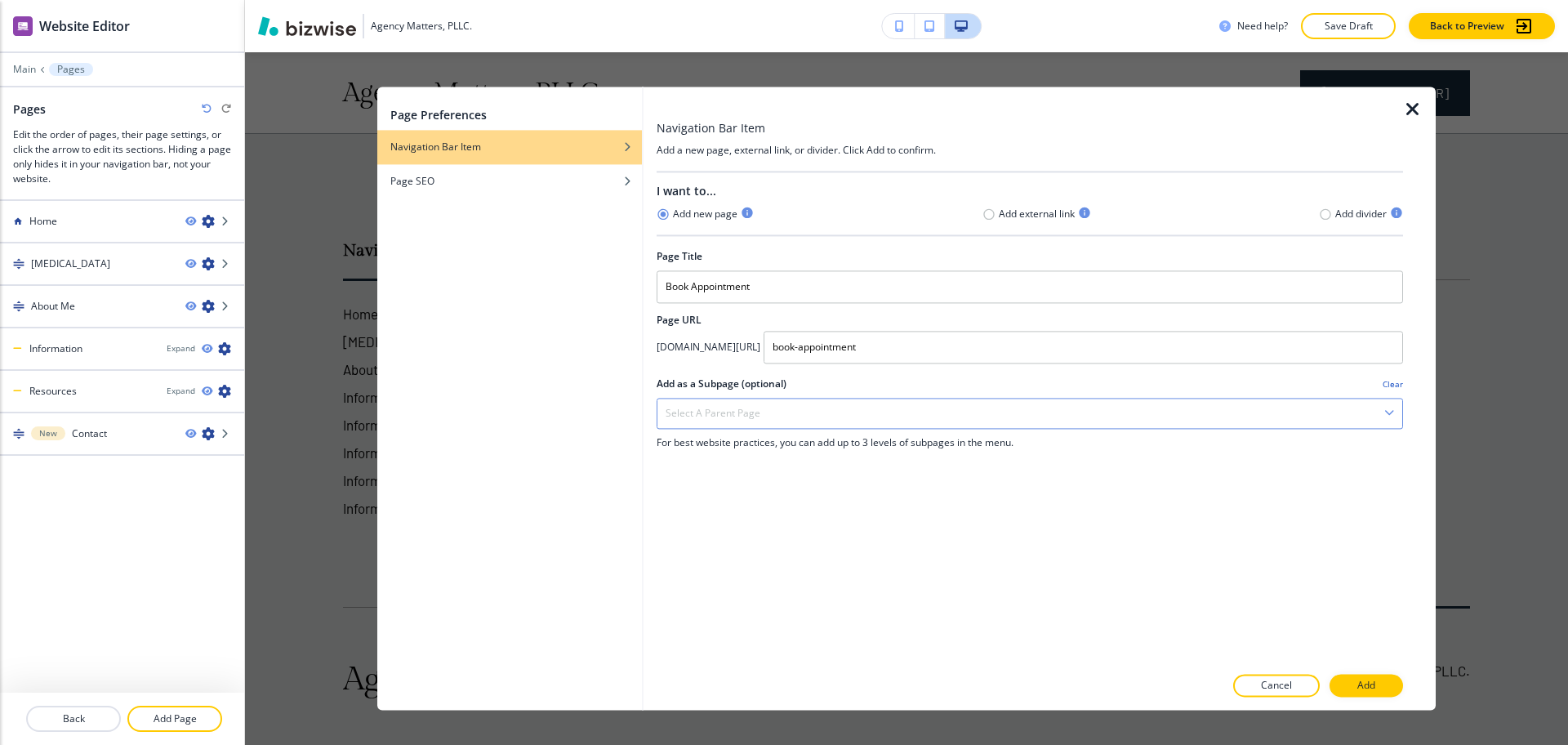
click at [883, 427] on div "Select a parent page" at bounding box center [1029, 413] width 745 height 29
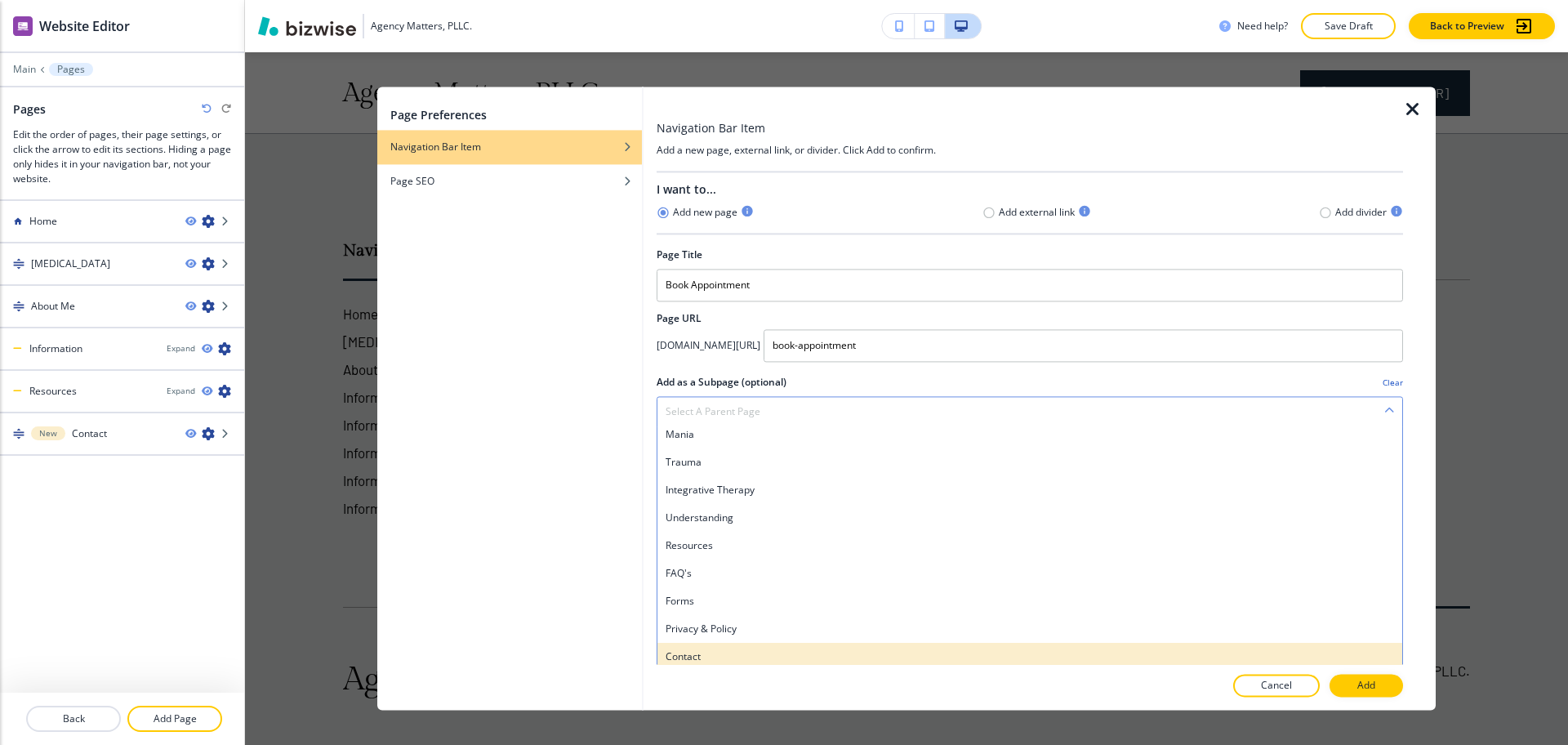
scroll to position [4, 0]
click at [735, 655] on h4 "Contact" at bounding box center [1029, 654] width 728 height 15
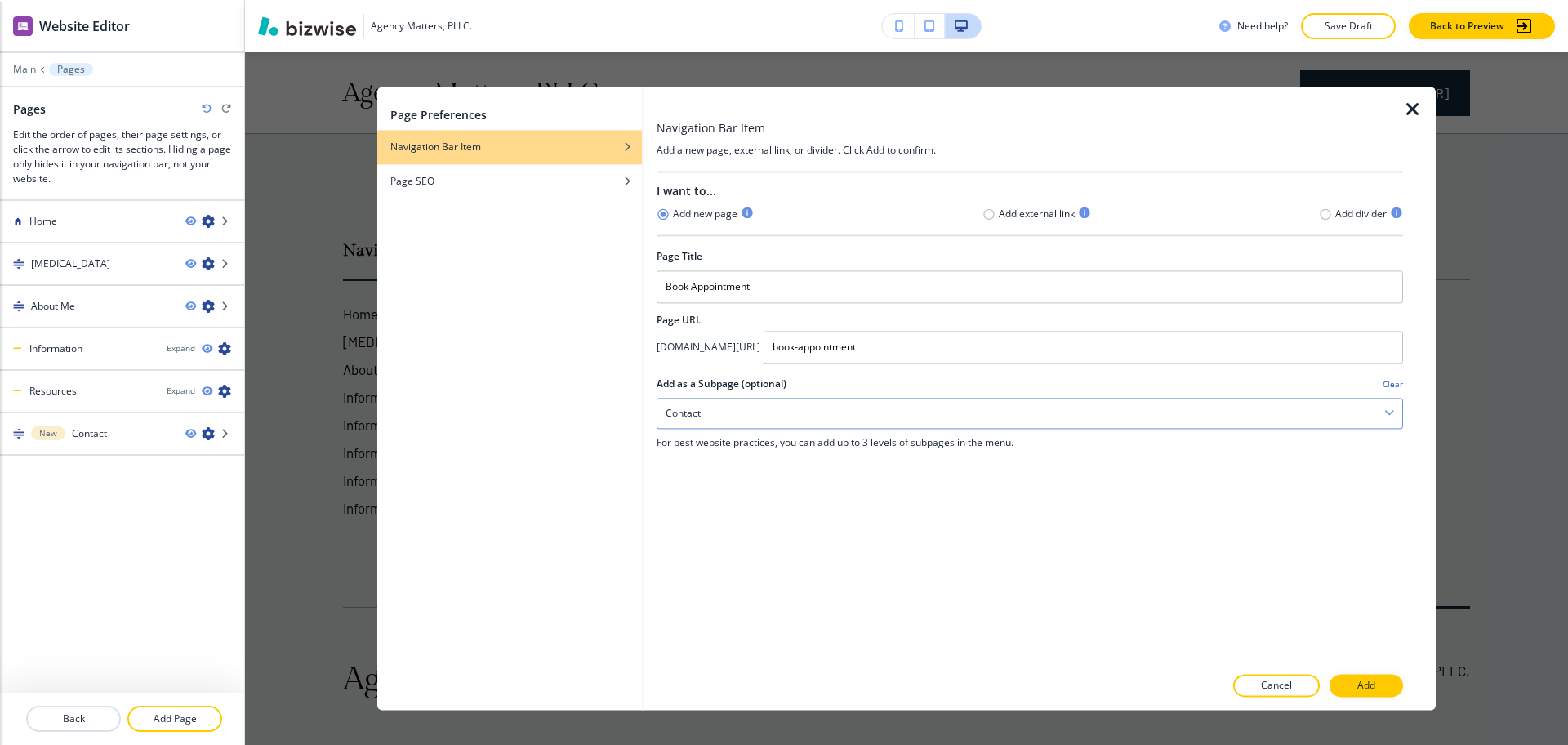
scroll to position [0, 0]
click at [1376, 687] on button "Add" at bounding box center [1366, 687] width 74 height 23
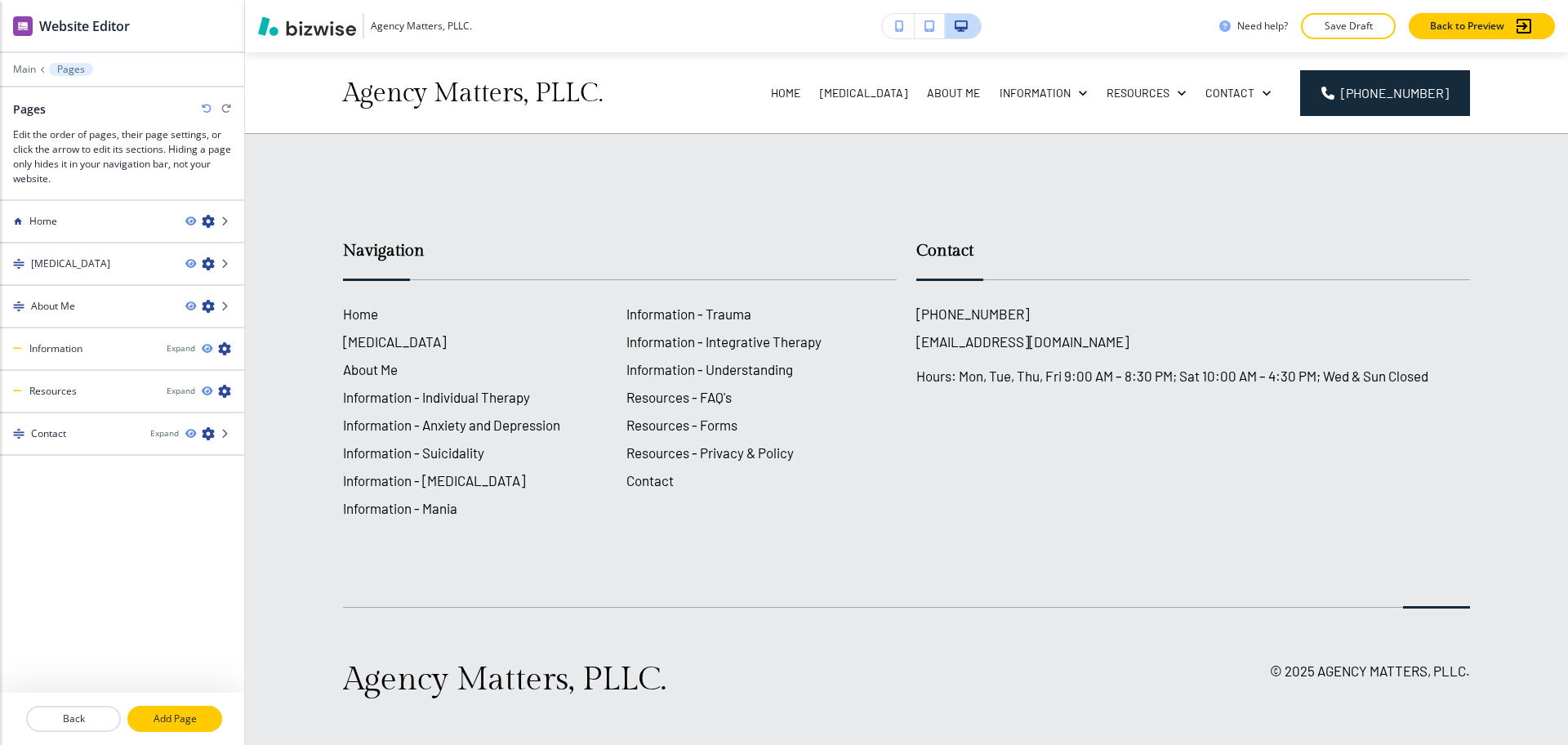
click at [185, 721] on p "Add Page" at bounding box center [175, 718] width 91 height 15
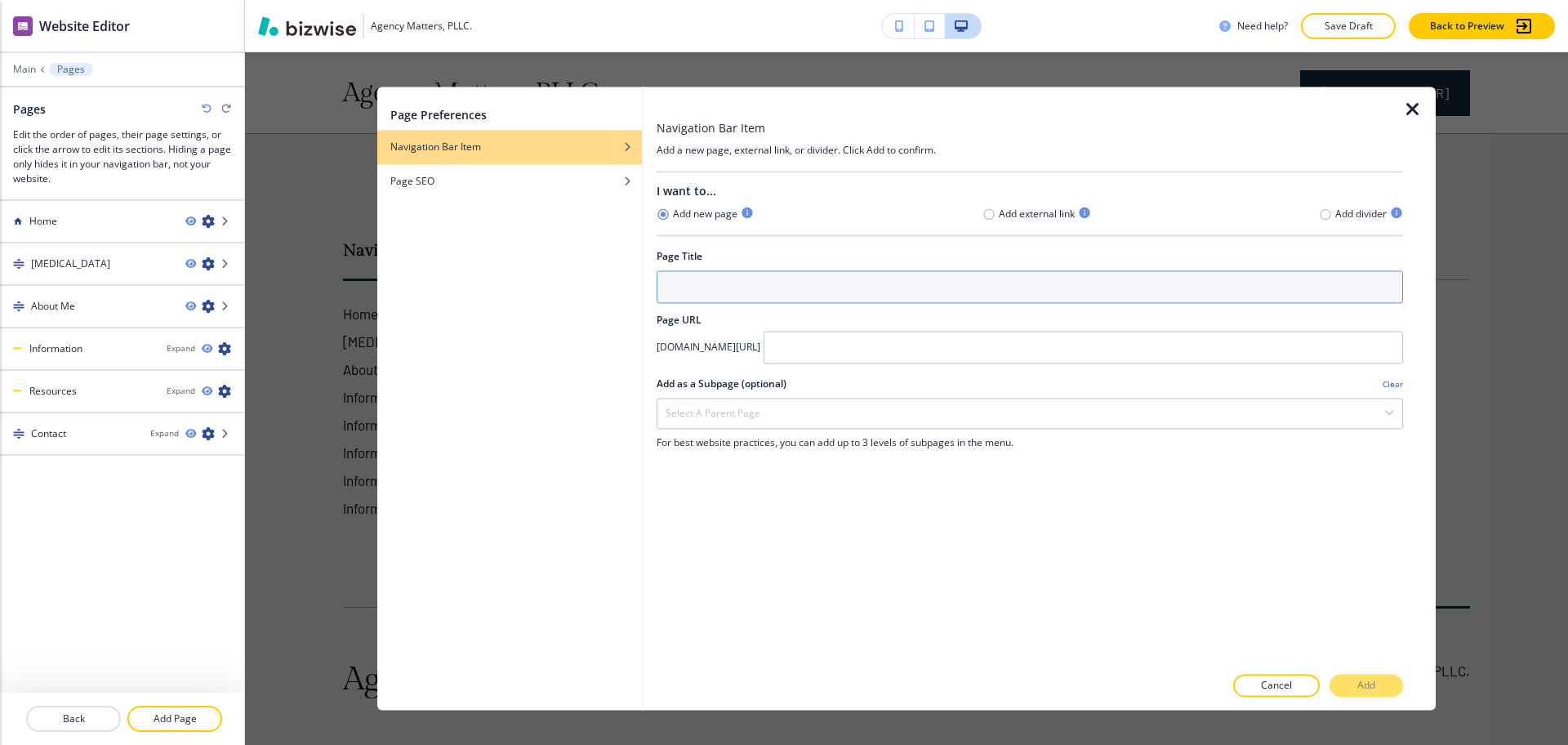
click at [724, 299] on input "text" at bounding box center [1029, 286] width 747 height 33
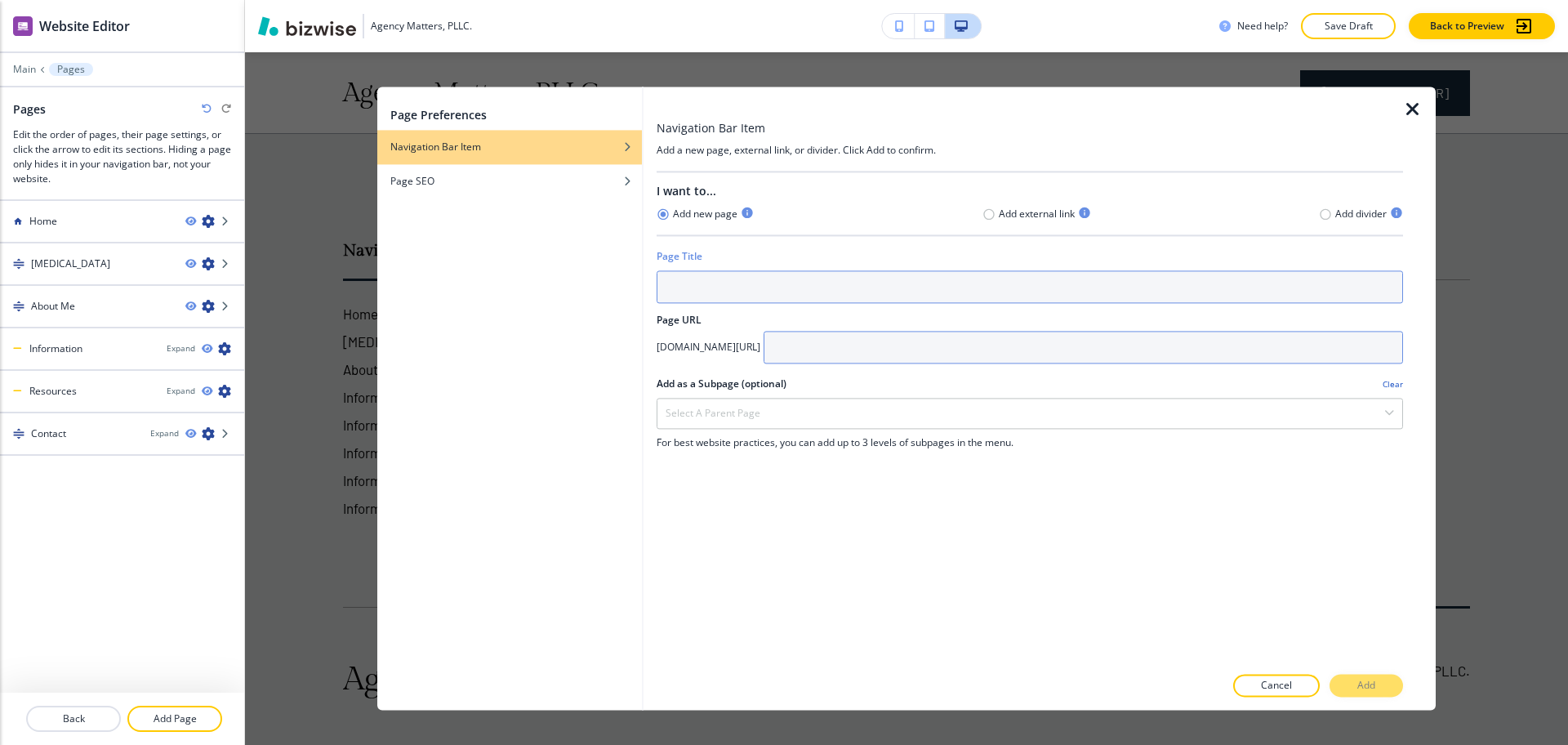
paste input "Services"
type input "Services"
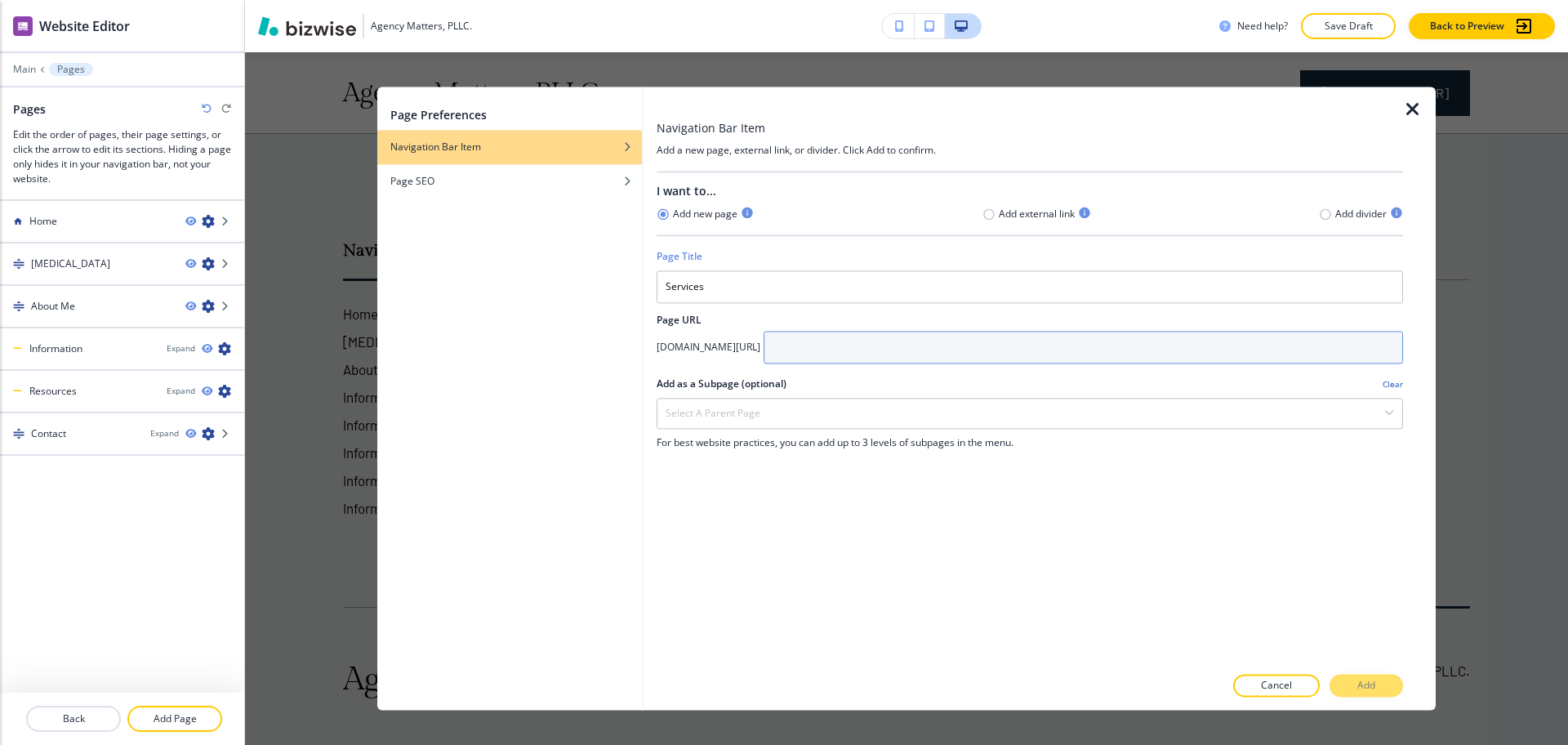
click at [903, 333] on input "text" at bounding box center [1083, 346] width 640 height 33
paste input "Services"
click at [882, 346] on input "Services" at bounding box center [1083, 346] width 640 height 33
type input "services"
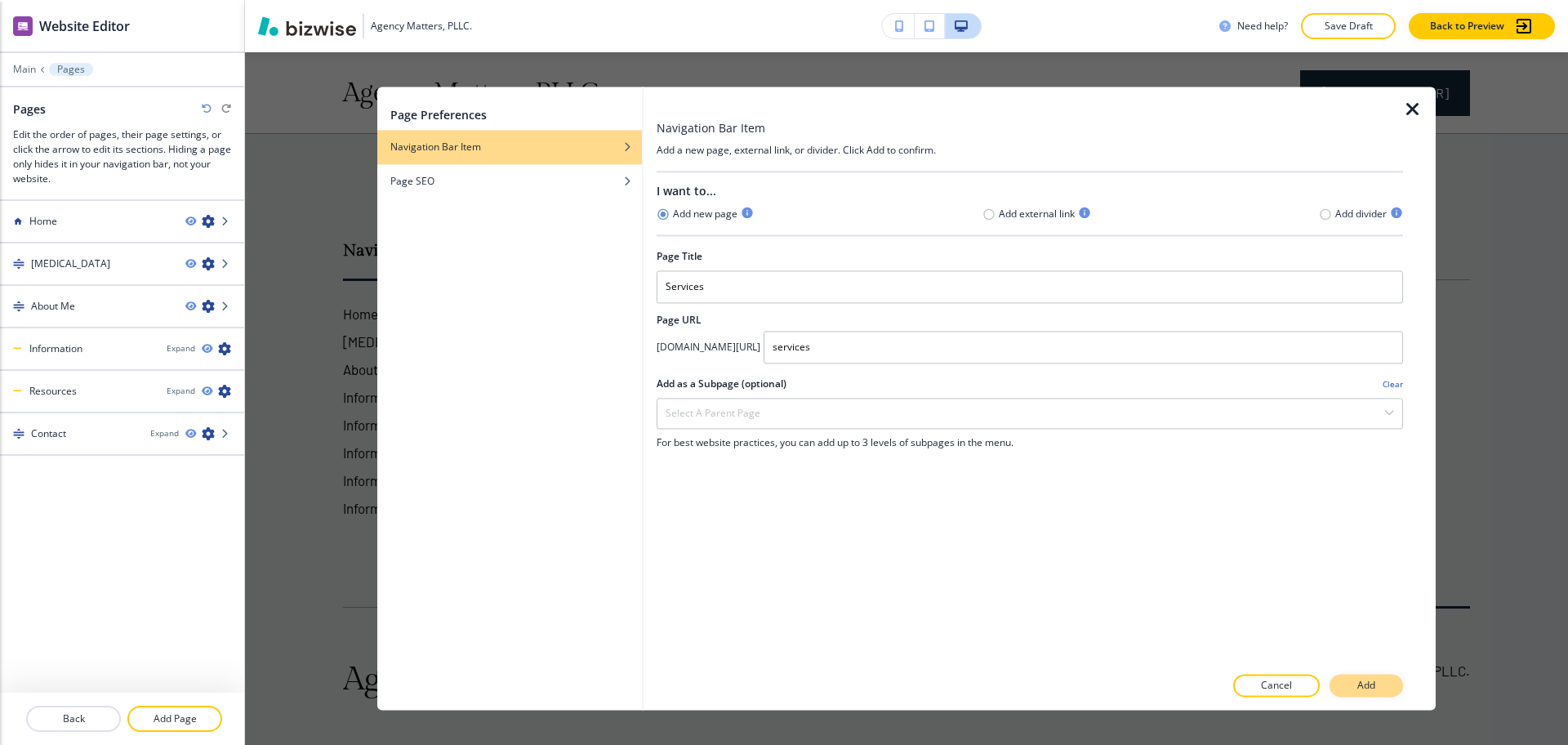
click at [1359, 679] on p "Add" at bounding box center [1366, 686] width 18 height 15
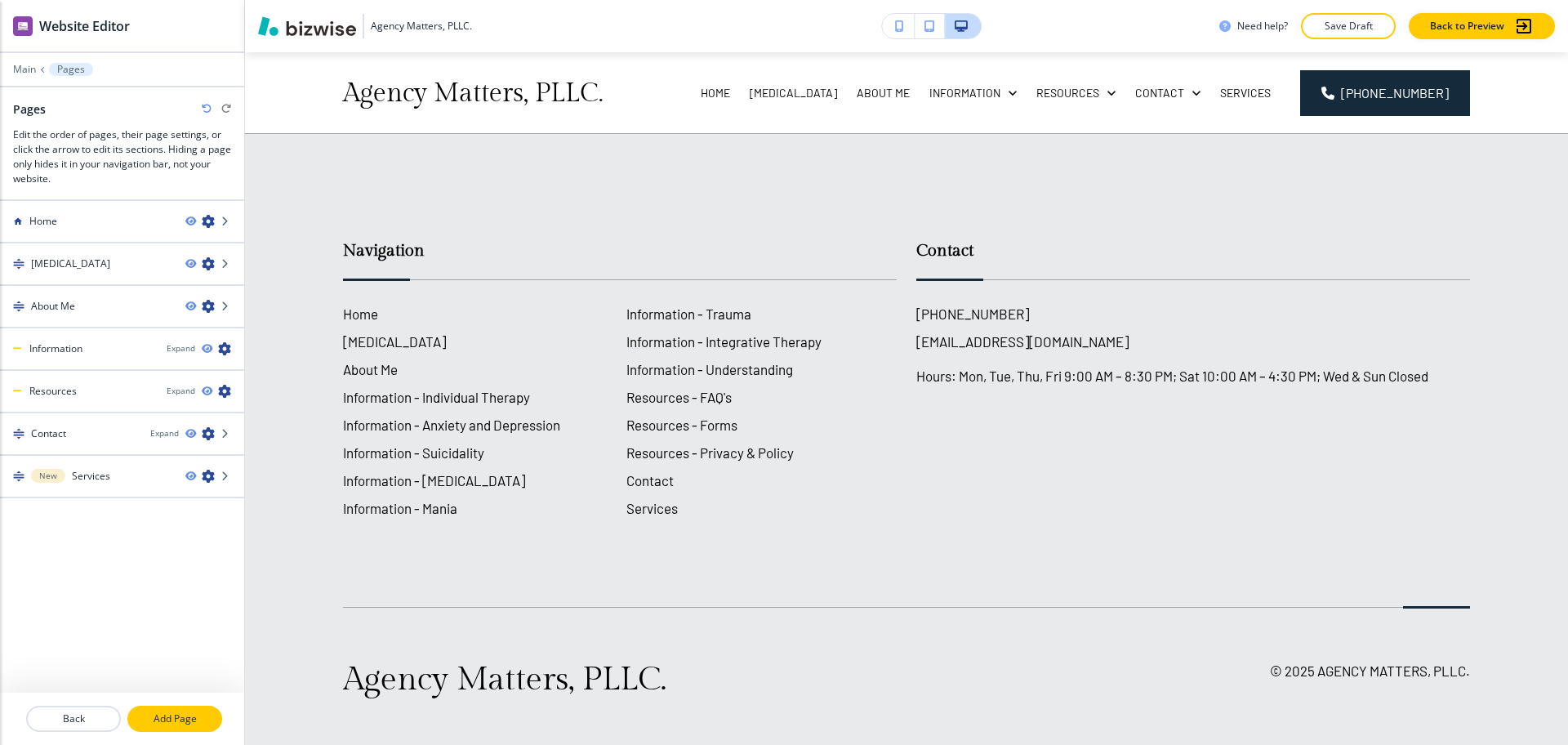
click at [189, 714] on p "Add Page" at bounding box center [175, 718] width 91 height 15
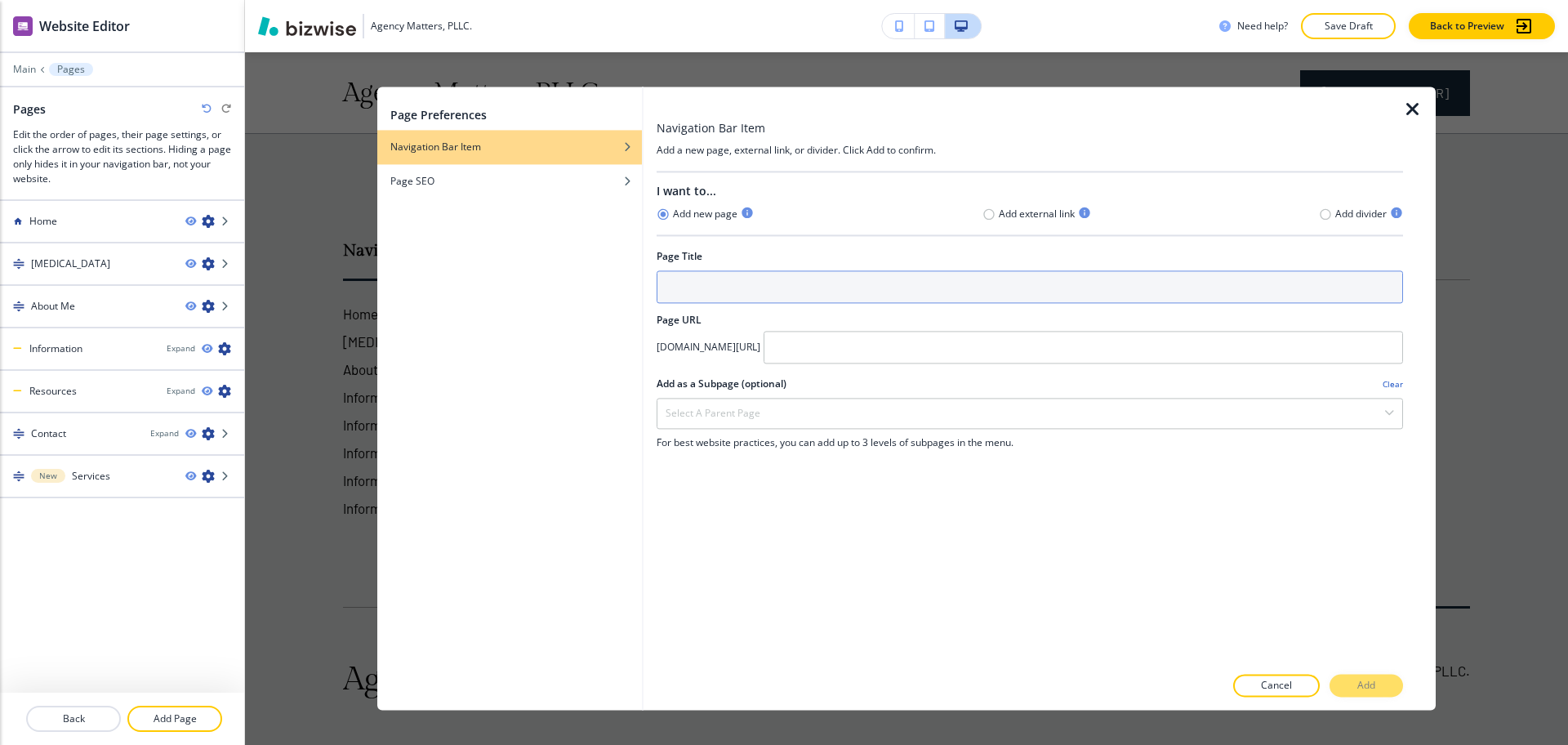
click at [679, 296] on input "text" at bounding box center [1029, 286] width 747 height 33
paste input "For musicians and bands"
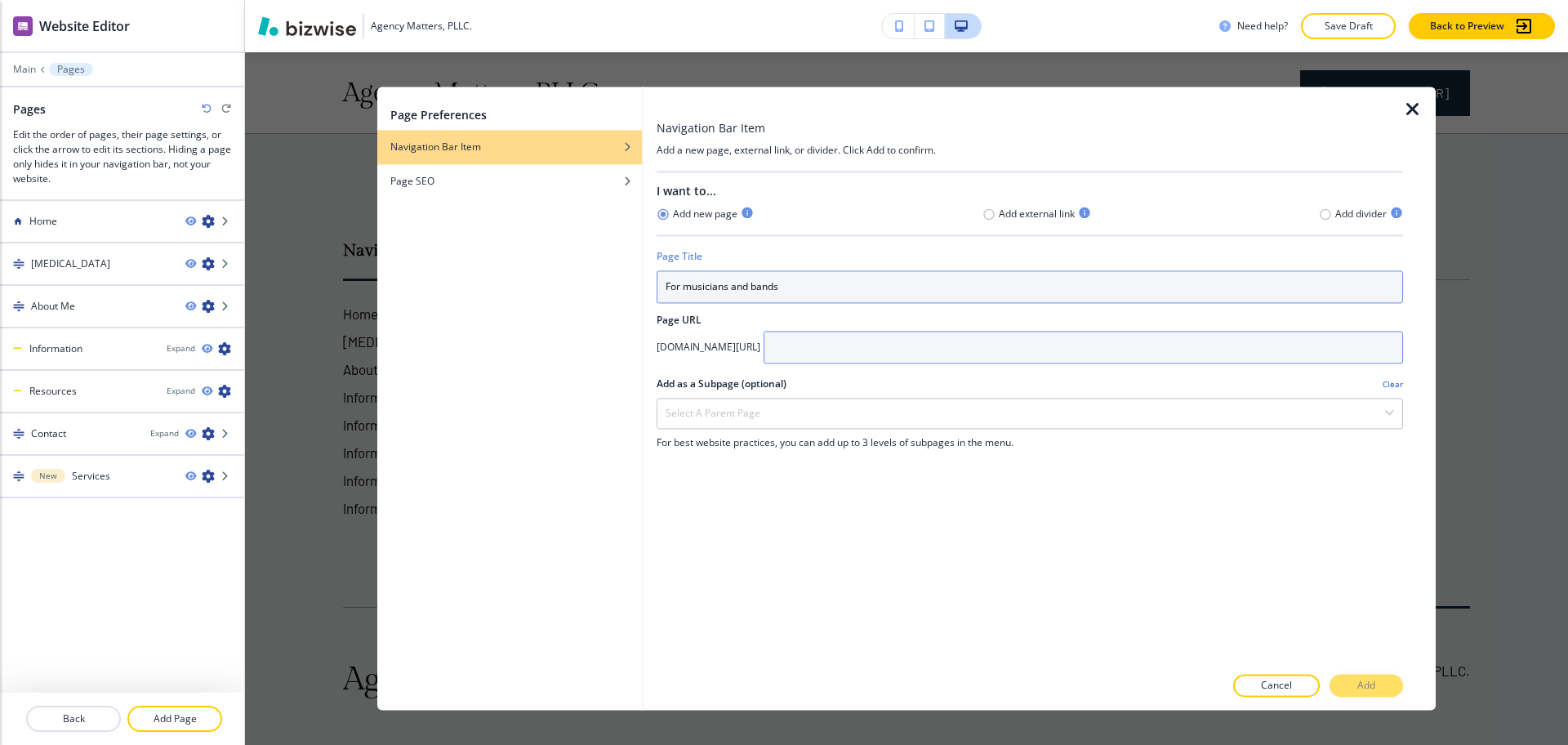
type input "For musicians and bands"
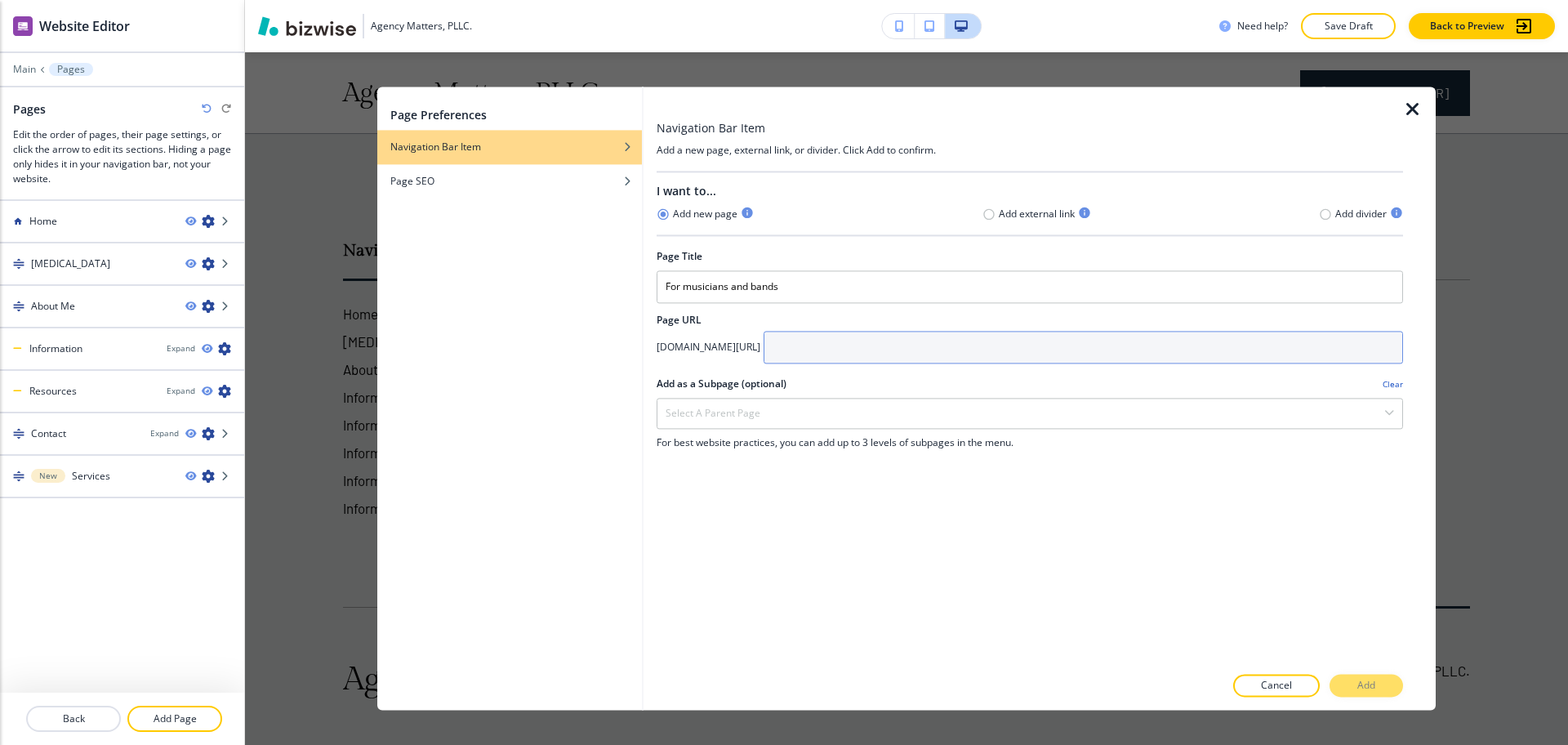
click at [894, 348] on input "text" at bounding box center [1083, 346] width 640 height 33
paste input "For musicians and bands"
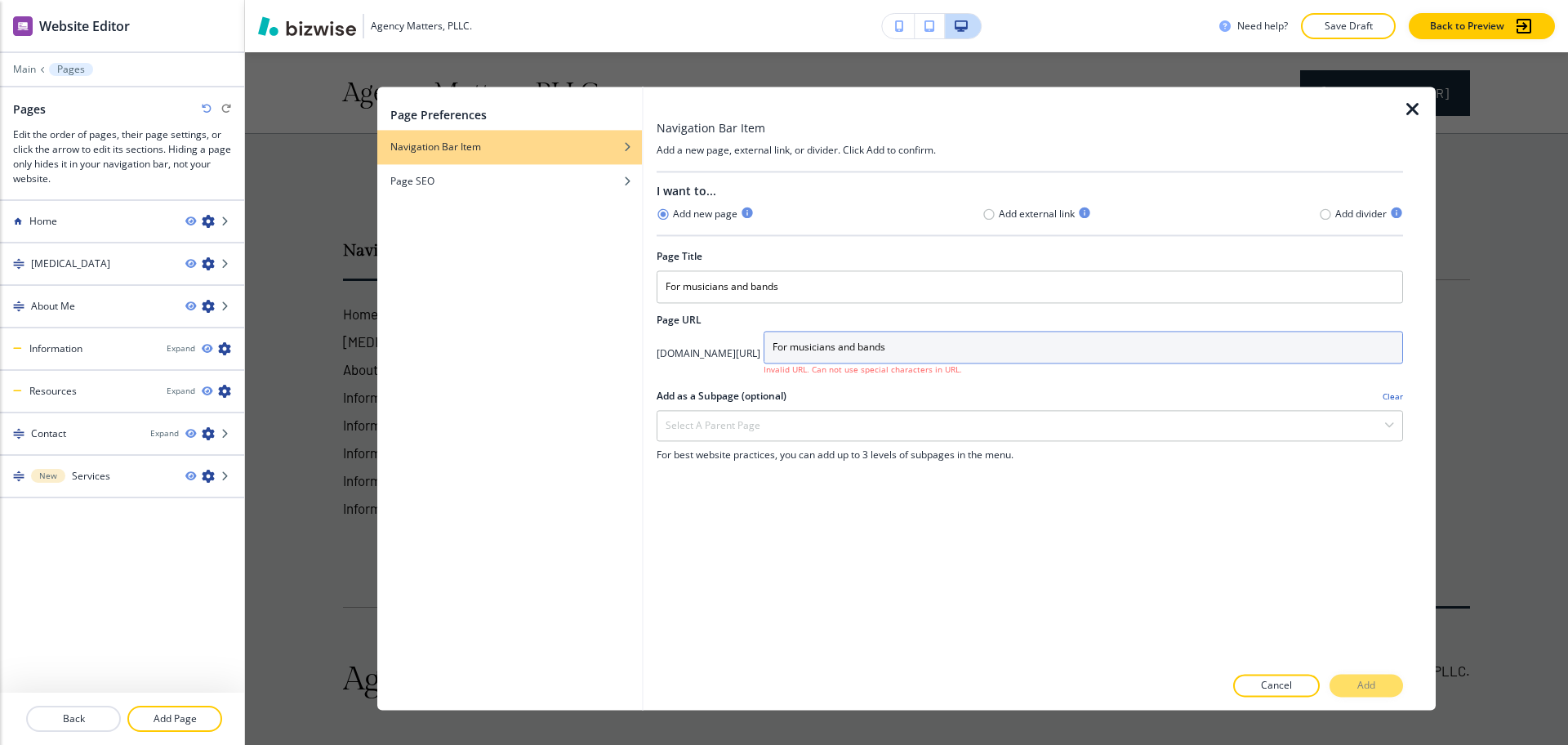
click at [883, 343] on input "For musicians and bands" at bounding box center [1083, 346] width 640 height 33
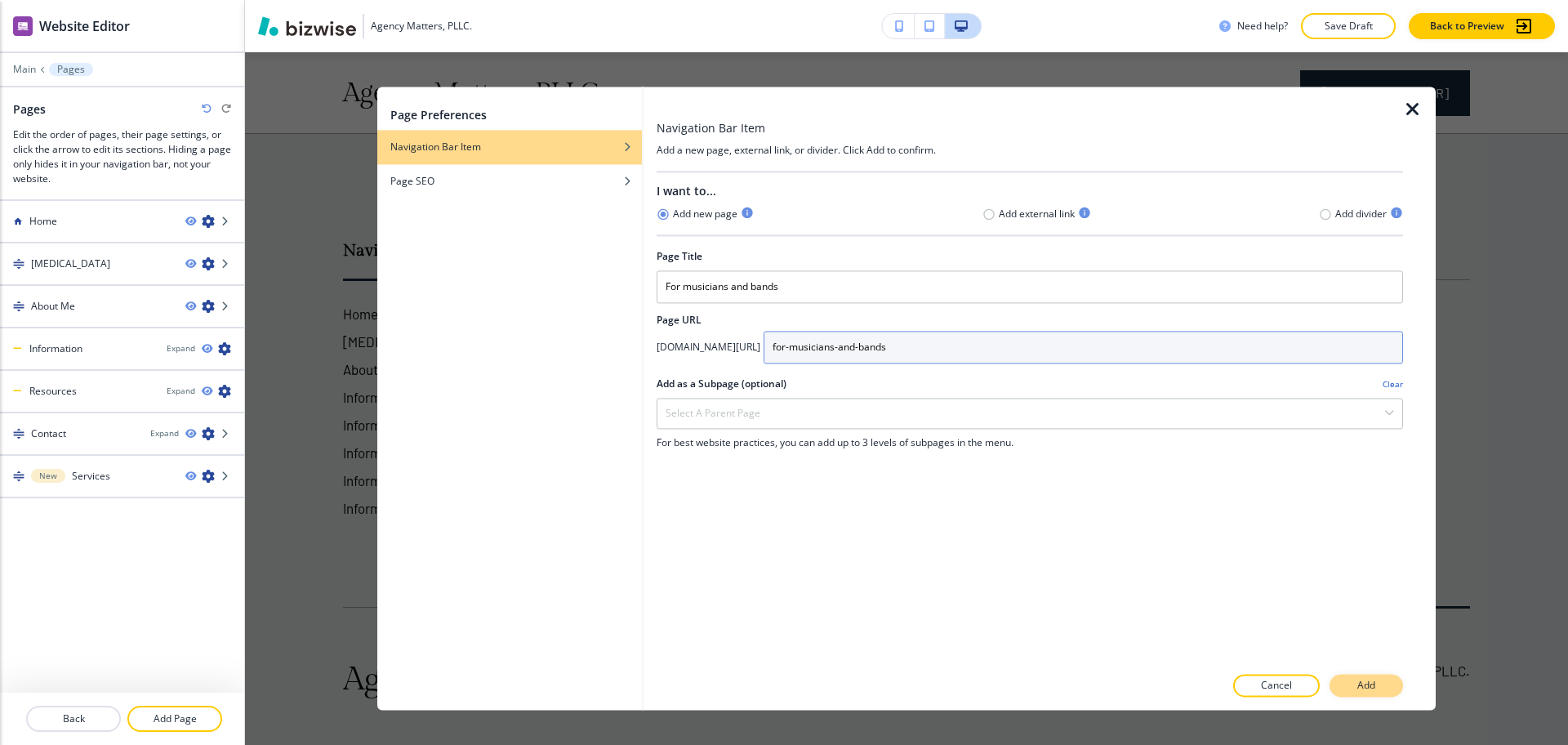
type input "for-musicians-and-bands"
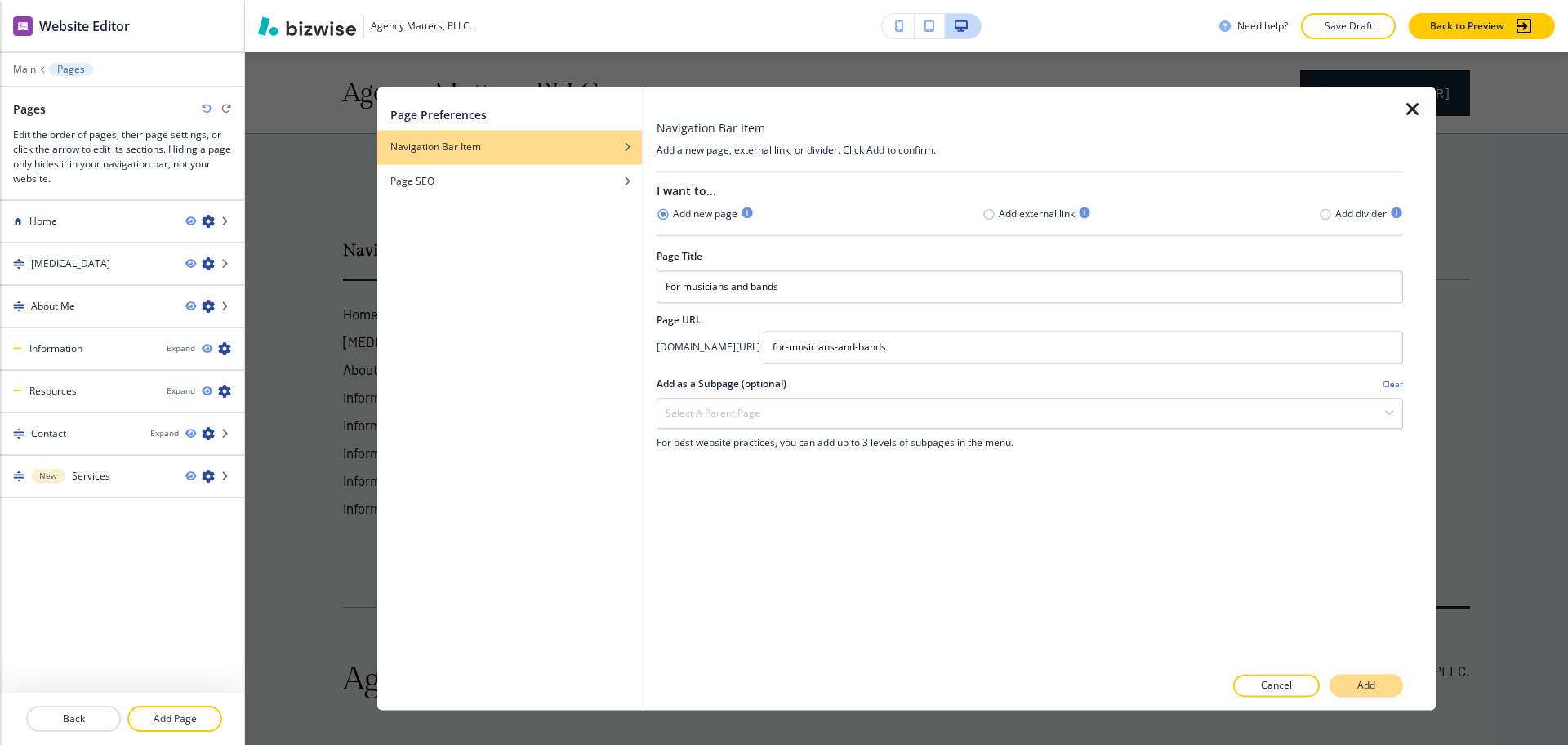
click at [1365, 684] on p "Add" at bounding box center [1366, 686] width 18 height 15
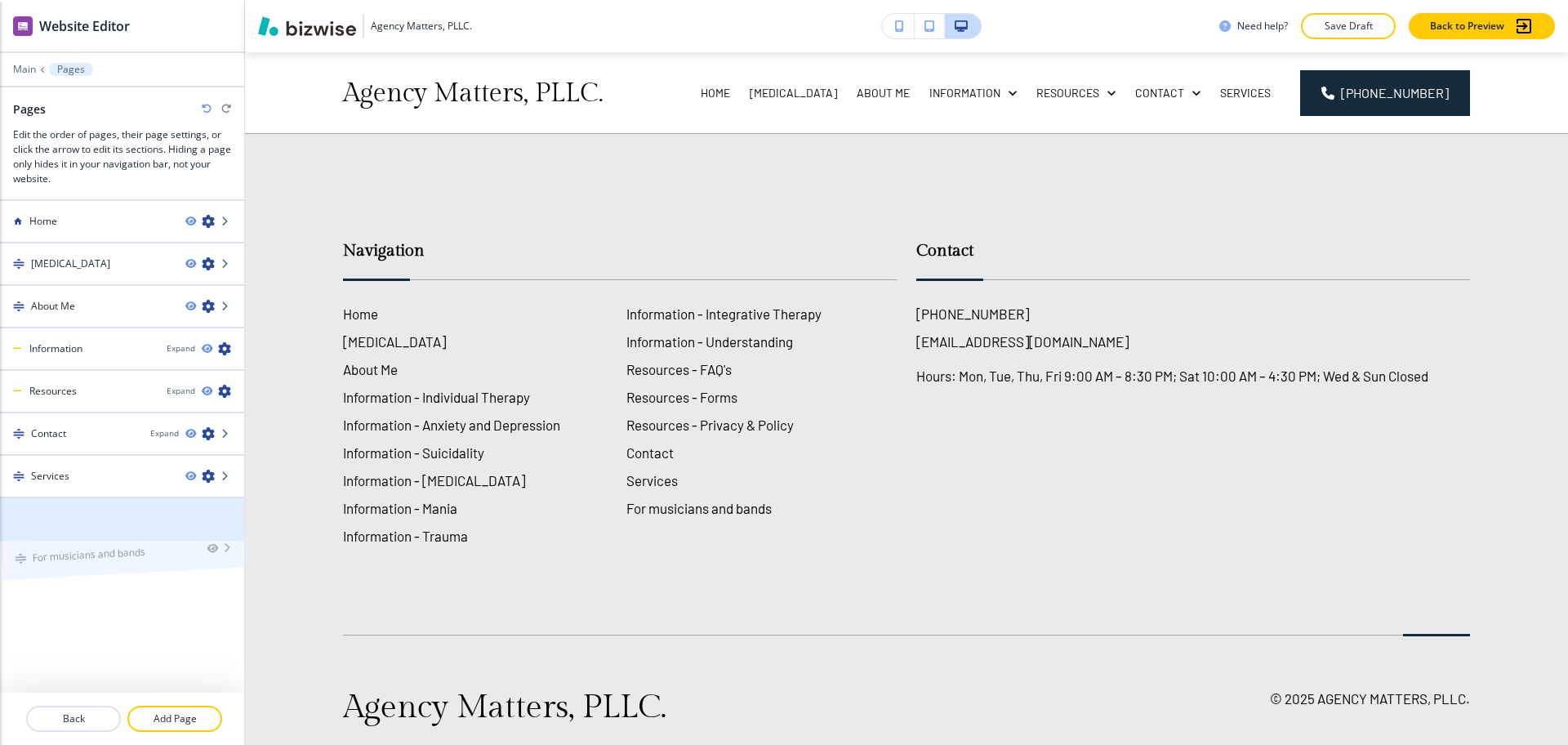
drag, startPoint x: 207, startPoint y: 513, endPoint x: 298, endPoint y: 474, distance: 99.0
click at [206, 518] on icon "button" at bounding box center [208, 518] width 13 height 13
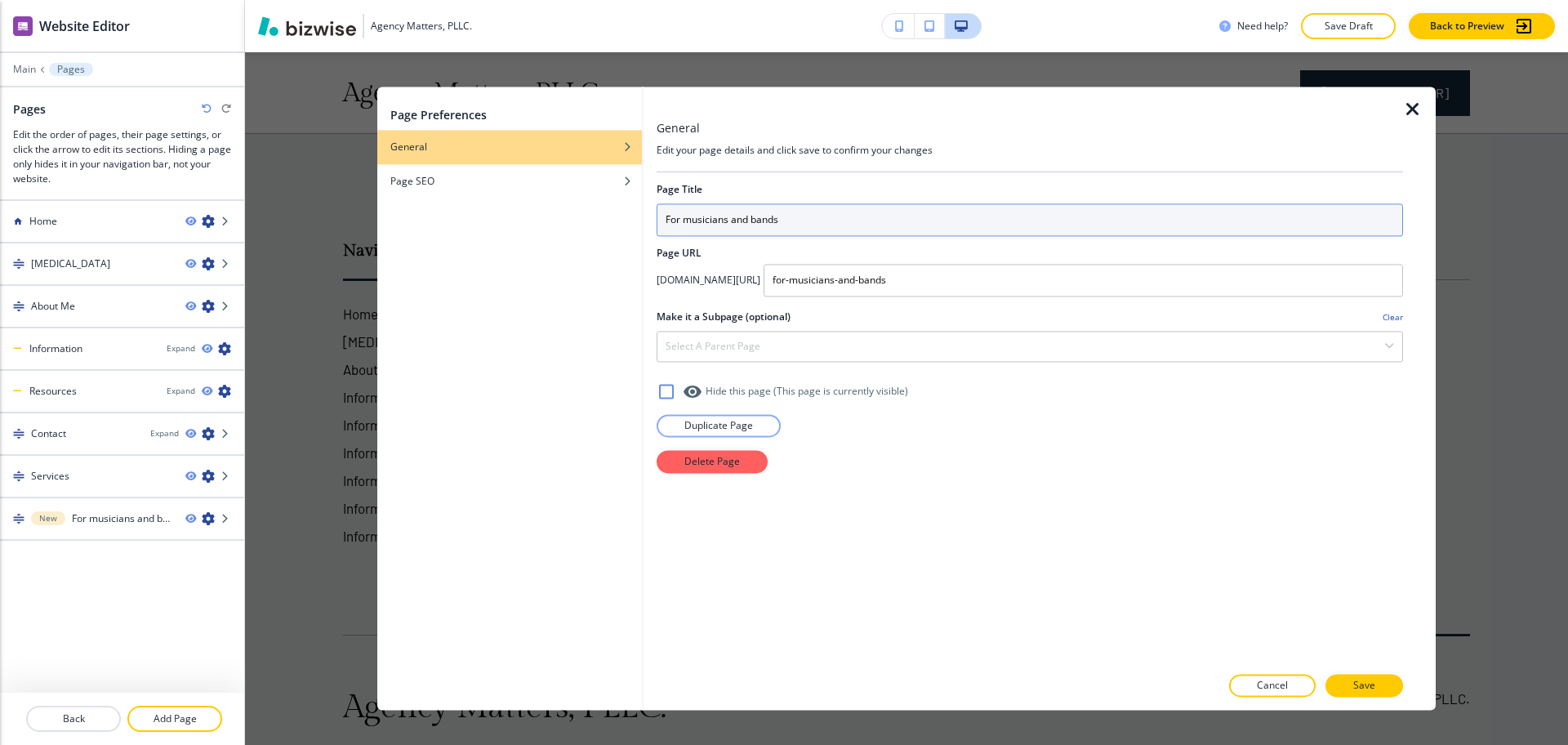
click at [689, 221] on input "For musicians and bands" at bounding box center [1029, 220] width 747 height 33
click at [684, 221] on input "For usicians and bands" at bounding box center [1029, 220] width 747 height 33
type input "For Musicians and Bands"
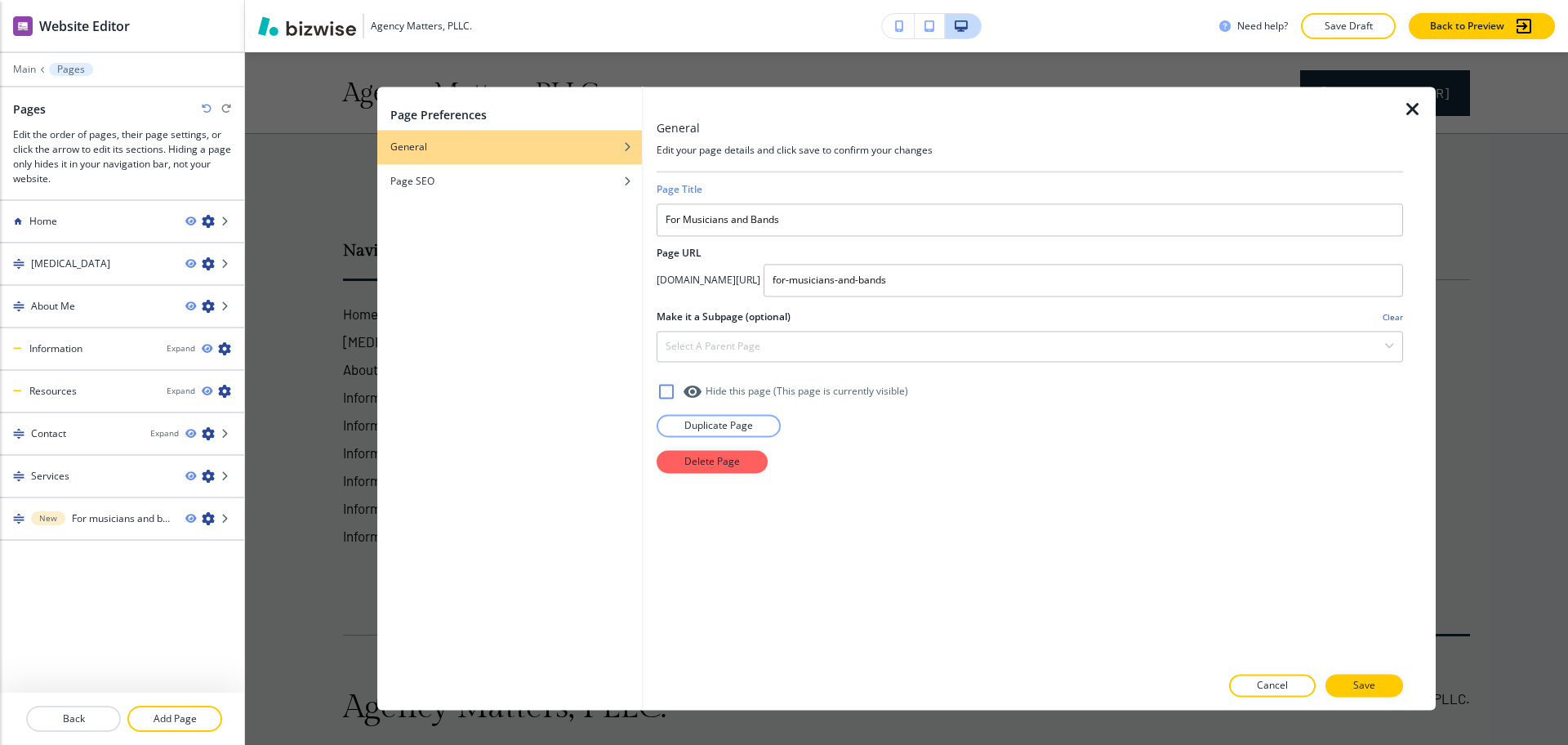
click at [1367, 700] on div at bounding box center [1029, 703] width 747 height 13
click at [1366, 687] on p "Save" at bounding box center [1364, 686] width 22 height 15
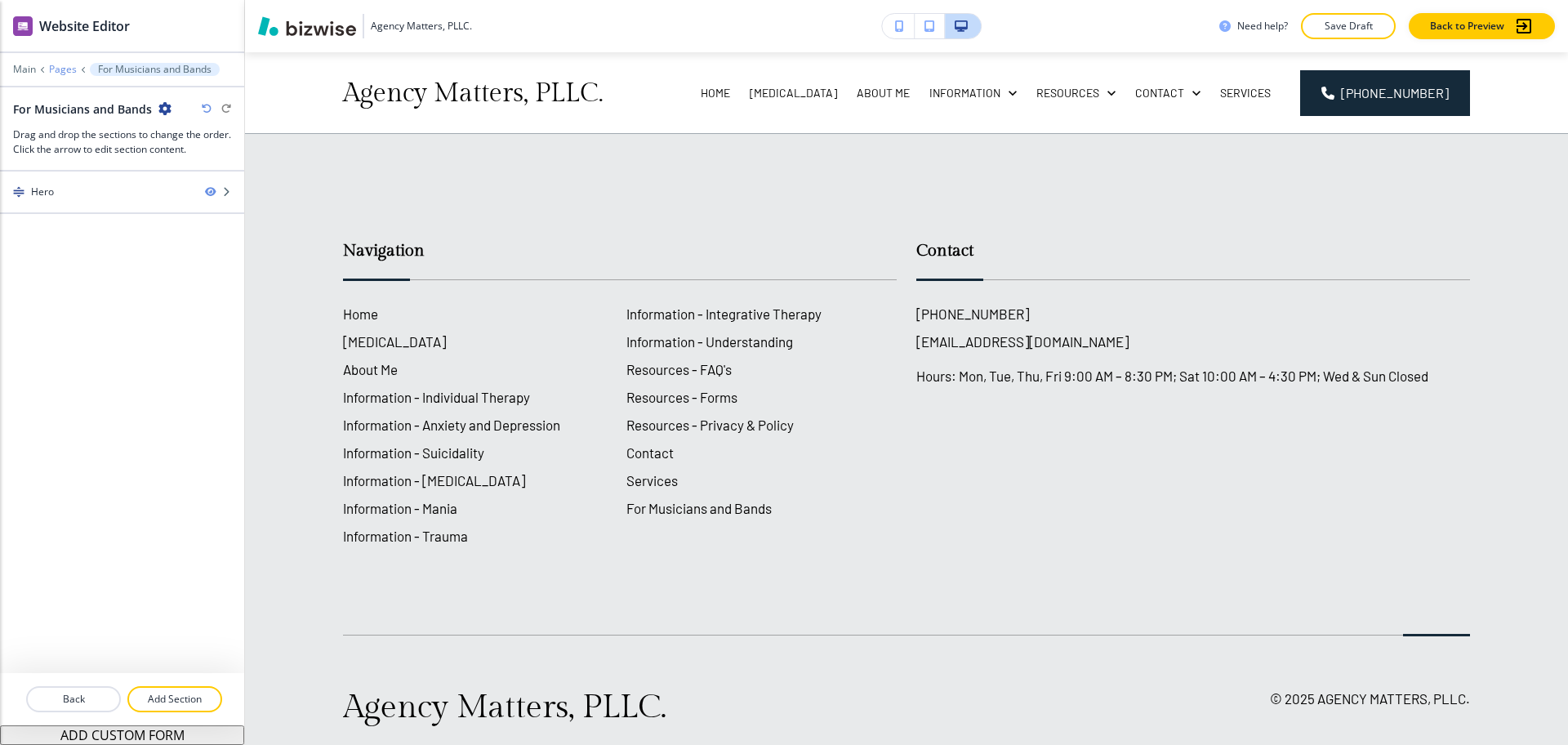
click at [69, 67] on p "Pages" at bounding box center [62, 69] width 27 height 12
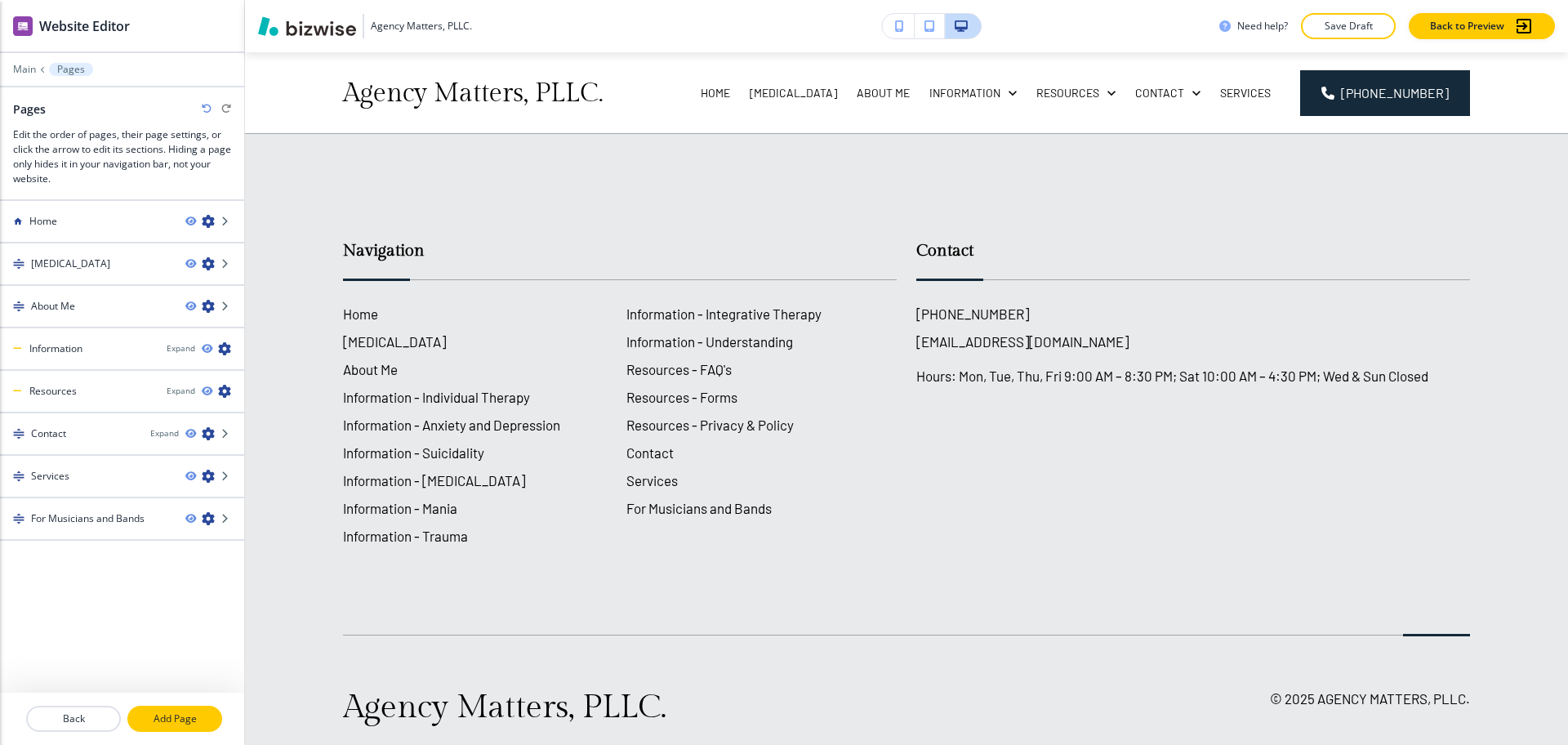
click at [195, 727] on button "Add Page" at bounding box center [175, 719] width 95 height 27
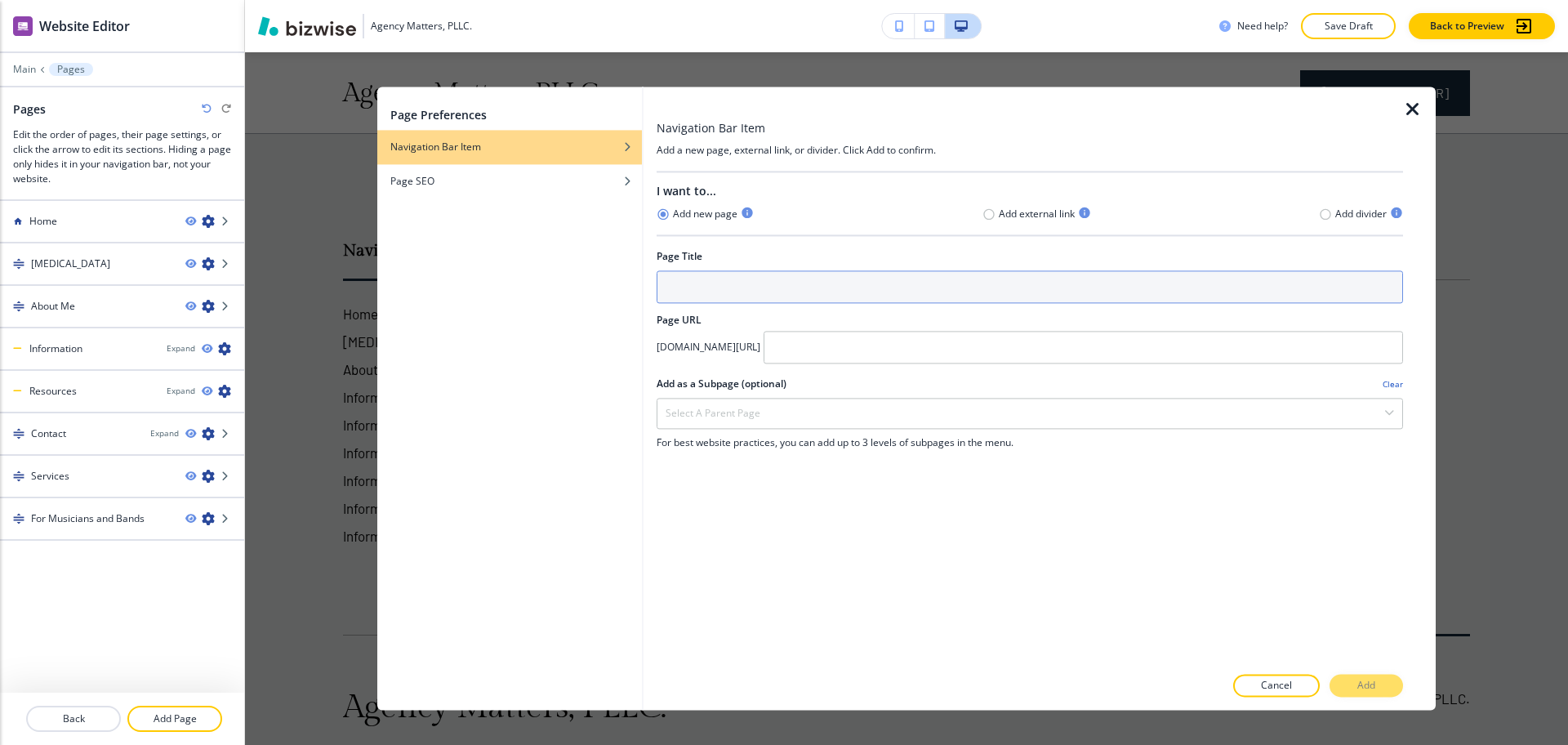
drag, startPoint x: 761, startPoint y: 290, endPoint x: 837, endPoint y: 314, distance: 79.7
click at [761, 290] on input "text" at bounding box center [1029, 286] width 747 height 33
paste input "Mental Health Philosophy"
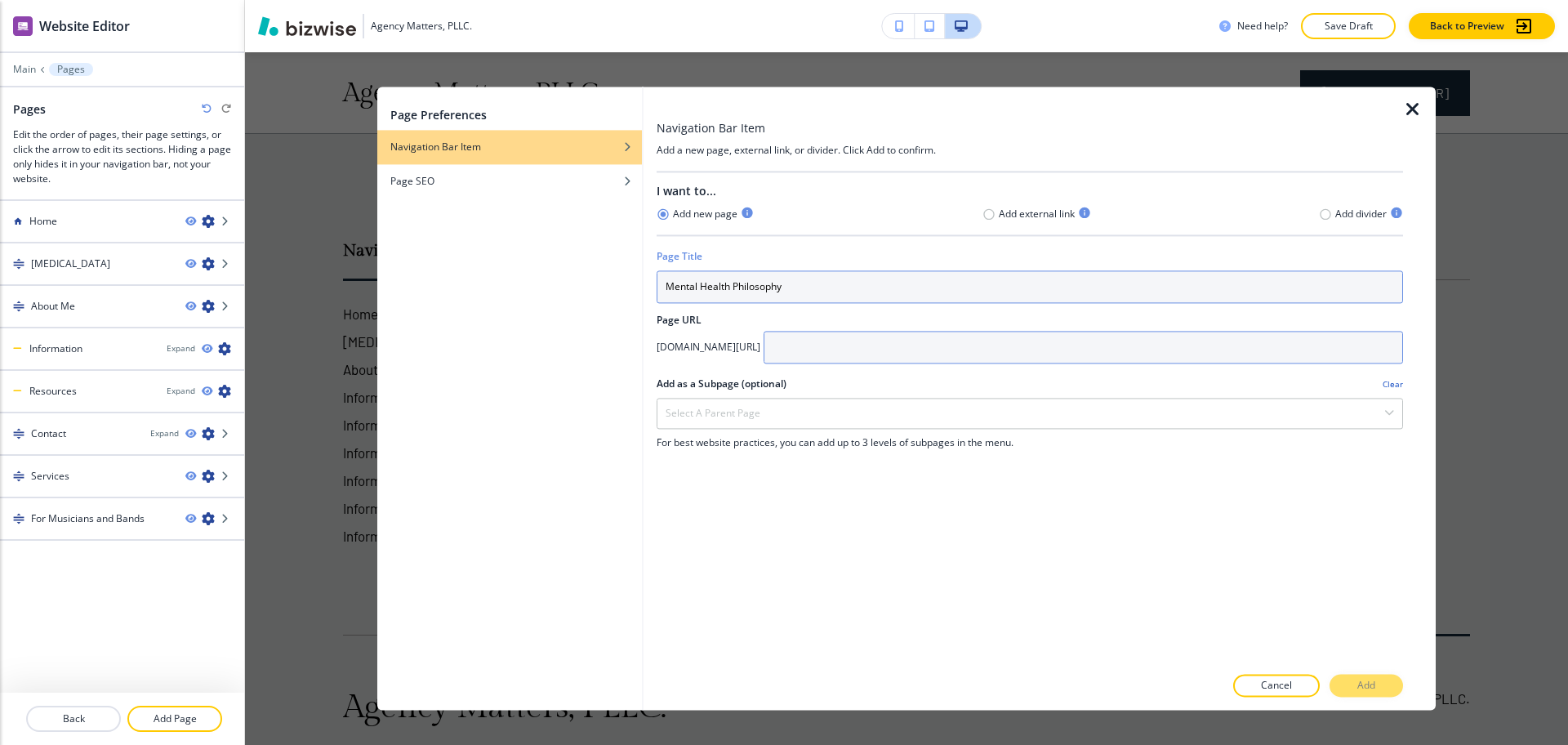
type input "Mental Health Philosophy"
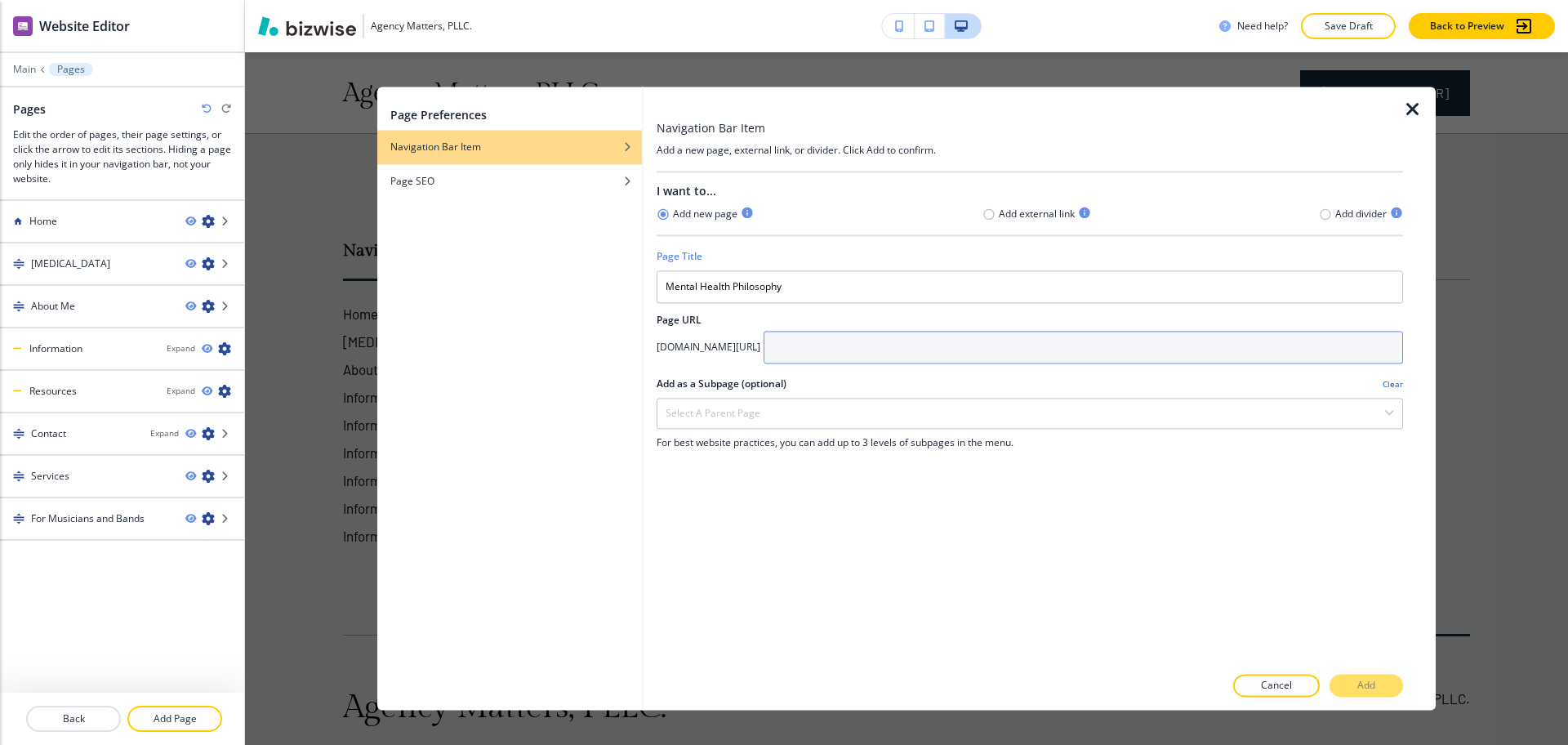
click at [934, 348] on input "text" at bounding box center [1083, 346] width 640 height 33
paste input "Mental Health Philosophy"
type input "mental-health-philosophy"
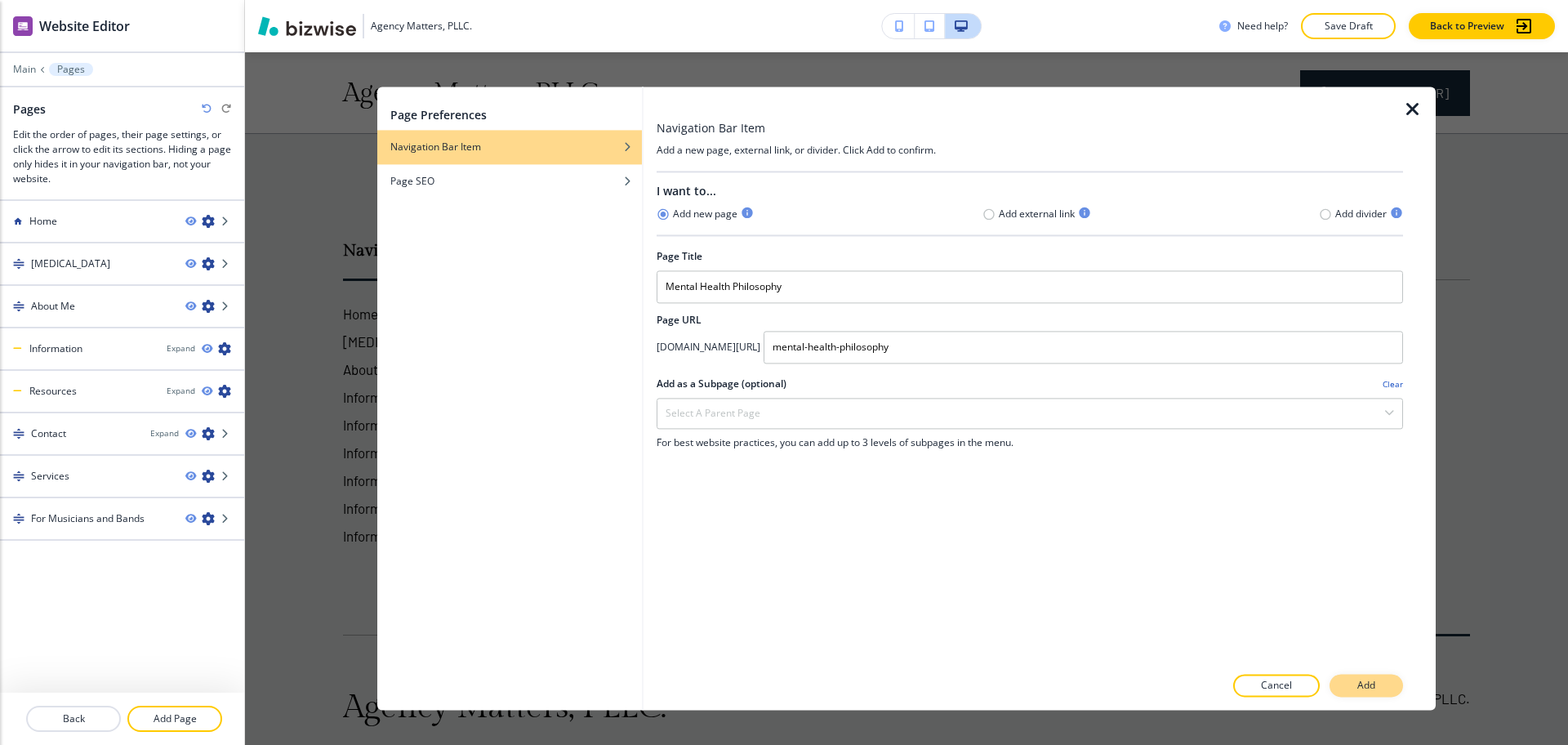
click at [1376, 692] on button "Add" at bounding box center [1366, 687] width 74 height 23
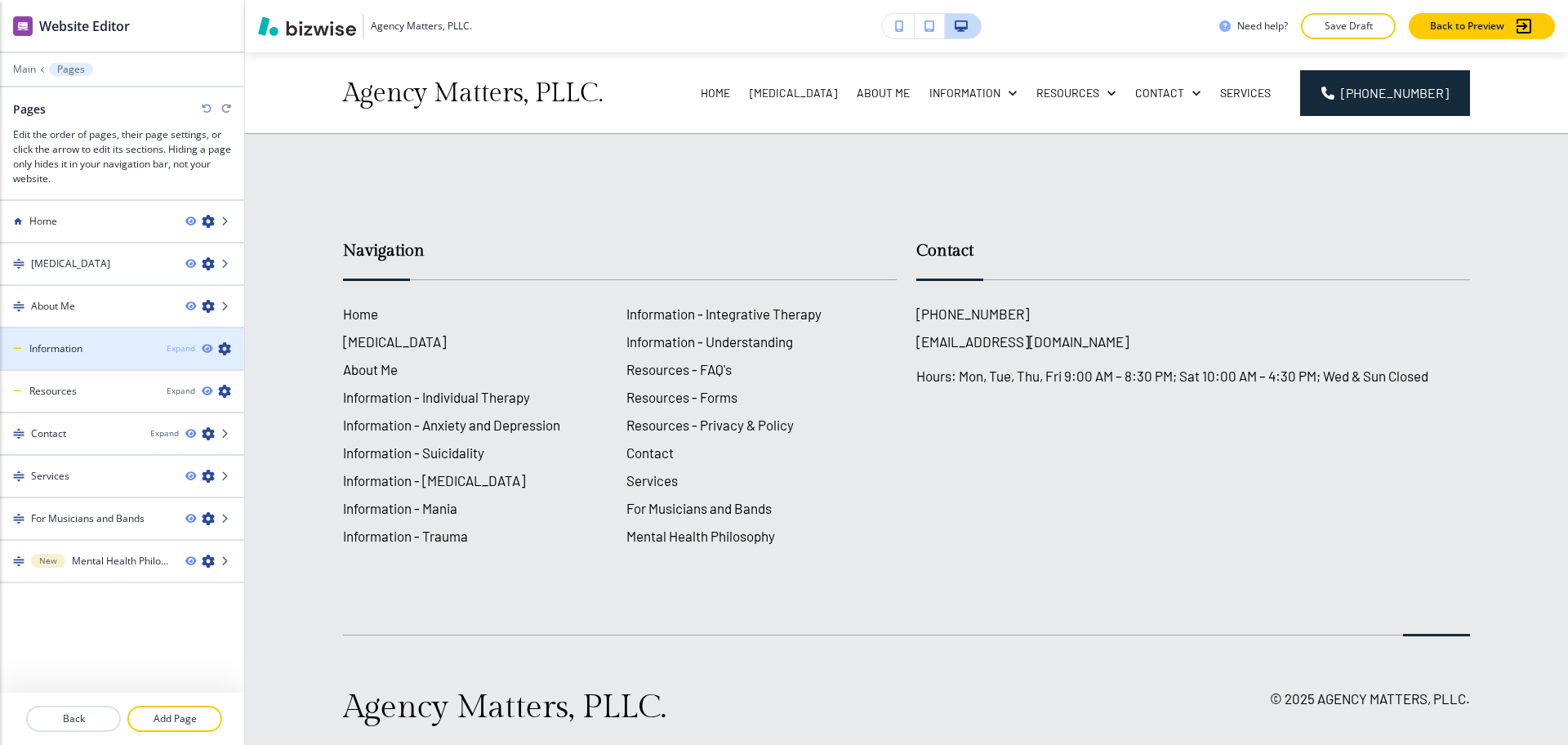
click at [186, 347] on div "Expand" at bounding box center [181, 348] width 28 height 12
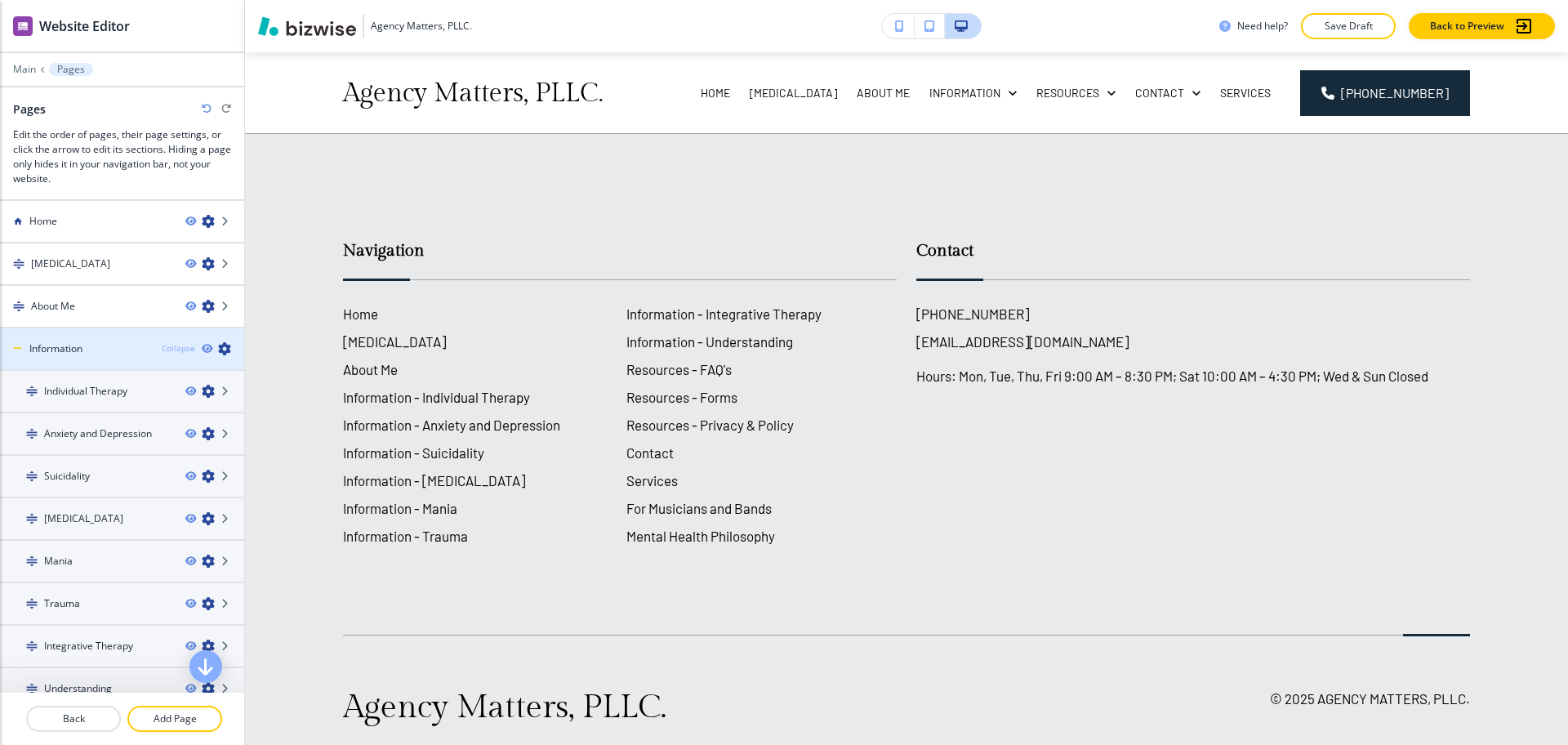
click at [167, 344] on div "Collapse" at bounding box center [179, 348] width 34 height 12
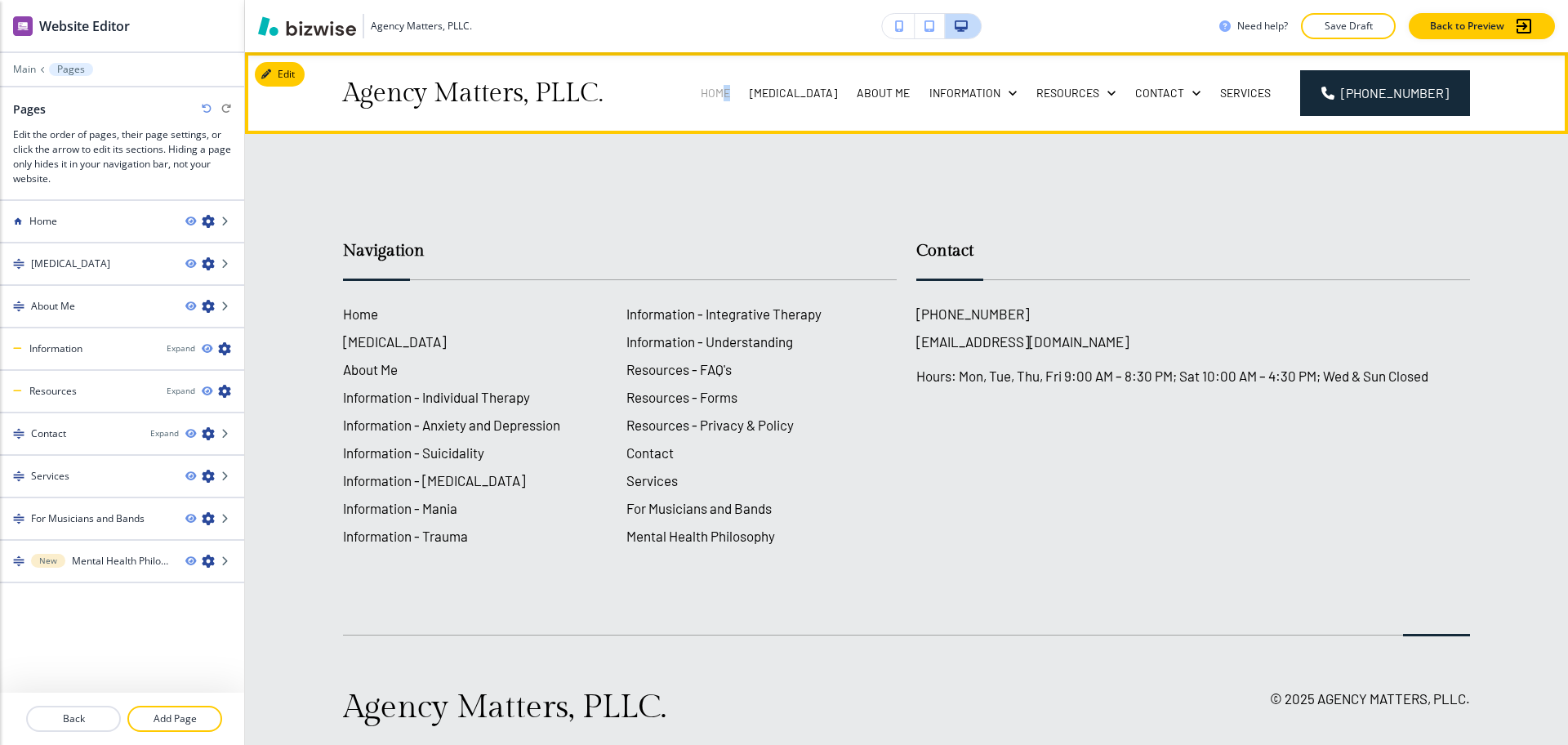
click at [727, 99] on p "Home" at bounding box center [715, 93] width 29 height 16
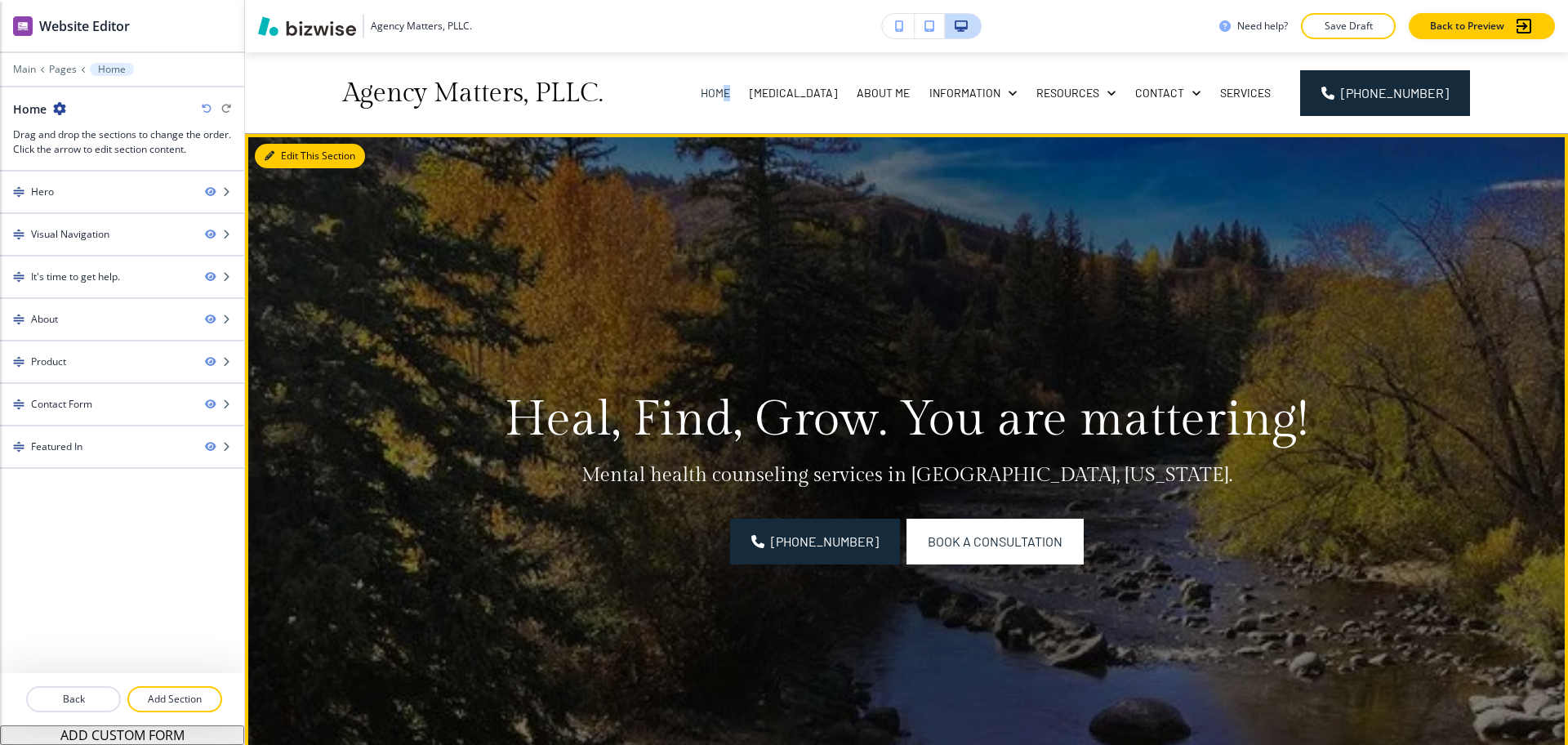
click at [287, 158] on button "Edit This Section" at bounding box center [310, 156] width 110 height 25
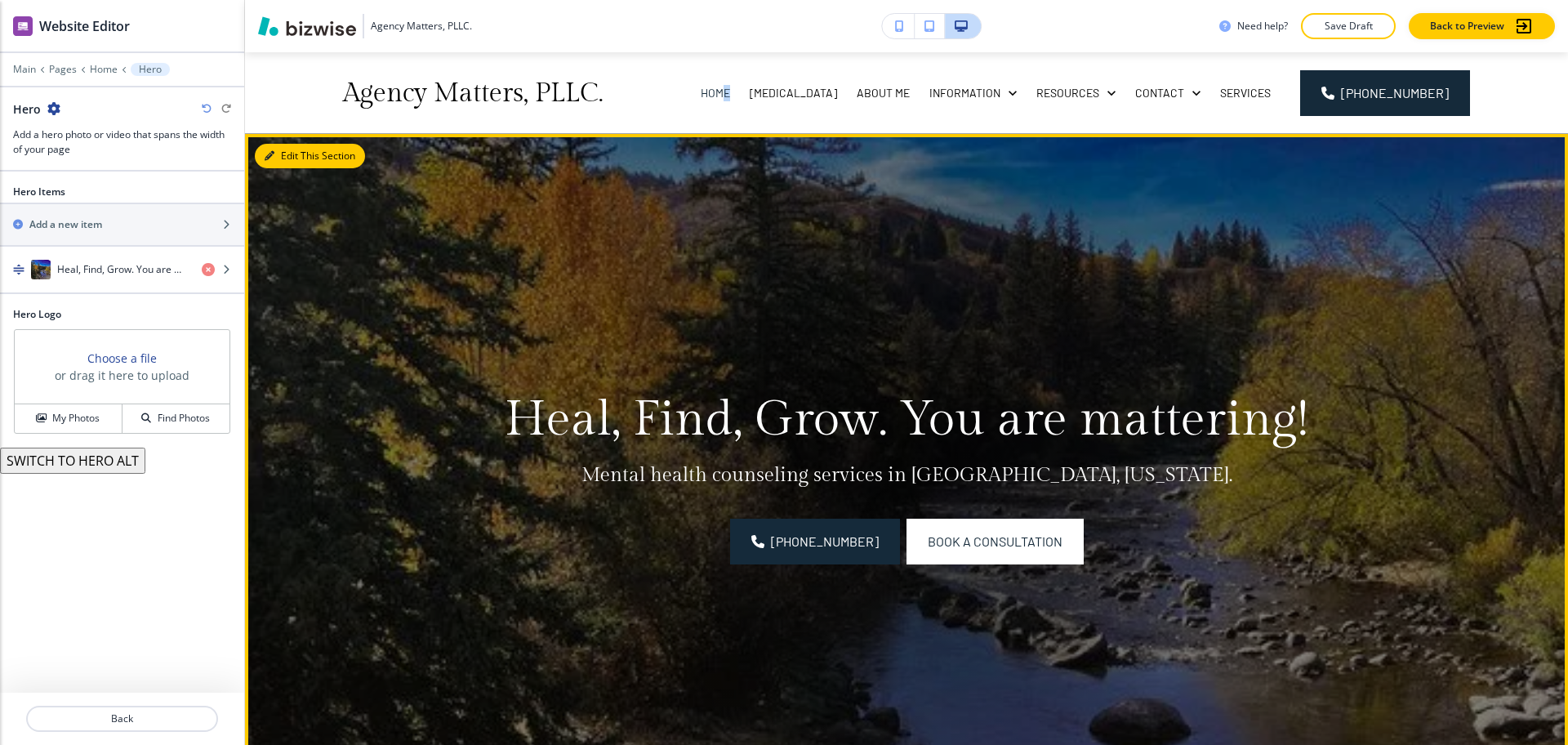
scroll to position [81, 0]
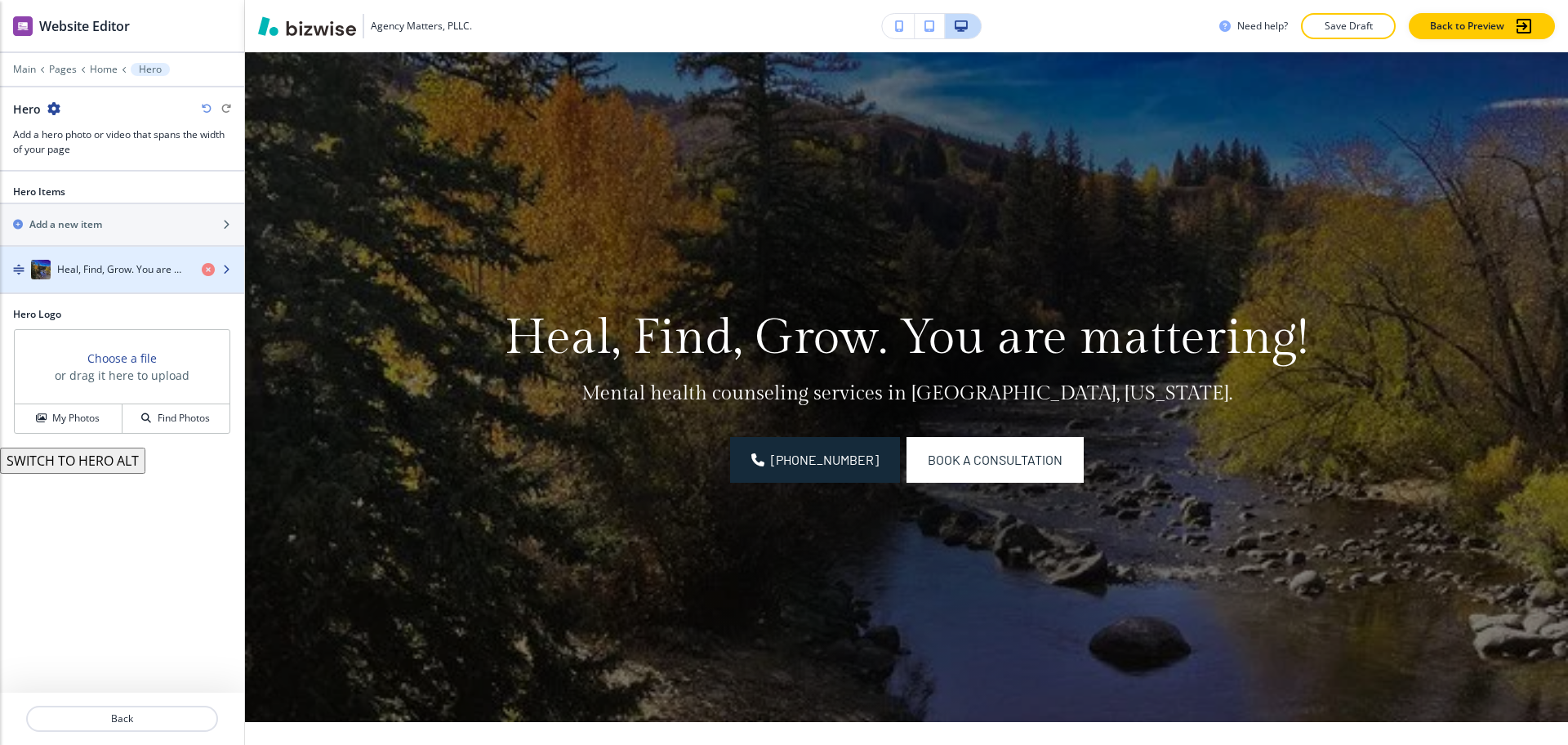
click at [113, 274] on h4 "Heal, Find, Grow. You are mattering!" at bounding box center [123, 269] width 131 height 15
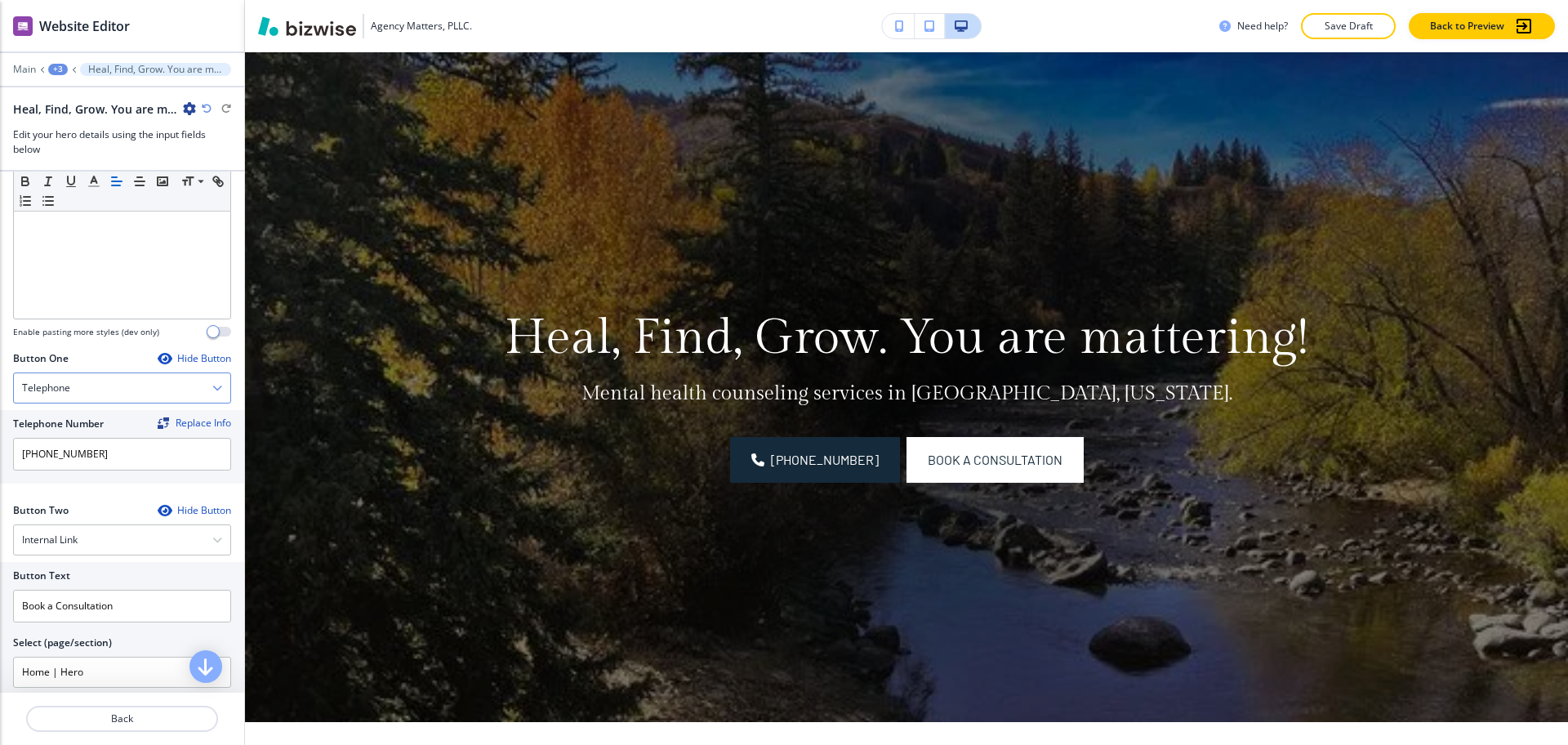
scroll to position [726, 0]
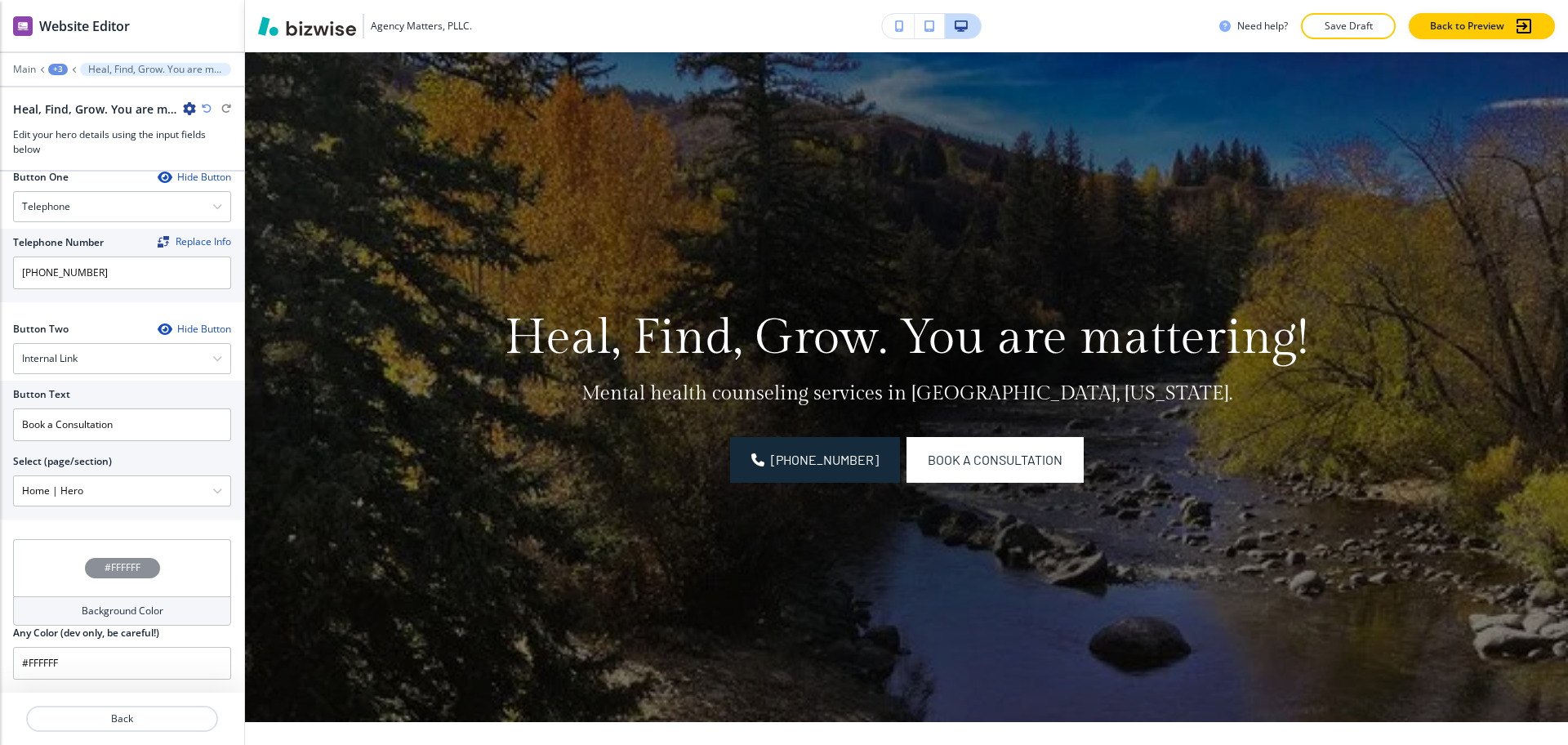
drag, startPoint x: 115, startPoint y: 483, endPoint x: 0, endPoint y: 453, distance: 118.8
click at [0, 453] on div "Button Text Book a Consultation Select (page/section) Home | Hero Home Home | H…" at bounding box center [122, 450] width 245 height 139
type \(page\/section\) "a"
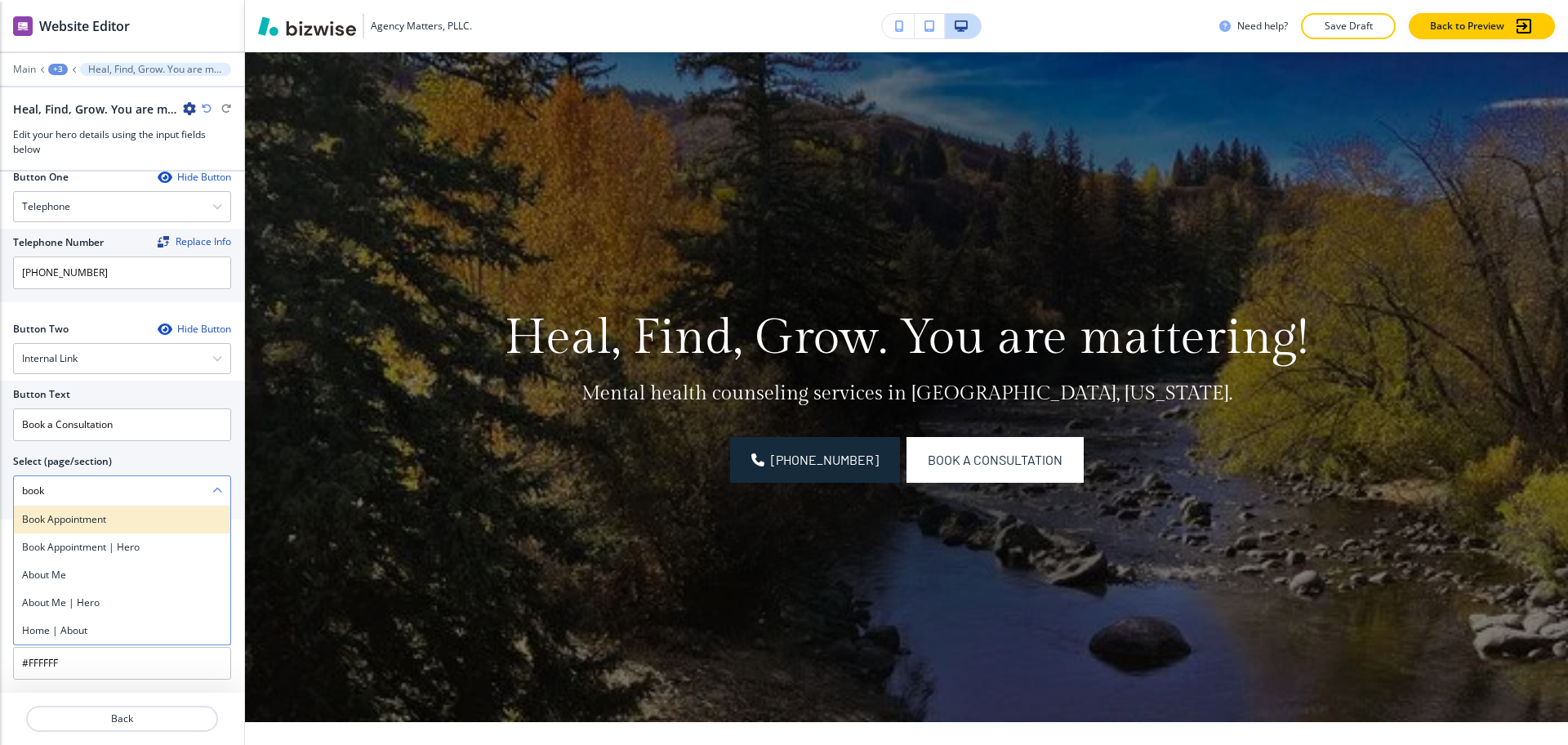
click at [30, 530] on div "Book Appointment" at bounding box center [122, 519] width 216 height 27
type \(page\/section\) "Book Appointment"
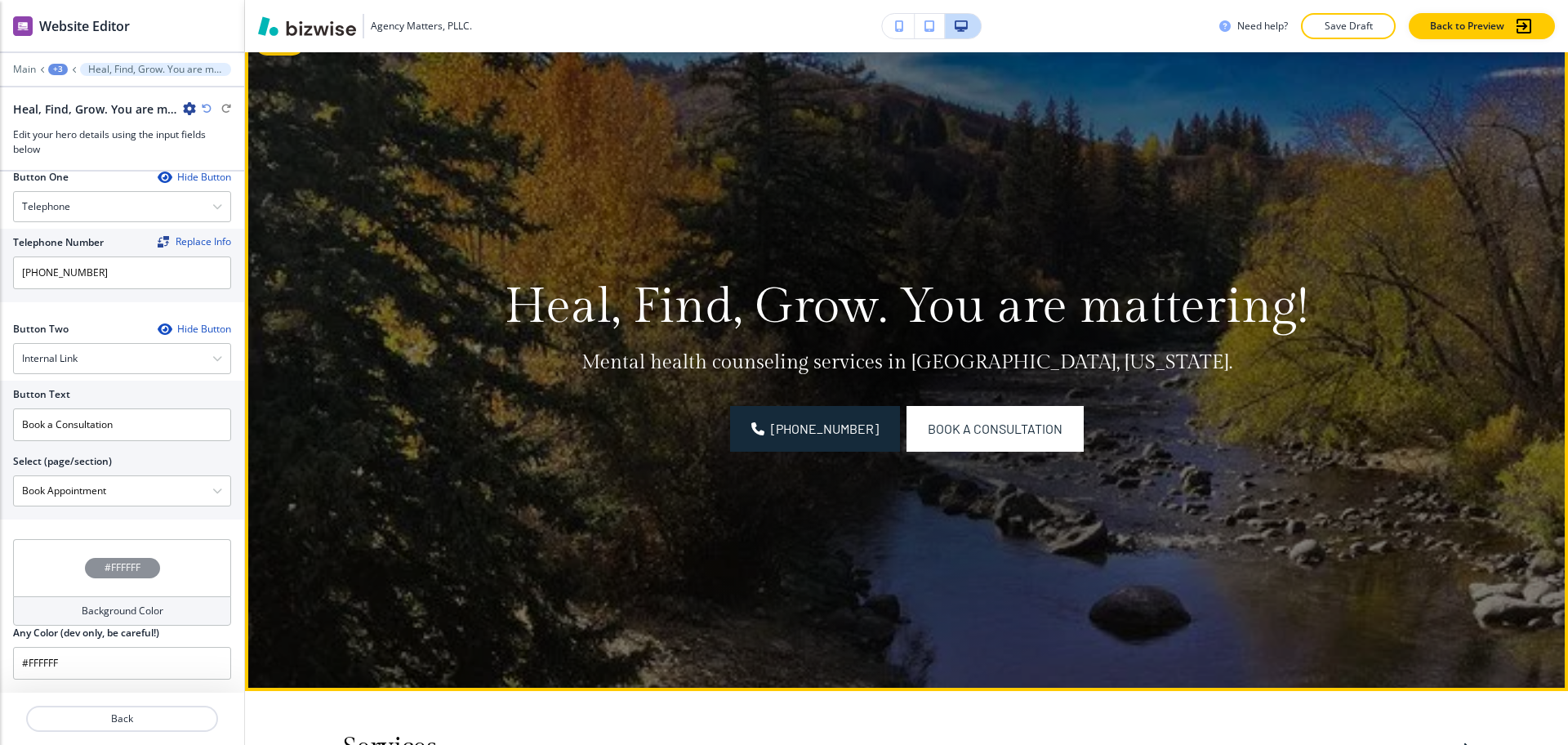
scroll to position [0, 0]
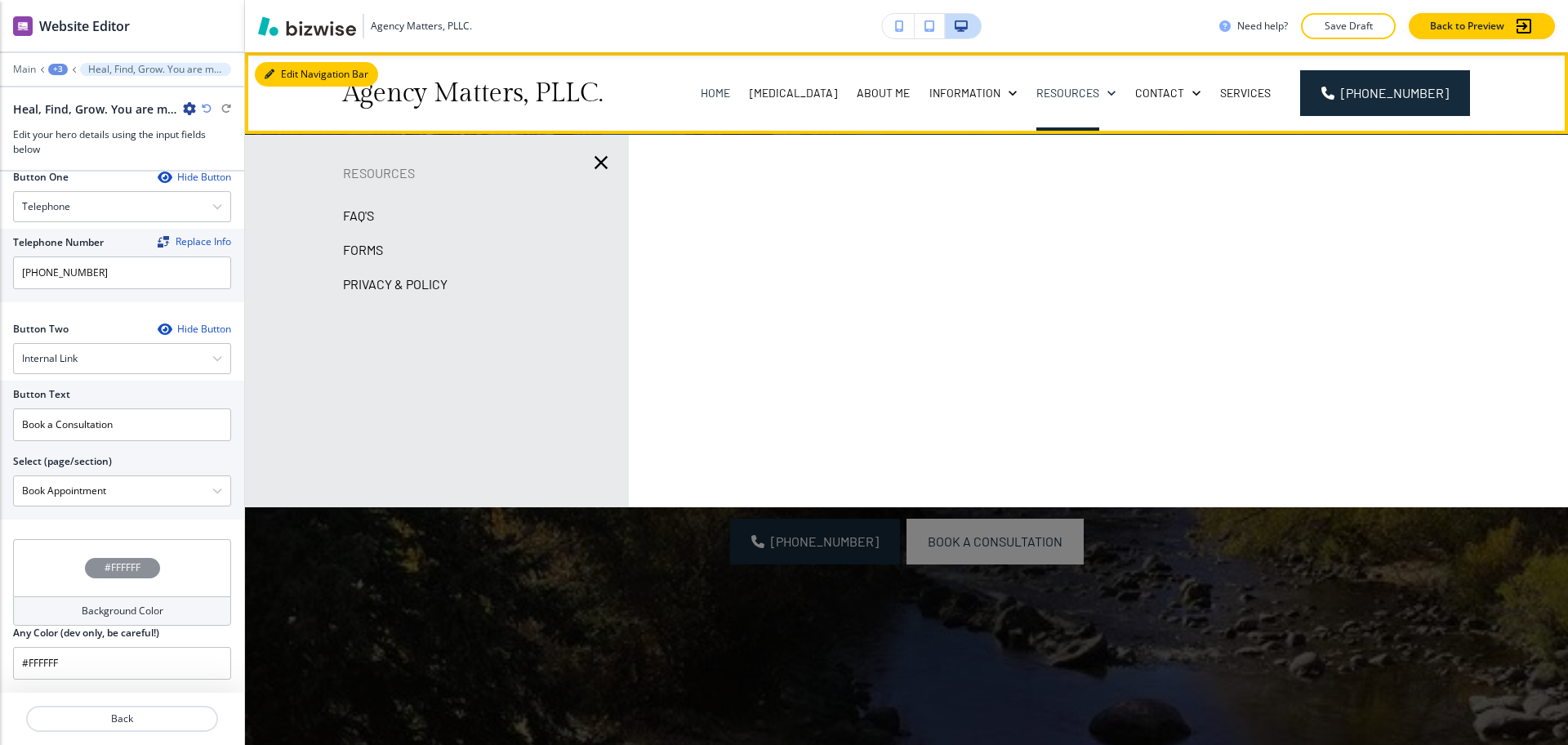
click at [275, 72] on div "Edit Navigation Bar Agency Matters, PLLC. Home [MEDICAL_DATA] About Me Informat…" at bounding box center [907, 93] width 1323 height 81
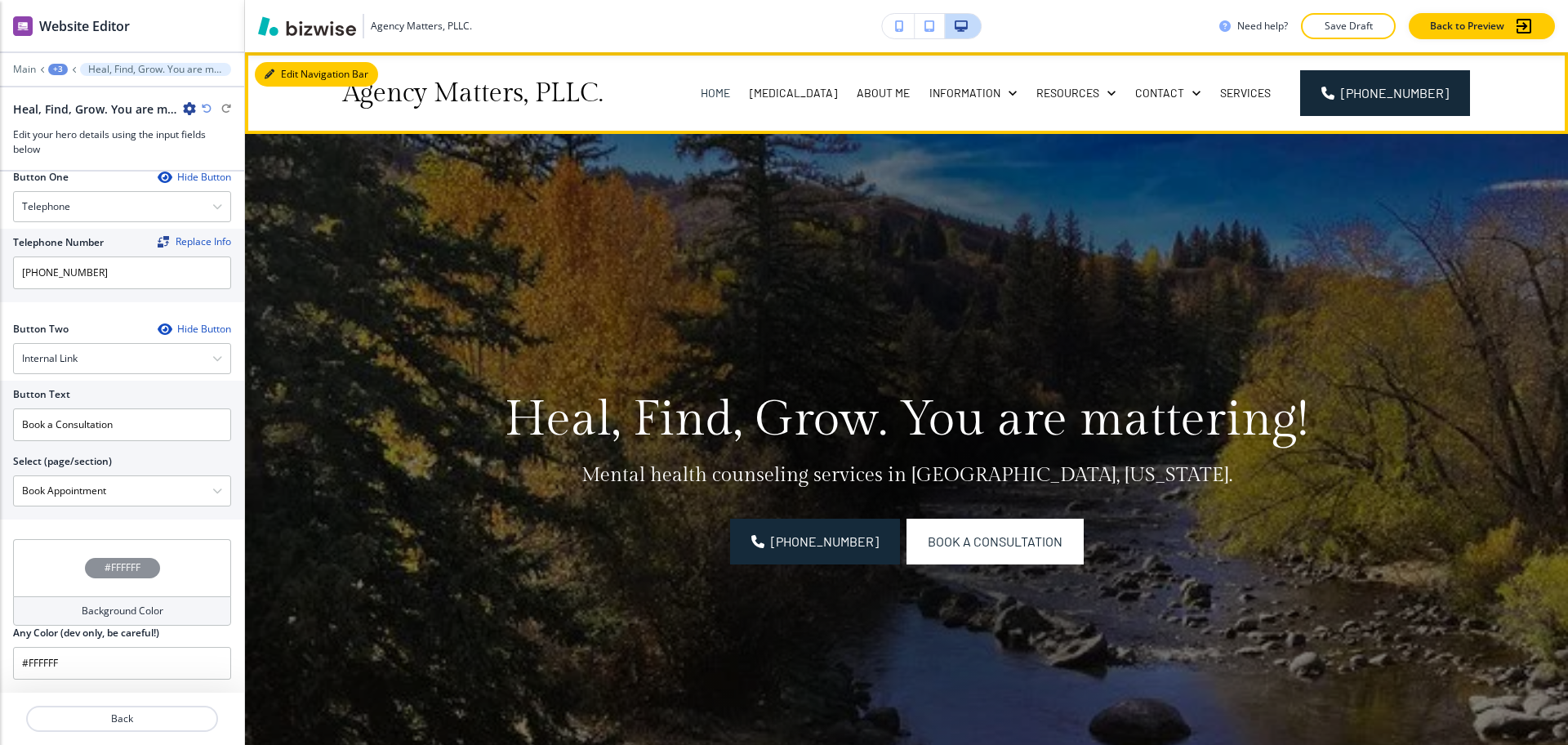
click at [294, 72] on button "Edit Navigation Bar" at bounding box center [316, 74] width 123 height 25
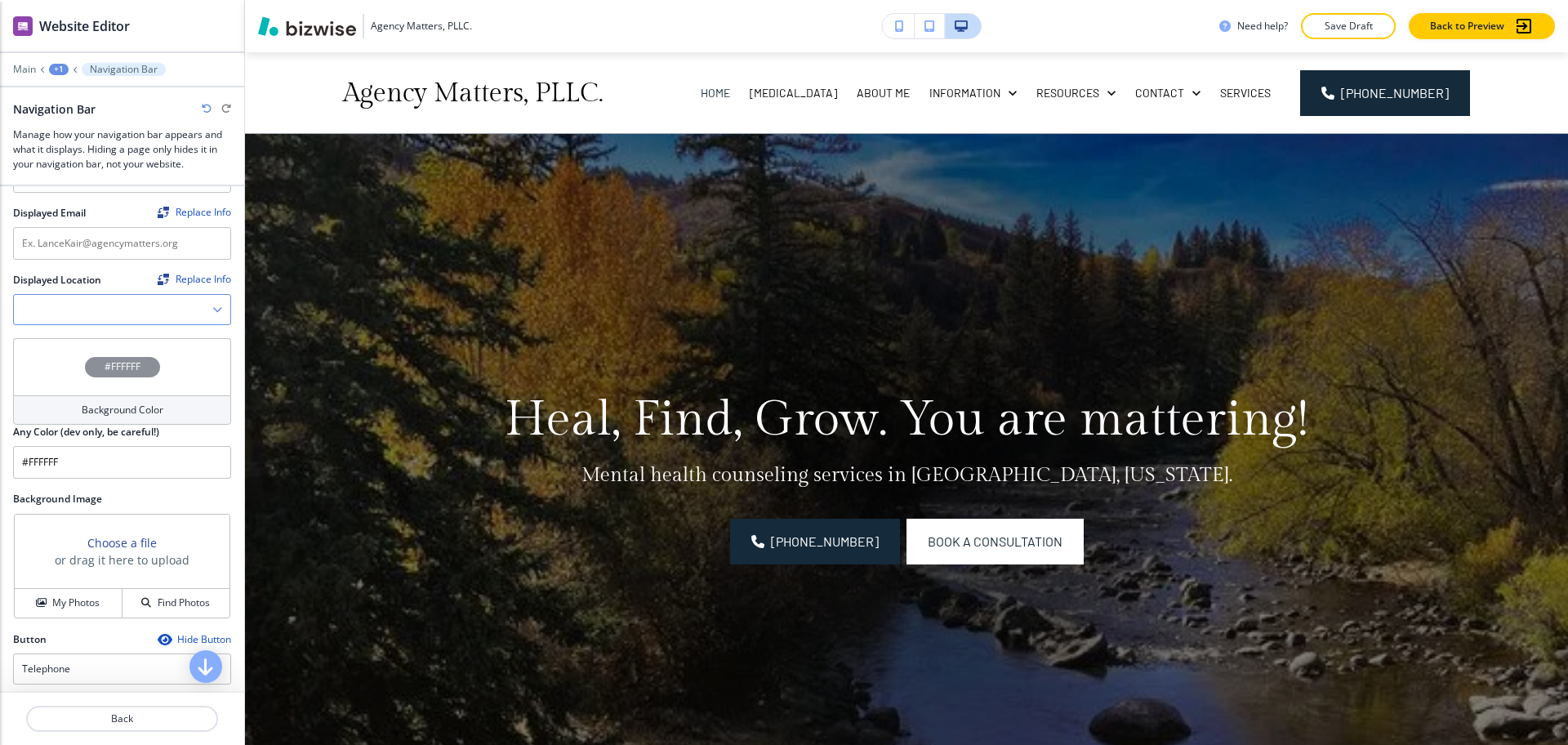
scroll to position [299, 0]
click at [213, 311] on icon "button" at bounding box center [217, 311] width 10 height 10
click at [183, 337] on h4 "[GEOGRAPHIC_DATA], [GEOGRAPHIC_DATA], [GEOGRAPHIC_DATA]" at bounding box center [122, 346] width 200 height 29
type Location "[GEOGRAPHIC_DATA], [GEOGRAPHIC_DATA], [GEOGRAPHIC_DATA]"
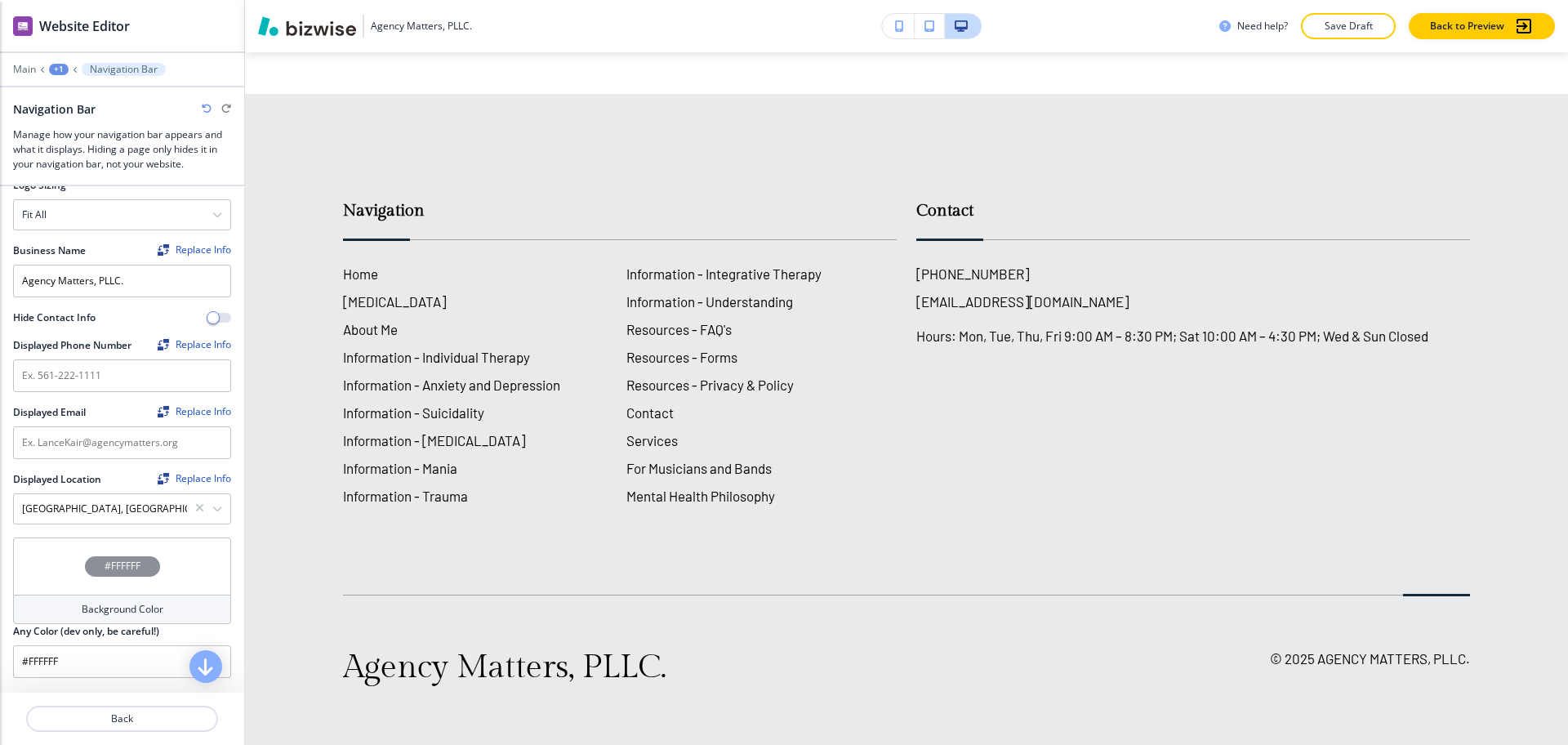
scroll to position [5529, 0]
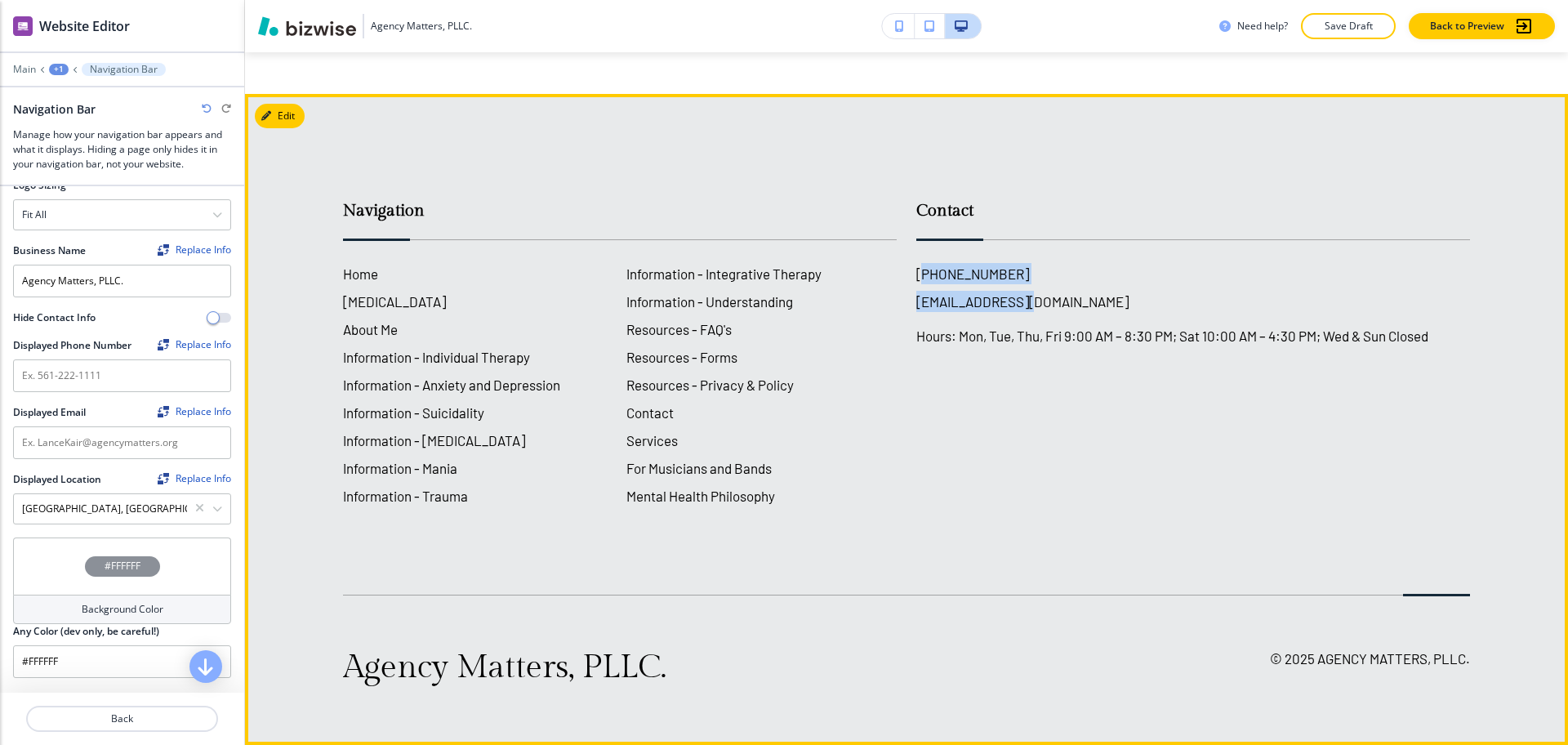
drag, startPoint x: 1022, startPoint y: 283, endPoint x: 905, endPoint y: 268, distance: 118.0
click at [917, 264] on div "[PHONE_NUMBER] [EMAIL_ADDRESS][DOMAIN_NAME] Hours: Mon, Tue, Thu, Fri 9:00 AM –…" at bounding box center [1193, 305] width 554 height 83
drag, startPoint x: 947, startPoint y: 438, endPoint x: 955, endPoint y: 415, distance: 24.4
click at [948, 438] on div "Contact [PHONE_NUMBER] [EMAIL_ADDRESS][DOMAIN_NAME] Hours: Mon, Tue, Thu, Fri 9…" at bounding box center [1183, 336] width 573 height 340
drag, startPoint x: 1011, startPoint y: 273, endPoint x: 905, endPoint y: 268, distance: 106.1
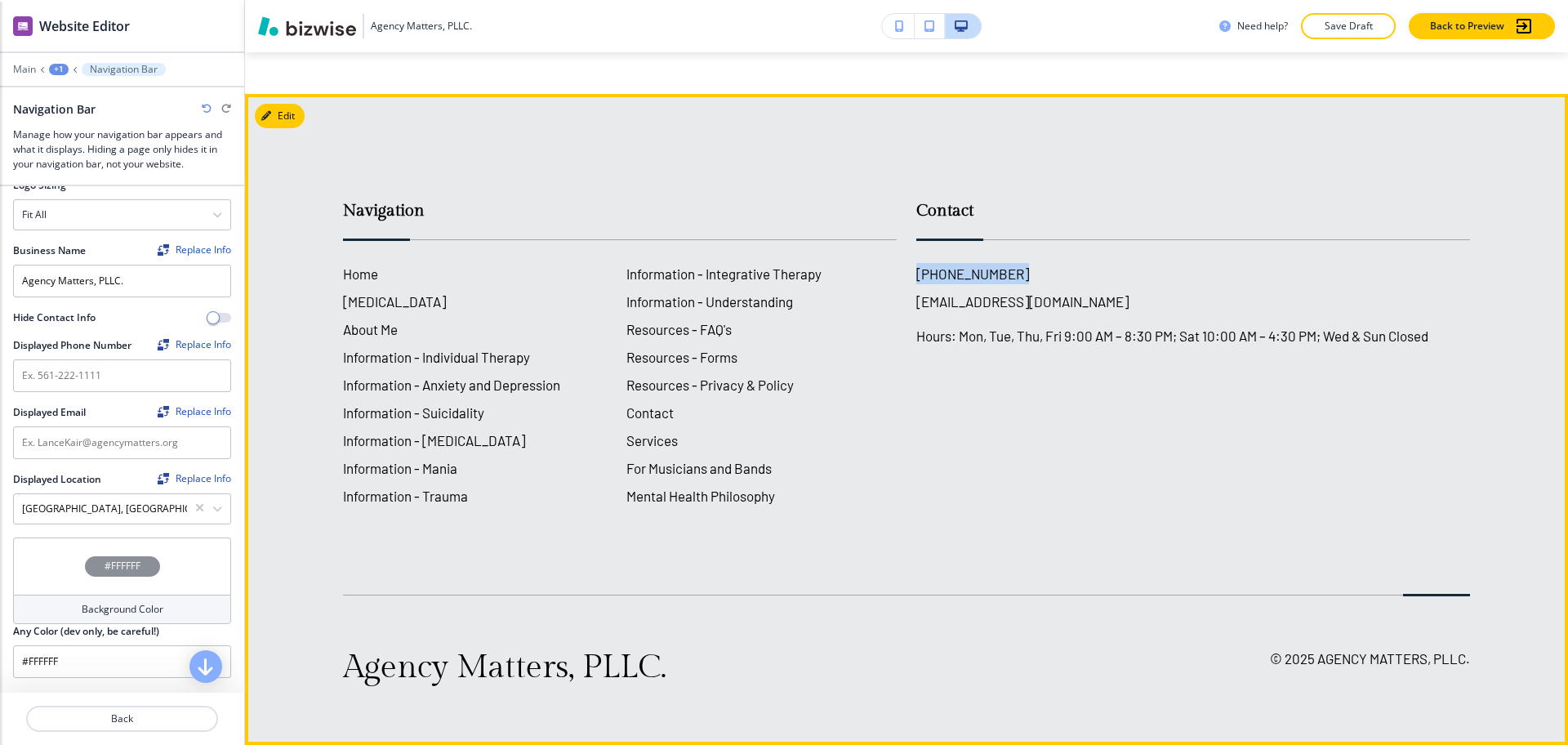
click at [905, 268] on div "Contact [PHONE_NUMBER] [EMAIL_ADDRESS][DOMAIN_NAME] Hours: Mon, Tue, Thu, Fri 9…" at bounding box center [1183, 336] width 573 height 340
copy h6 "[PHONE_NUMBER]"
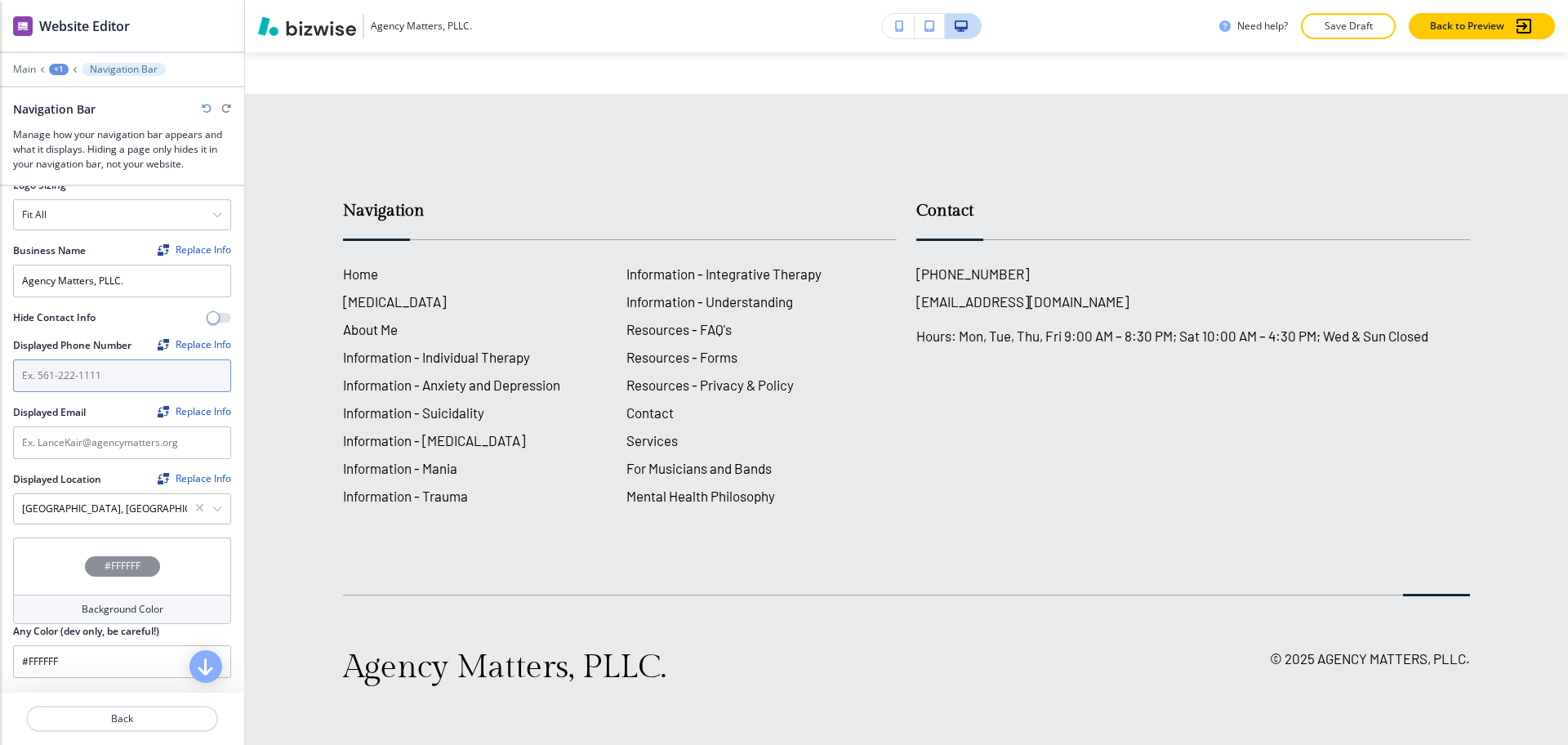
click at [146, 377] on input "text" at bounding box center [122, 376] width 218 height 33
paste input "[PHONE_NUMBER]"
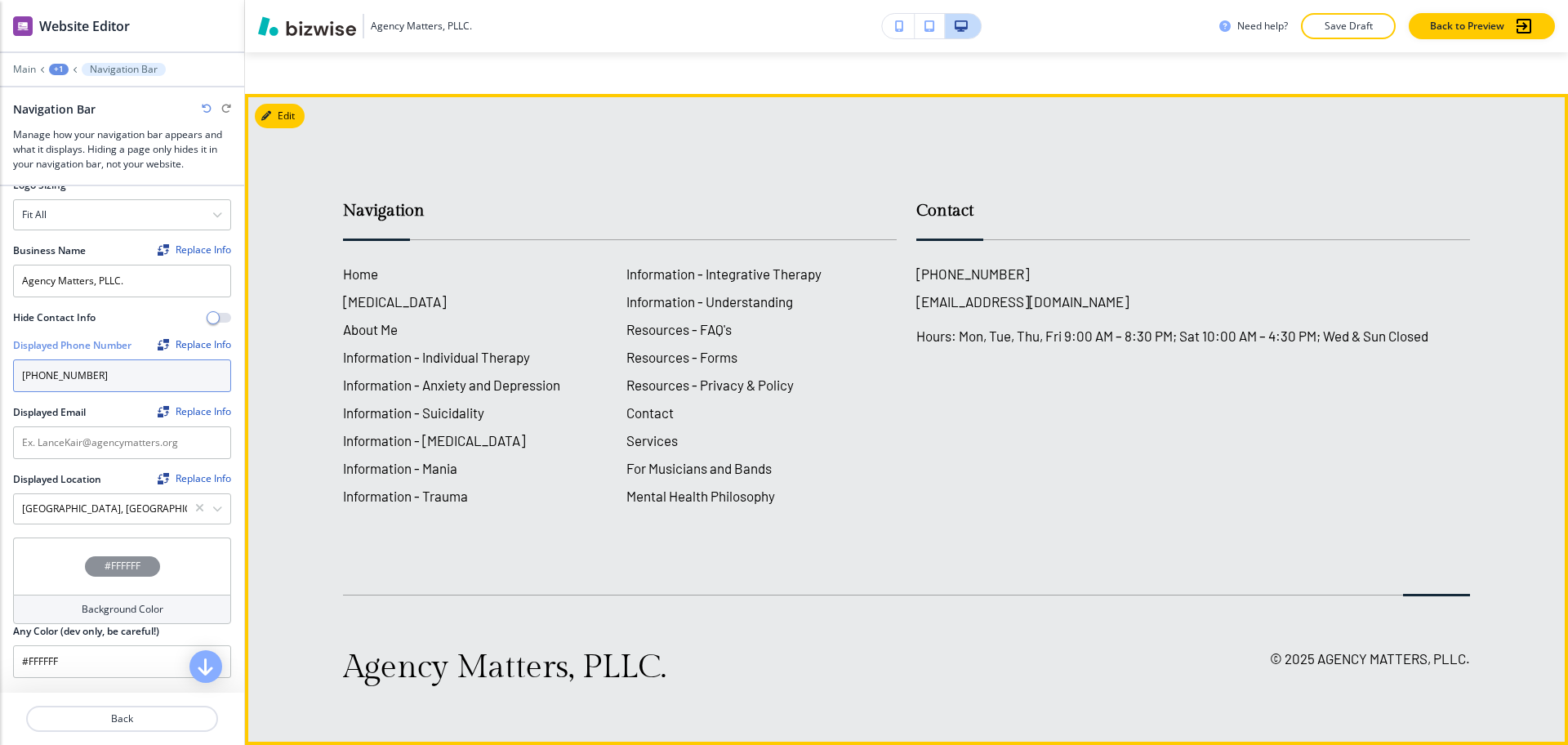
type input "[PHONE_NUMBER]"
drag, startPoint x: 1098, startPoint y: 308, endPoint x: 915, endPoint y: 313, distance: 183.1
click at [917, 313] on div "[PHONE_NUMBER] [EMAIL_ADDRESS][DOMAIN_NAME] Hours: Mon, Tue, Thu, Fri 9:00 AM –…" at bounding box center [1193, 305] width 554 height 83
copy h6 "[EMAIL_ADDRESS][DOMAIN_NAME]"
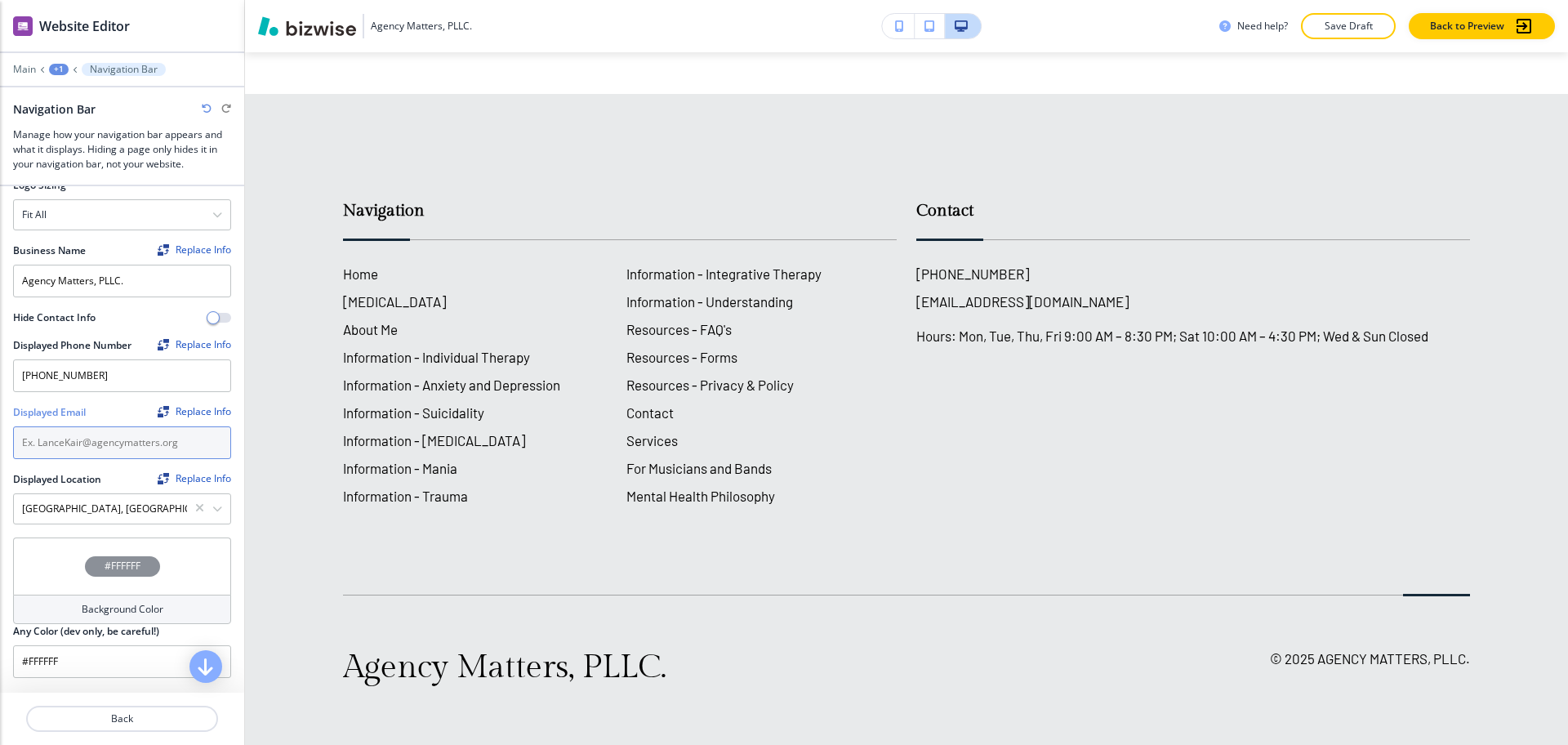
click at [105, 446] on input "text" at bounding box center [122, 442] width 218 height 33
paste input "[EMAIL_ADDRESS][DOMAIN_NAME]"
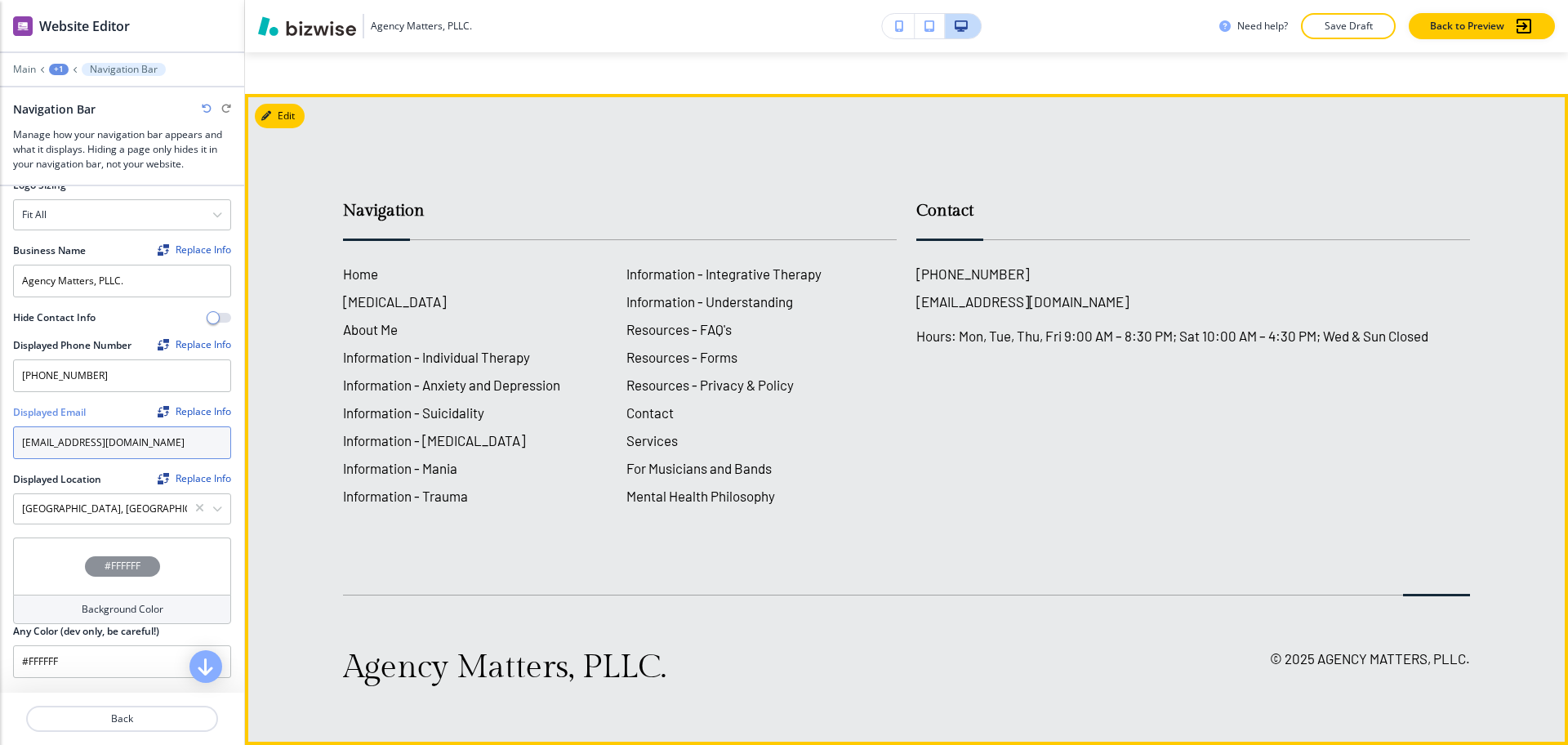
type input "[EMAIL_ADDRESS][DOMAIN_NAME]"
click at [964, 444] on div "Contact [PHONE_NUMBER] [EMAIL_ADDRESS][DOMAIN_NAME] Hours: Mon, Tue, Thu, Fri 9…" at bounding box center [1183, 336] width 573 height 340
click at [299, 115] on button "Edit Footer" at bounding box center [298, 116] width 85 height 25
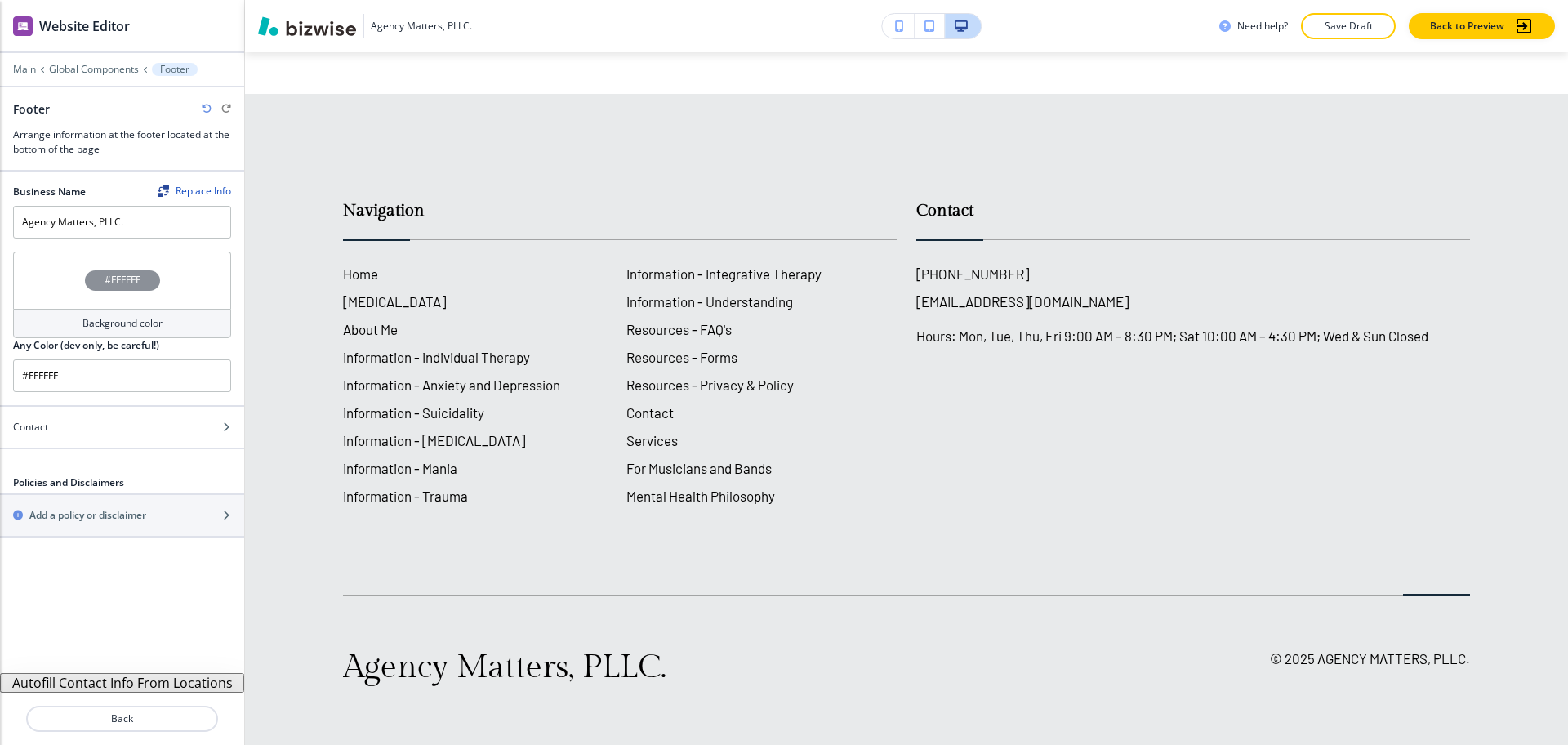
click at [115, 687] on button "Autofill Contact Info From Locations" at bounding box center [122, 683] width 245 height 19
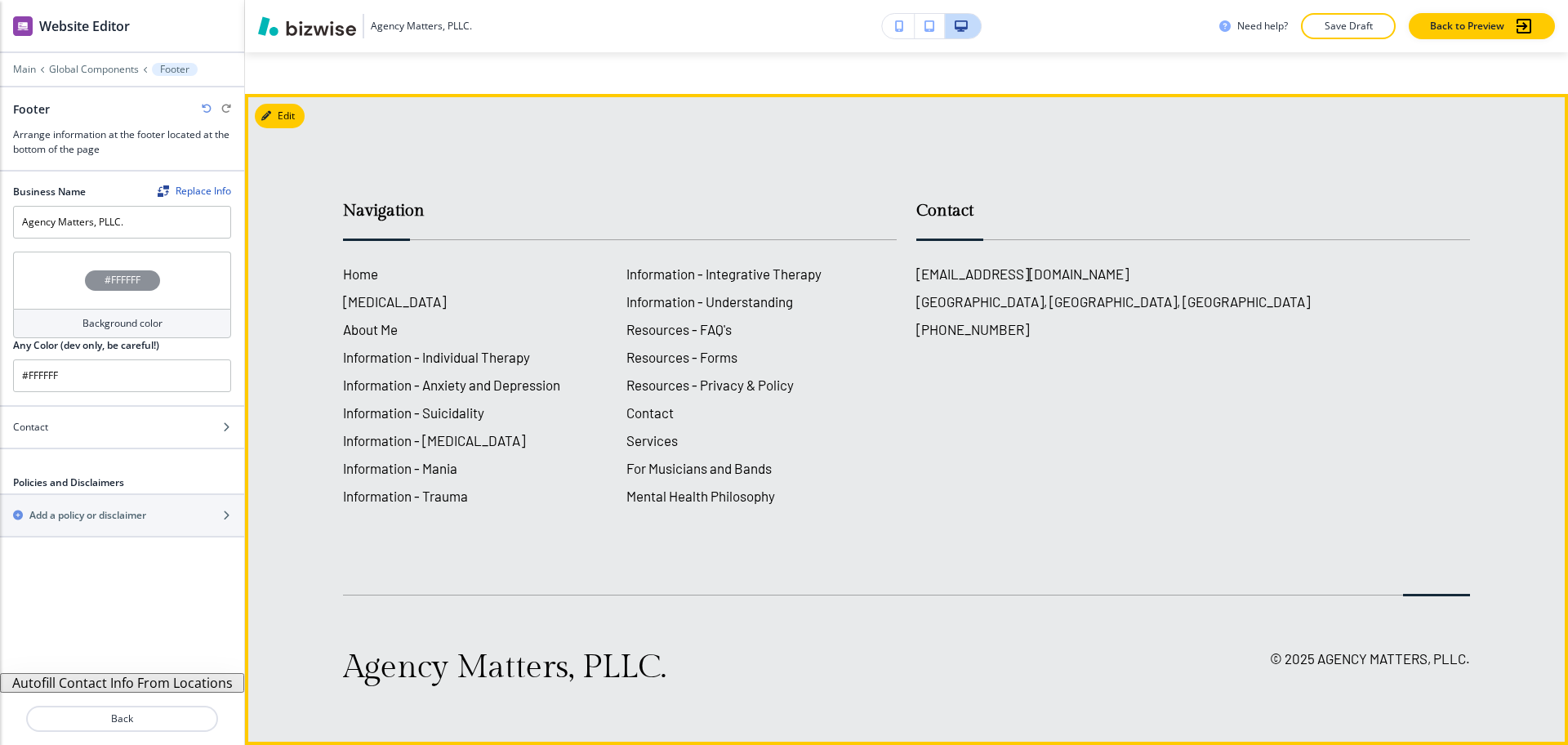
click at [1353, 457] on div "Contact [EMAIL_ADDRESS][DOMAIN_NAME] [GEOGRAPHIC_DATA], [GEOGRAPHIC_DATA], [GEO…" at bounding box center [1183, 336] width 573 height 340
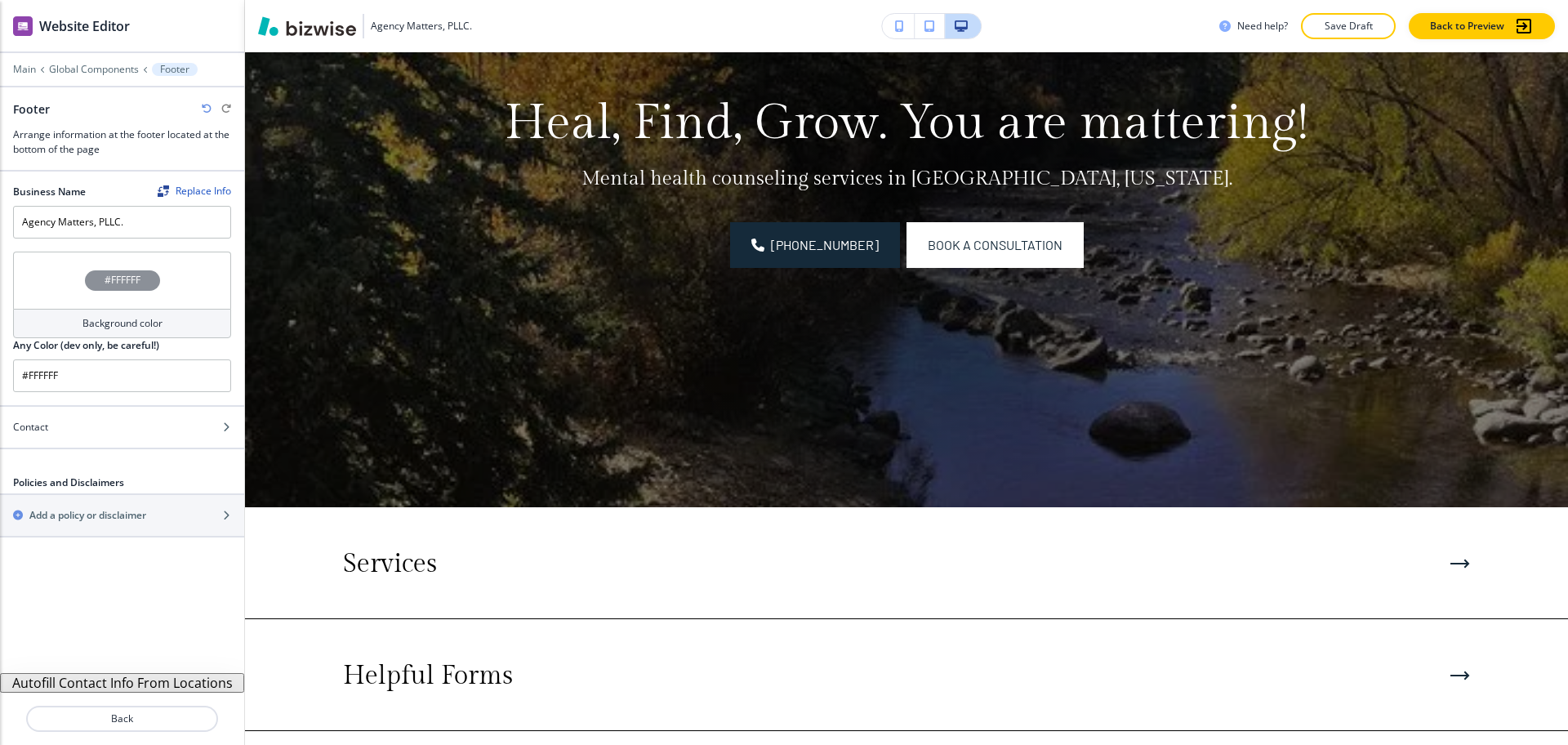
scroll to position [349, 0]
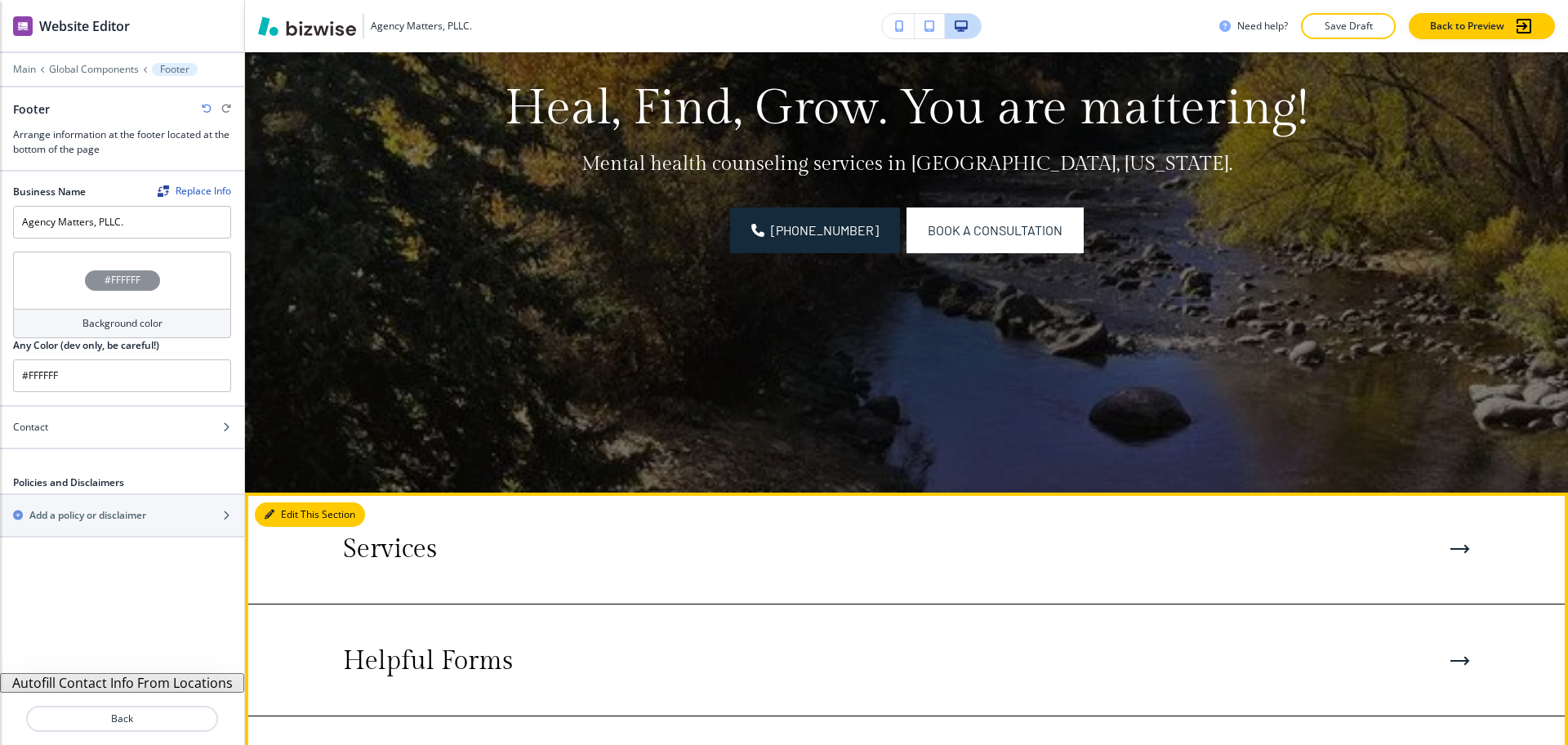
click at [290, 510] on button "Edit This Section" at bounding box center [310, 515] width 110 height 25
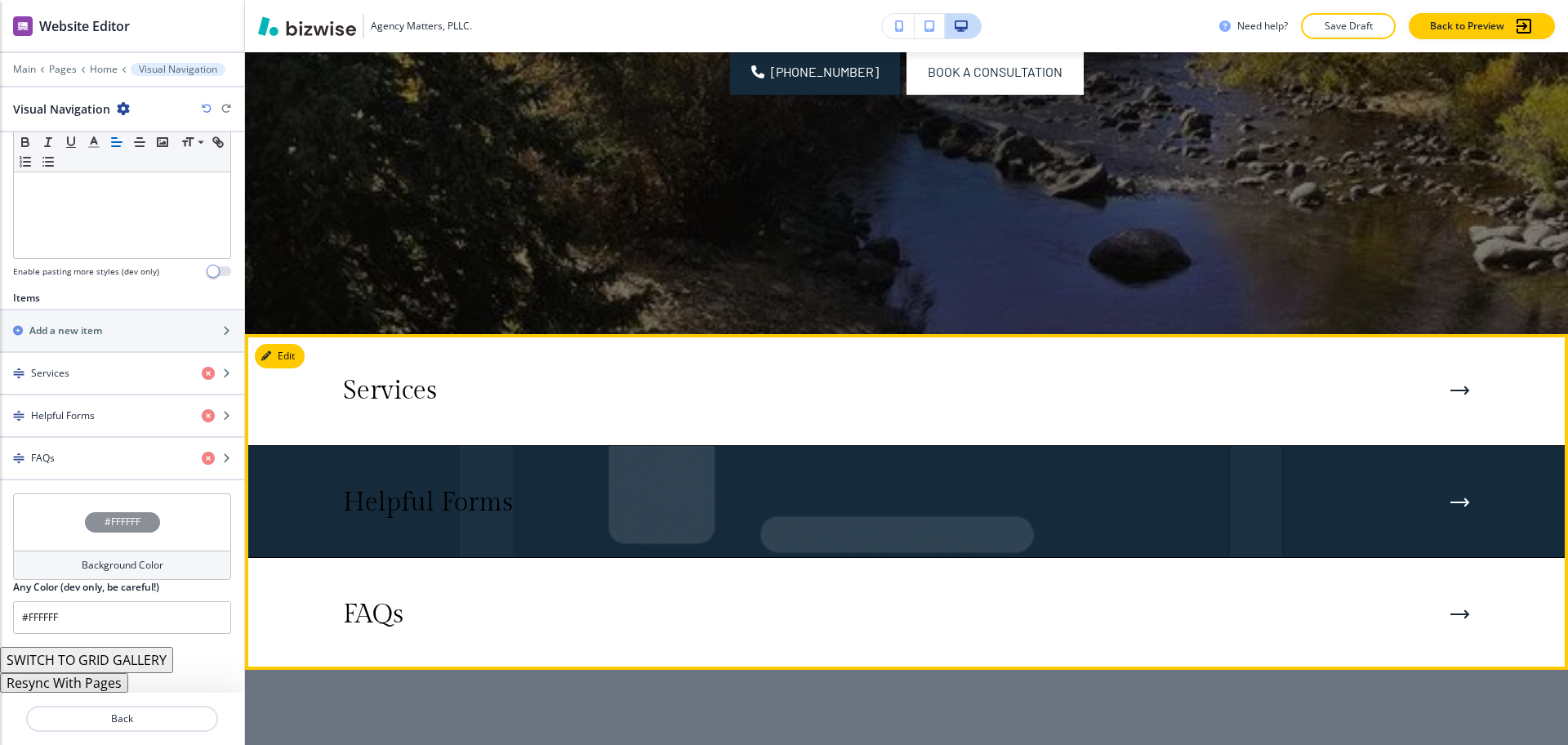
scroll to position [507, 0]
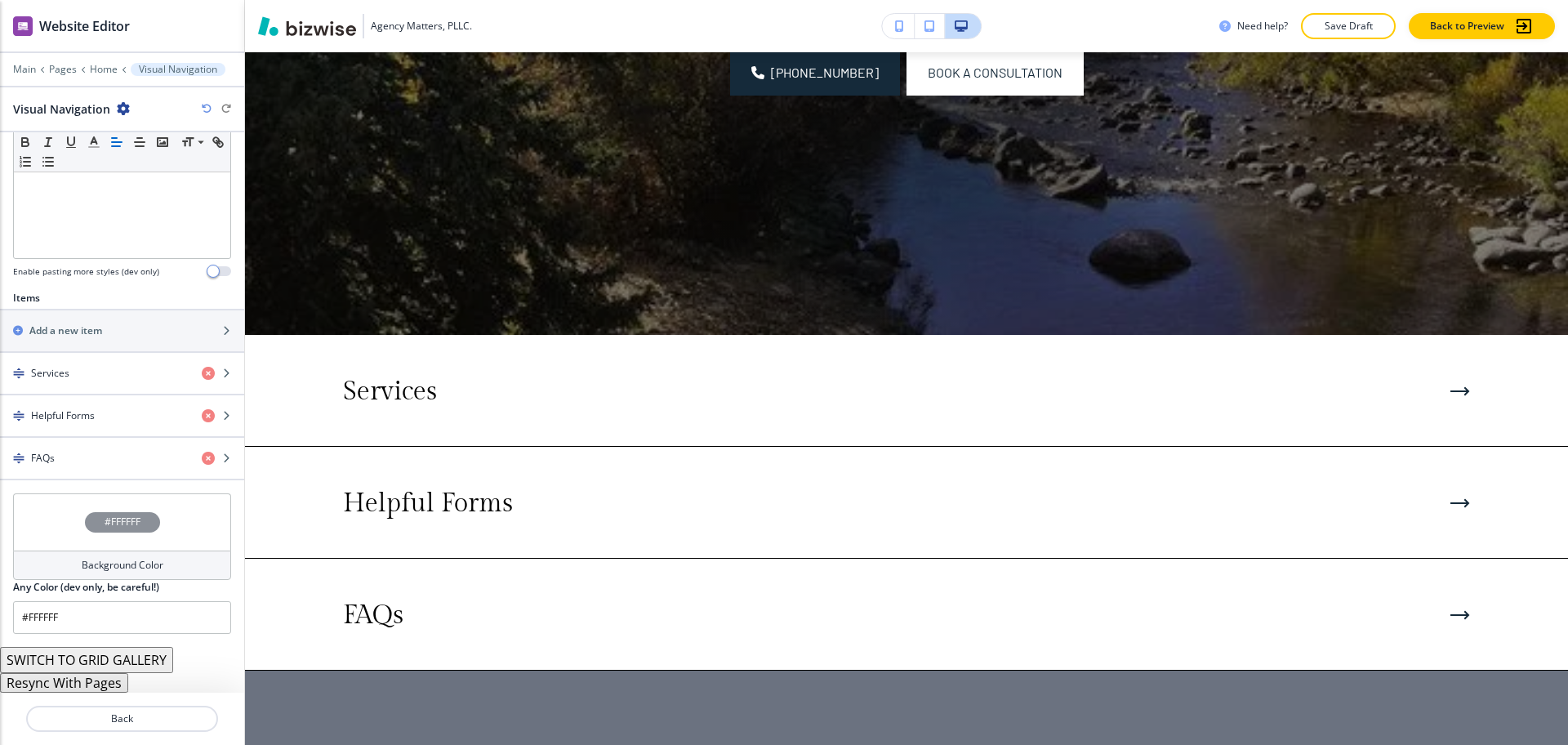
click at [123, 103] on icon "button" at bounding box center [123, 108] width 13 height 13
click at [162, 190] on p "Delete Section" at bounding box center [167, 194] width 83 height 15
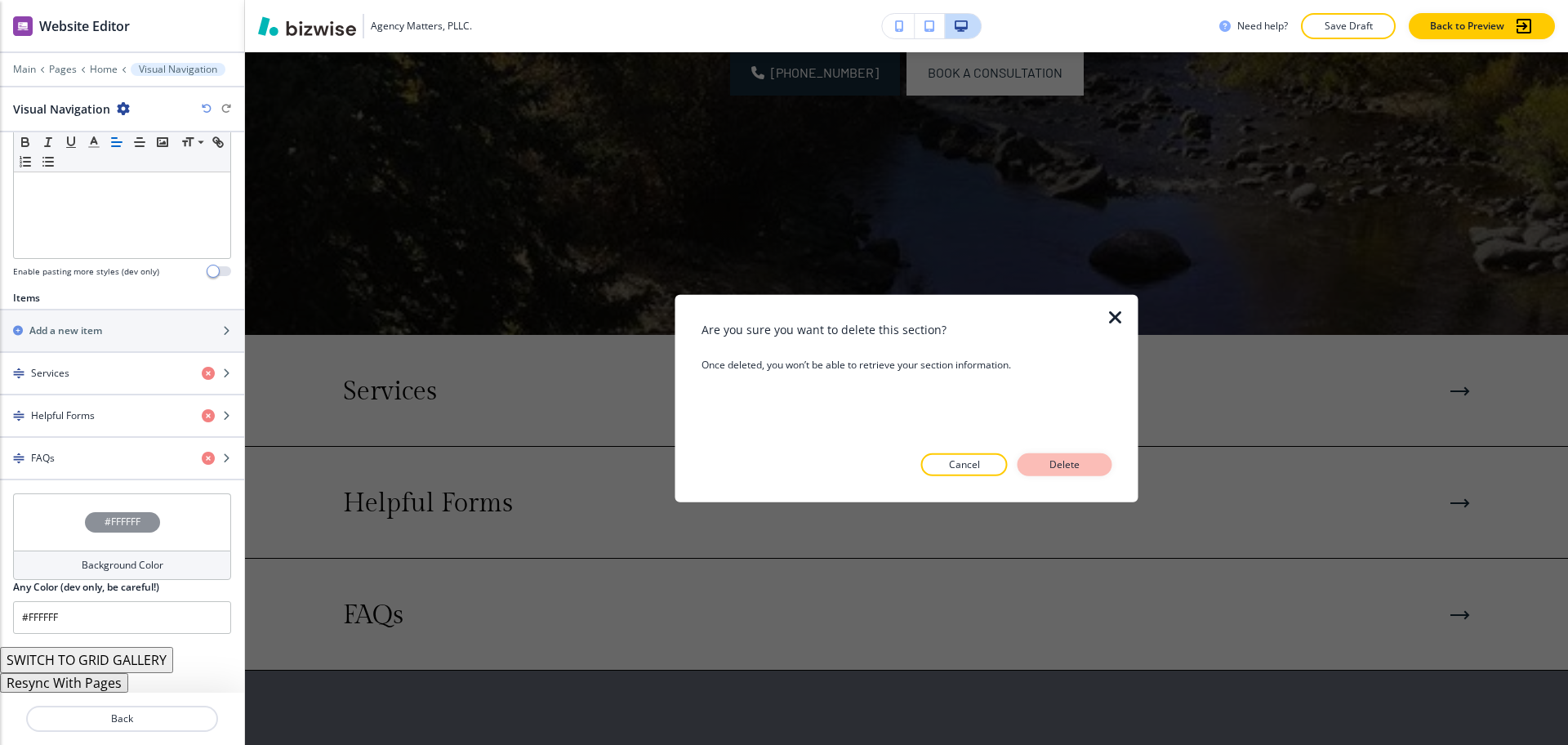
drag, startPoint x: 1087, startPoint y: 462, endPoint x: 1097, endPoint y: 462, distance: 10.0
click at [1088, 462] on button "Delete" at bounding box center [1065, 465] width 95 height 23
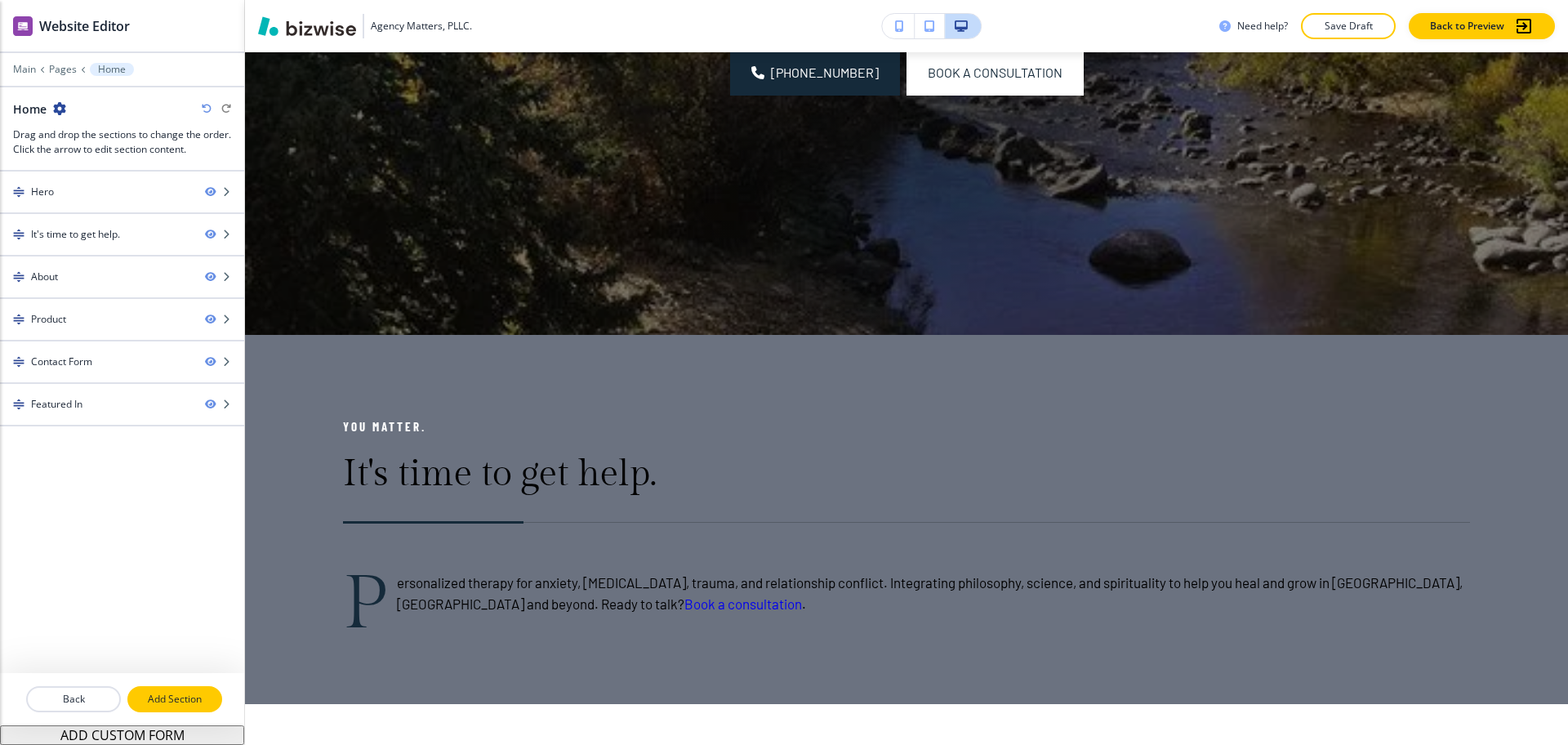
click at [190, 687] on button "Add Section" at bounding box center [175, 700] width 95 height 27
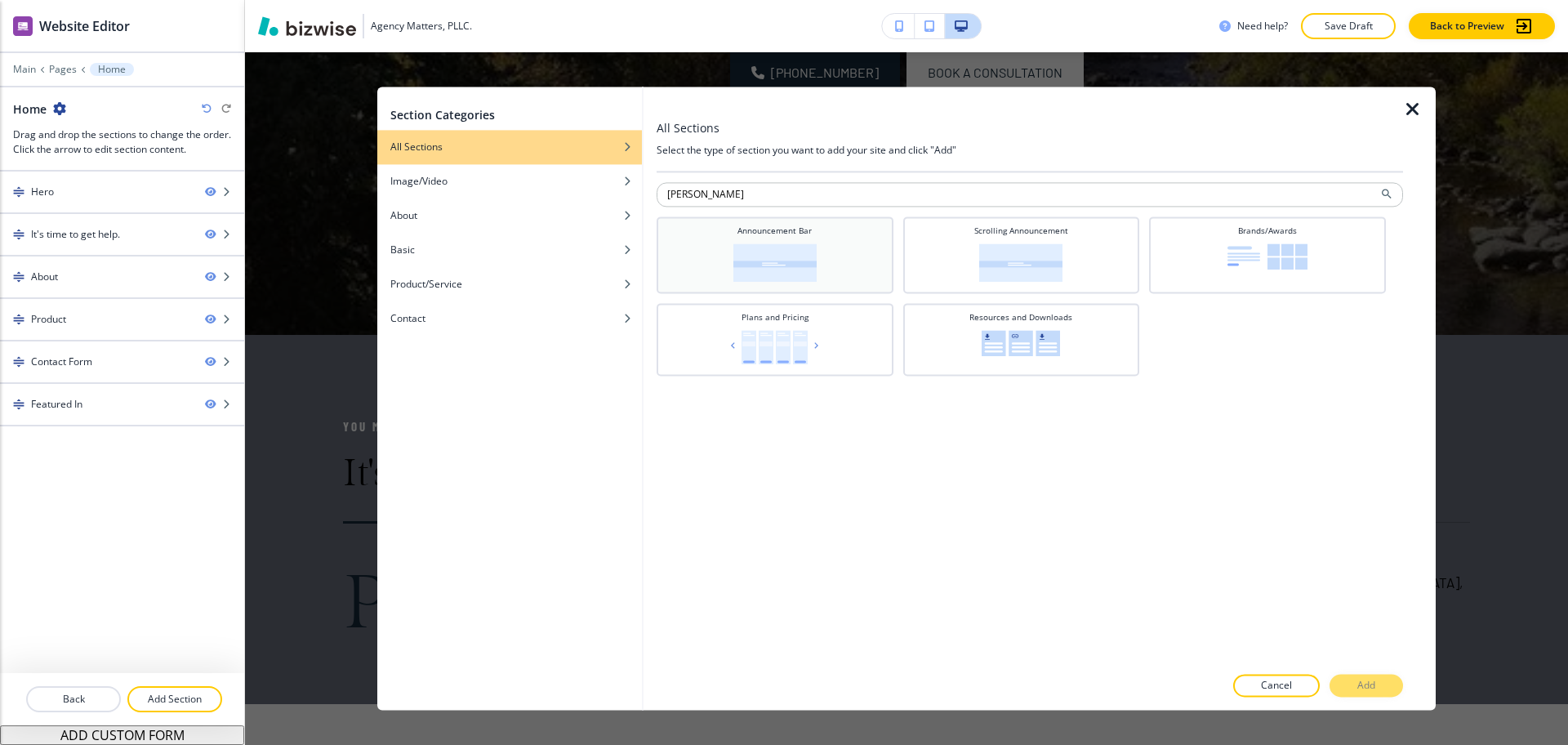
type input "[PERSON_NAME]"
click at [796, 262] on img at bounding box center [775, 262] width 83 height 38
click at [1372, 692] on p "Add" at bounding box center [1366, 686] width 18 height 15
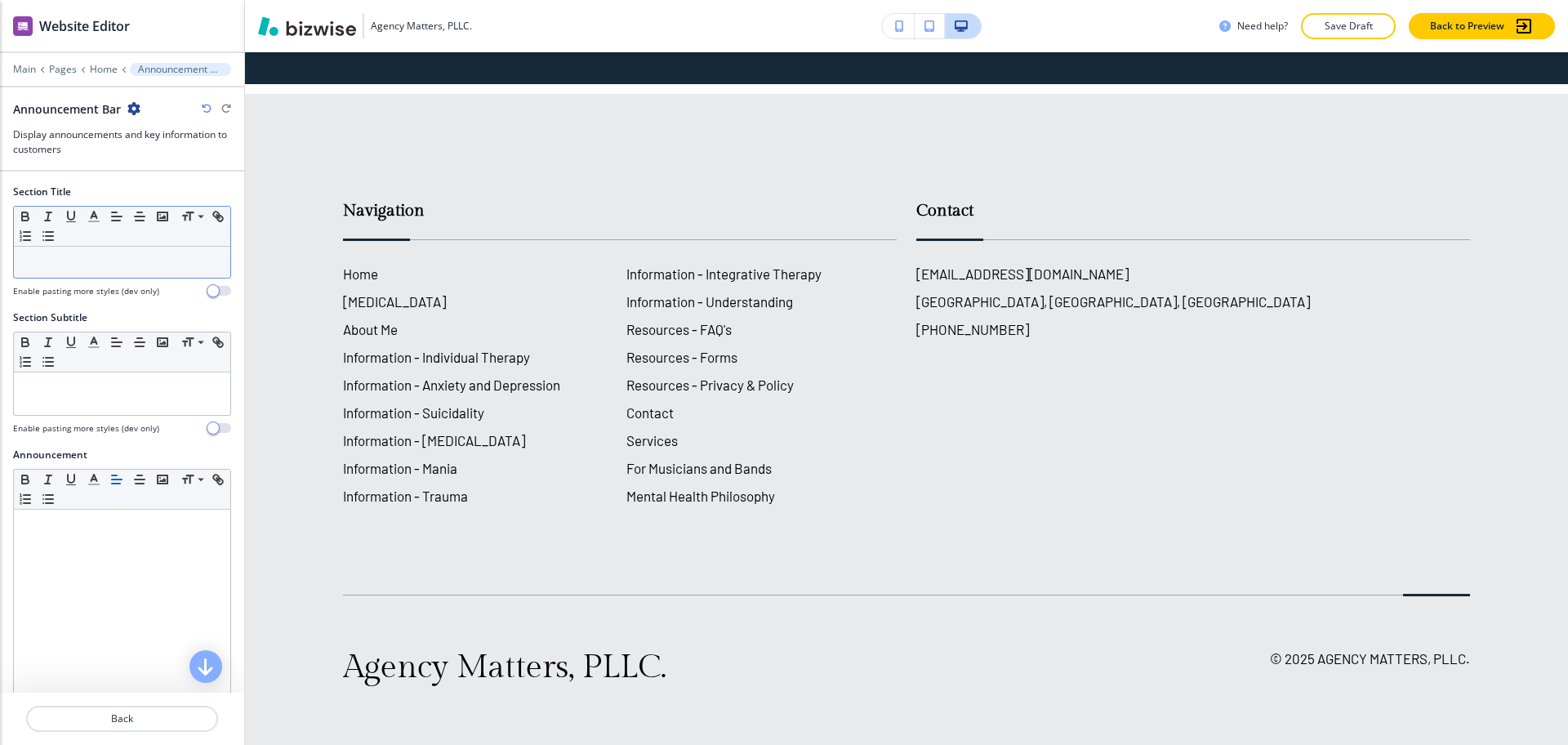
click at [77, 269] on div at bounding box center [122, 261] width 216 height 31
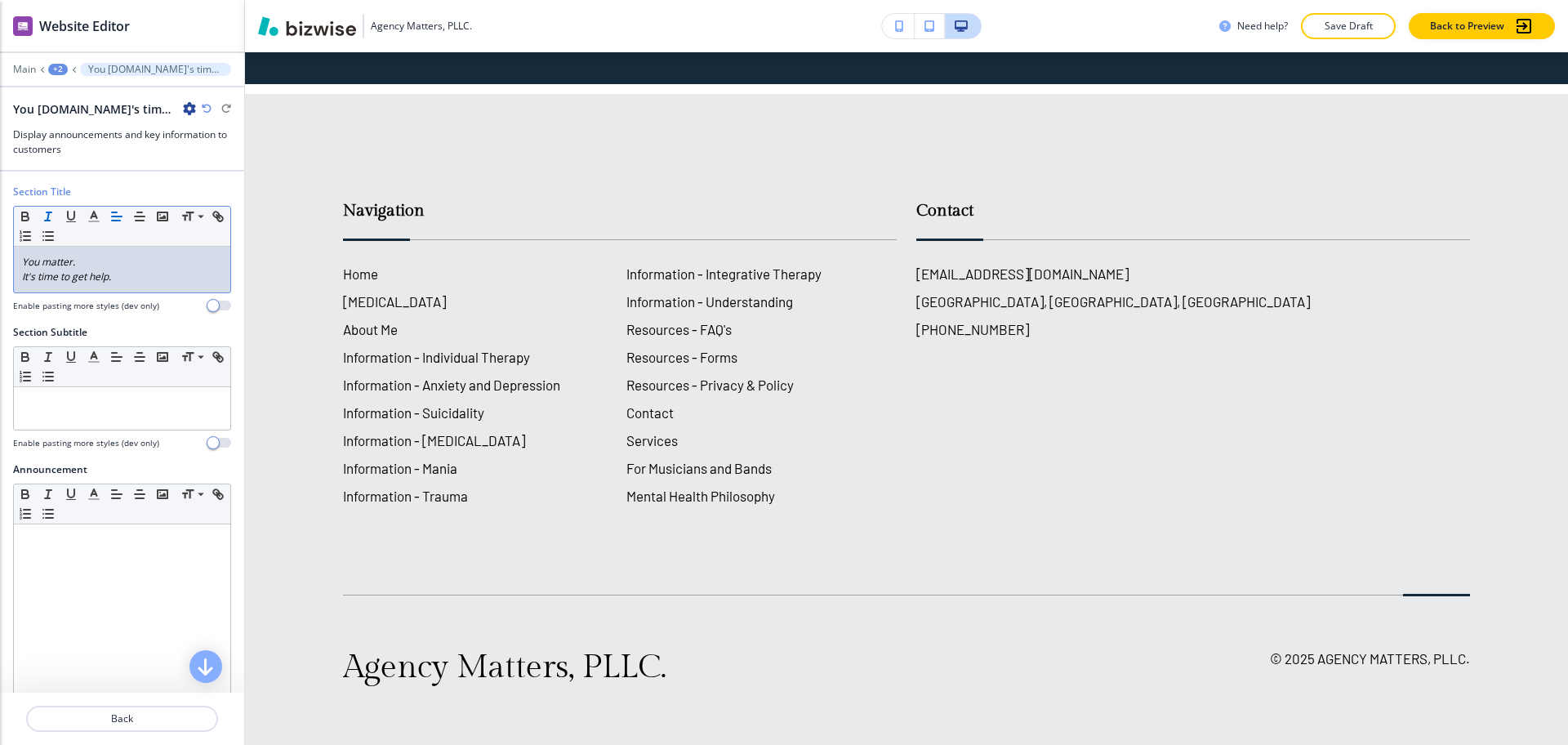
scroll to position [0, 0]
click at [18, 277] on div "You matter. It's time to get help." at bounding box center [122, 269] width 216 height 46
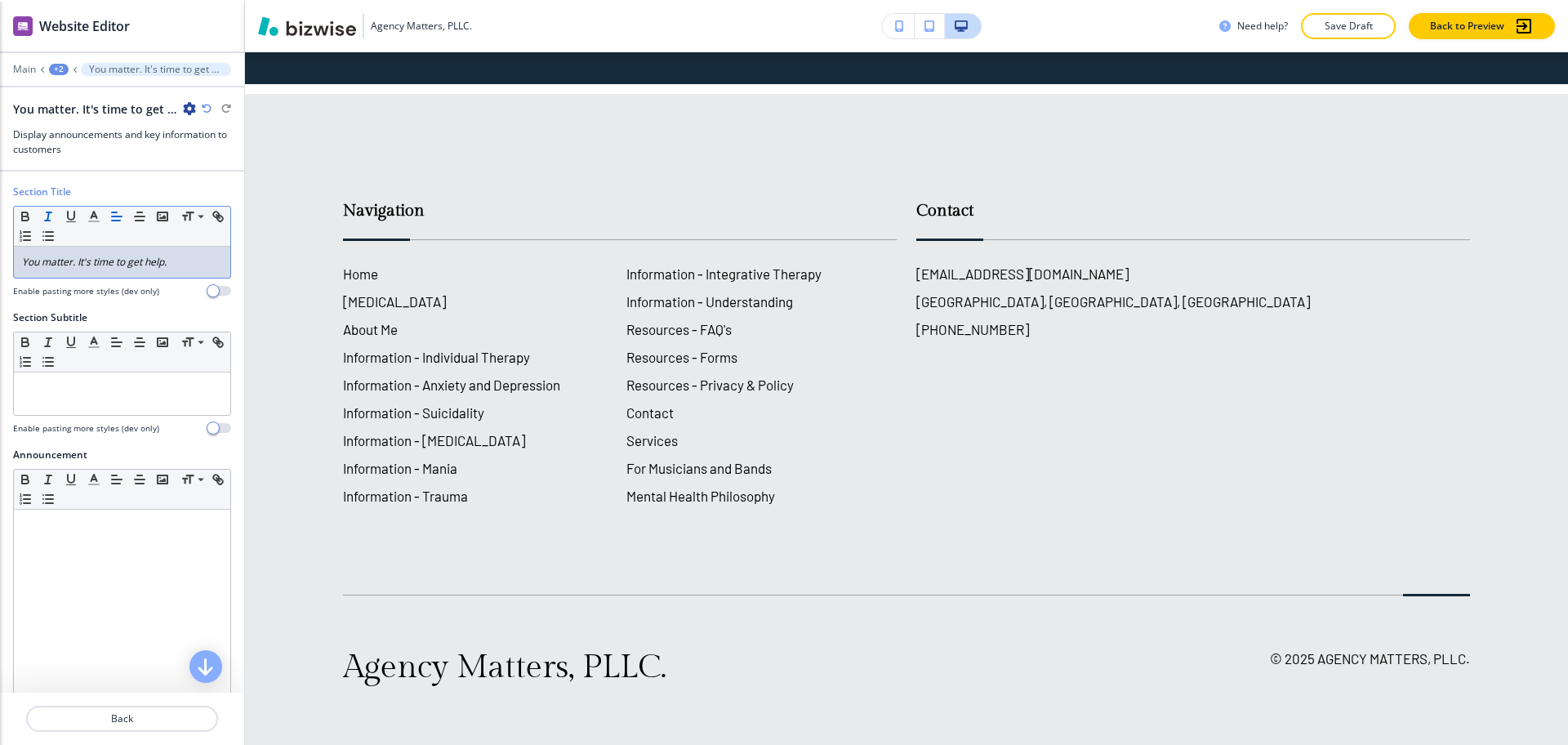
scroll to position [4929, 0]
click at [134, 406] on div at bounding box center [122, 393] width 216 height 43
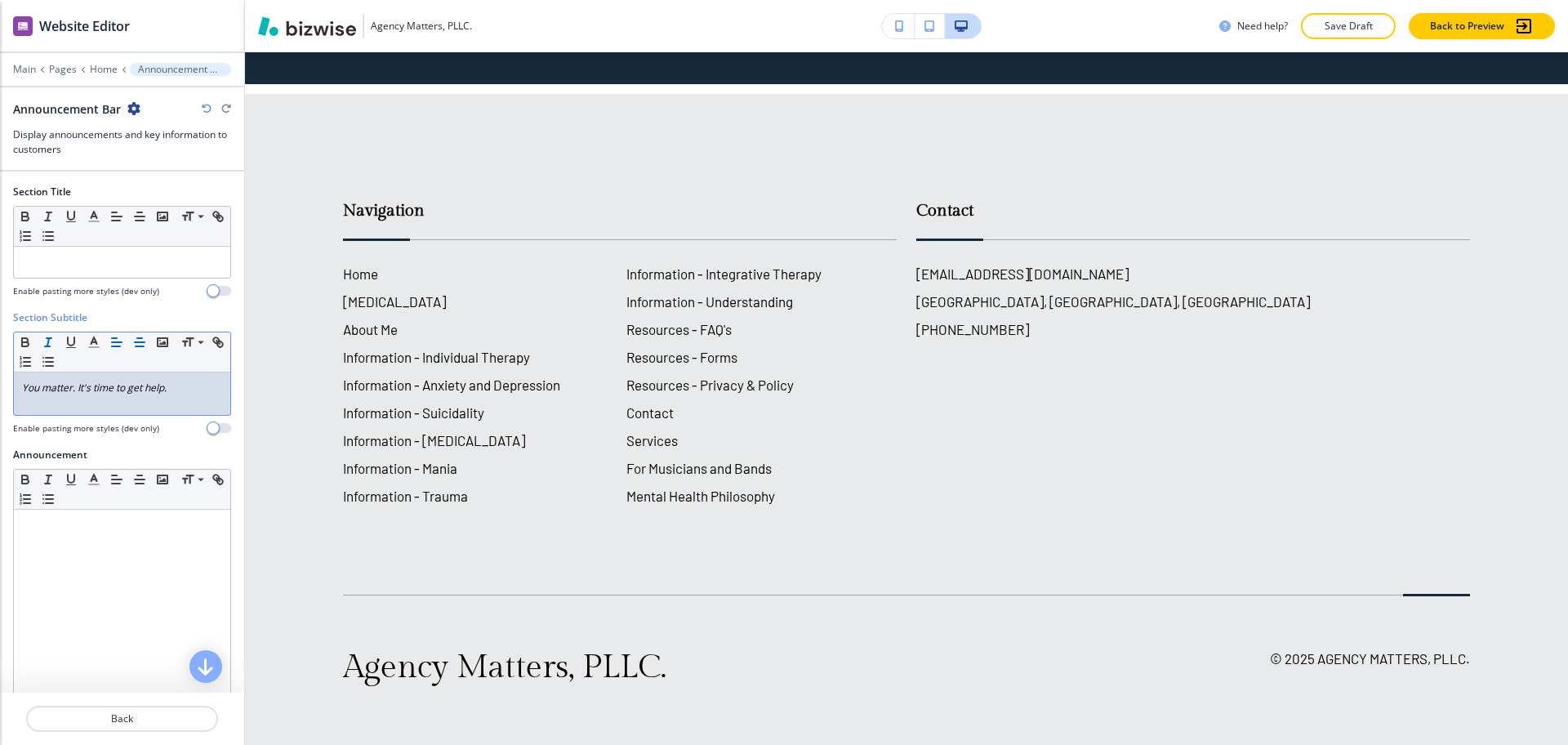
click at [146, 344] on icon "button" at bounding box center [139, 342] width 15 height 15
click at [105, 68] on p "Home" at bounding box center [103, 69] width 27 height 12
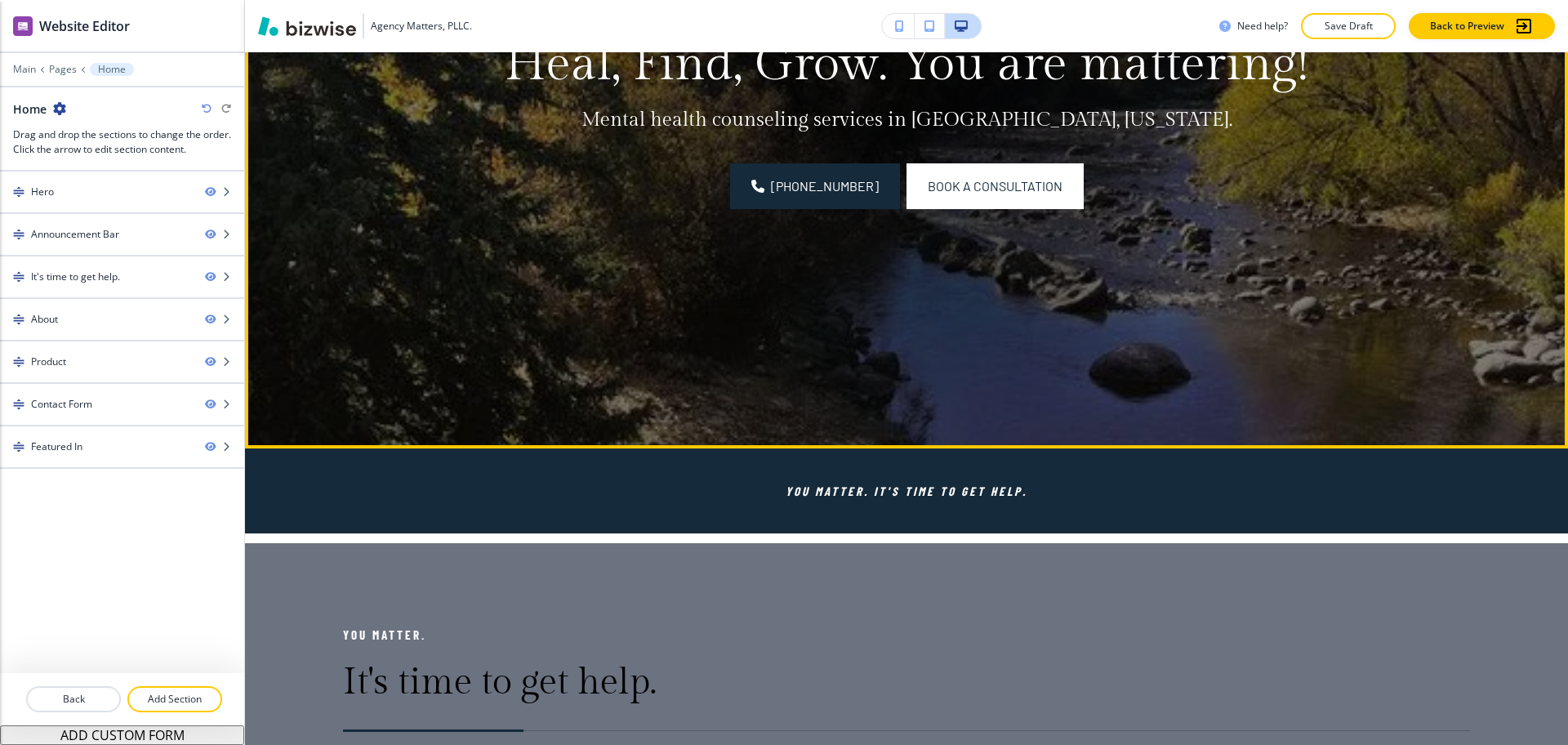
scroll to position [390, 0]
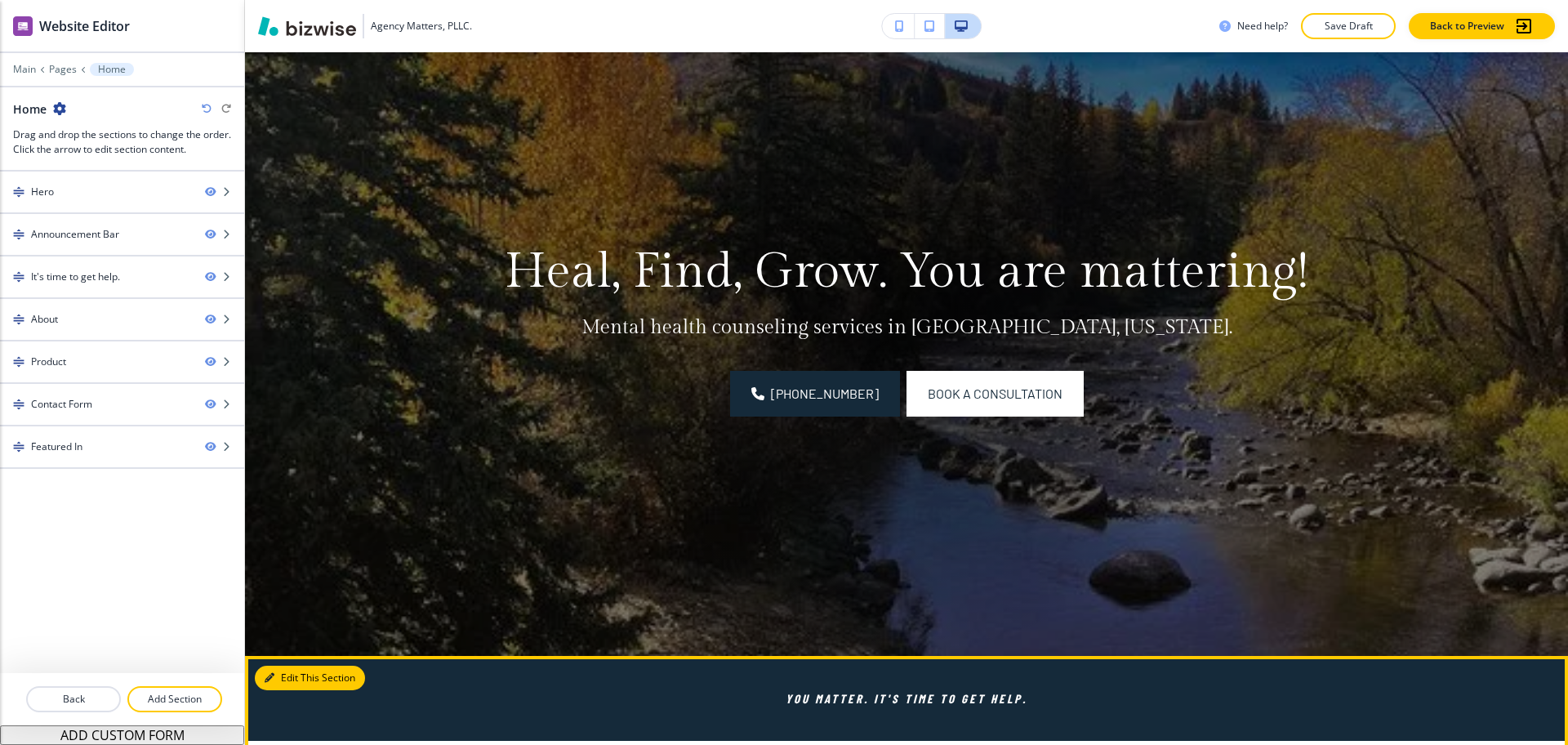
click at [290, 676] on button "Edit This Section" at bounding box center [310, 678] width 110 height 25
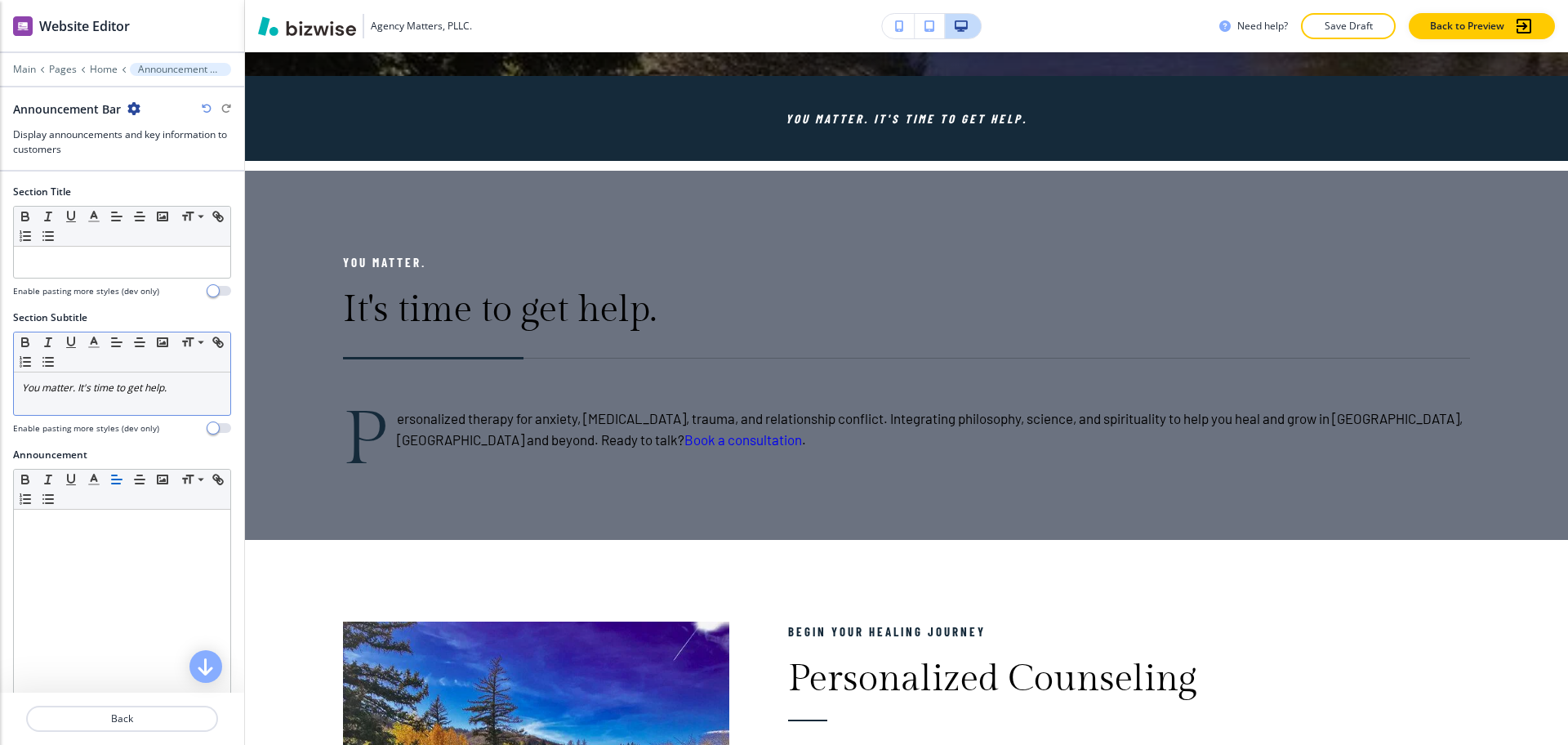
scroll to position [789, 0]
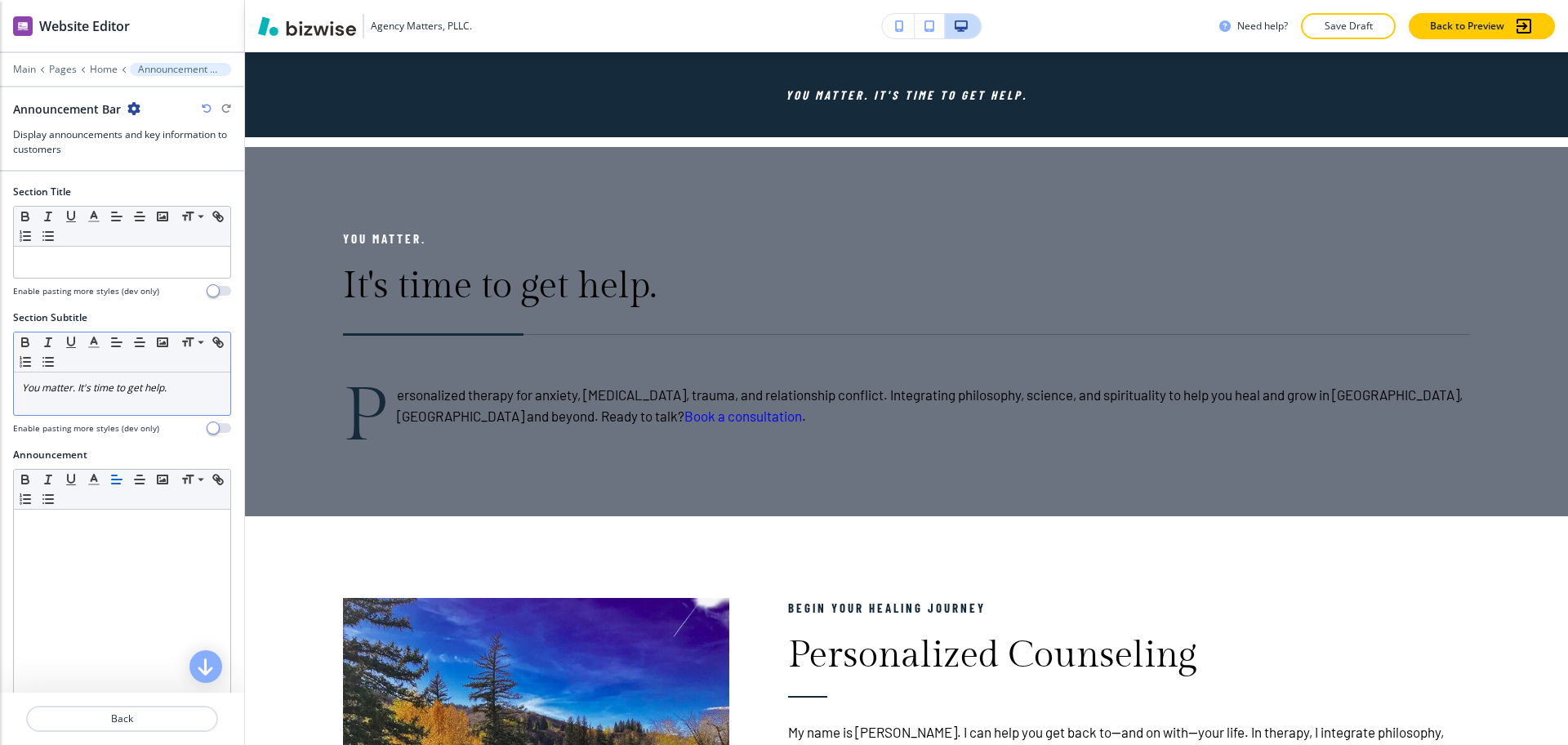
click at [184, 392] on p "You matter. It's time to get help." at bounding box center [122, 388] width 200 height 15
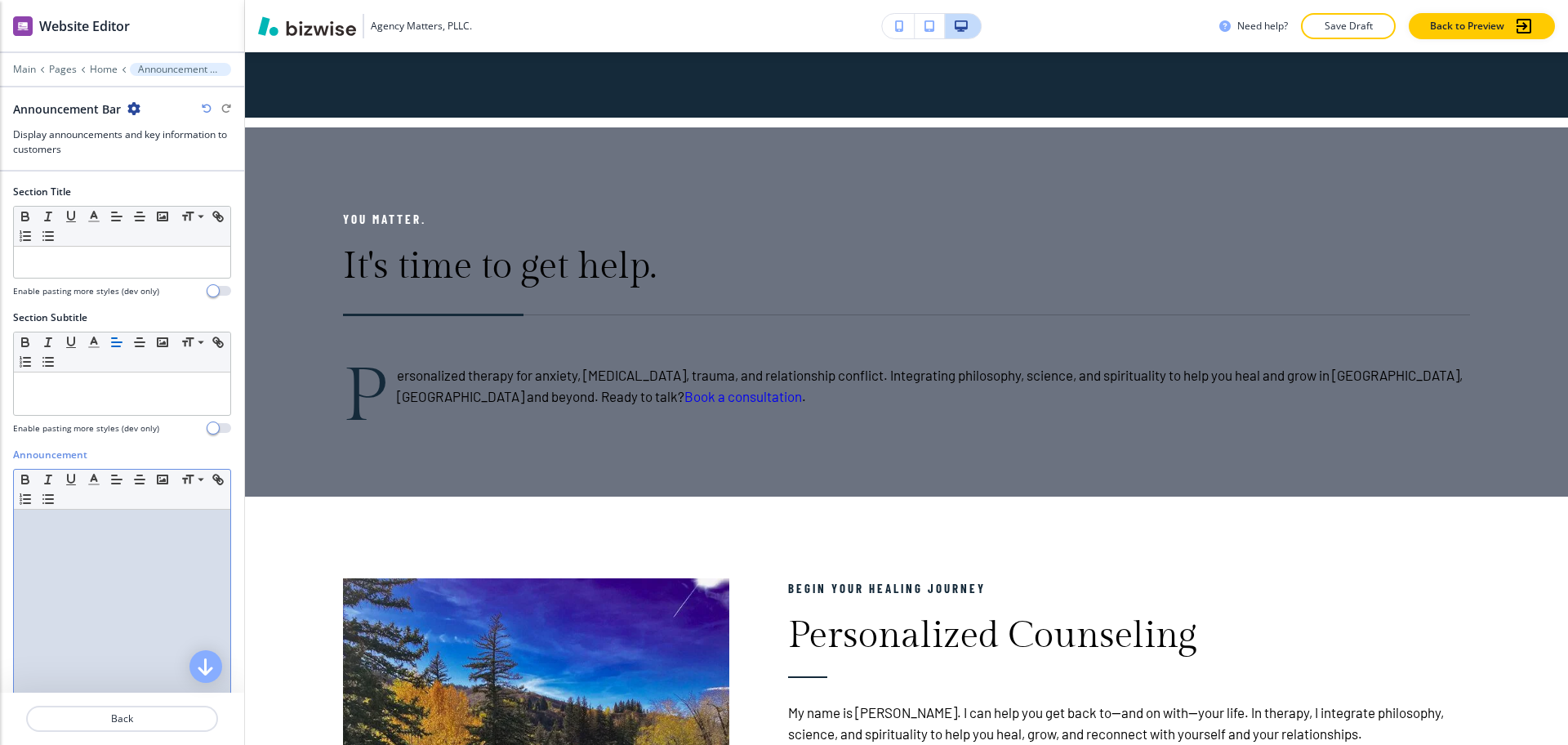
click at [164, 563] on div at bounding box center [122, 616] width 216 height 213
click at [124, 362] on div "Small Normal Large Huge" at bounding box center [122, 352] width 216 height 40
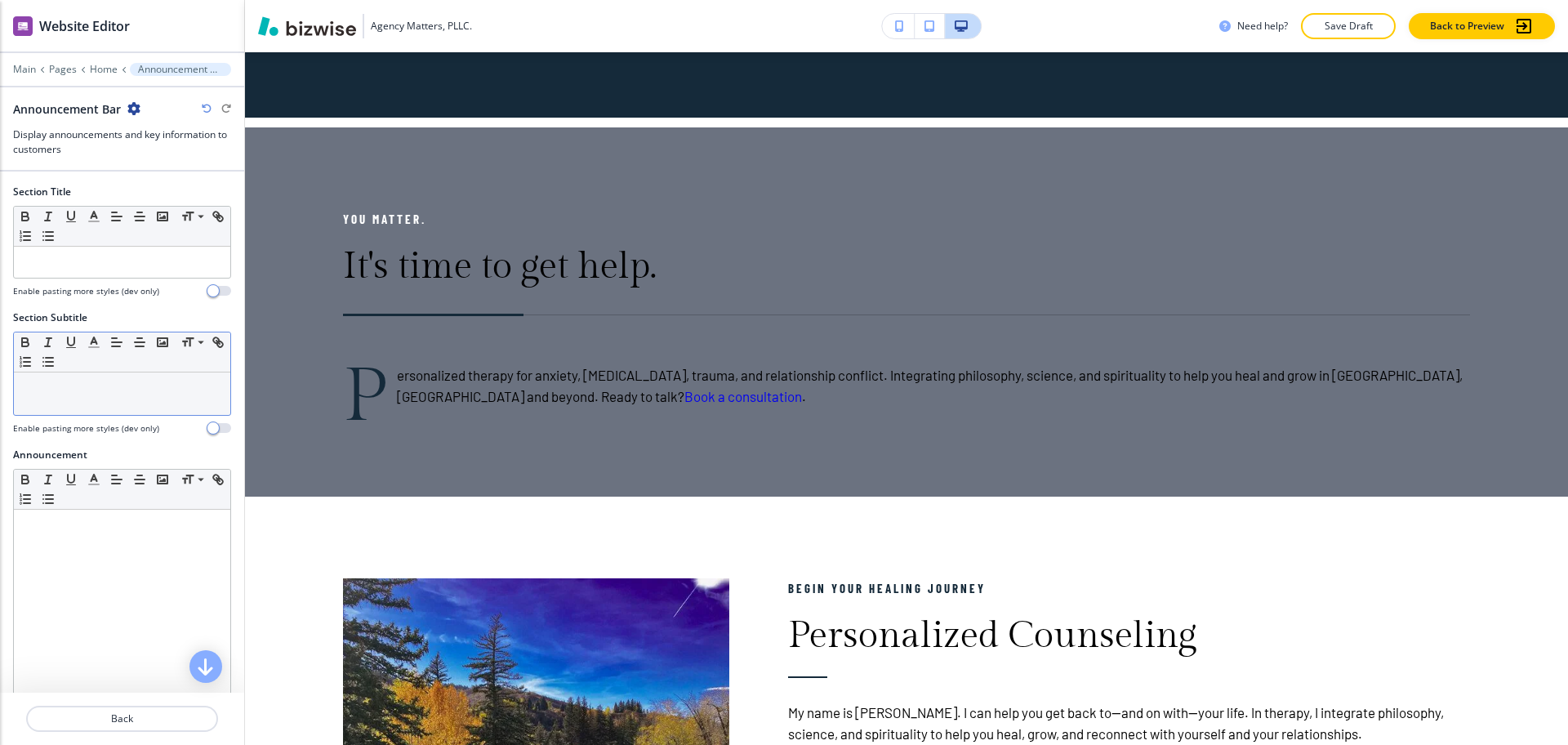
click at [141, 389] on p at bounding box center [122, 388] width 200 height 15
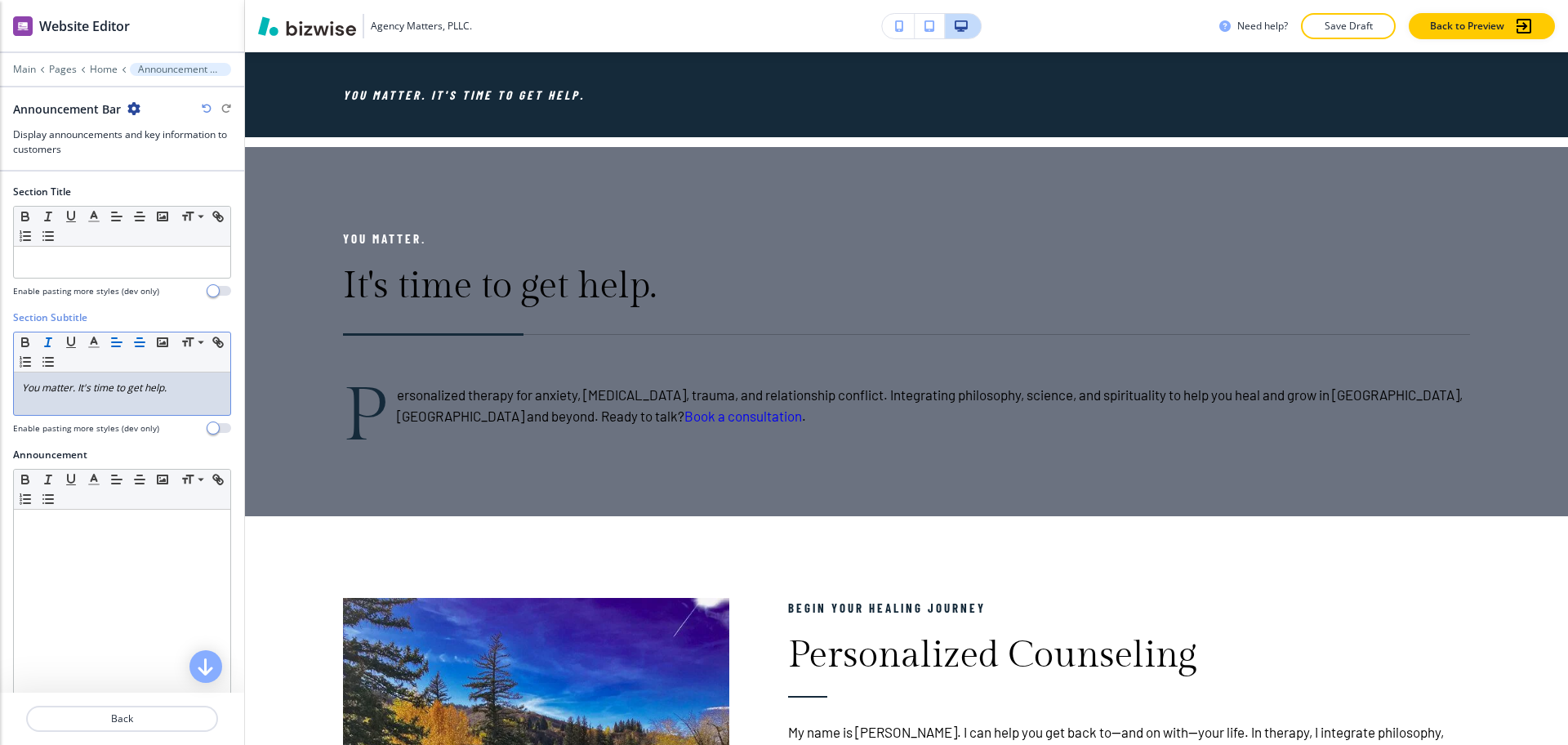
click at [136, 342] on line "button" at bounding box center [139, 342] width 10 height 0
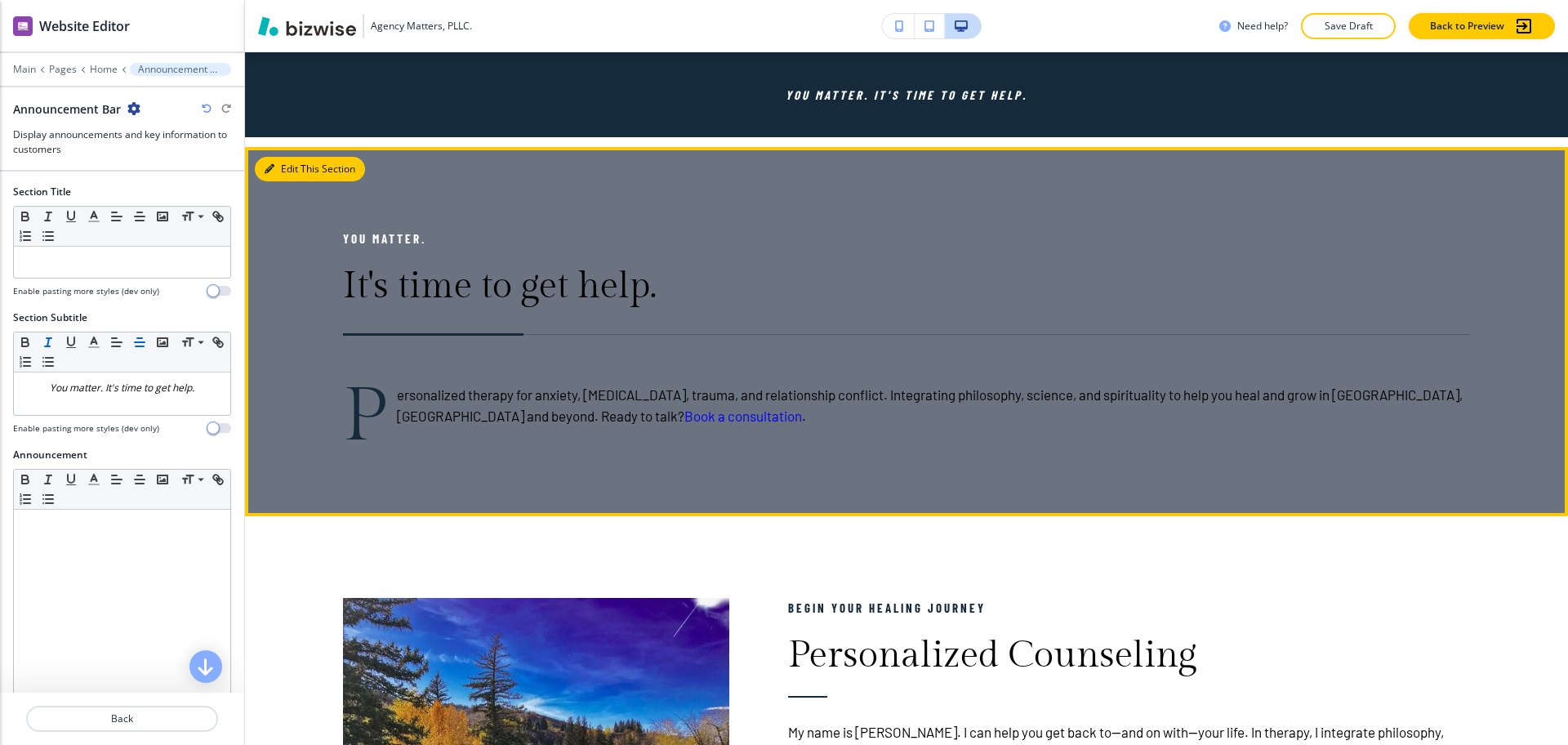
click at [283, 168] on button "Edit This Section" at bounding box center [310, 169] width 110 height 25
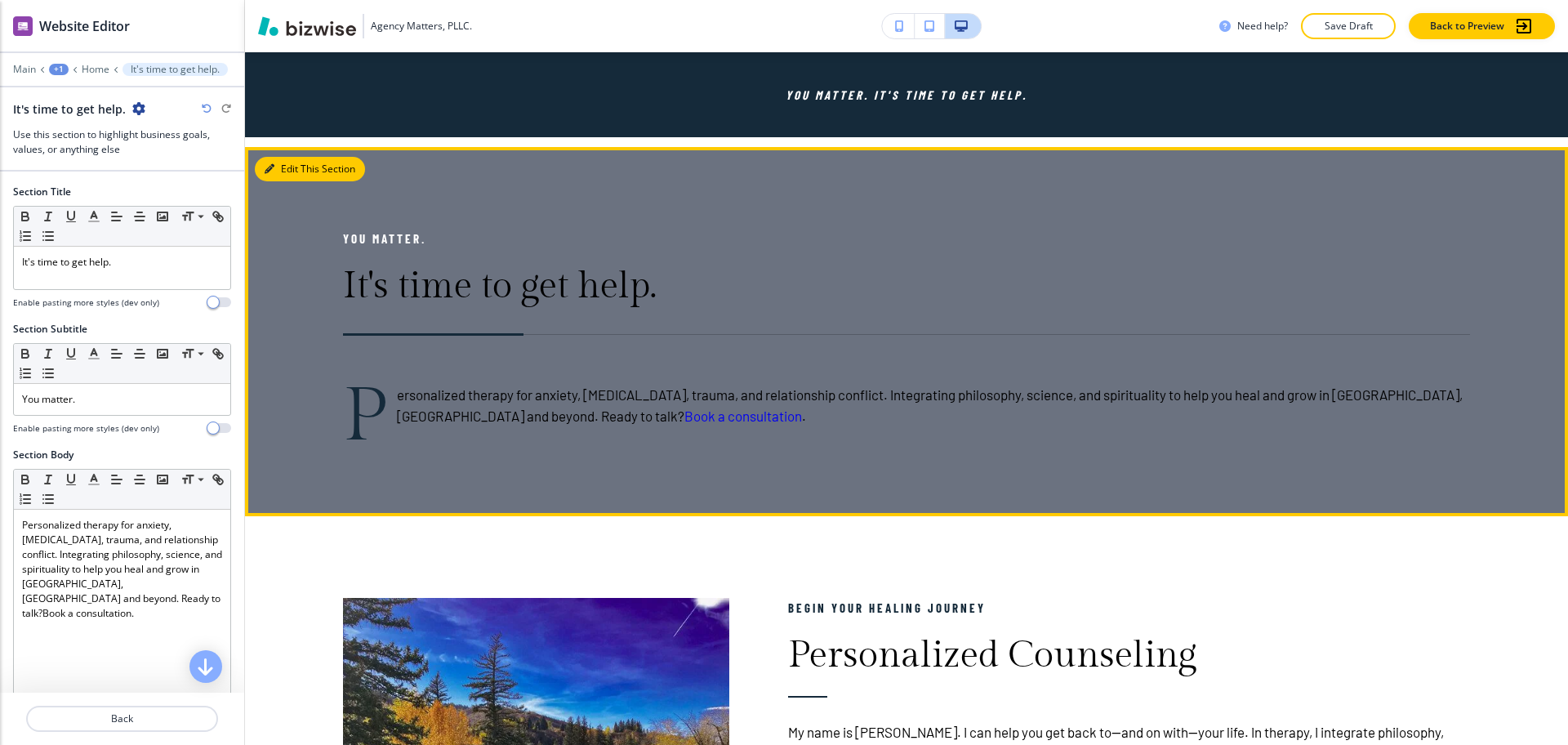
scroll to position [884, 0]
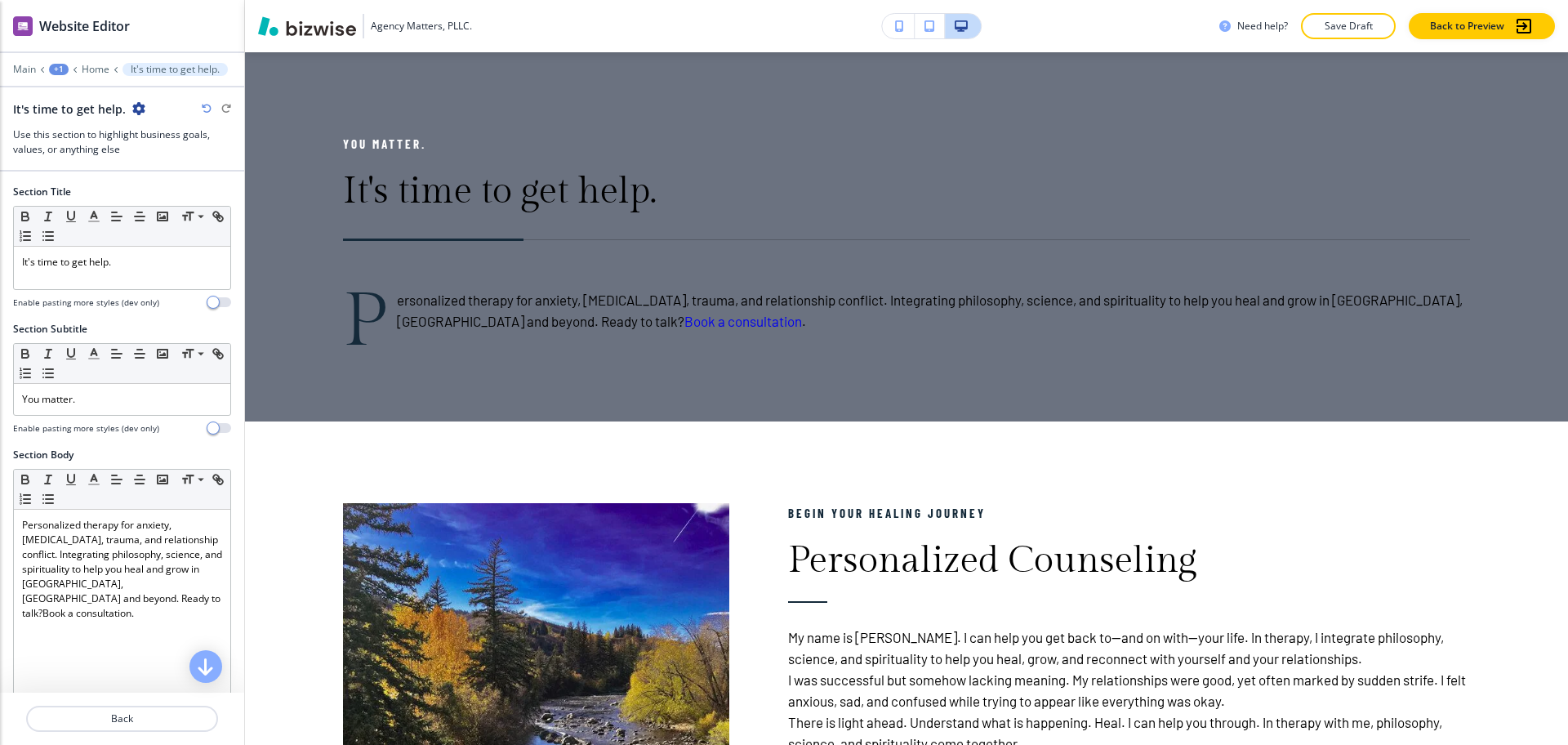
click at [135, 105] on icon "button" at bounding box center [138, 108] width 13 height 13
click at [226, 204] on button "Delete Section" at bounding box center [182, 194] width 105 height 29
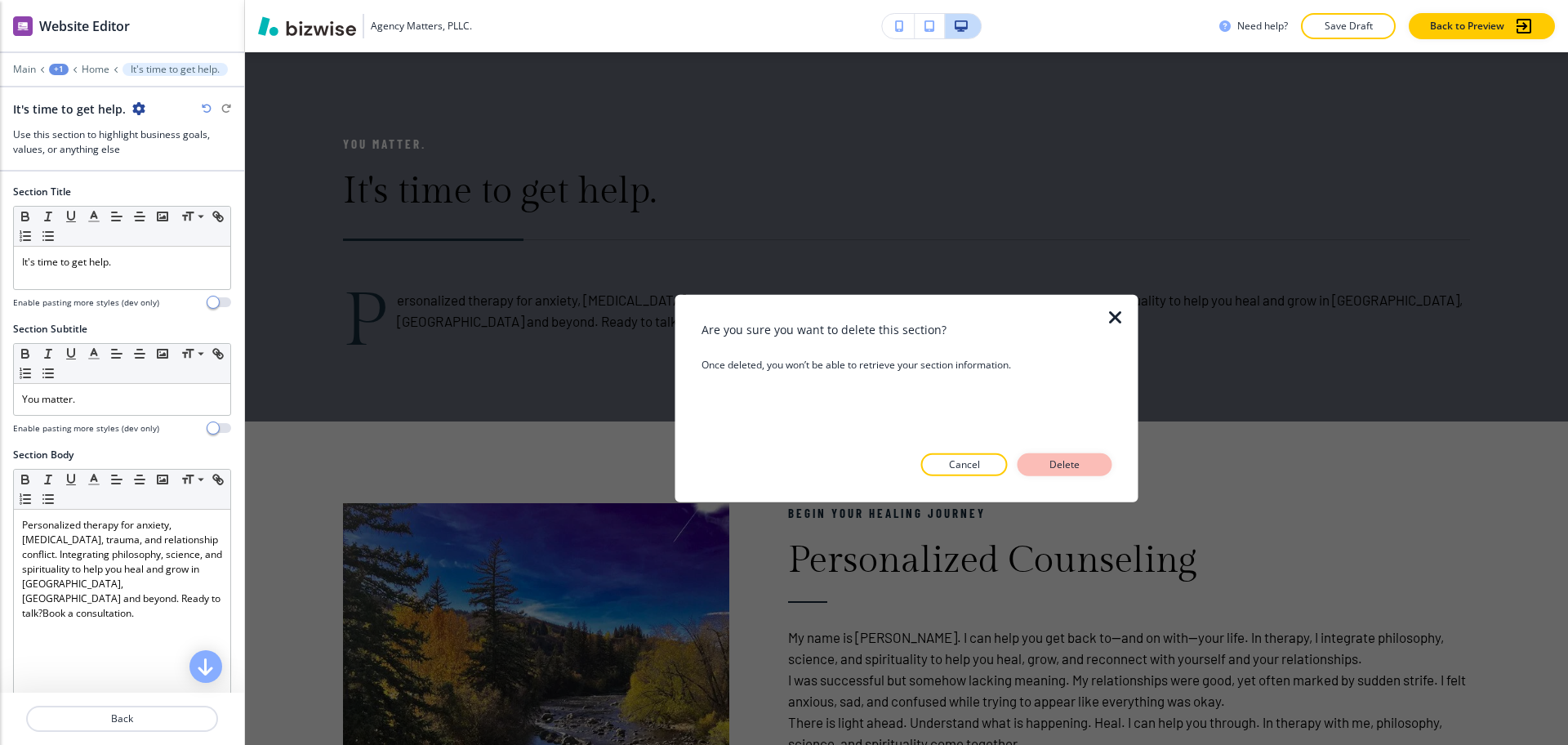
click at [1063, 458] on p "Delete" at bounding box center [1065, 464] width 39 height 15
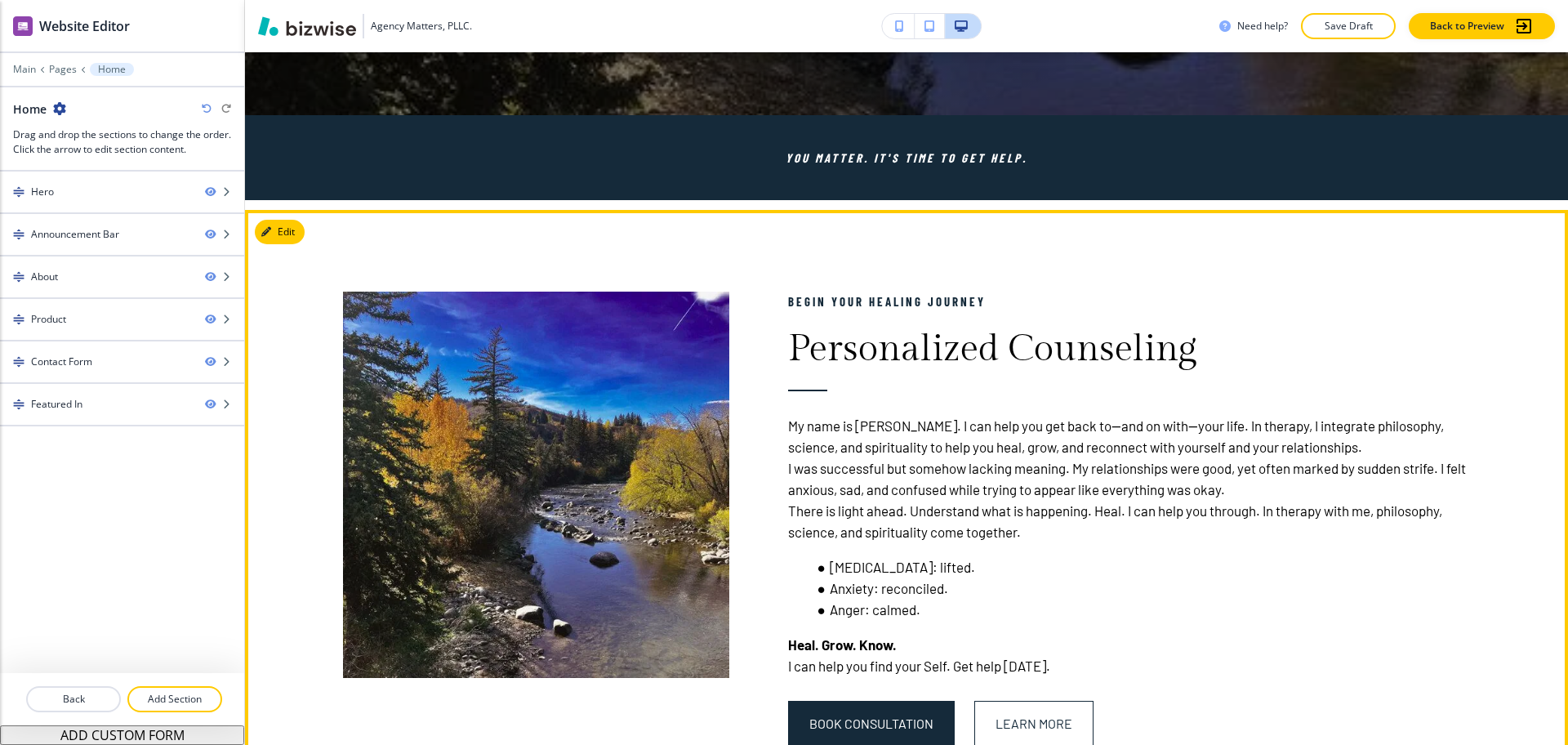
scroll to position [726, 0]
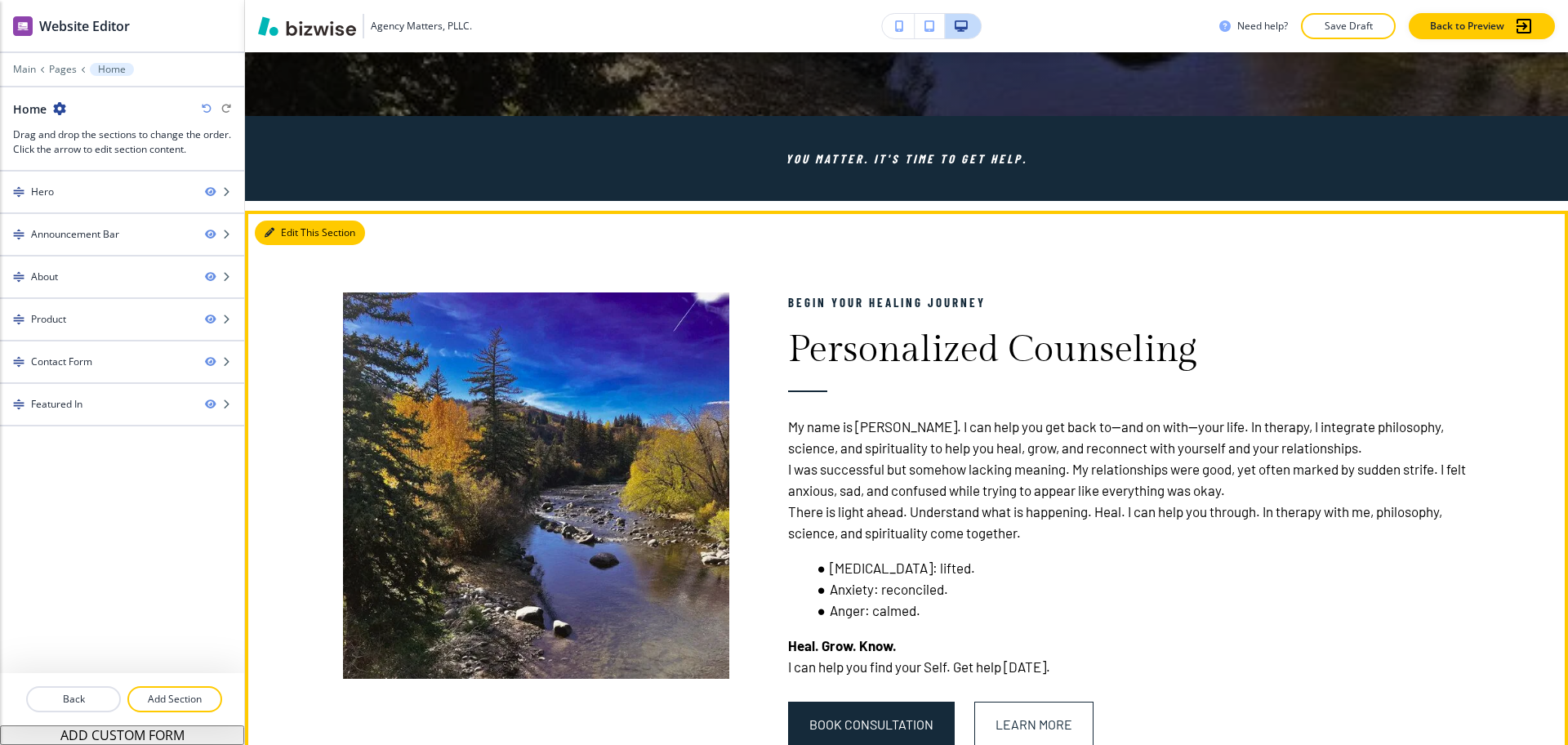
click at [276, 233] on button "Edit This Section" at bounding box center [310, 233] width 110 height 25
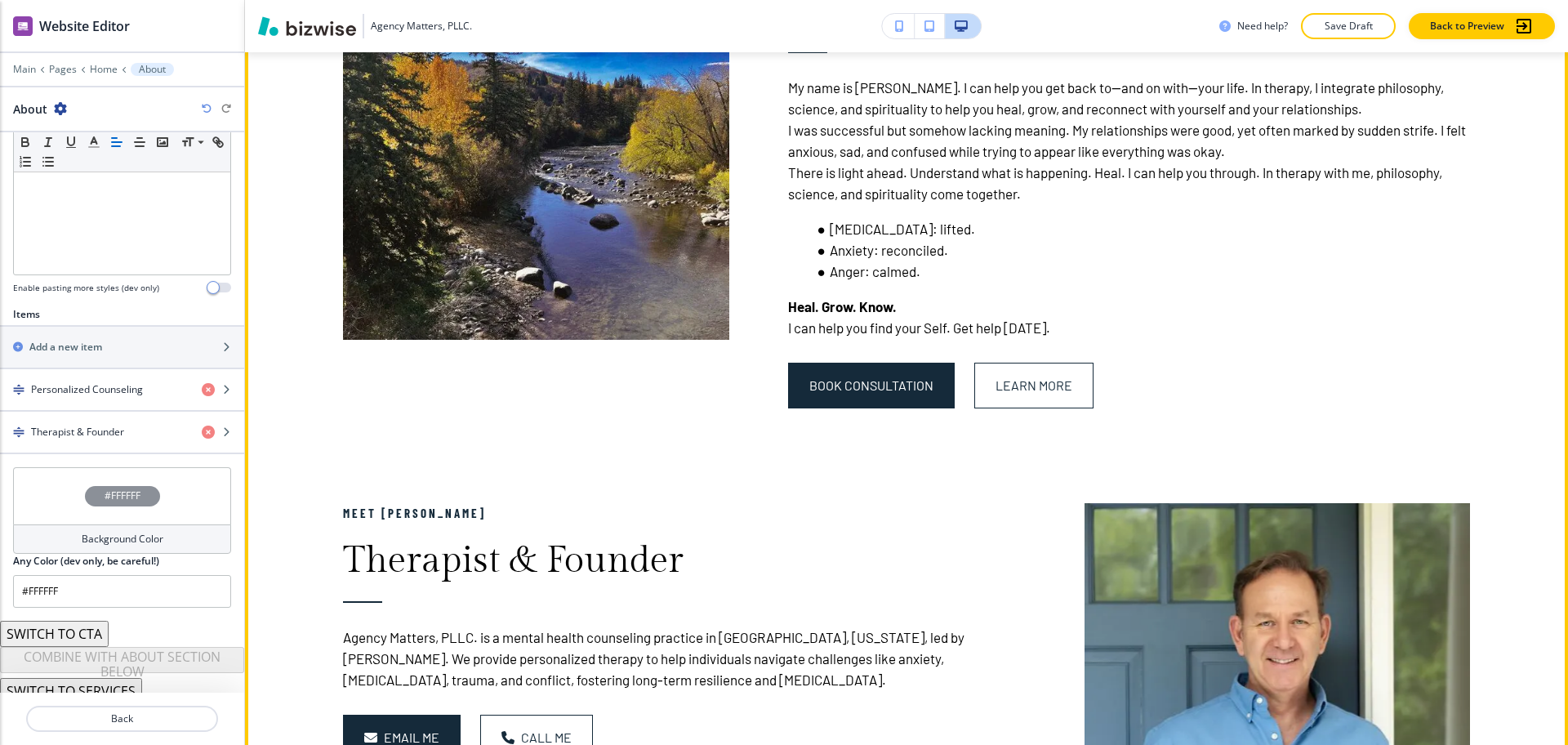
scroll to position [1063, 0]
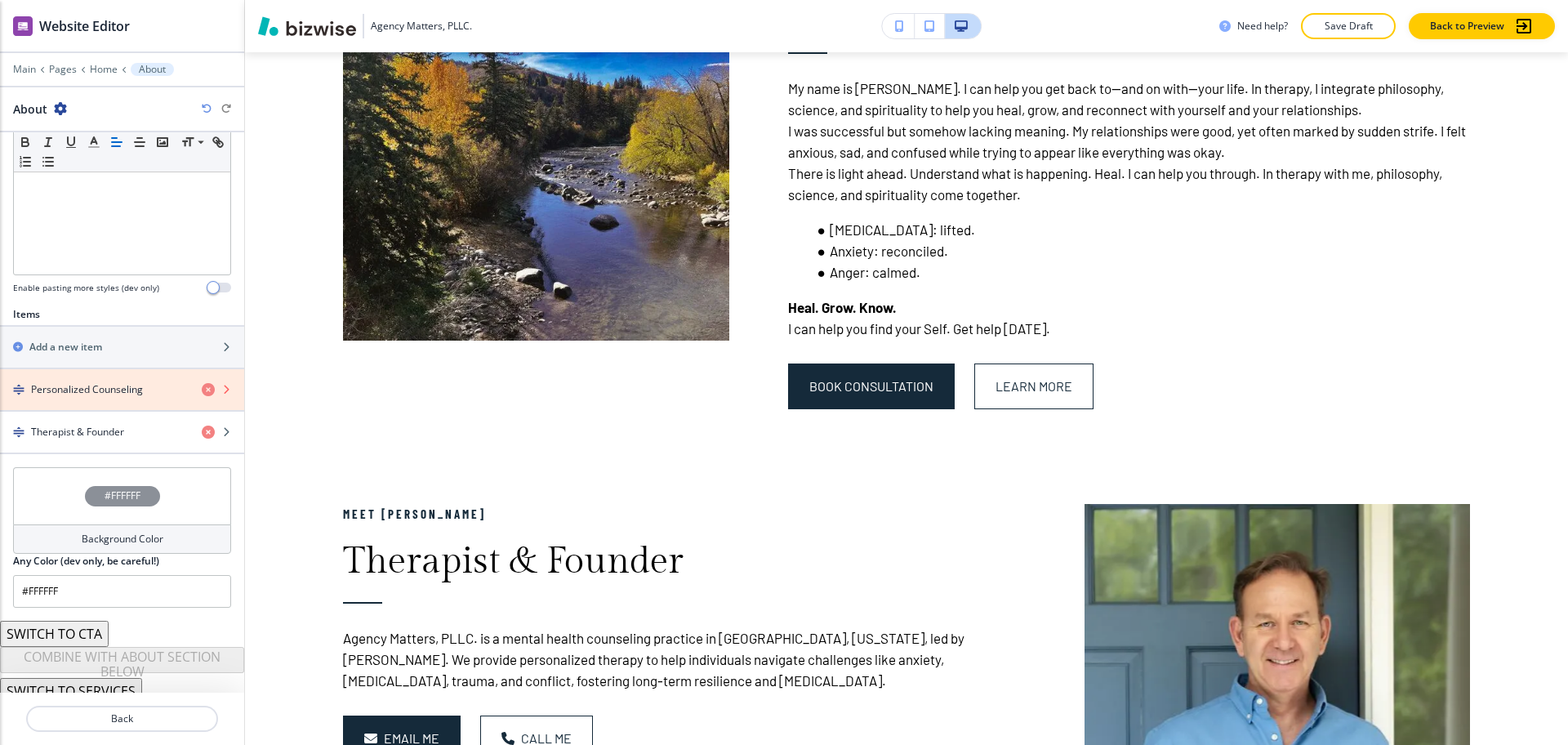
click at [202, 388] on icon "button" at bounding box center [208, 389] width 13 height 13
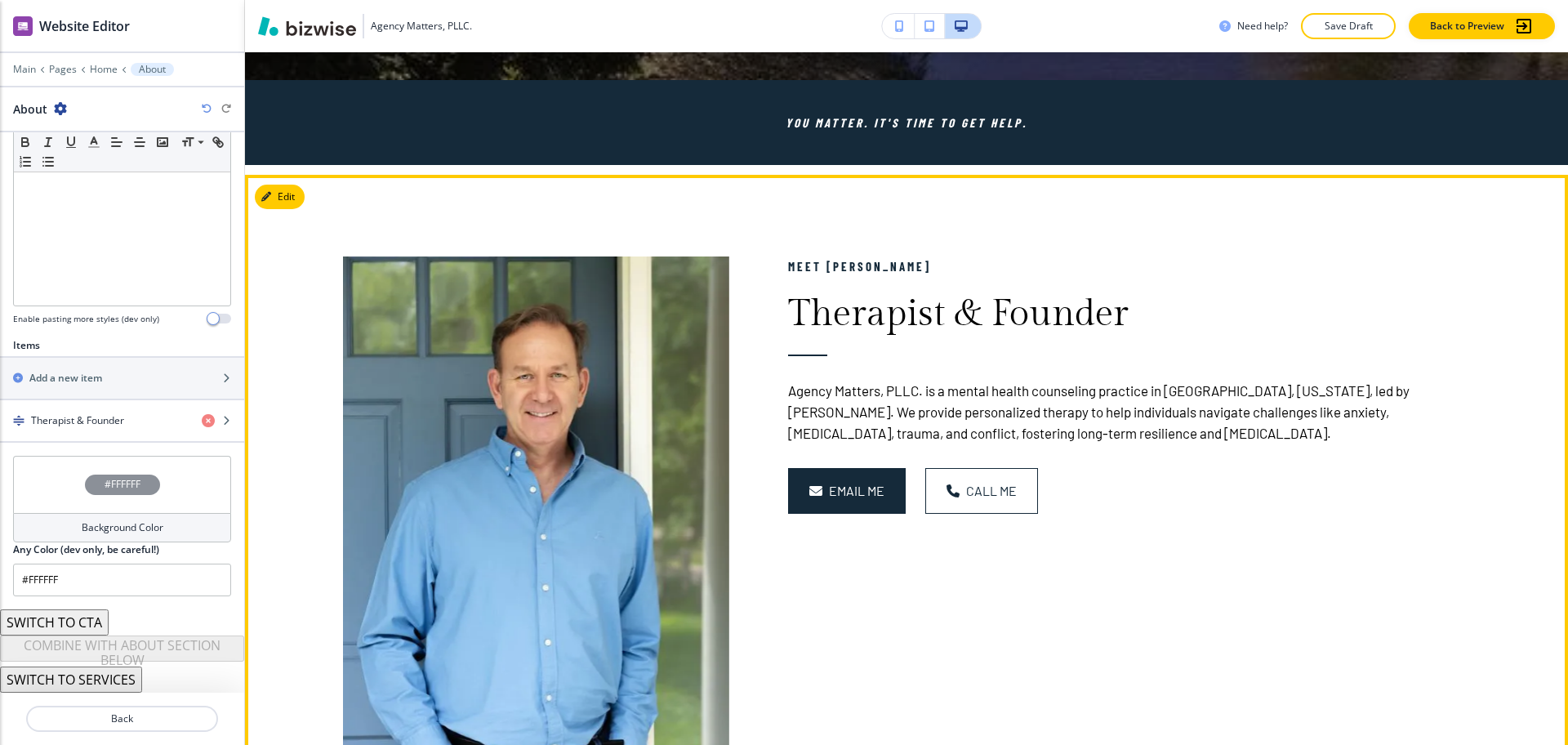
scroll to position [759, 0]
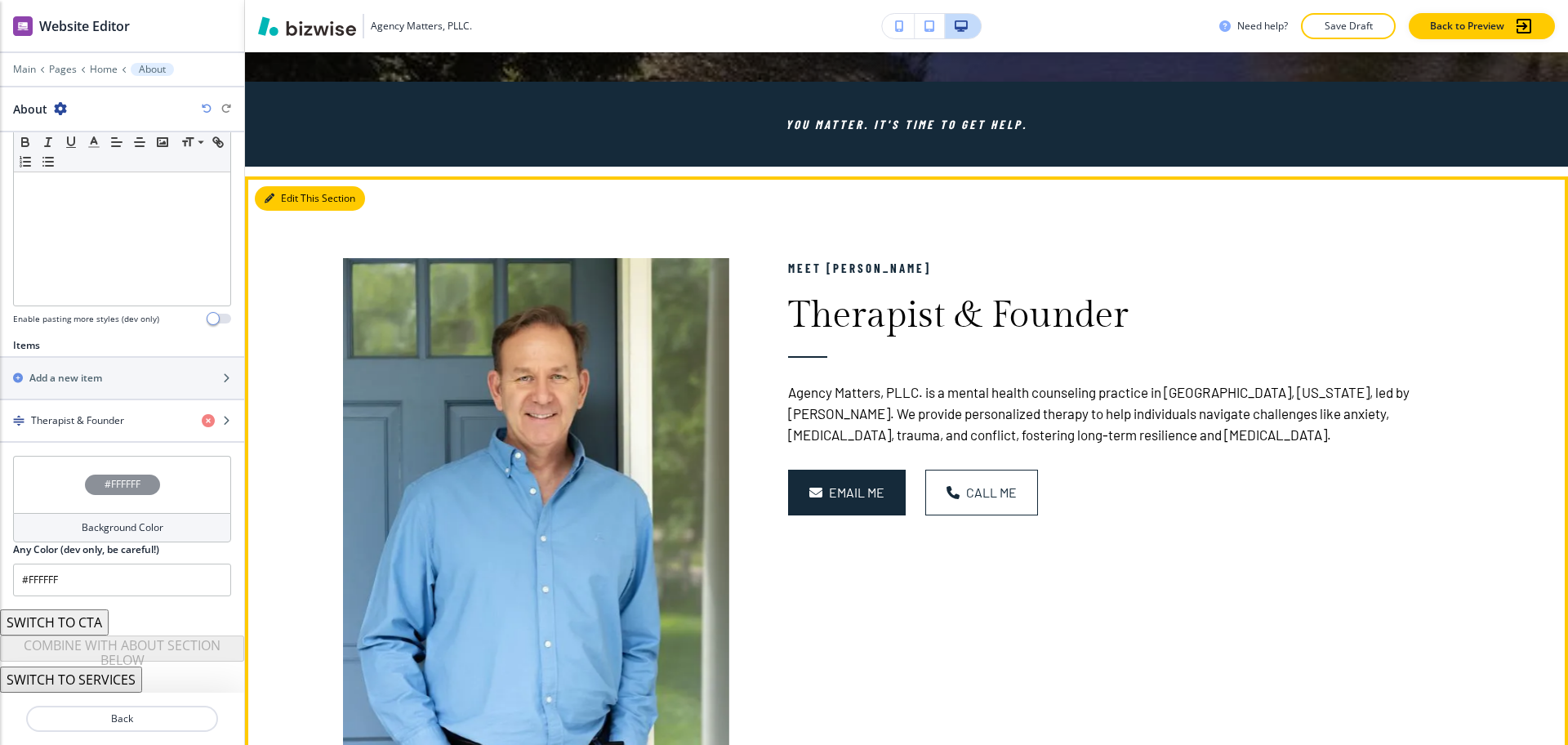
click at [276, 194] on button "Edit This Section" at bounding box center [310, 198] width 110 height 25
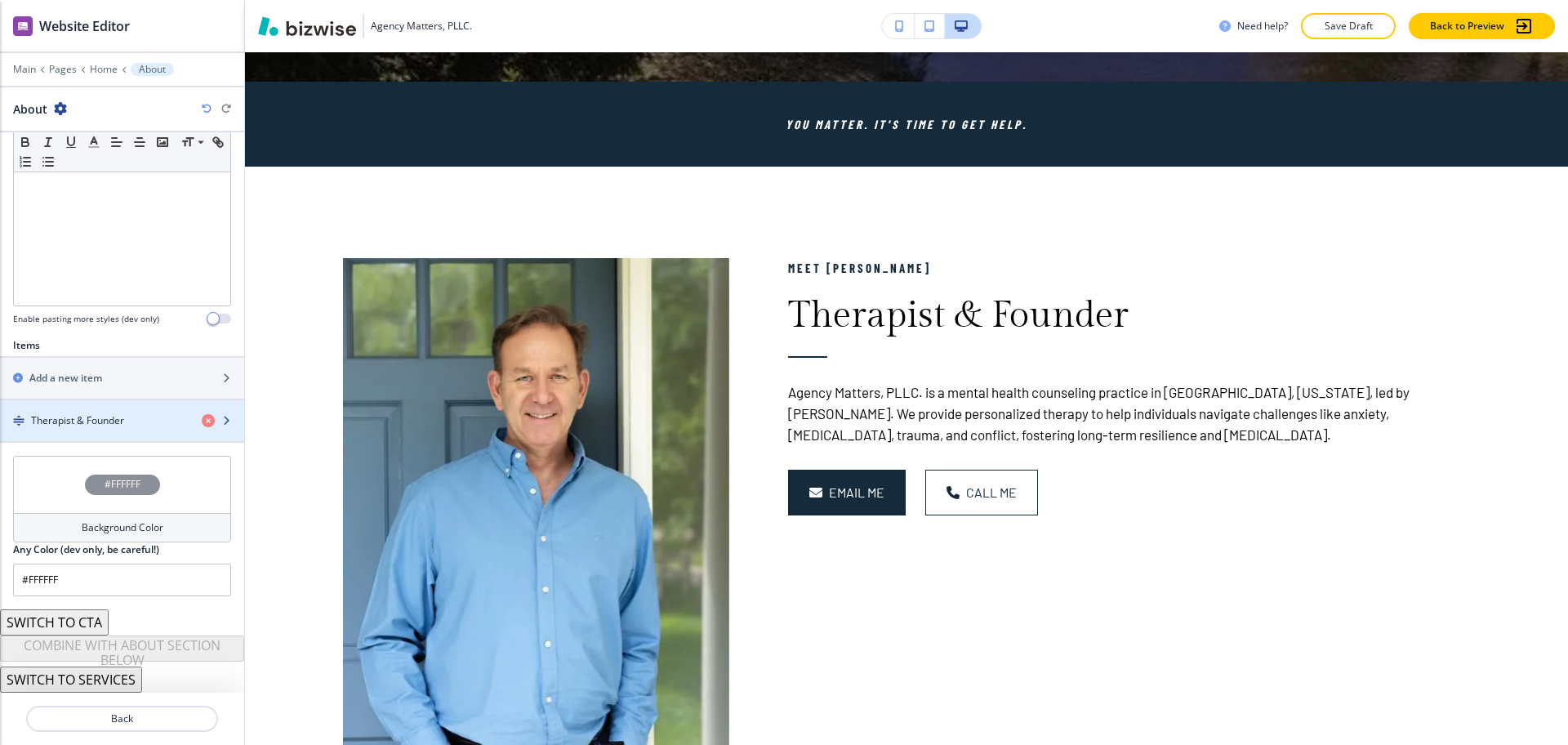
click at [111, 414] on h4 "Therapist & Founder" at bounding box center [77, 421] width 93 height 15
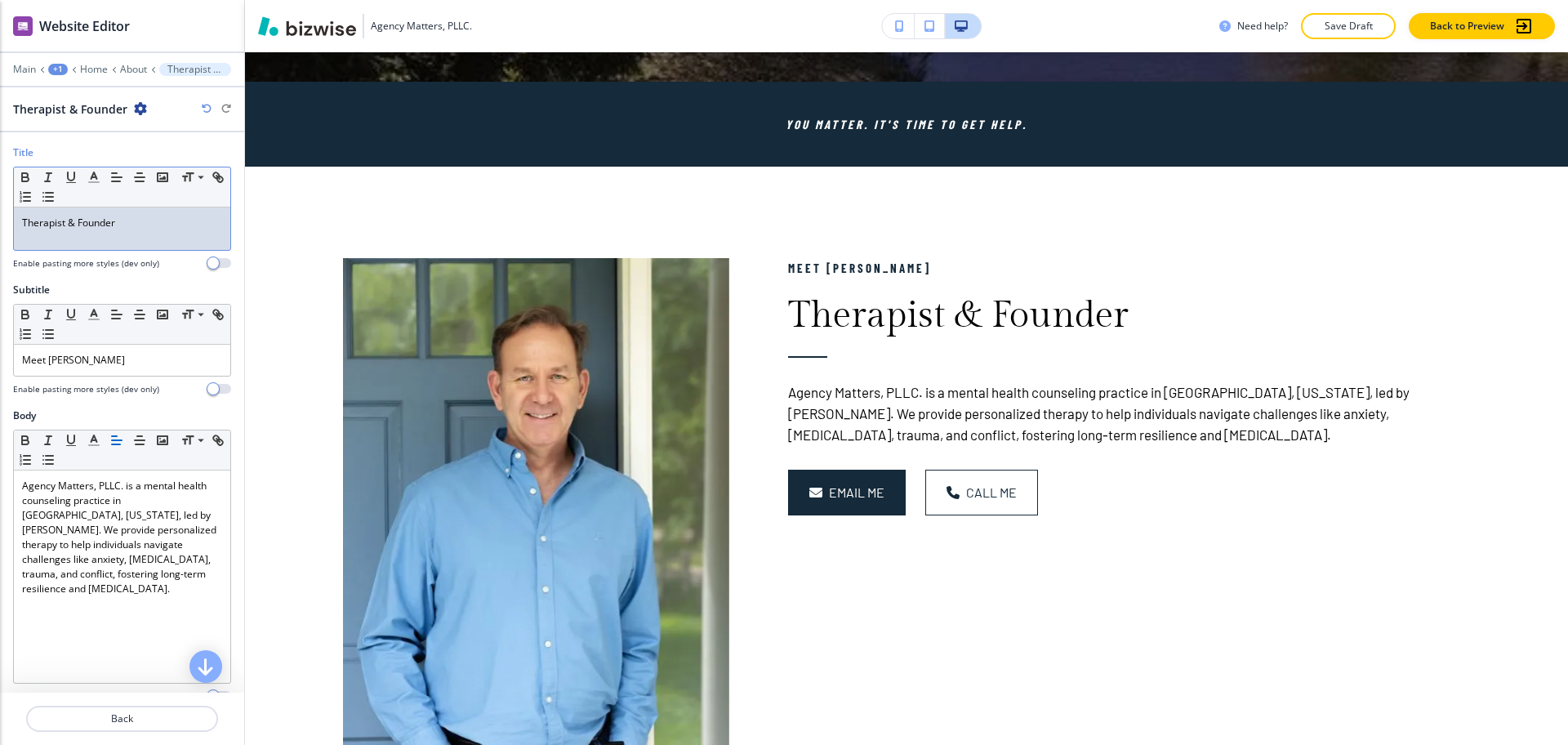
click at [151, 226] on p "Therapist & Founder" at bounding box center [122, 222] width 200 height 15
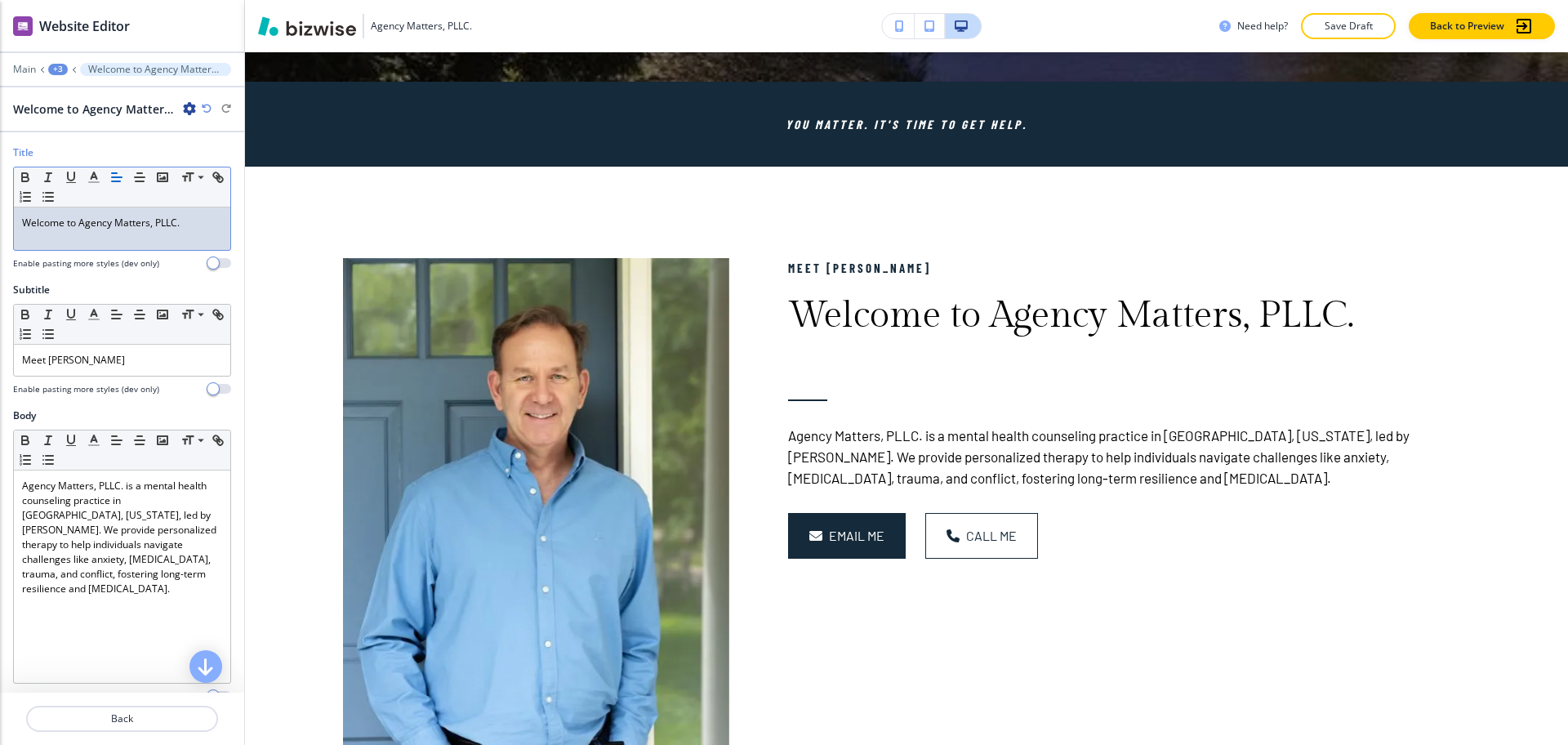
scroll to position [0, 0]
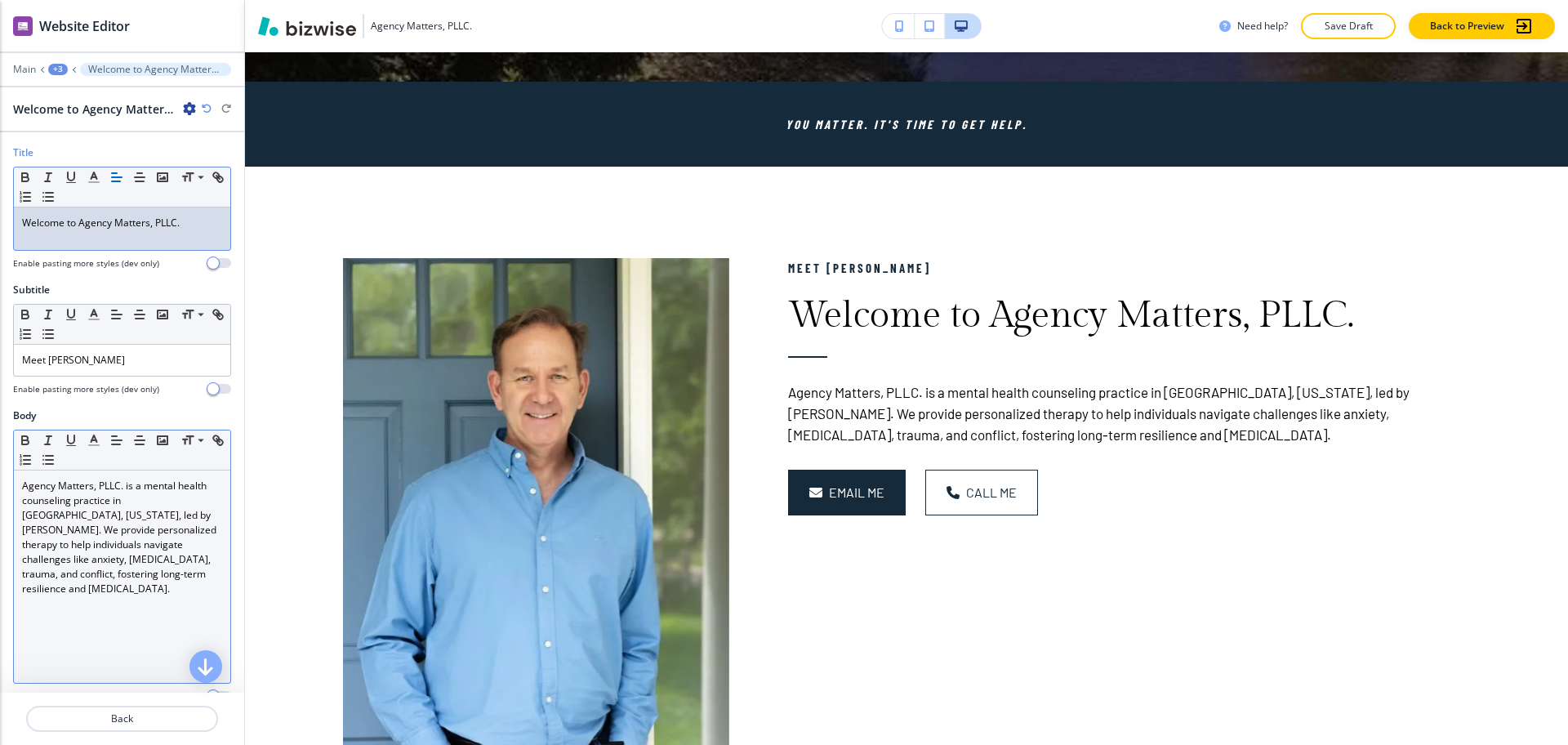
click at [156, 539] on p "Agency Matters, PLLC. is a mental health counseling practice in [GEOGRAPHIC_DAT…" at bounding box center [122, 537] width 200 height 118
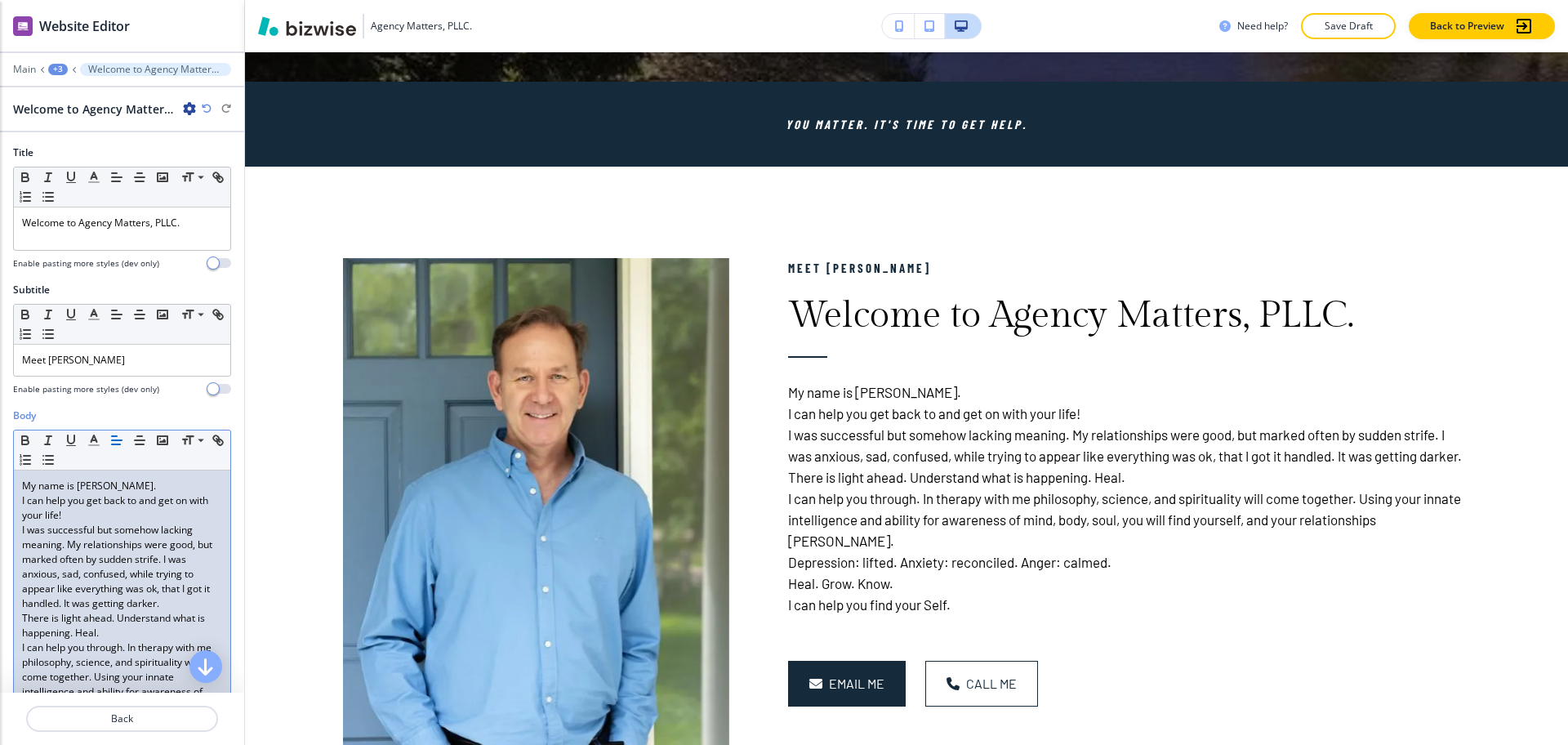
click at [139, 521] on p "I can help you get back to and get on with your life!" at bounding box center [122, 508] width 200 height 29
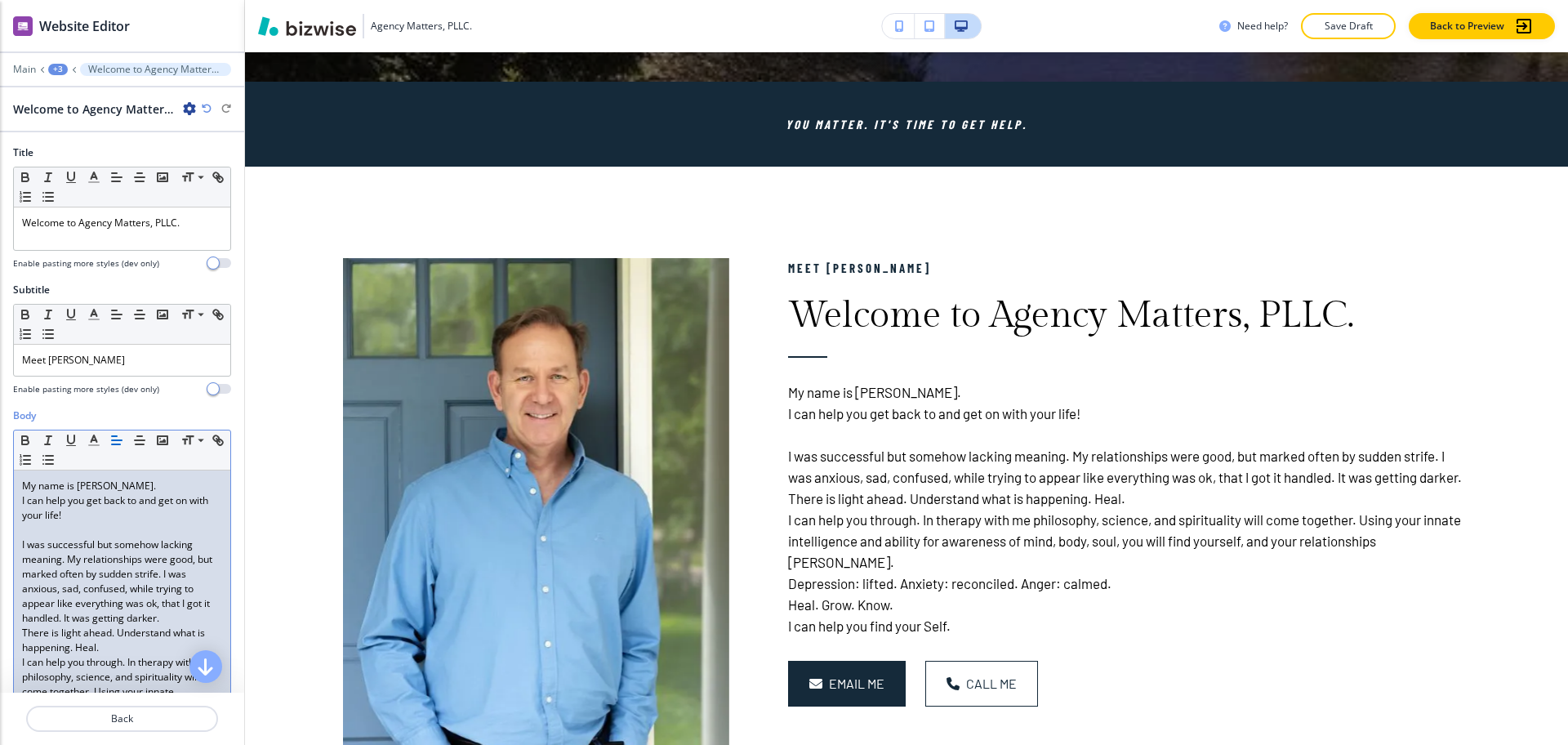
click at [187, 619] on p "I was successful but somehow lacking meaning. My relationships were good, but m…" at bounding box center [122, 582] width 200 height 89
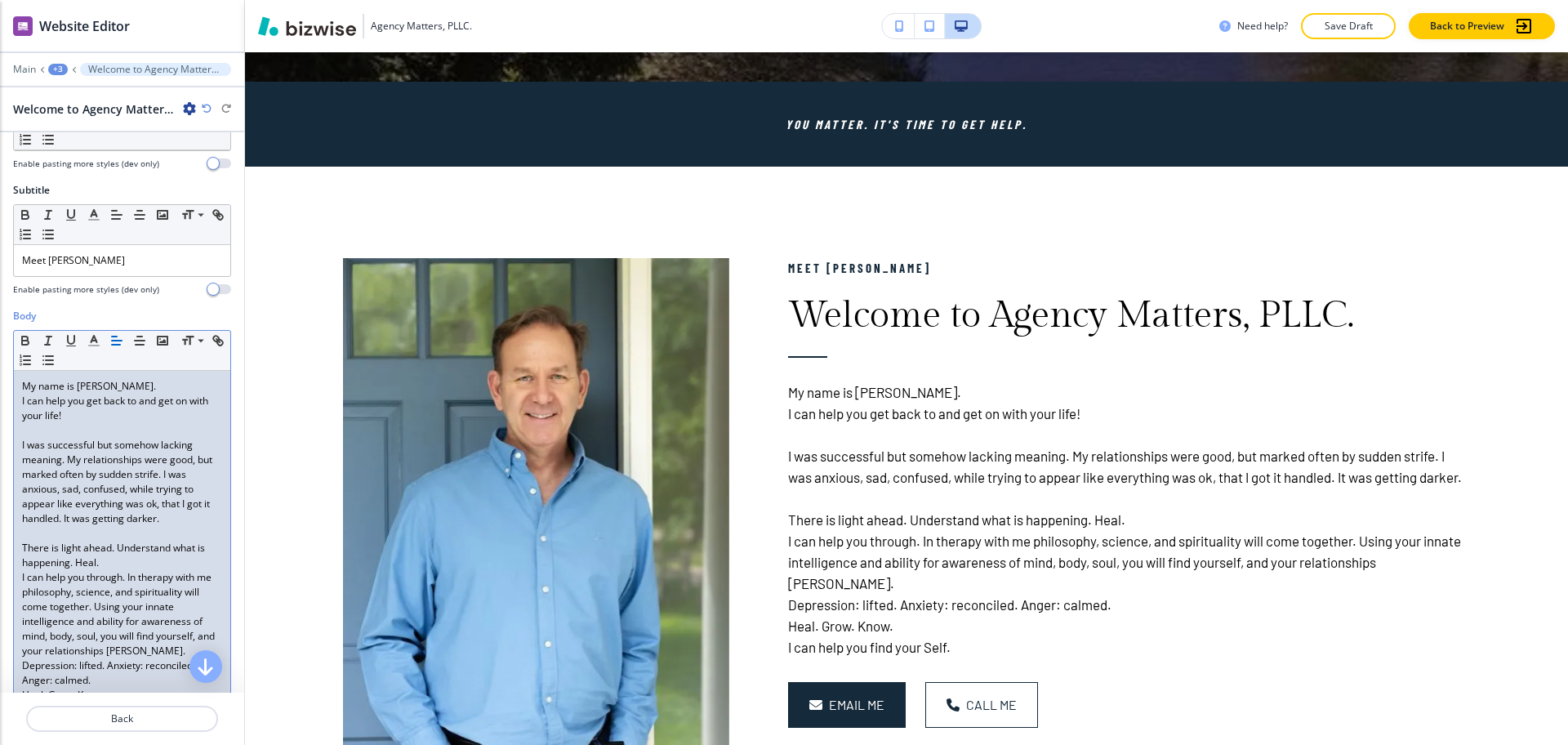
scroll to position [100, 0]
click at [115, 560] on p "There is light ahead. Understand what is happening. Heal." at bounding box center [122, 554] width 200 height 29
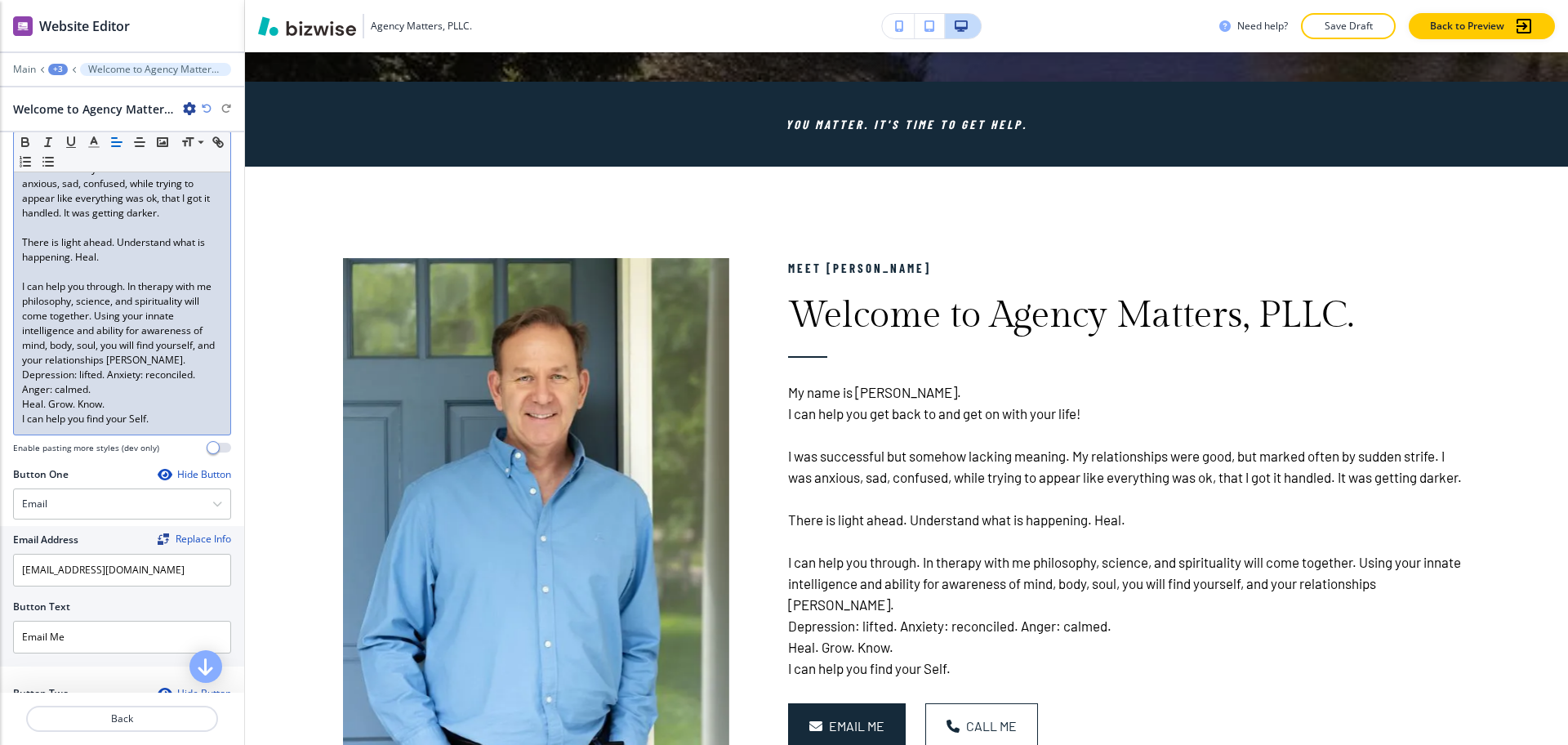
scroll to position [407, 0]
click at [113, 383] on p "Depression: lifted. Anxiety: reconciled. Anger: calmed." at bounding box center [122, 380] width 200 height 29
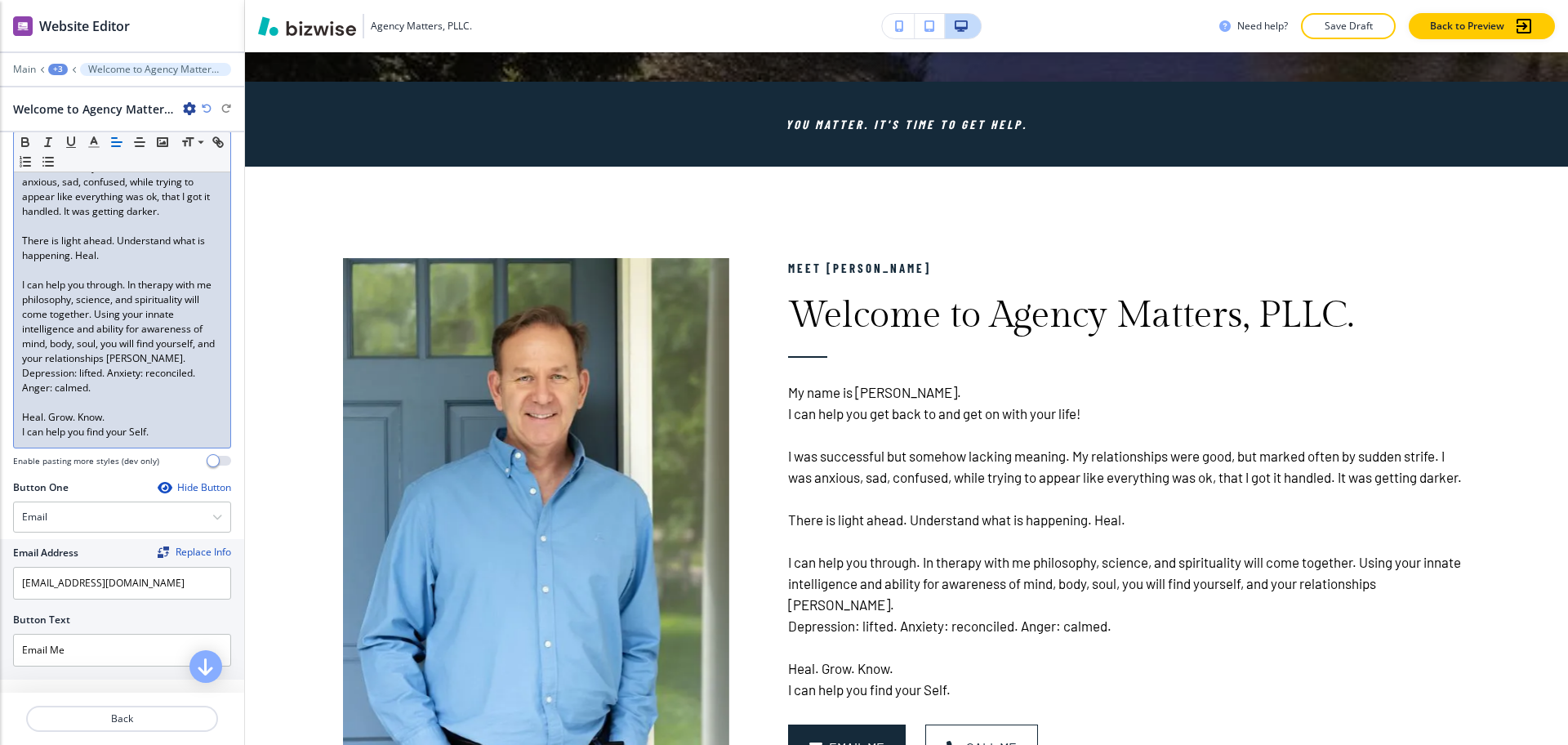
click at [159, 428] on p "I can help you find your Self." at bounding box center [122, 431] width 200 height 15
click at [159, 420] on p "Heal. Grow. Know." at bounding box center [122, 417] width 200 height 15
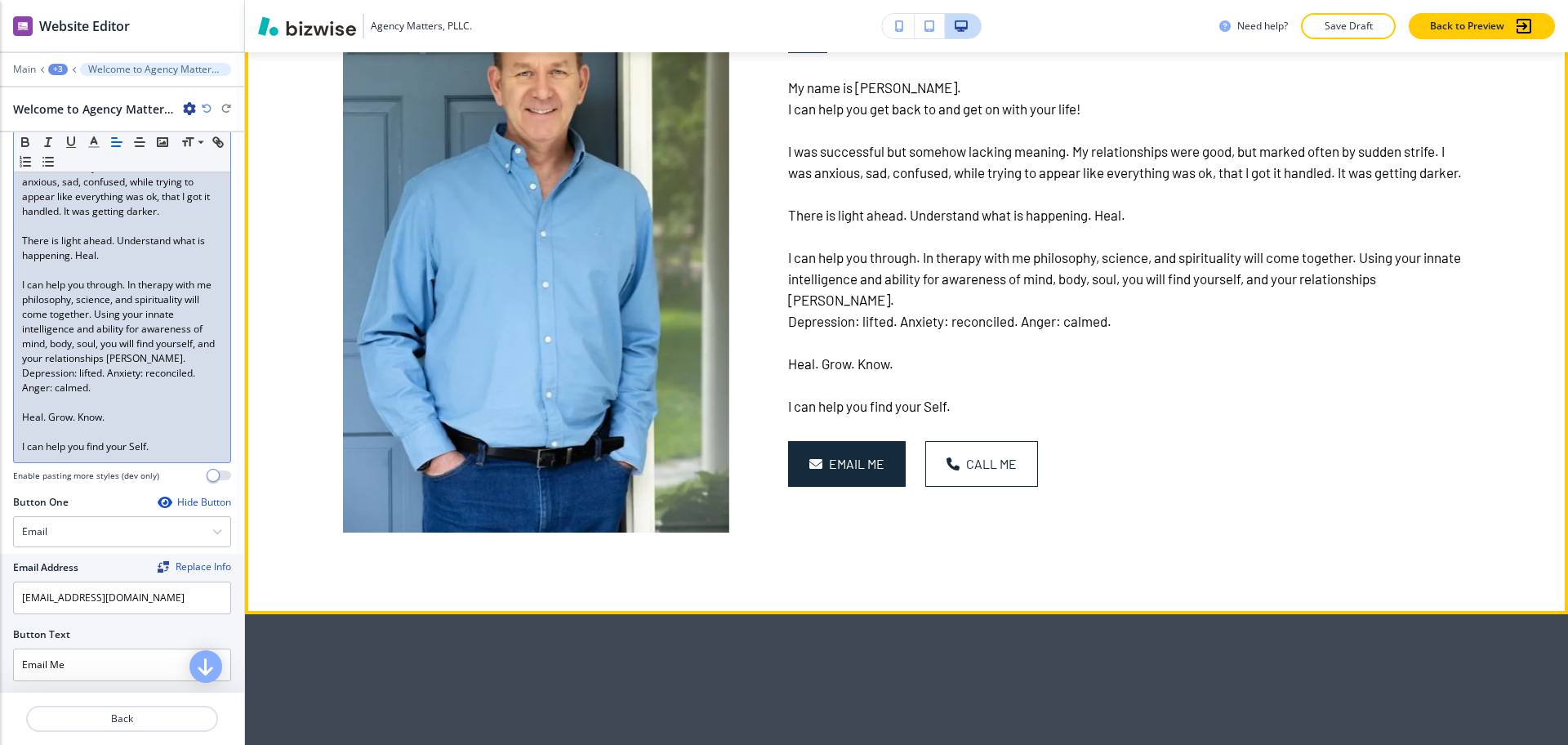
scroll to position [1066, 0]
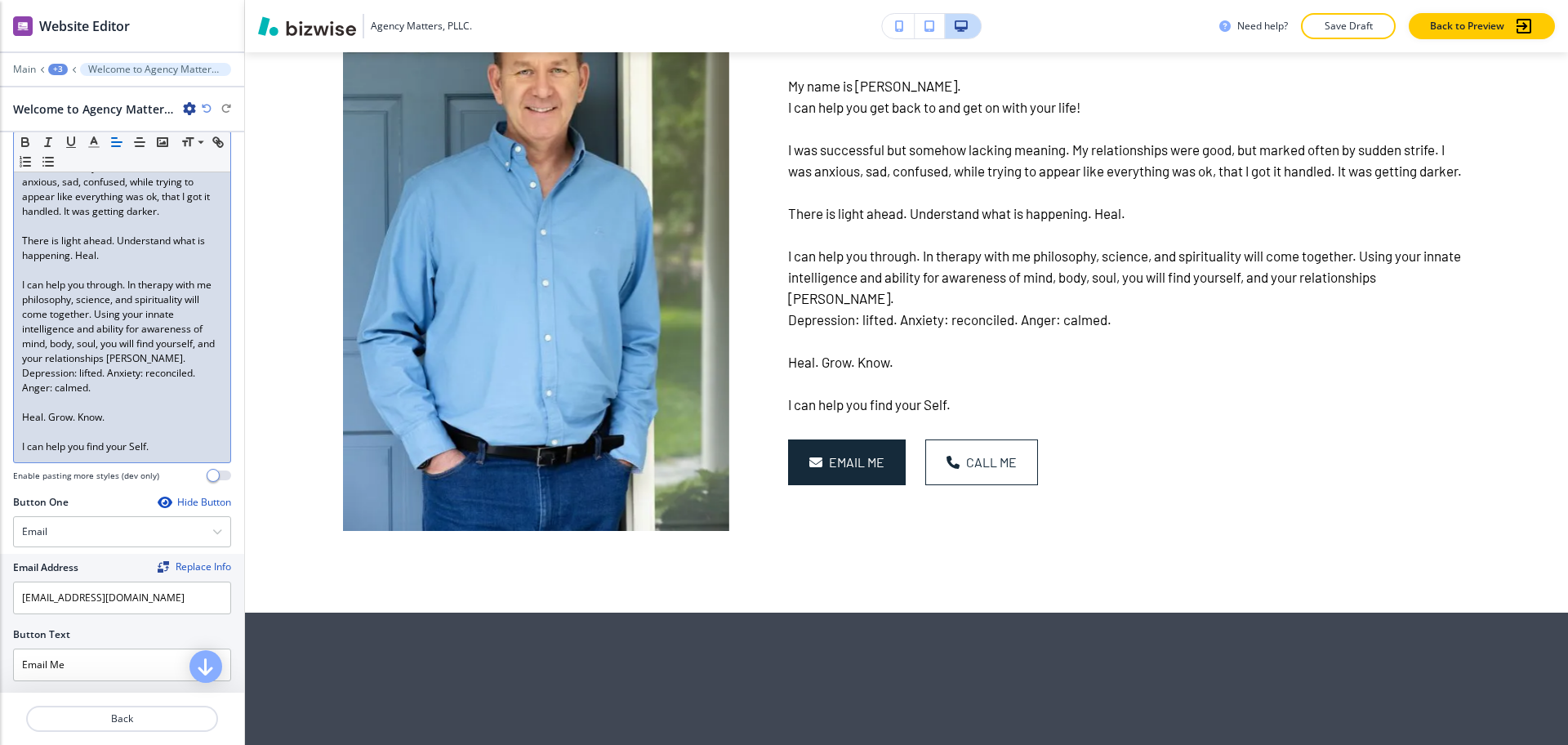
click at [198, 454] on p "I can help you find your Self." at bounding box center [122, 446] width 200 height 15
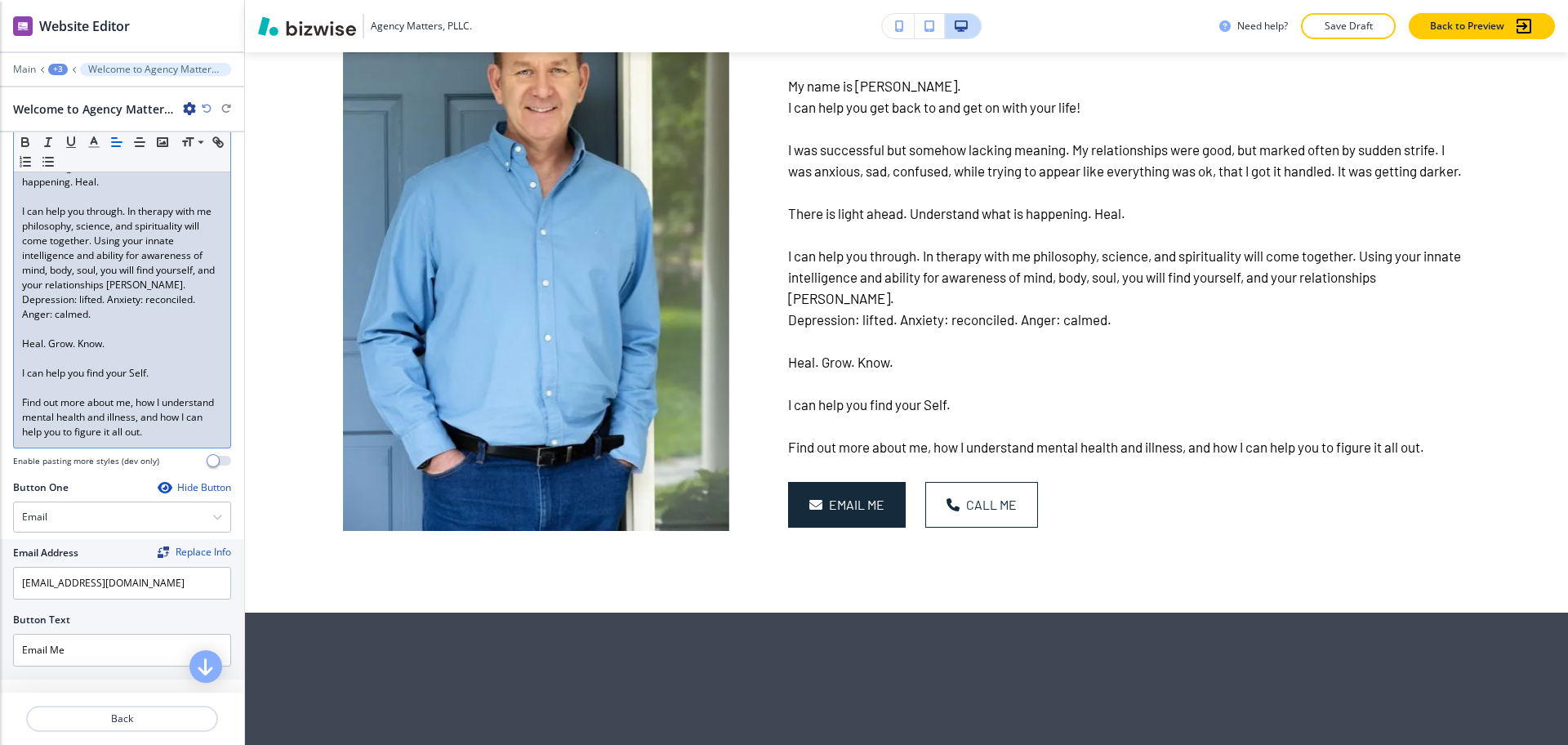
scroll to position [481, 0]
click at [126, 438] on p "Find out more about me, how I understand mental health and illness, and how I c…" at bounding box center [122, 416] width 200 height 44
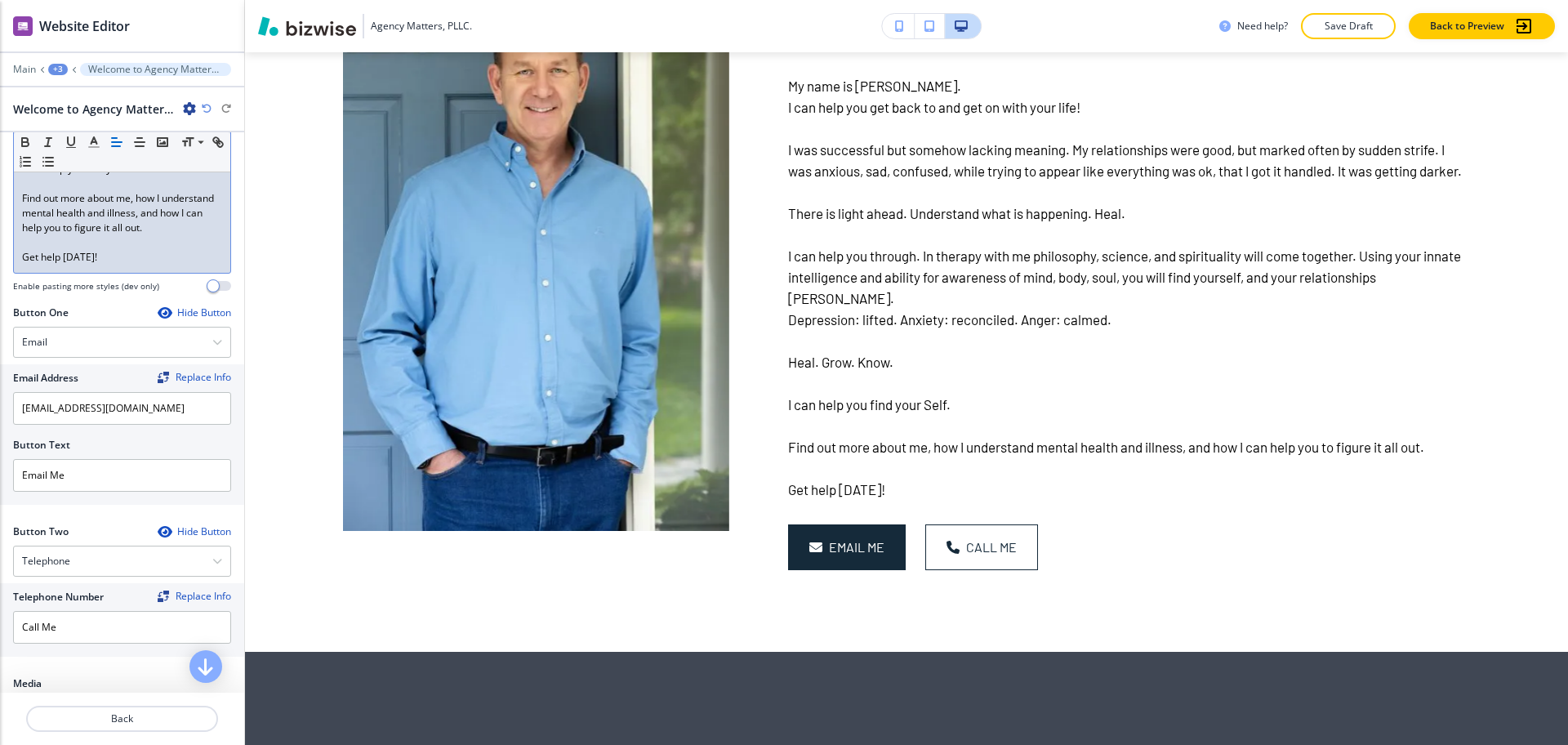
scroll to position [686, 0]
click at [195, 319] on div "Hide Button" at bounding box center [194, 312] width 74 height 13
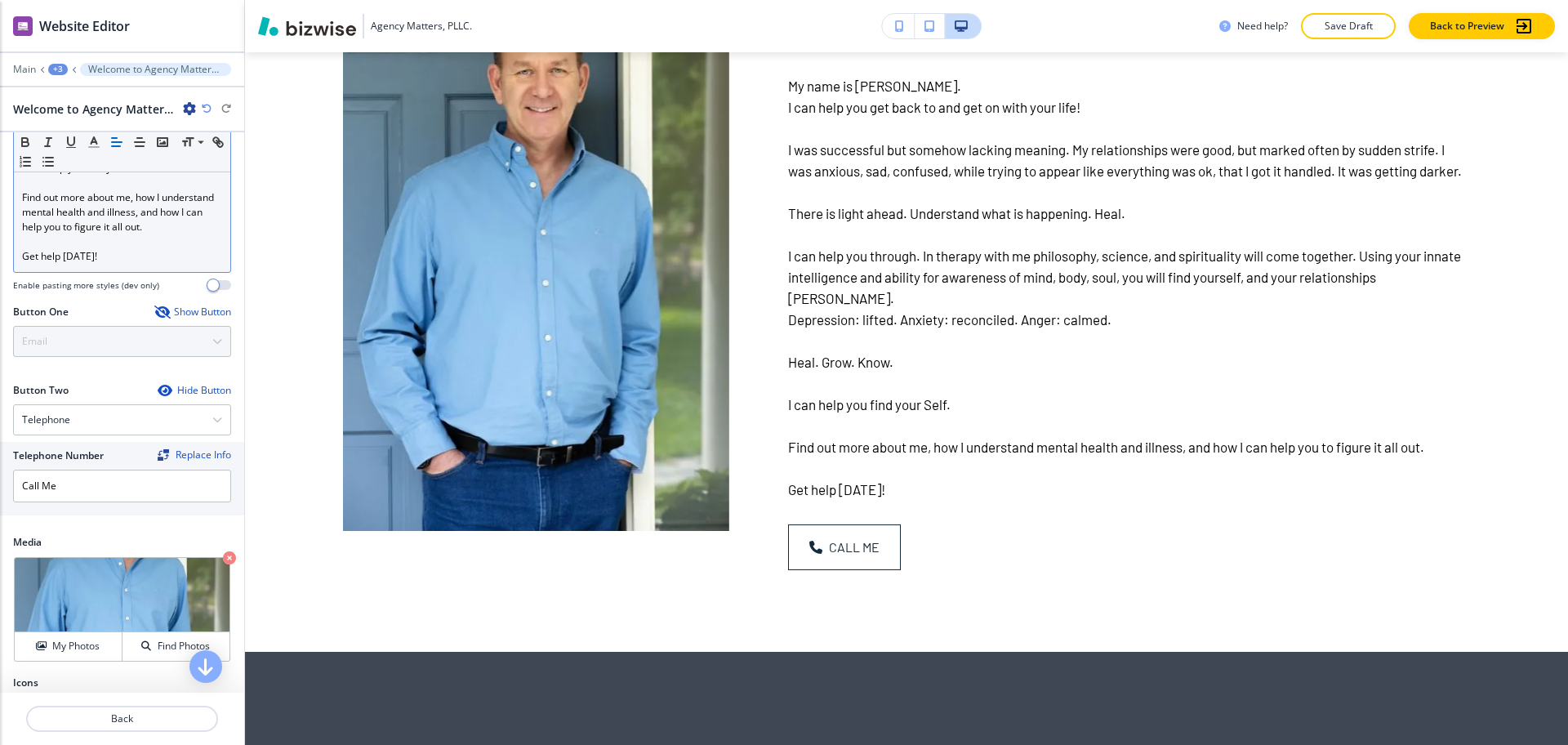
click at [194, 397] on div "Hide Button" at bounding box center [194, 390] width 74 height 13
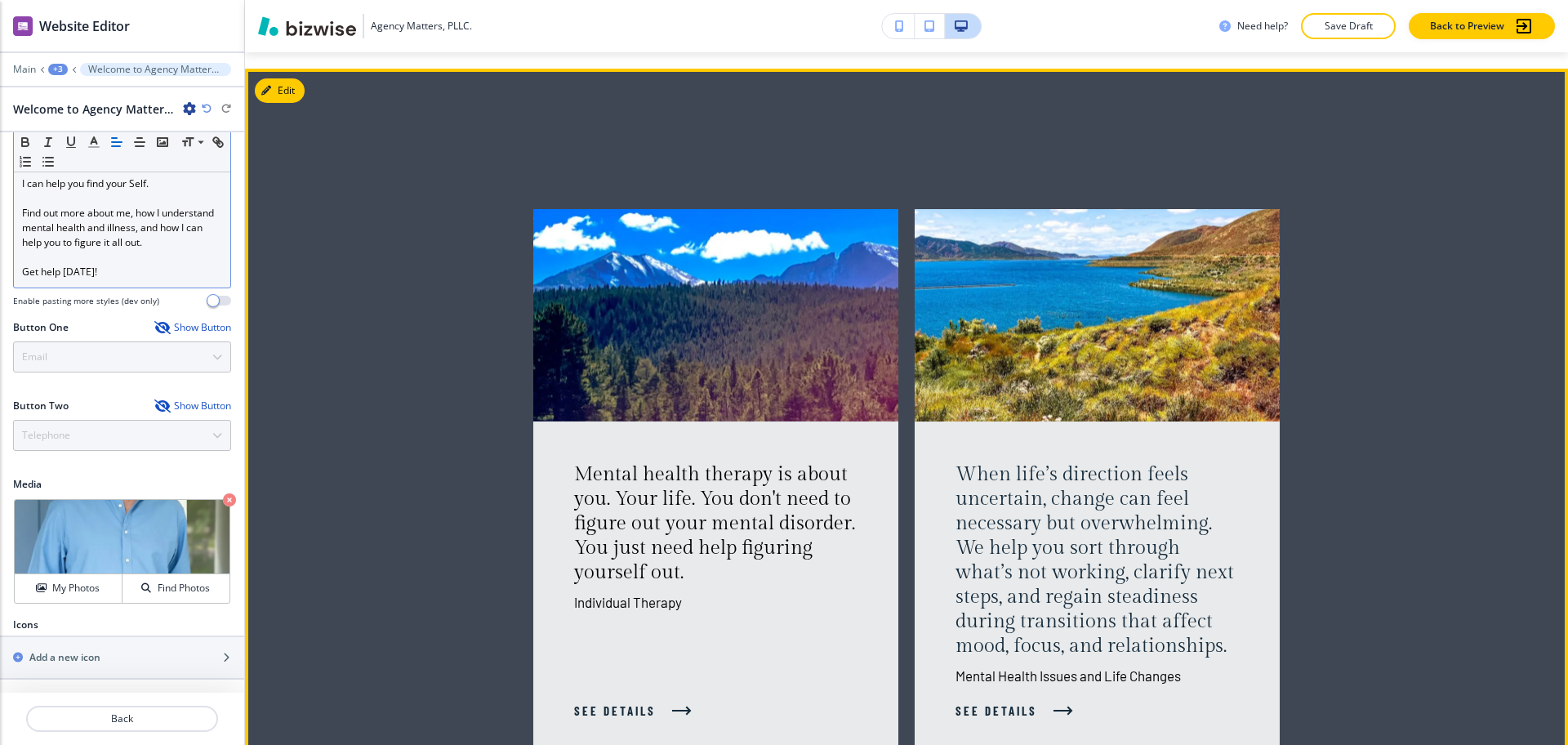
scroll to position [1610, 0]
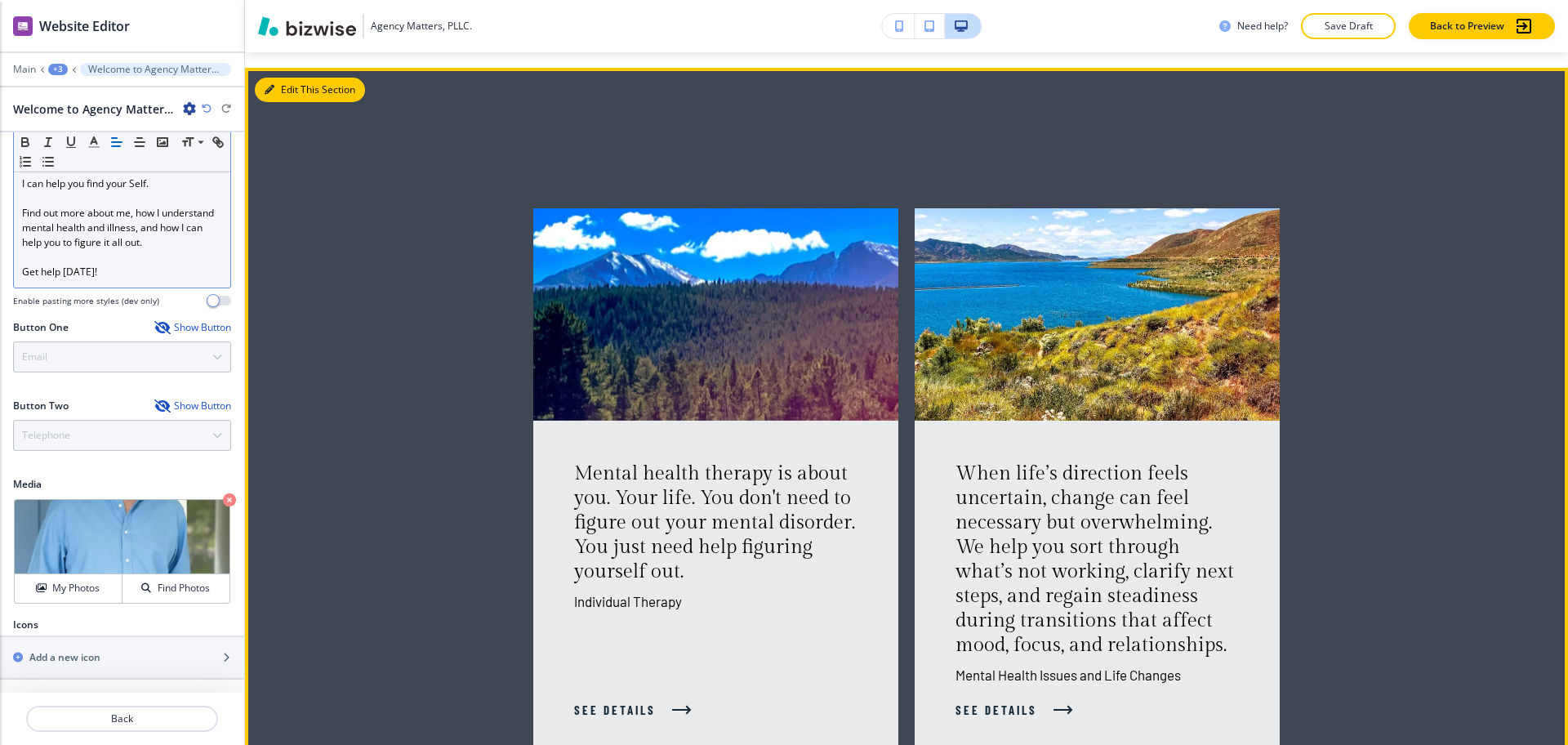
click at [281, 87] on button "Edit This Section" at bounding box center [310, 90] width 110 height 25
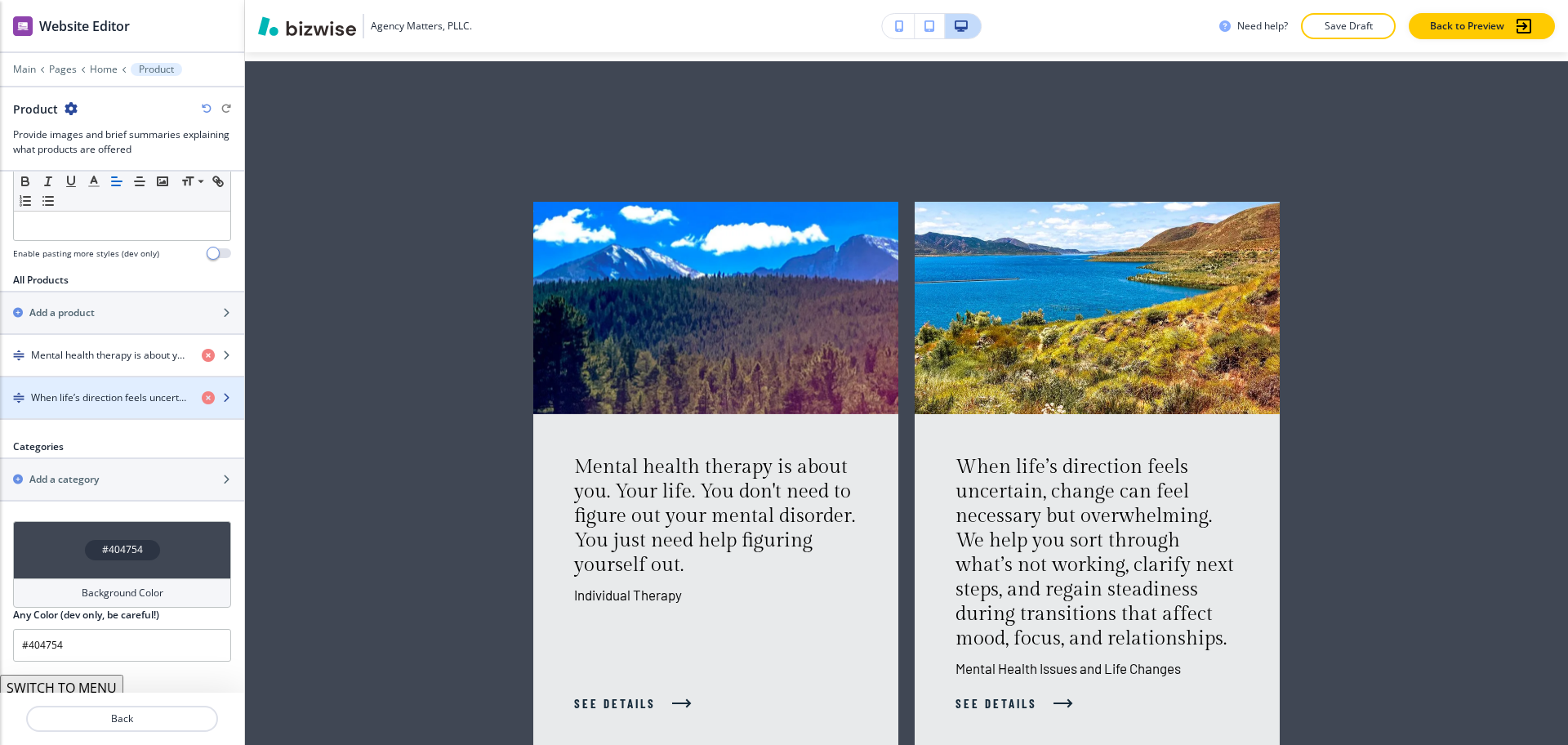
scroll to position [490, 0]
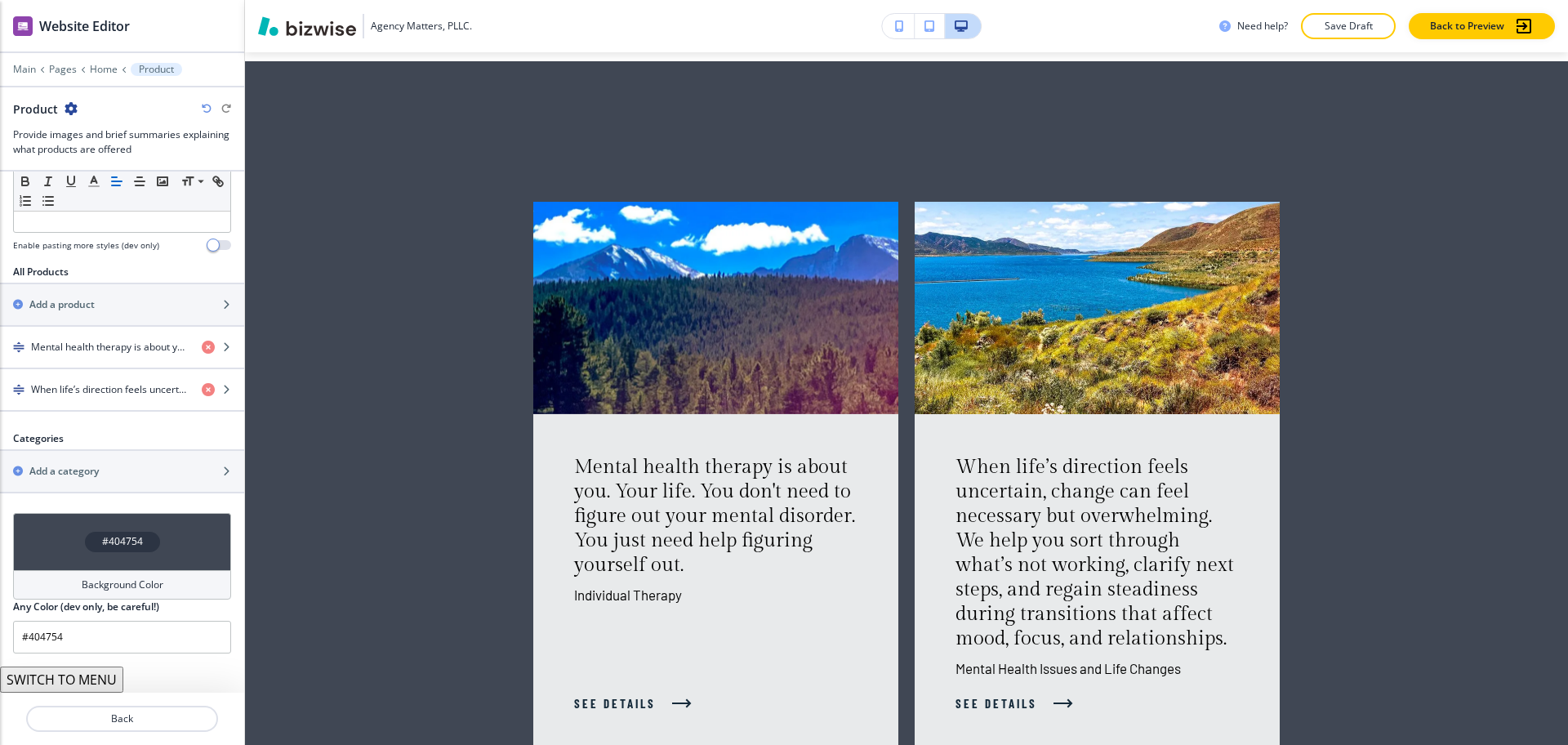
click at [86, 677] on button "SWITCH TO MENU" at bounding box center [61, 679] width 123 height 27
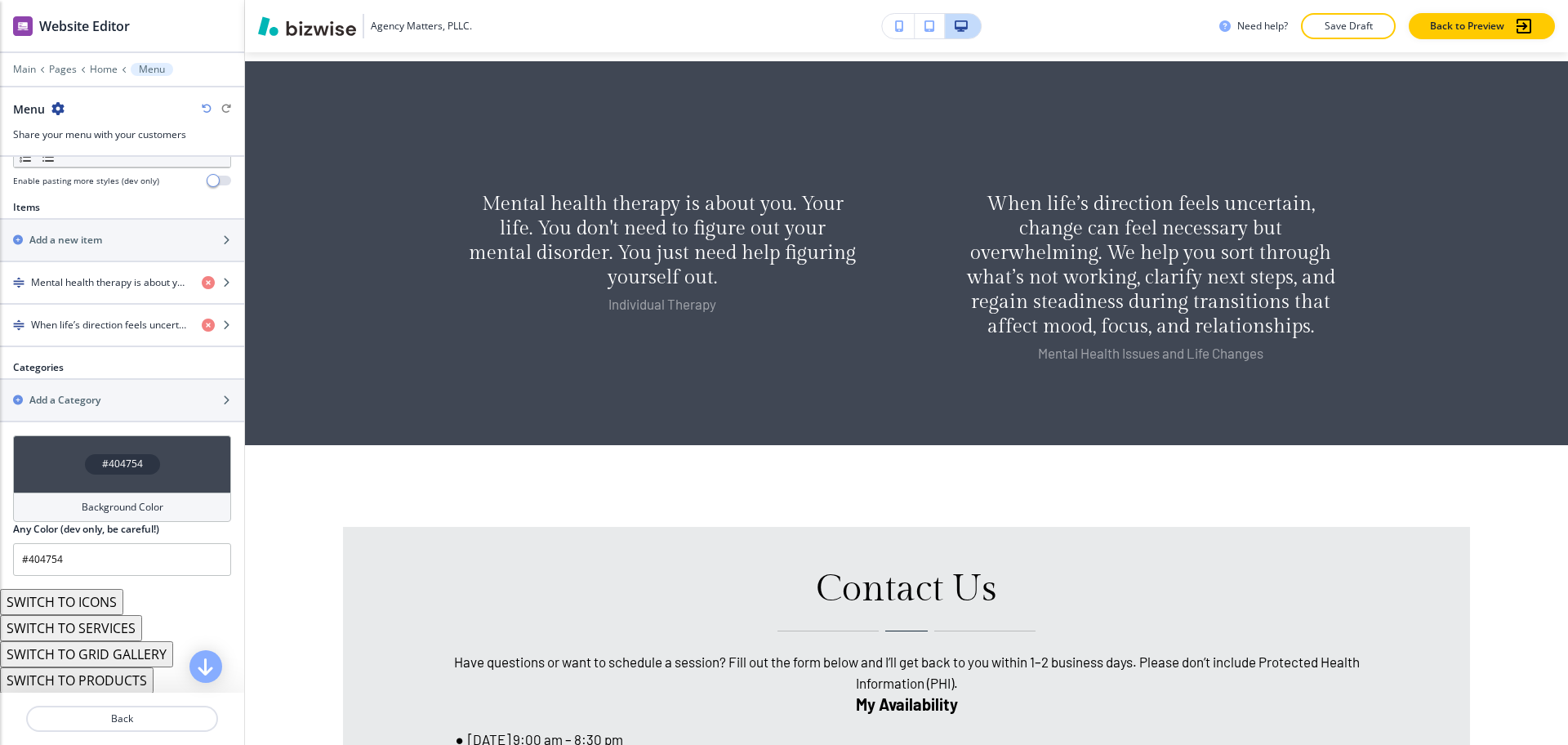
scroll to position [540, 0]
click at [99, 659] on button "SWITCH TO GRID GALLERY" at bounding box center [86, 654] width 173 height 27
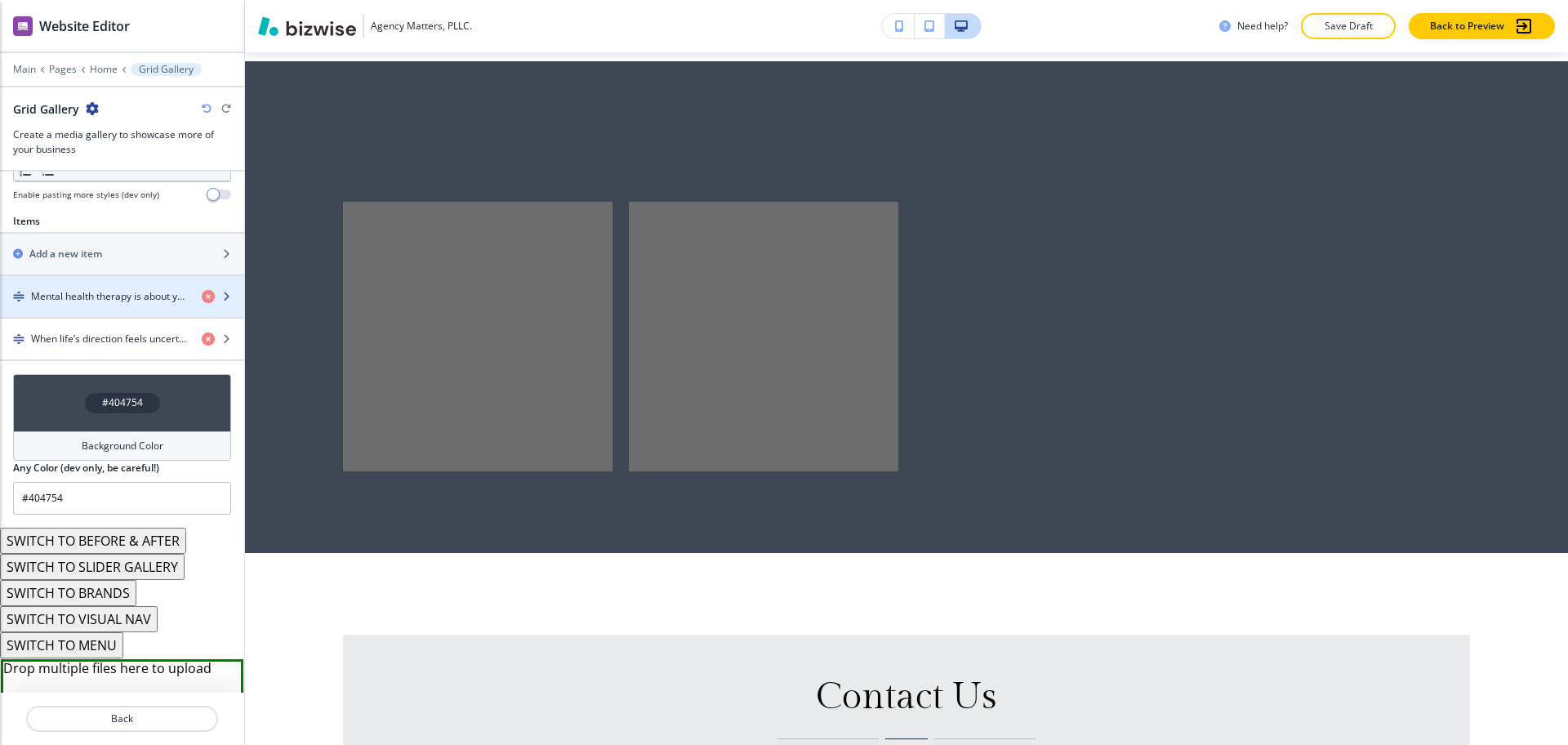
click at [144, 304] on div "button" at bounding box center [122, 310] width 245 height 13
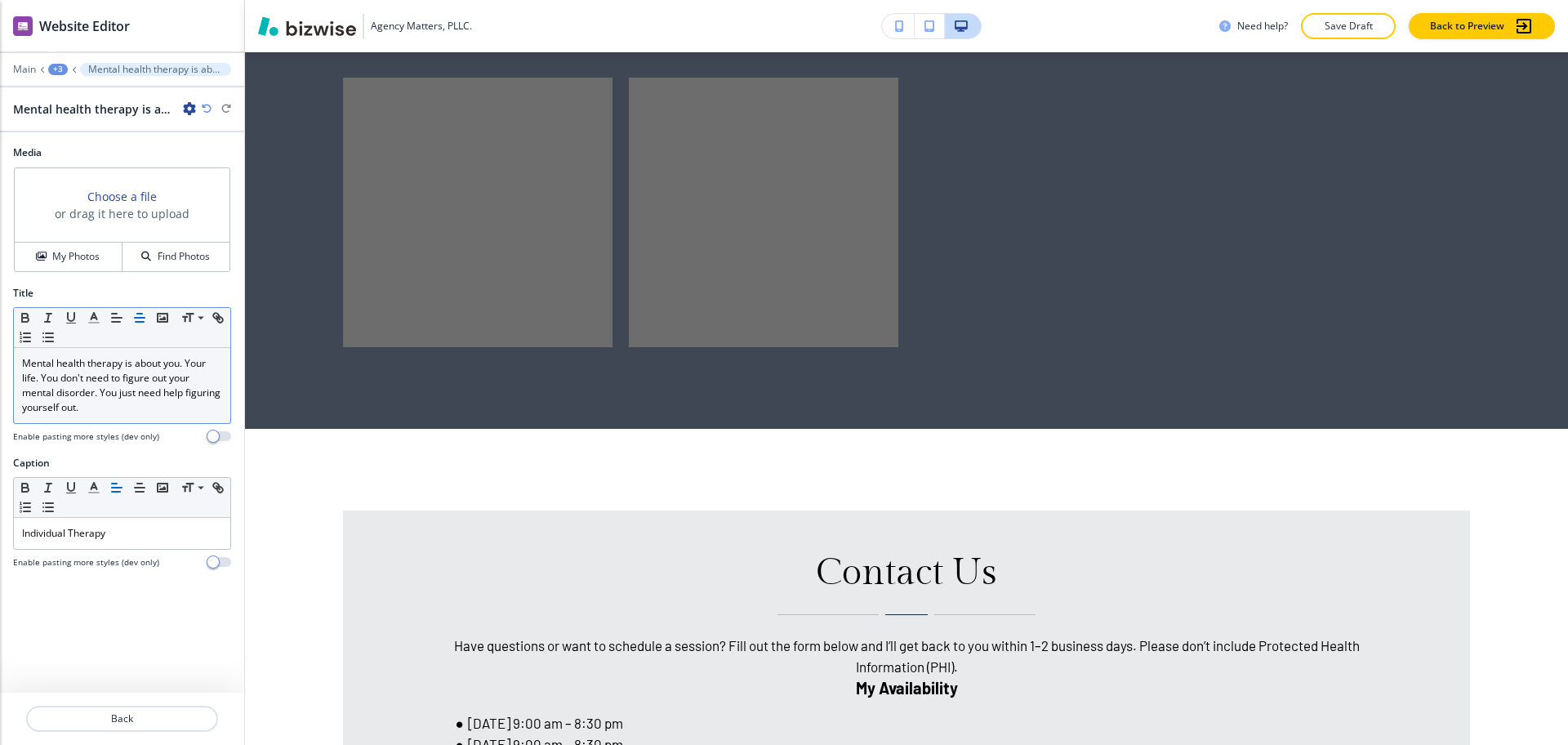
scroll to position [1758, 0]
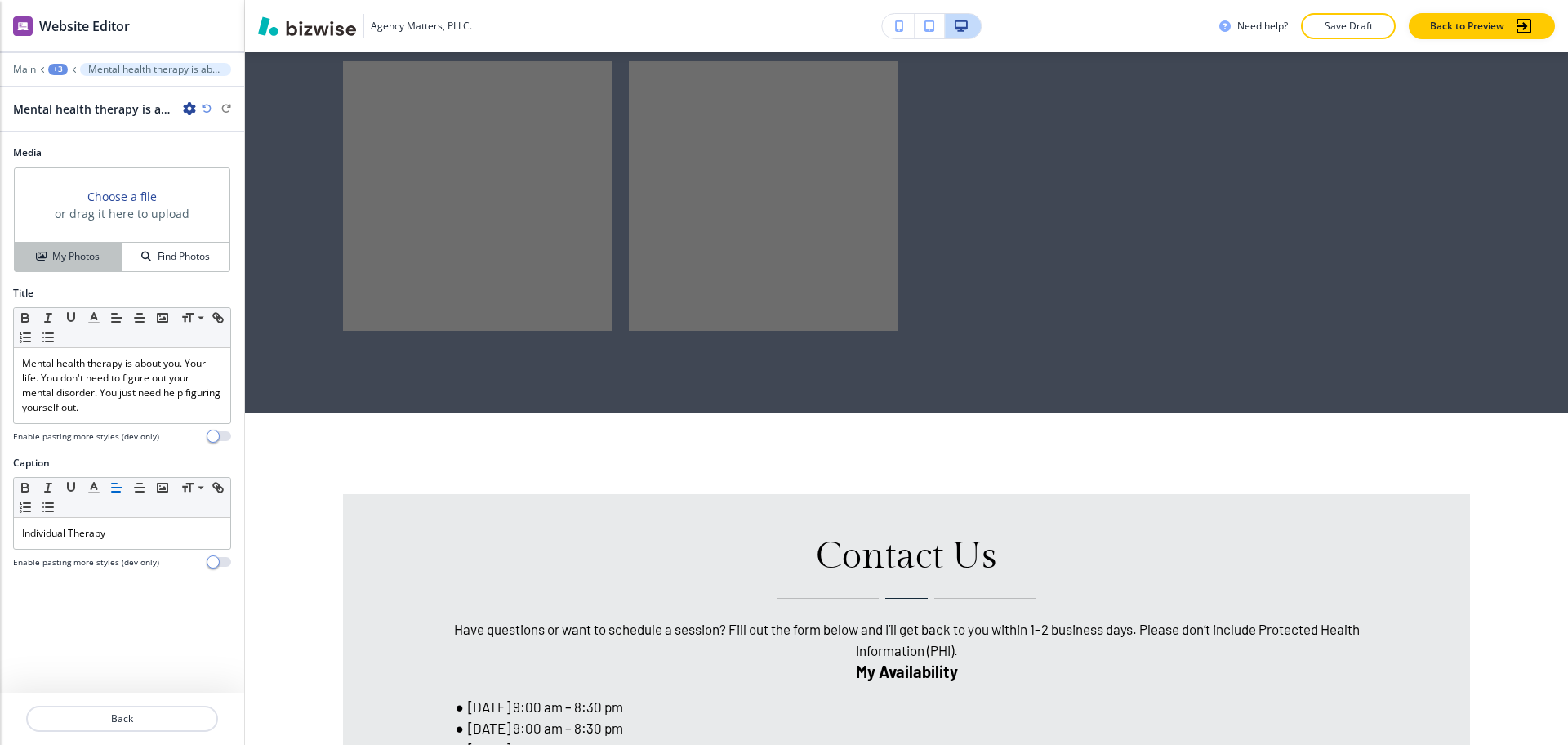
click at [83, 268] on button "My Photos" at bounding box center [69, 257] width 108 height 28
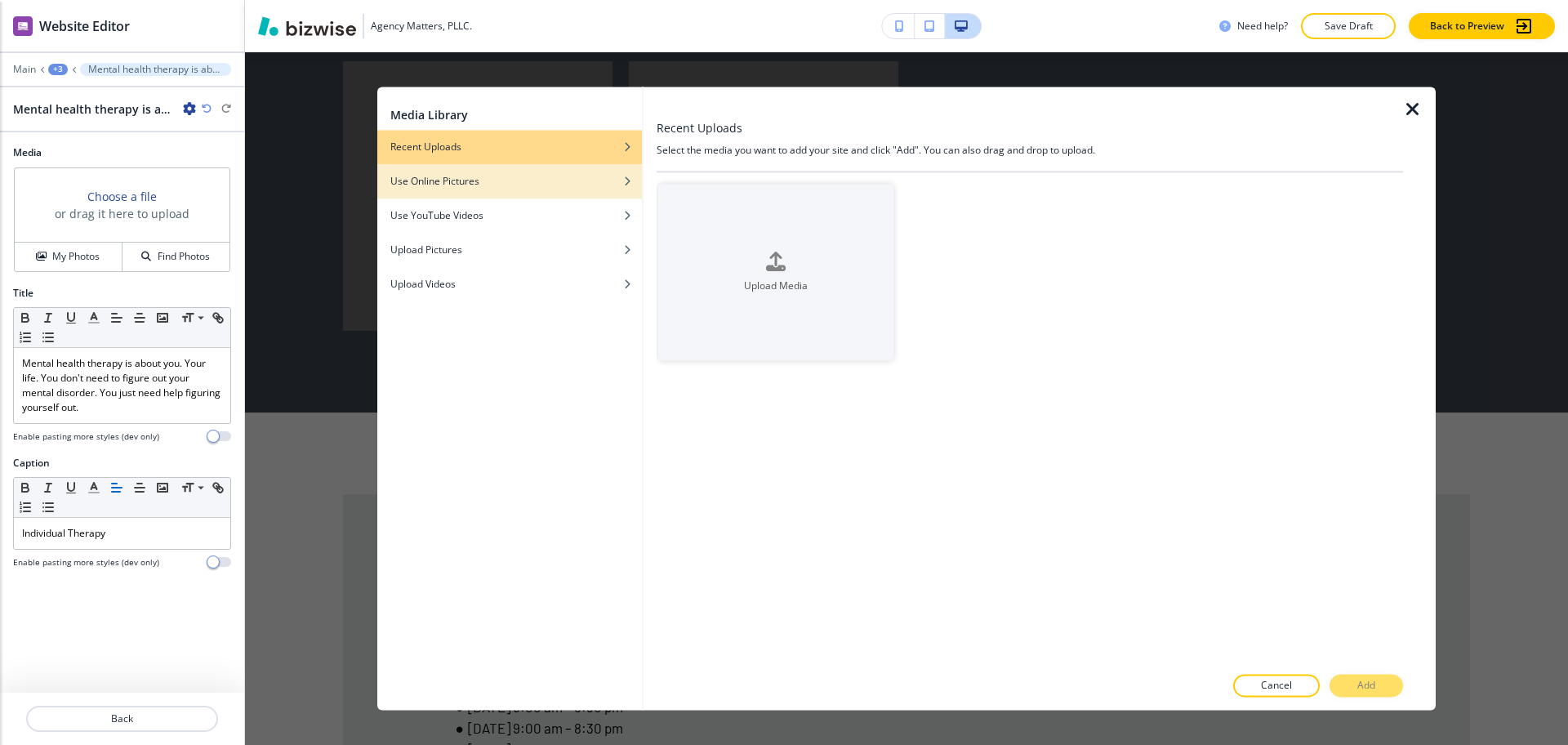
click at [535, 183] on div "Use Online Pictures" at bounding box center [509, 181] width 265 height 15
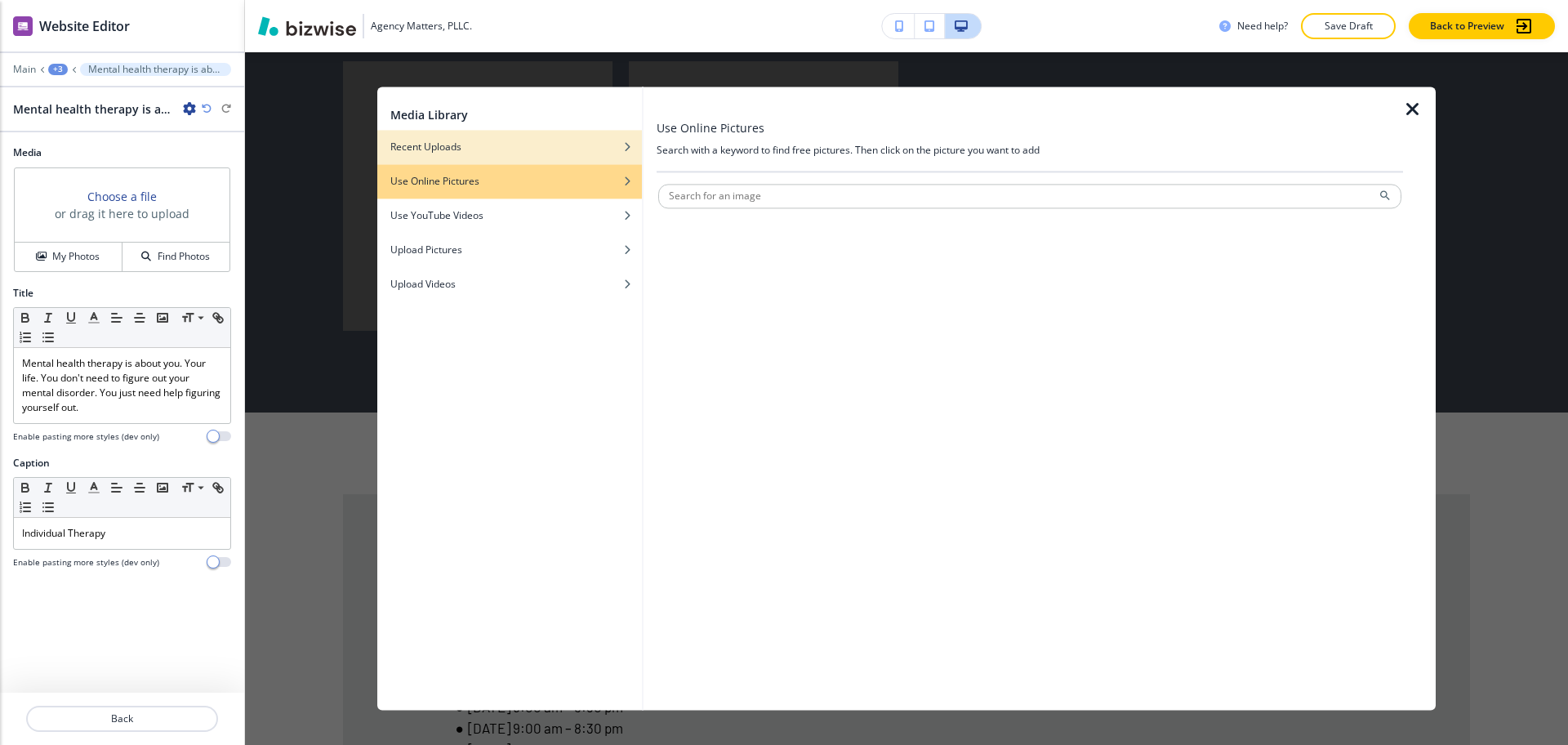
click at [534, 160] on div "button" at bounding box center [509, 159] width 265 height 10
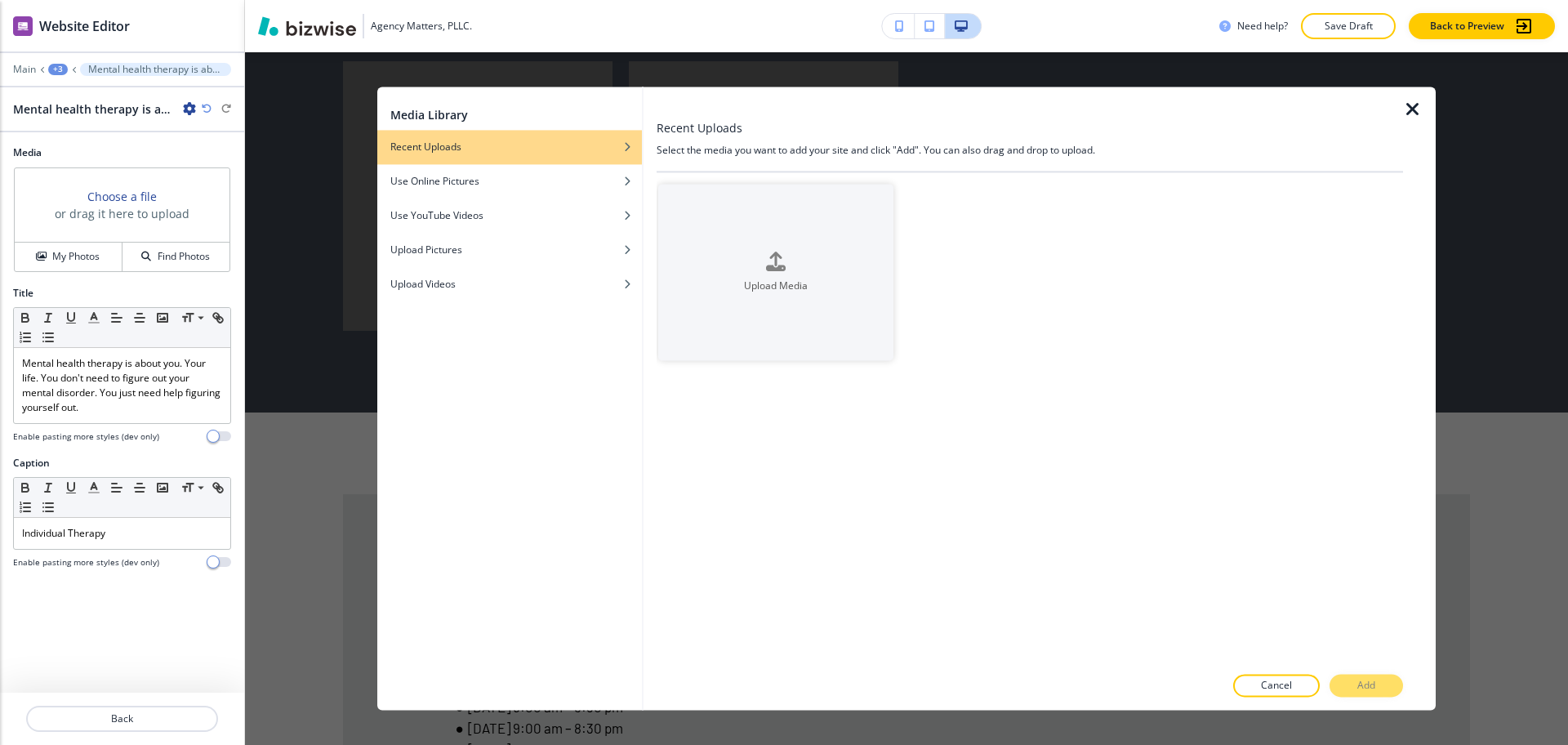
click at [1410, 110] on icon "button" at bounding box center [1413, 109] width 19 height 19
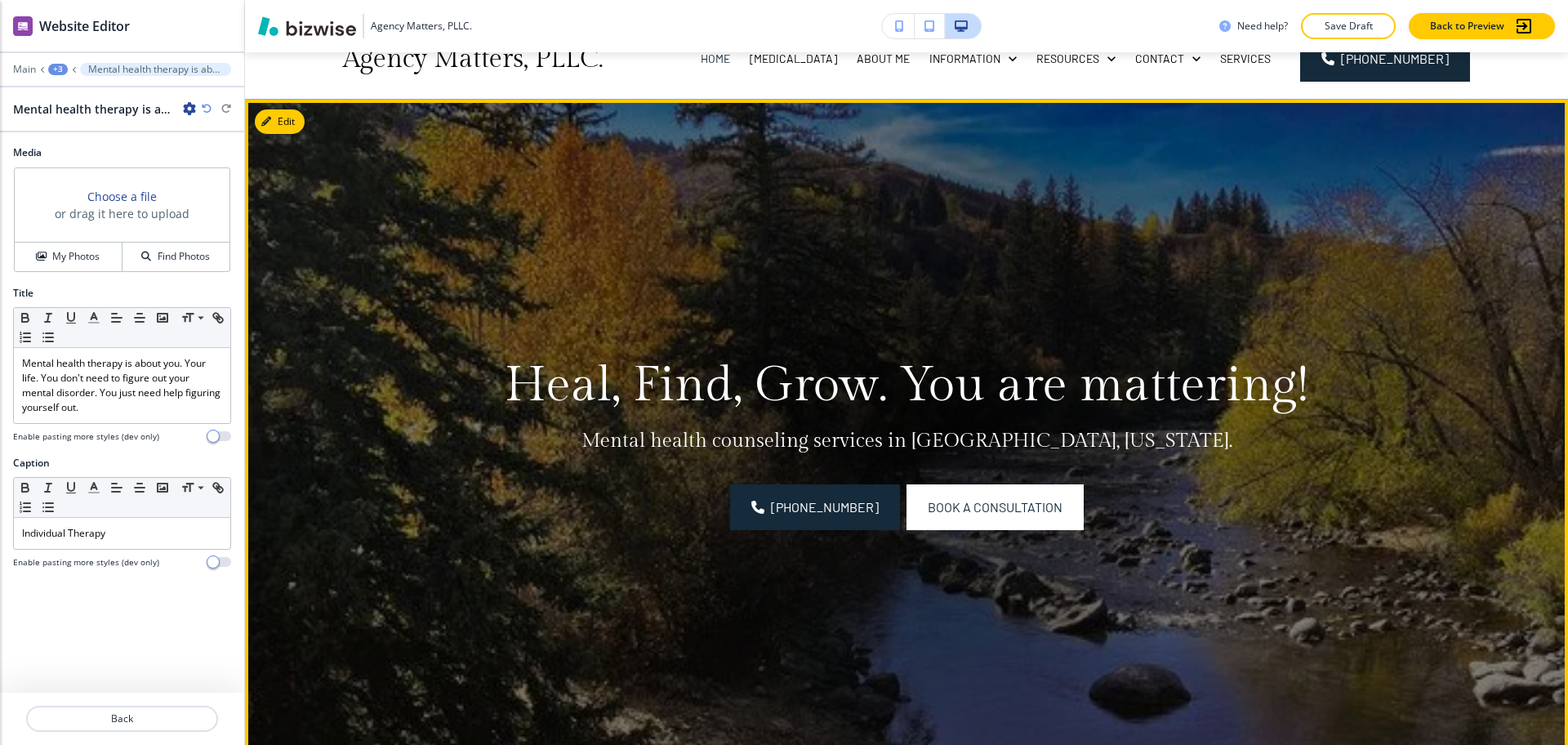
scroll to position [0, 0]
